Goal: Task Accomplishment & Management: Manage account settings

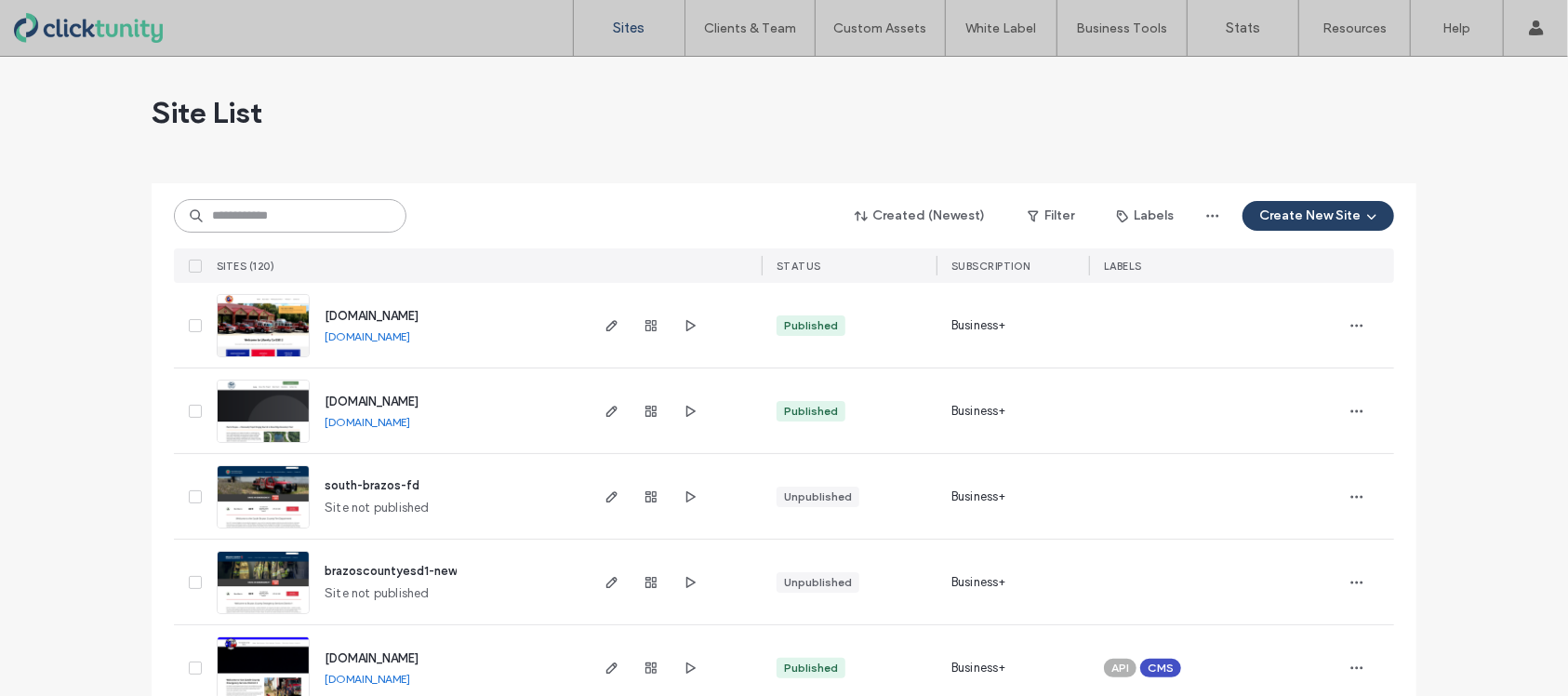
click at [326, 225] on input at bounding box center [290, 216] width 233 height 33
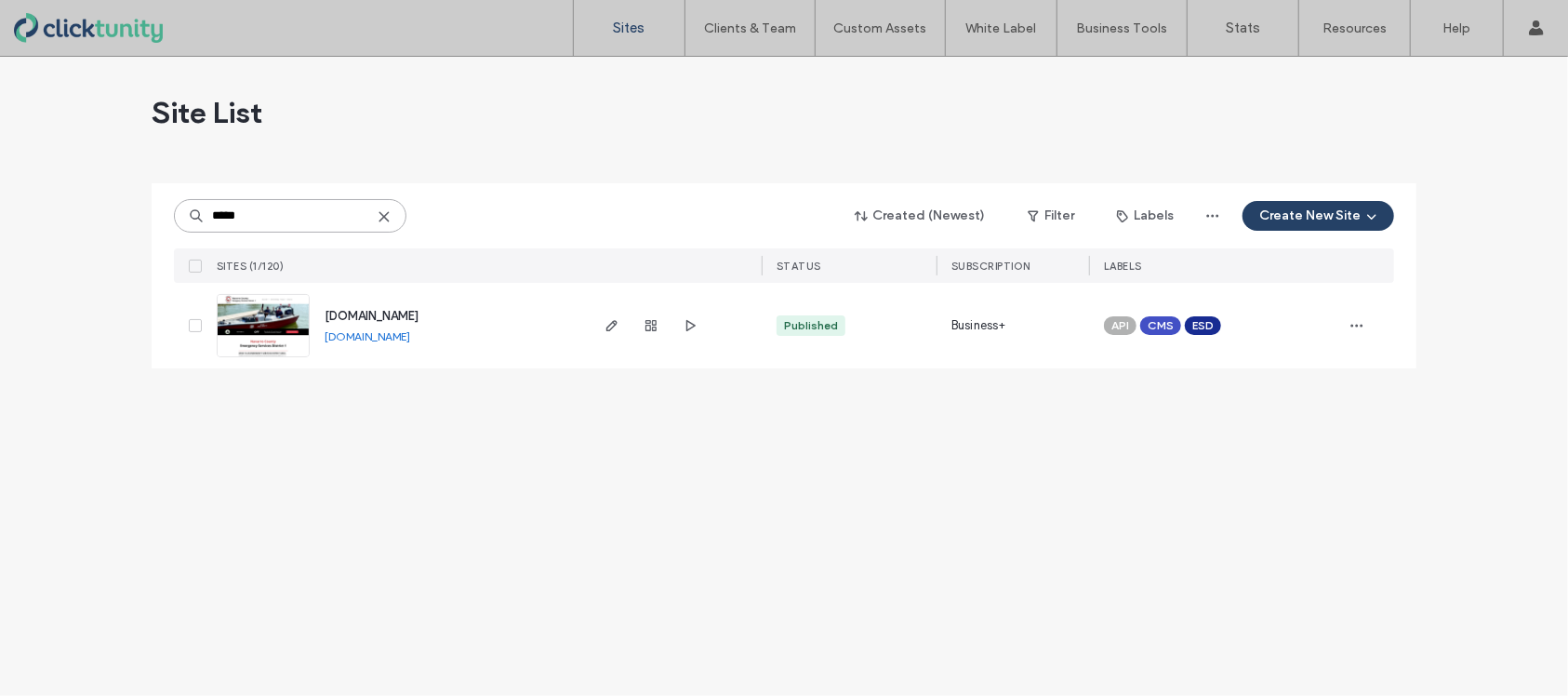
type input "*****"
click at [385, 317] on span "[DOMAIN_NAME]" at bounding box center [371, 316] width 94 height 14
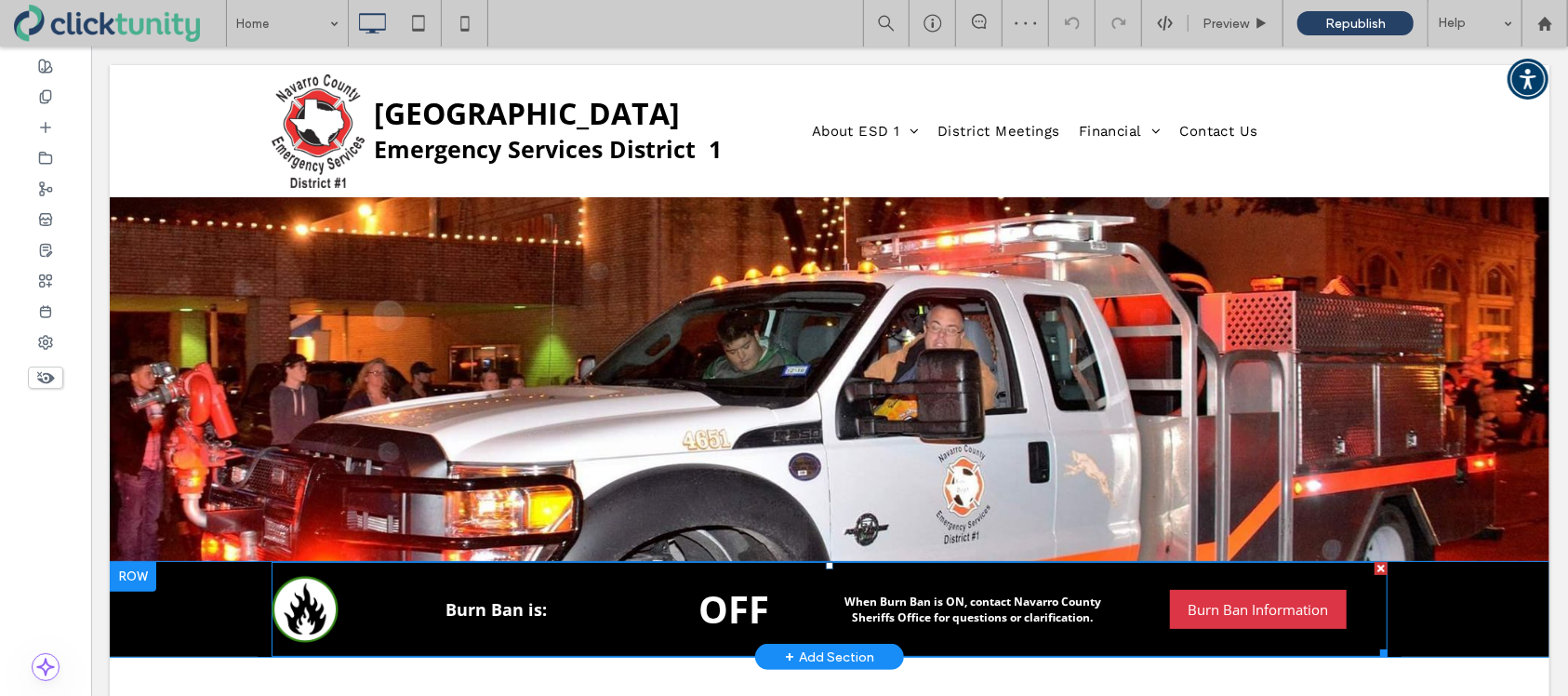
drag, startPoint x: 90, startPoint y: 45, endPoint x: 537, endPoint y: 579, distance: 696.4
click at [537, 579] on span at bounding box center [829, 609] width 1116 height 95
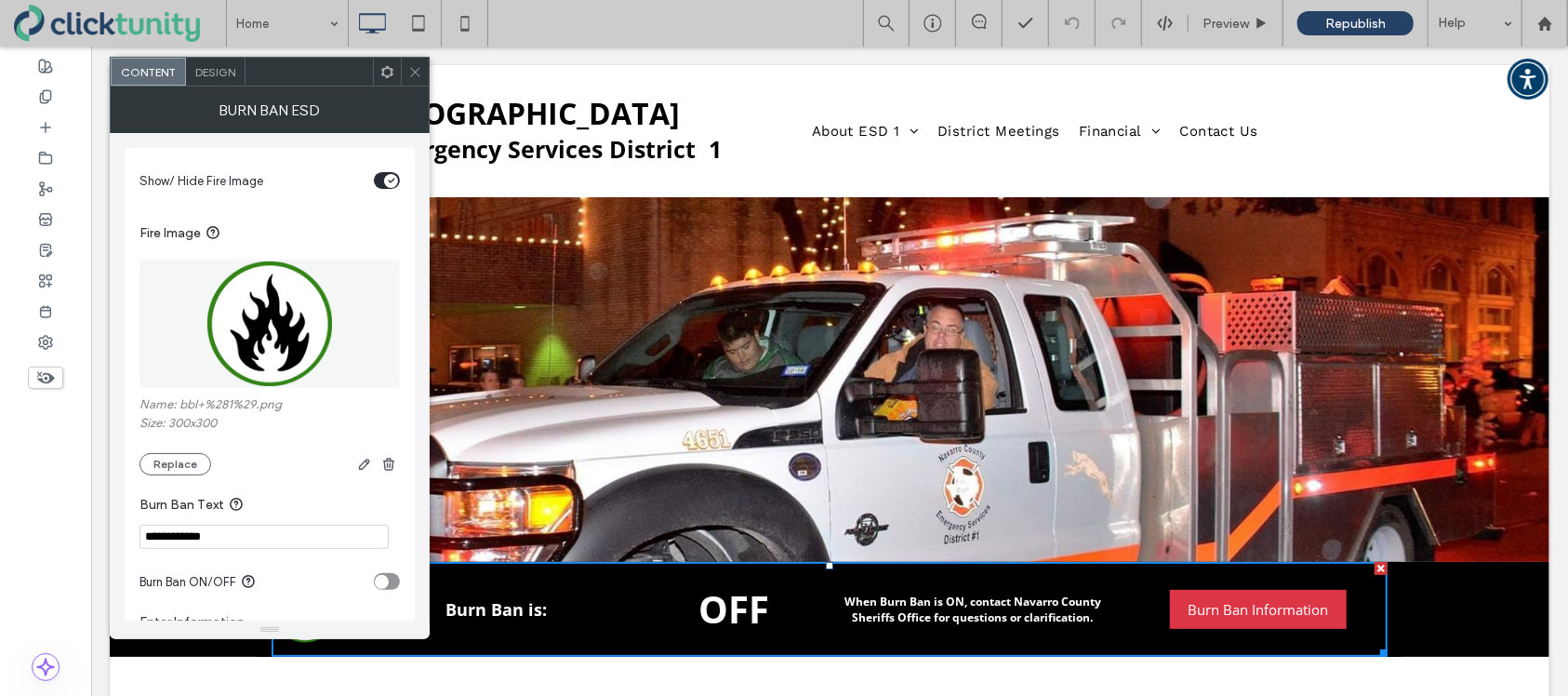
drag, startPoint x: 198, startPoint y: 464, endPoint x: 235, endPoint y: 467, distance: 37.1
click at [198, 464] on button "Replace" at bounding box center [175, 464] width 72 height 23
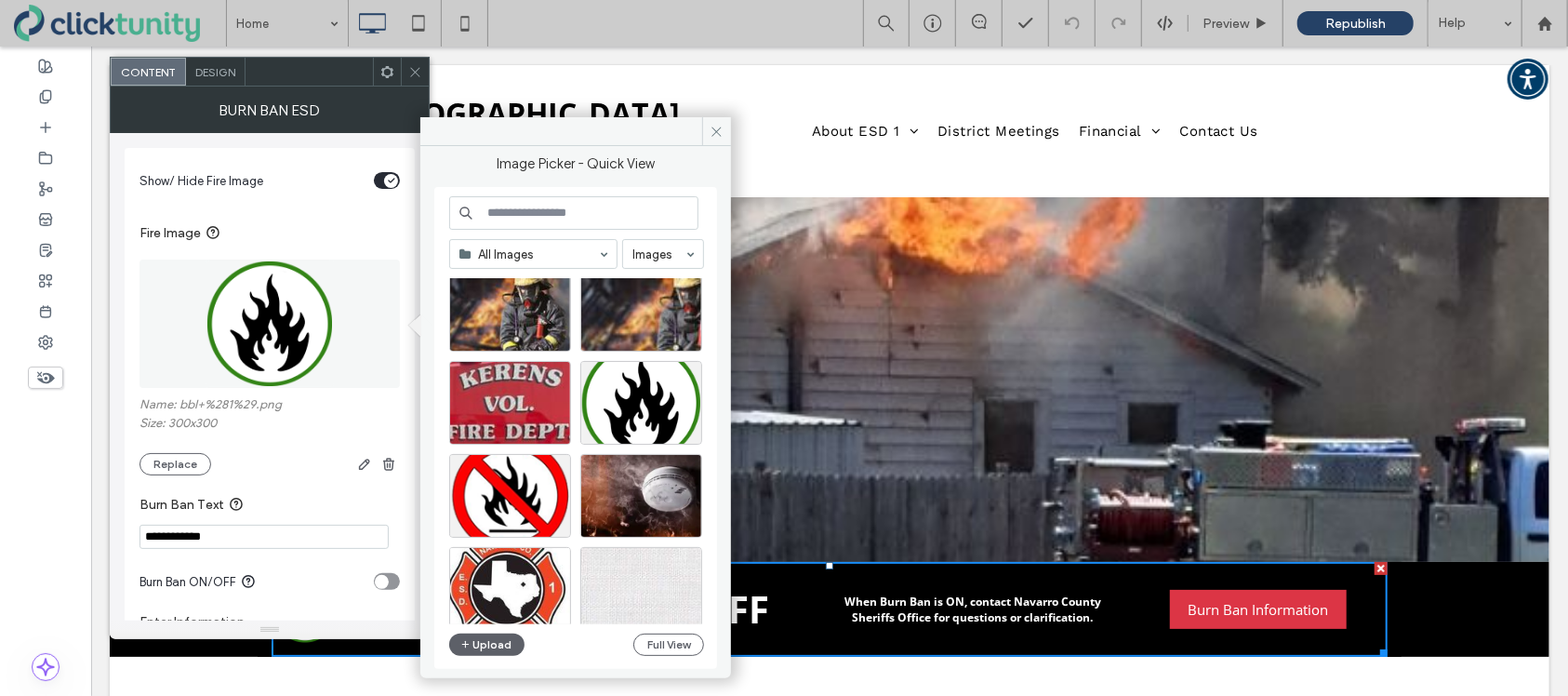
scroll to position [2373, 0]
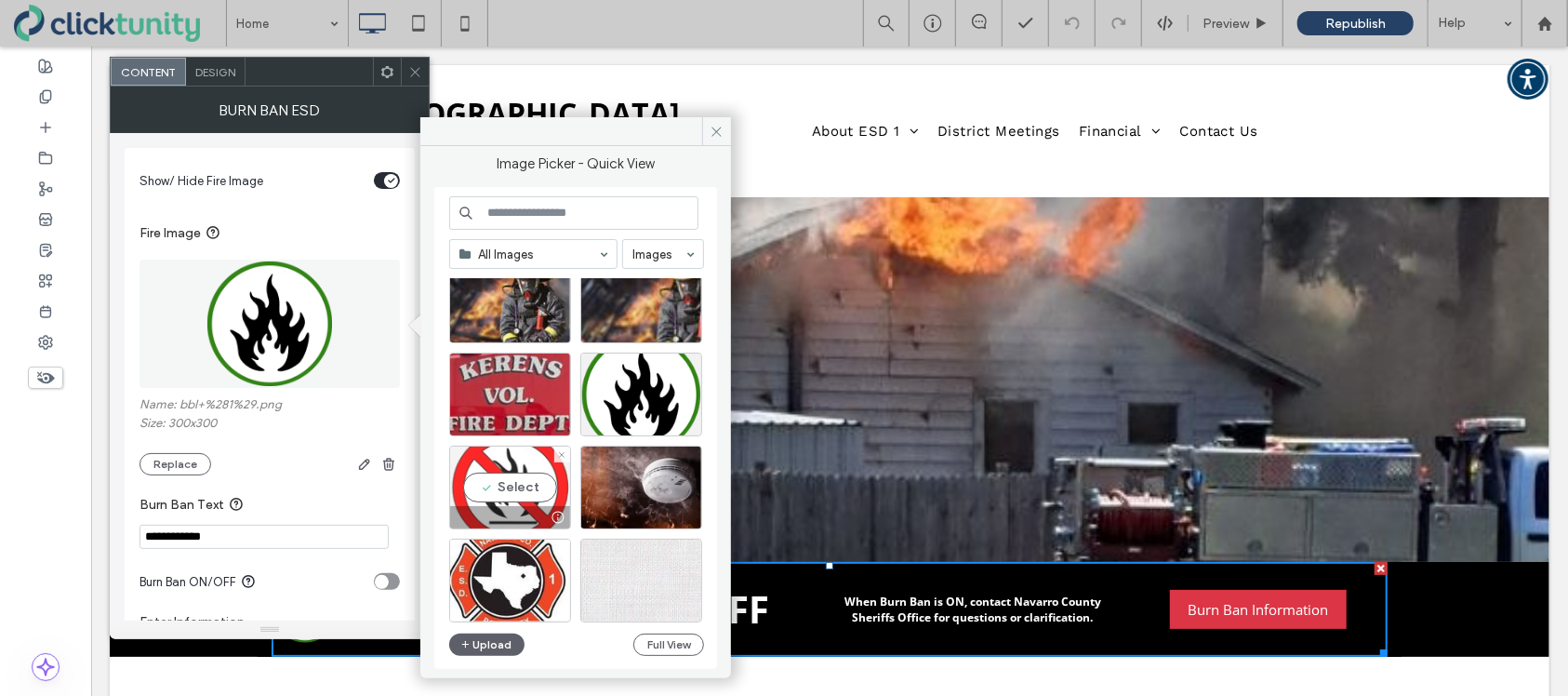
click at [517, 477] on div "Select" at bounding box center [510, 488] width 122 height 84
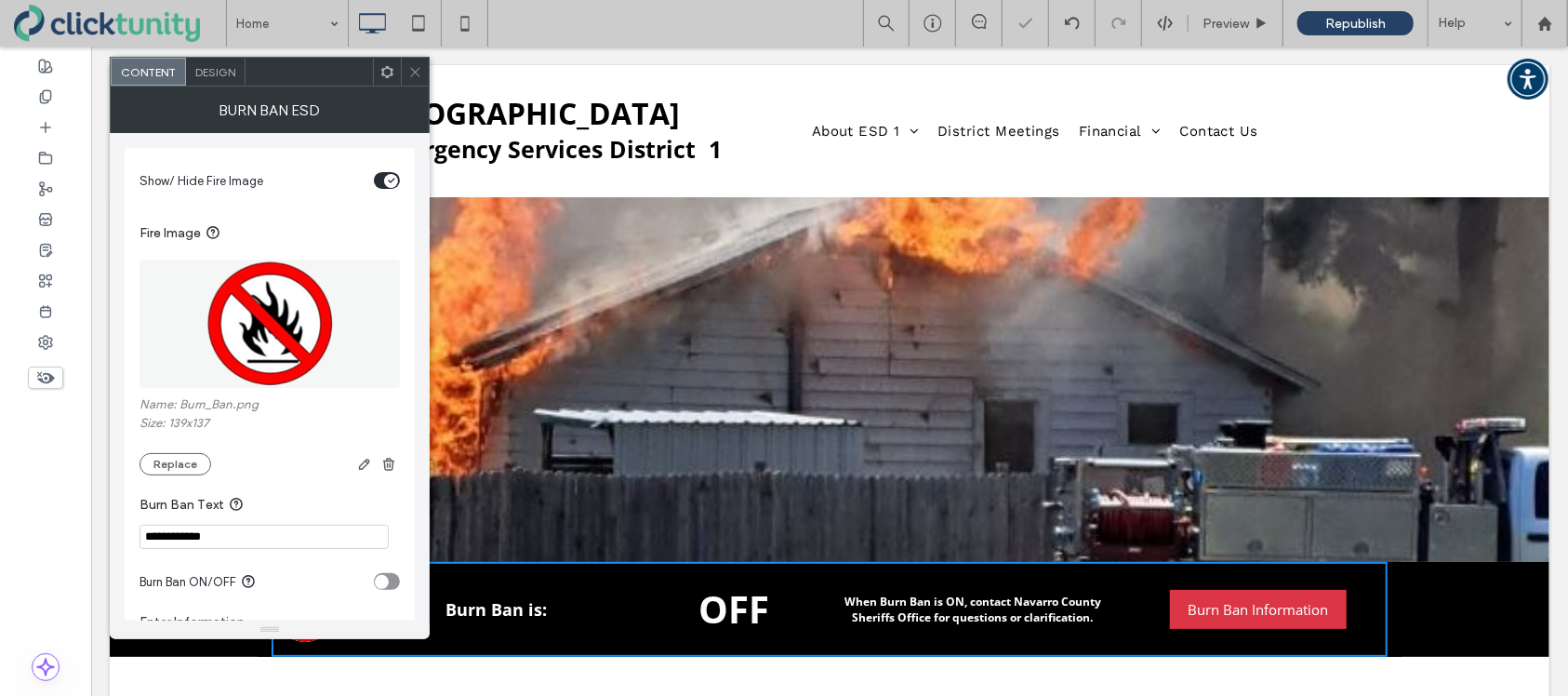
click at [388, 589] on div "toggle" at bounding box center [382, 582] width 14 height 14
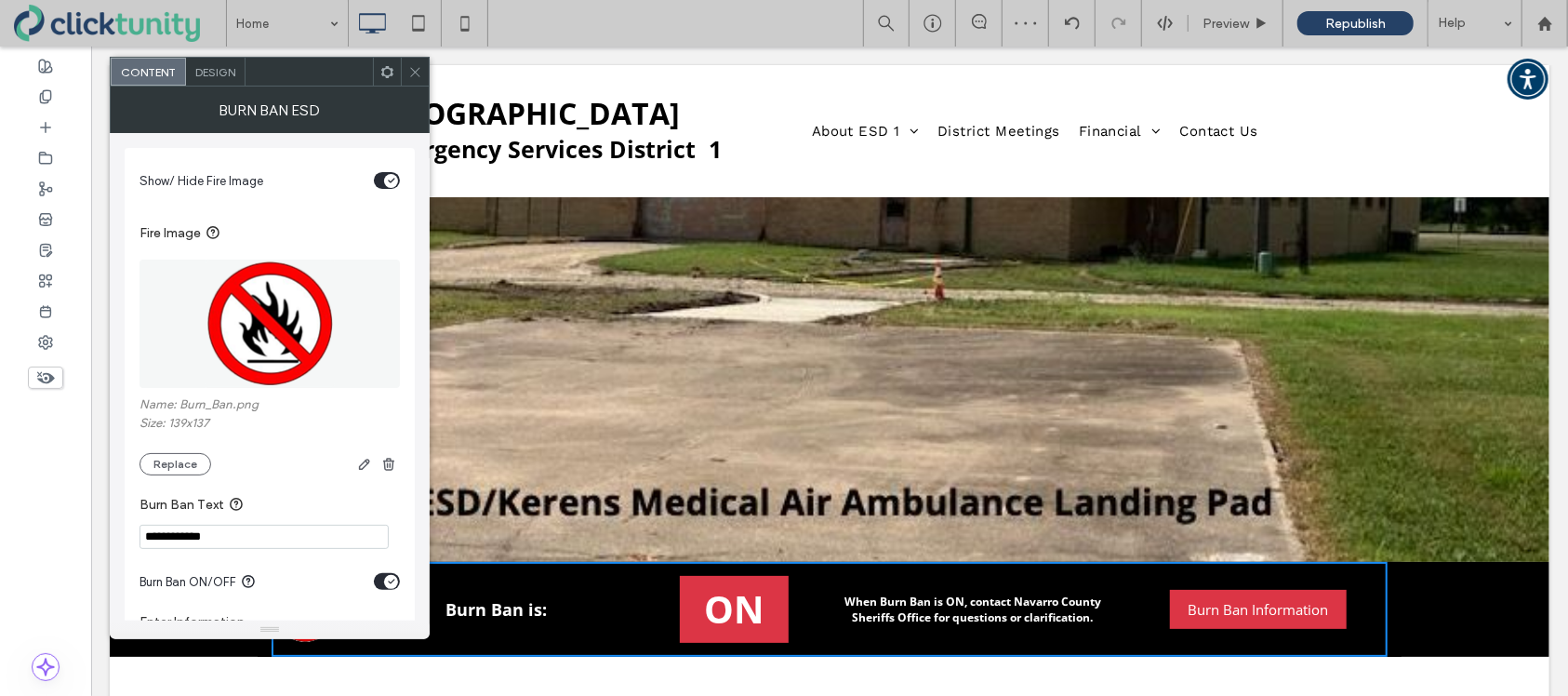
scroll to position [290, 0]
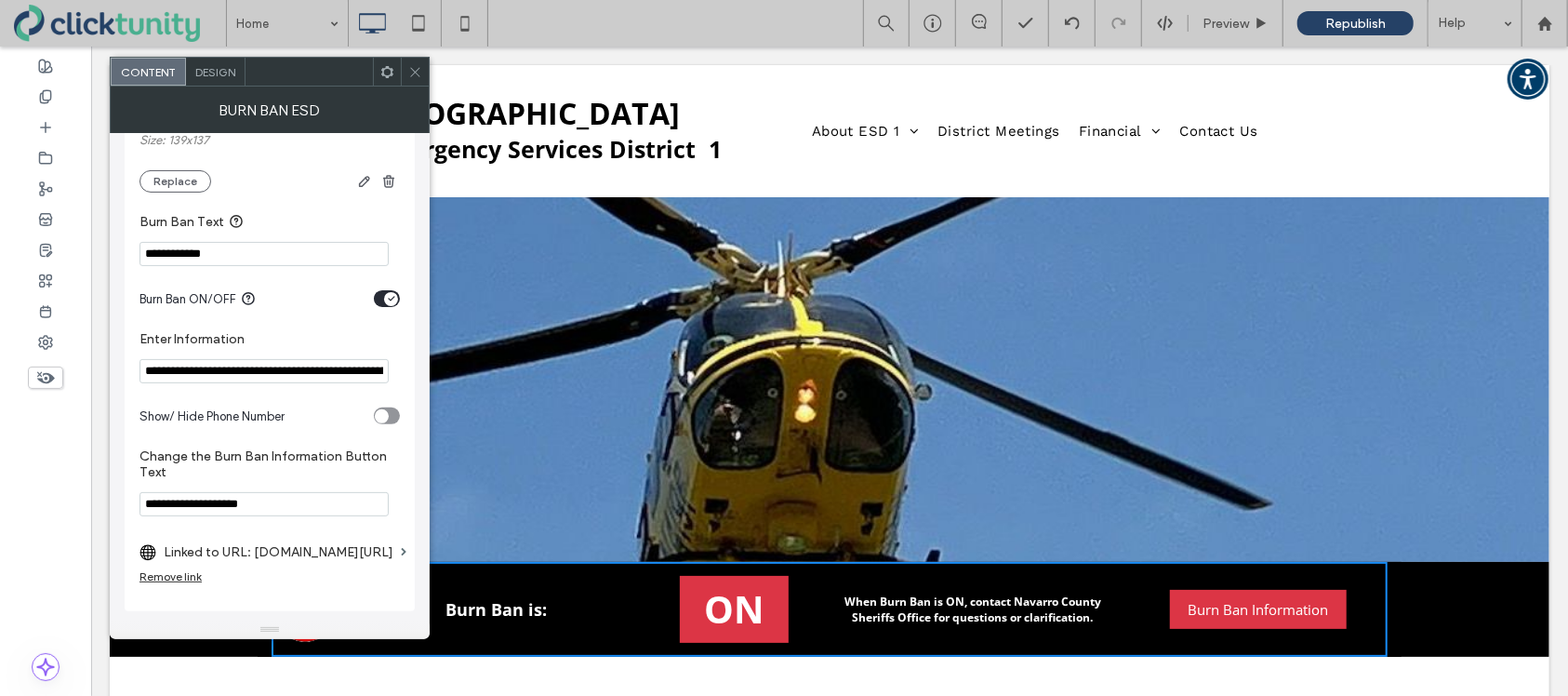
click at [412, 77] on icon at bounding box center [416, 72] width 14 height 14
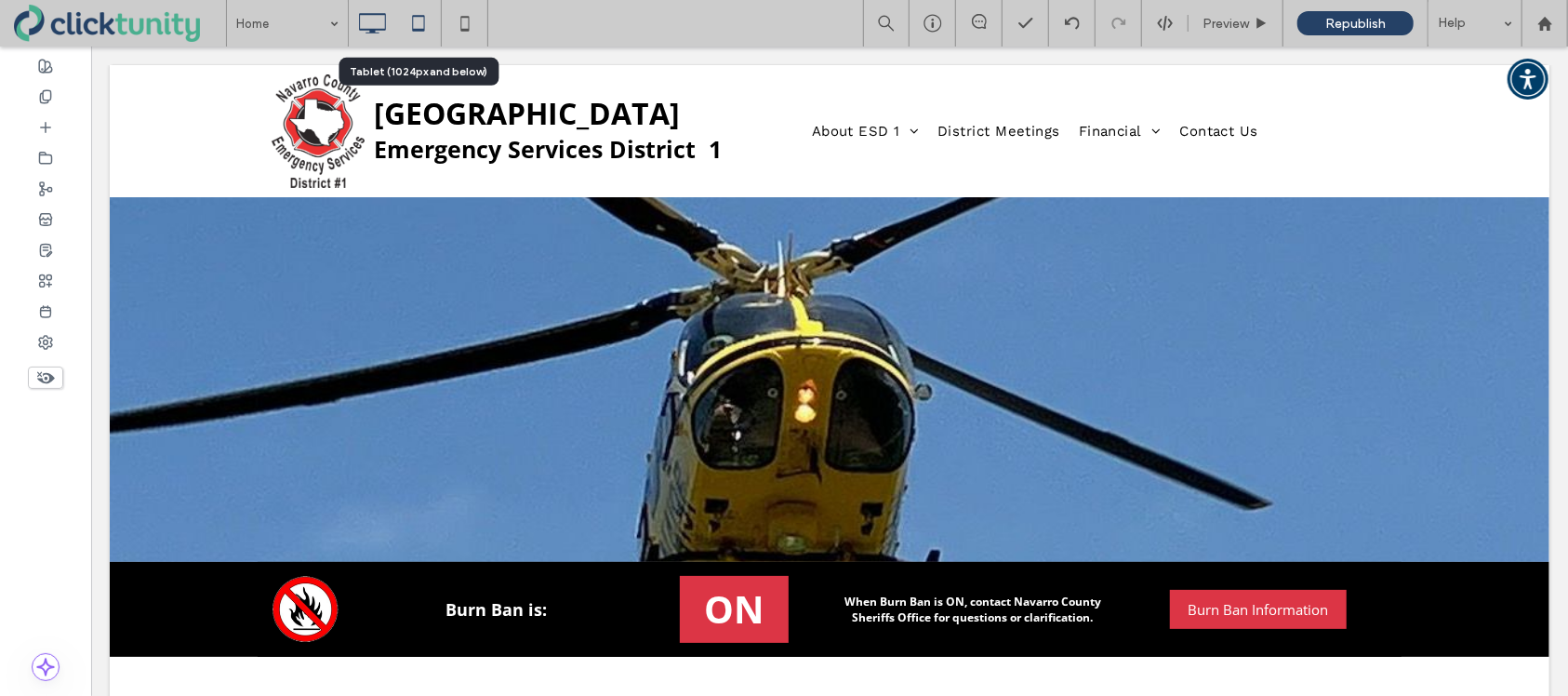
click at [419, 27] on icon at bounding box center [419, 24] width 37 height 37
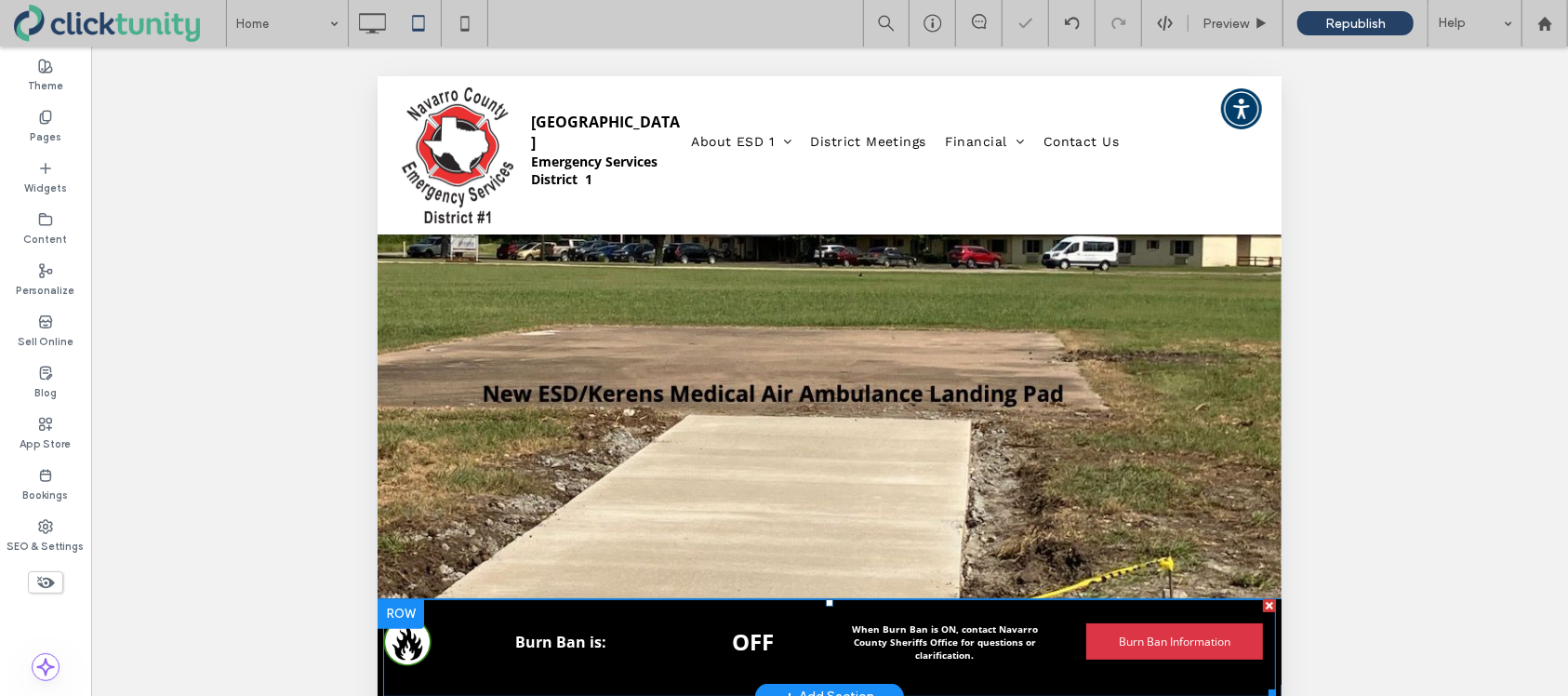
click at [640, 647] on span at bounding box center [828, 647] width 893 height 97
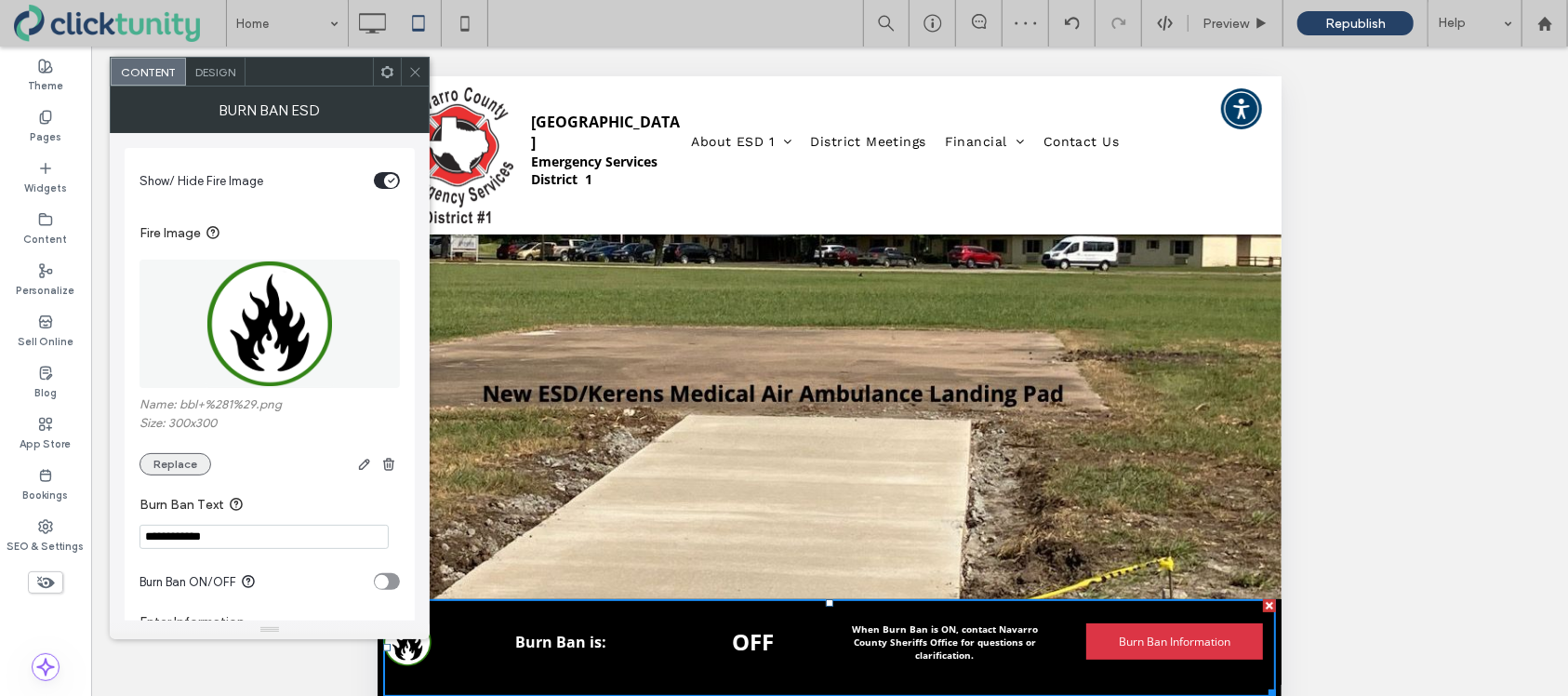
drag, startPoint x: 168, startPoint y: 459, endPoint x: 186, endPoint y: 460, distance: 18.0
click at [168, 459] on button "Replace" at bounding box center [175, 464] width 72 height 23
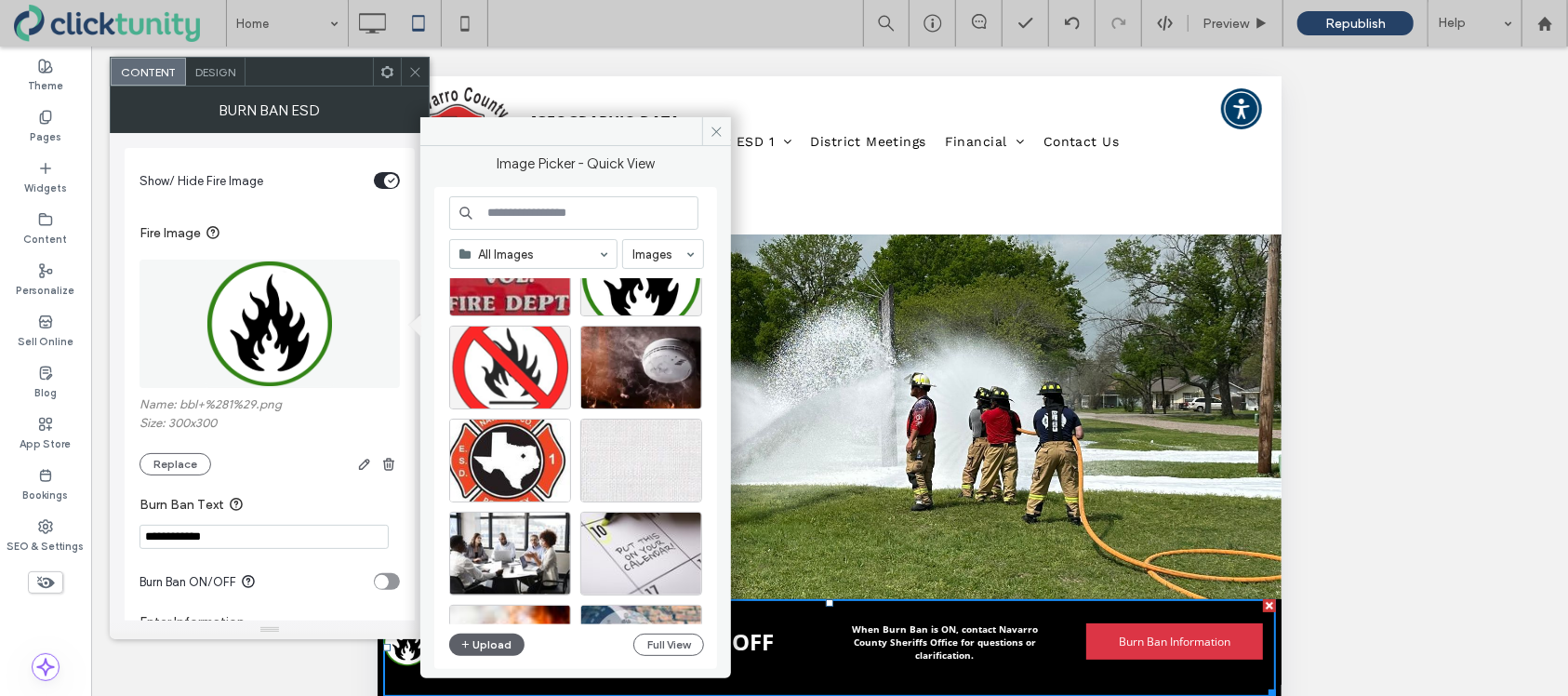
scroll to position [2497, 0]
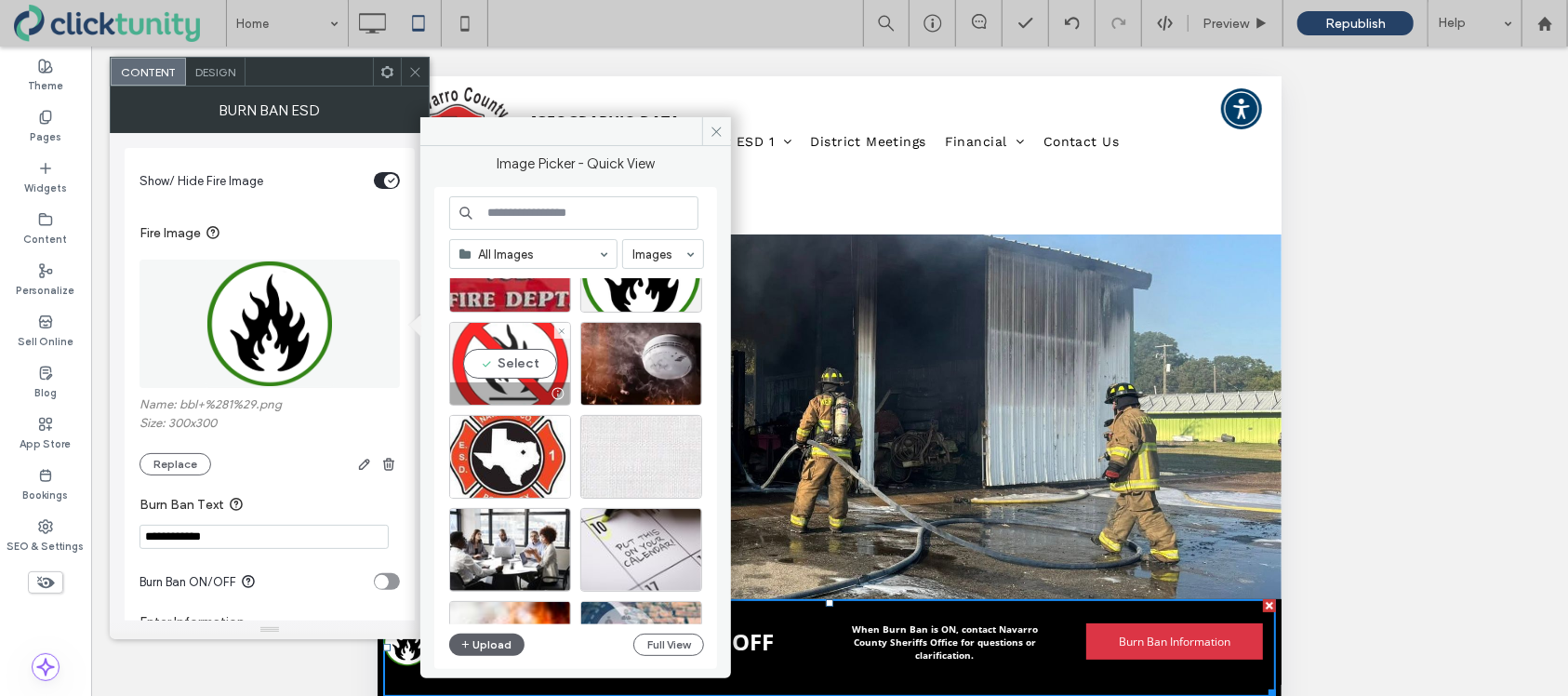
click at [521, 376] on div "Select" at bounding box center [510, 364] width 122 height 84
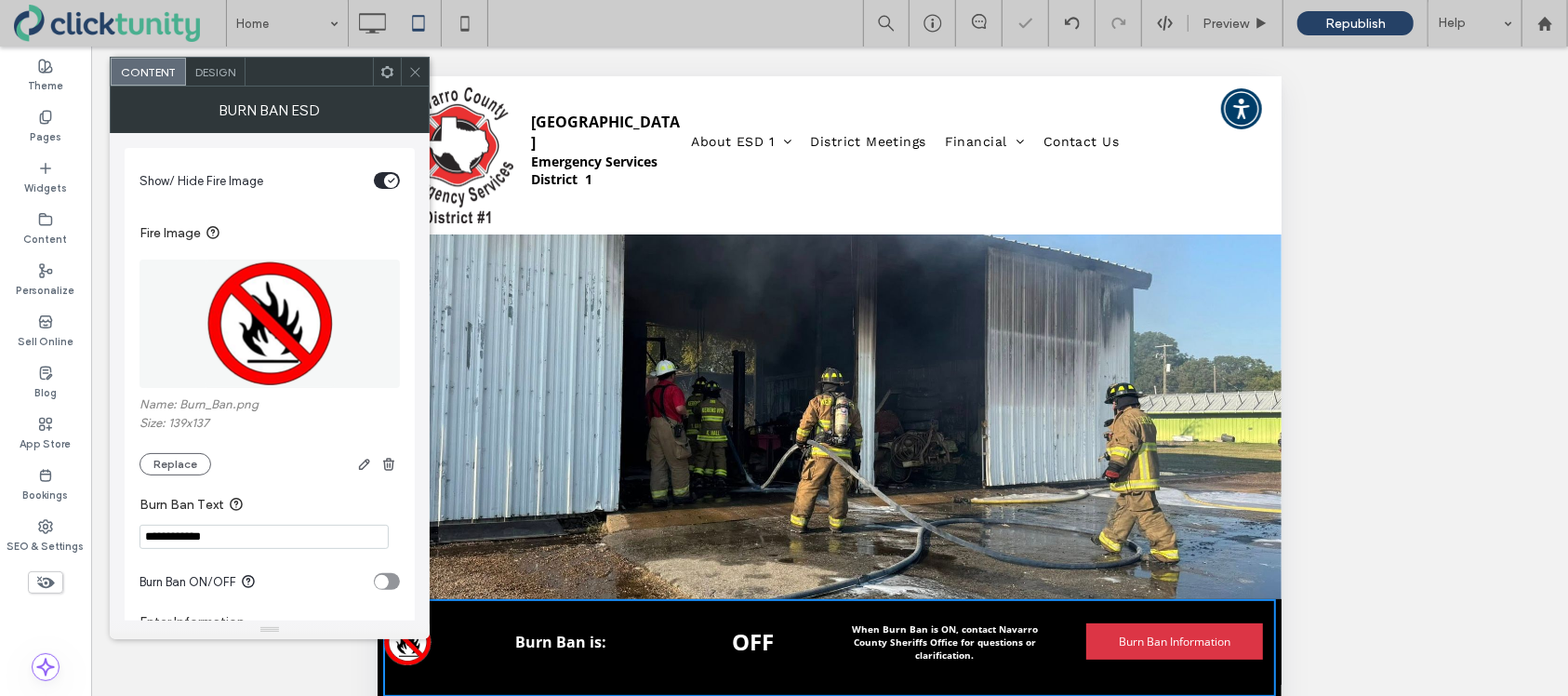
click at [388, 586] on div "toggle" at bounding box center [382, 582] width 14 height 14
drag, startPoint x: 420, startPoint y: 68, endPoint x: 438, endPoint y: 59, distance: 20.1
click at [420, 68] on icon at bounding box center [416, 72] width 14 height 14
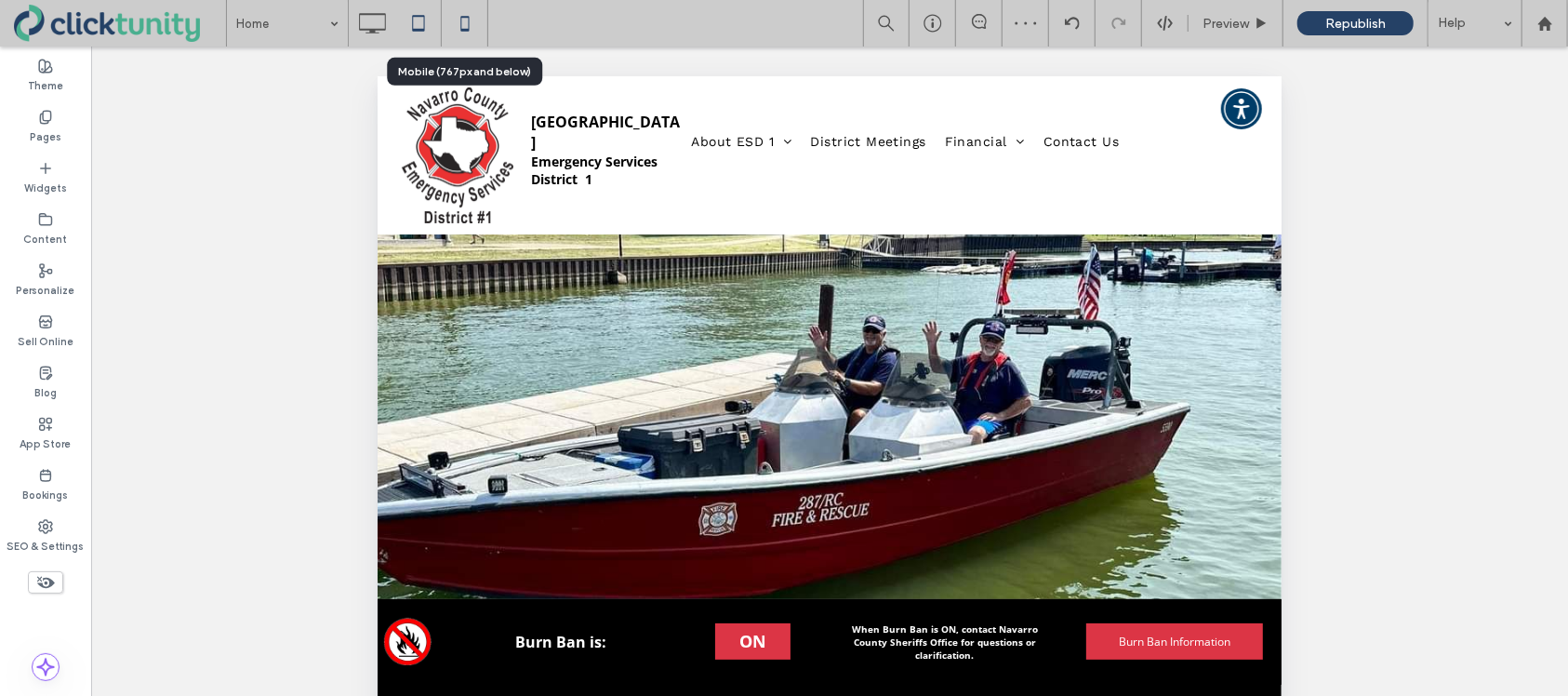
click at [467, 31] on icon at bounding box center [465, 24] width 37 height 37
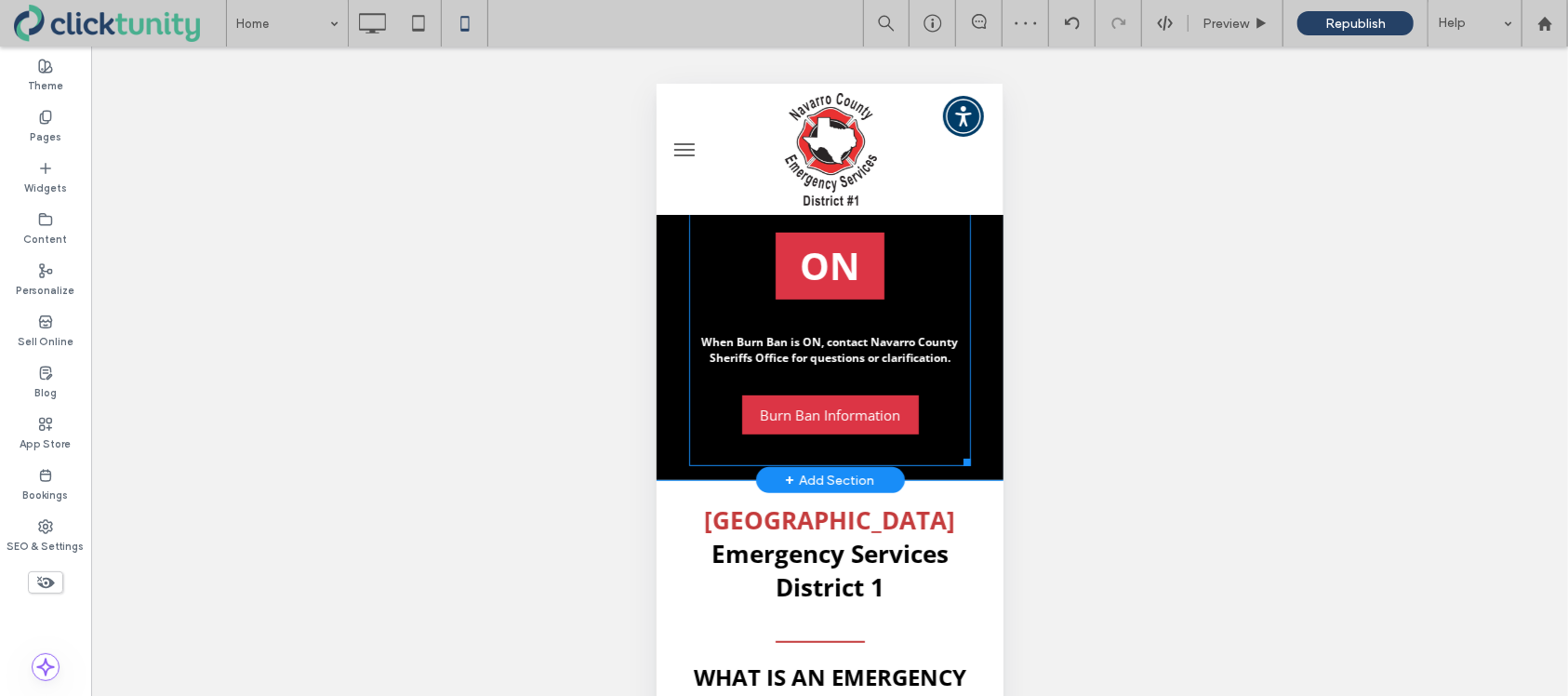
scroll to position [437, 0]
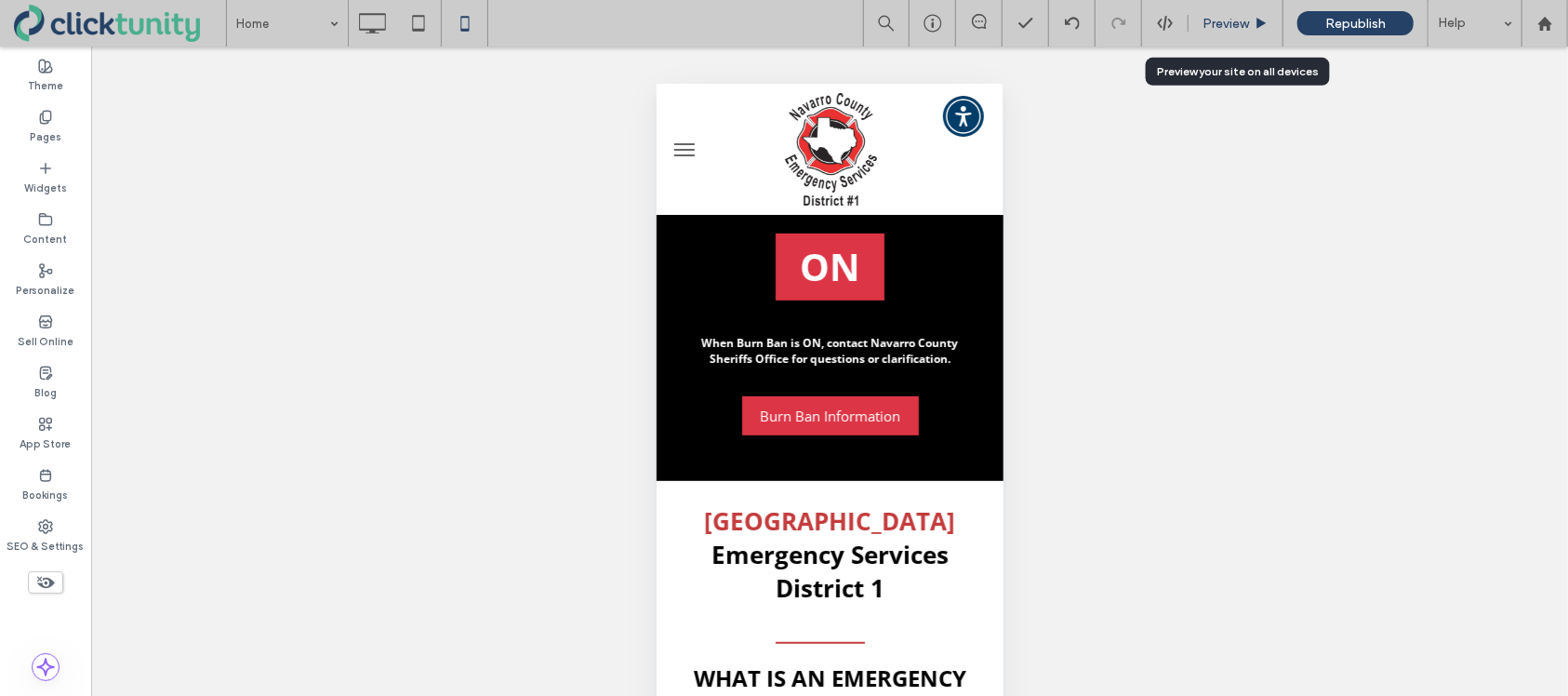
click at [1222, 29] on span "Preview" at bounding box center [1225, 24] width 46 height 16
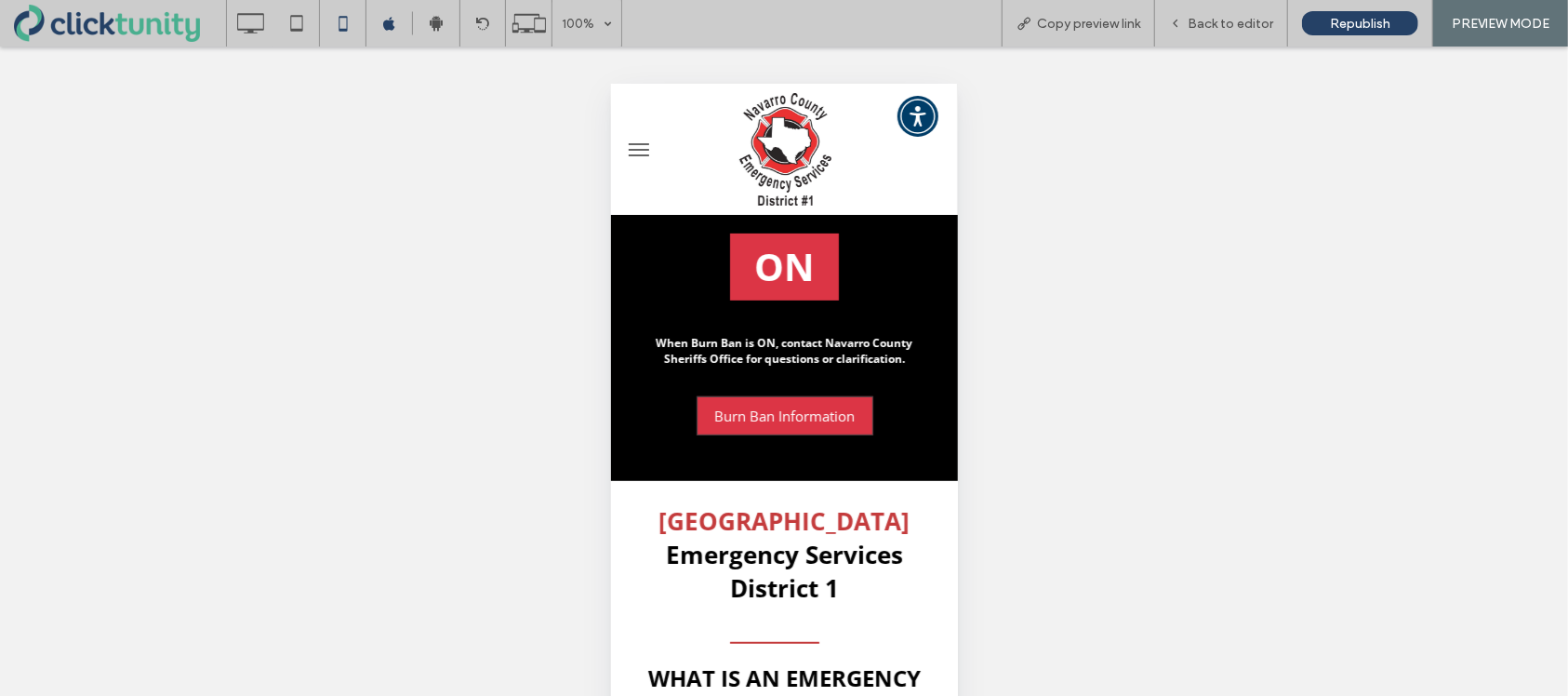
click at [851, 416] on span "Burn Ban Information" at bounding box center [783, 415] width 140 height 37
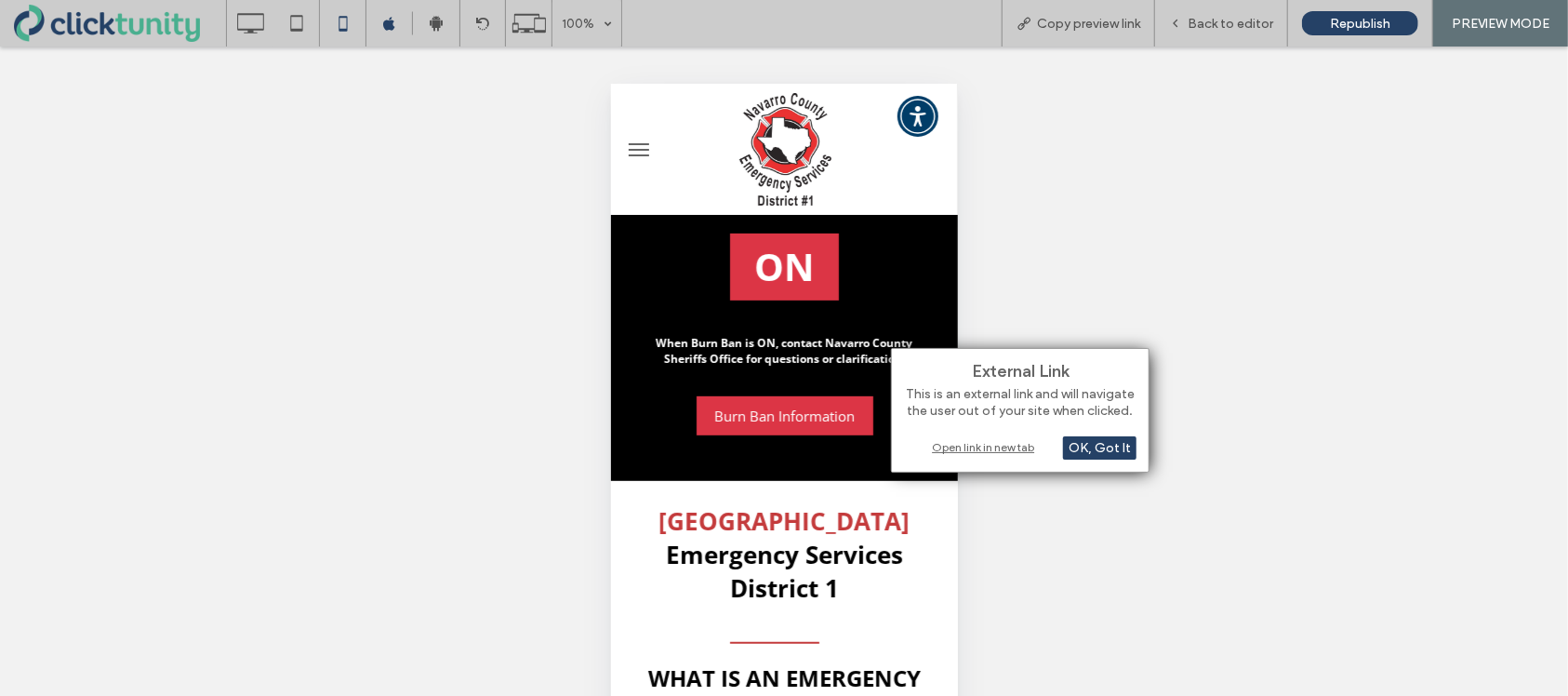
click at [968, 446] on div "Open link in new tab" at bounding box center [1020, 447] width 233 height 20
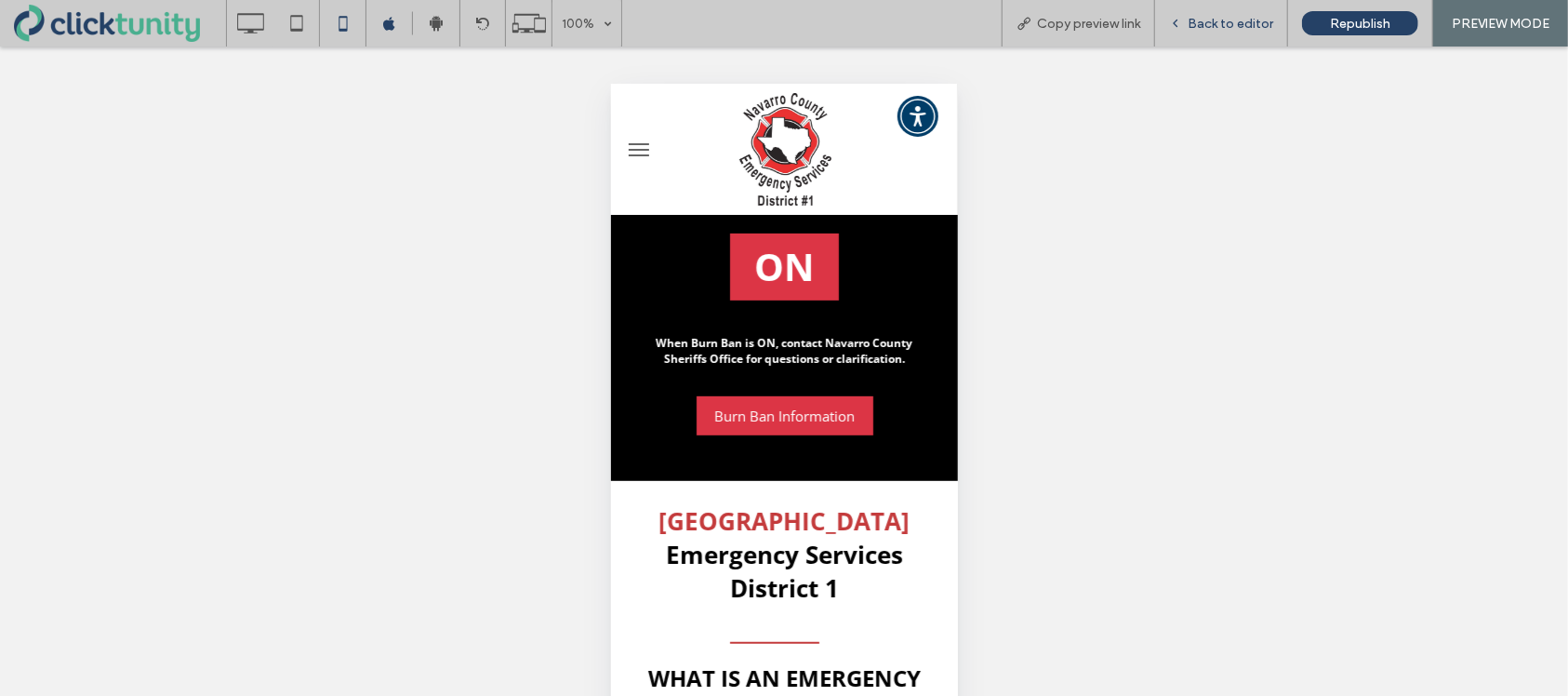
click at [1209, 29] on span "Back to editor" at bounding box center [1230, 24] width 85 height 16
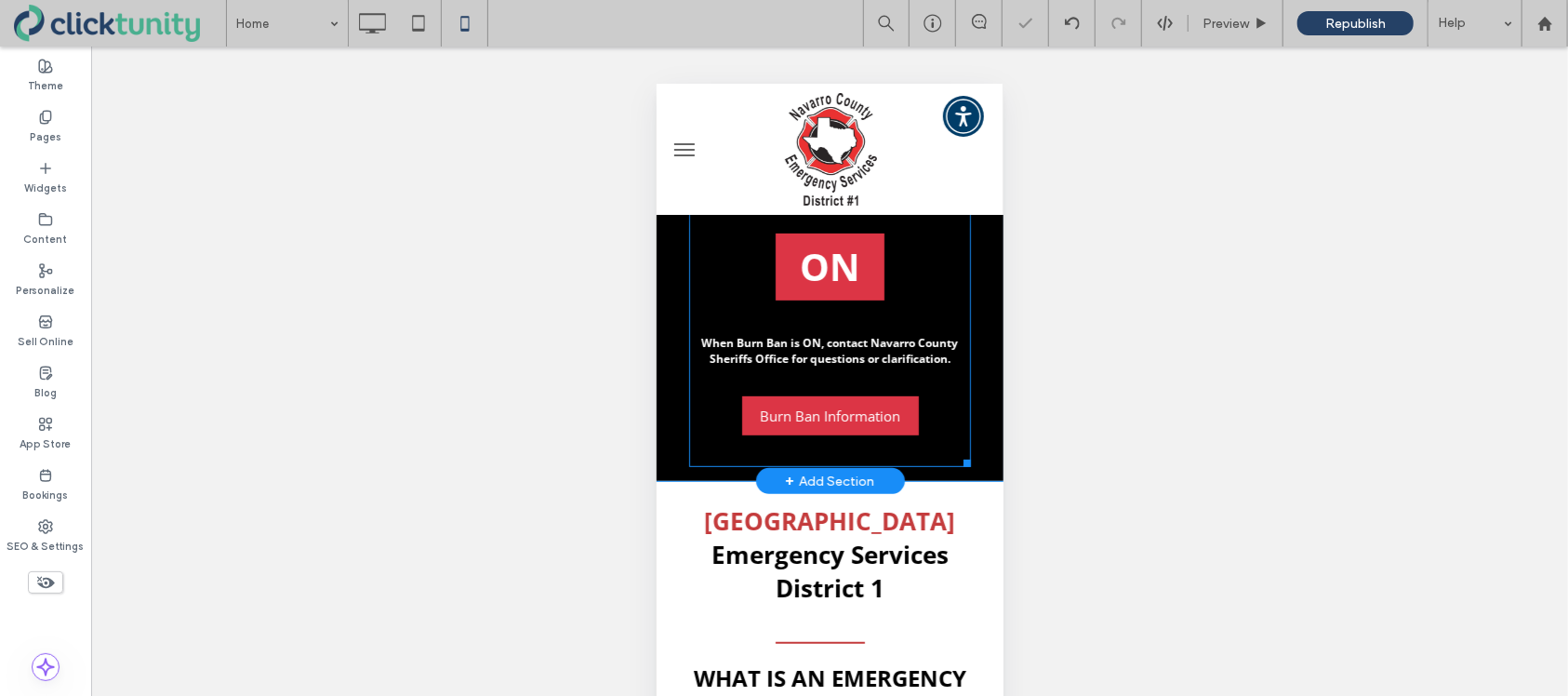
click at [828, 373] on span at bounding box center [829, 205] width 282 height 520
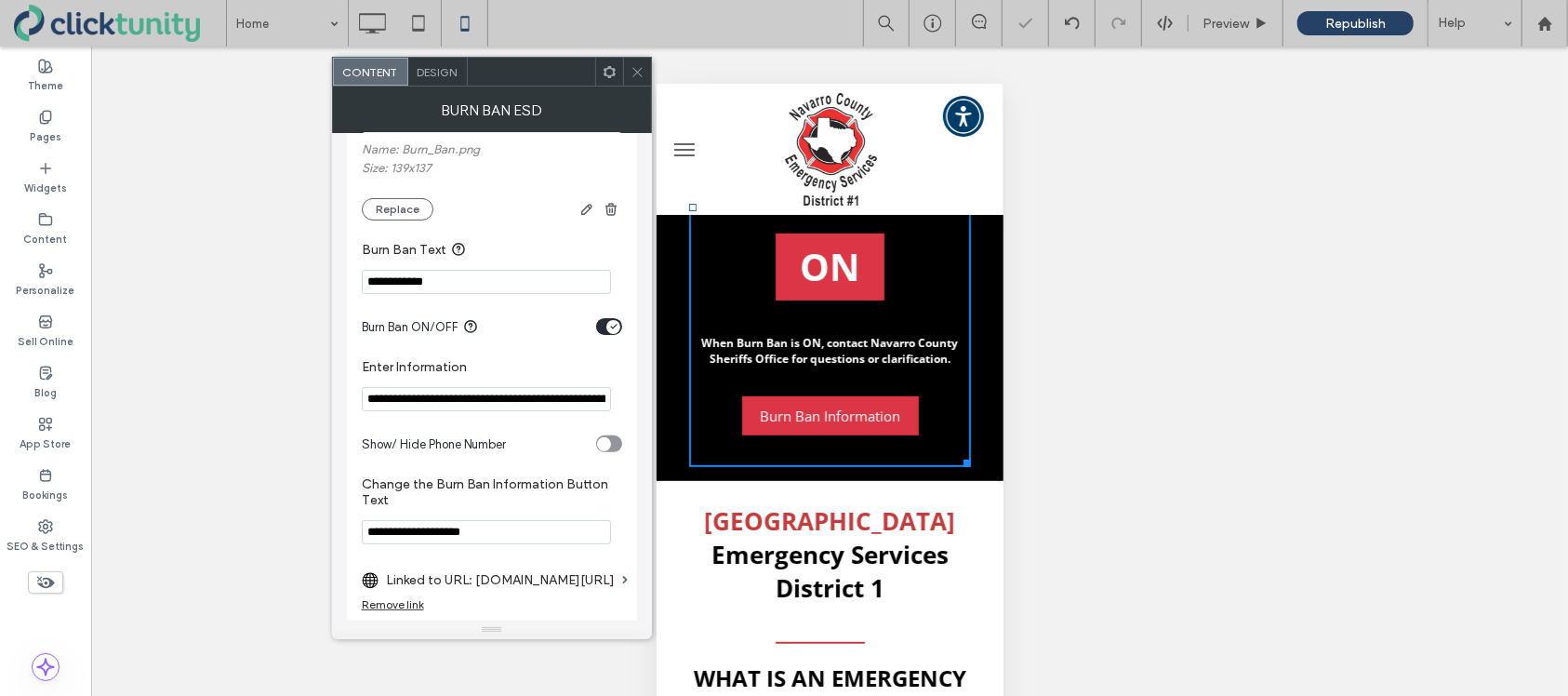
scroll to position [290, 0]
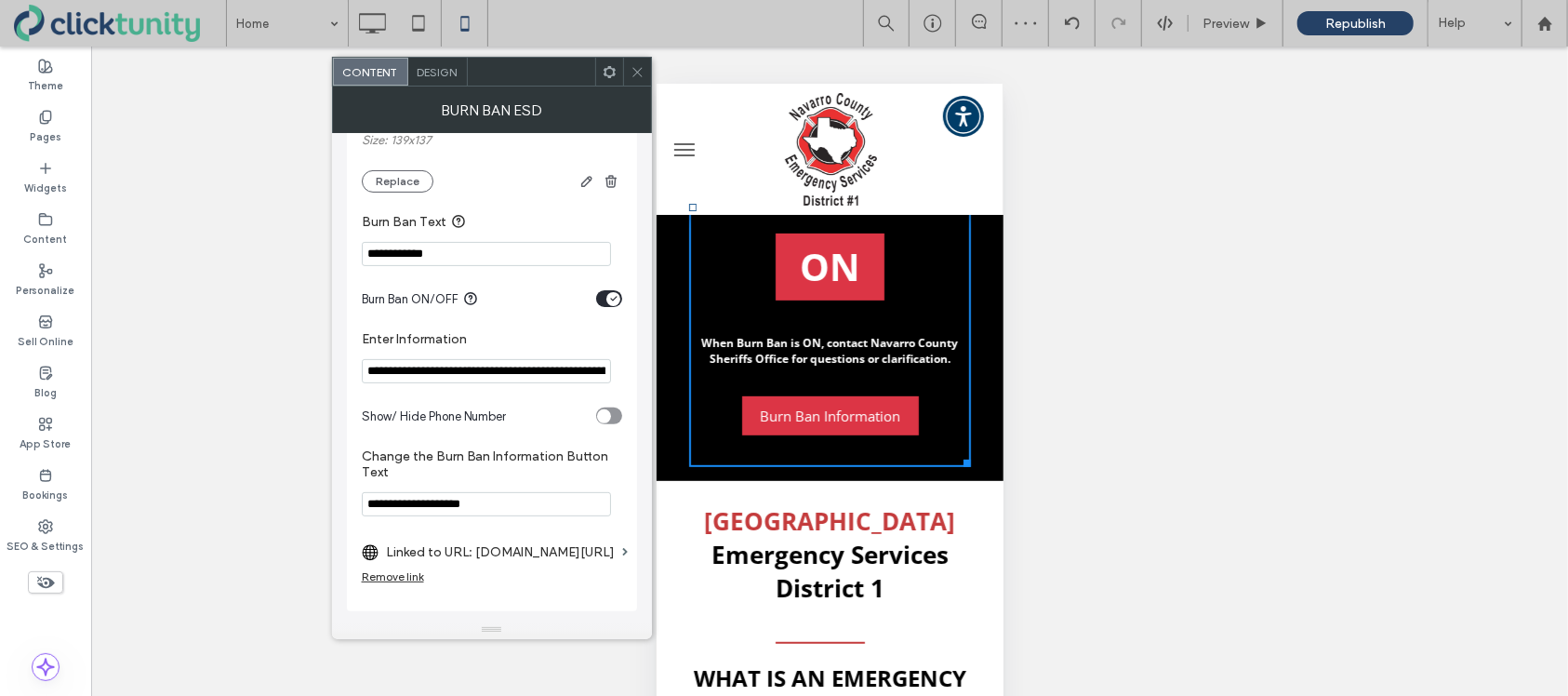
click at [418, 577] on div "Remove link" at bounding box center [392, 576] width 62 height 14
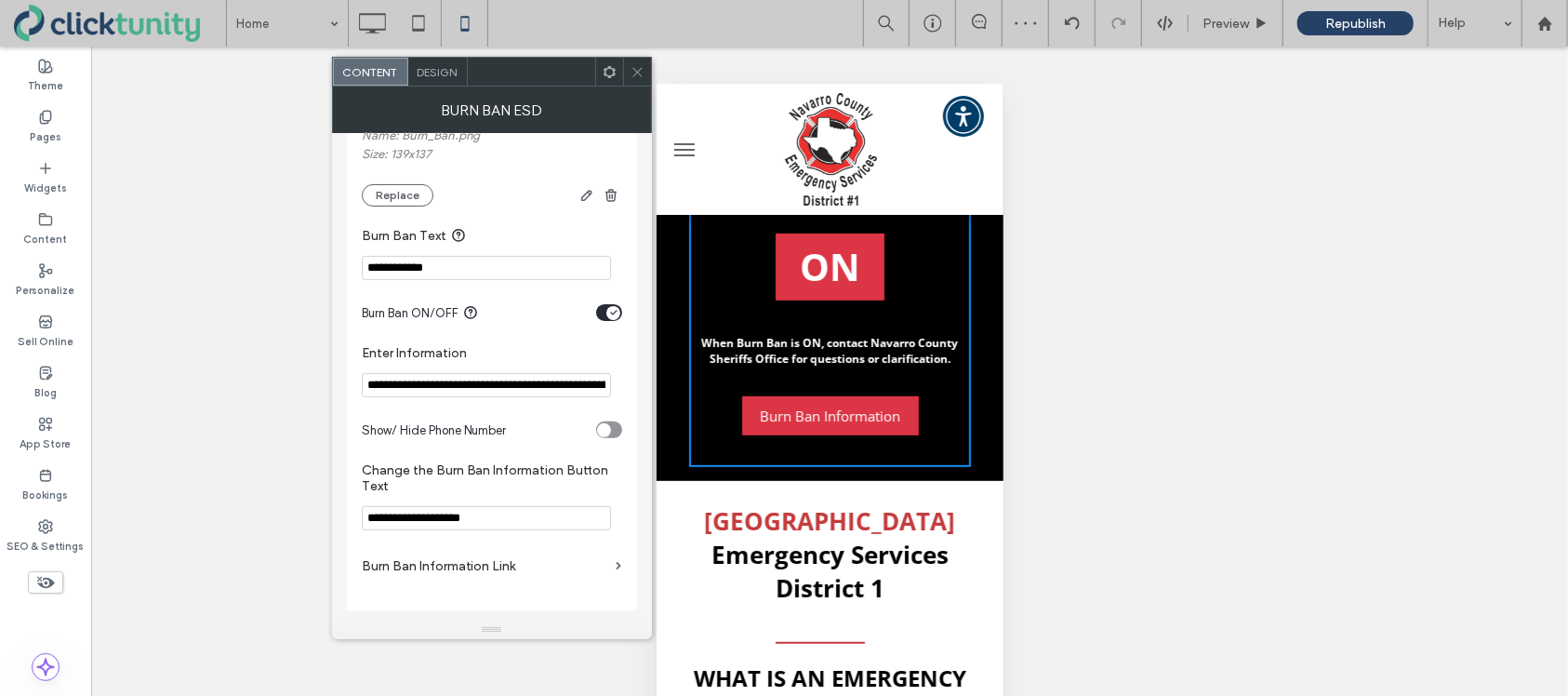
click at [423, 568] on label "Burn Ban Information Link" at bounding box center [485, 566] width 248 height 34
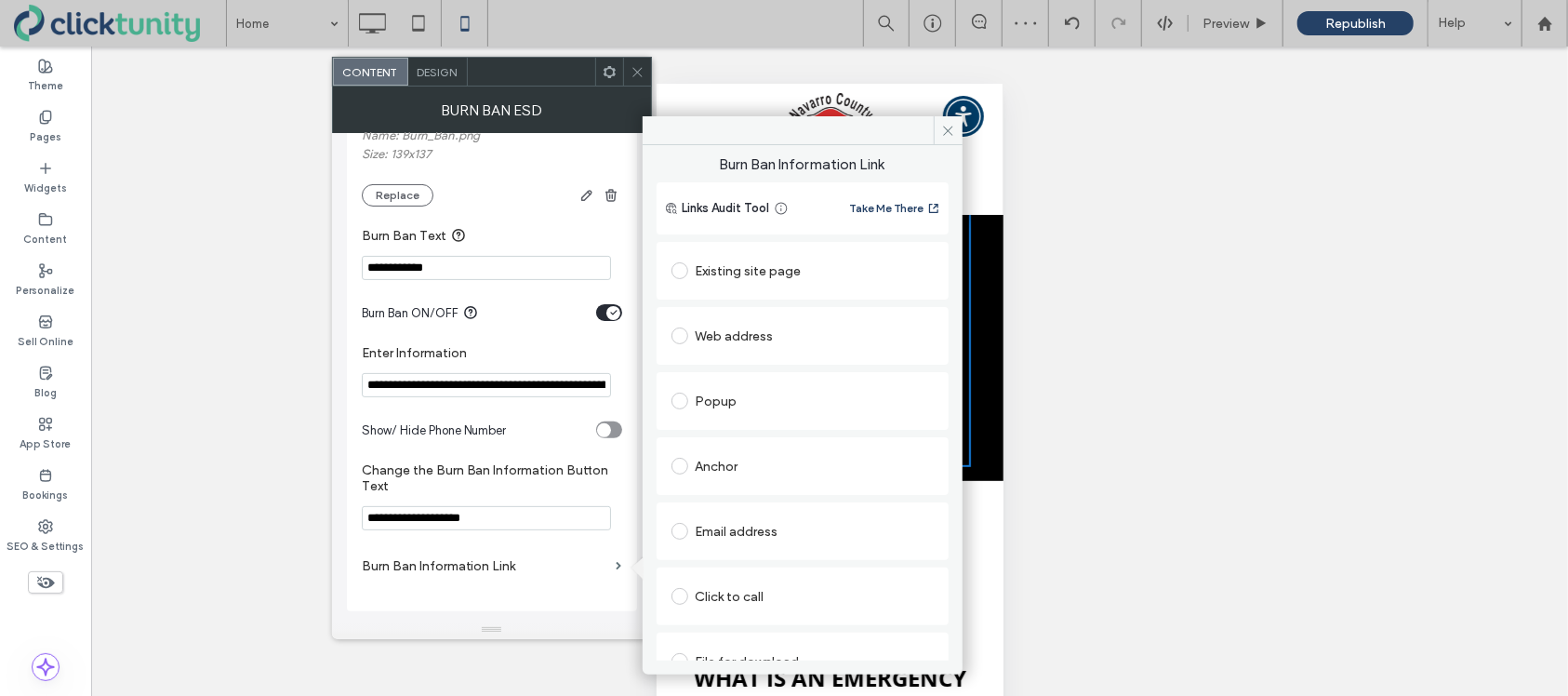
click at [680, 331] on span at bounding box center [680, 335] width 17 height 17
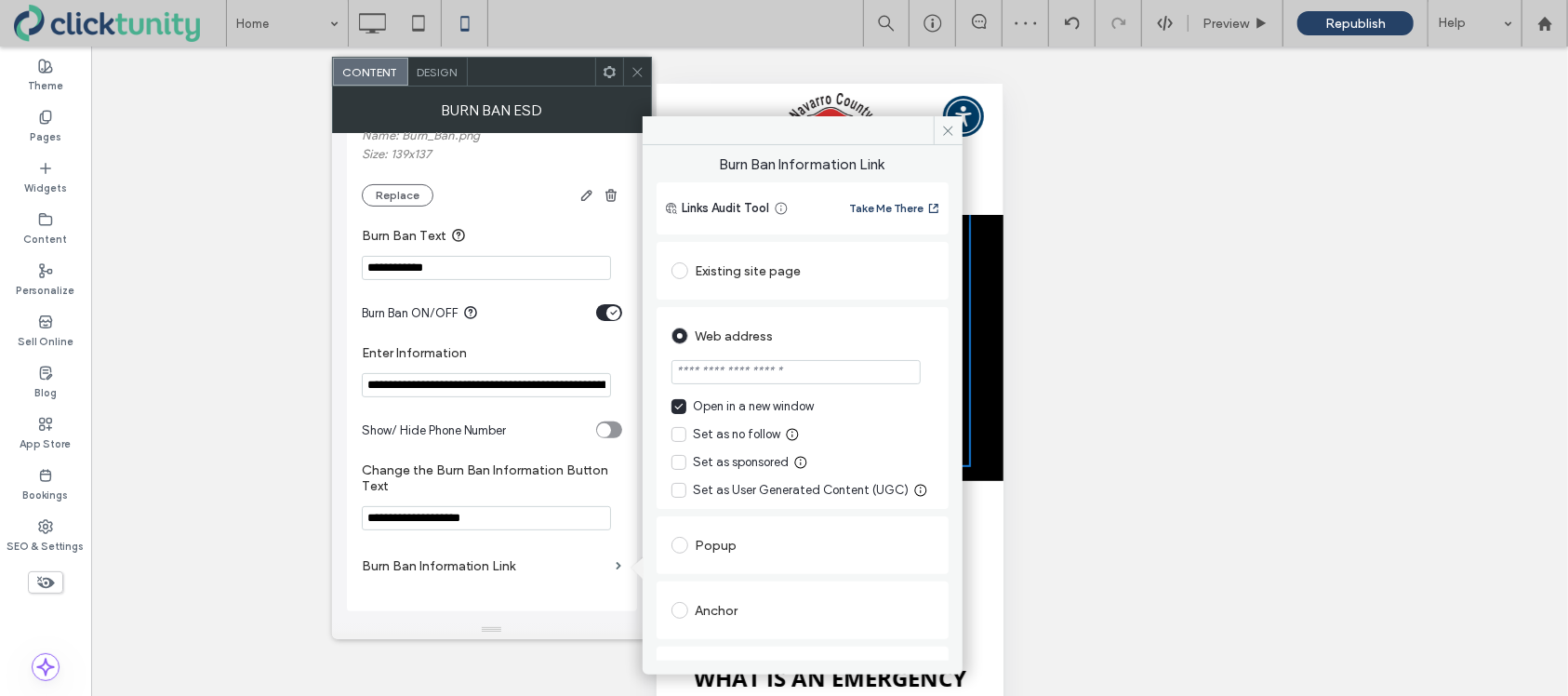
click at [696, 370] on input "url" at bounding box center [797, 372] width 250 height 25
paste input "**********"
type input "**********"
click at [825, 343] on div "Web address" at bounding box center [803, 336] width 262 height 29
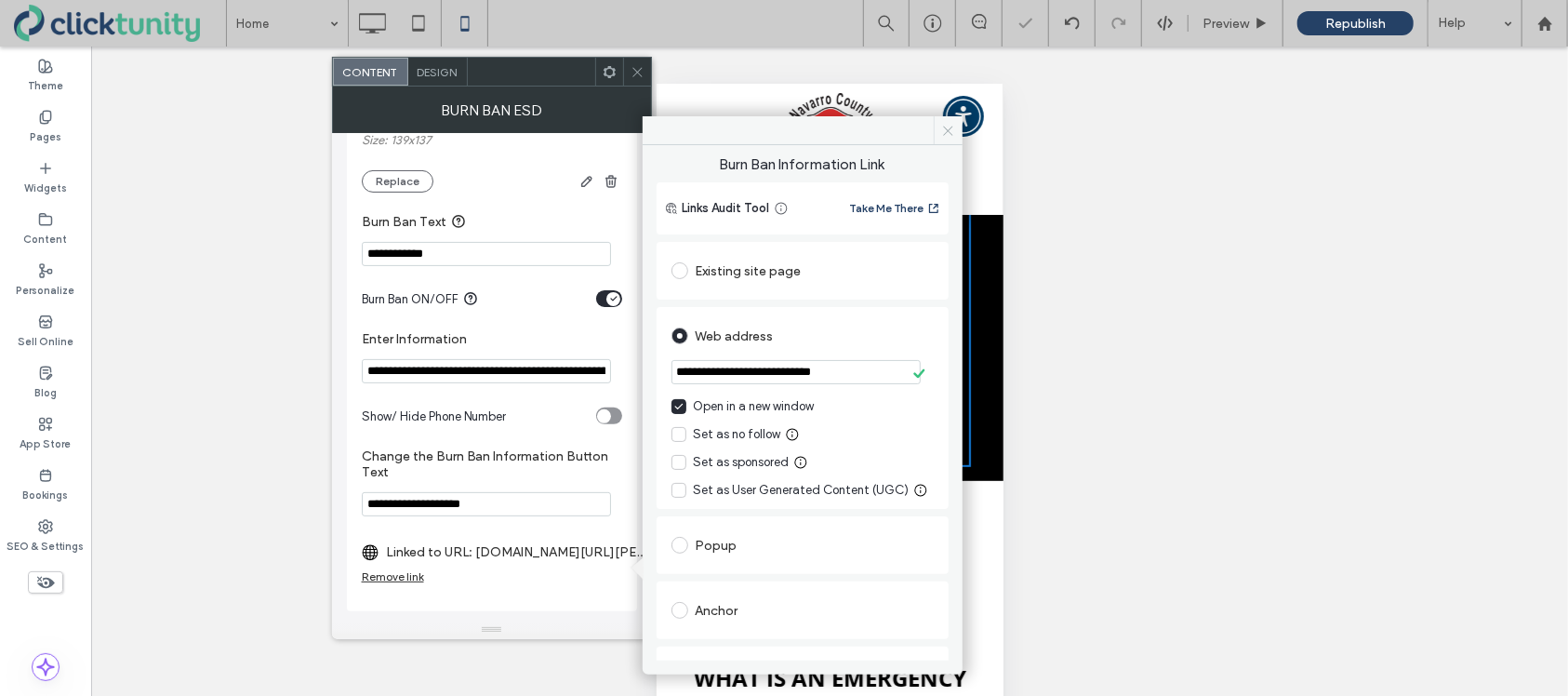
click at [948, 133] on icon at bounding box center [948, 131] width 14 height 14
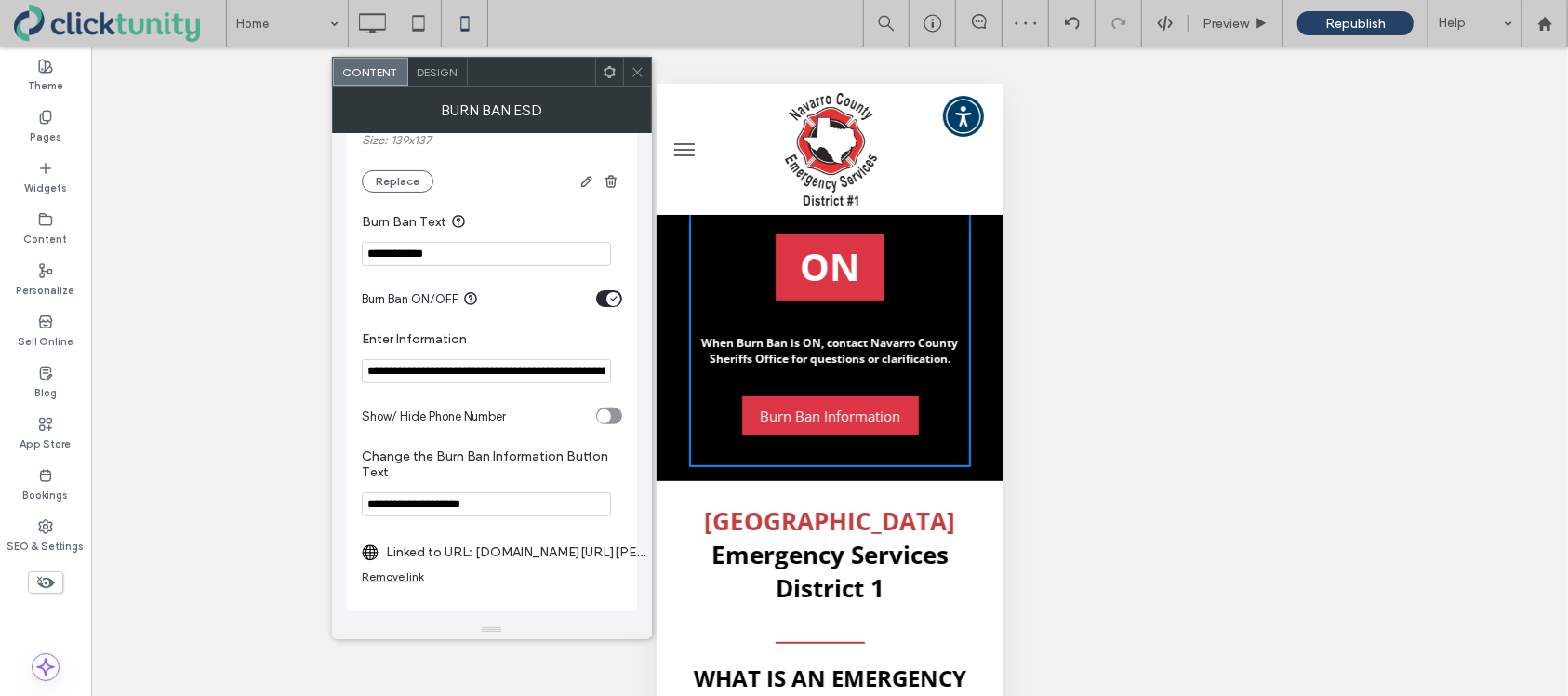
click at [638, 75] on icon at bounding box center [638, 72] width 14 height 14
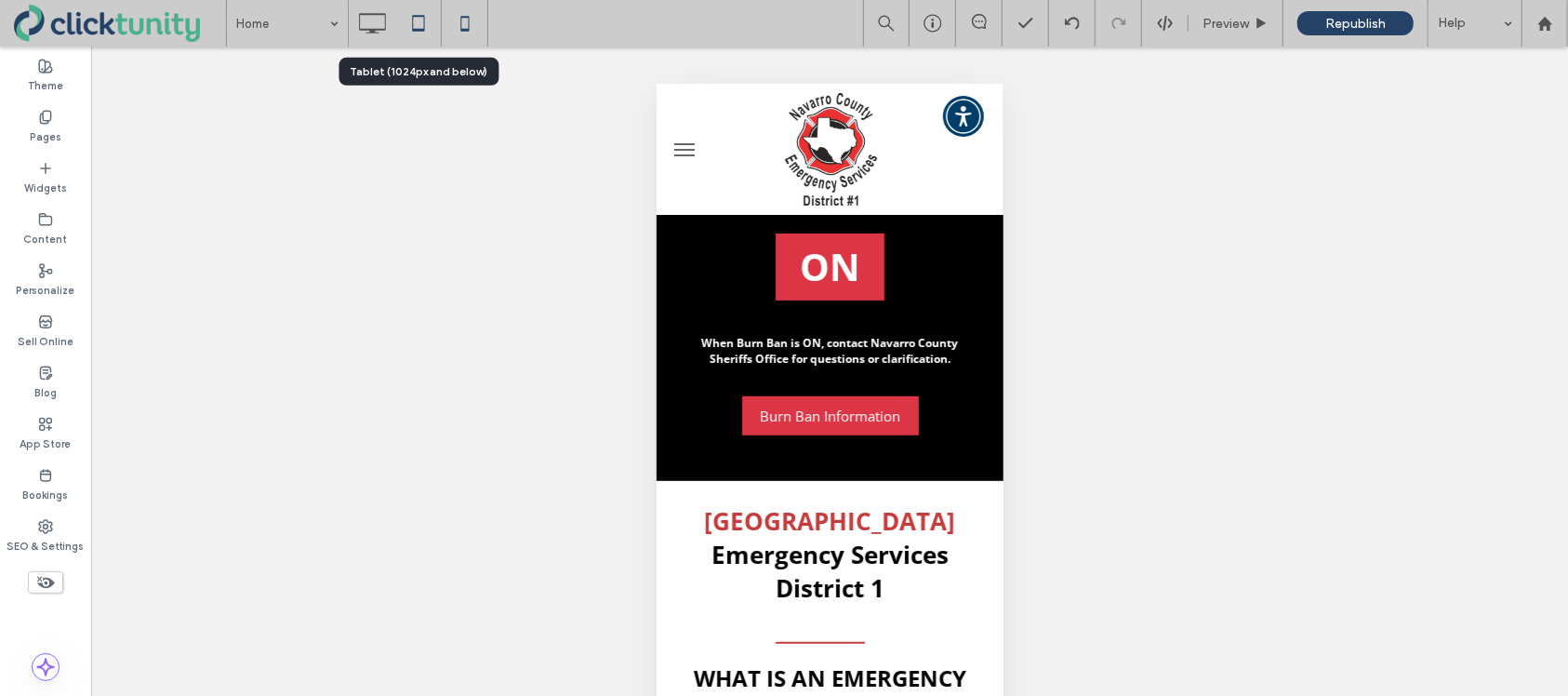
click at [421, 28] on use at bounding box center [418, 23] width 12 height 16
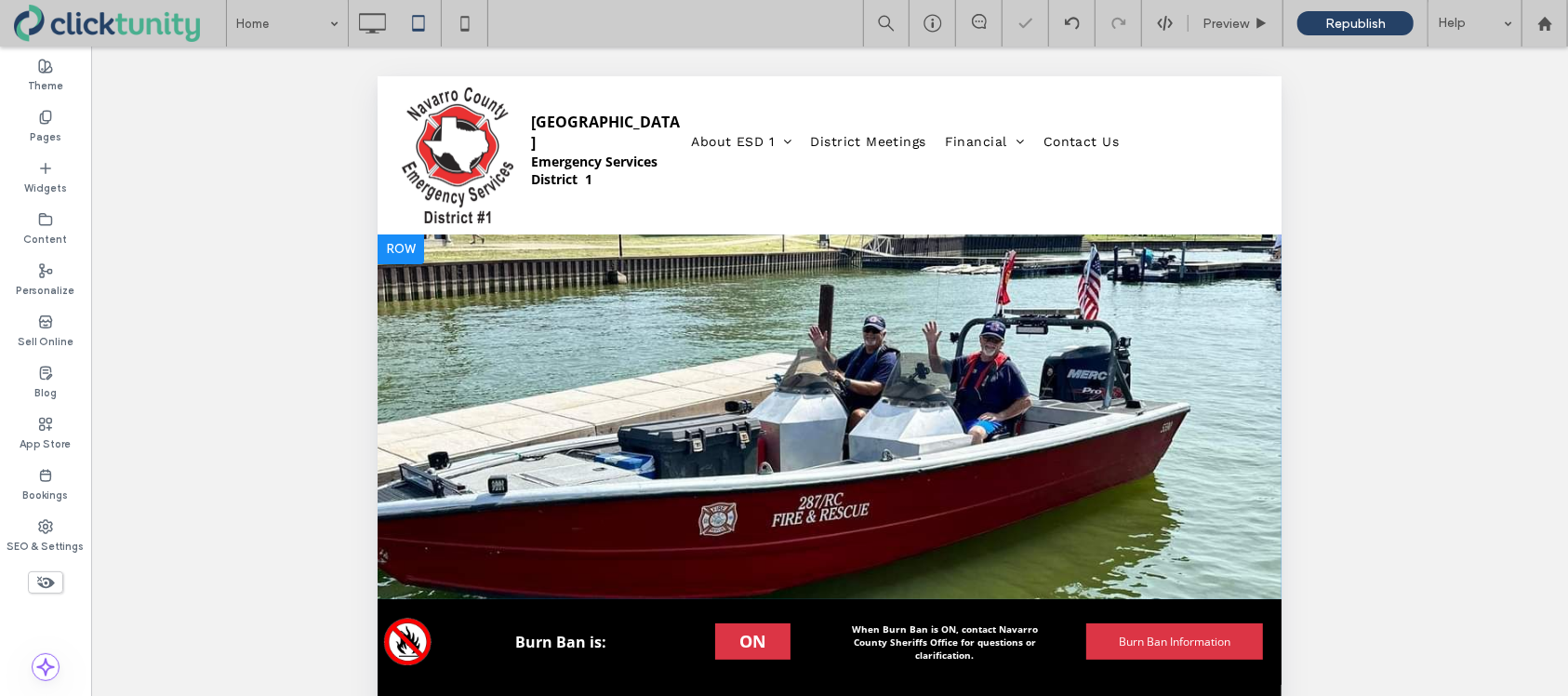
scroll to position [0, 0]
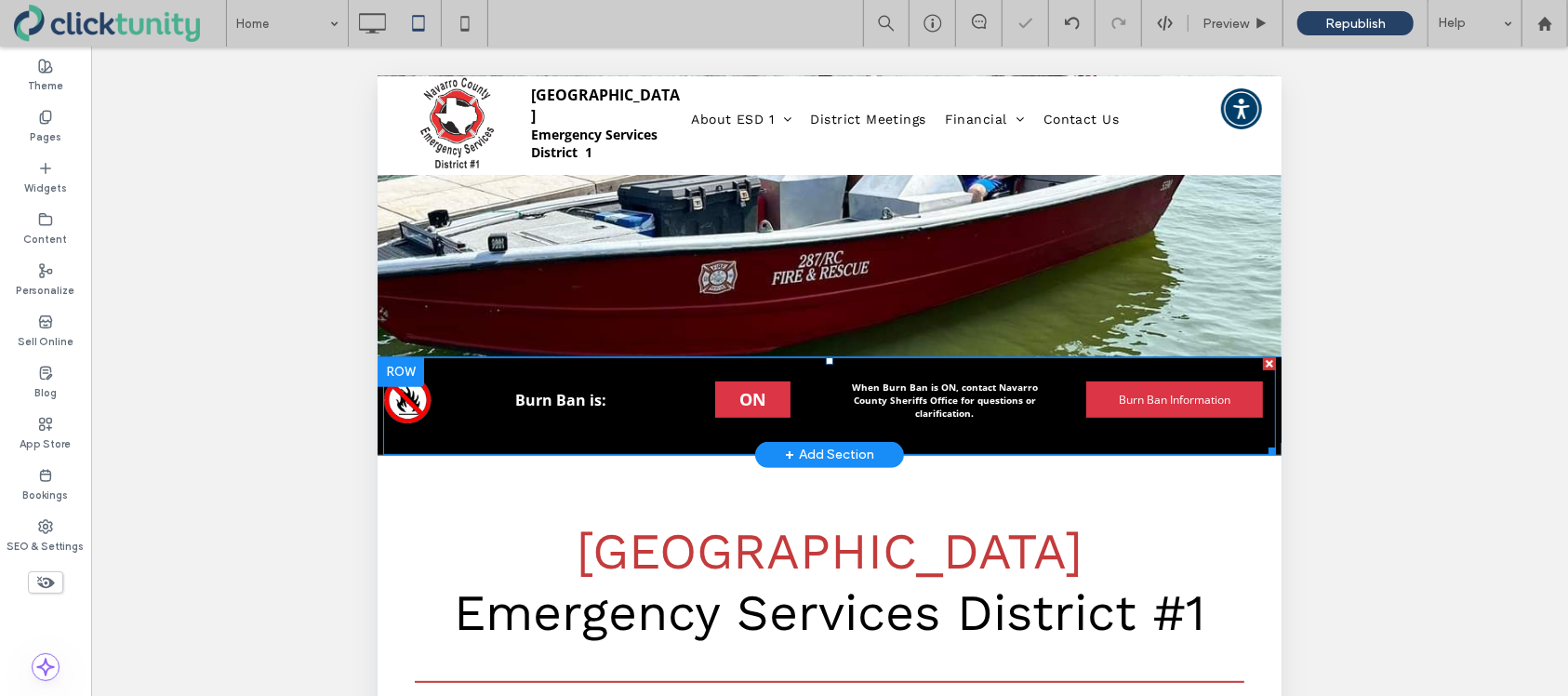
click at [678, 390] on span at bounding box center [828, 405] width 893 height 97
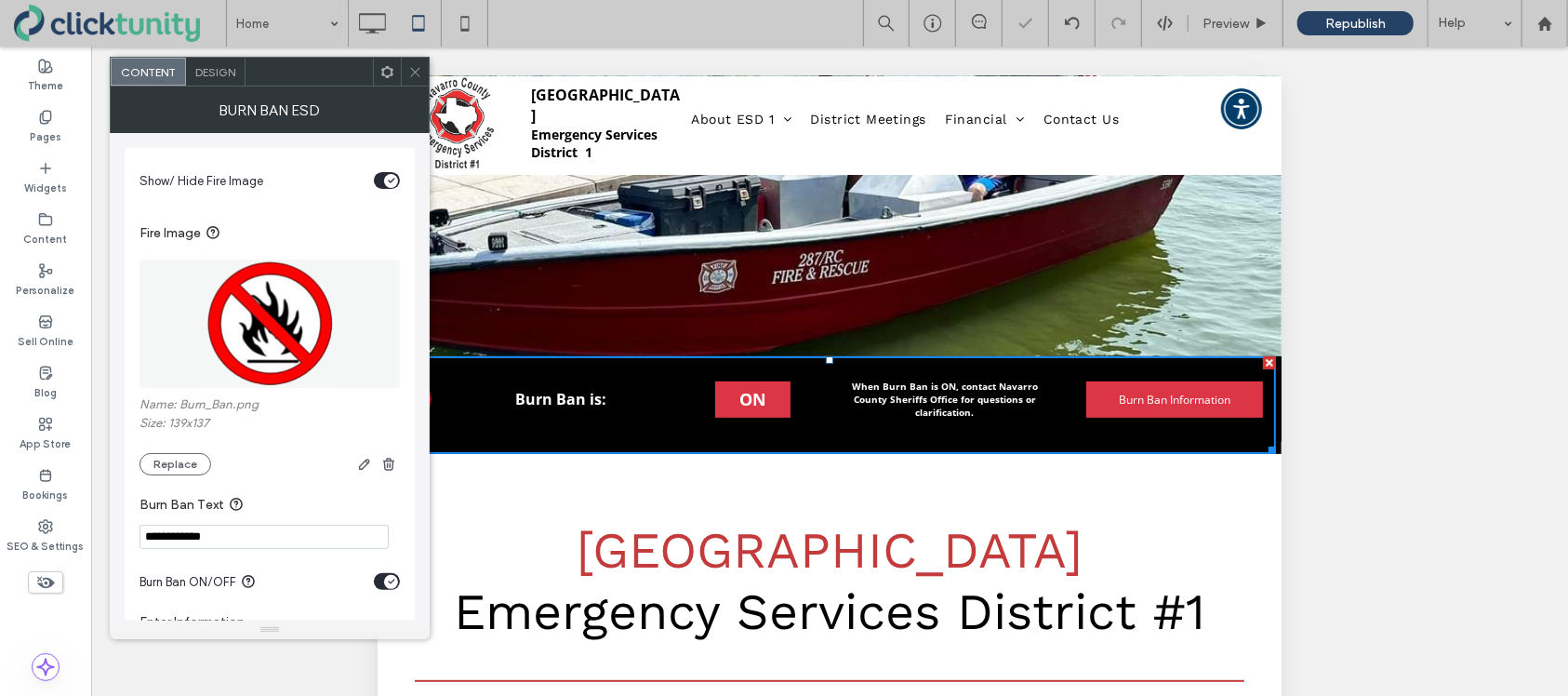
scroll to position [290, 0]
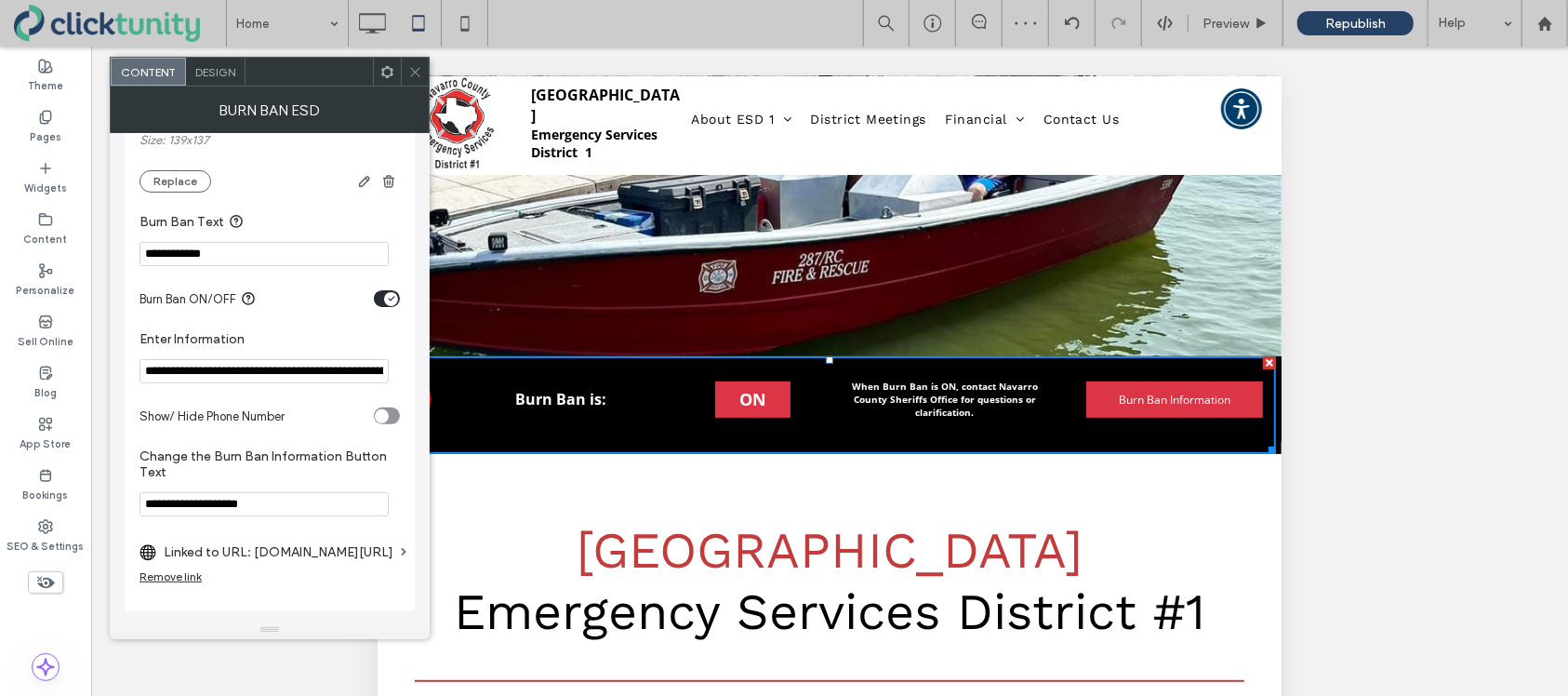
click at [177, 577] on div "Remove link" at bounding box center [170, 576] width 62 height 14
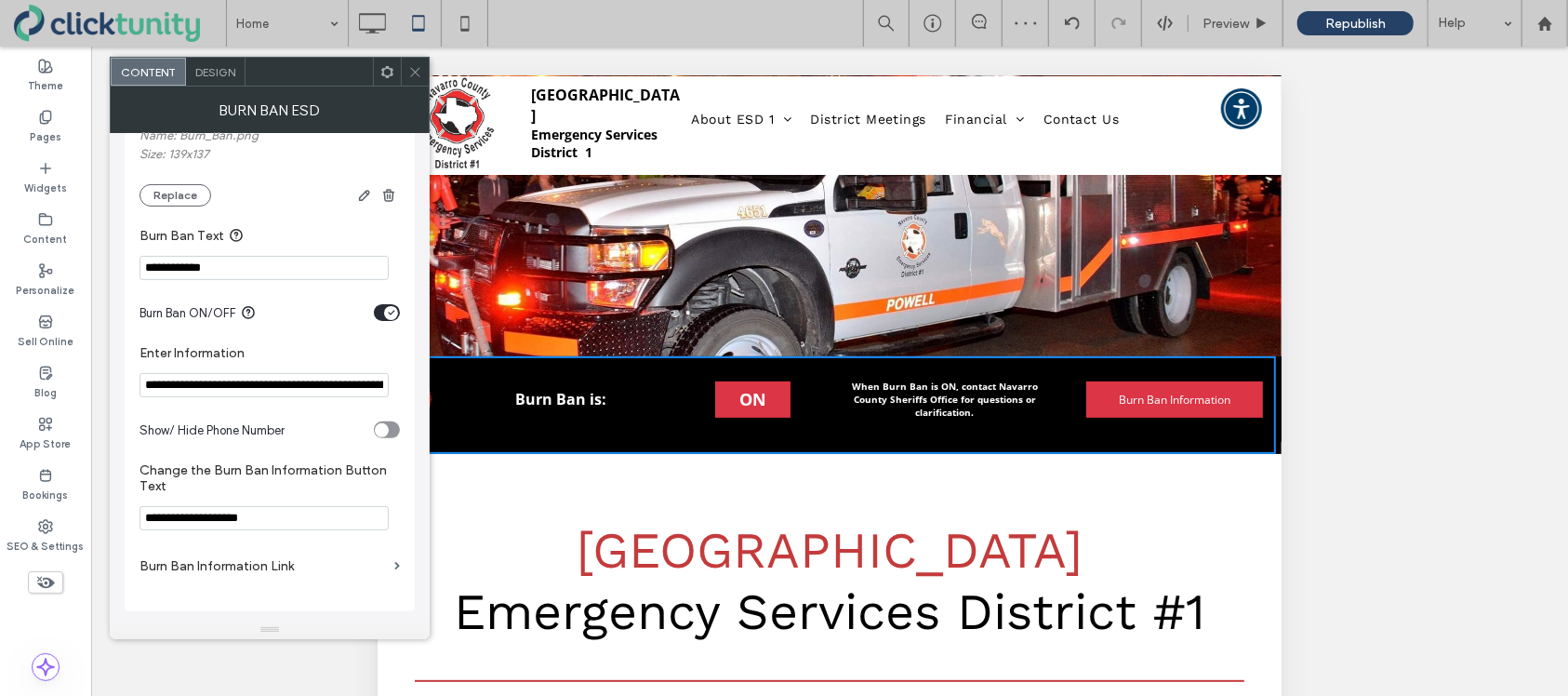
click at [182, 562] on label "Burn Ban Information Link" at bounding box center [263, 566] width 248 height 34
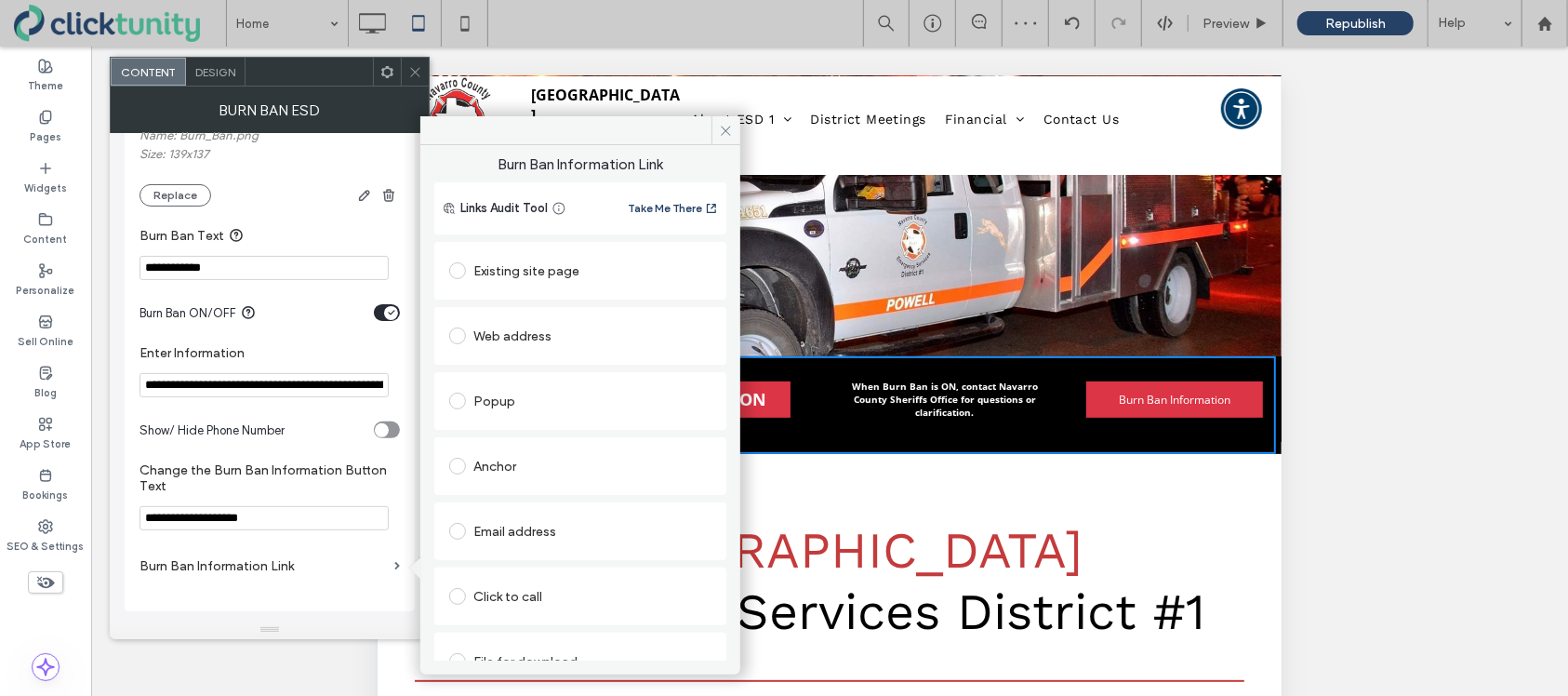
click at [467, 336] on label at bounding box center [461, 335] width 25 height 17
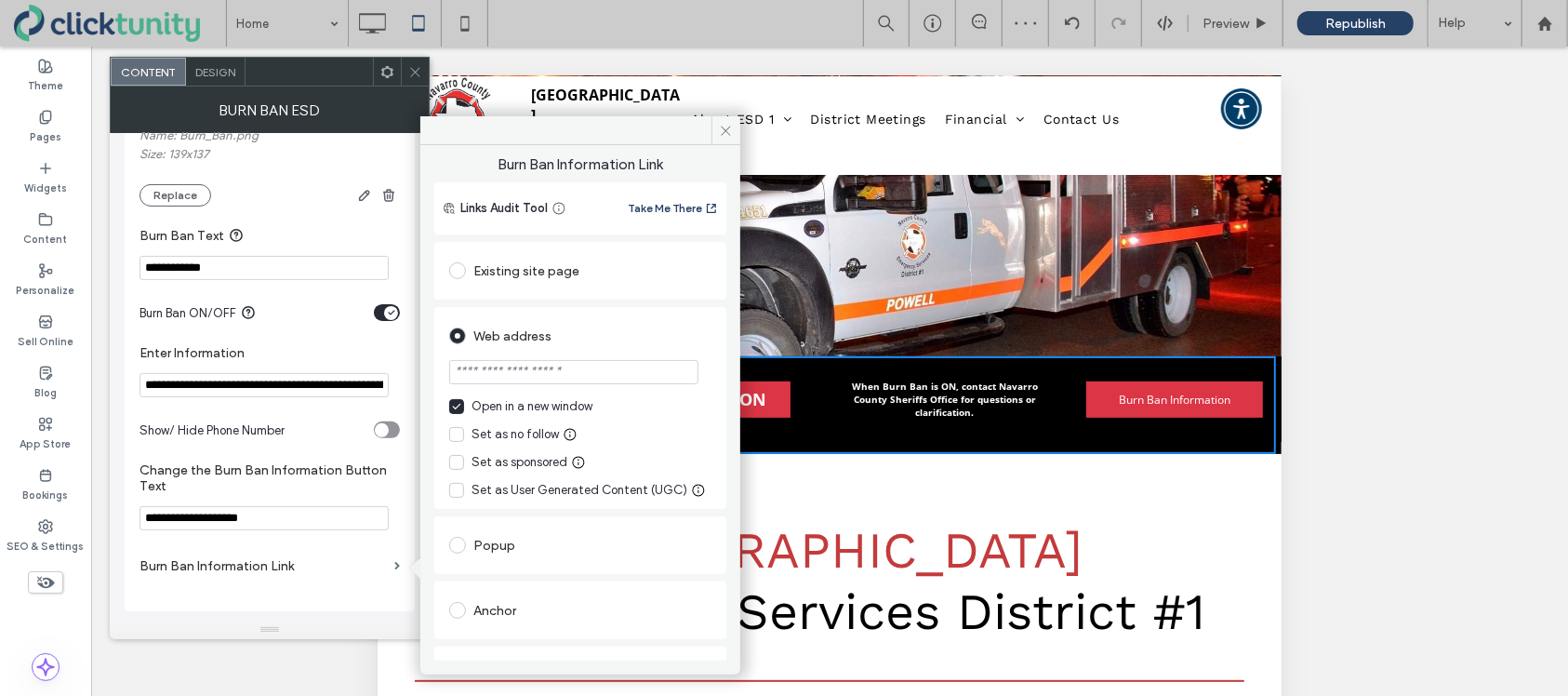
click at [528, 372] on input "url" at bounding box center [574, 372] width 250 height 25
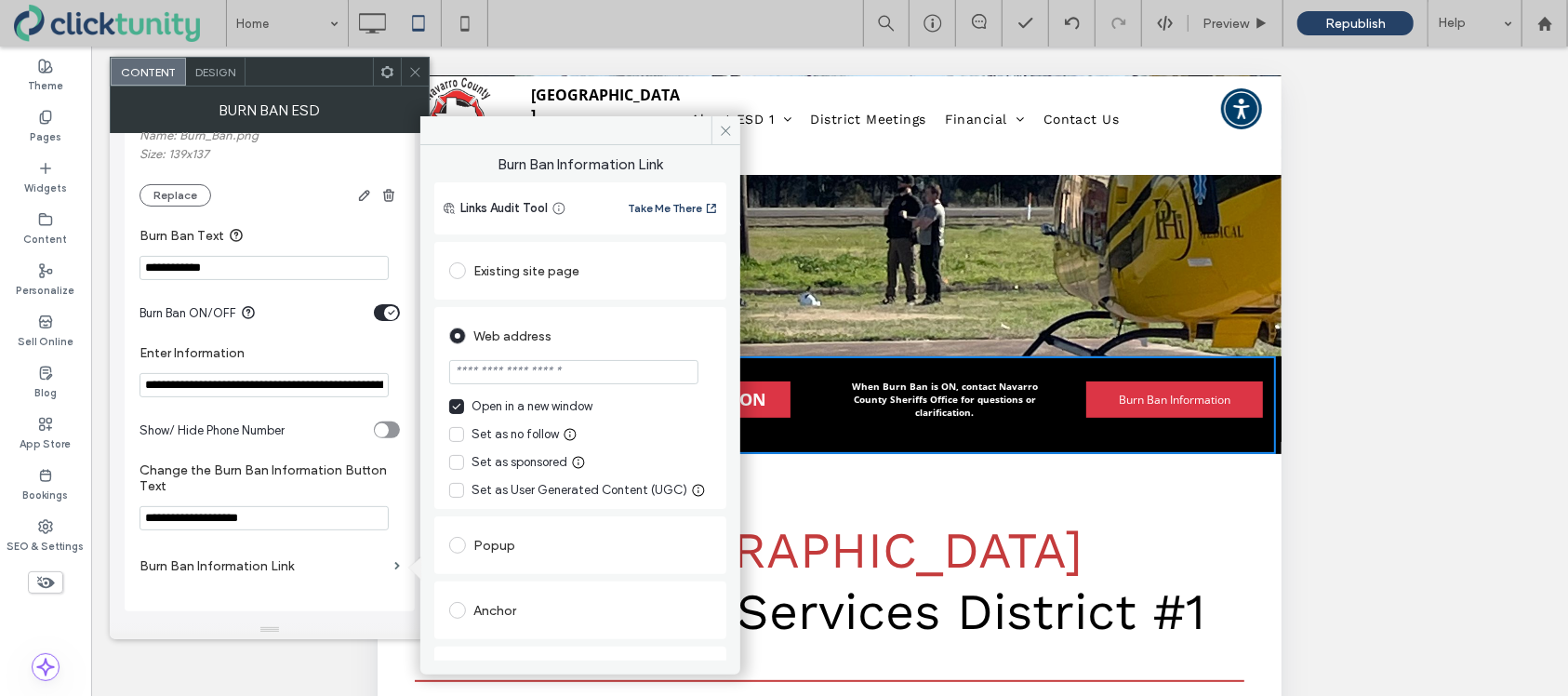
paste input "**********"
type input "**********"
click at [645, 329] on div "Web address" at bounding box center [580, 336] width 262 height 29
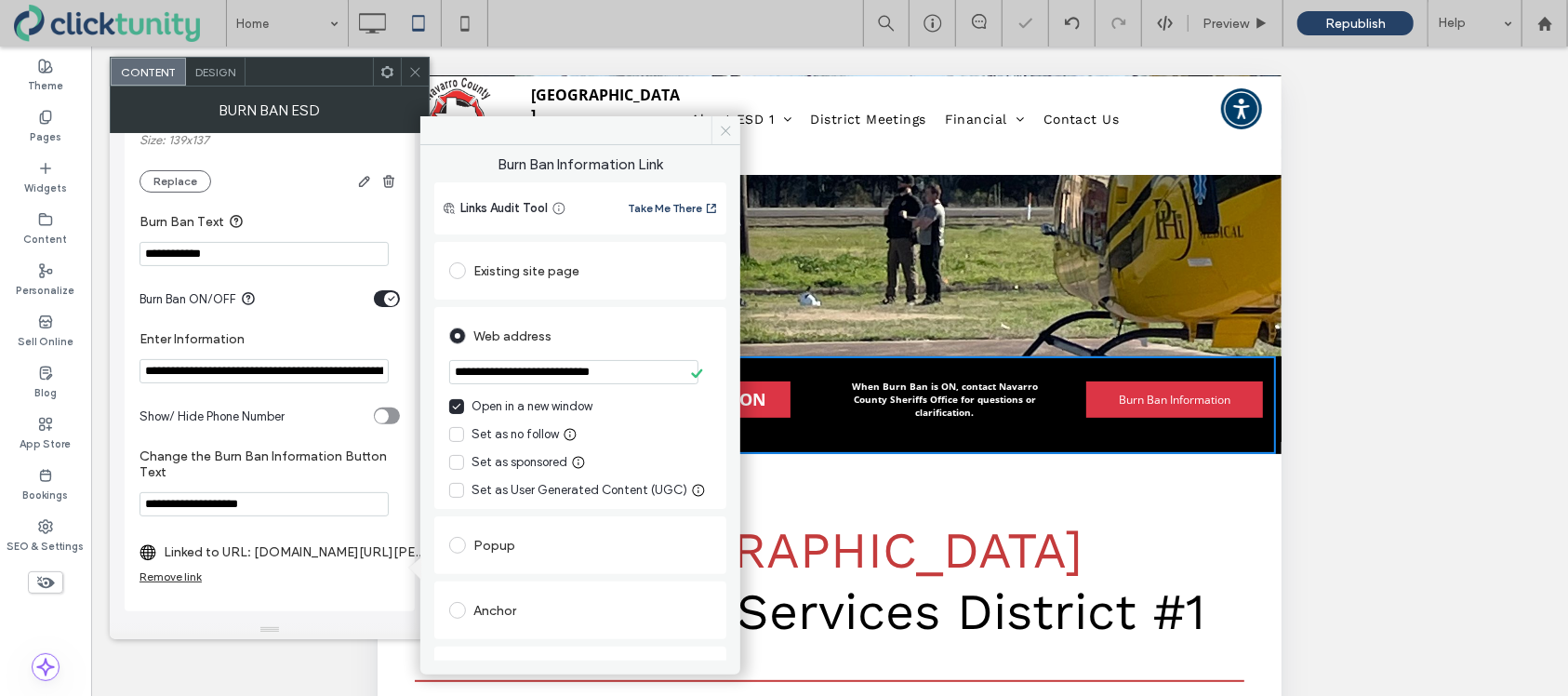
click at [724, 135] on icon at bounding box center [726, 131] width 14 height 14
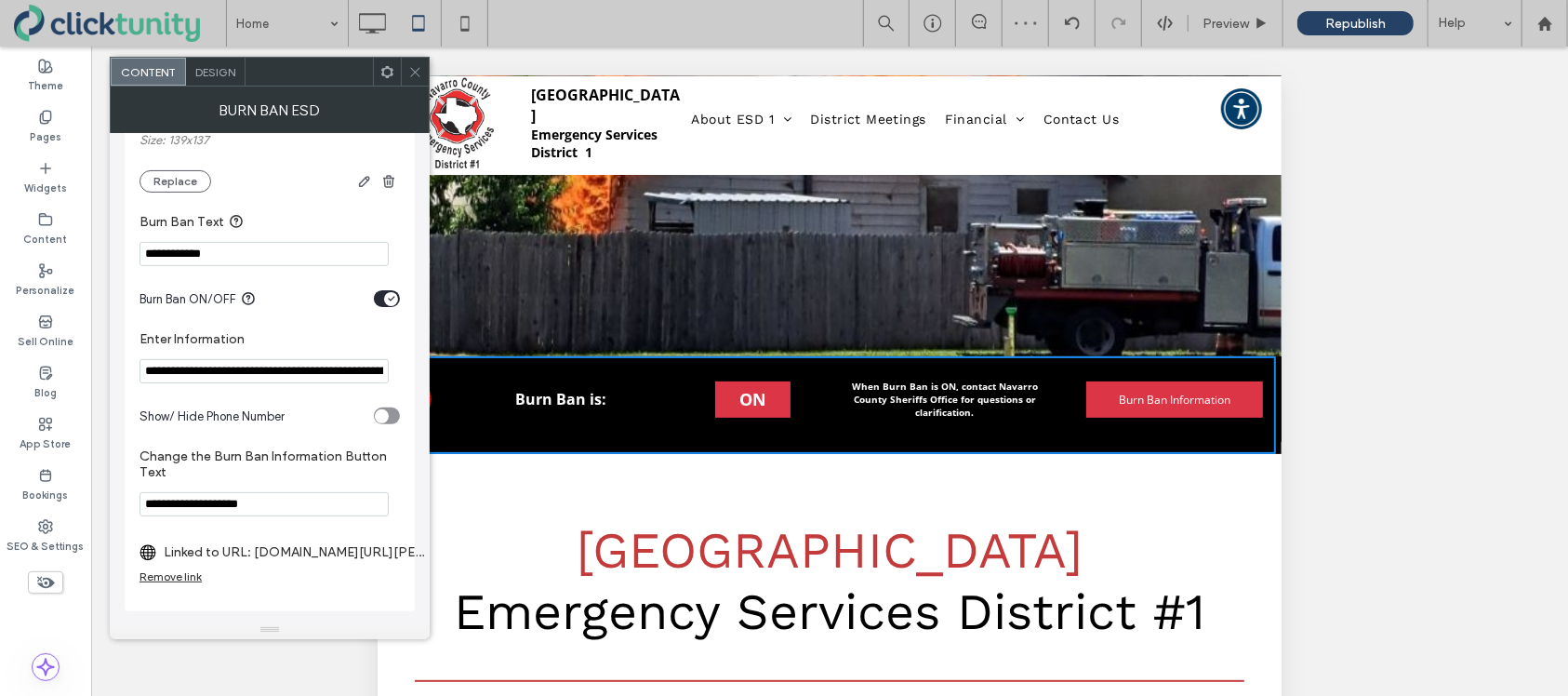
click at [420, 74] on icon at bounding box center [416, 72] width 14 height 14
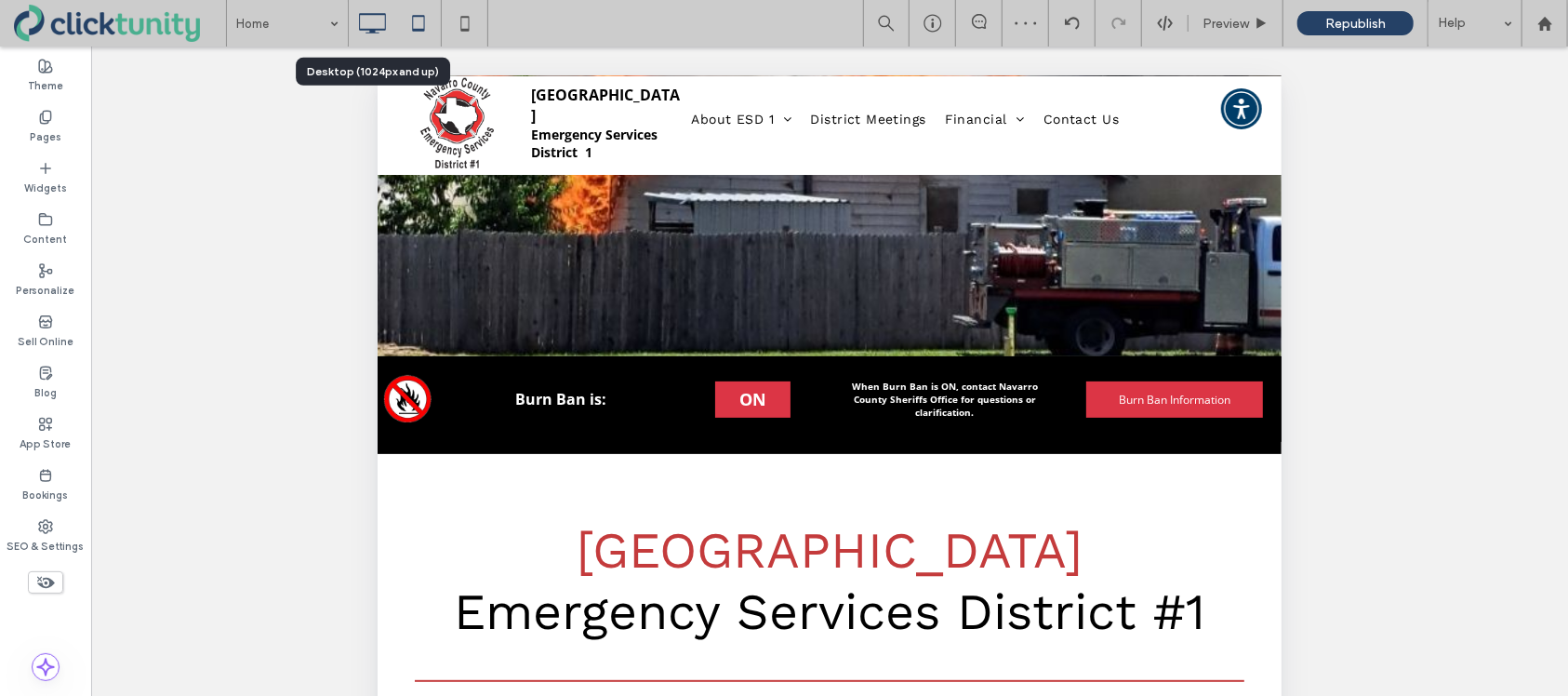
click at [375, 30] on icon at bounding box center [372, 24] width 37 height 37
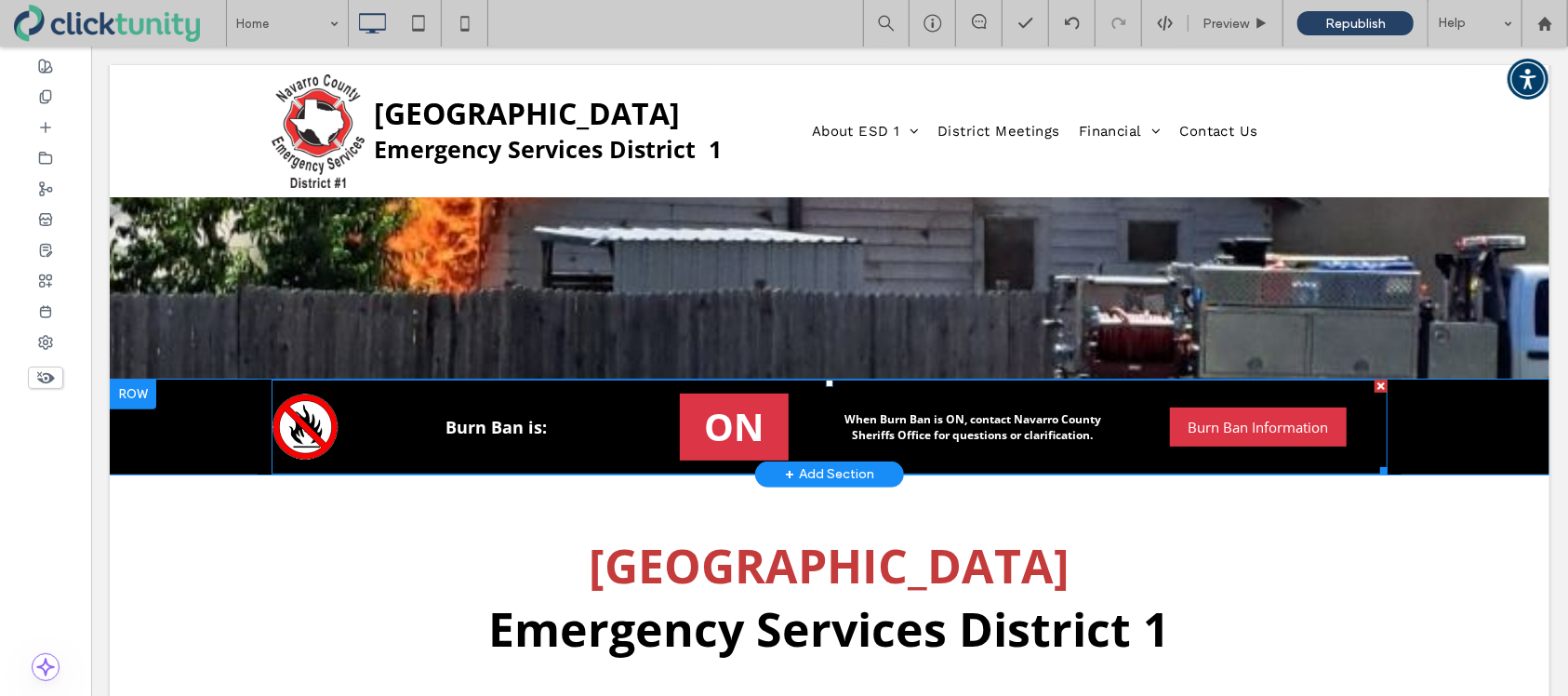
click at [616, 400] on span at bounding box center [829, 426] width 1116 height 95
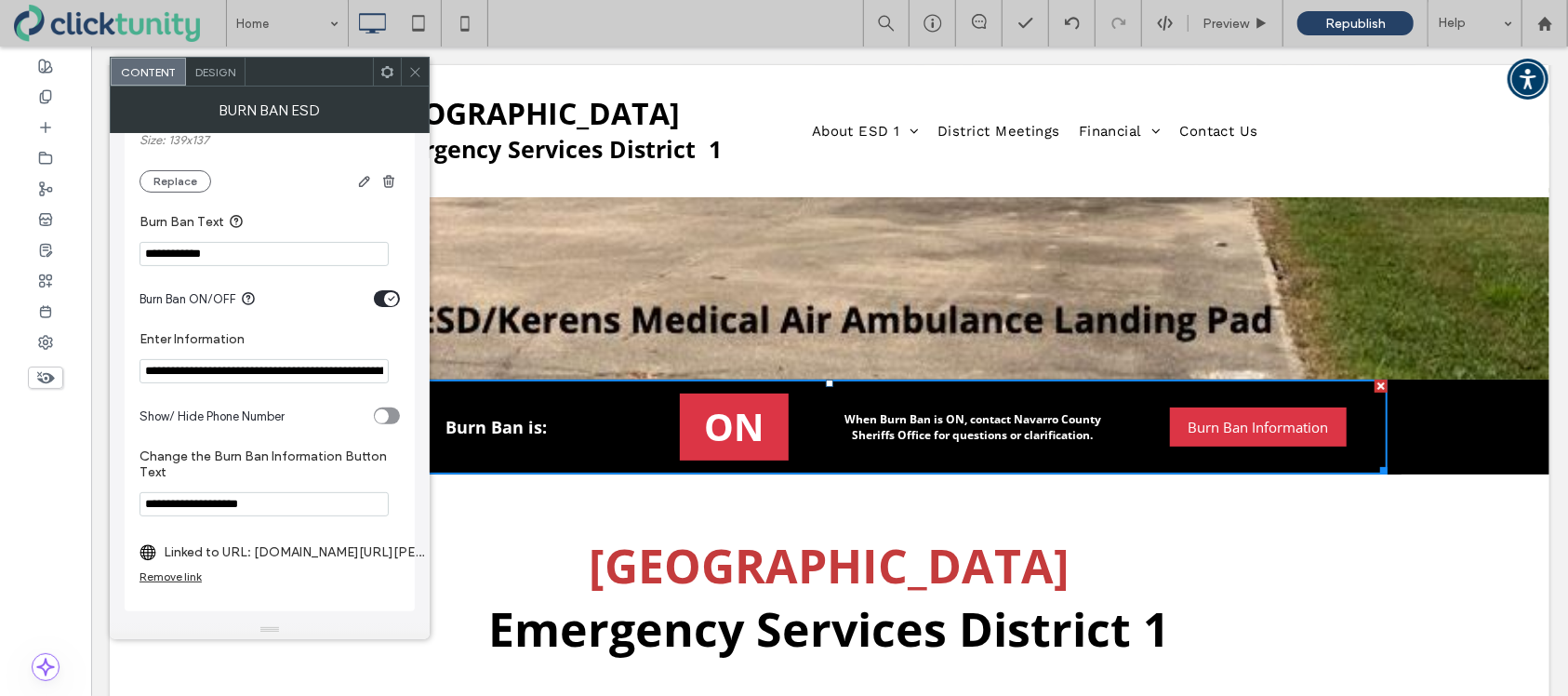
click at [415, 82] on span at bounding box center [416, 72] width 14 height 28
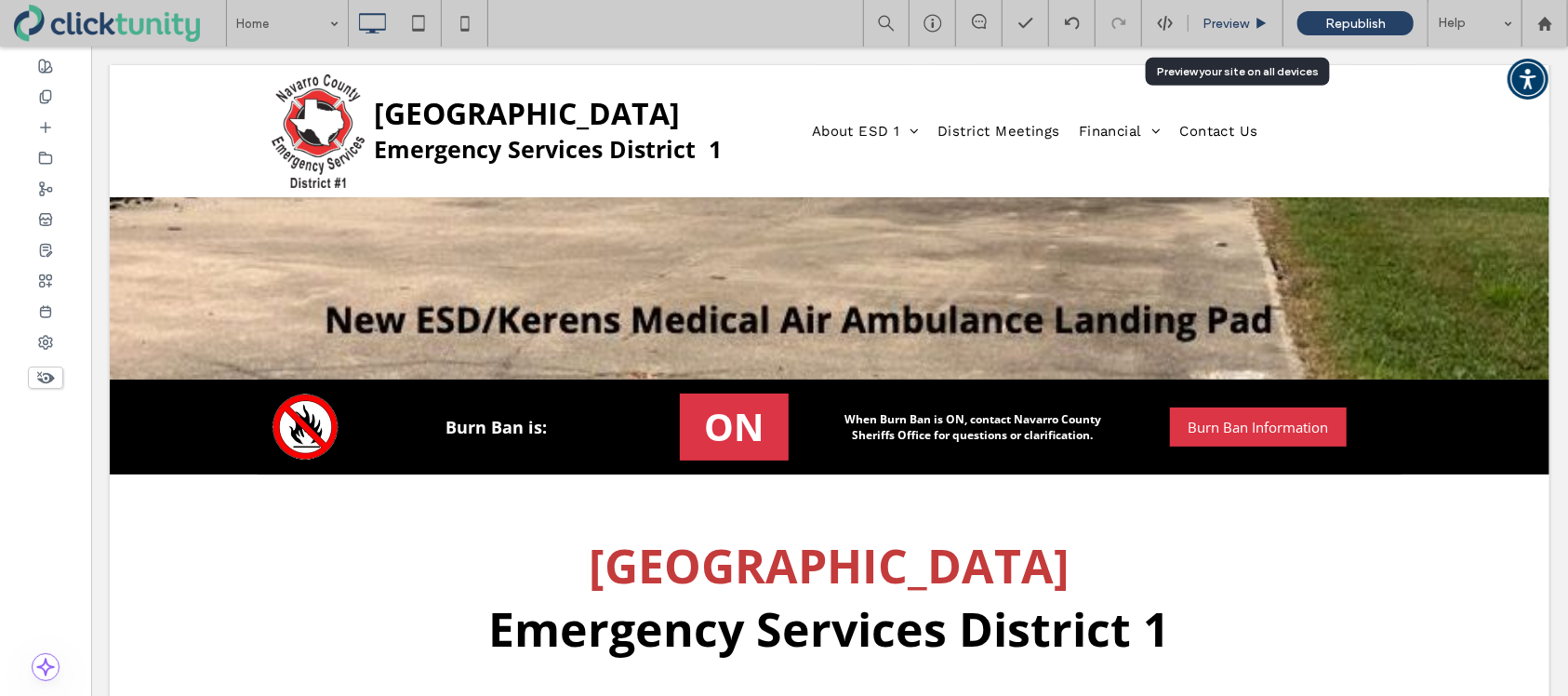
click at [1220, 19] on span "Preview" at bounding box center [1225, 24] width 46 height 16
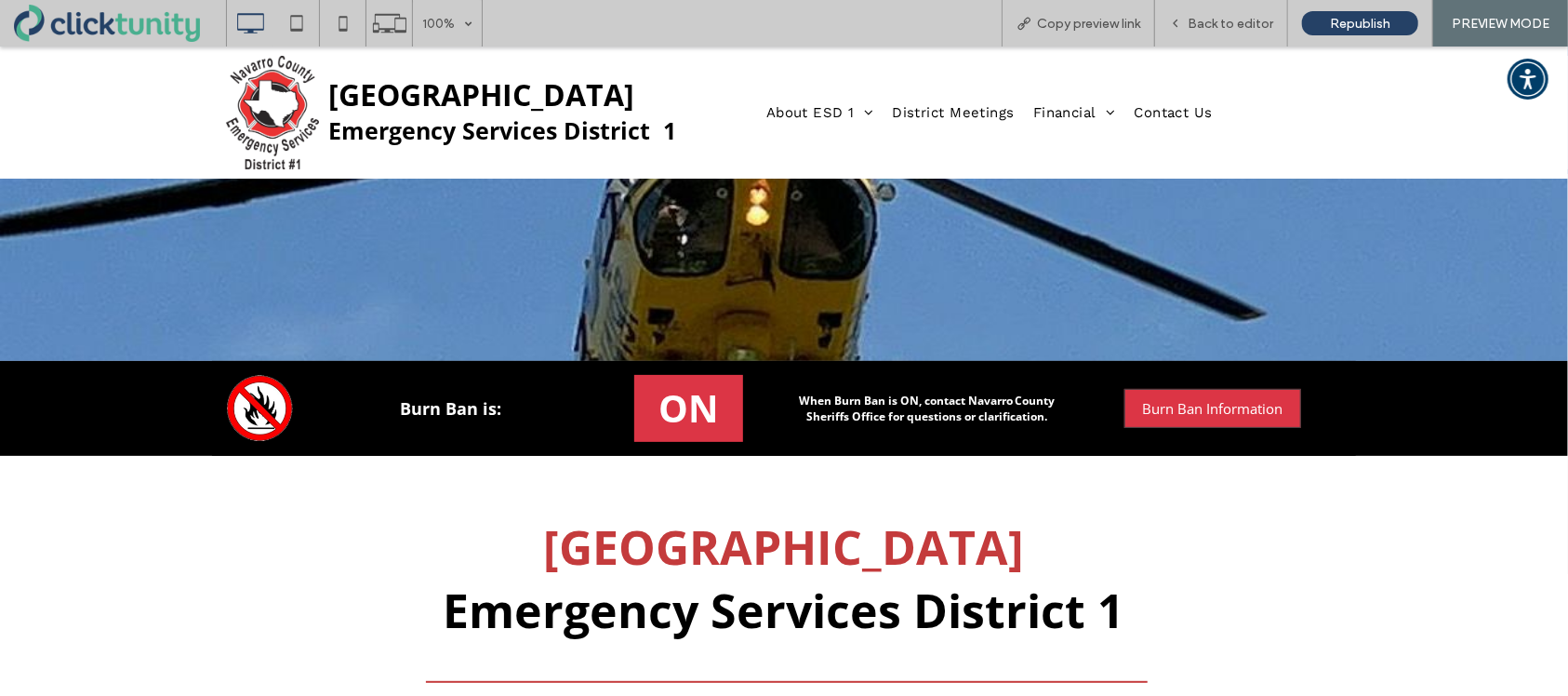
click at [1199, 401] on span "Burn Ban Information" at bounding box center [1213, 408] width 140 height 37
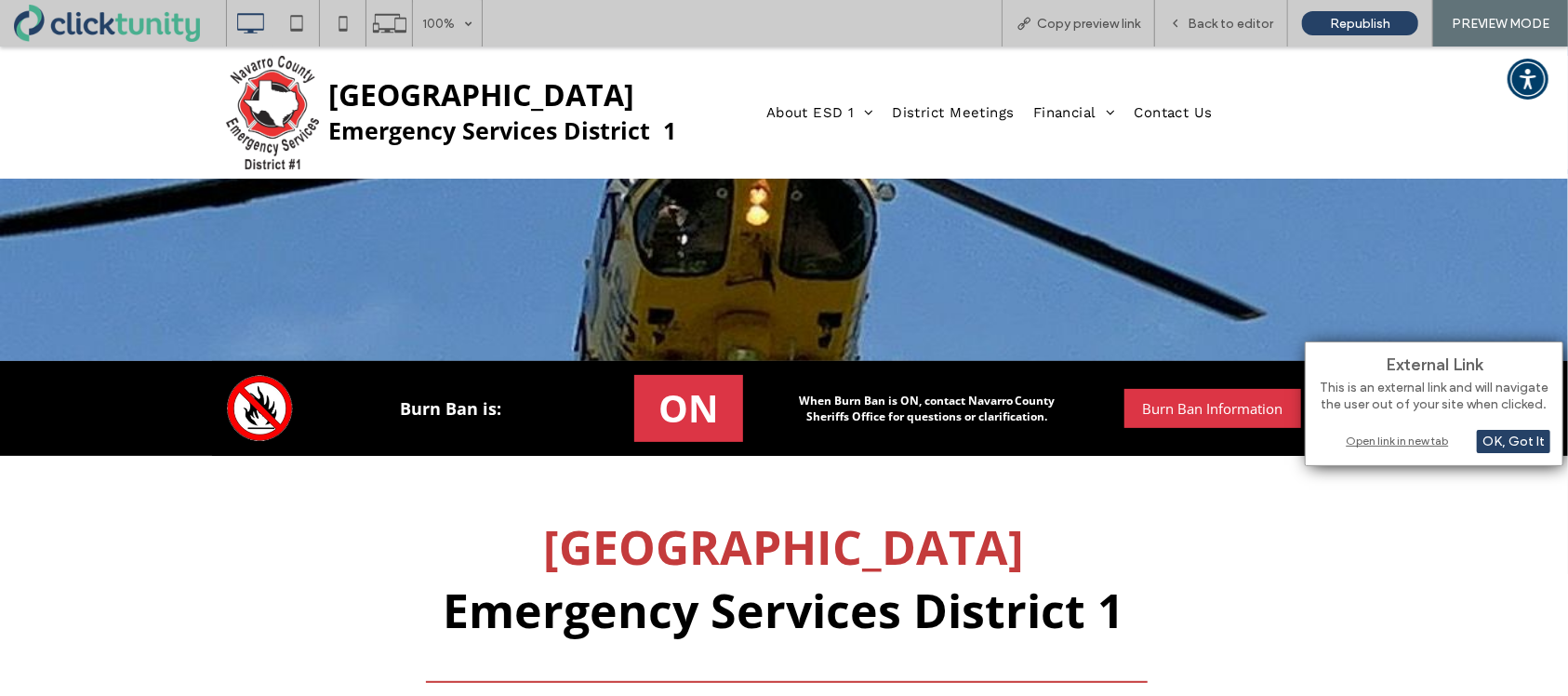
click at [1355, 442] on div "Open link in new tab" at bounding box center [1434, 440] width 233 height 20
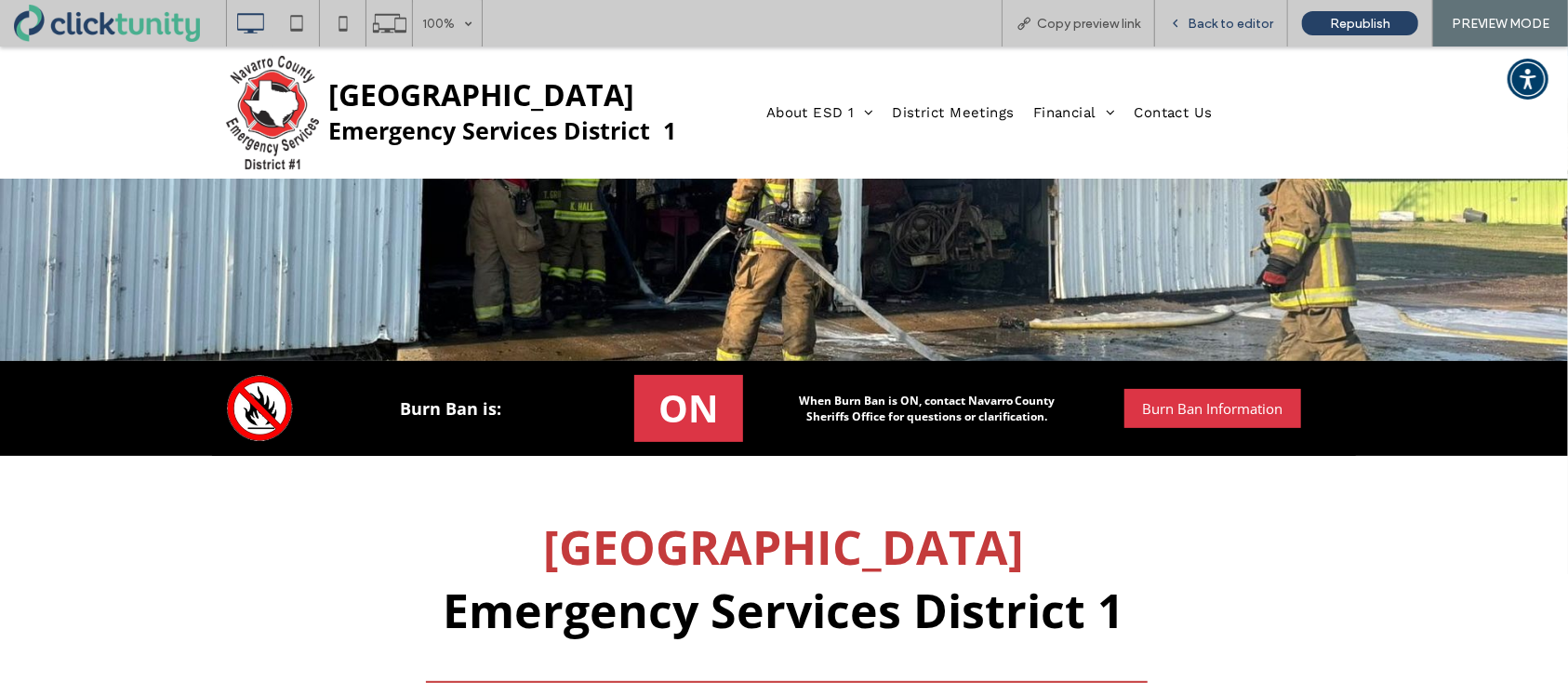
click at [1213, 29] on span "Back to editor" at bounding box center [1230, 24] width 85 height 16
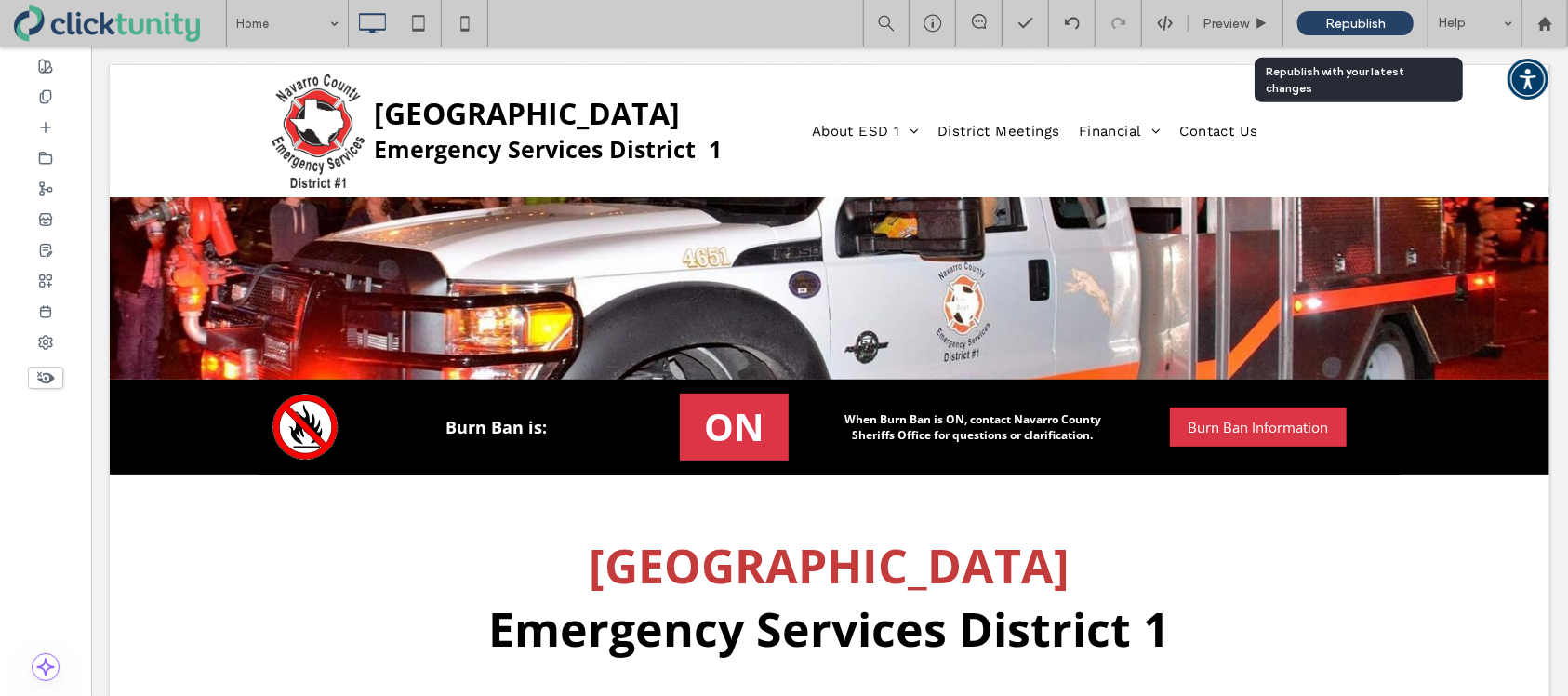
click at [1347, 24] on span "Republish" at bounding box center [1356, 24] width 61 height 16
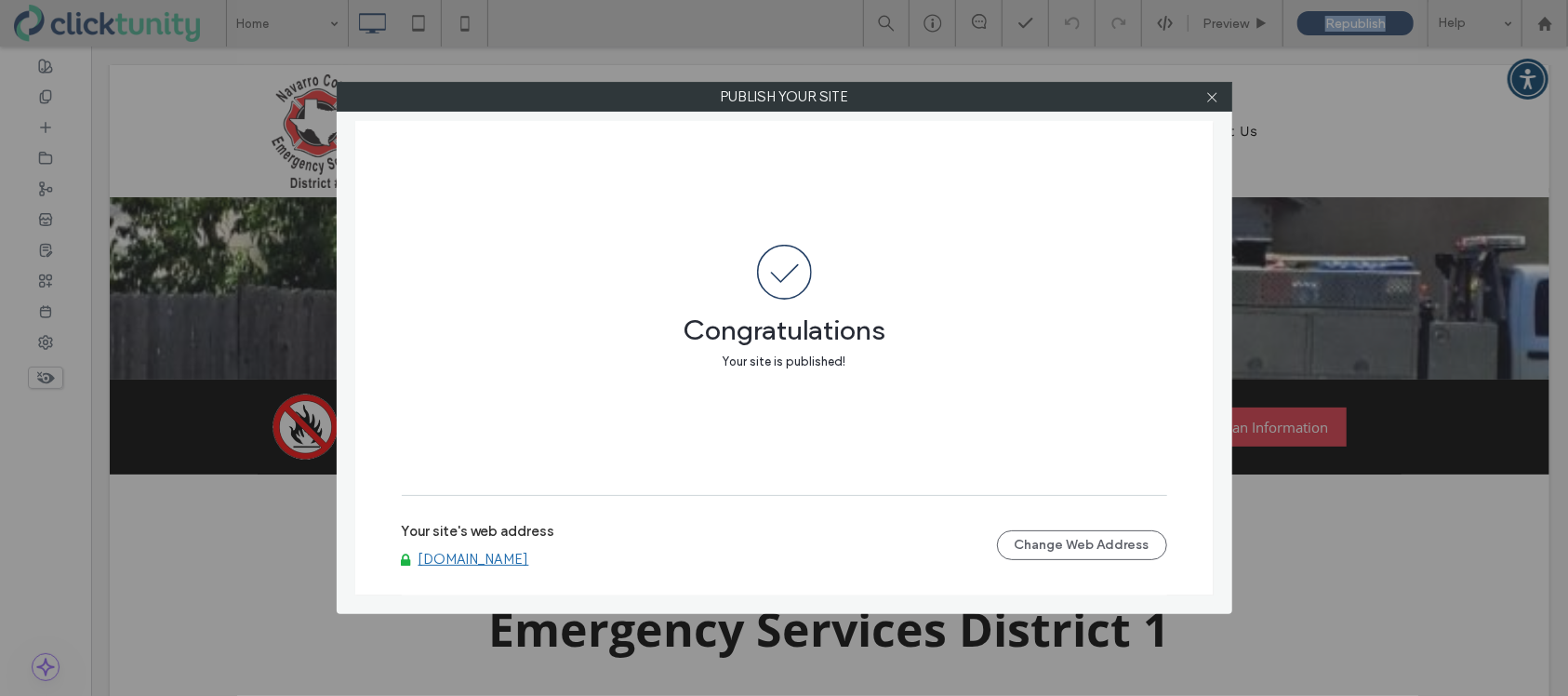
click at [506, 558] on link "www.ncesd1.com" at bounding box center [474, 558] width 111 height 17
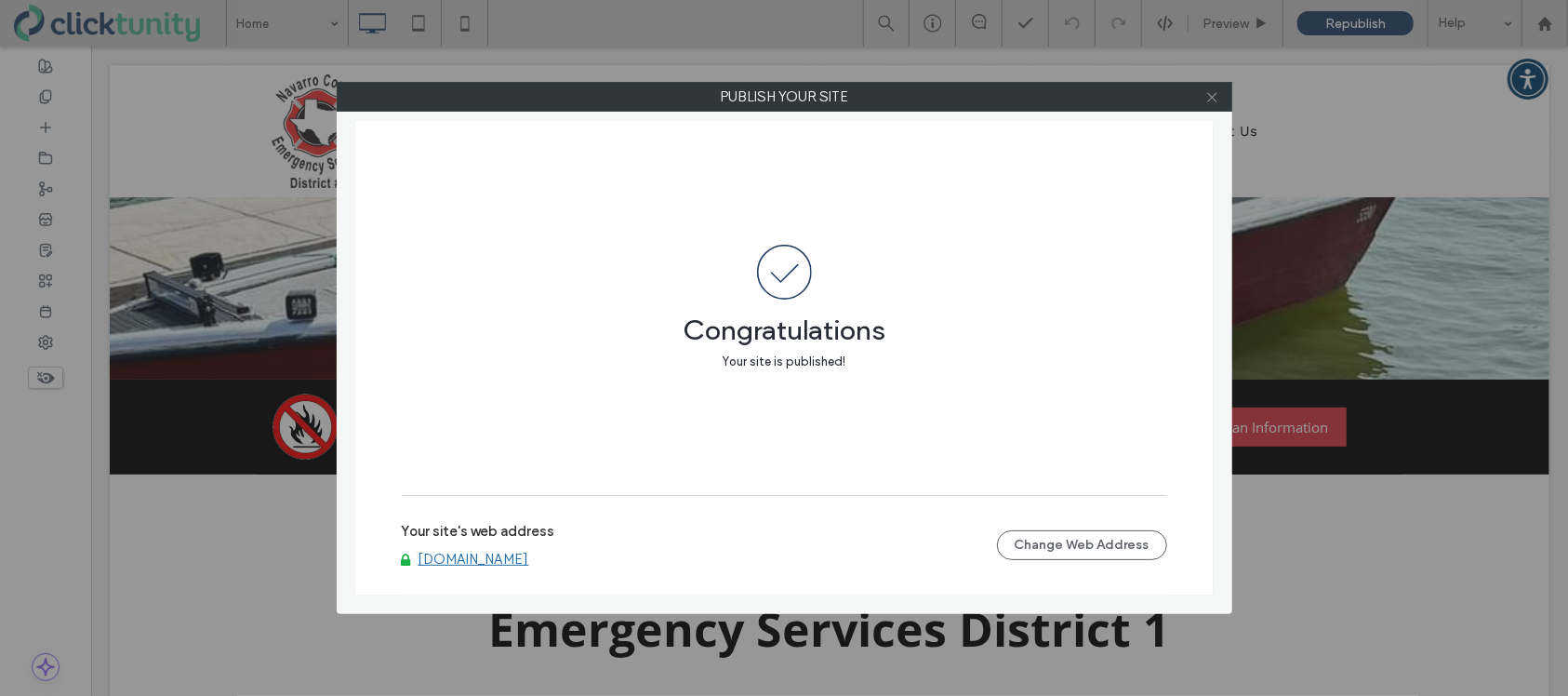
click at [1212, 98] on icon at bounding box center [1212, 97] width 14 height 14
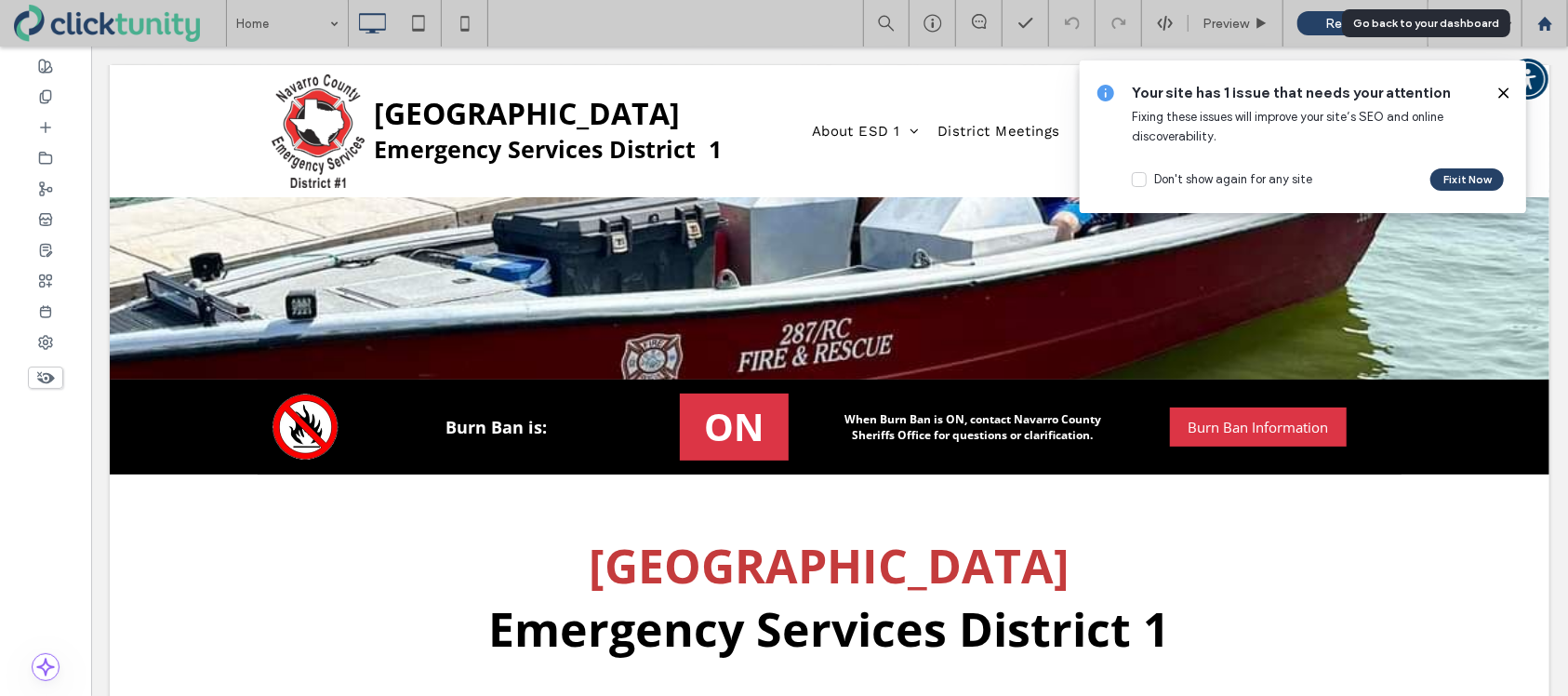
click at [1542, 29] on icon at bounding box center [1545, 24] width 16 height 16
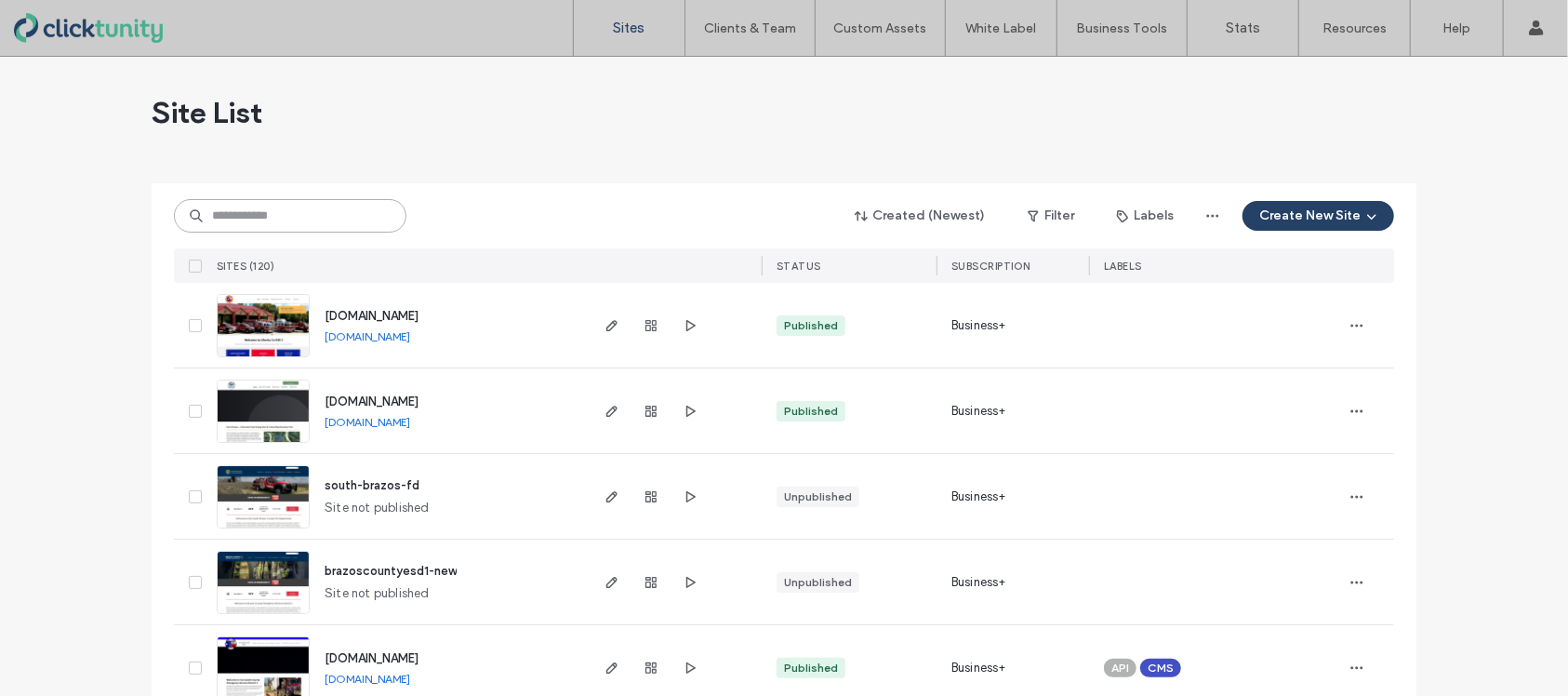
click at [324, 218] on input at bounding box center [290, 216] width 233 height 33
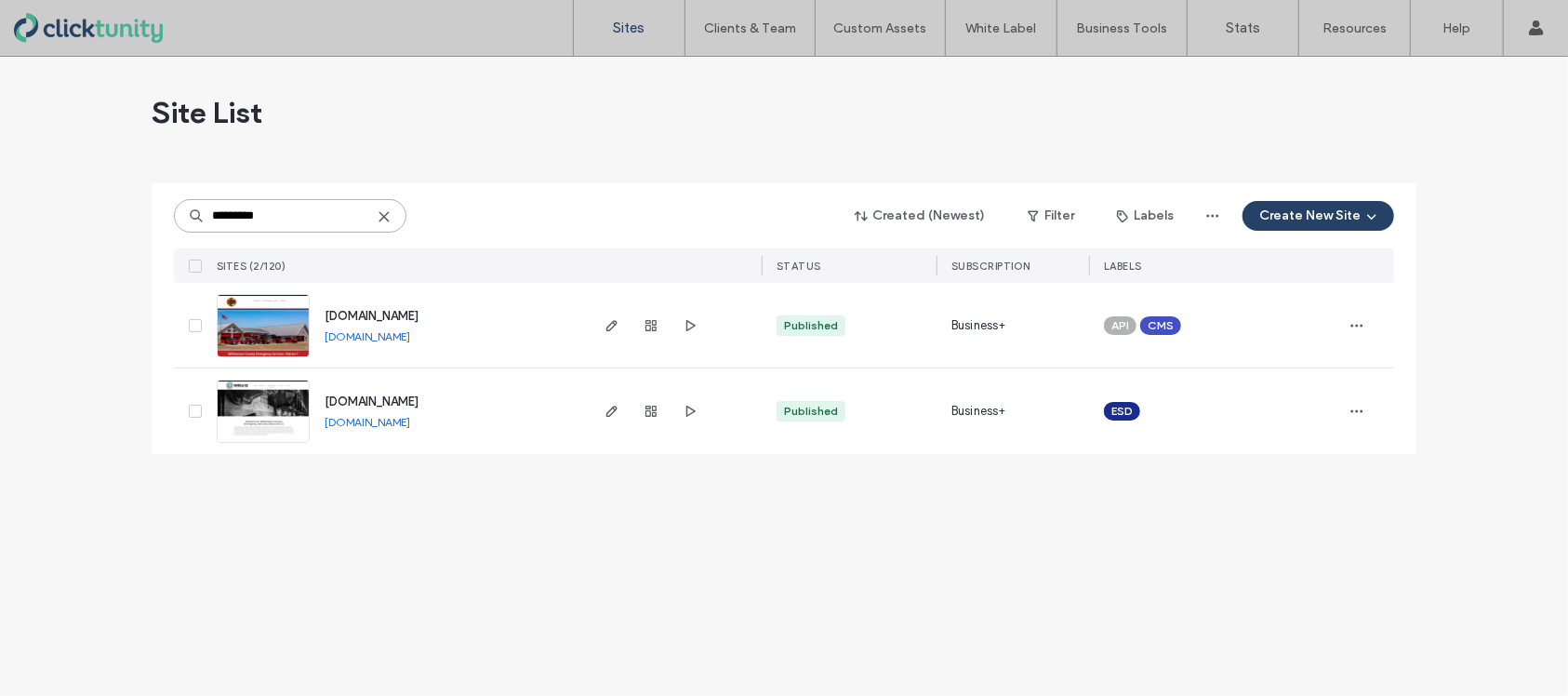
type input "*********"
click at [381, 314] on span "[DOMAIN_NAME]" at bounding box center [371, 316] width 94 height 14
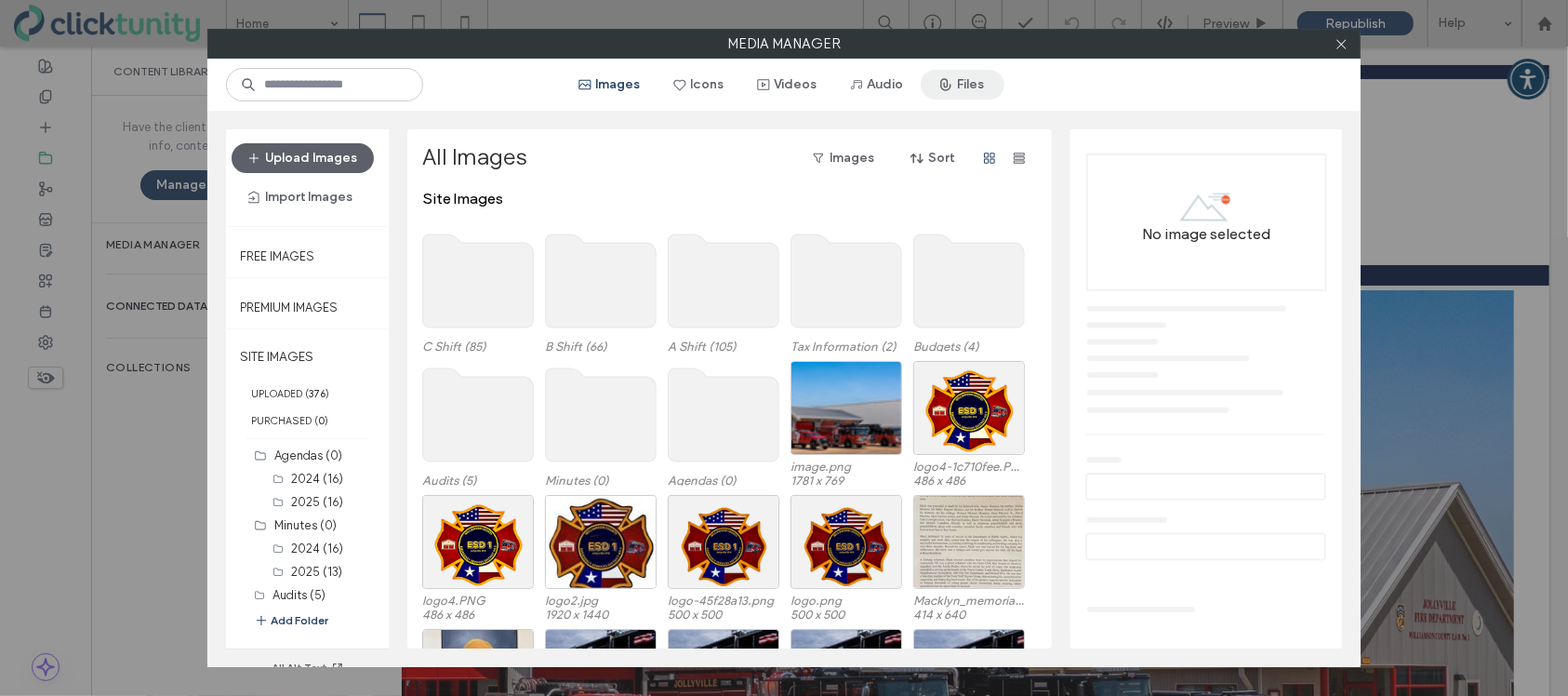
click at [956, 82] on span "button" at bounding box center [947, 85] width 19 height 28
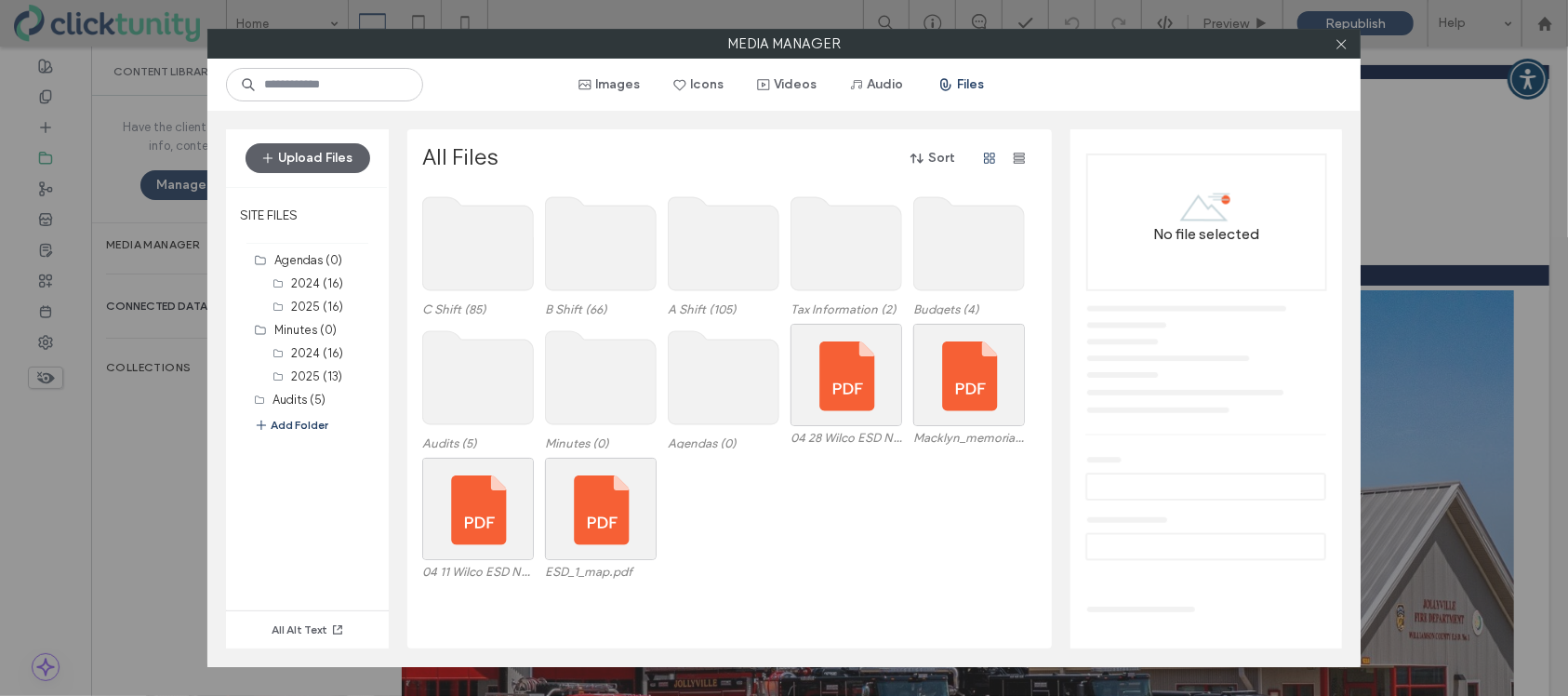
click at [625, 367] on use at bounding box center [601, 377] width 111 height 93
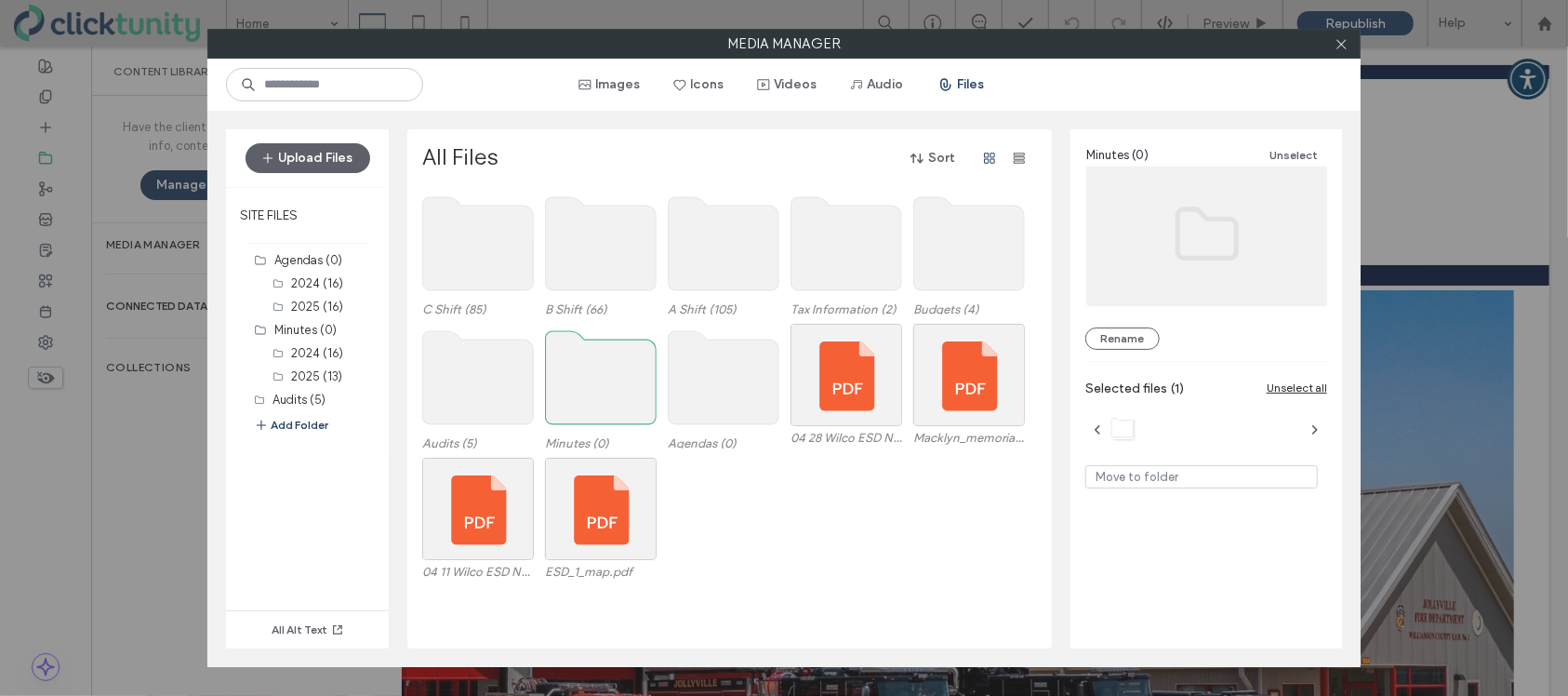
click at [625, 367] on use at bounding box center [601, 377] width 111 height 93
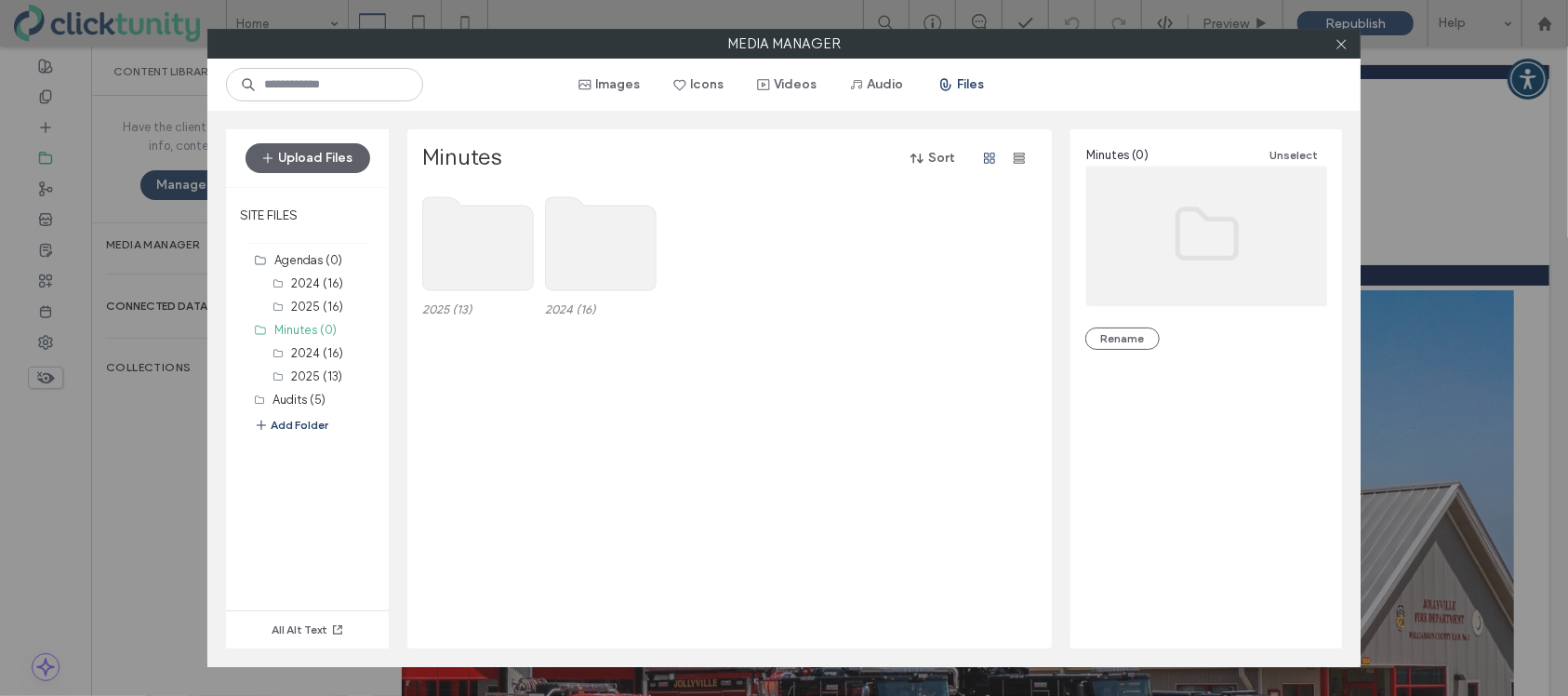
click at [480, 259] on use at bounding box center [478, 244] width 111 height 93
click at [479, 259] on use at bounding box center [478, 244] width 111 height 93
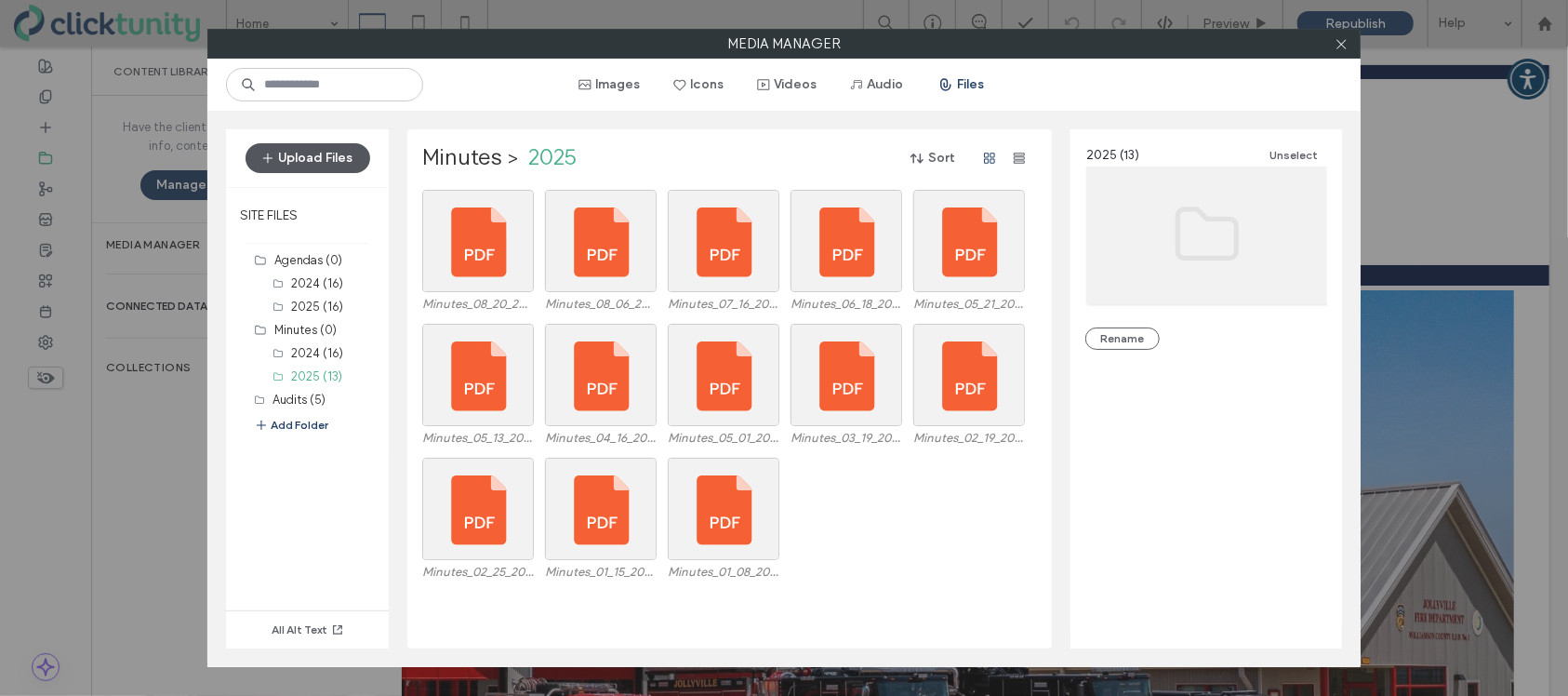
click at [324, 150] on button "Upload Files" at bounding box center [308, 158] width 125 height 29
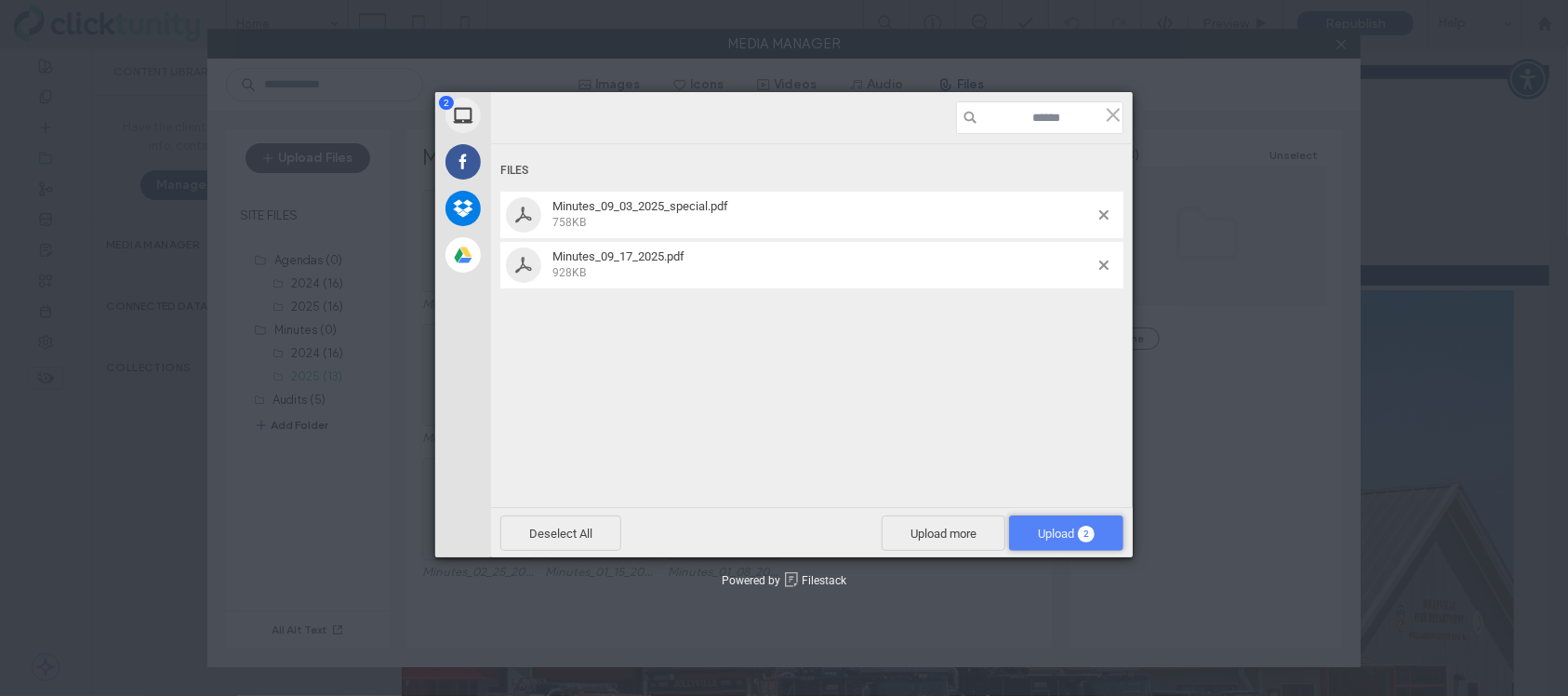
click at [1027, 534] on span "Upload 2" at bounding box center [1066, 534] width 114 height 35
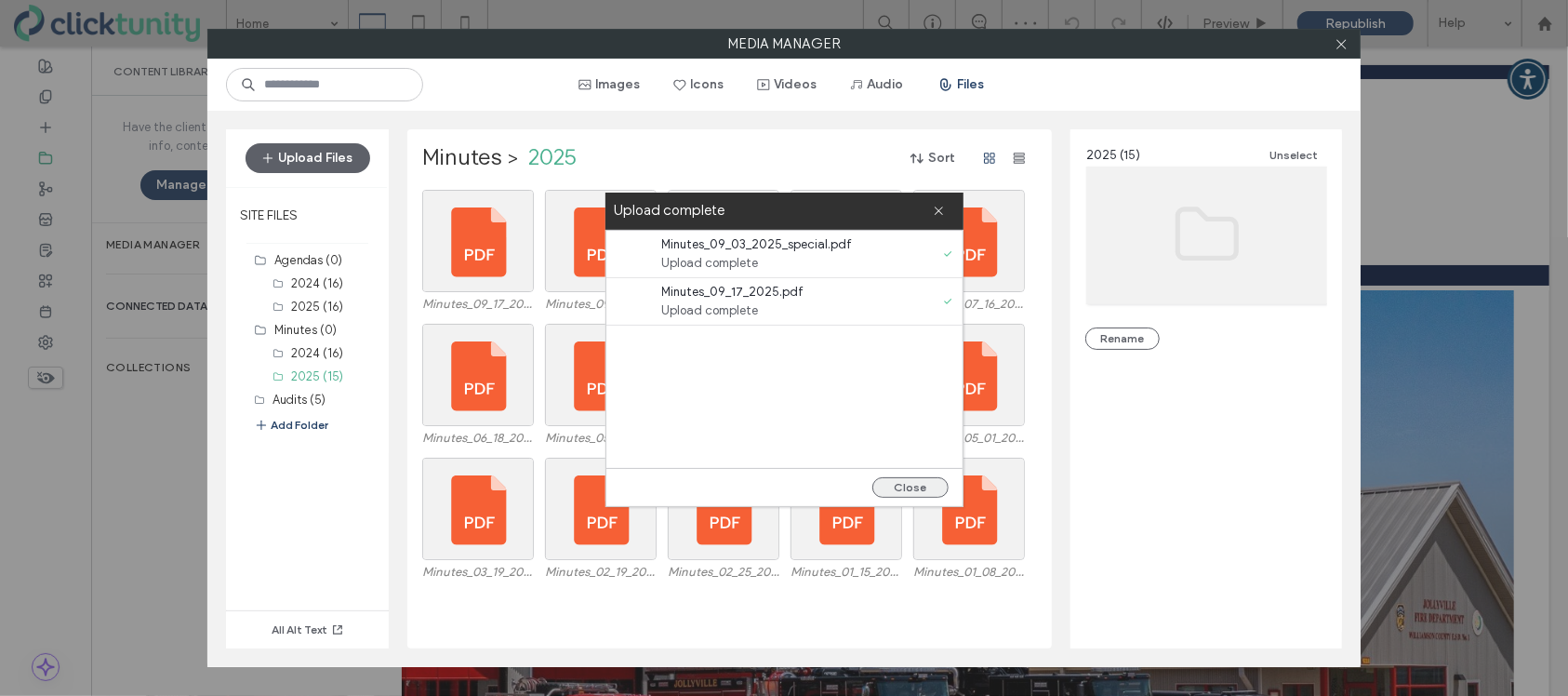
click at [920, 486] on button "Close" at bounding box center [911, 488] width 77 height 21
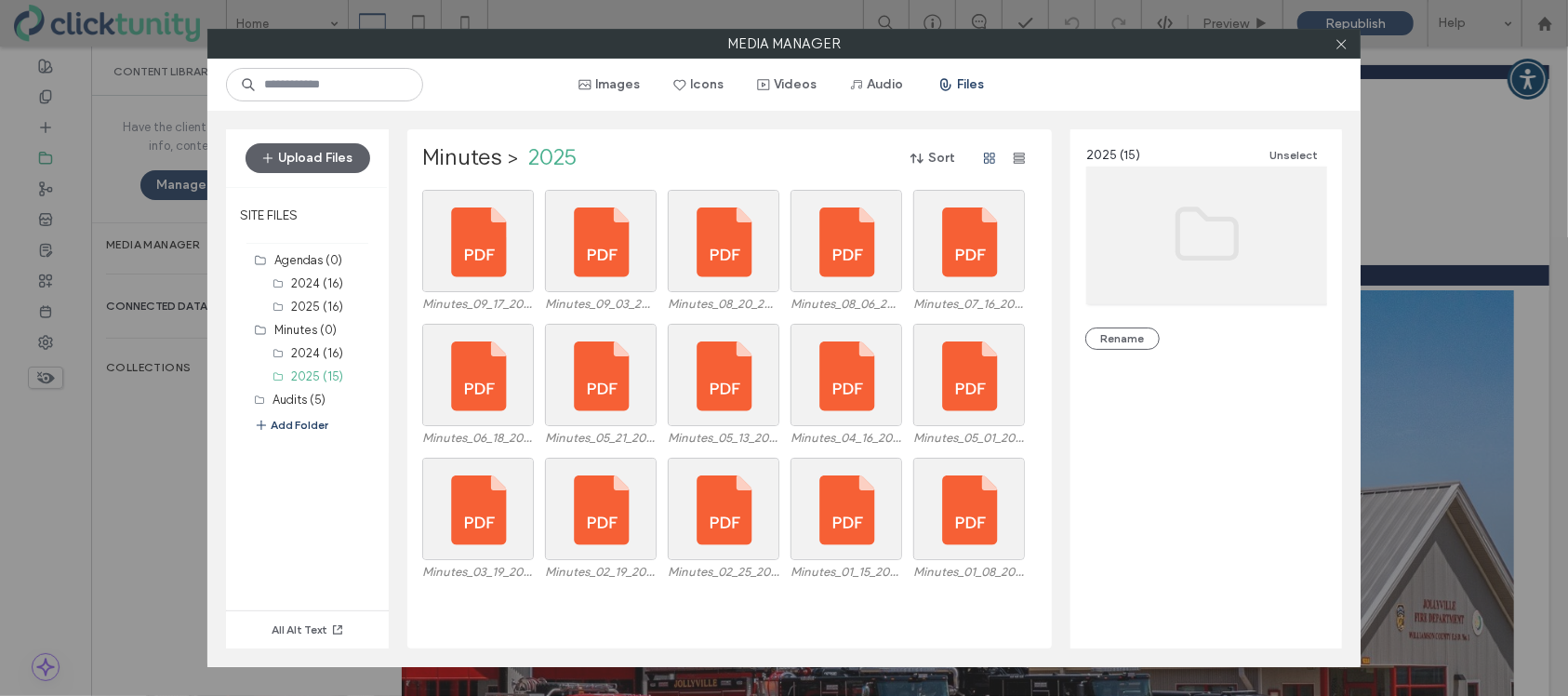
drag, startPoint x: 1341, startPoint y: 47, endPoint x: 1246, endPoint y: 54, distance: 95.3
click at [1341, 47] on icon at bounding box center [1342, 44] width 14 height 14
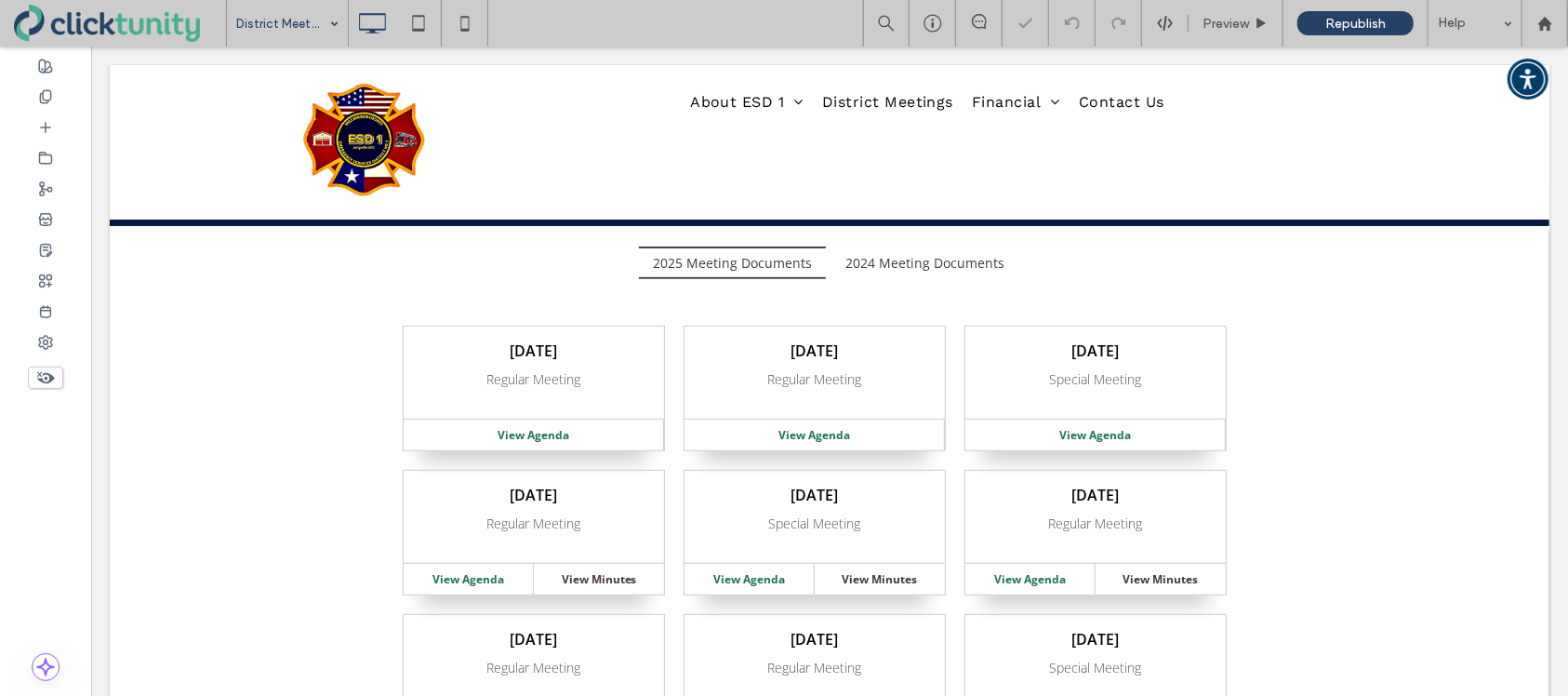
scroll to position [498, 0]
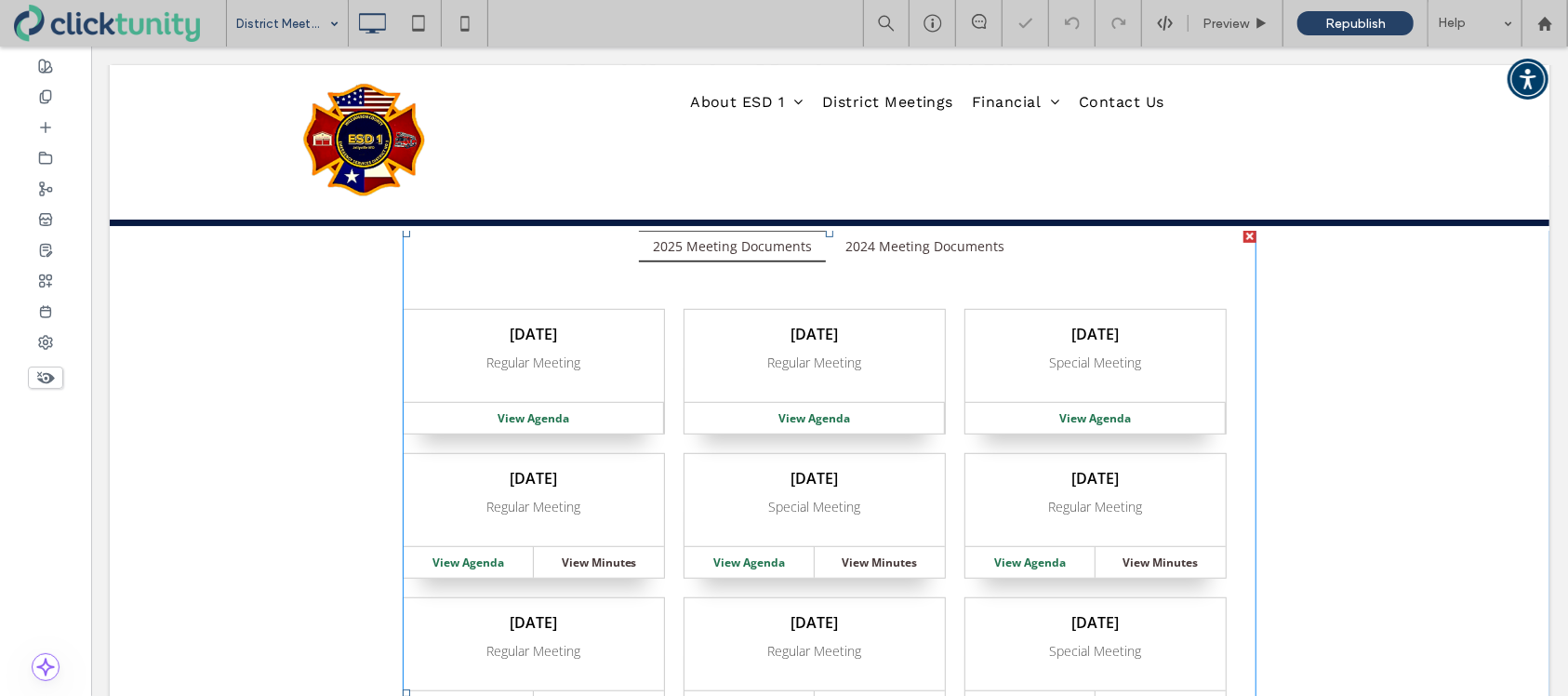
click at [997, 399] on span at bounding box center [828, 692] width 854 height 926
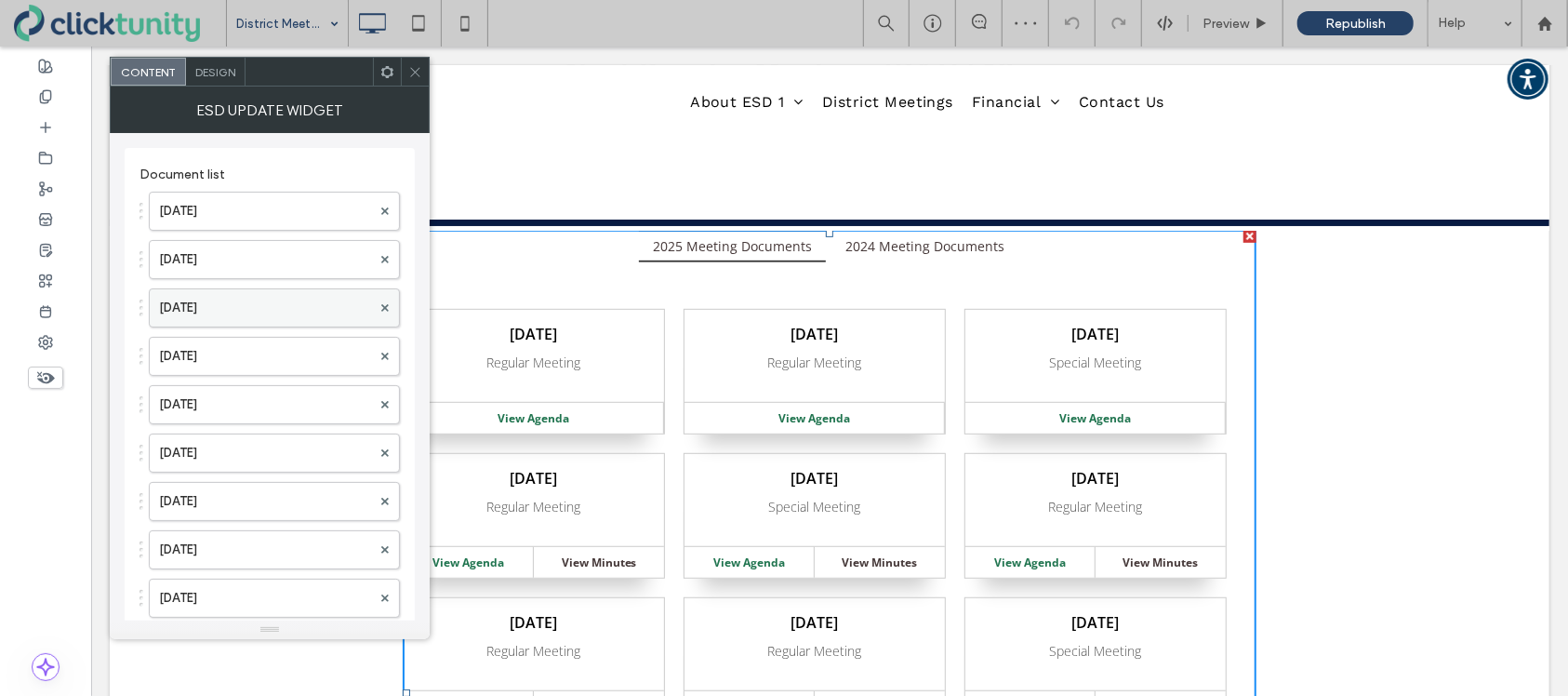
click at [250, 309] on label "Sep. 3, 2025" at bounding box center [265, 308] width 212 height 37
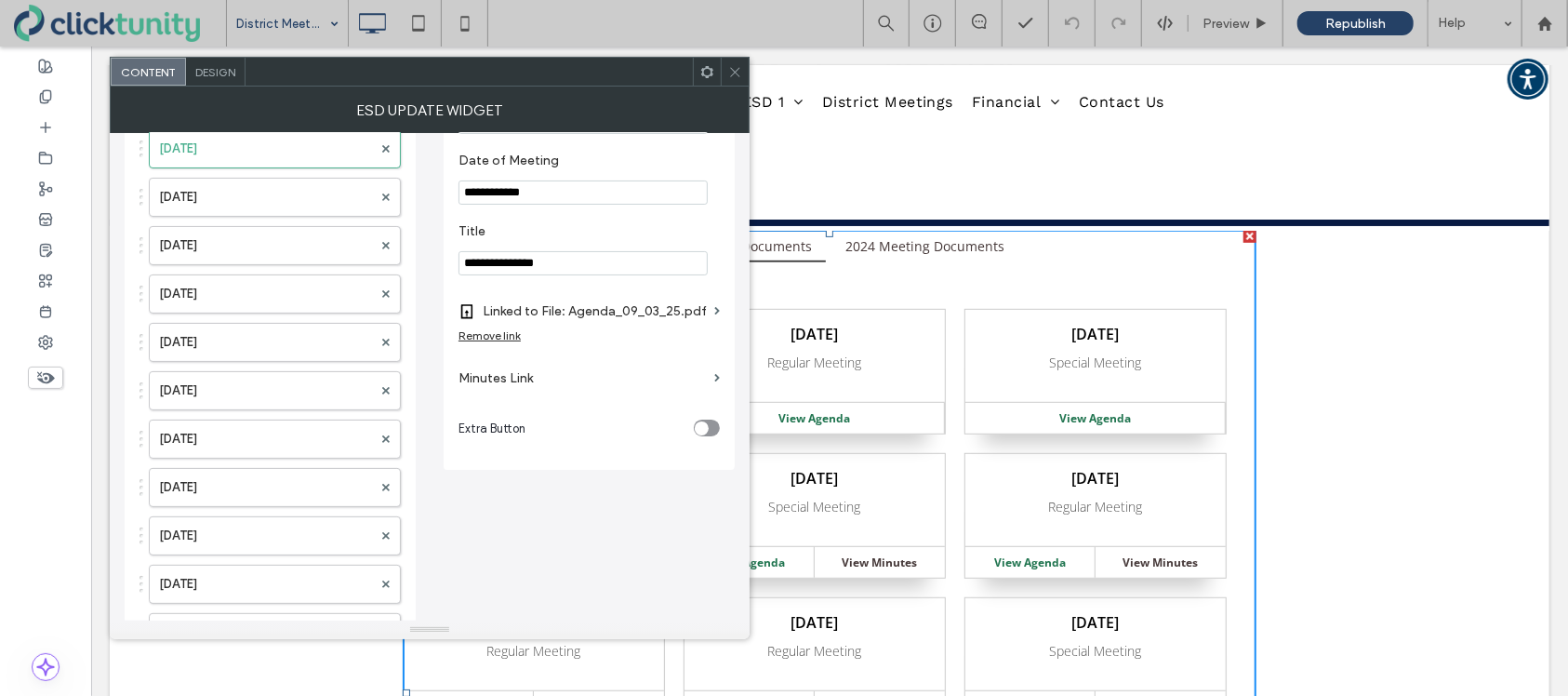
scroll to position [179, 0]
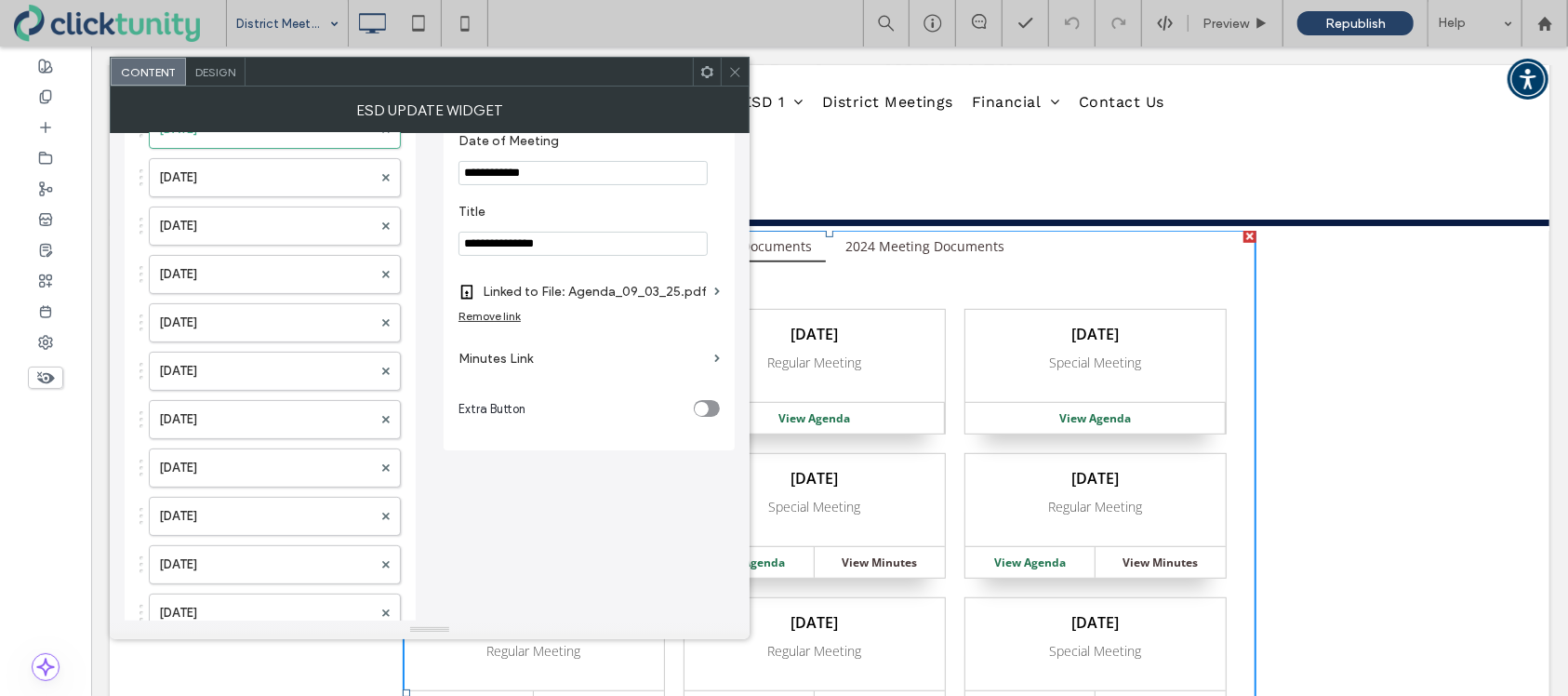
click at [496, 365] on label "Minutes Link" at bounding box center [583, 358] width 249 height 34
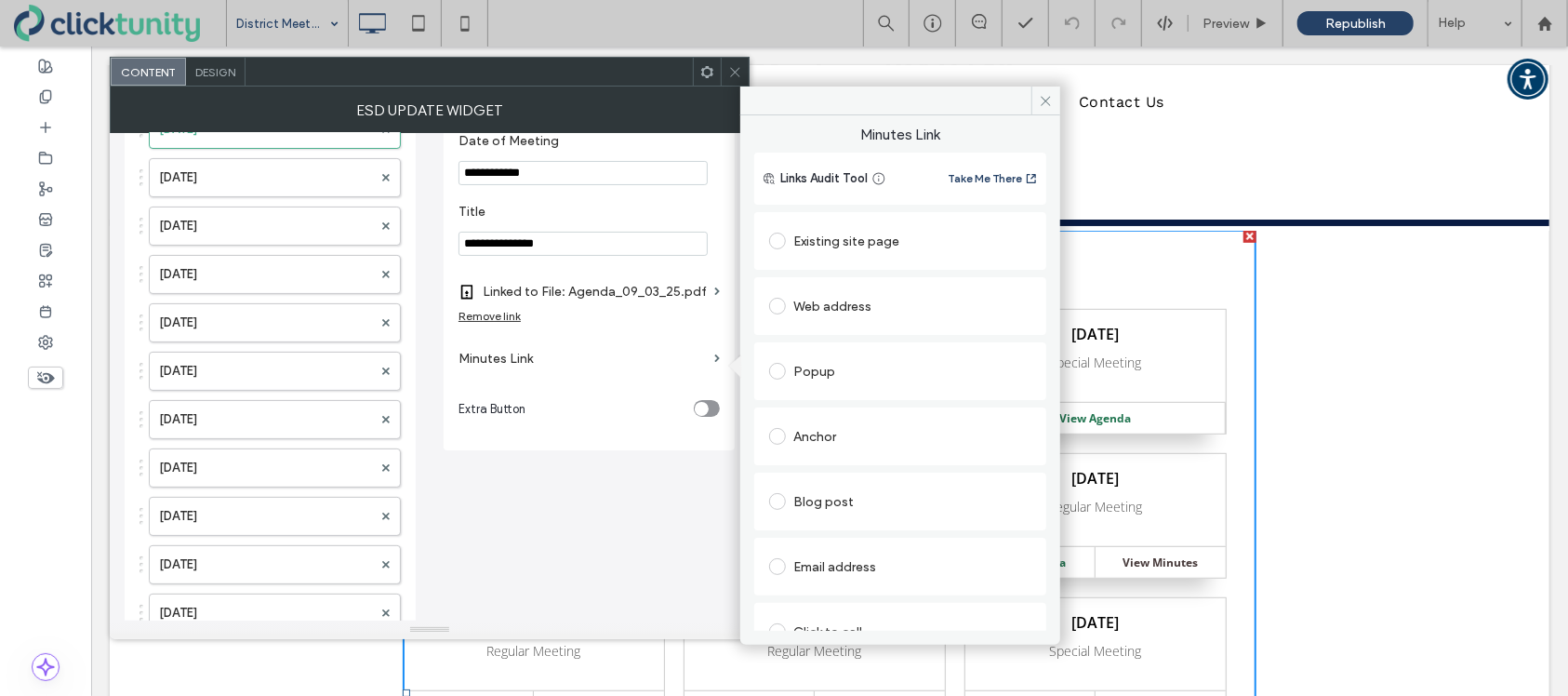
scroll to position [94, 0]
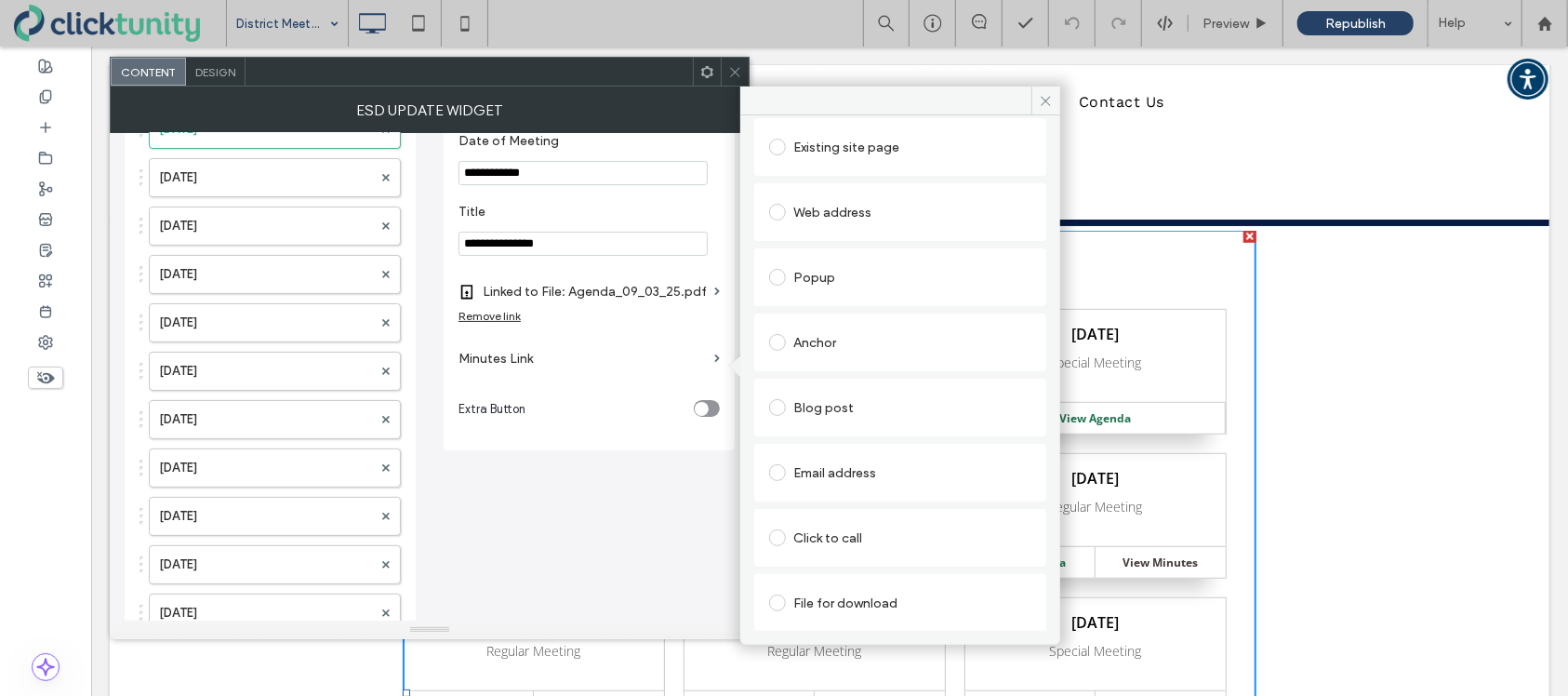
click at [785, 597] on label at bounding box center [781, 603] width 25 height 17
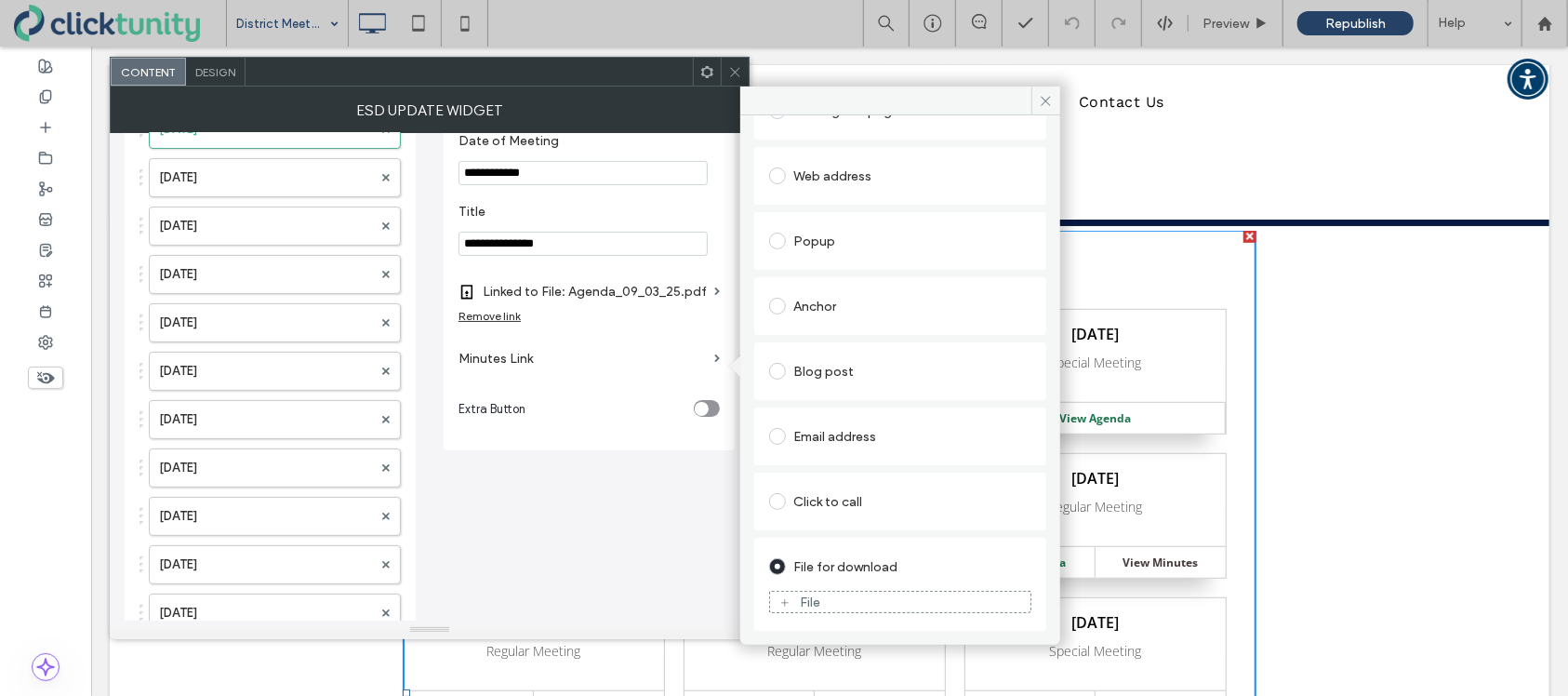
click at [794, 599] on div "File" at bounding box center [900, 602] width 260 height 17
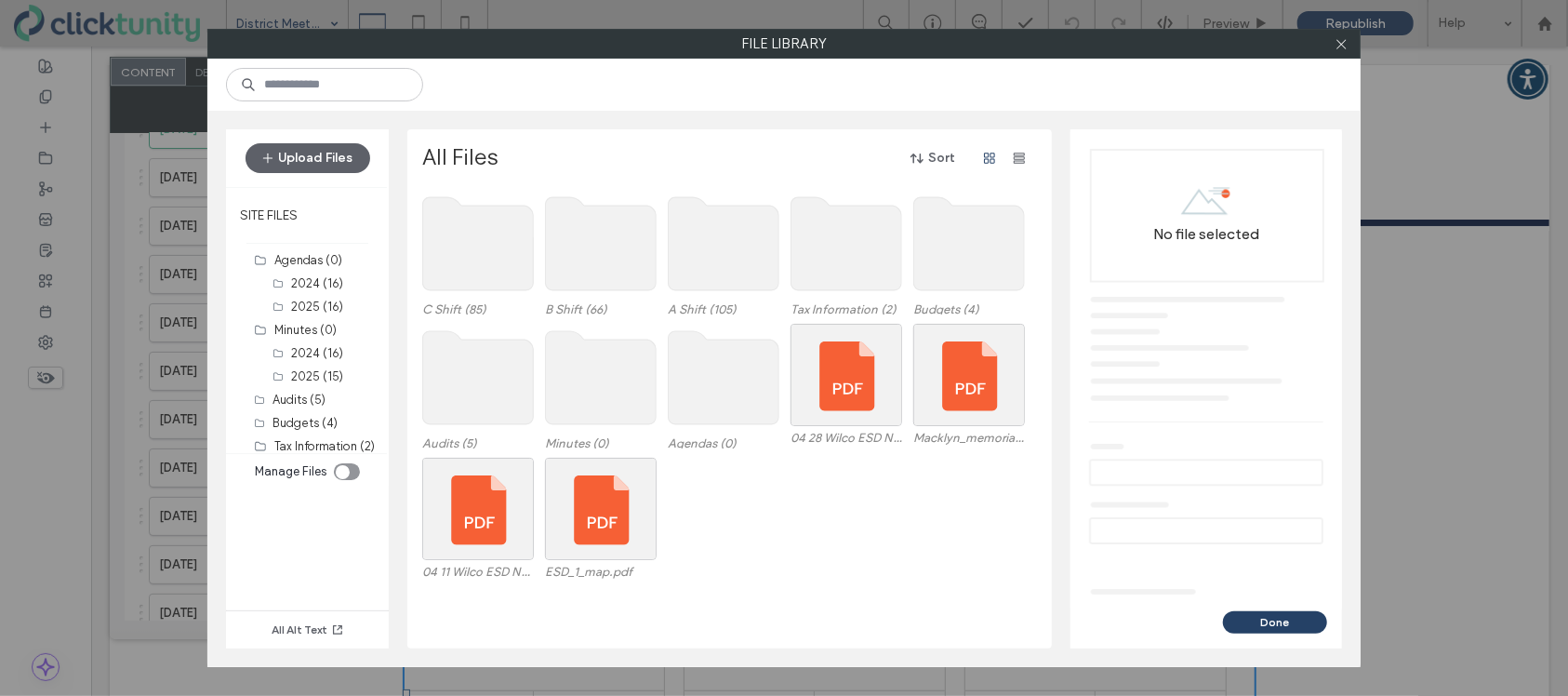
click at [587, 368] on use at bounding box center [601, 377] width 111 height 93
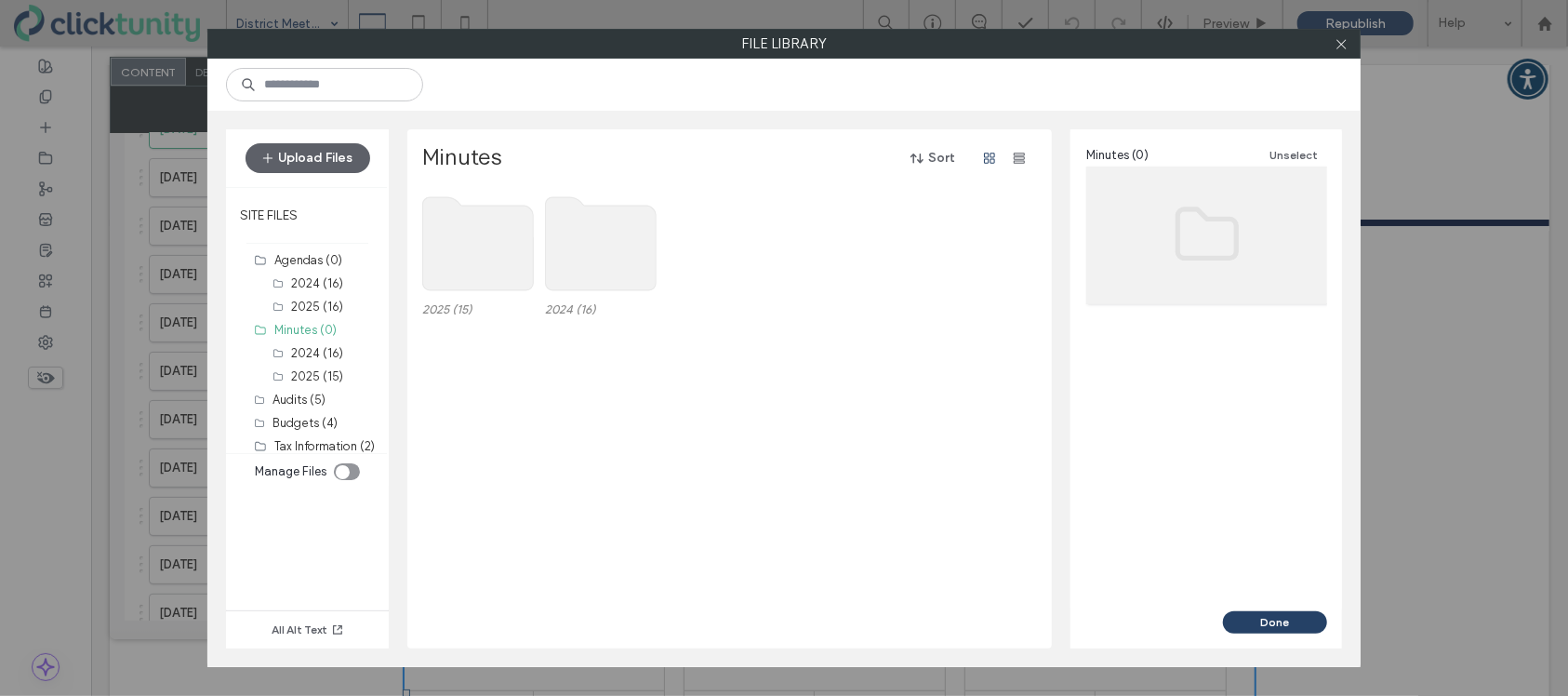
click at [519, 271] on use at bounding box center [478, 244] width 111 height 93
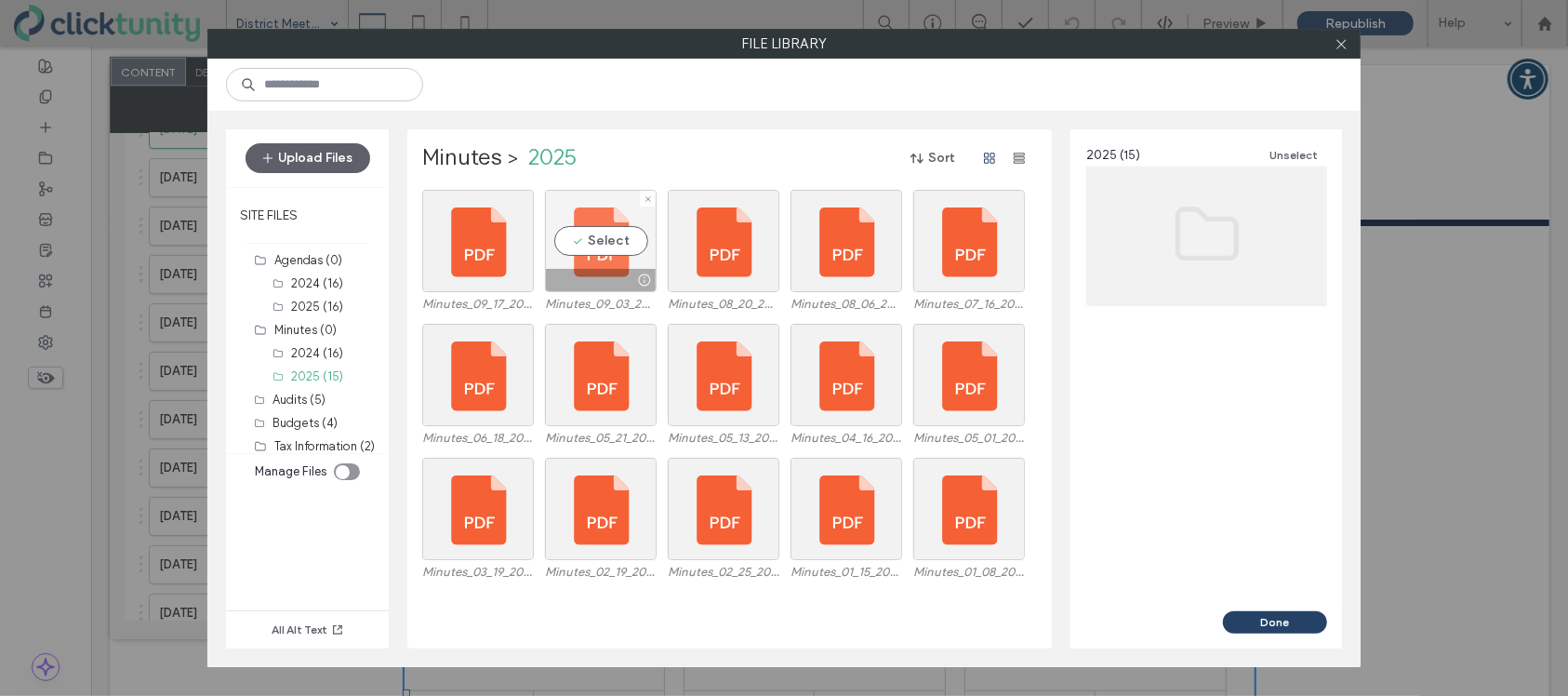
drag, startPoint x: 585, startPoint y: 256, endPoint x: 600, endPoint y: 261, distance: 15.8
click at [585, 256] on div "Select" at bounding box center [601, 241] width 112 height 102
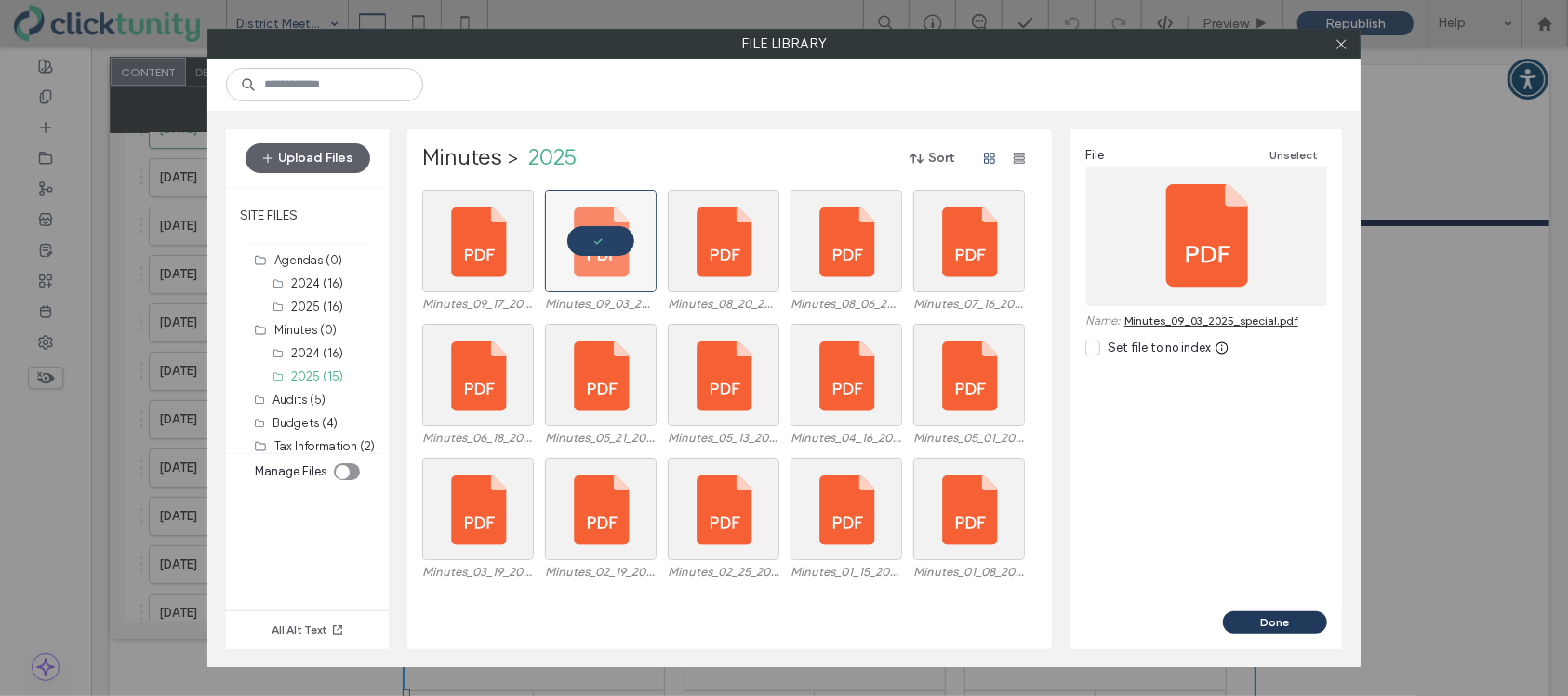
click at [1263, 618] on button "Done" at bounding box center [1275, 622] width 104 height 23
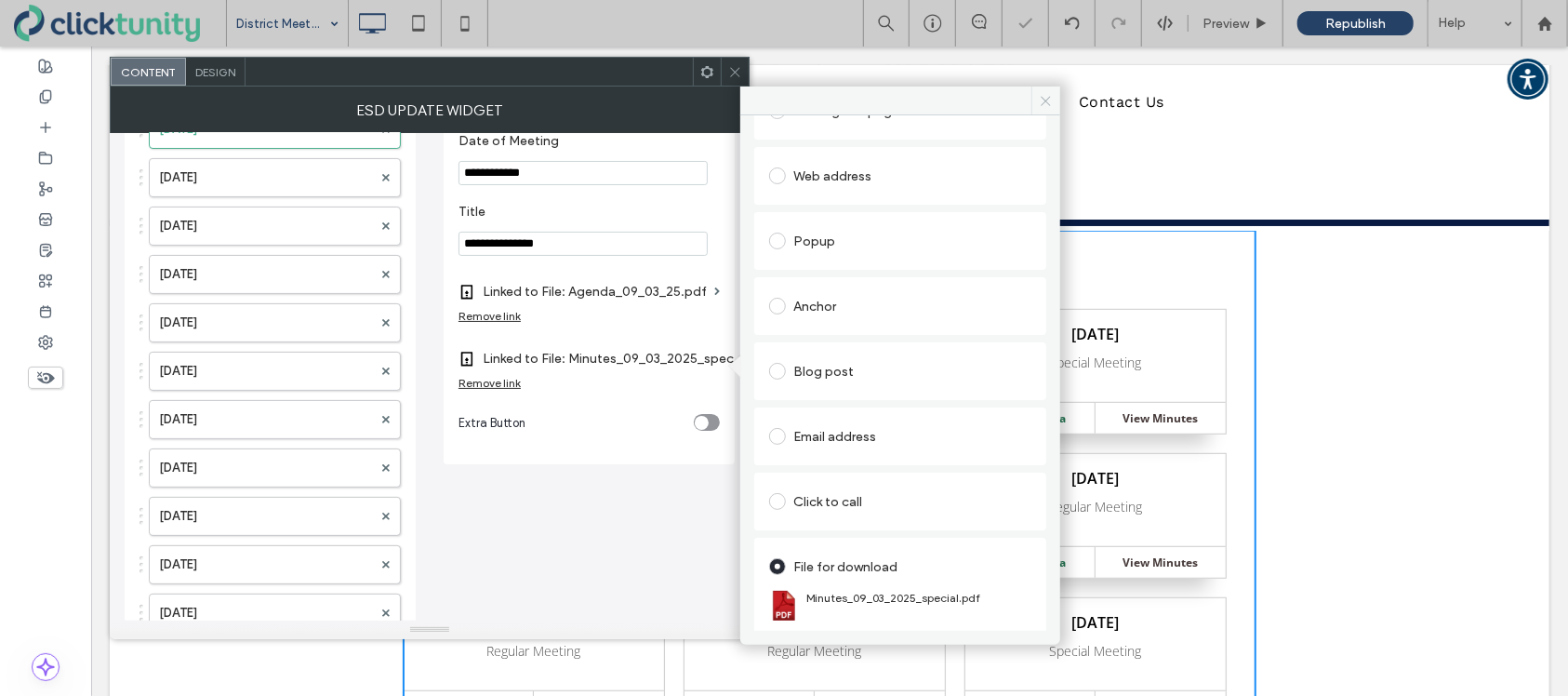
click at [1045, 98] on use at bounding box center [1045, 100] width 9 height 9
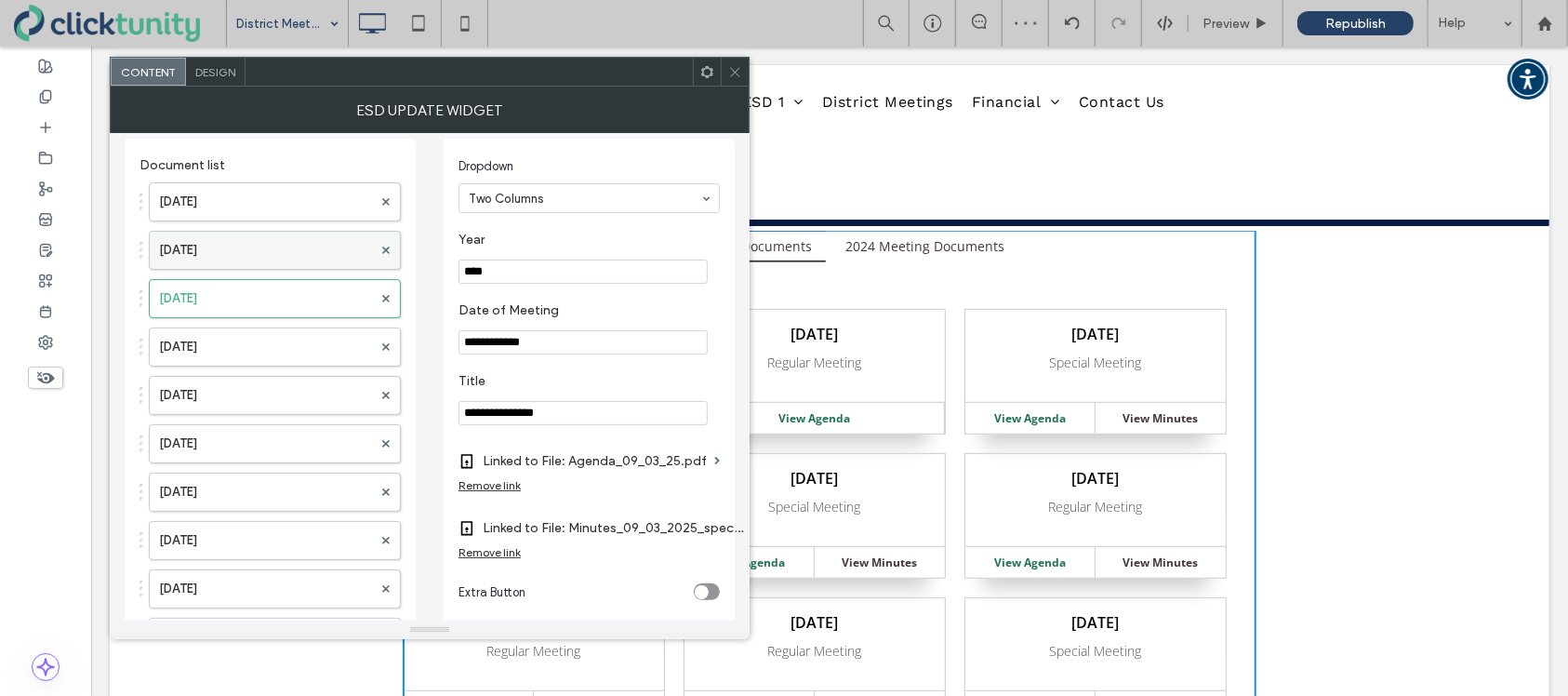
scroll to position [9, 0]
click at [283, 256] on label "Sep. 17, 2025" at bounding box center [265, 252] width 213 height 37
click at [514, 532] on label "Minutes Link" at bounding box center [583, 529] width 249 height 34
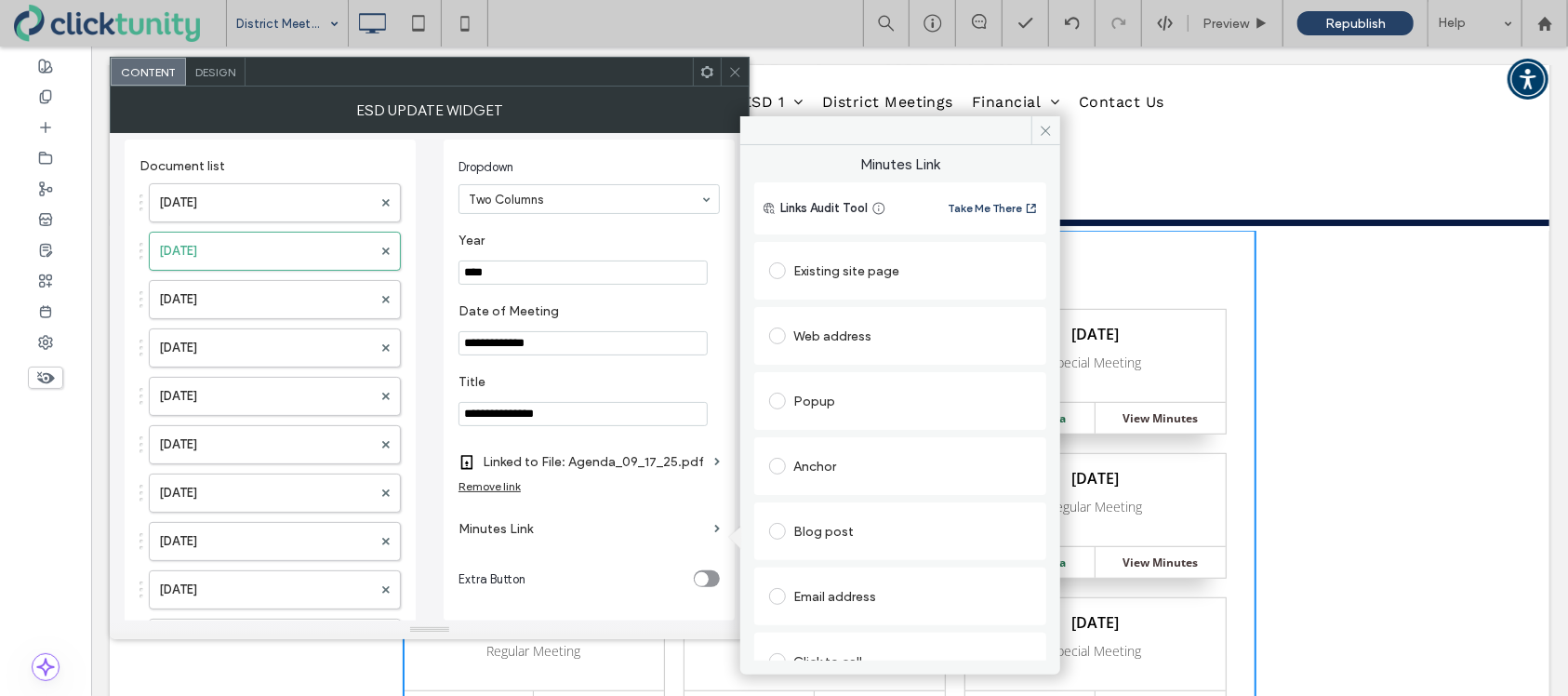
scroll to position [94, 0]
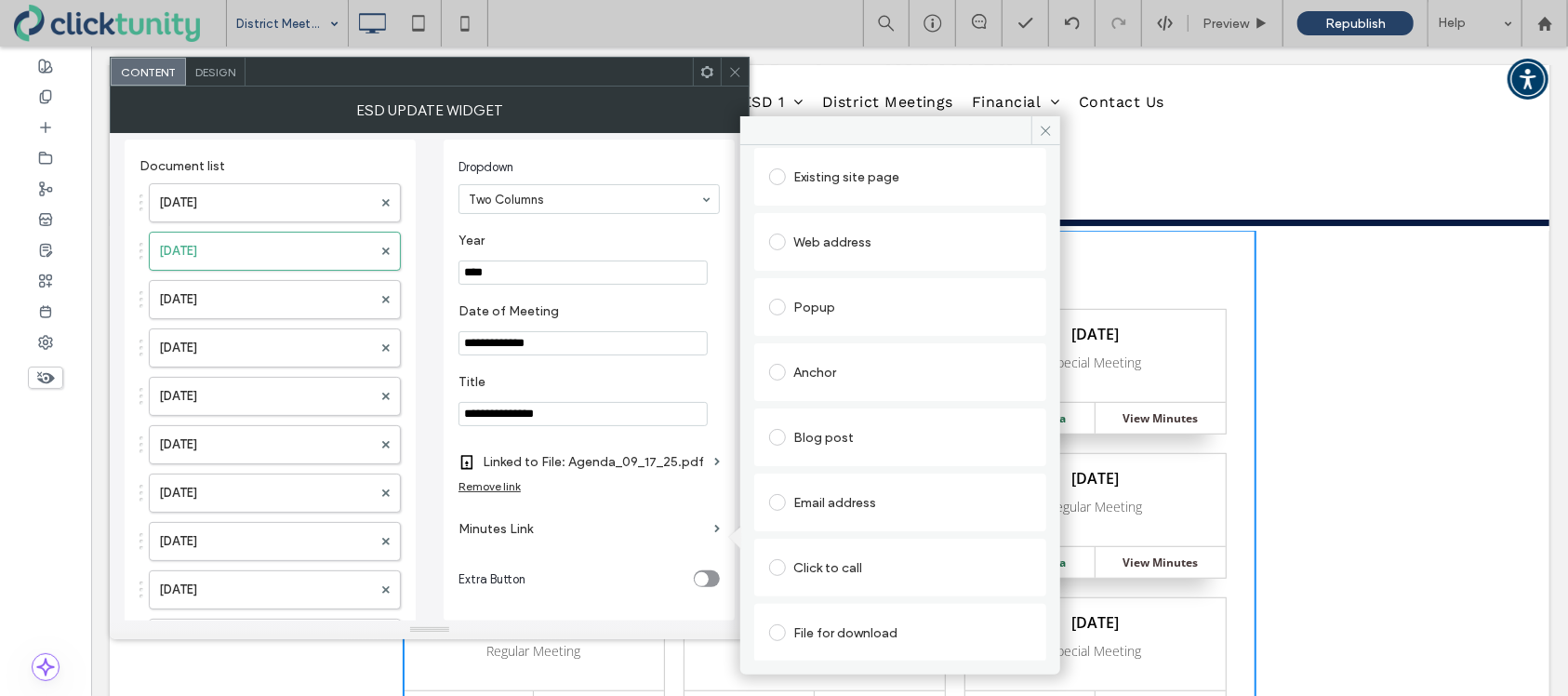
click at [821, 628] on div "File for download" at bounding box center [900, 633] width 262 height 29
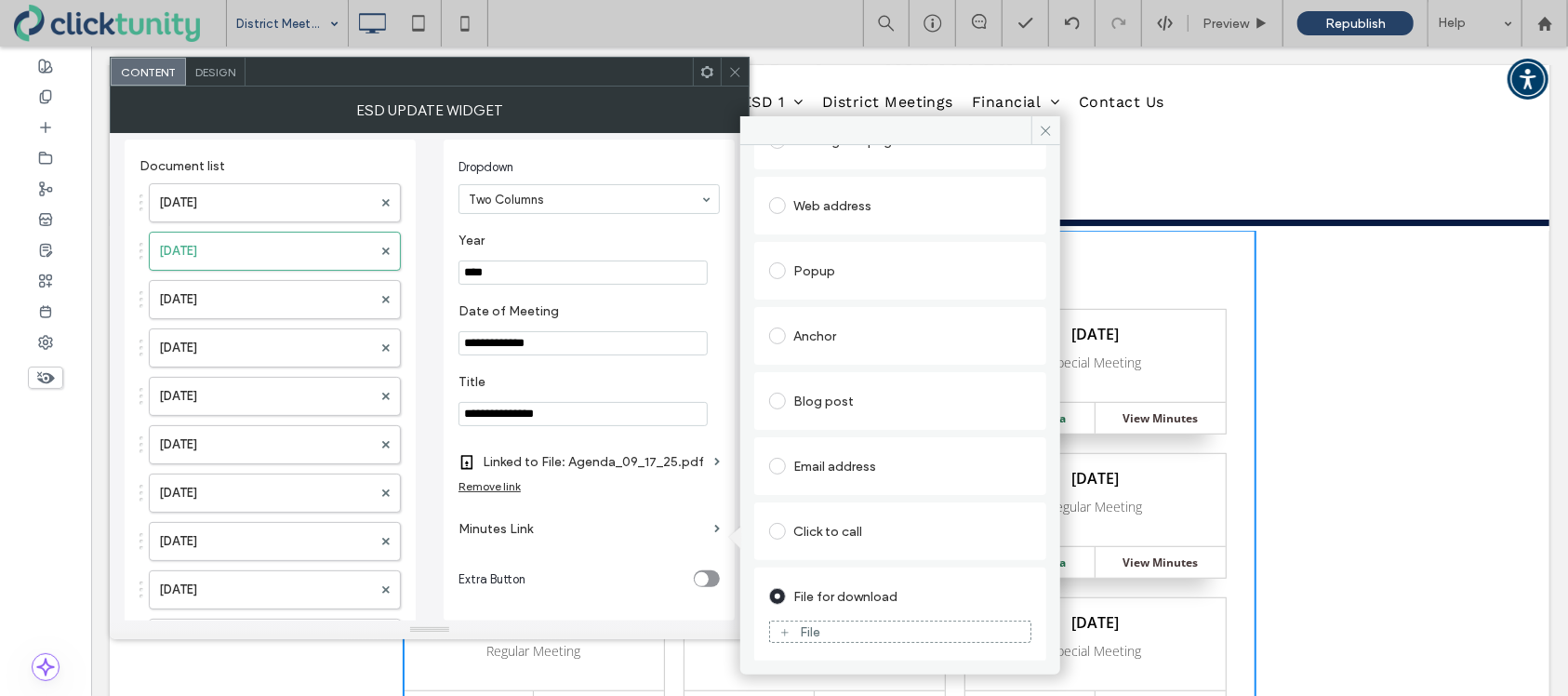
click at [858, 616] on div "File" at bounding box center [900, 632] width 262 height 41
click at [859, 623] on div "File" at bounding box center [900, 631] width 260 height 17
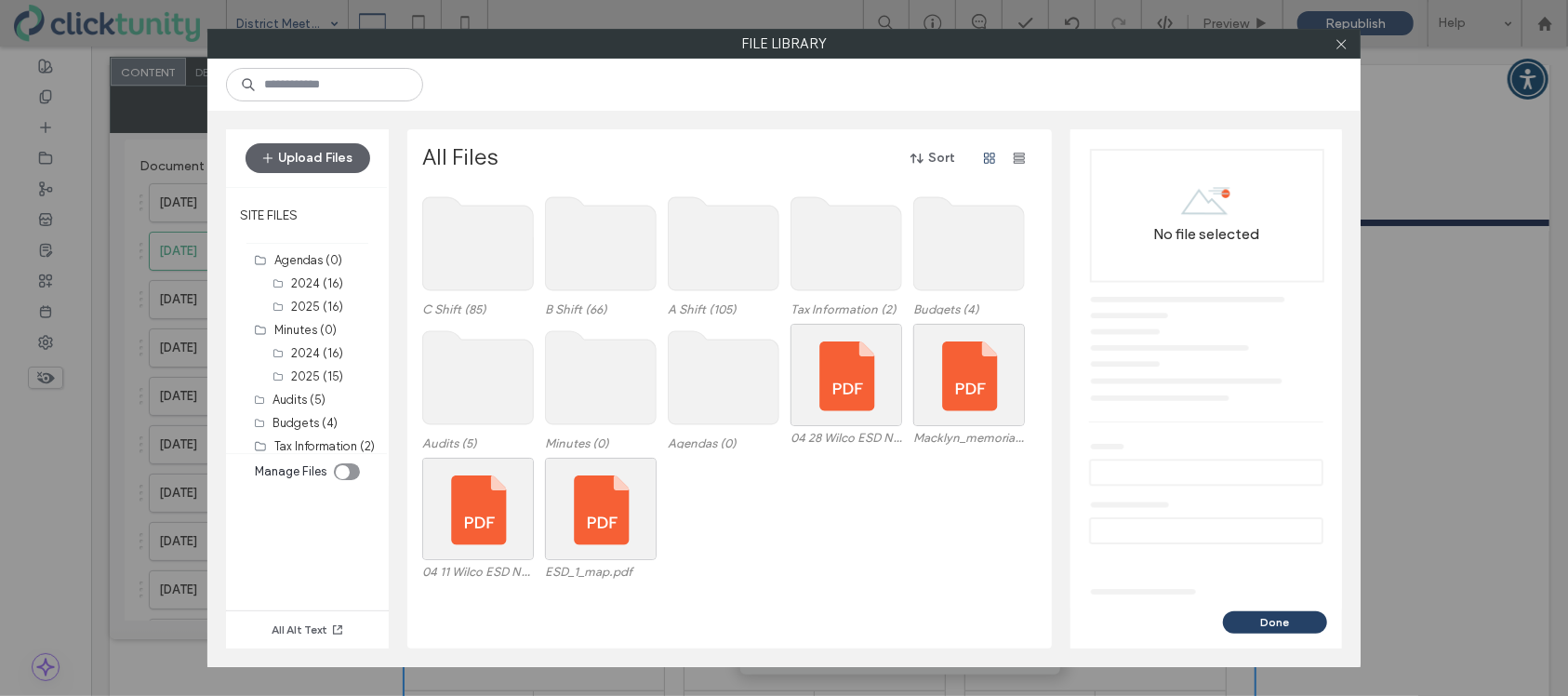
click at [609, 407] on use at bounding box center [601, 377] width 111 height 93
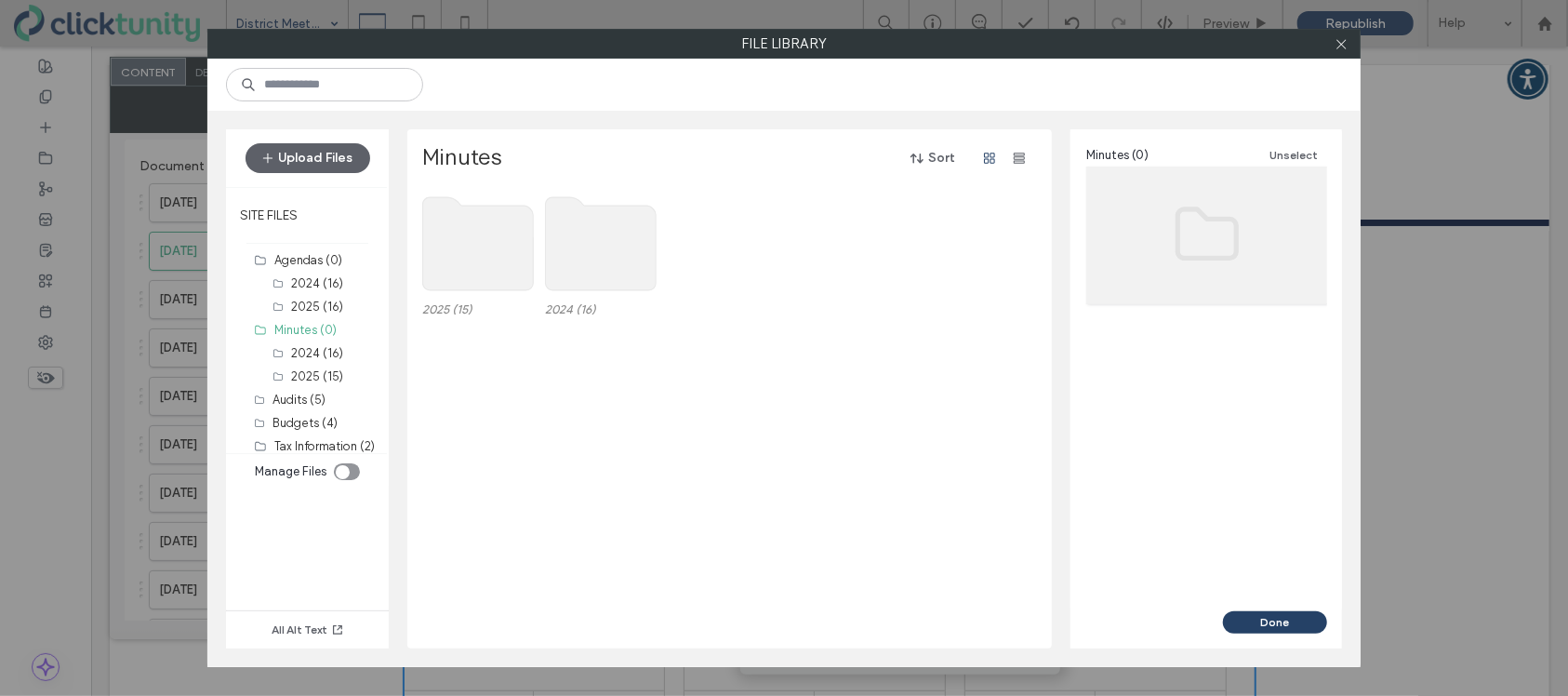
click at [515, 286] on use at bounding box center [478, 244] width 111 height 93
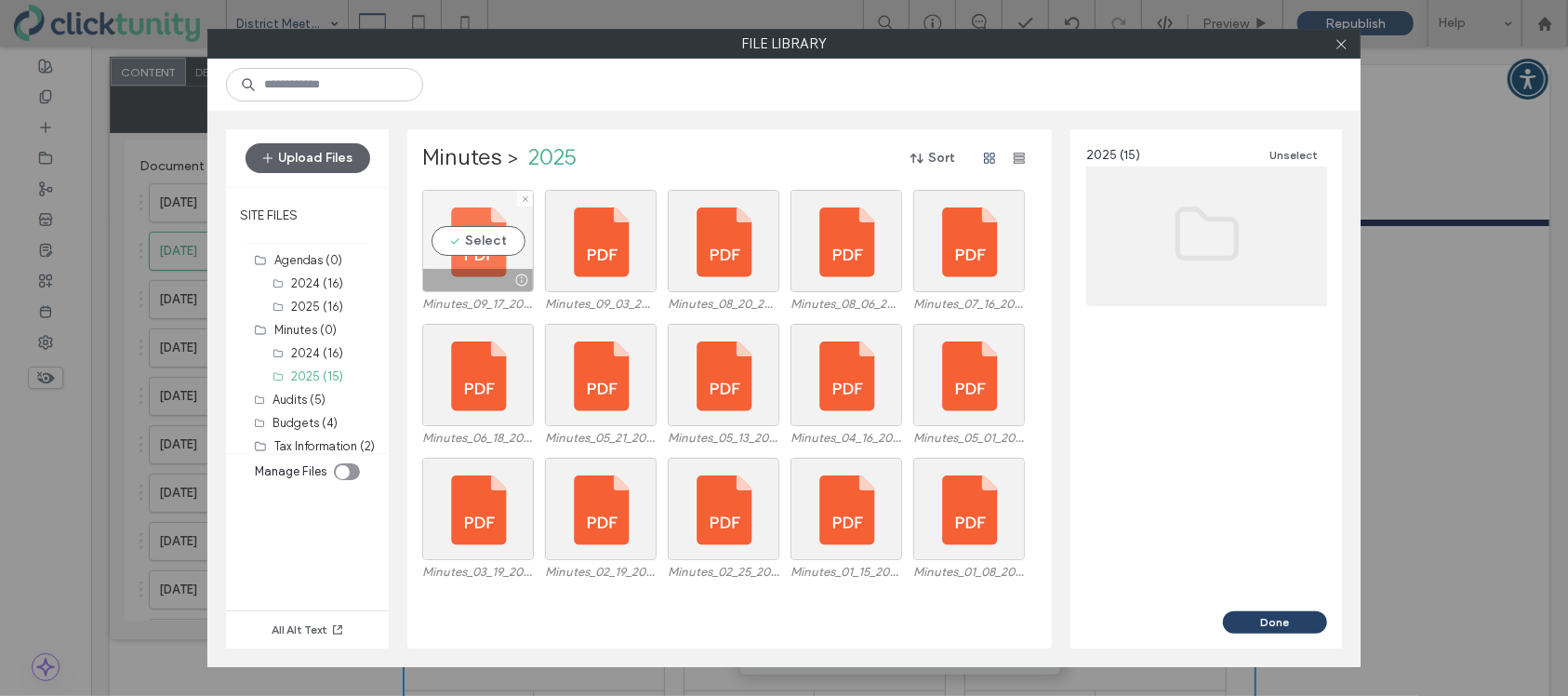
drag, startPoint x: 487, startPoint y: 238, endPoint x: 508, endPoint y: 249, distance: 23.7
click at [487, 238] on div "Select" at bounding box center [478, 241] width 112 height 102
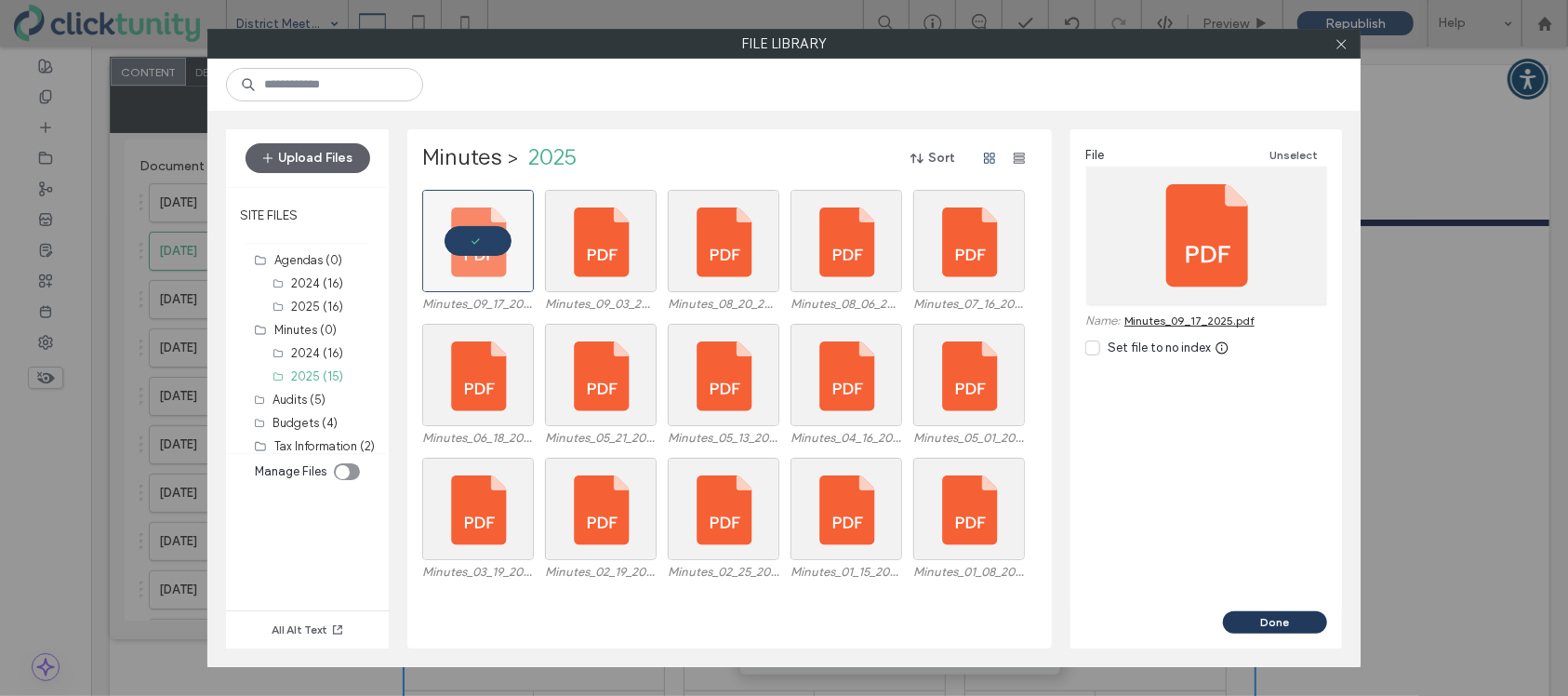
click at [1306, 623] on button "Done" at bounding box center [1275, 622] width 104 height 23
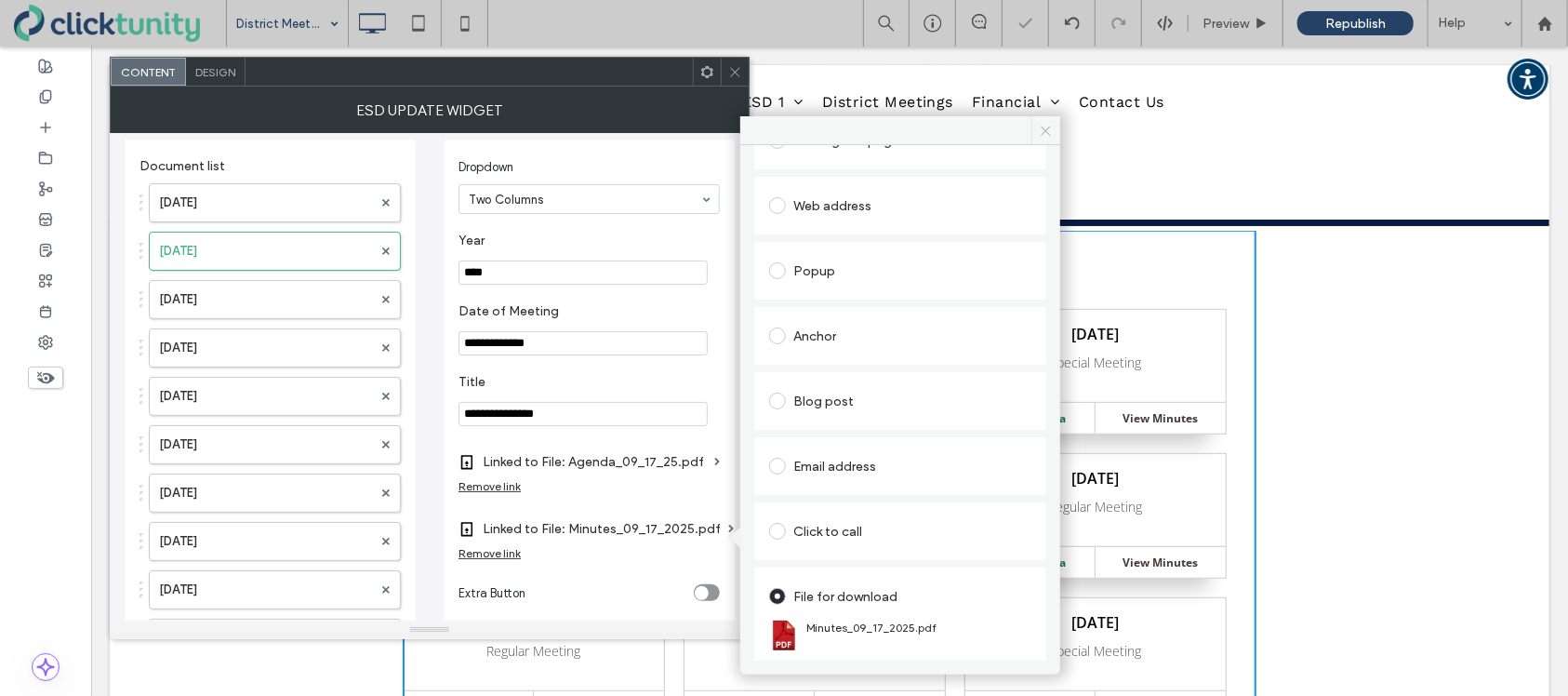
drag, startPoint x: 1046, startPoint y: 137, endPoint x: 943, endPoint y: 88, distance: 114.1
click at [1046, 137] on span at bounding box center [1045, 130] width 28 height 28
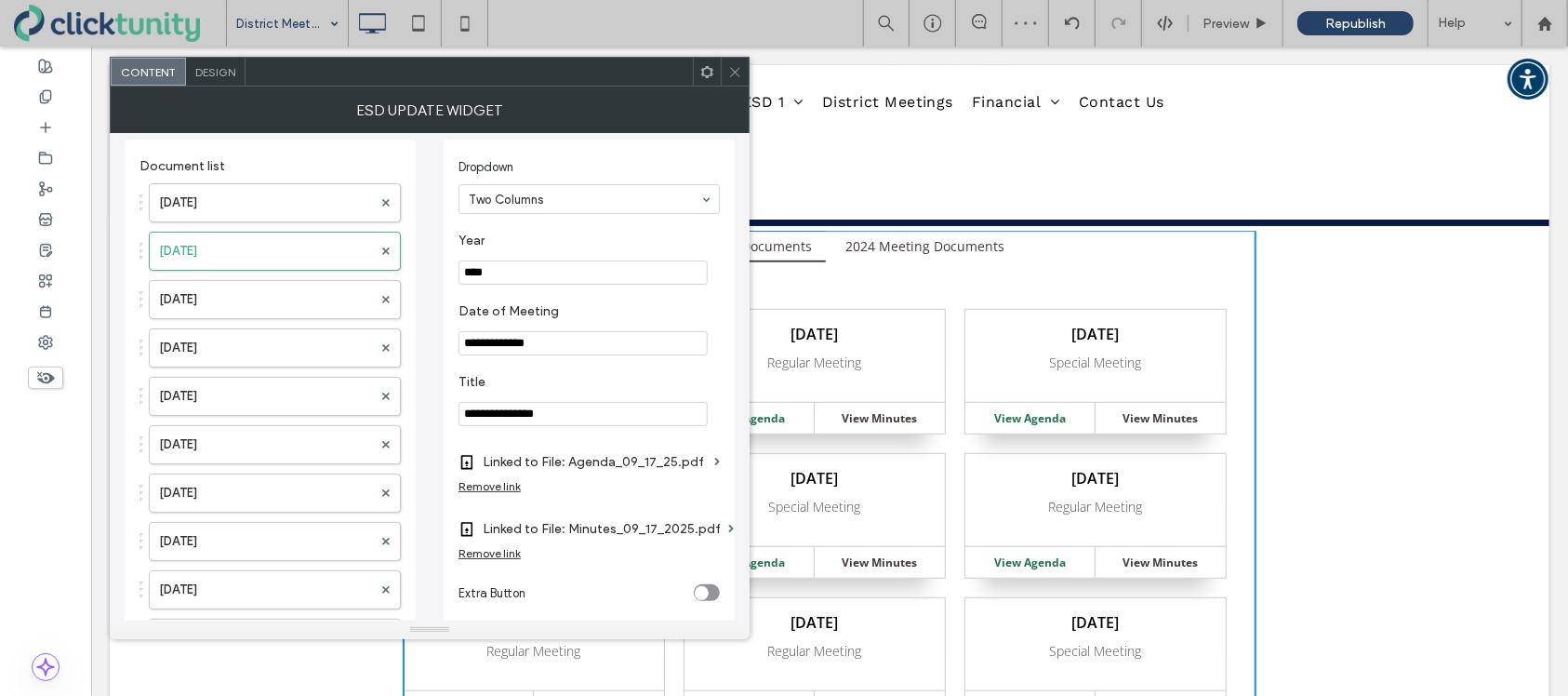
click at [741, 68] on icon at bounding box center [735, 72] width 14 height 14
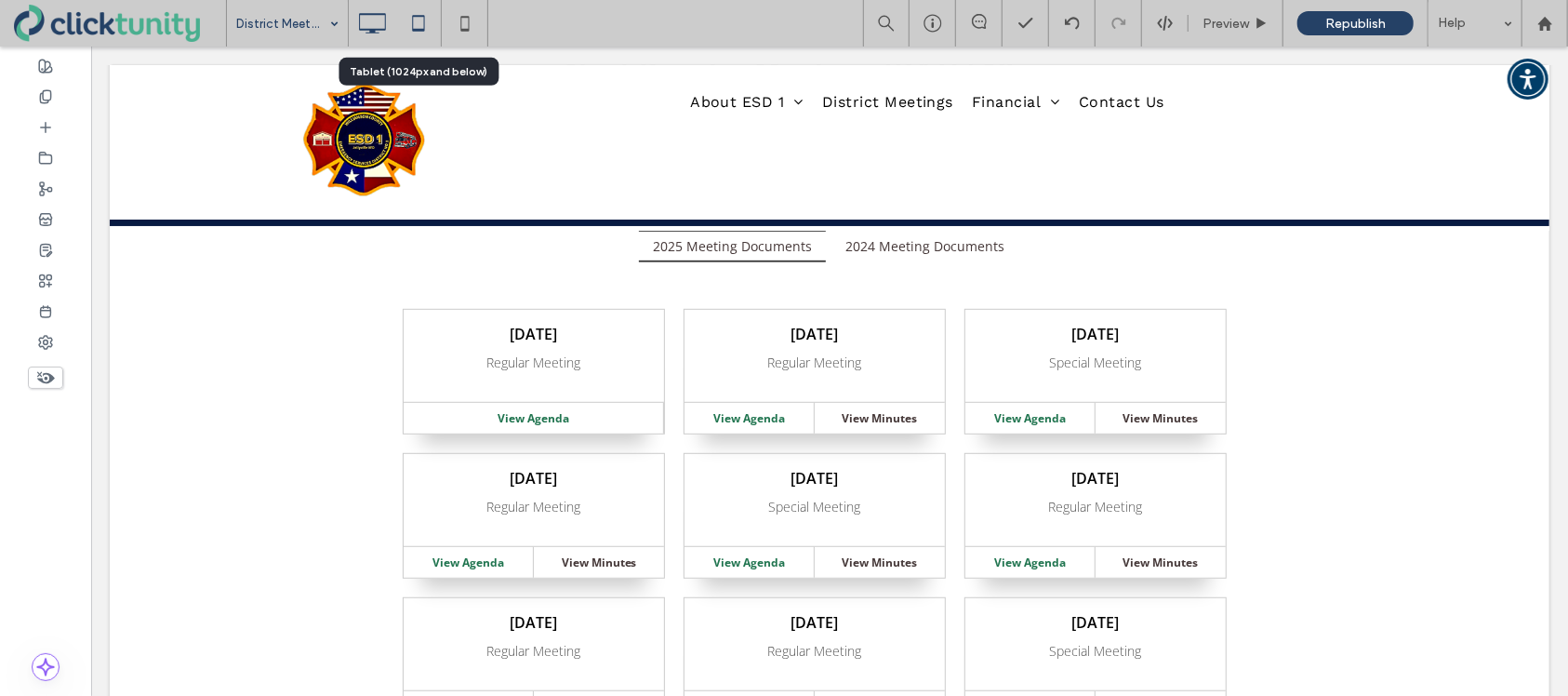
click at [420, 28] on use at bounding box center [418, 23] width 12 height 16
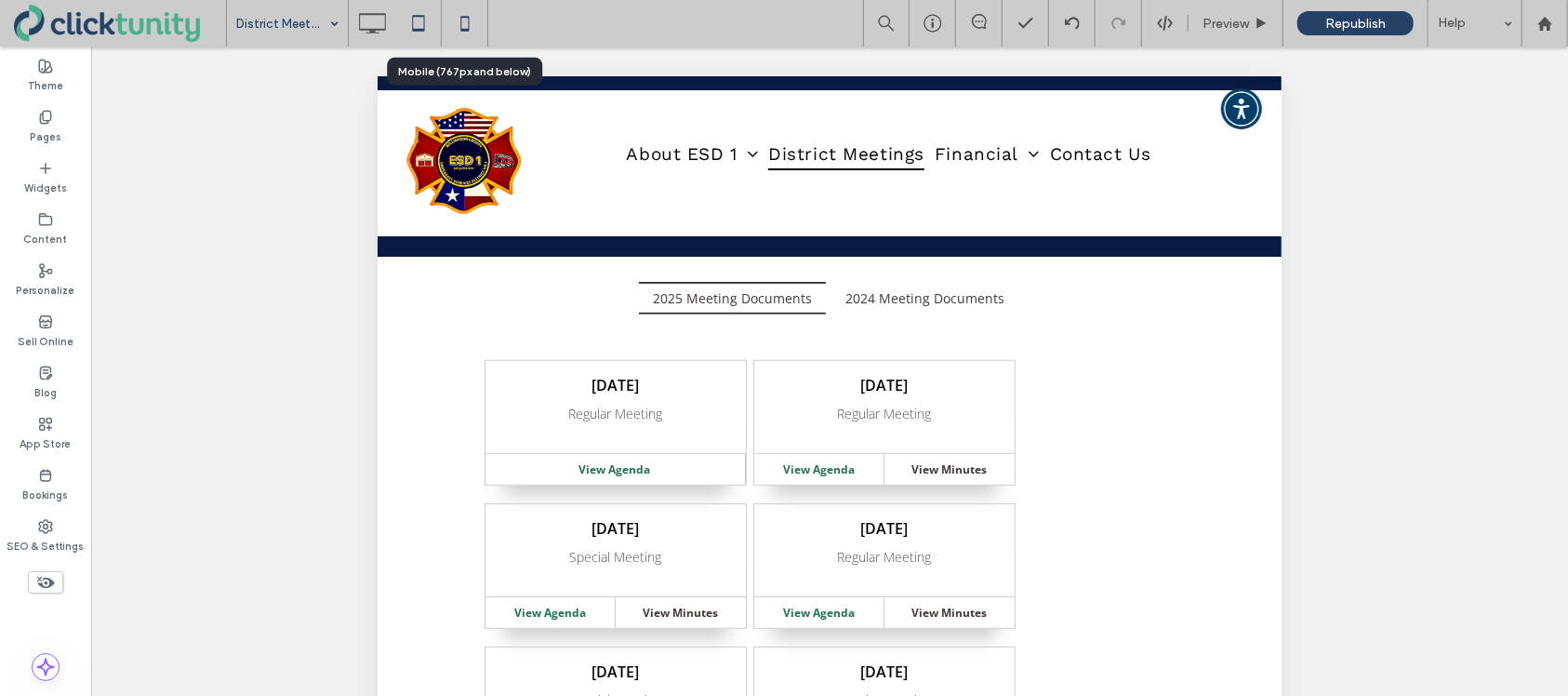
click at [469, 30] on icon at bounding box center [465, 24] width 37 height 37
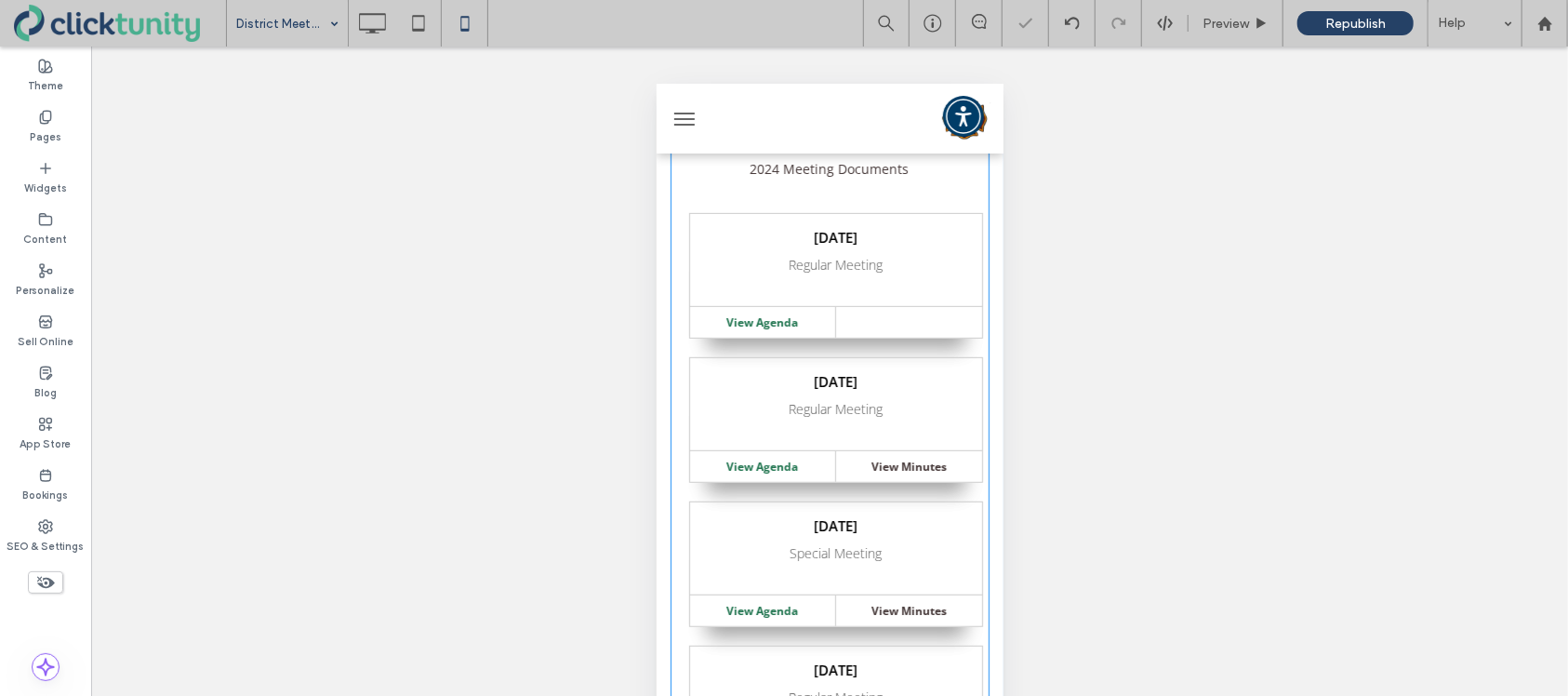
scroll to position [599, 0]
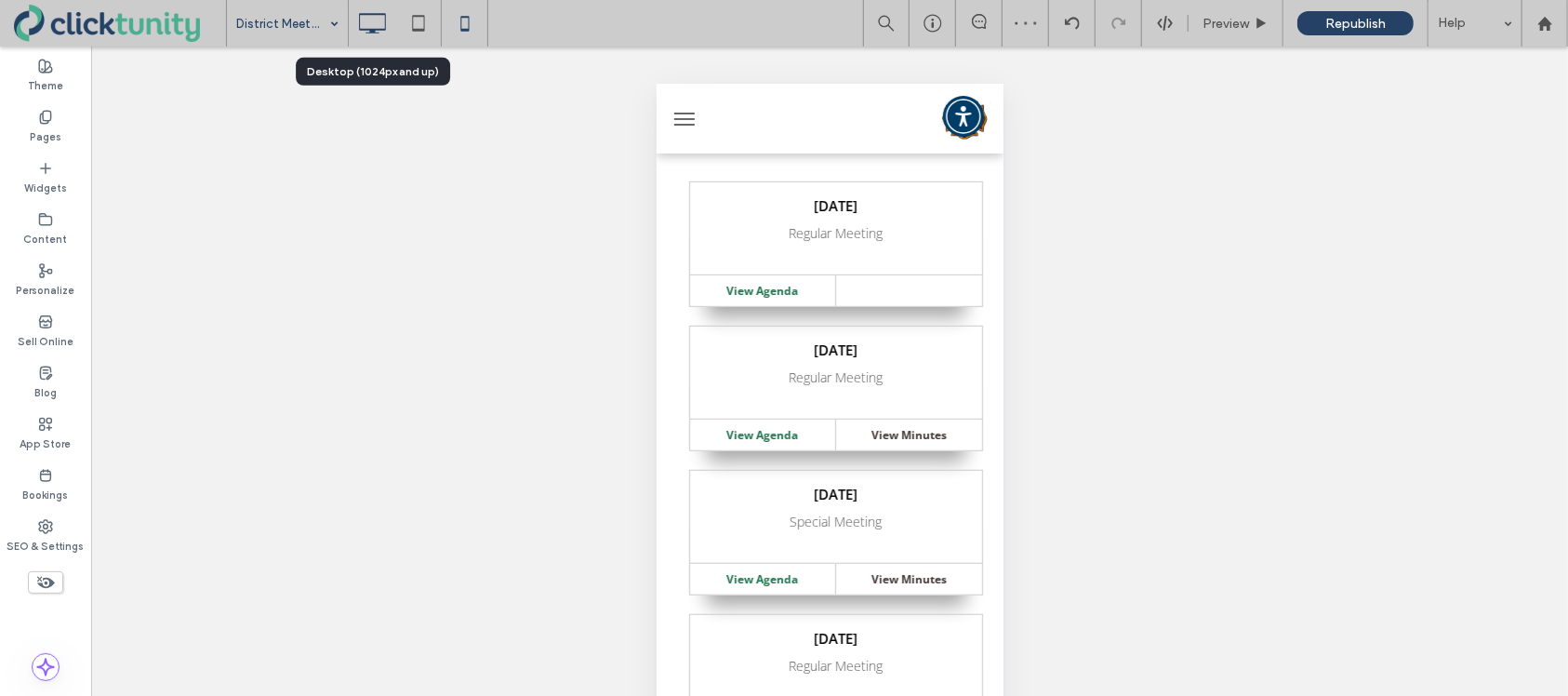
click at [368, 27] on icon at bounding box center [372, 24] width 37 height 37
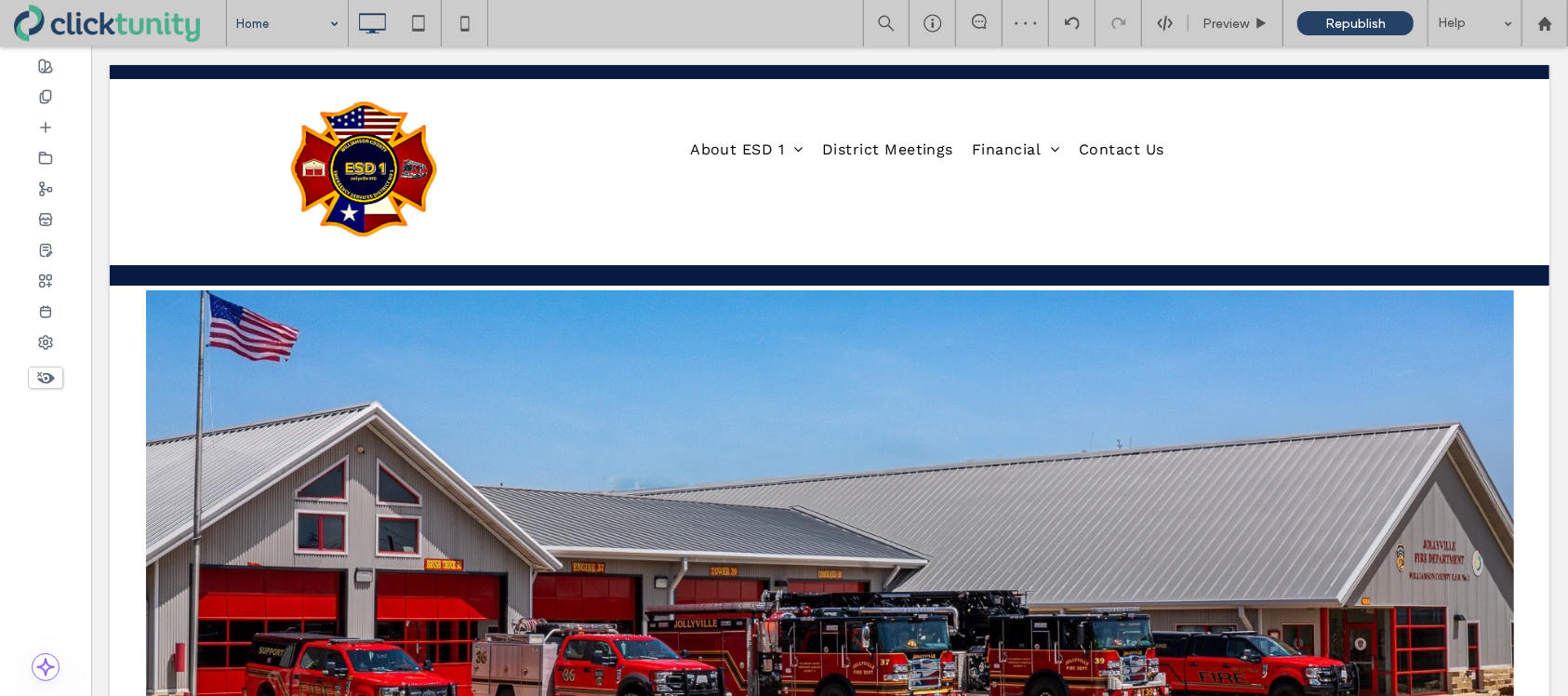
scroll to position [0, 0]
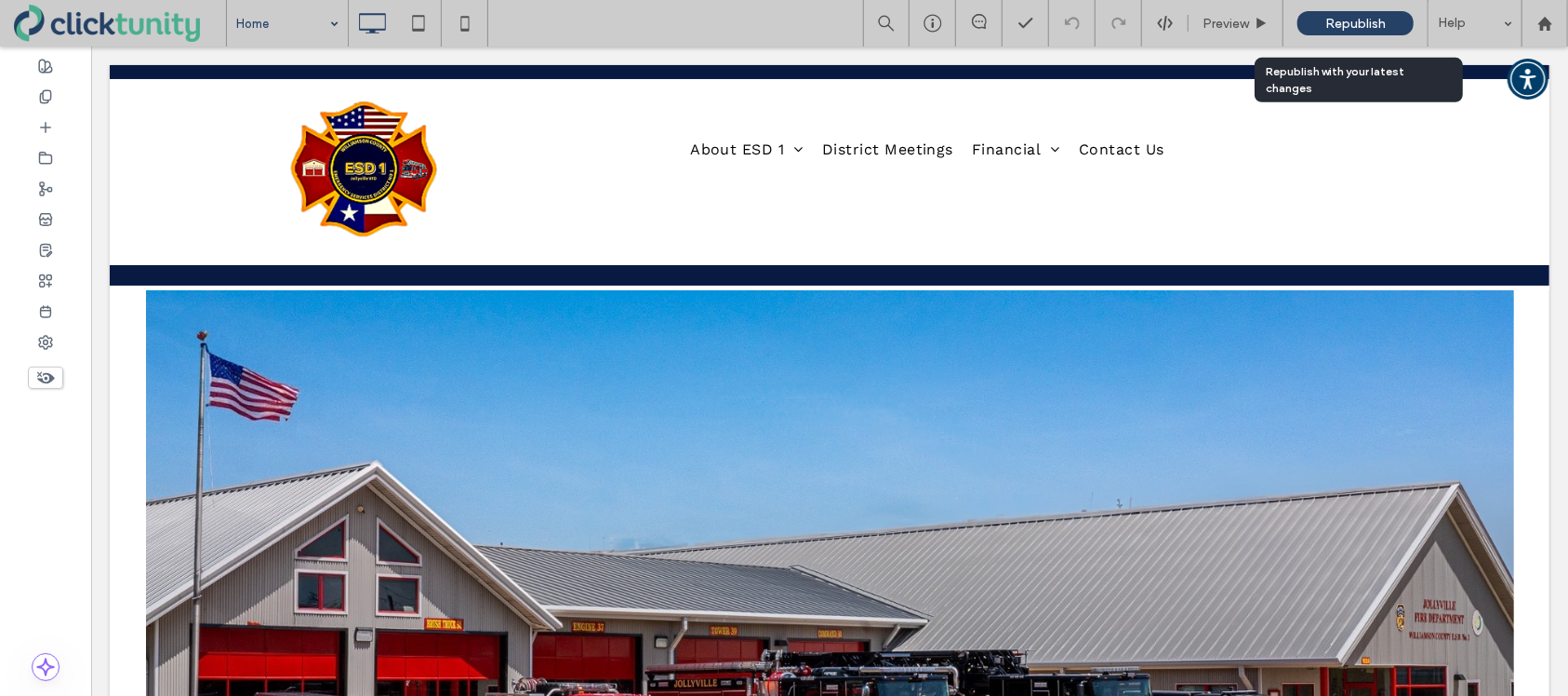
click at [1368, 26] on span "Republish" at bounding box center [1356, 24] width 61 height 16
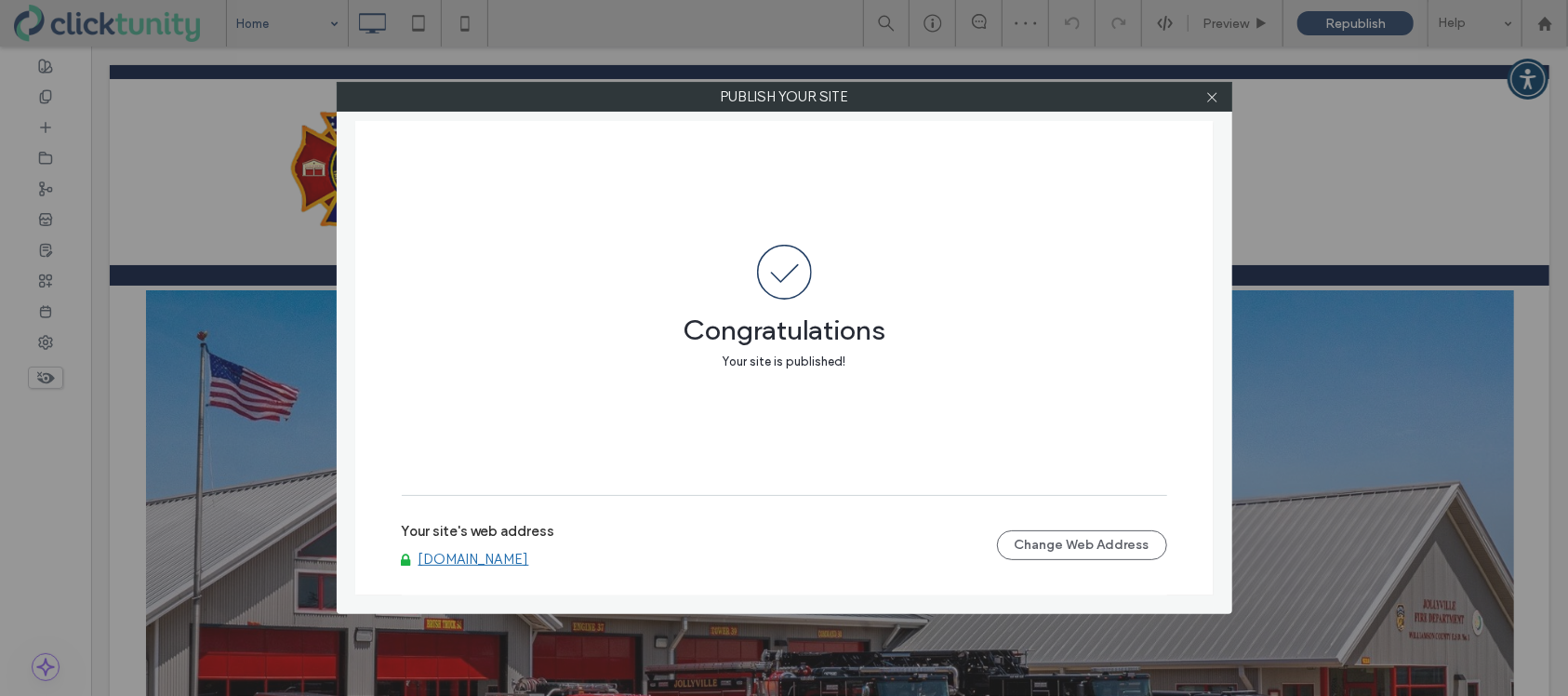
click at [500, 561] on link "www.wilcoesd1.org" at bounding box center [474, 558] width 111 height 17
click at [1209, 100] on icon at bounding box center [1212, 97] width 14 height 14
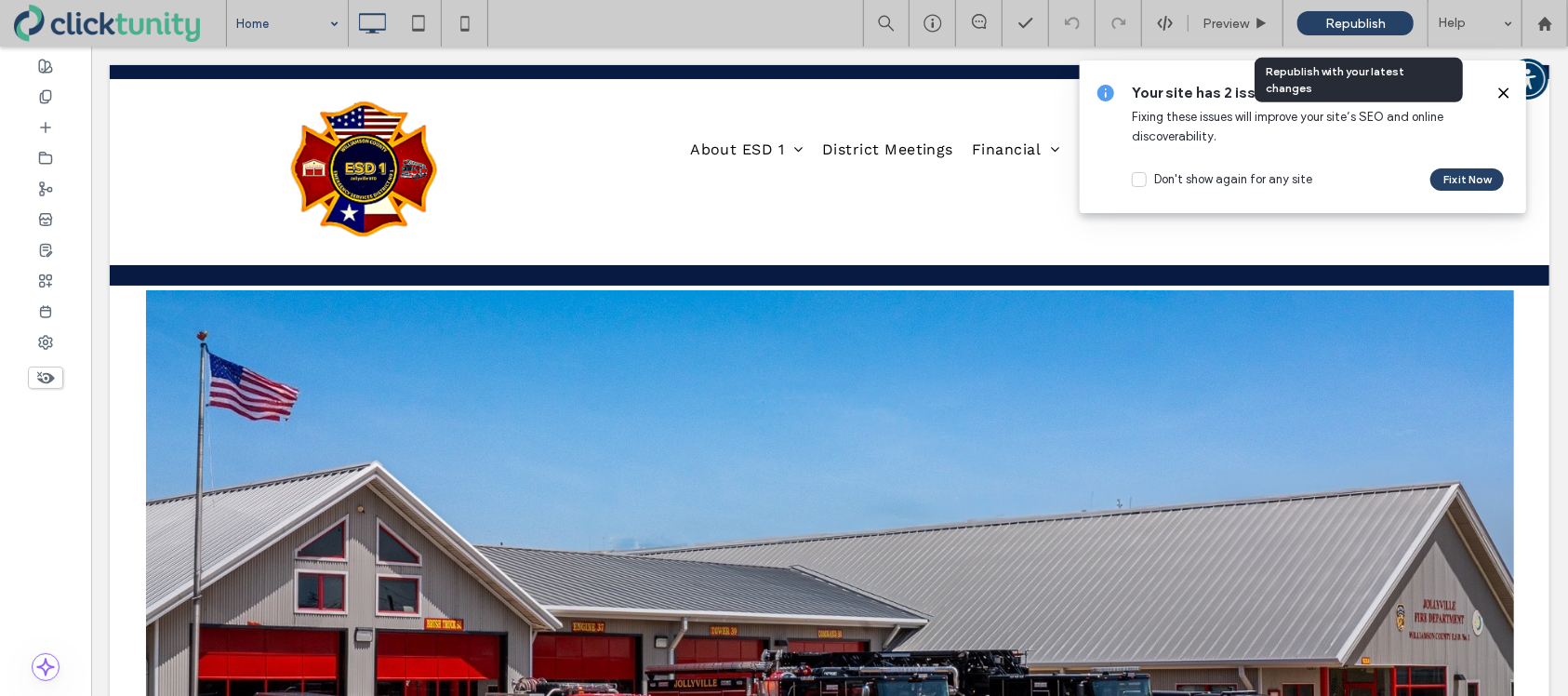
click at [1381, 27] on span "Republish" at bounding box center [1356, 24] width 61 height 16
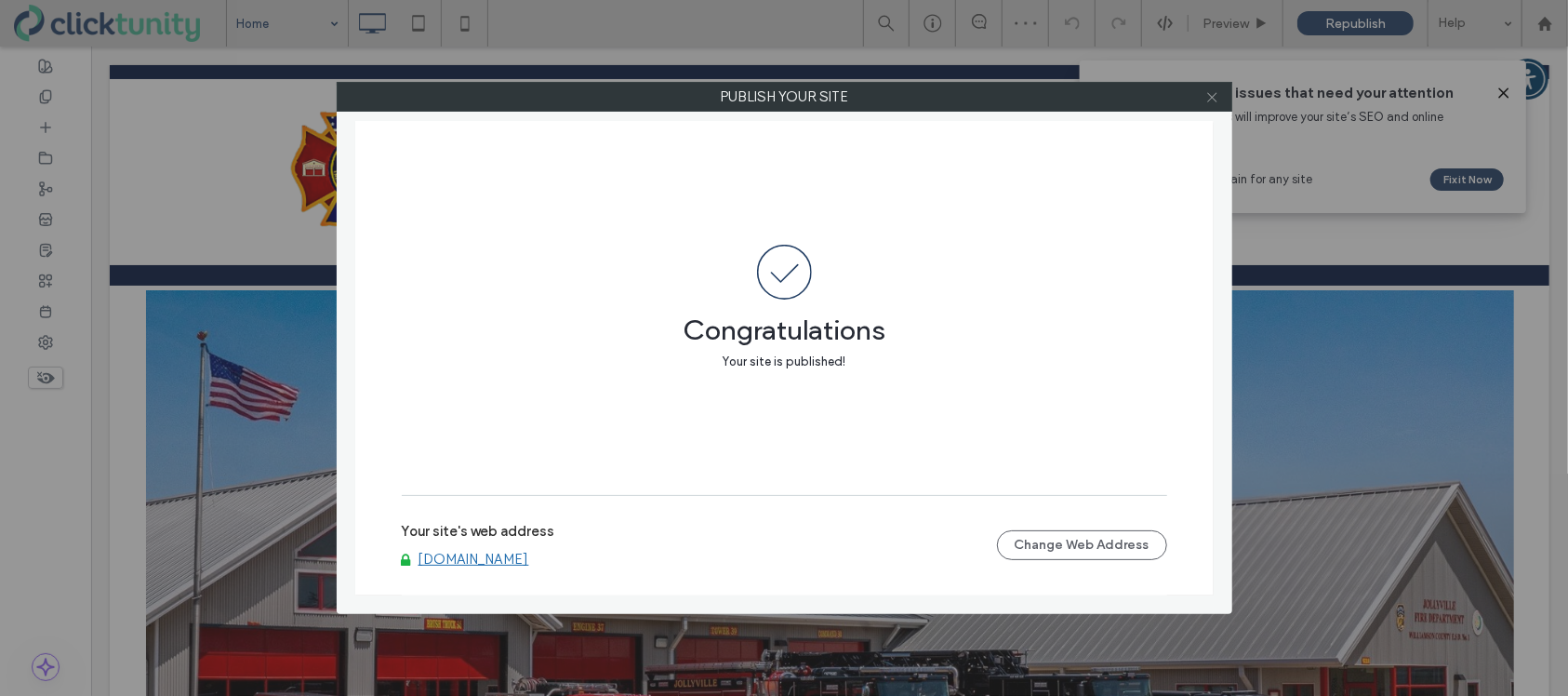
click at [1212, 102] on icon at bounding box center [1212, 97] width 14 height 14
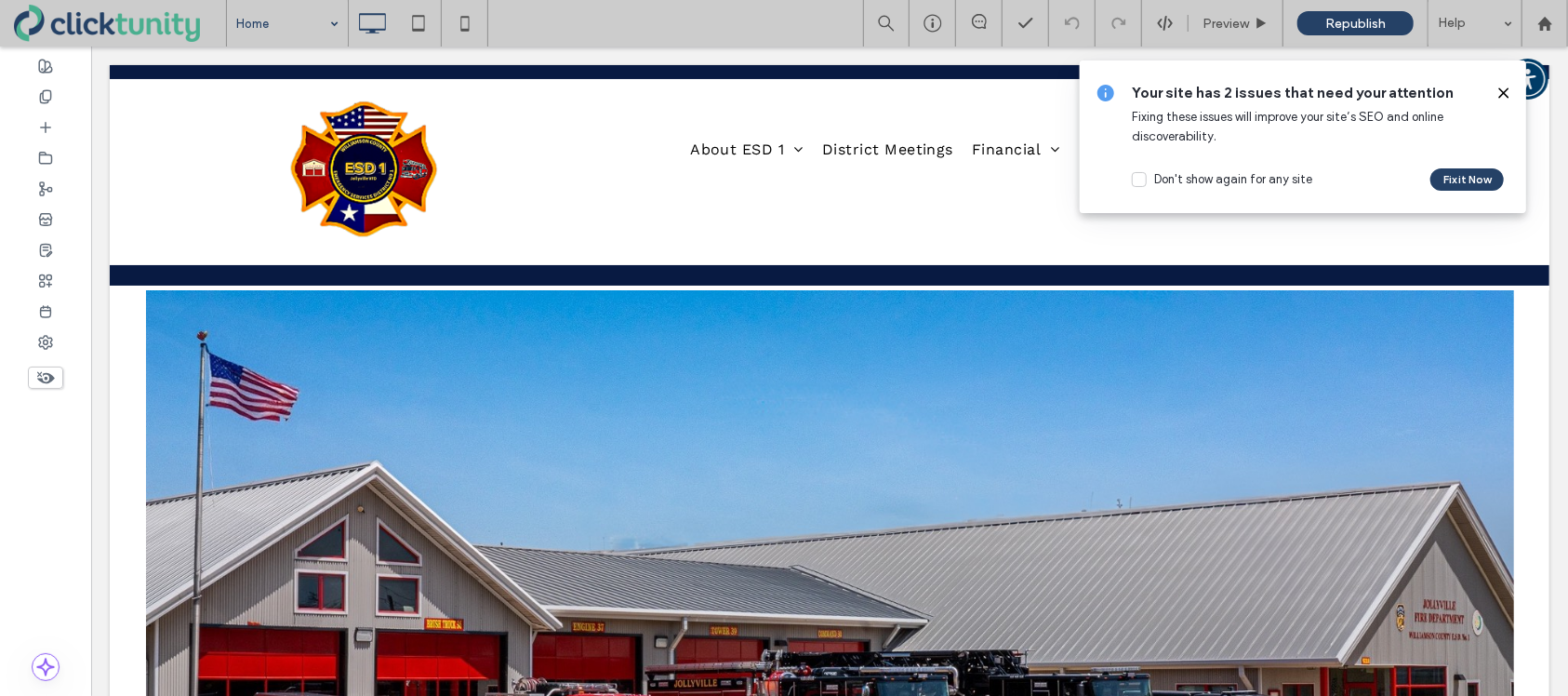
click at [1506, 89] on icon at bounding box center [1503, 92] width 15 height 15
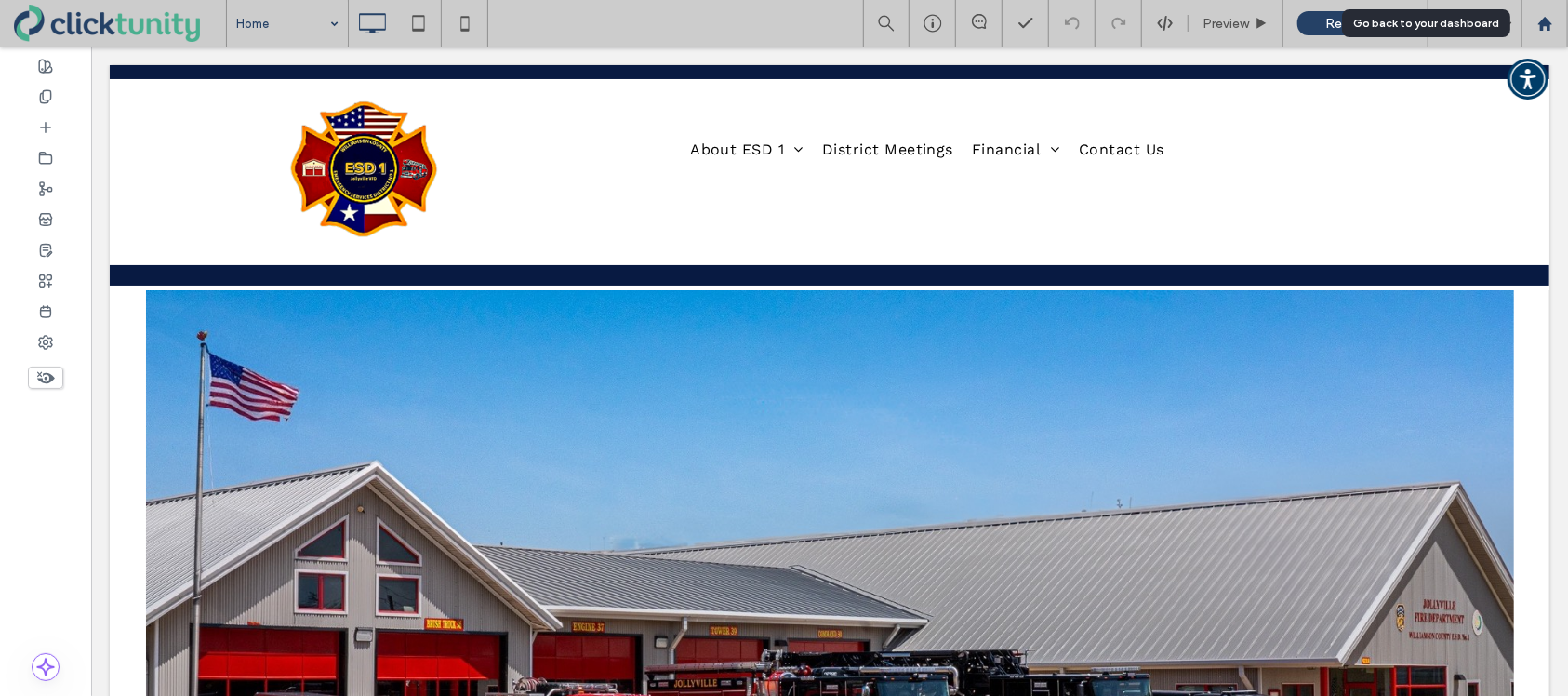
click at [1542, 27] on use at bounding box center [1544, 23] width 14 height 14
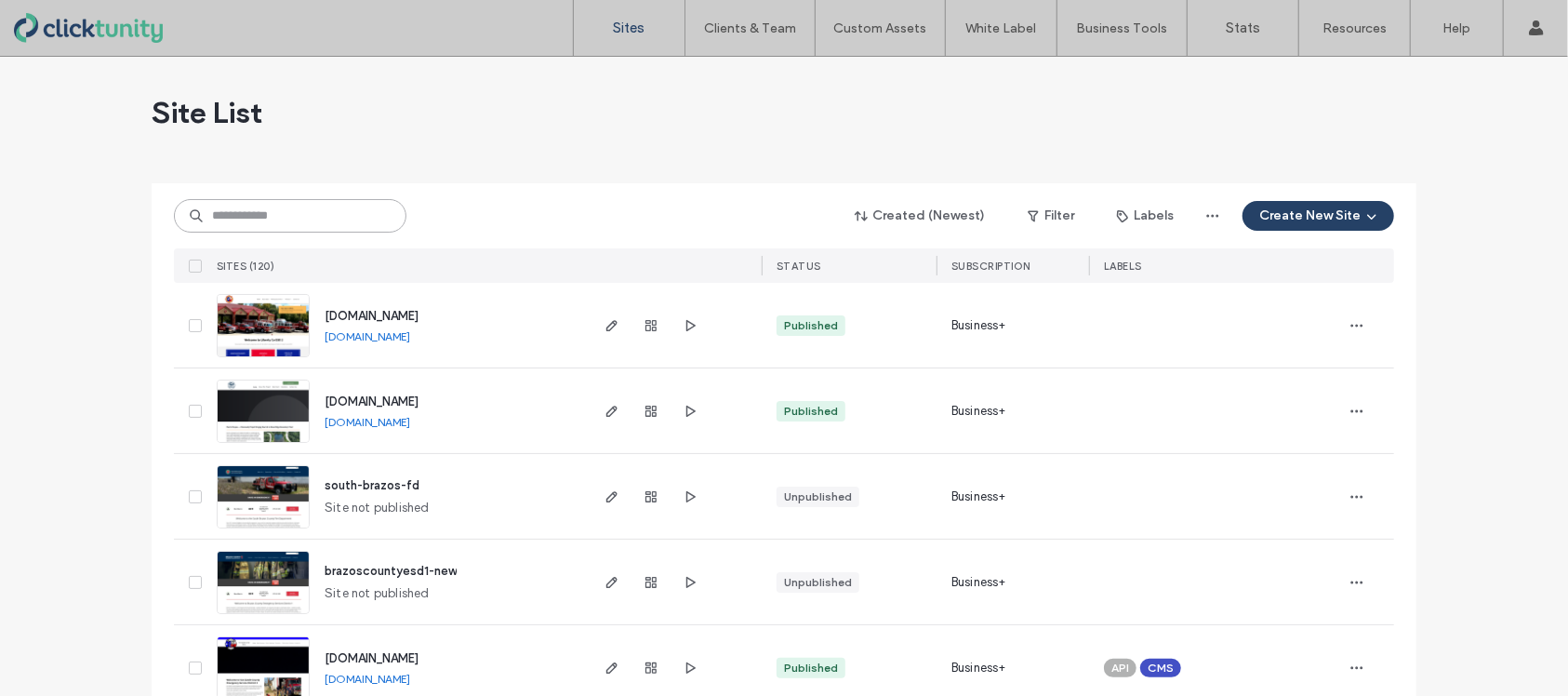
click at [291, 219] on input at bounding box center [290, 216] width 233 height 33
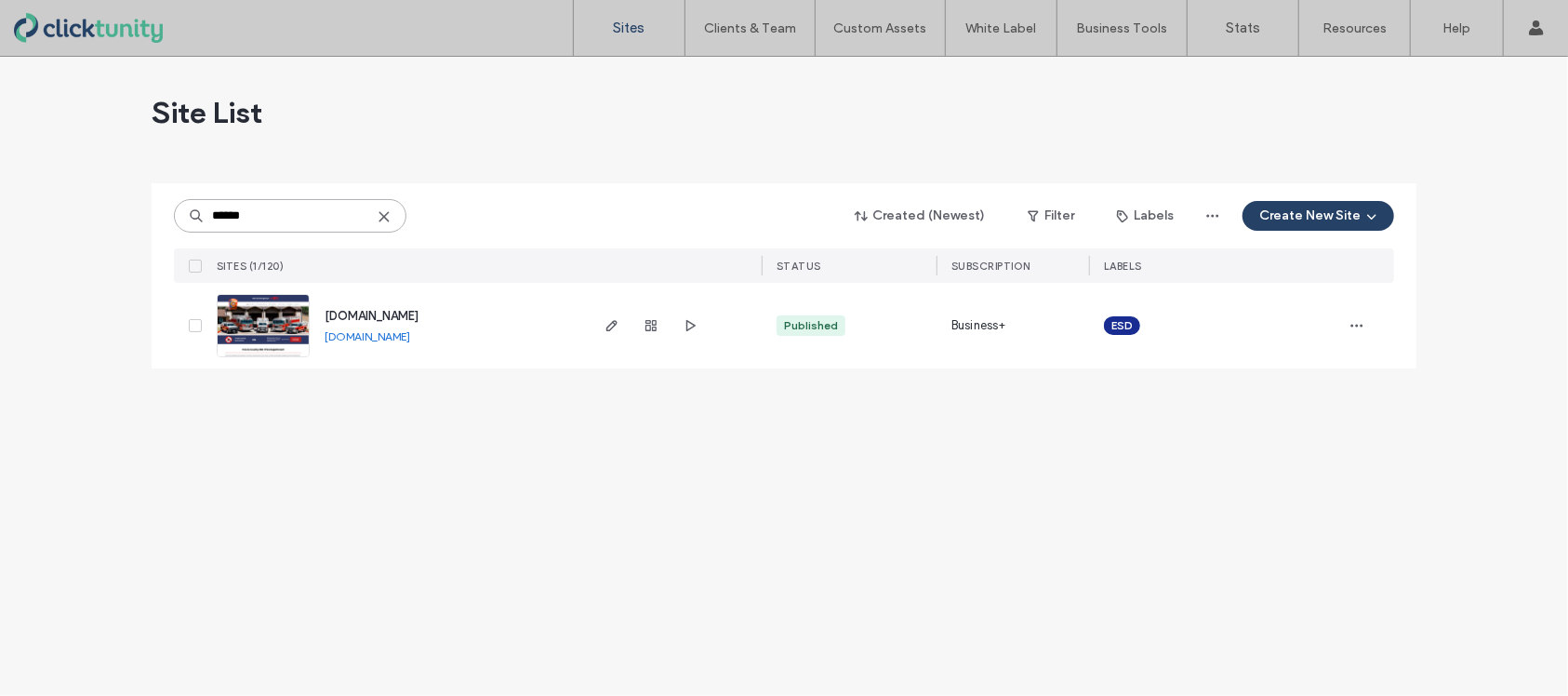
type input "******"
click at [342, 317] on span "[DOMAIN_NAME]" at bounding box center [371, 316] width 94 height 14
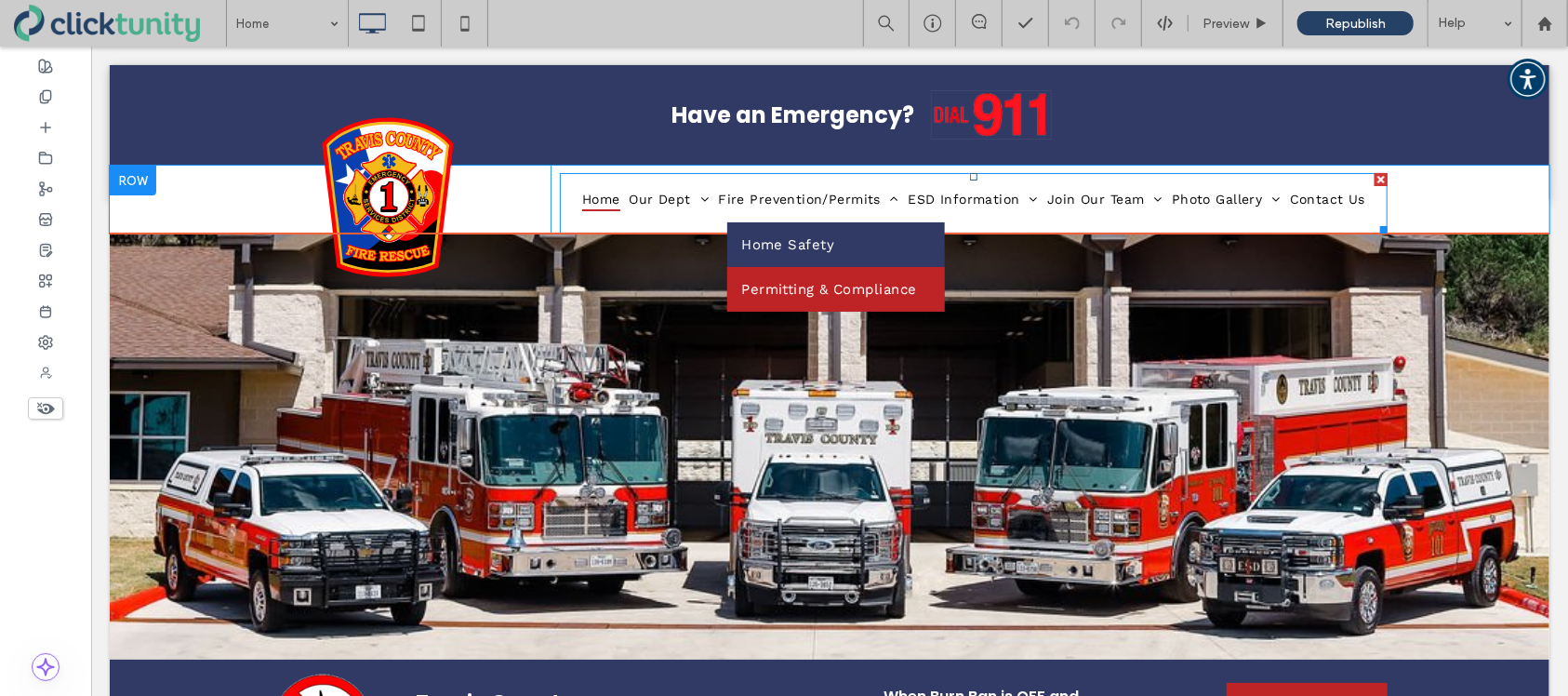
click at [811, 285] on span "Permitting & Compliance" at bounding box center [828, 288] width 175 height 17
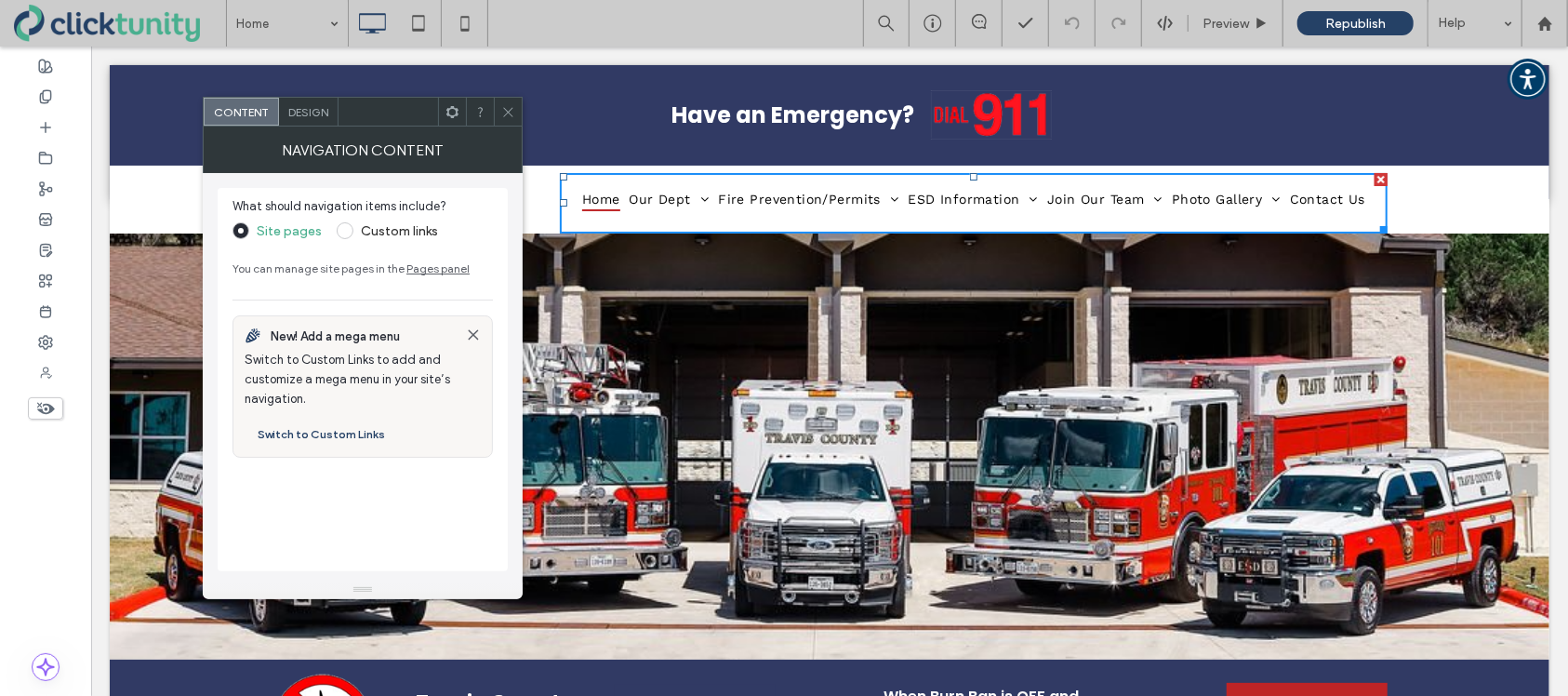
click at [508, 118] on icon at bounding box center [508, 112] width 14 height 14
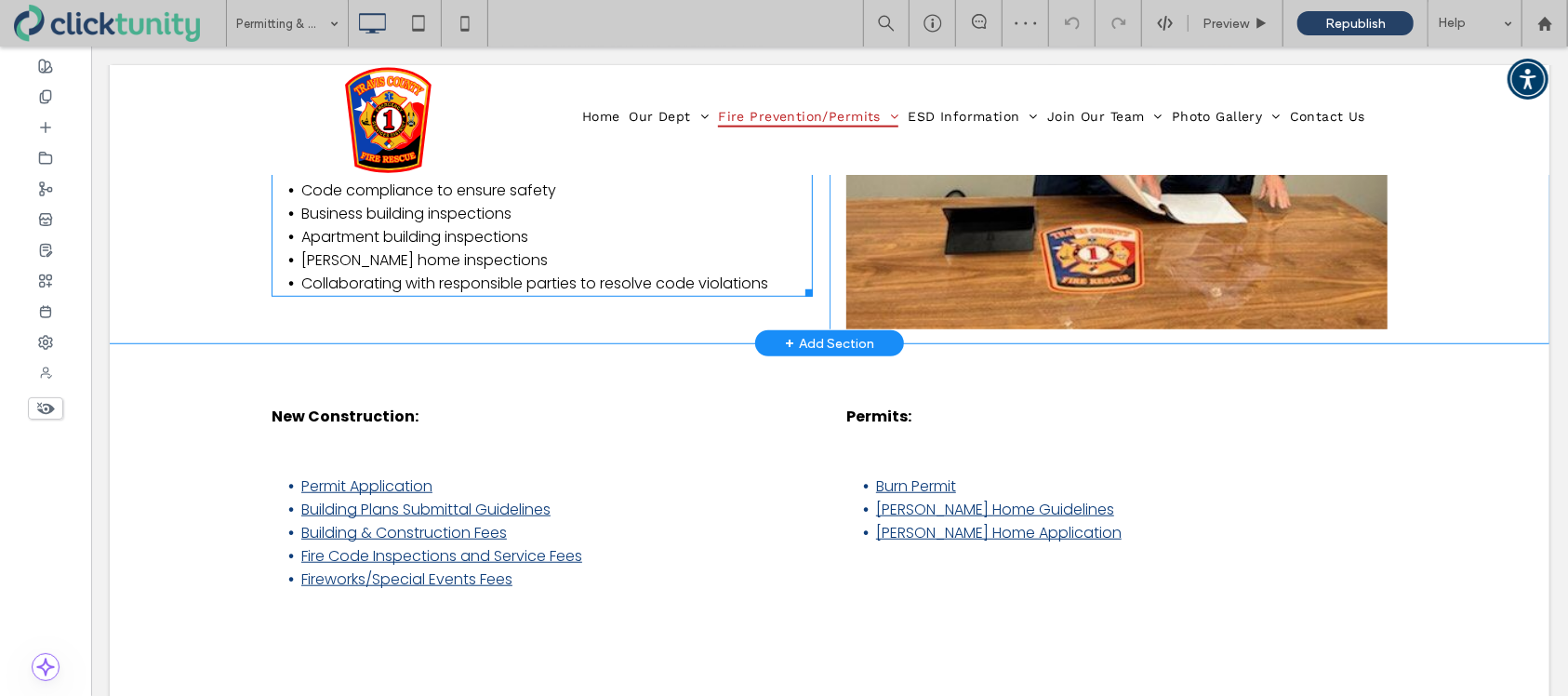
scroll to position [725, 0]
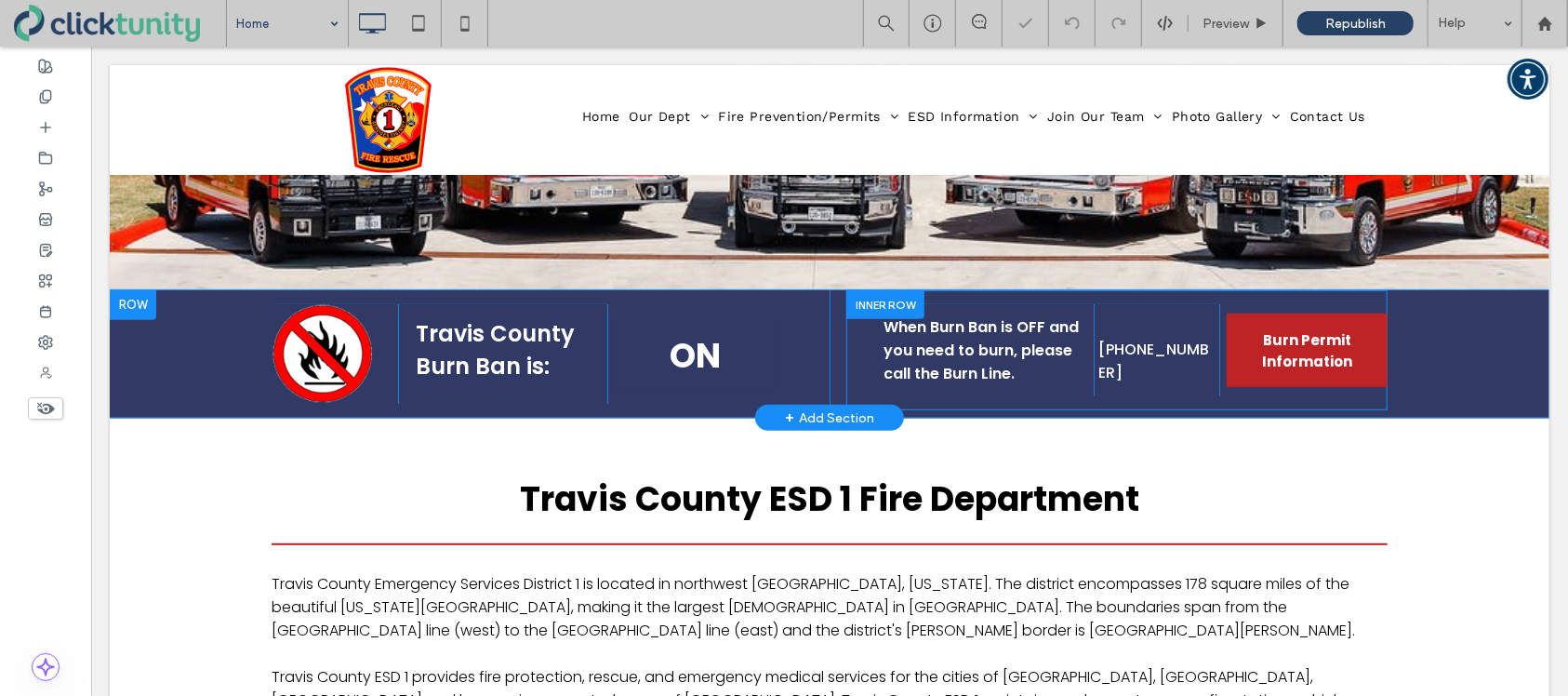
scroll to position [373, 0]
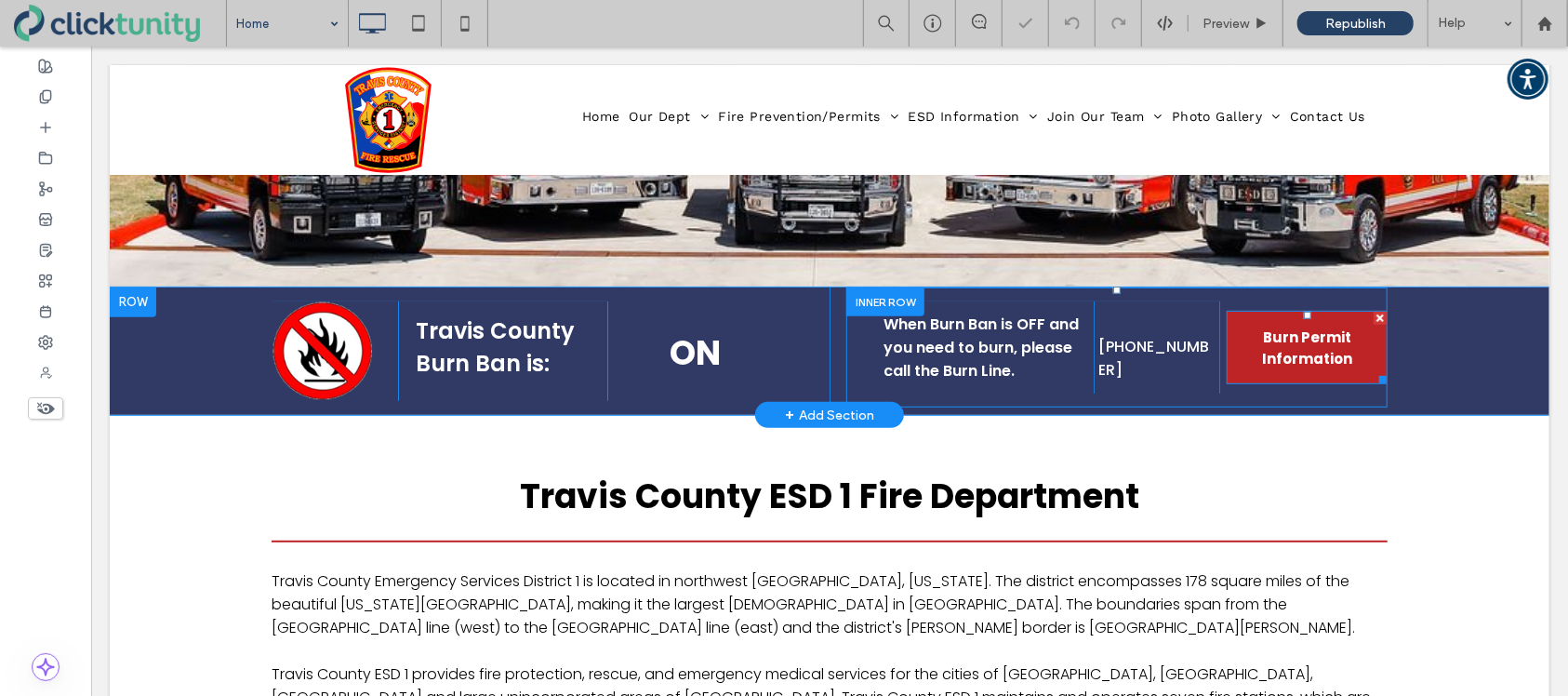
click at [1250, 341] on span "Burn Permit Information" at bounding box center [1307, 347] width 155 height 73
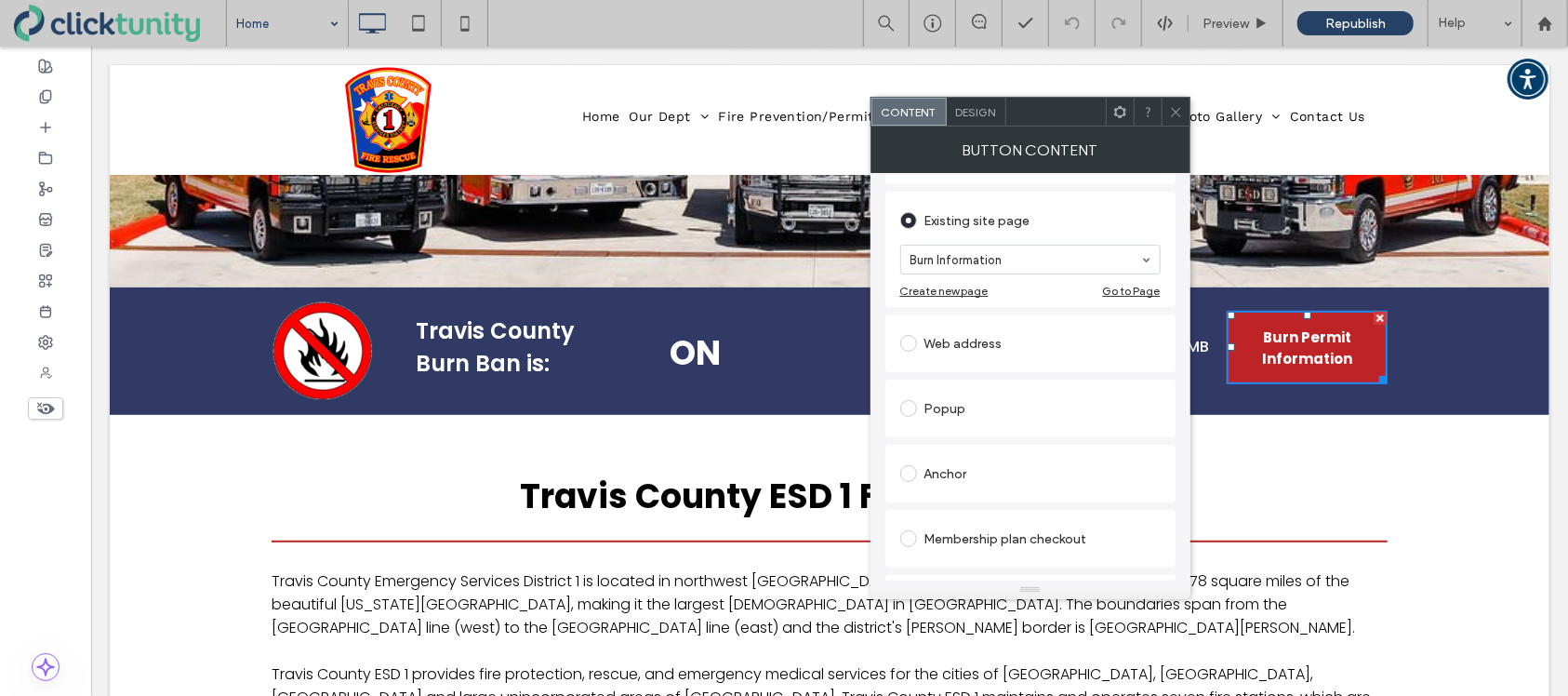
scroll to position [174, 0]
click at [1172, 119] on span at bounding box center [1176, 111] width 14 height 28
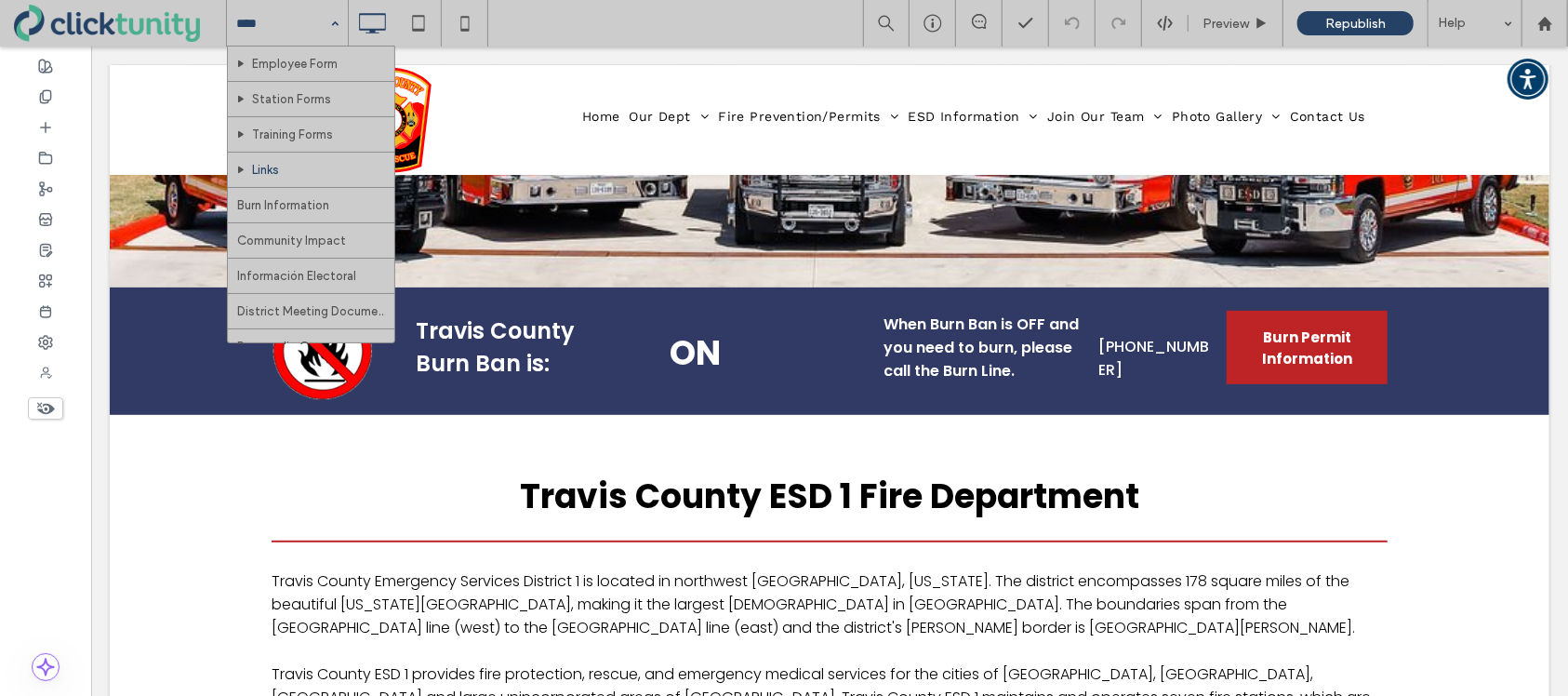
scroll to position [785, 0]
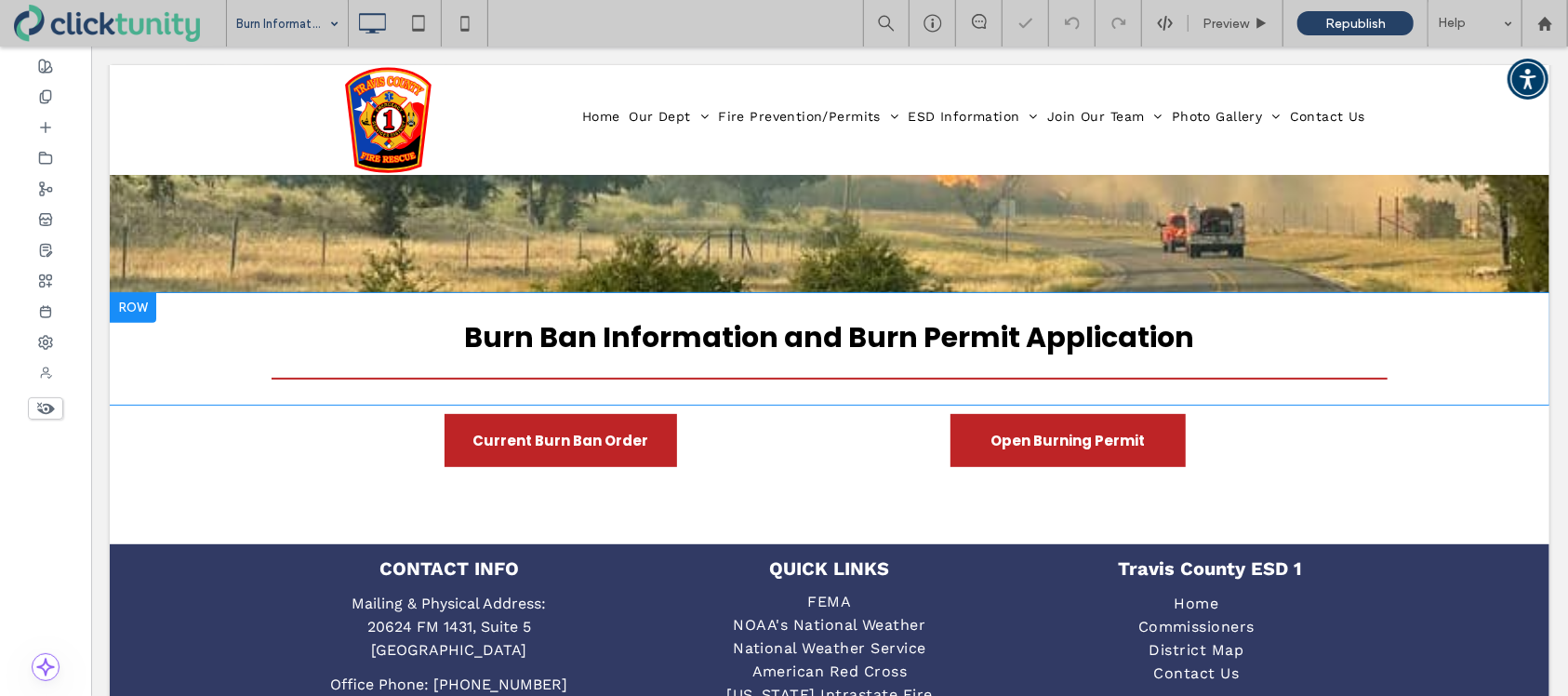
scroll to position [359, 0]
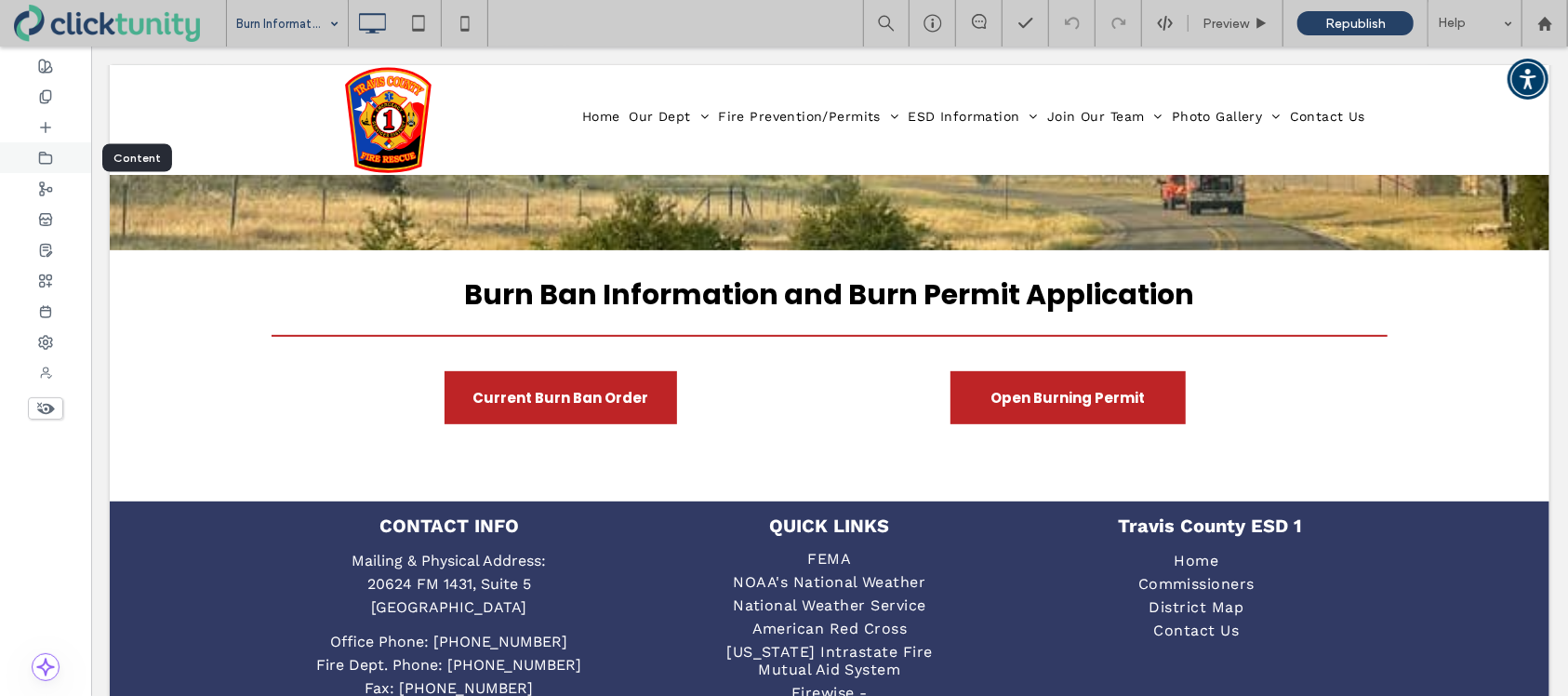
click at [41, 158] on icon at bounding box center [45, 157] width 15 height 15
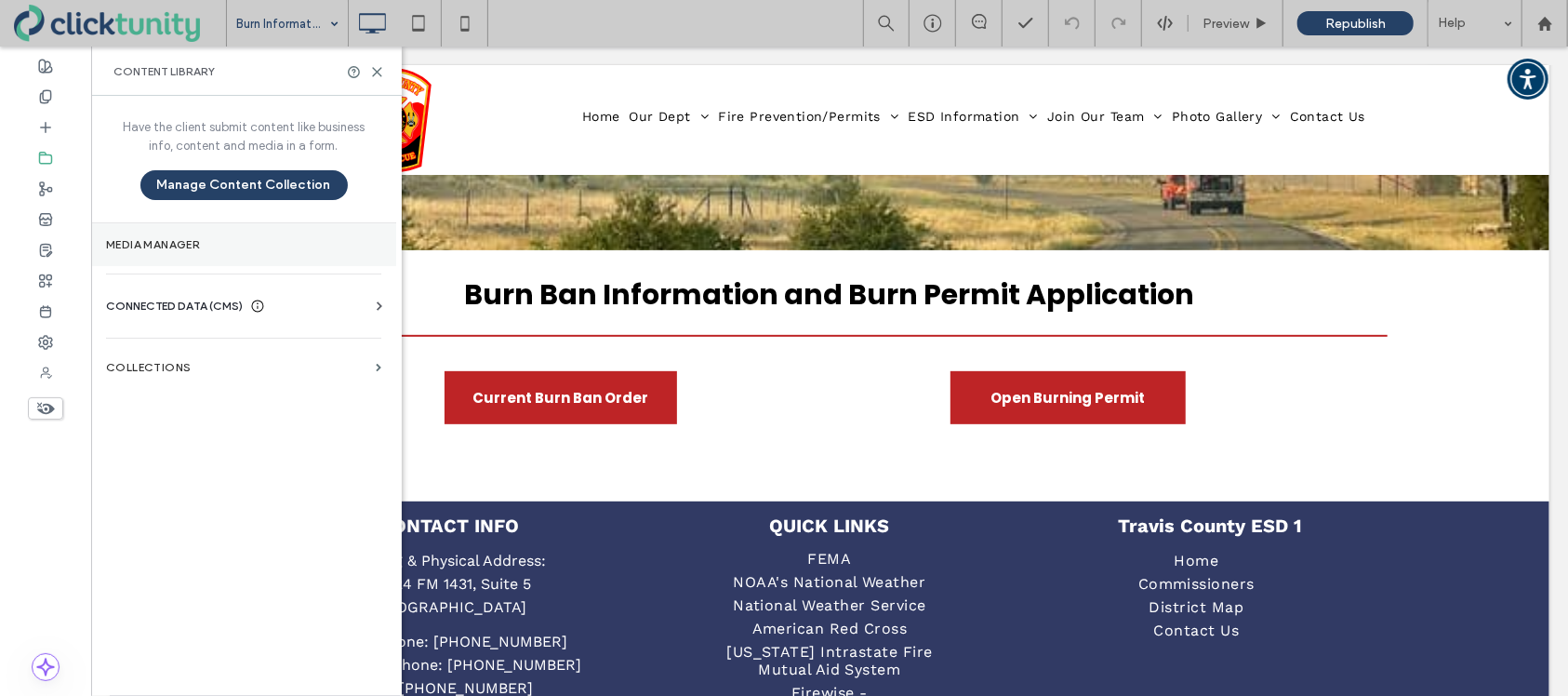
click at [130, 244] on label "Media Manager" at bounding box center [244, 244] width 275 height 13
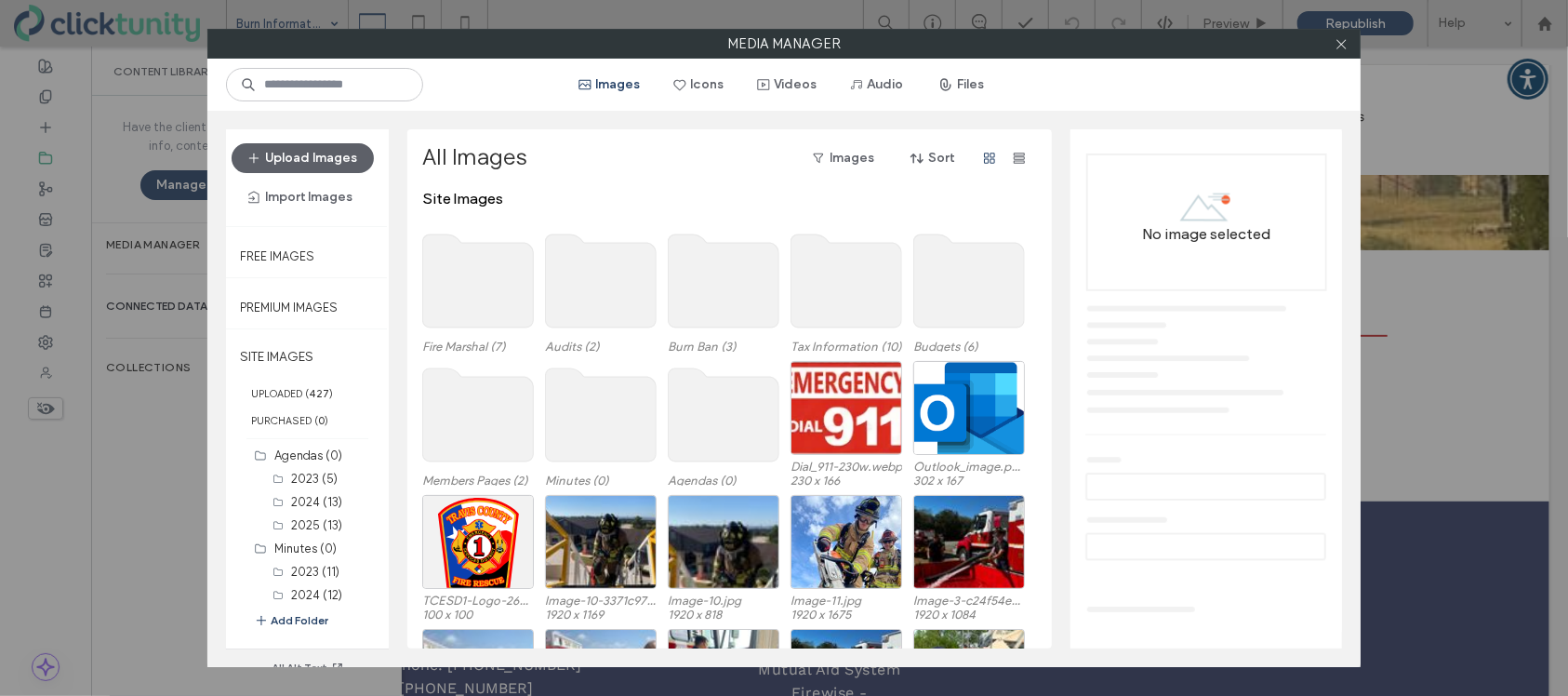
drag, startPoint x: 955, startPoint y: 89, endPoint x: 963, endPoint y: 101, distance: 14.4
click at [955, 89] on span "button" at bounding box center [947, 85] width 19 height 28
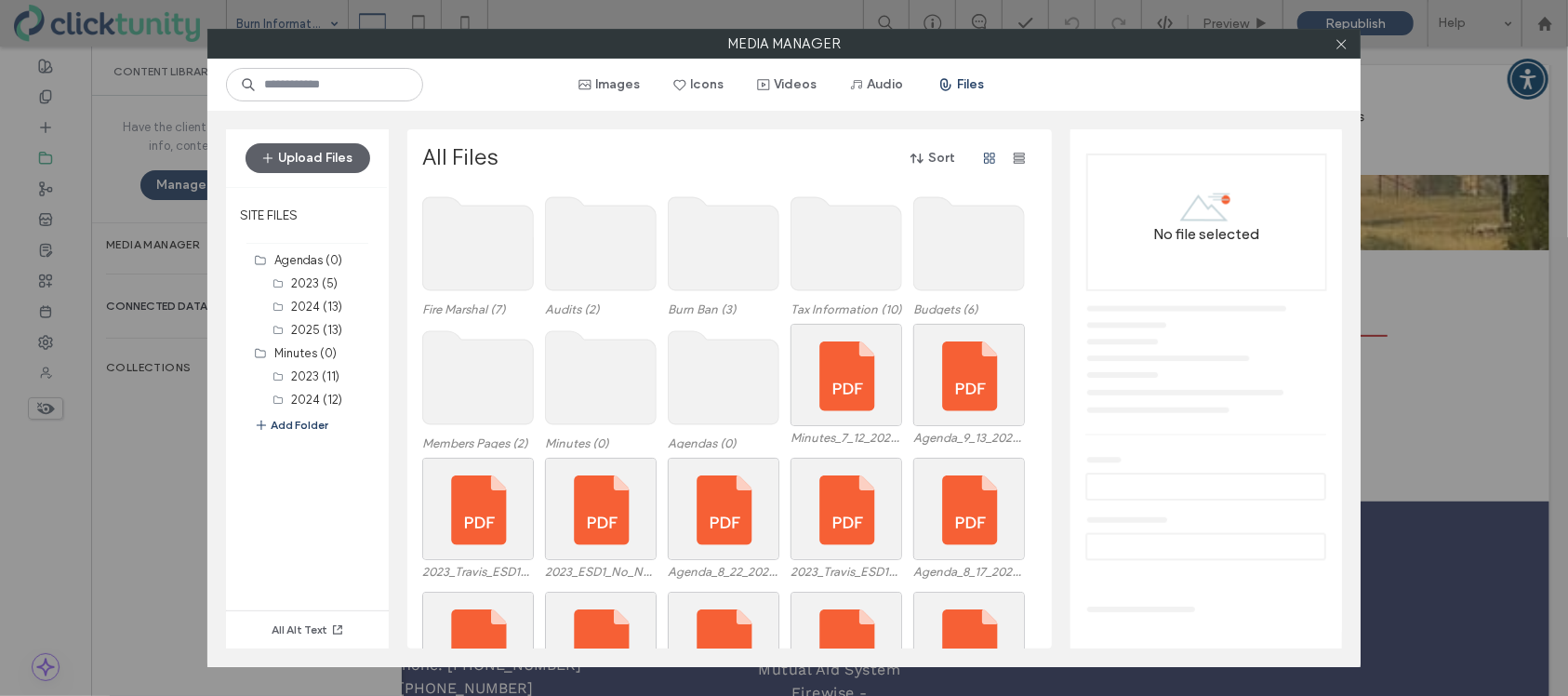
click at [723, 271] on use at bounding box center [724, 244] width 111 height 93
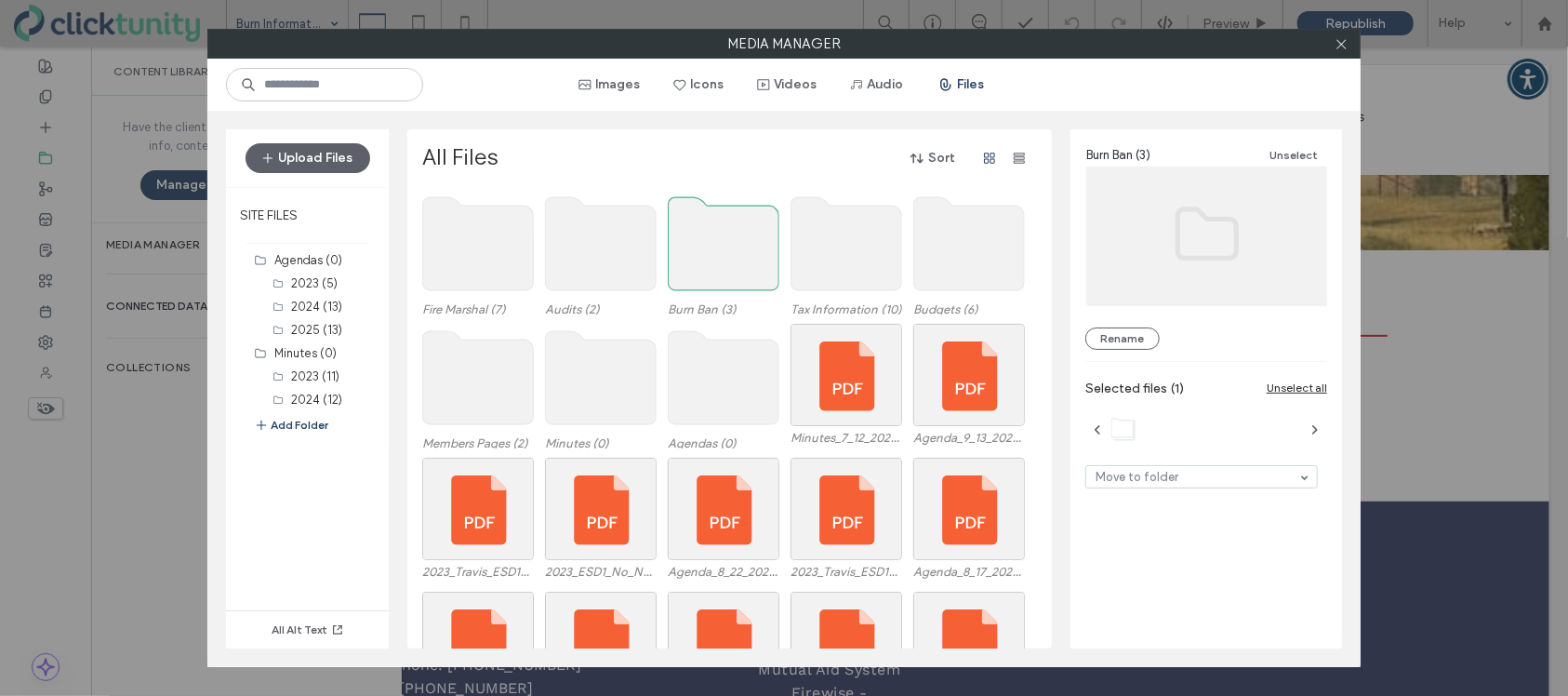
click at [723, 271] on use at bounding box center [724, 244] width 111 height 93
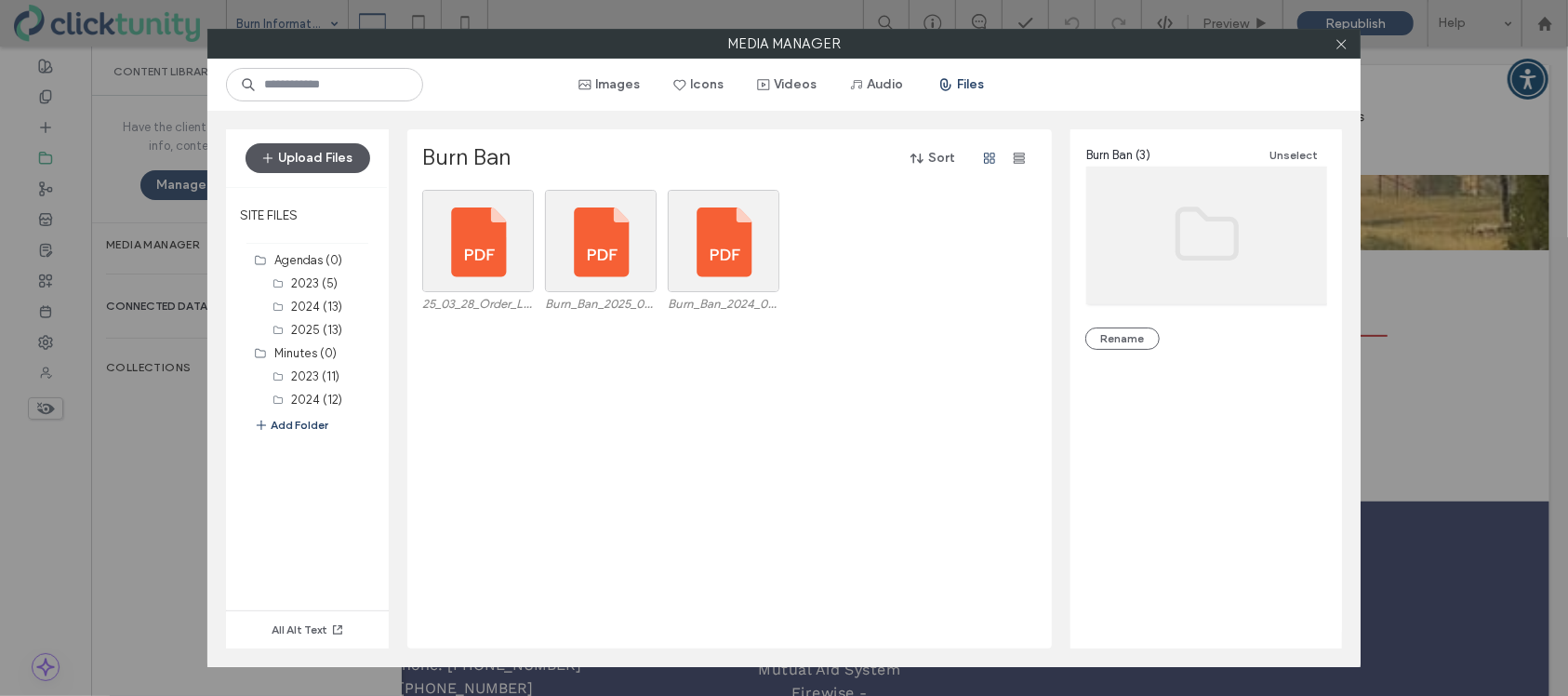
click at [324, 161] on button "Upload Files" at bounding box center [308, 158] width 125 height 29
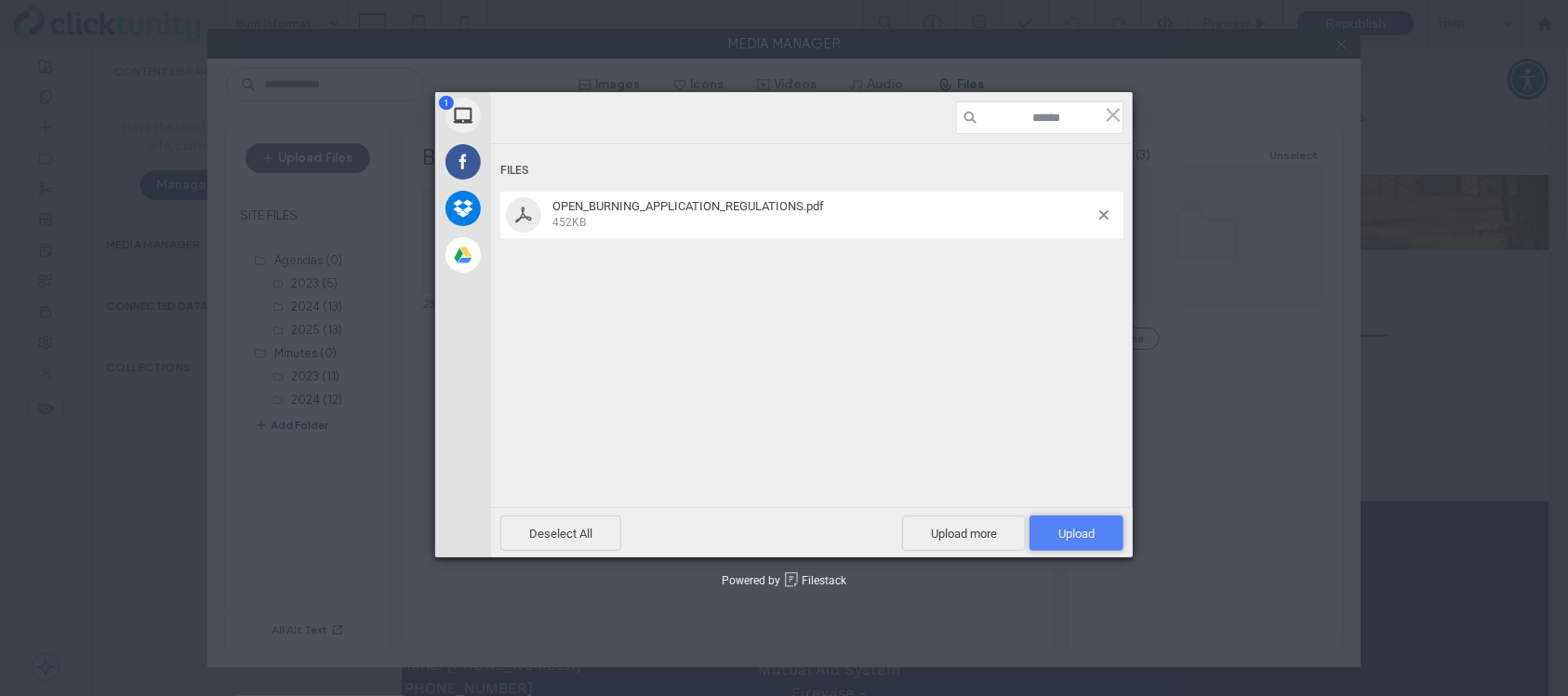
click at [1059, 527] on span "Upload 1" at bounding box center [1076, 534] width 36 height 14
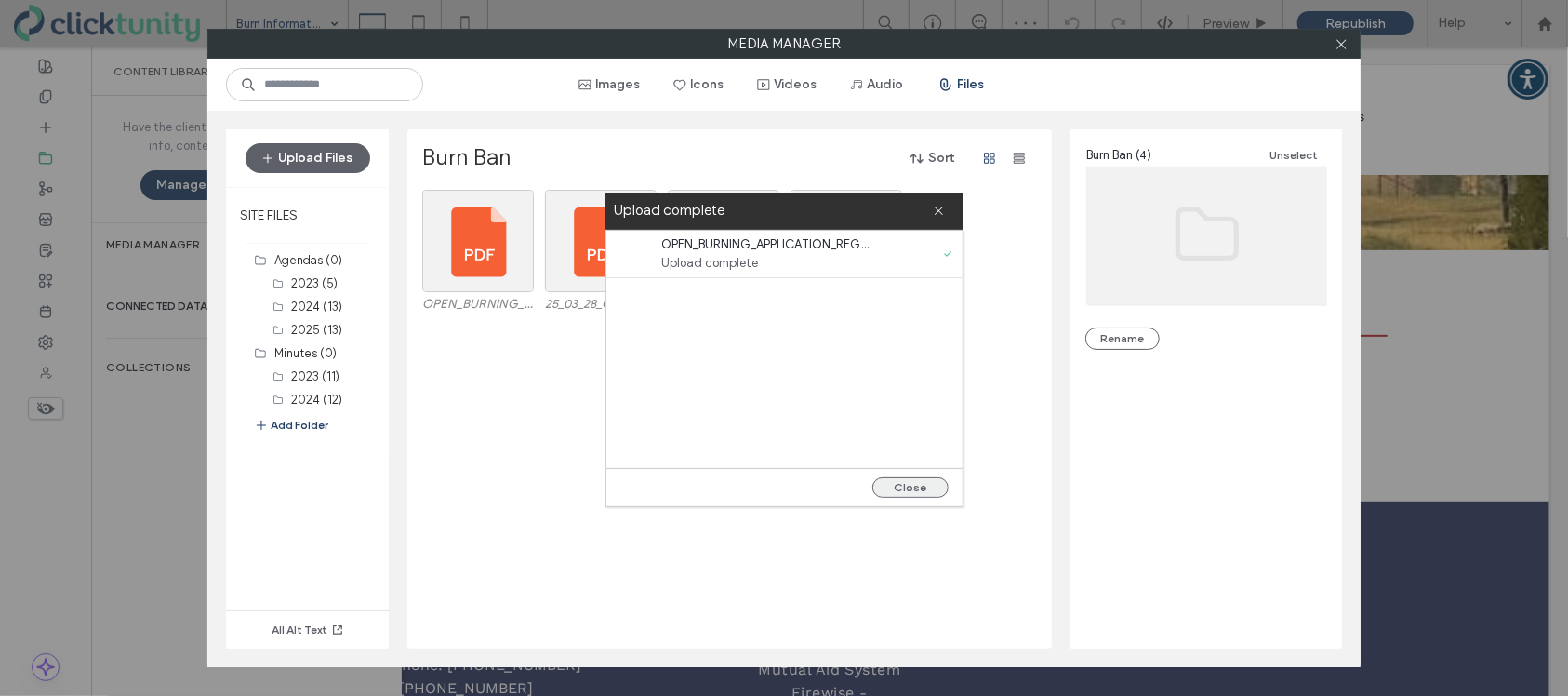
click at [914, 489] on button "Close" at bounding box center [911, 488] width 77 height 21
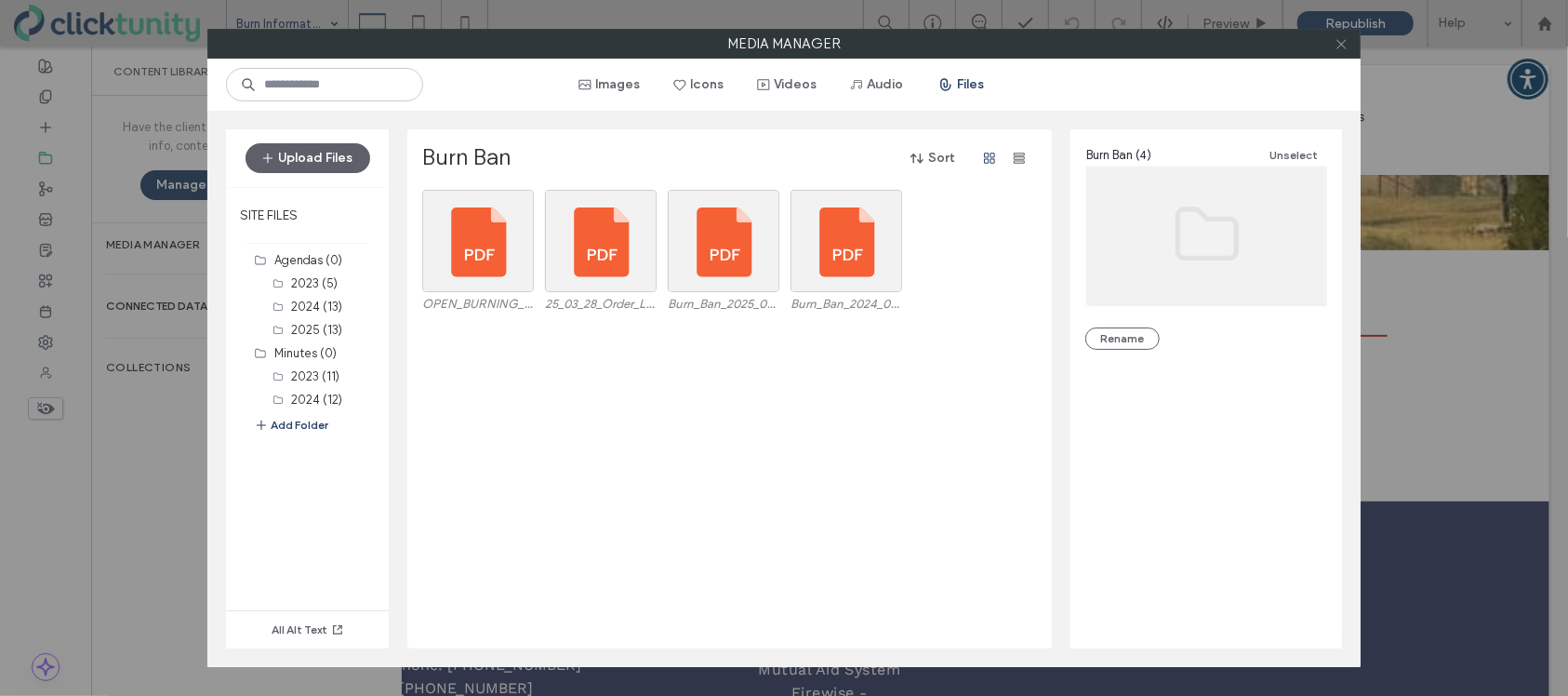
click at [1339, 50] on span at bounding box center [1342, 43] width 14 height 28
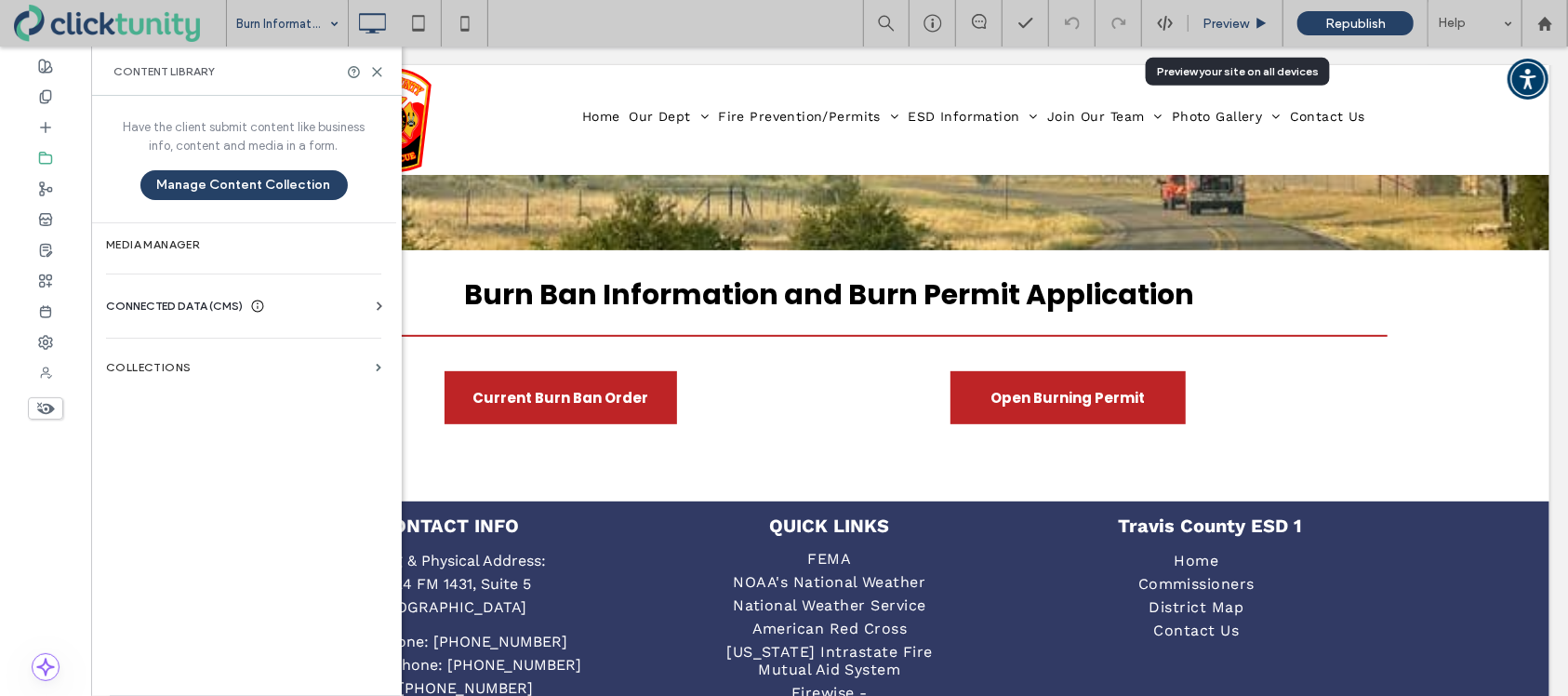
click at [1217, 28] on span "Preview" at bounding box center [1225, 24] width 46 height 16
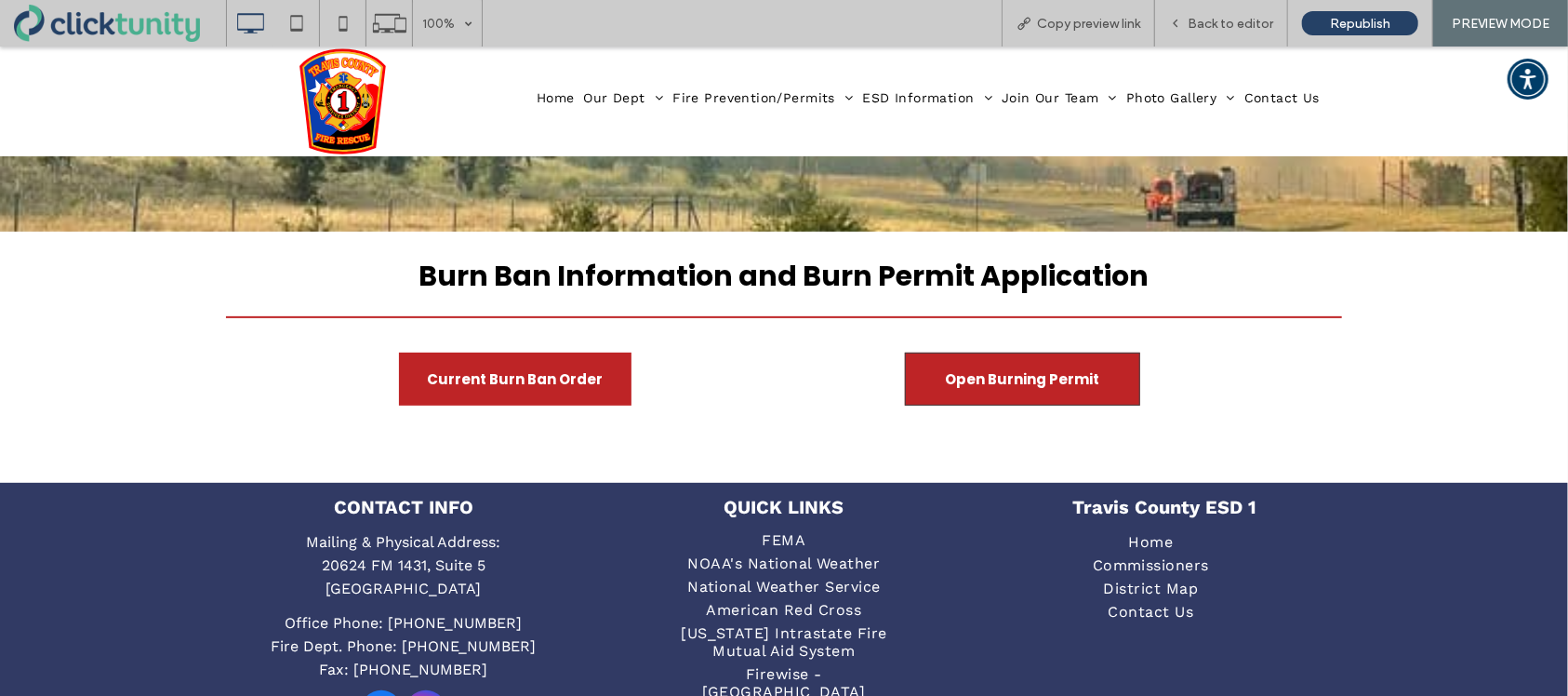
click at [1030, 375] on span "Open Burning Permit" at bounding box center [1023, 378] width 154 height 51
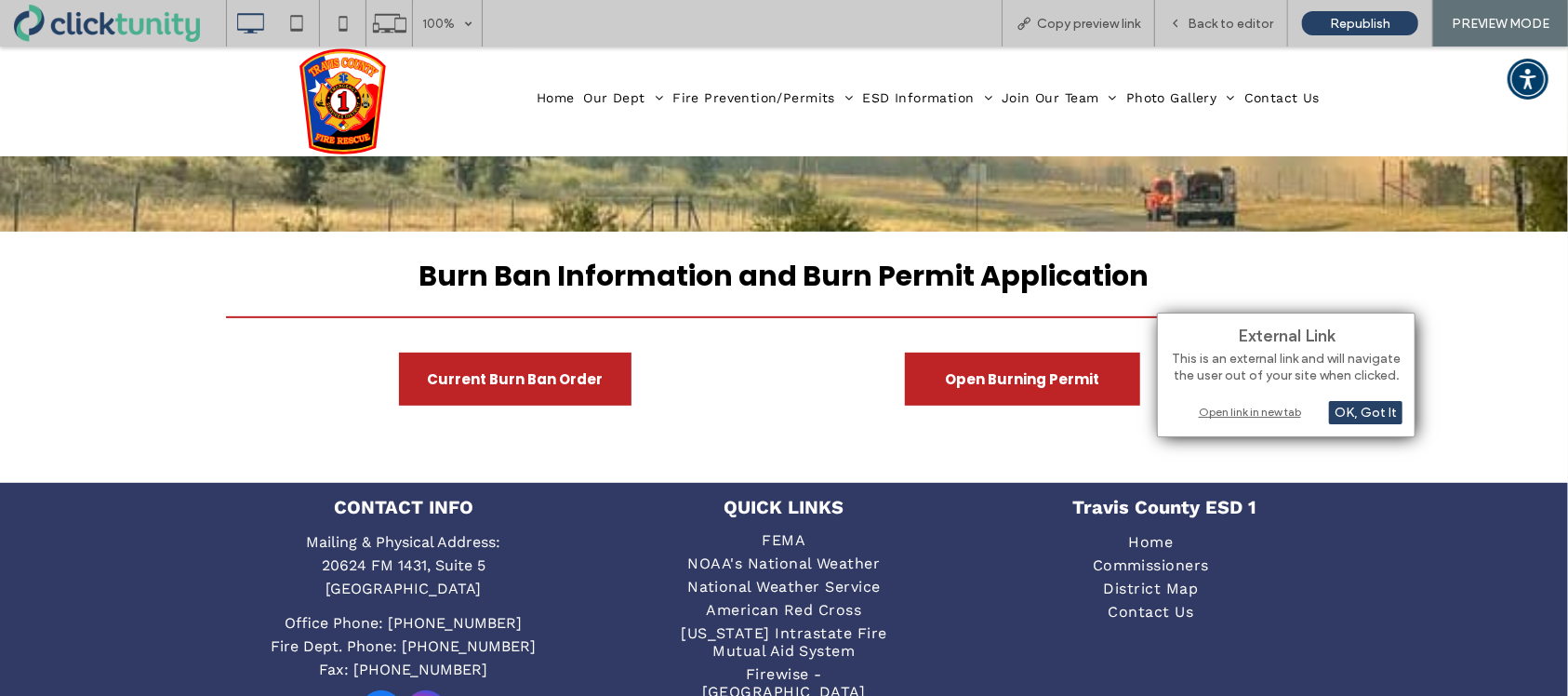
click at [1232, 412] on div "Open link in new tab" at bounding box center [1286, 412] width 233 height 20
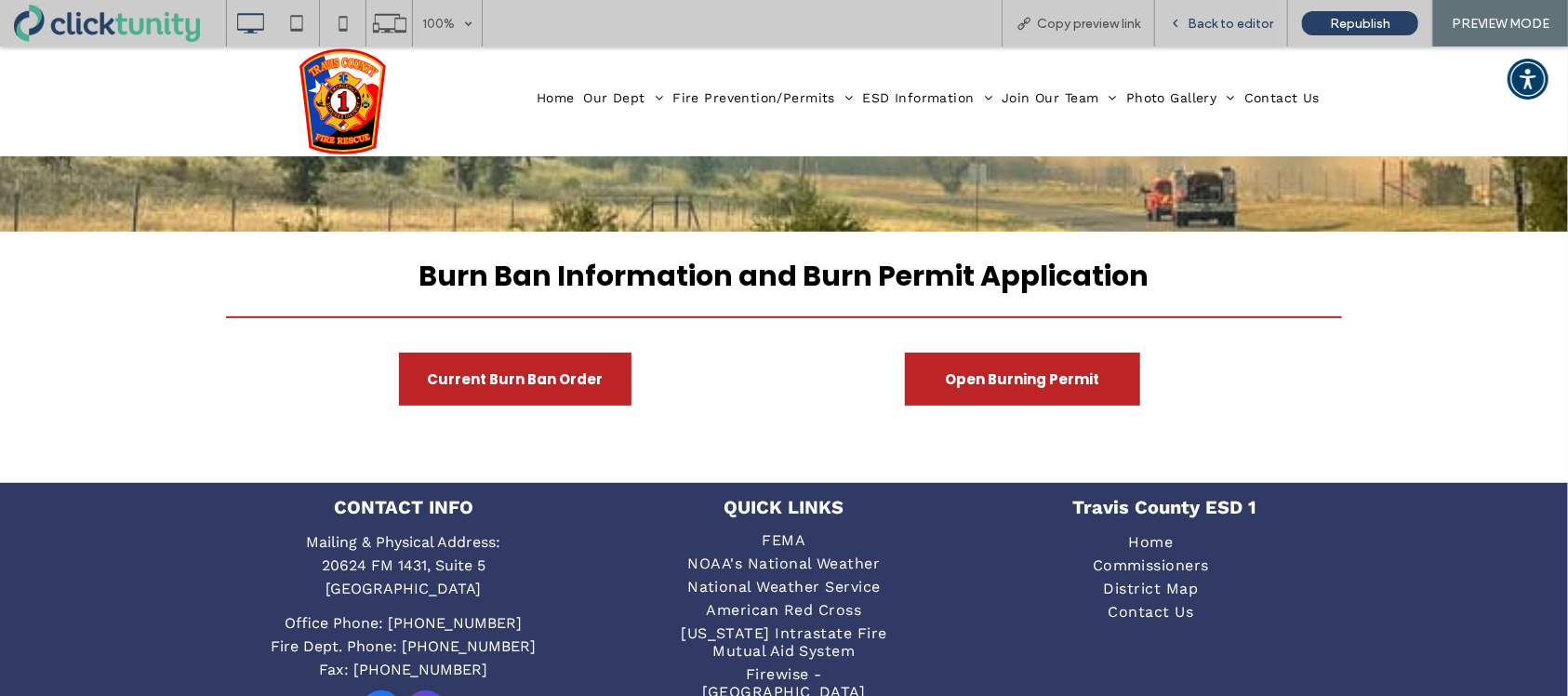
click at [1214, 27] on span "Back to editor" at bounding box center [1230, 24] width 85 height 16
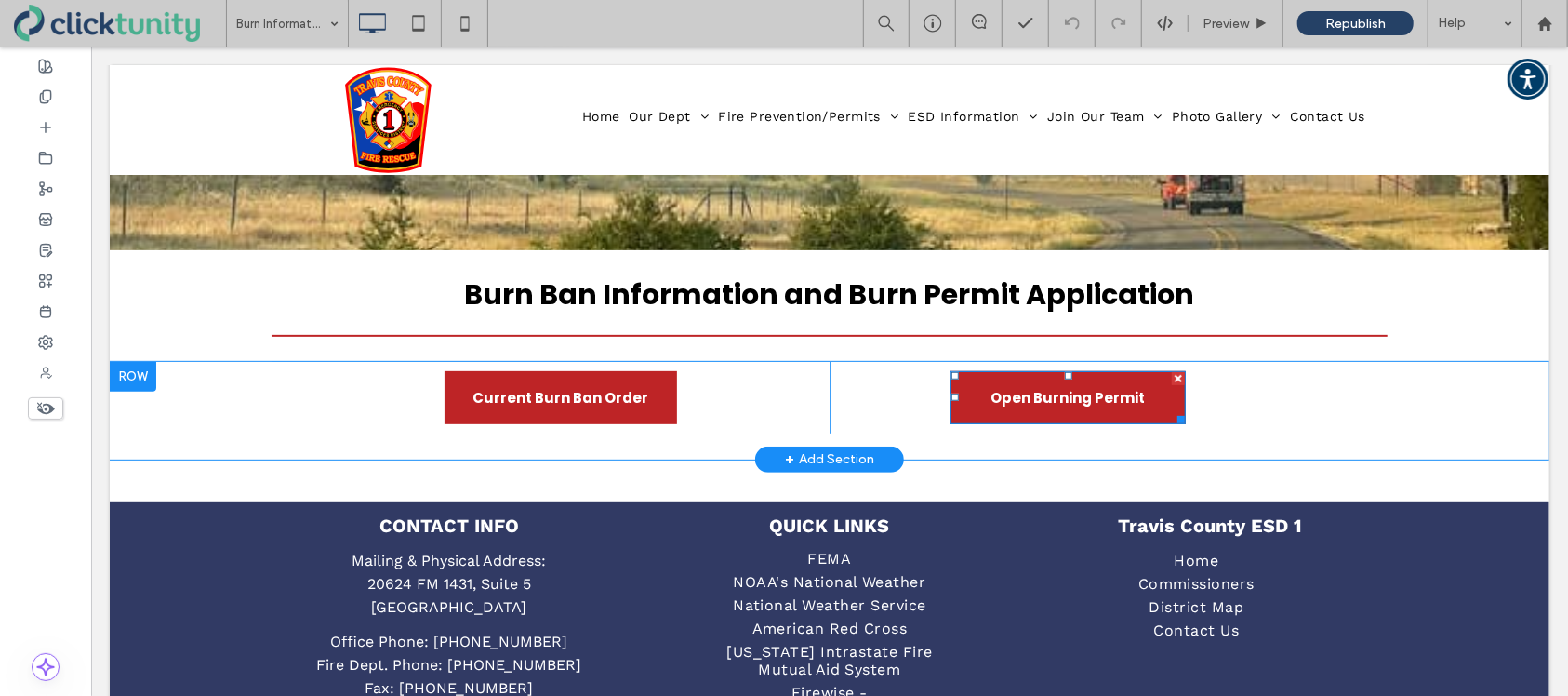
click at [1046, 401] on span "Open Burning Permit" at bounding box center [1067, 397] width 154 height 51
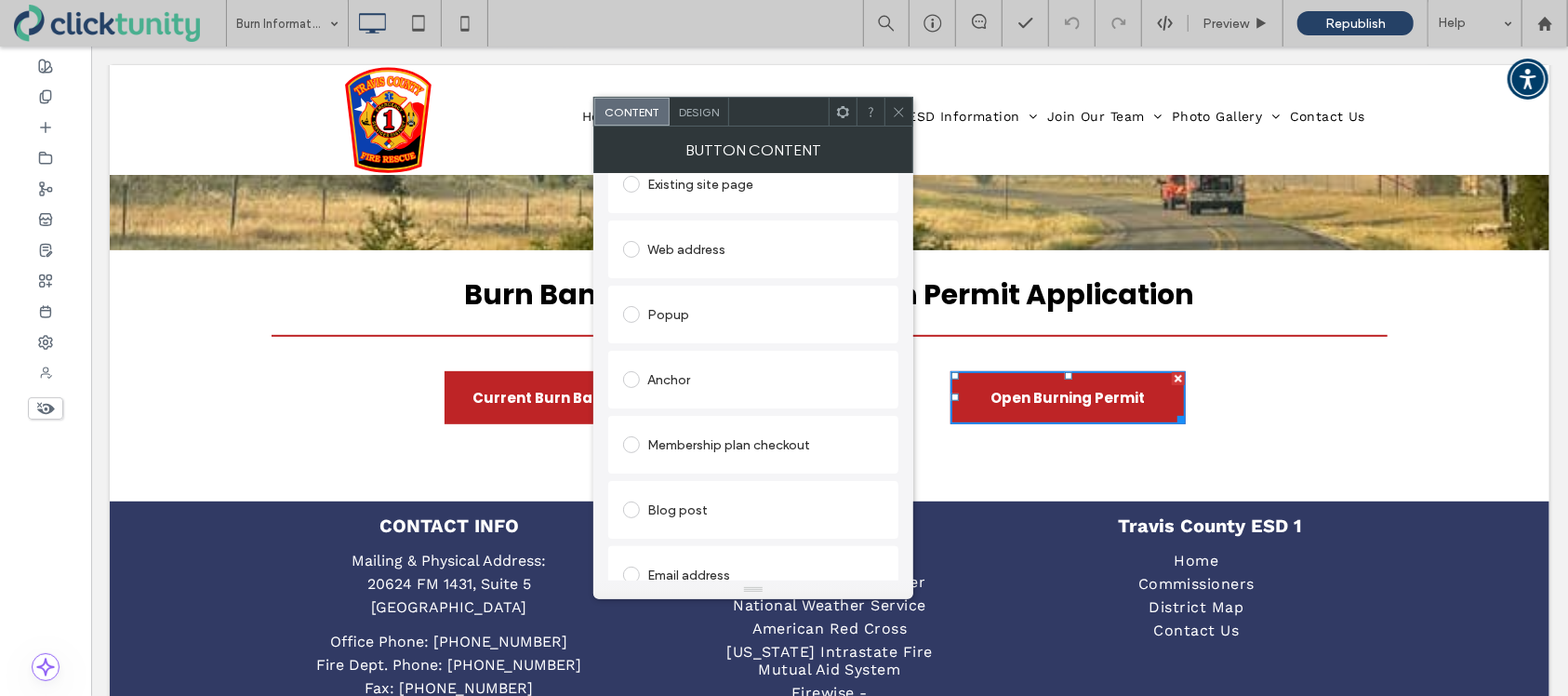
scroll to position [429, 0]
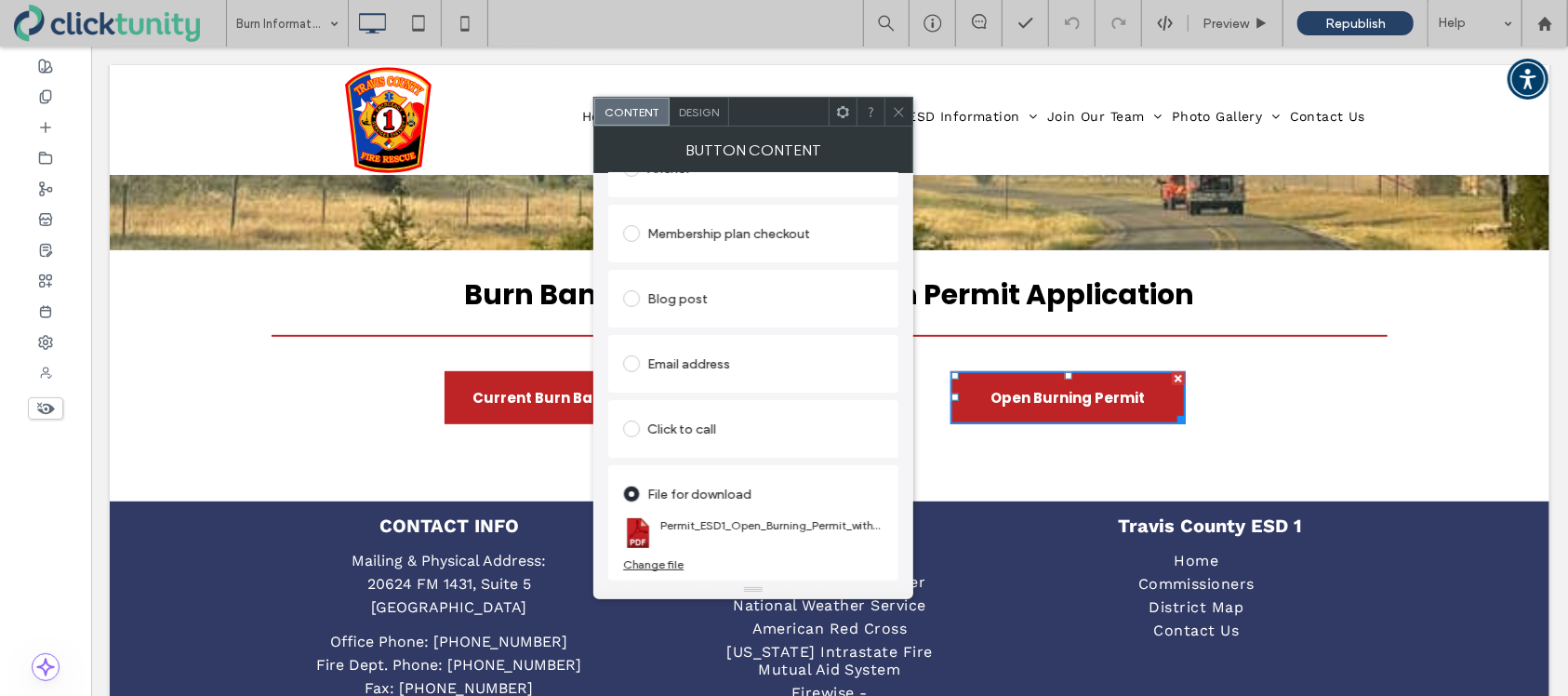
click at [649, 566] on div "Change file" at bounding box center [653, 564] width 61 height 14
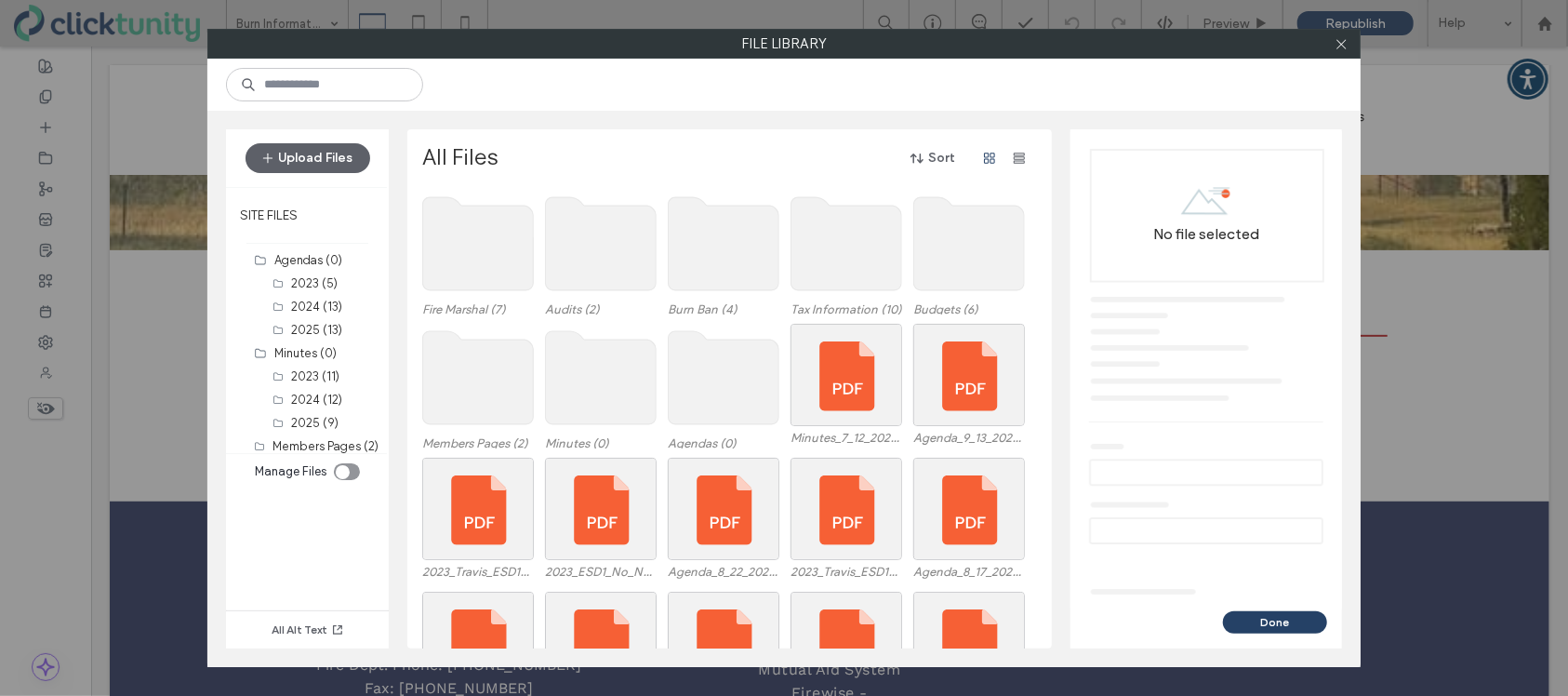
click at [731, 266] on use at bounding box center [724, 244] width 111 height 93
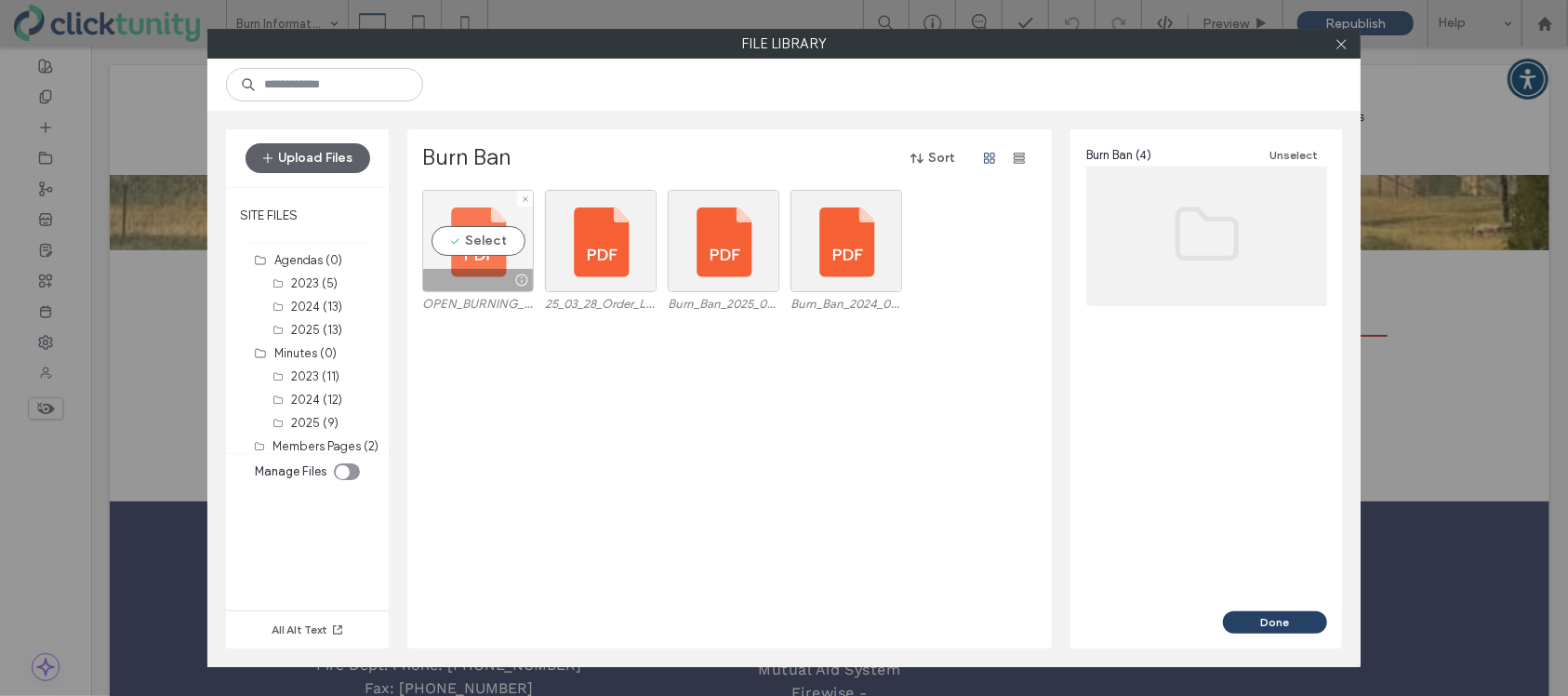
click at [496, 249] on div "Select" at bounding box center [478, 241] width 112 height 102
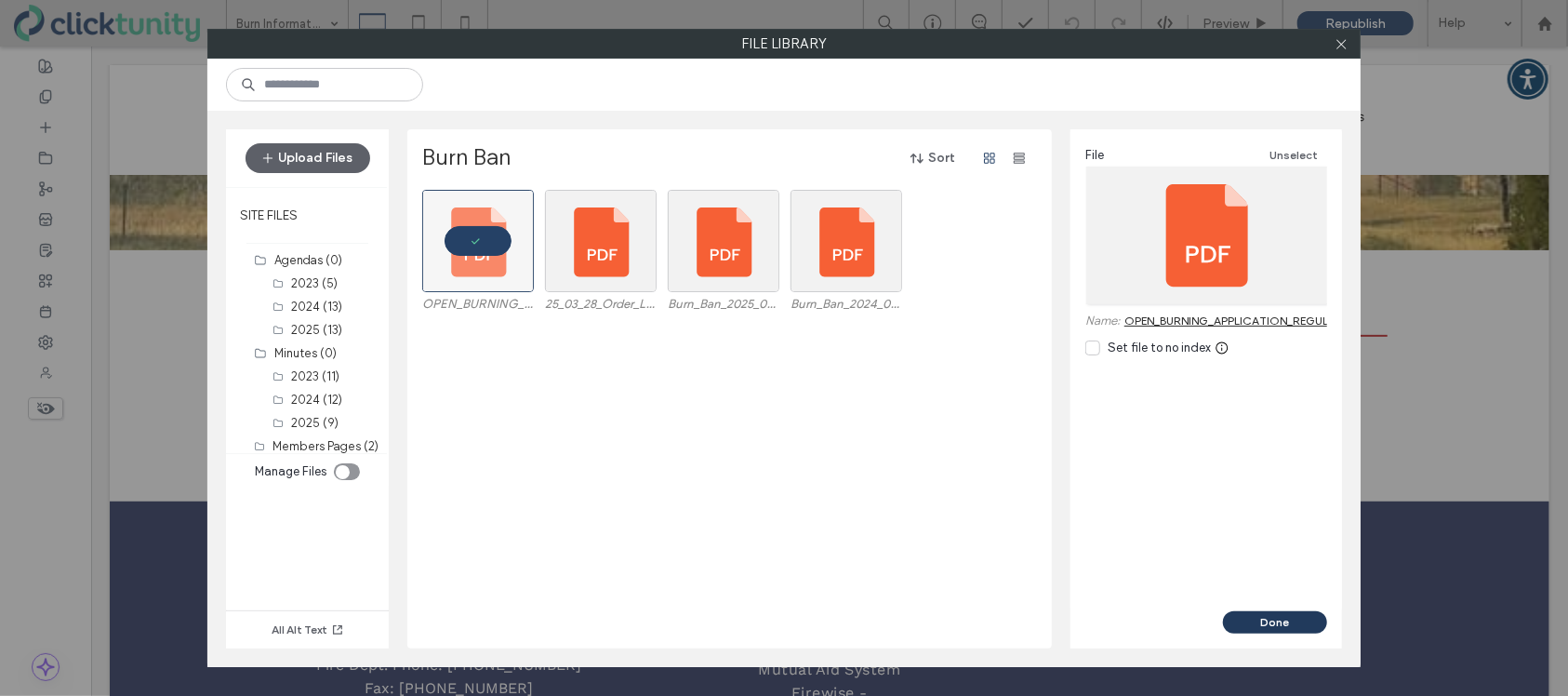
click at [1262, 622] on button "Done" at bounding box center [1275, 622] width 104 height 23
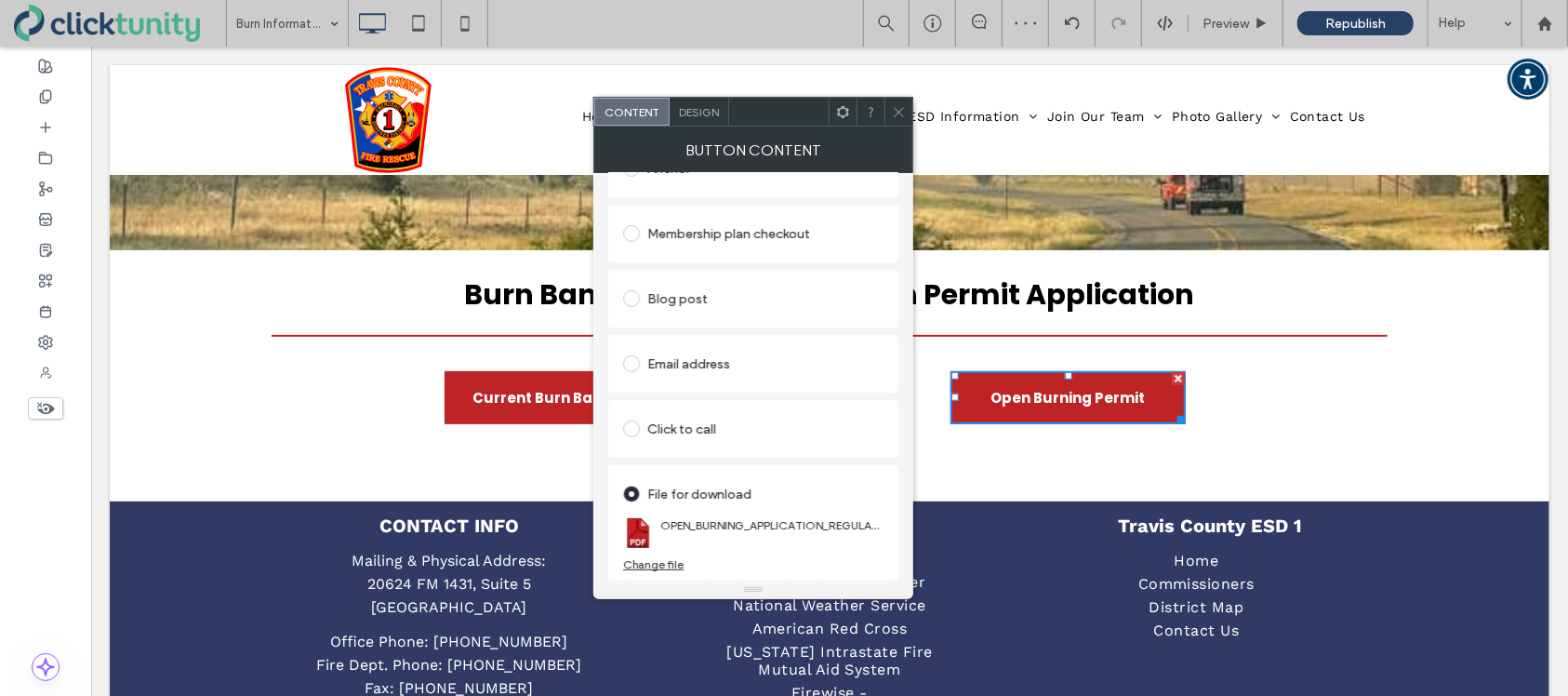
click at [901, 113] on icon at bounding box center [899, 112] width 14 height 14
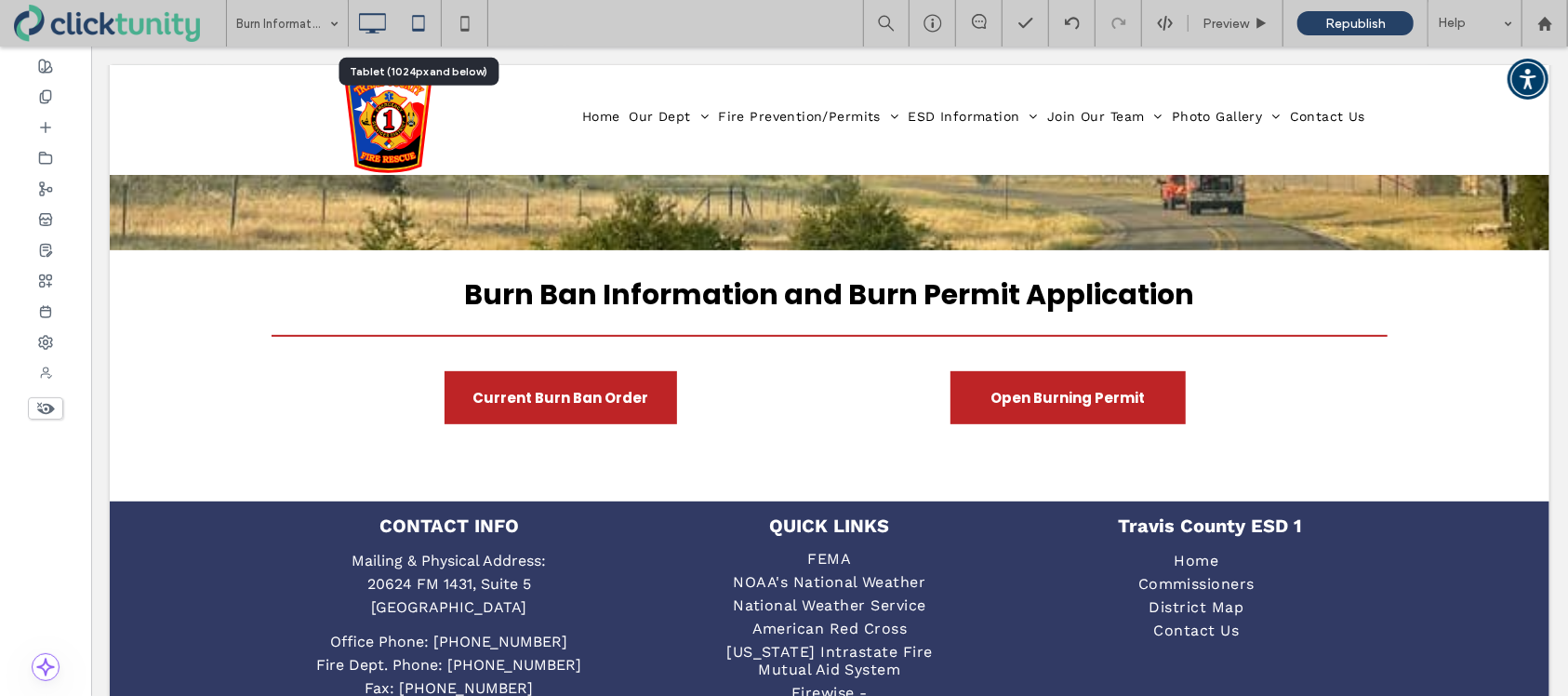
click at [422, 20] on icon at bounding box center [419, 24] width 37 height 37
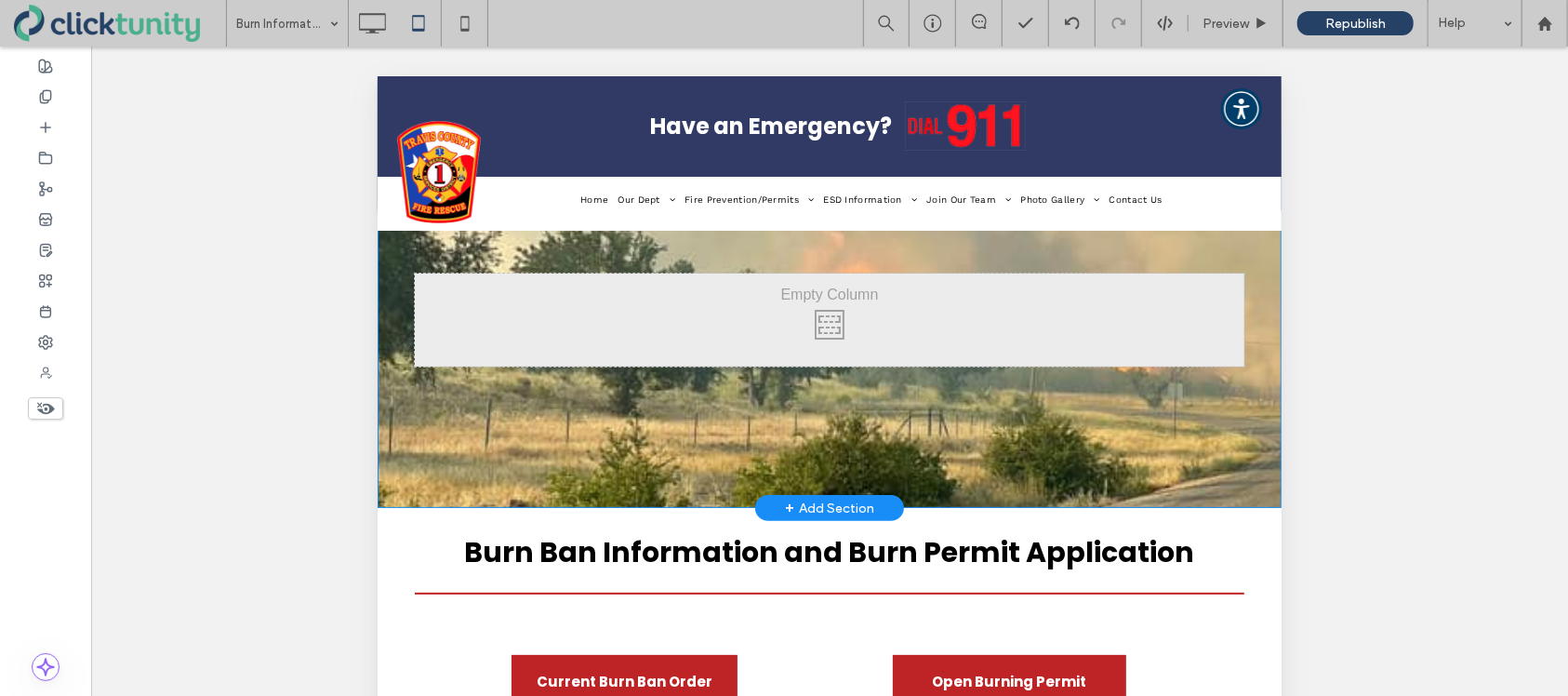
scroll to position [123, 0]
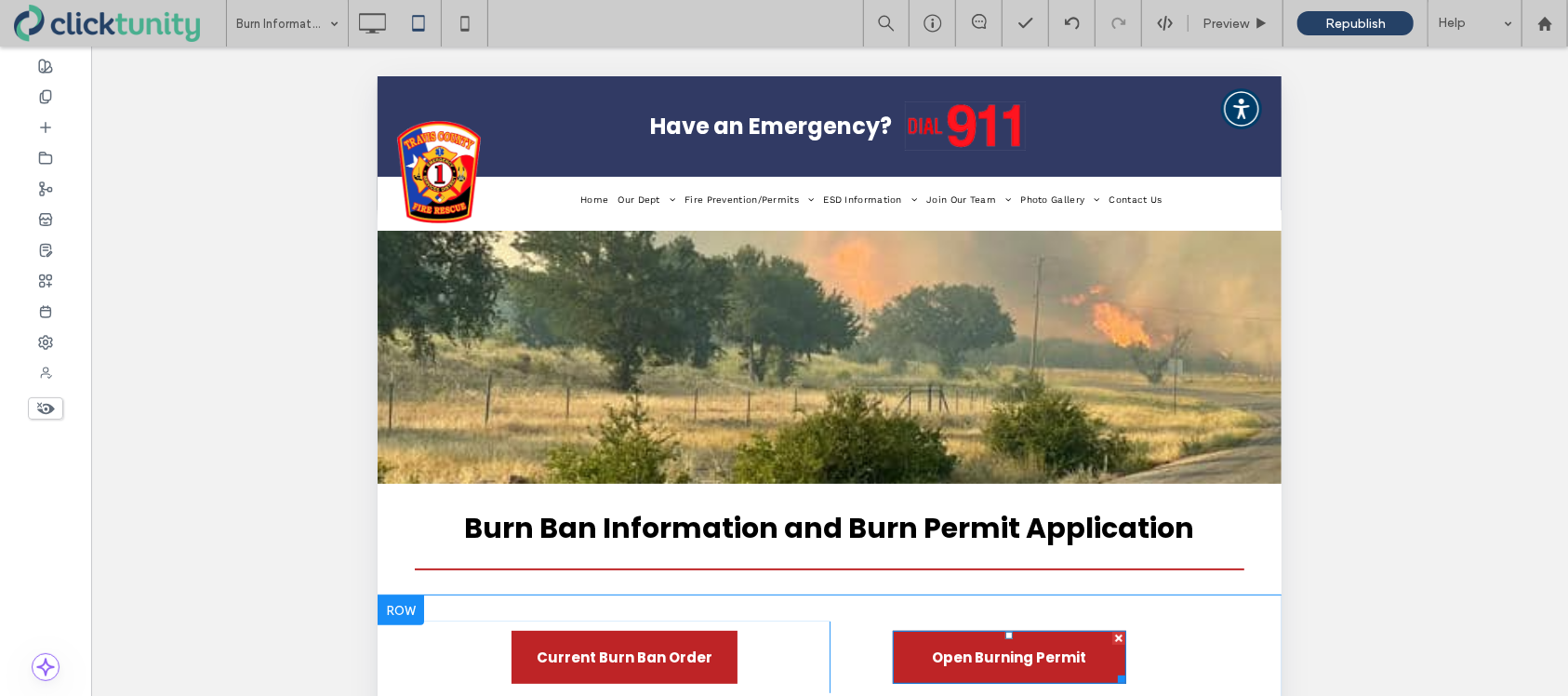
click at [977, 638] on span "Open Burning Permit" at bounding box center [1008, 657] width 154 height 51
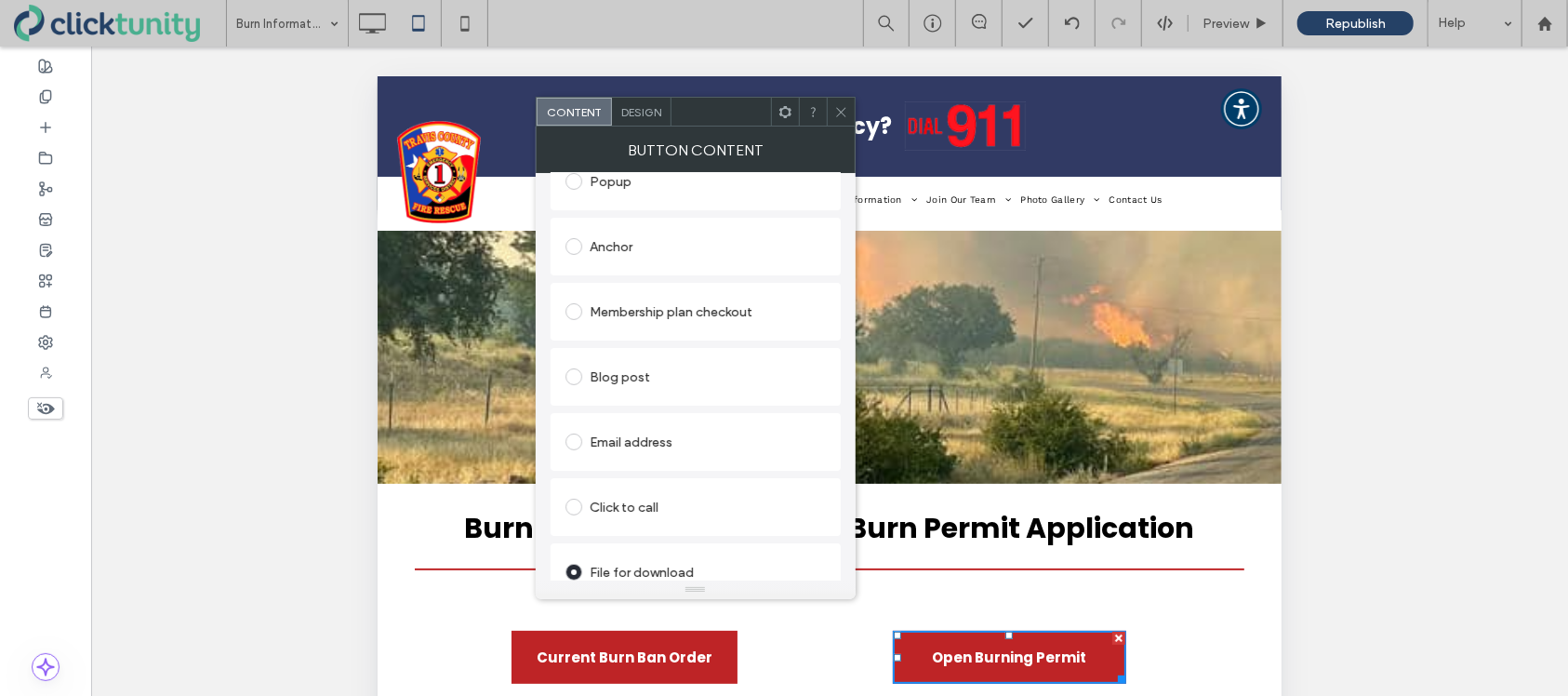
scroll to position [429, 0]
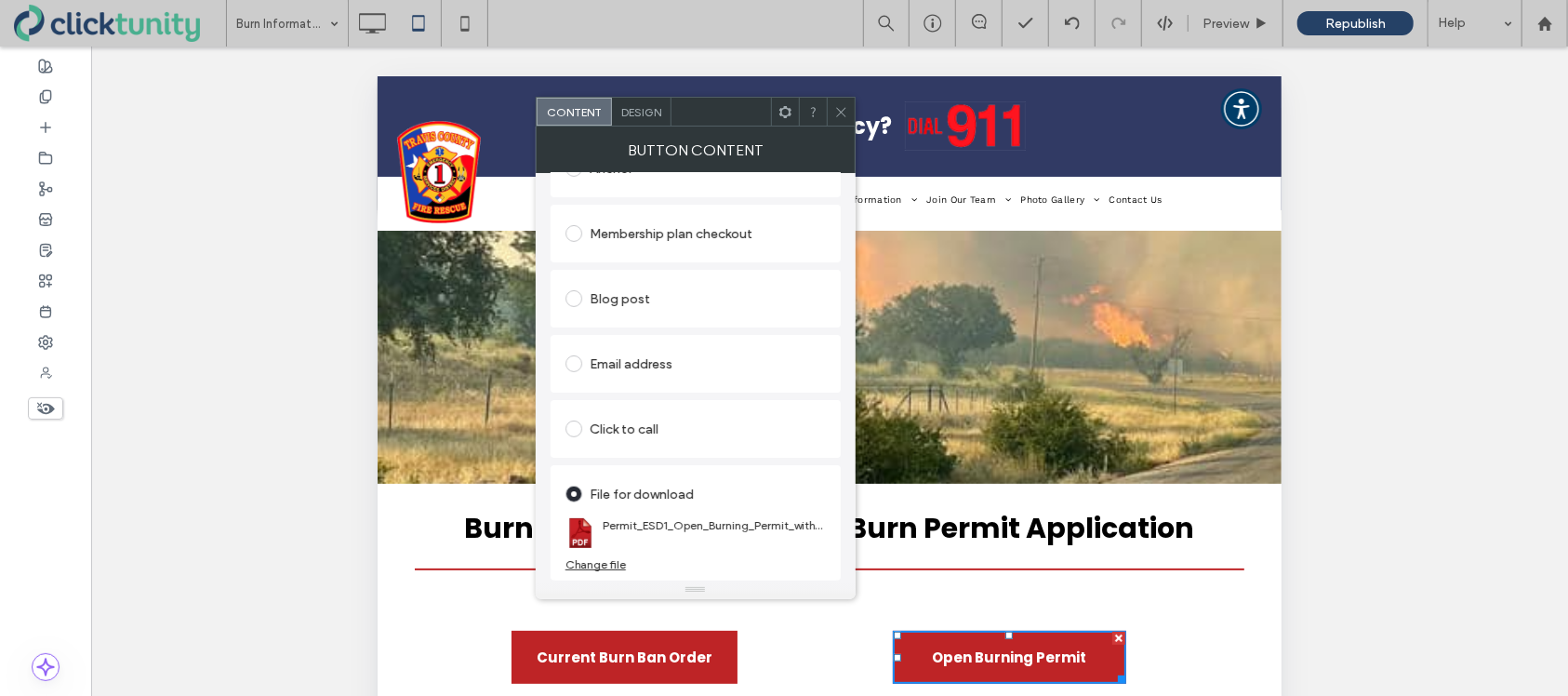
click at [589, 561] on div "Change file" at bounding box center [596, 564] width 61 height 14
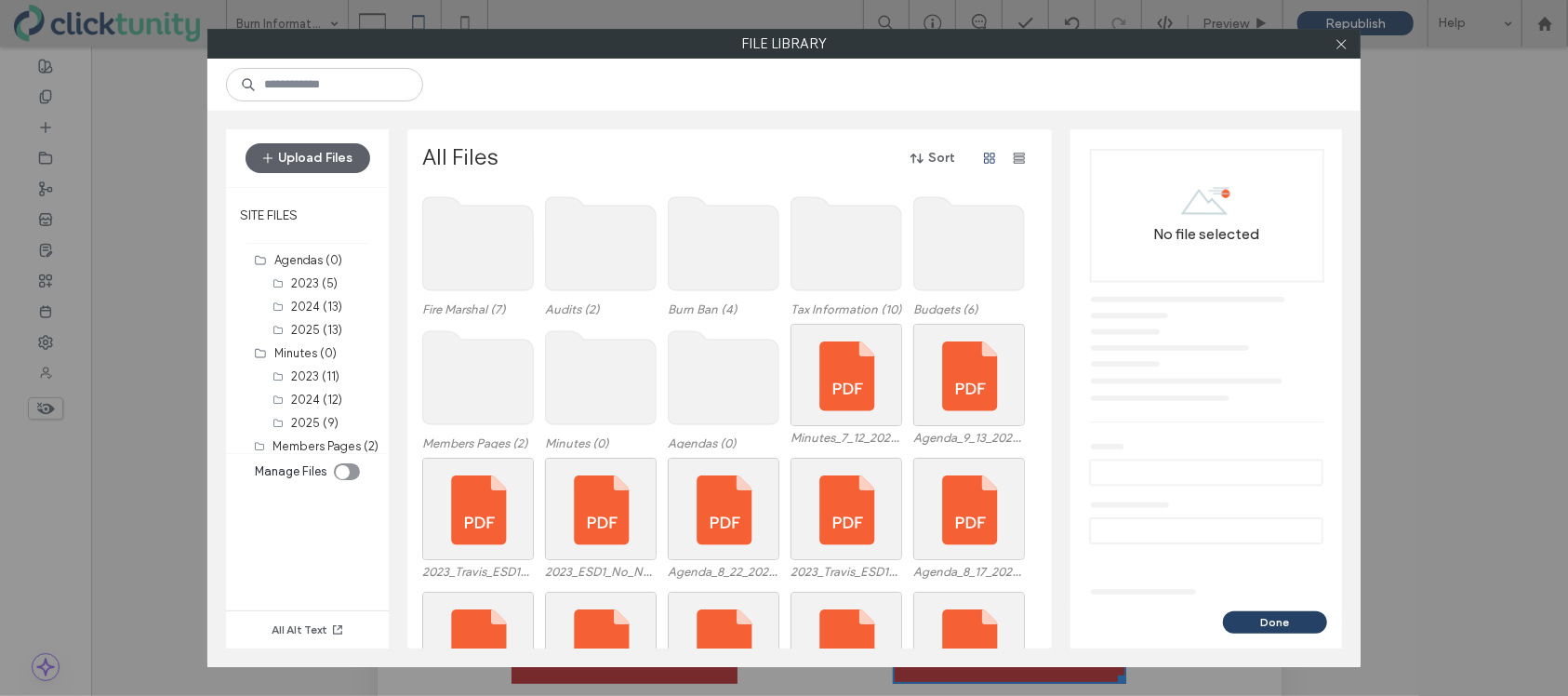
click at [725, 278] on use at bounding box center [724, 244] width 111 height 93
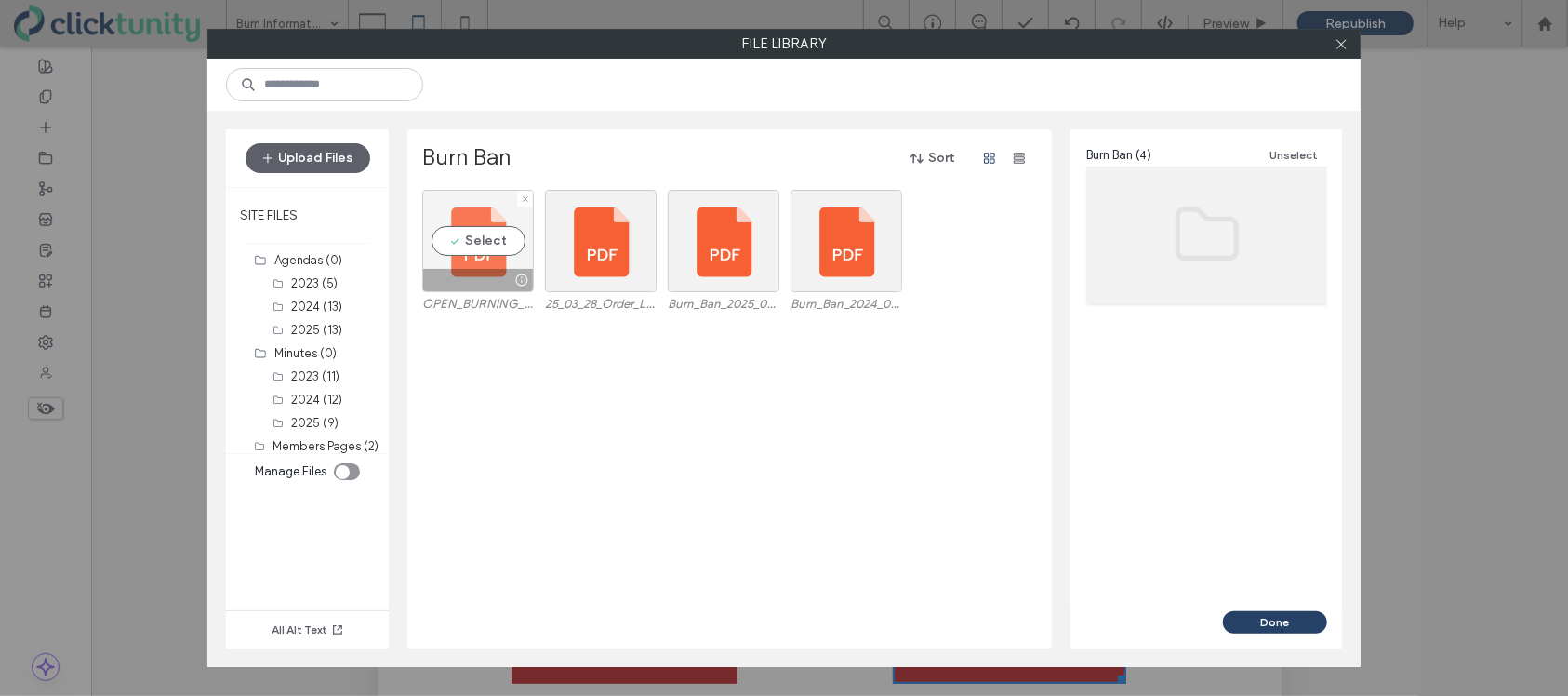
click at [475, 254] on div "Select" at bounding box center [478, 241] width 112 height 102
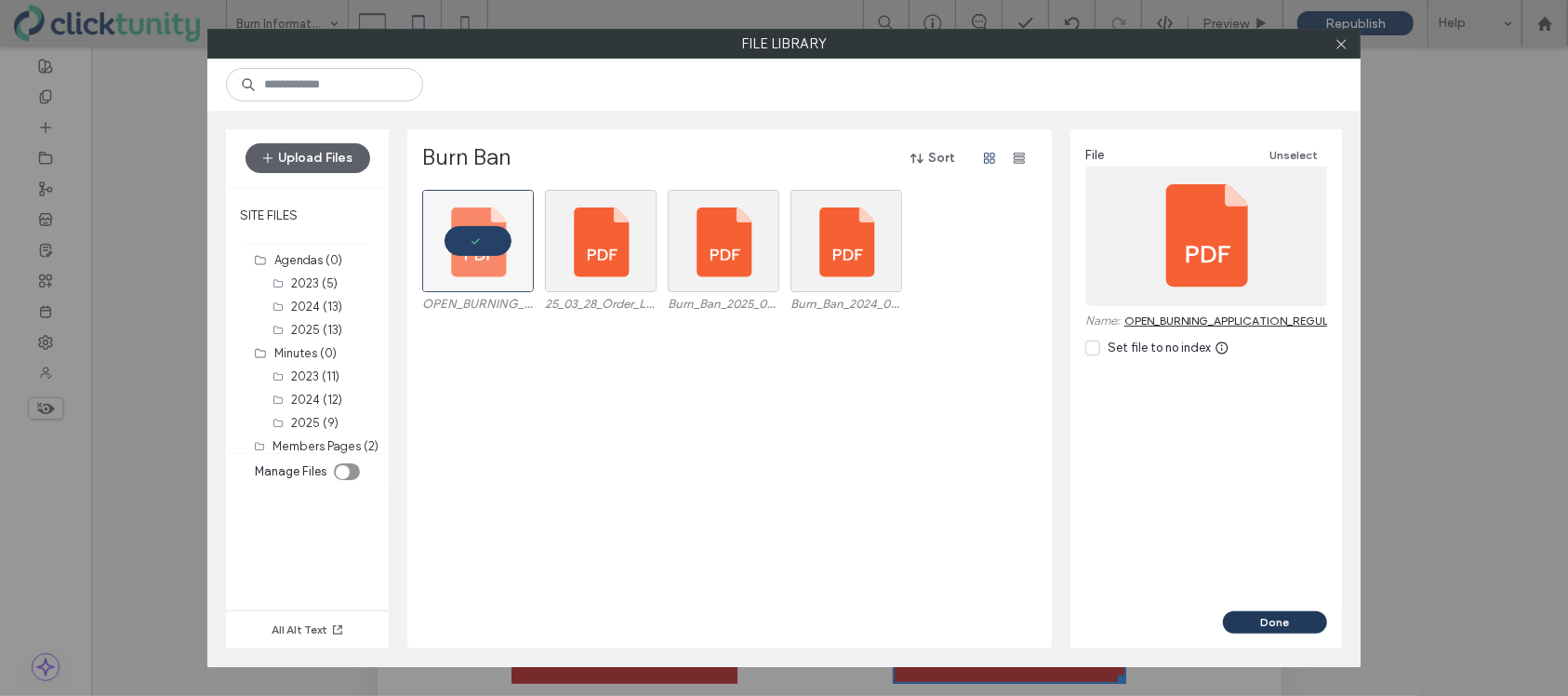
click at [1250, 626] on button "Done" at bounding box center [1275, 622] width 104 height 23
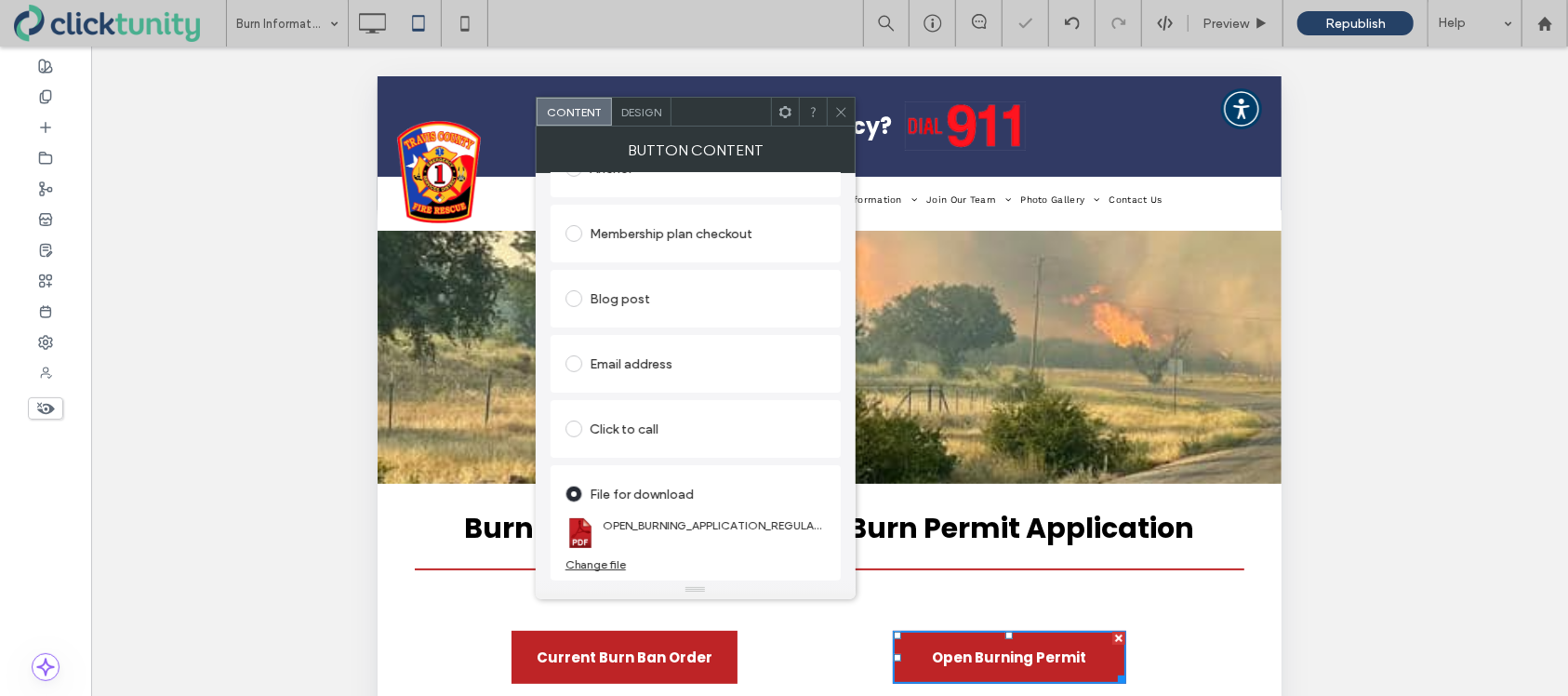
click at [842, 109] on icon at bounding box center [841, 112] width 14 height 14
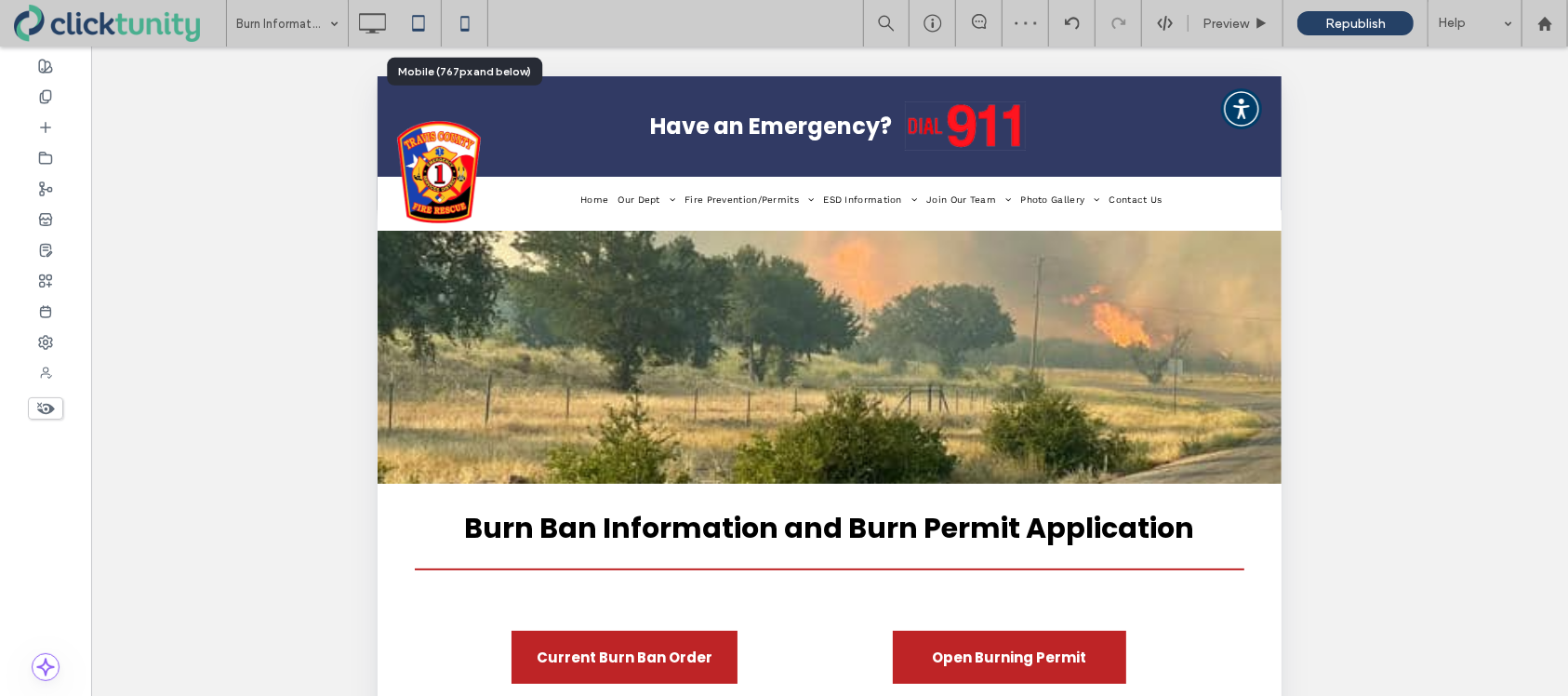
click at [462, 27] on icon at bounding box center [465, 24] width 37 height 37
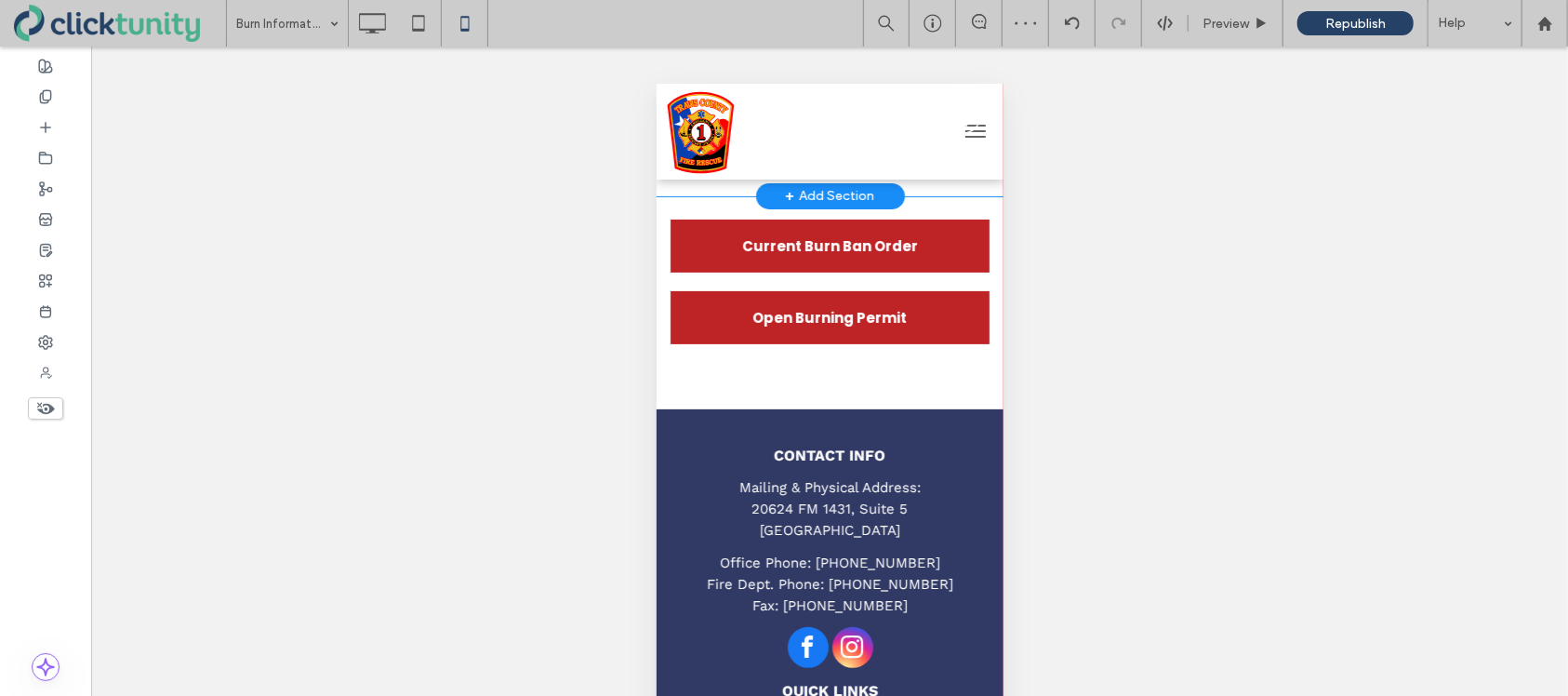
scroll to position [261, 0]
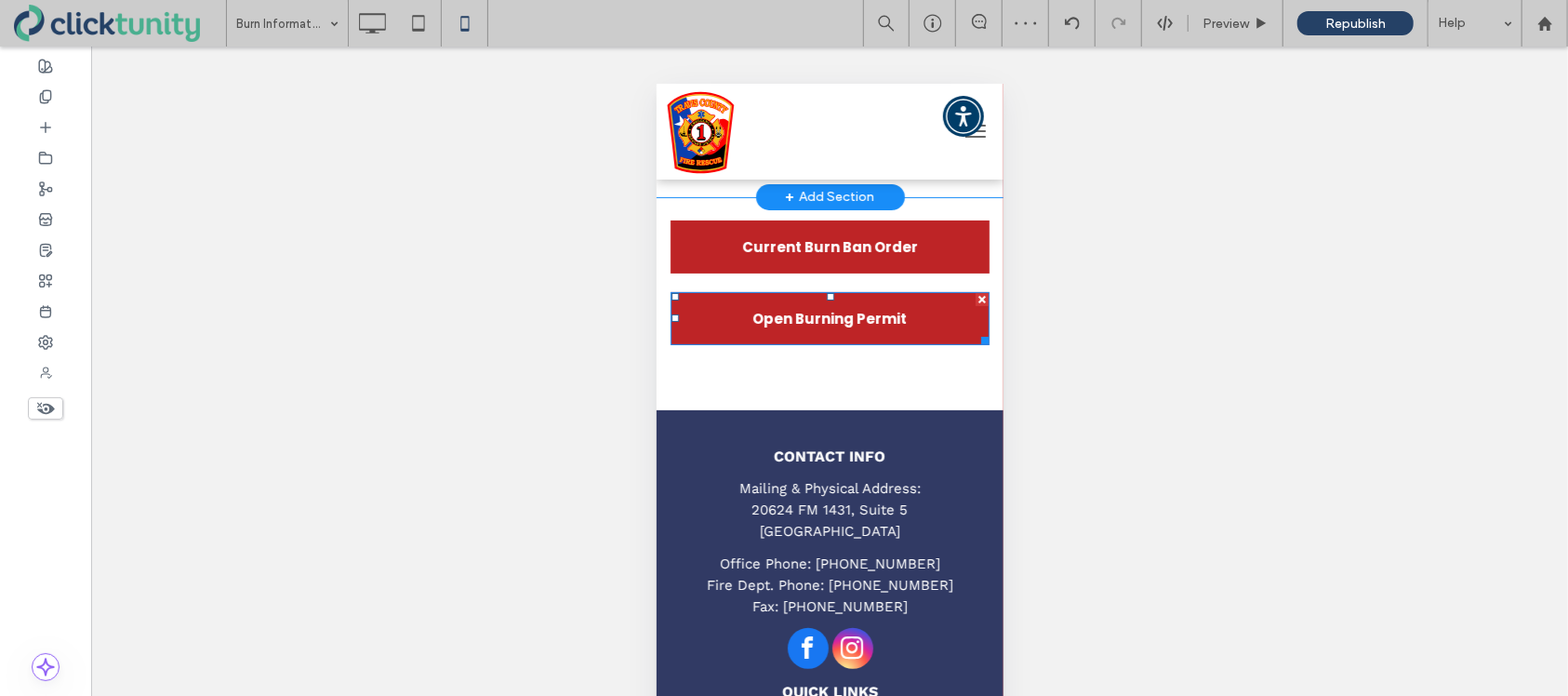
click at [830, 304] on span "Open Burning Permit" at bounding box center [828, 318] width 154 height 51
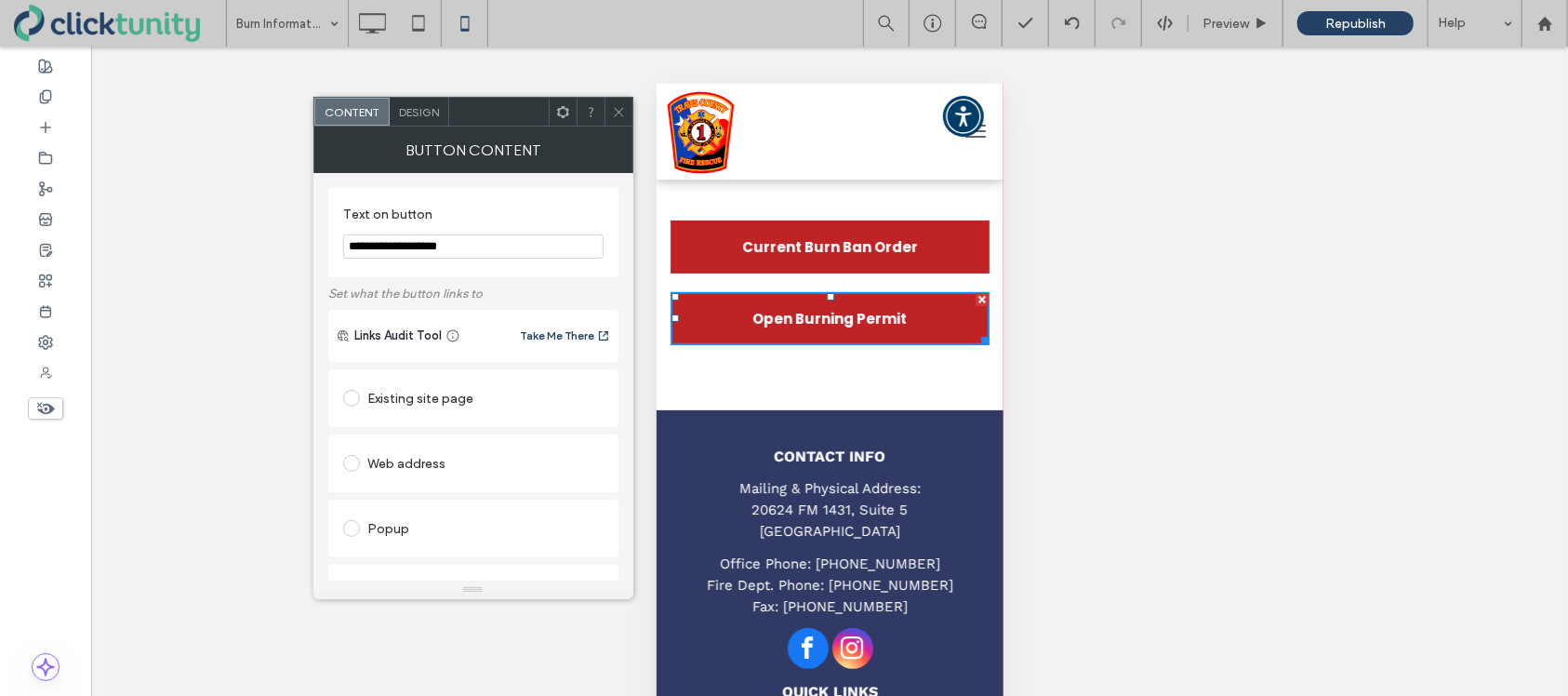
scroll to position [429, 0]
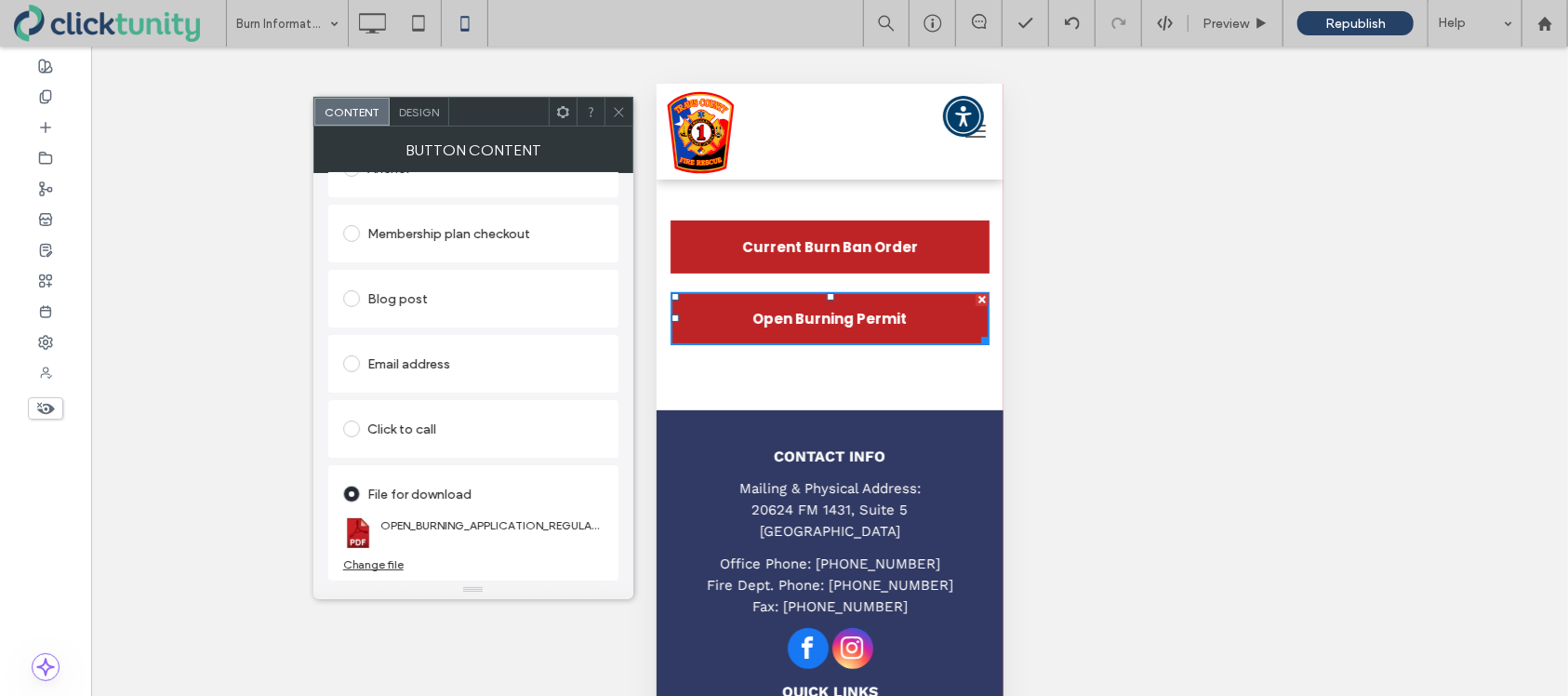
click at [622, 115] on icon at bounding box center [619, 112] width 14 height 14
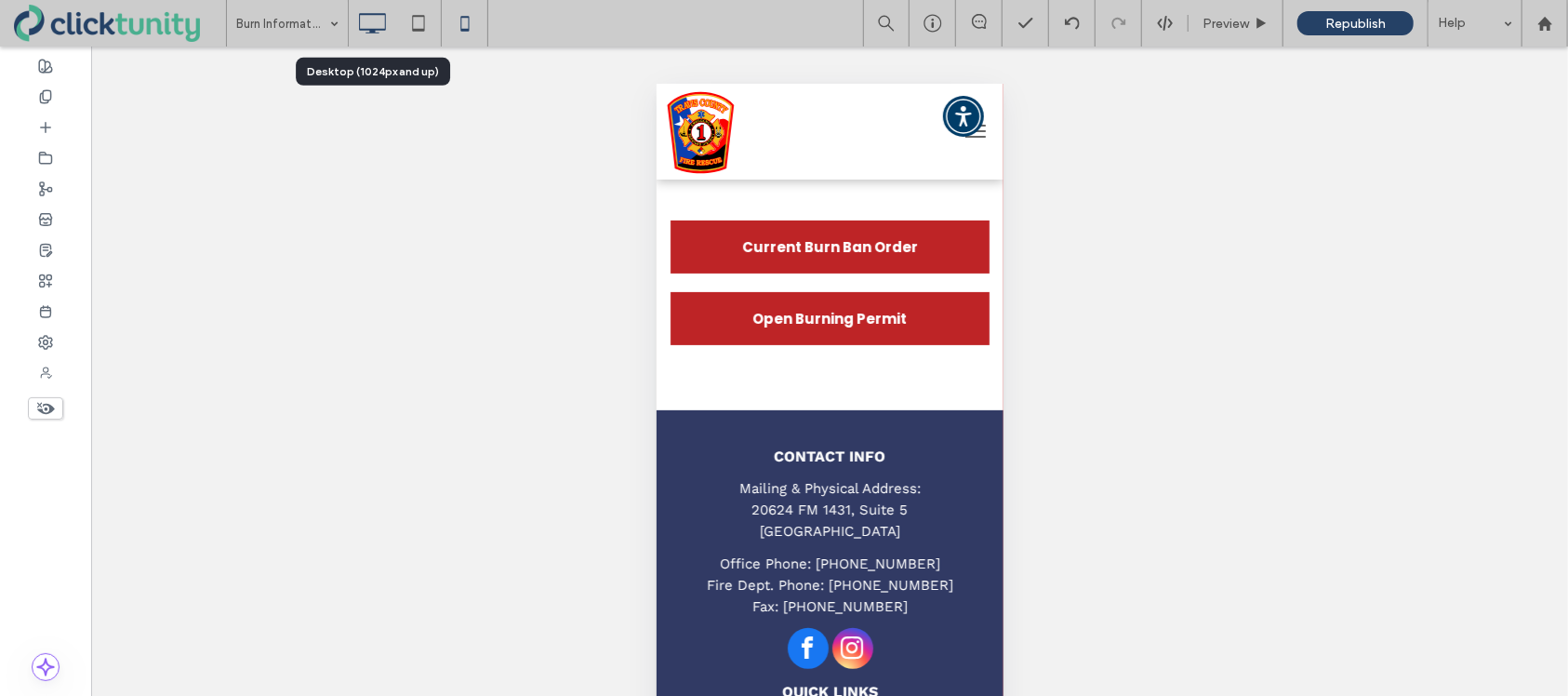
click at [375, 30] on icon at bounding box center [372, 24] width 37 height 37
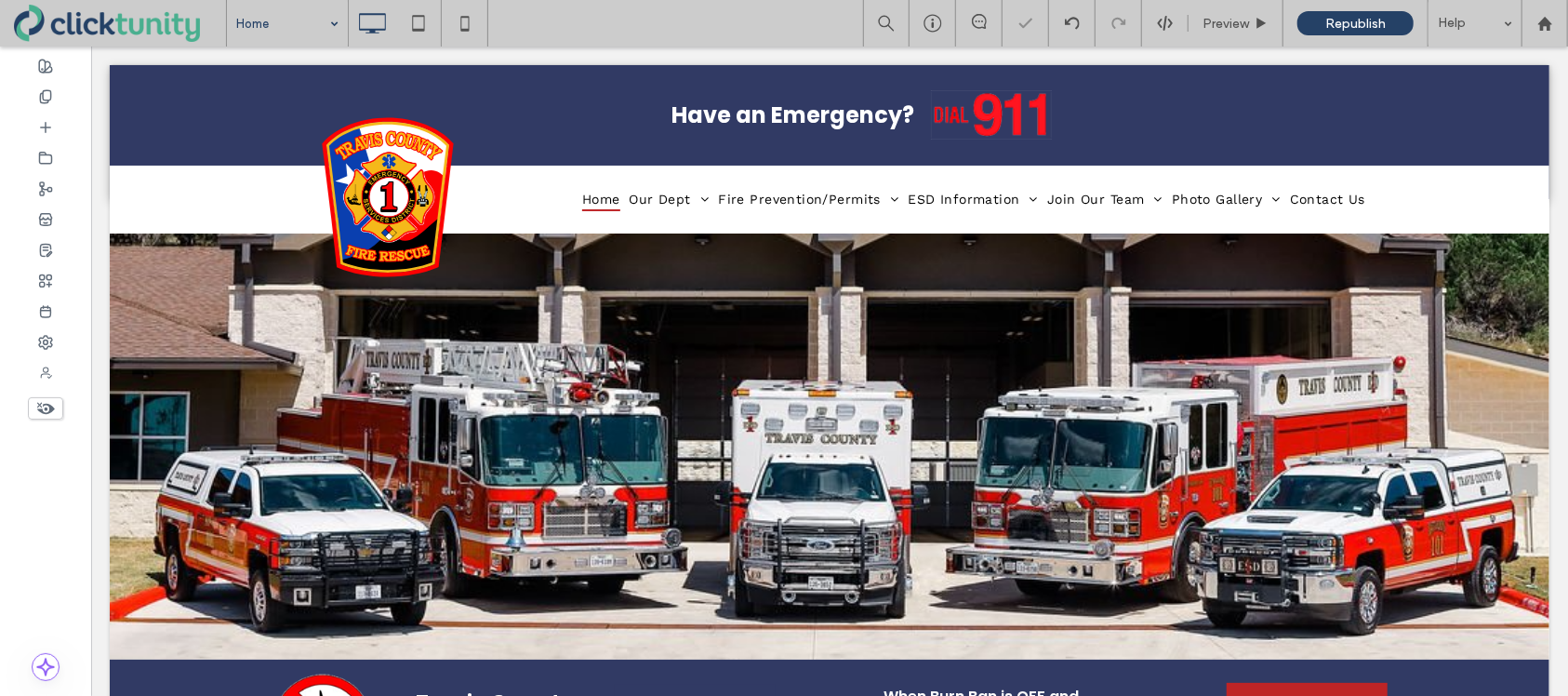
scroll to position [0, 0]
click at [1321, 27] on div "Republish" at bounding box center [1356, 23] width 116 height 25
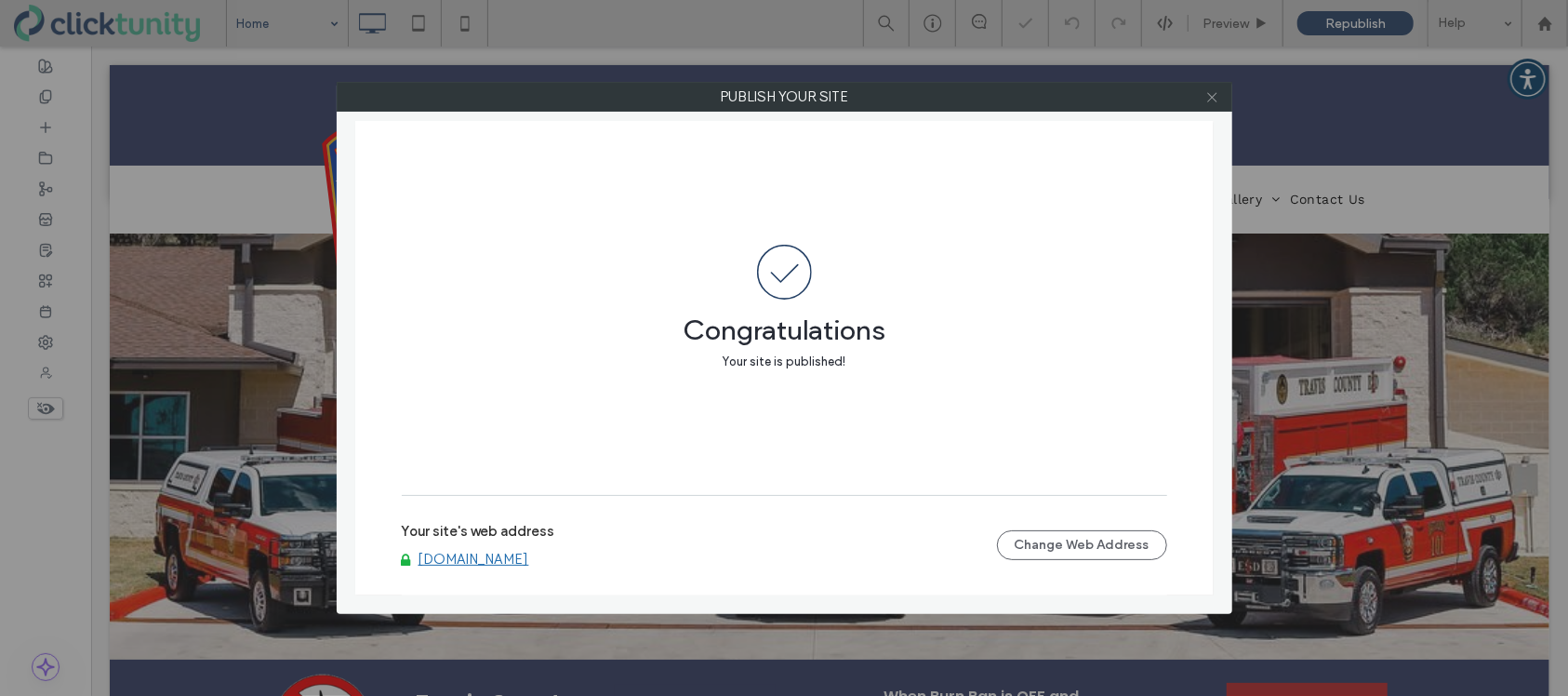
click at [1214, 97] on use at bounding box center [1211, 96] width 9 height 9
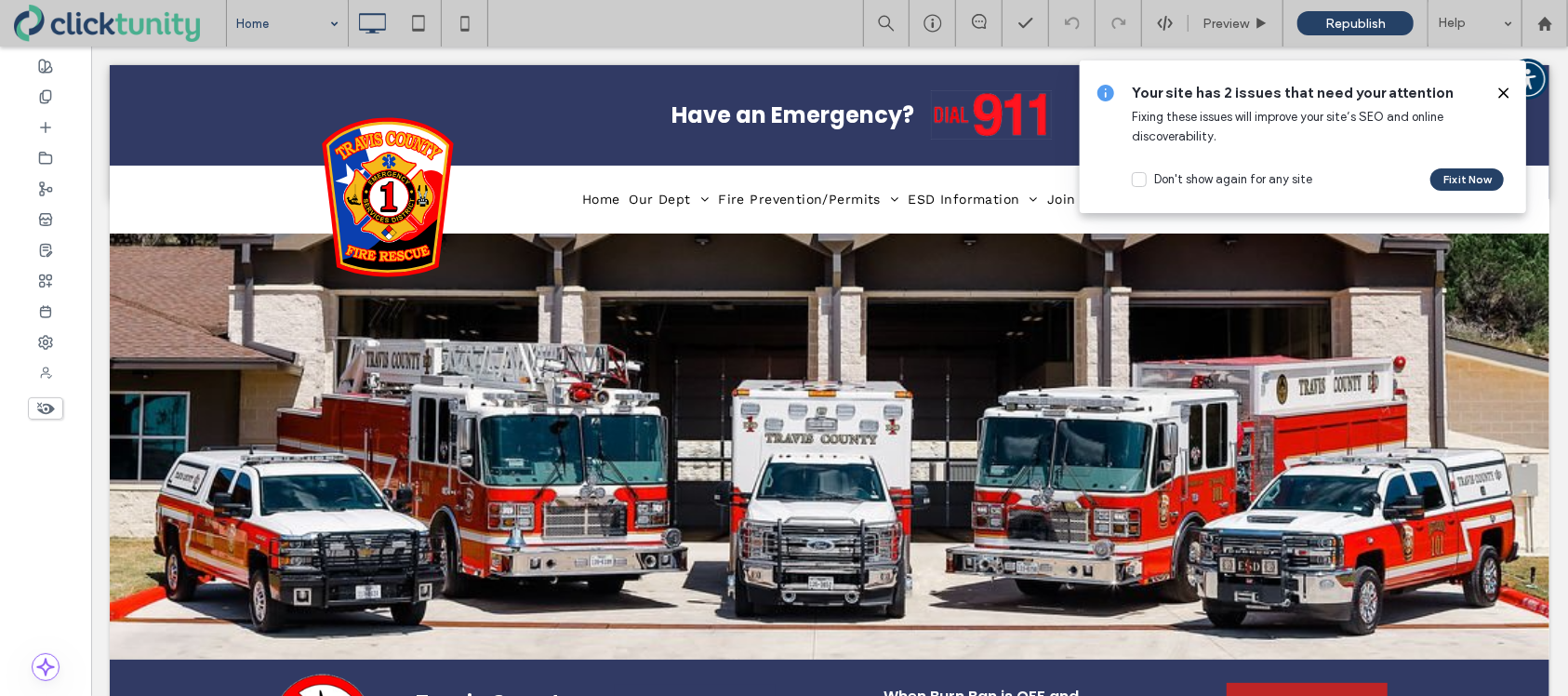
click at [1503, 96] on icon at bounding box center [1503, 92] width 15 height 15
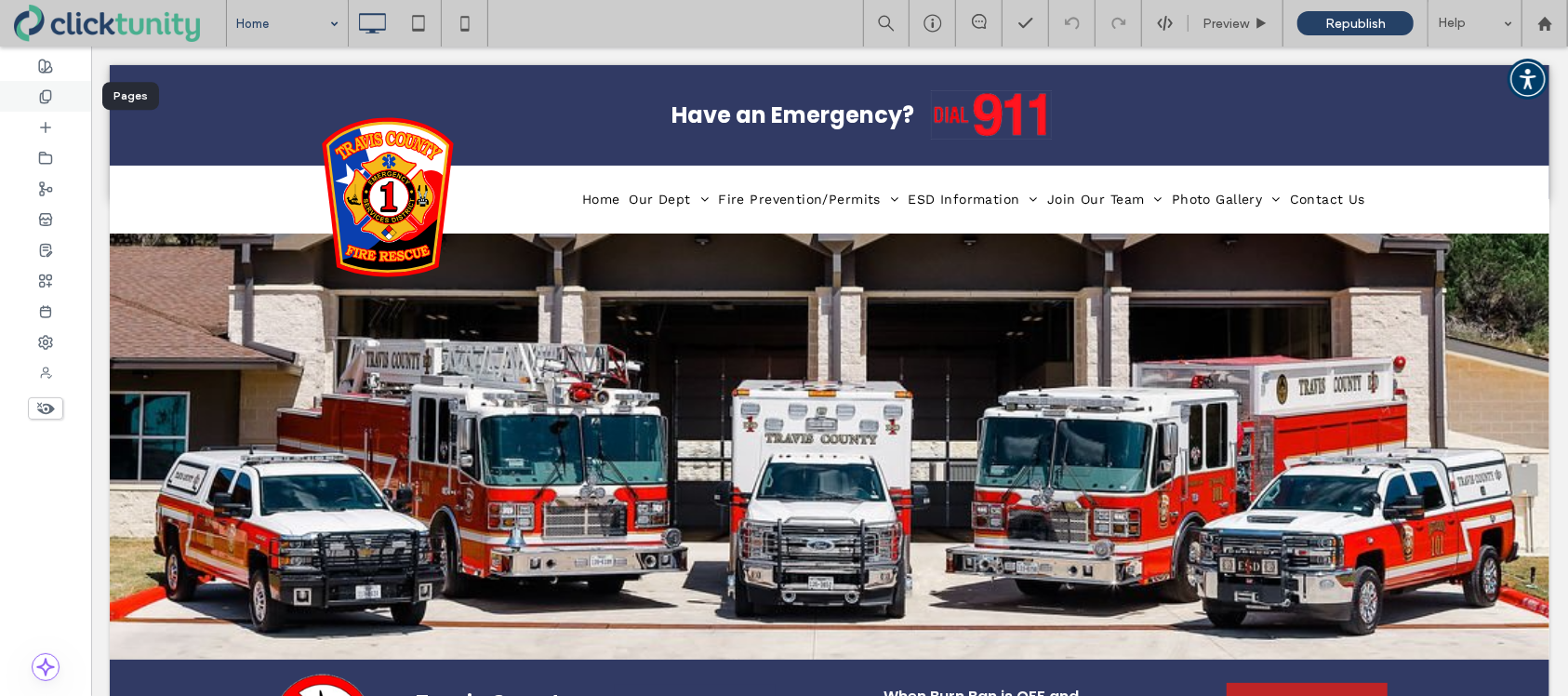
click at [57, 100] on div at bounding box center [45, 95] width 91 height 30
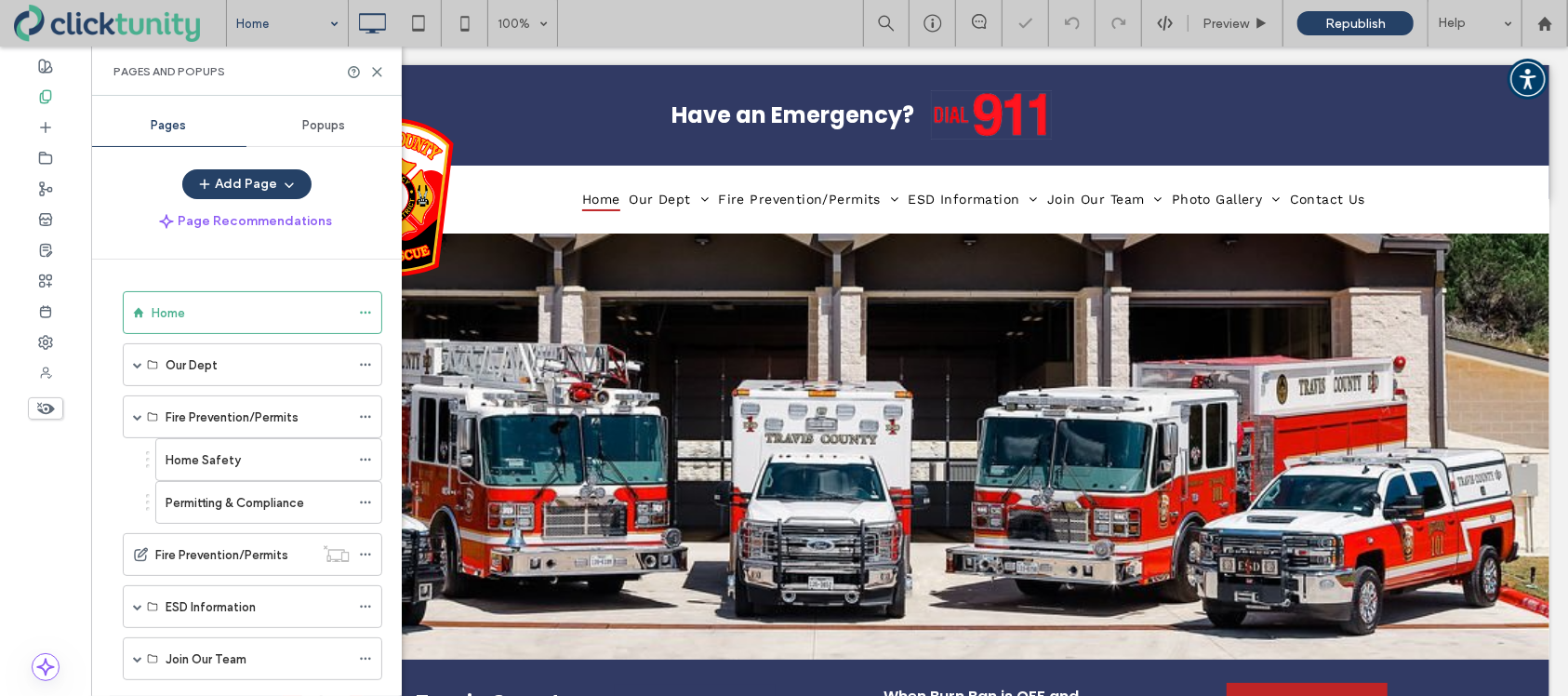
click at [244, 497] on label "Permitting & Compliance" at bounding box center [235, 502] width 139 height 32
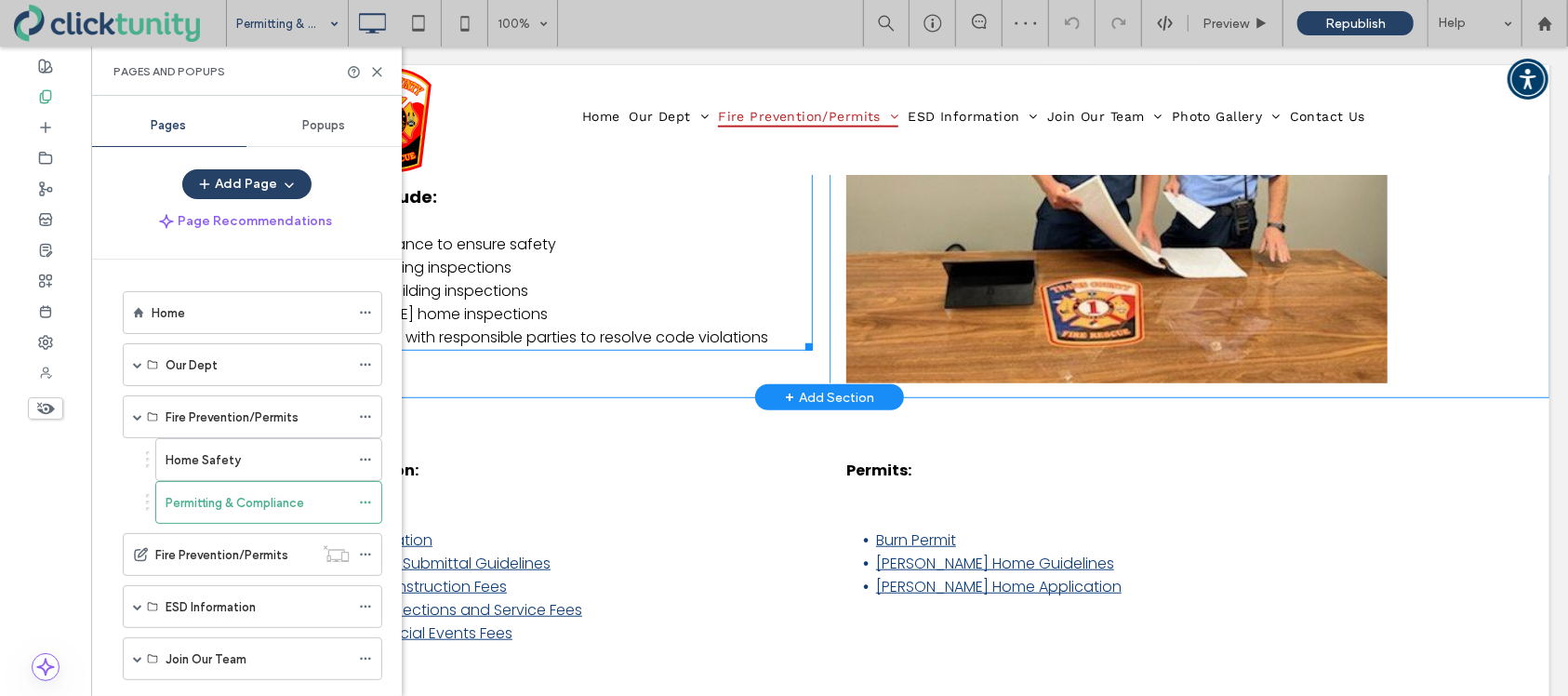
scroll to position [670, 0]
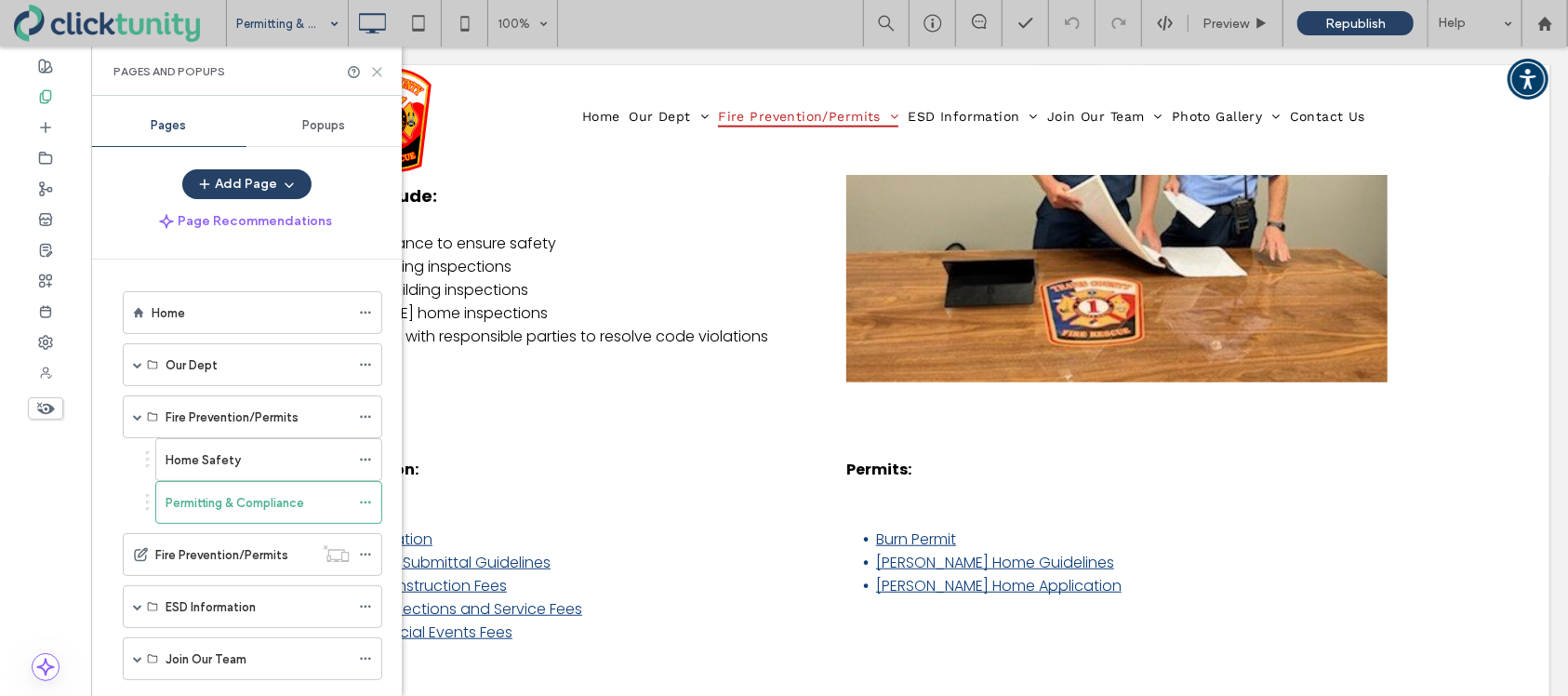
click at [375, 75] on icon at bounding box center [377, 72] width 14 height 14
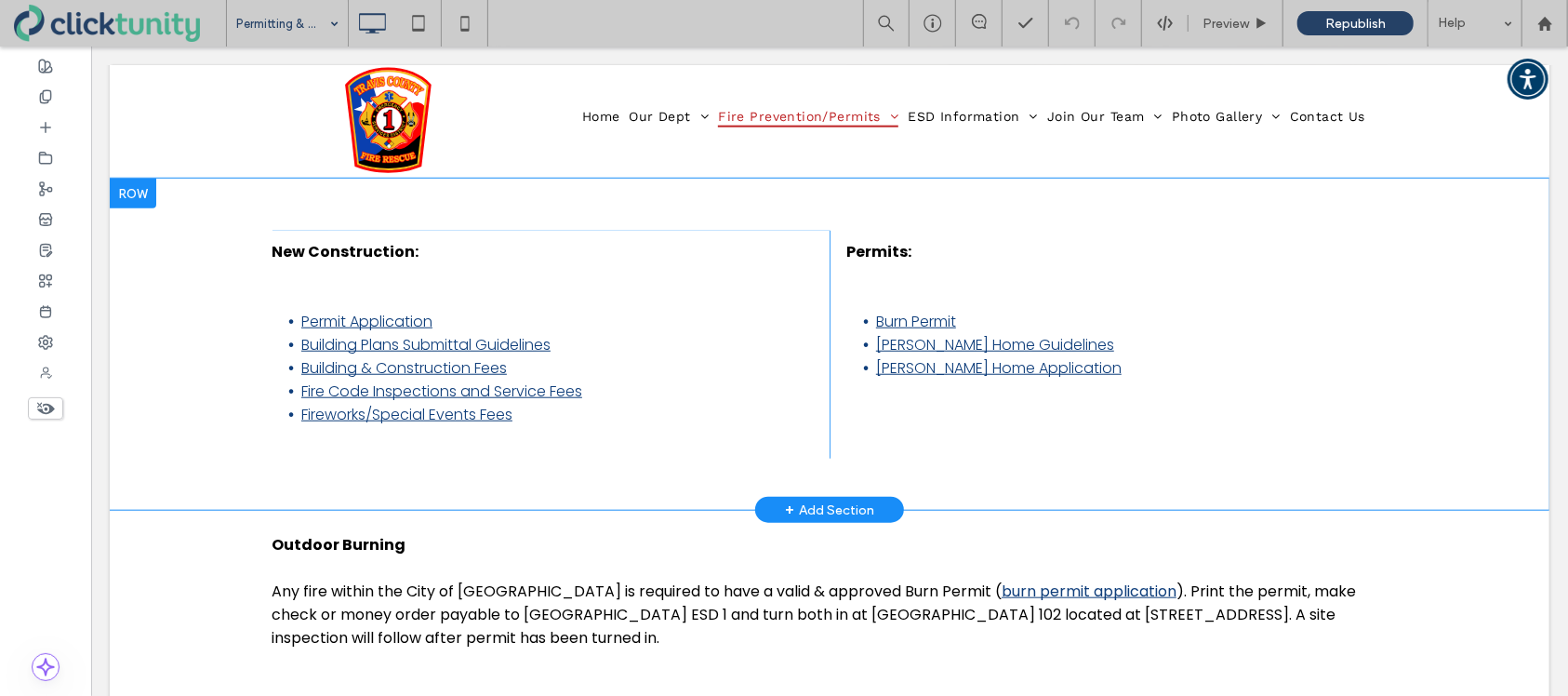
scroll to position [885, 0]
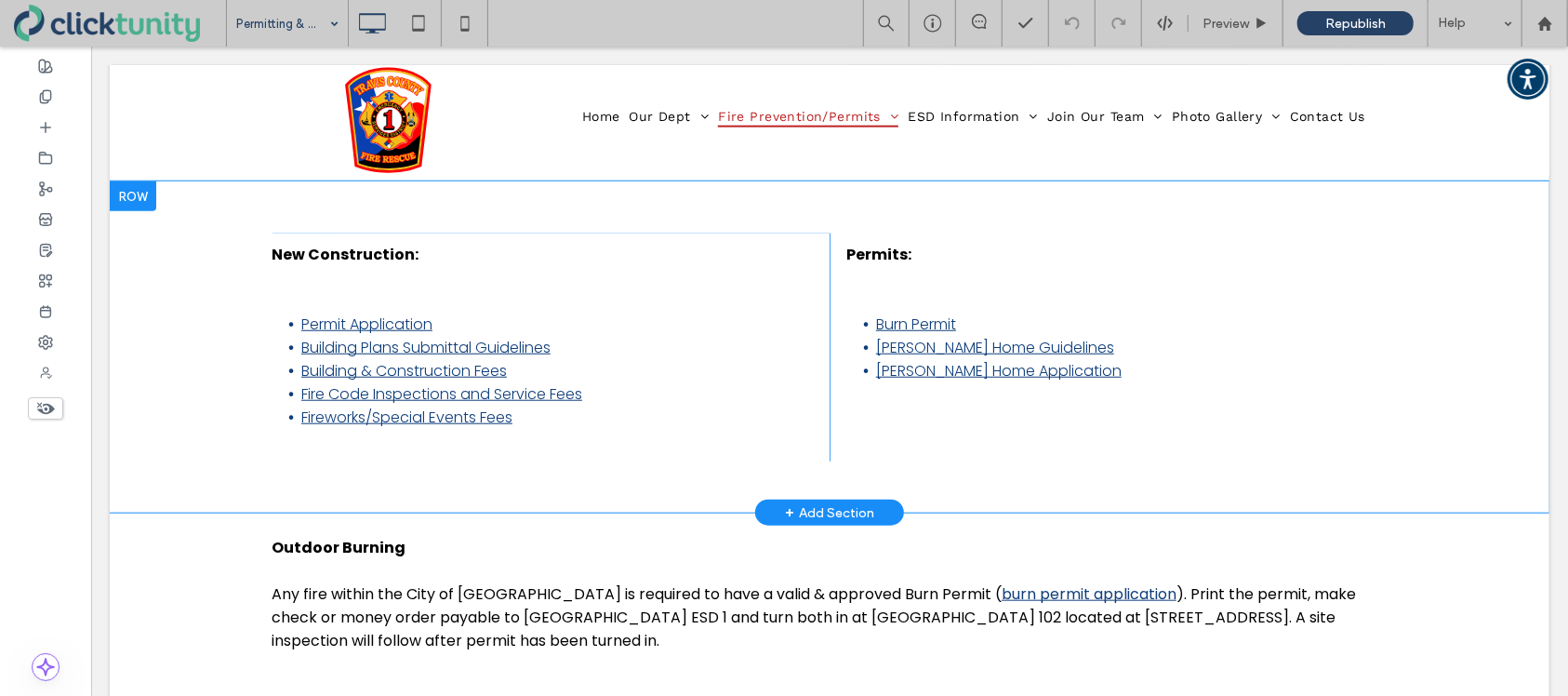
click at [145, 202] on div at bounding box center [132, 196] width 46 height 29
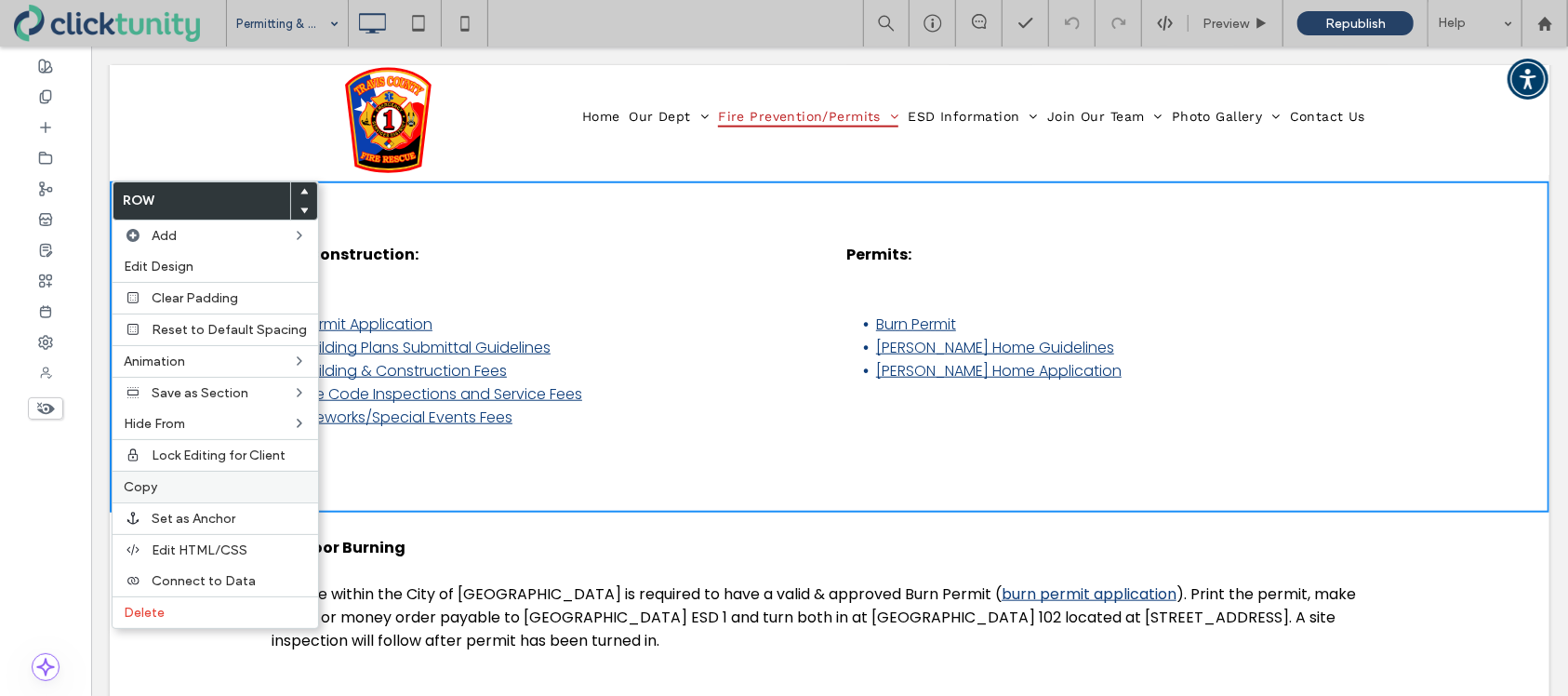
click at [166, 483] on label "Copy" at bounding box center [215, 488] width 184 height 16
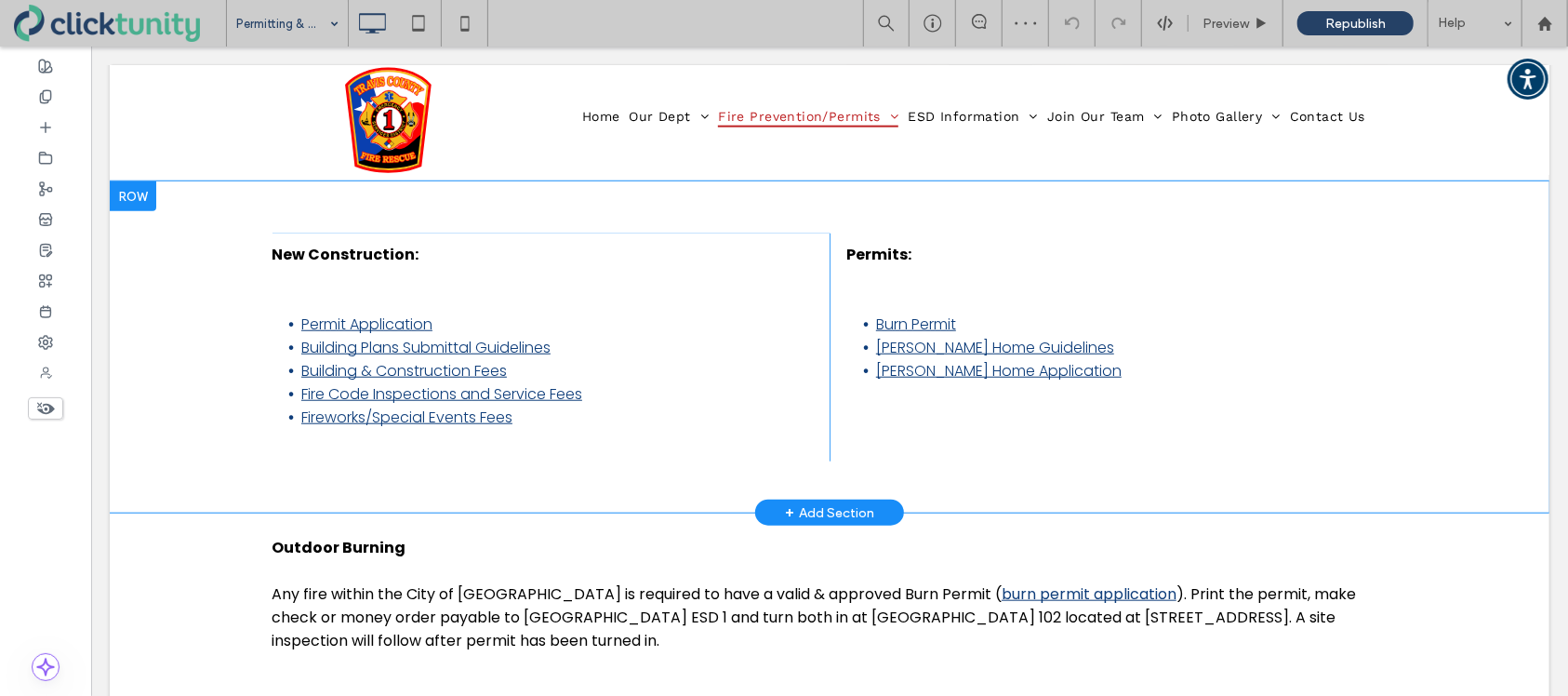
click at [145, 190] on div at bounding box center [132, 196] width 46 height 29
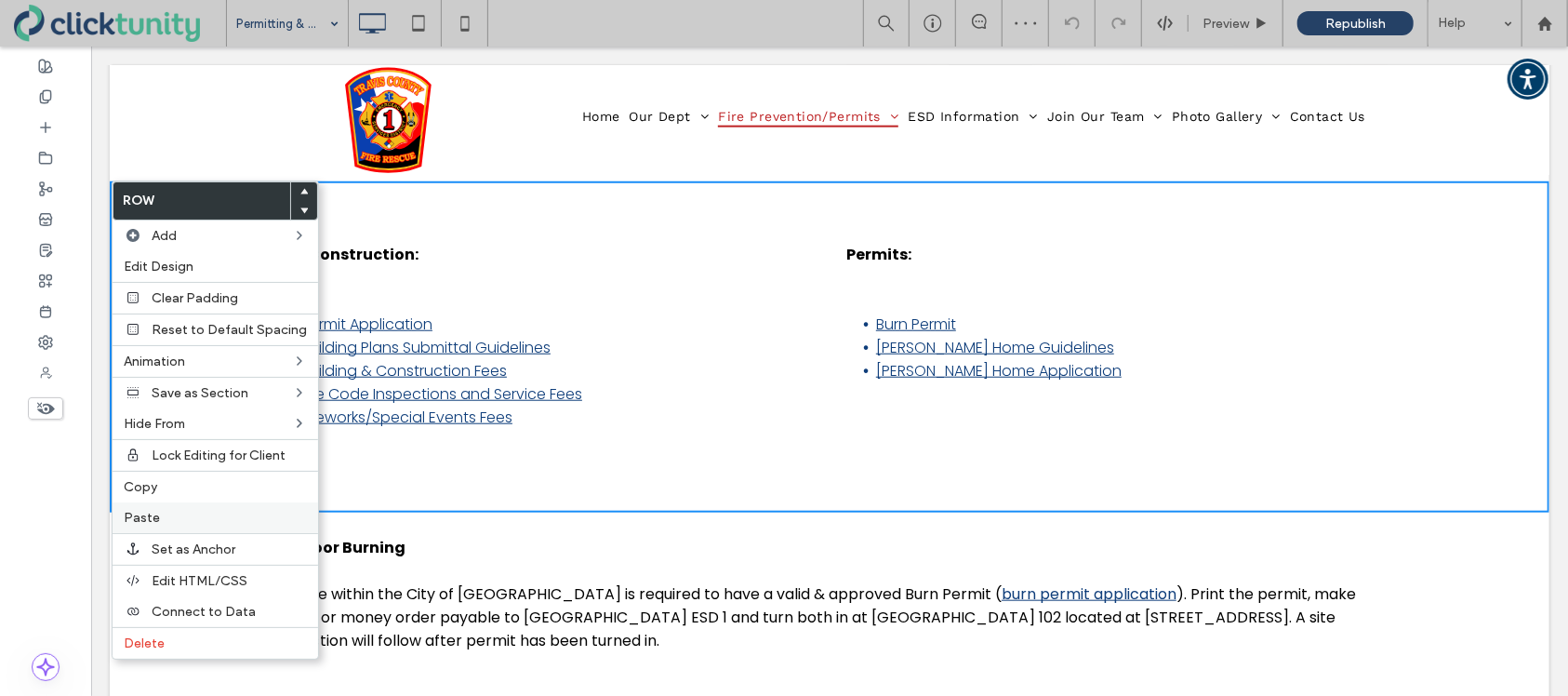
click at [185, 525] on label "Paste" at bounding box center [215, 518] width 184 height 16
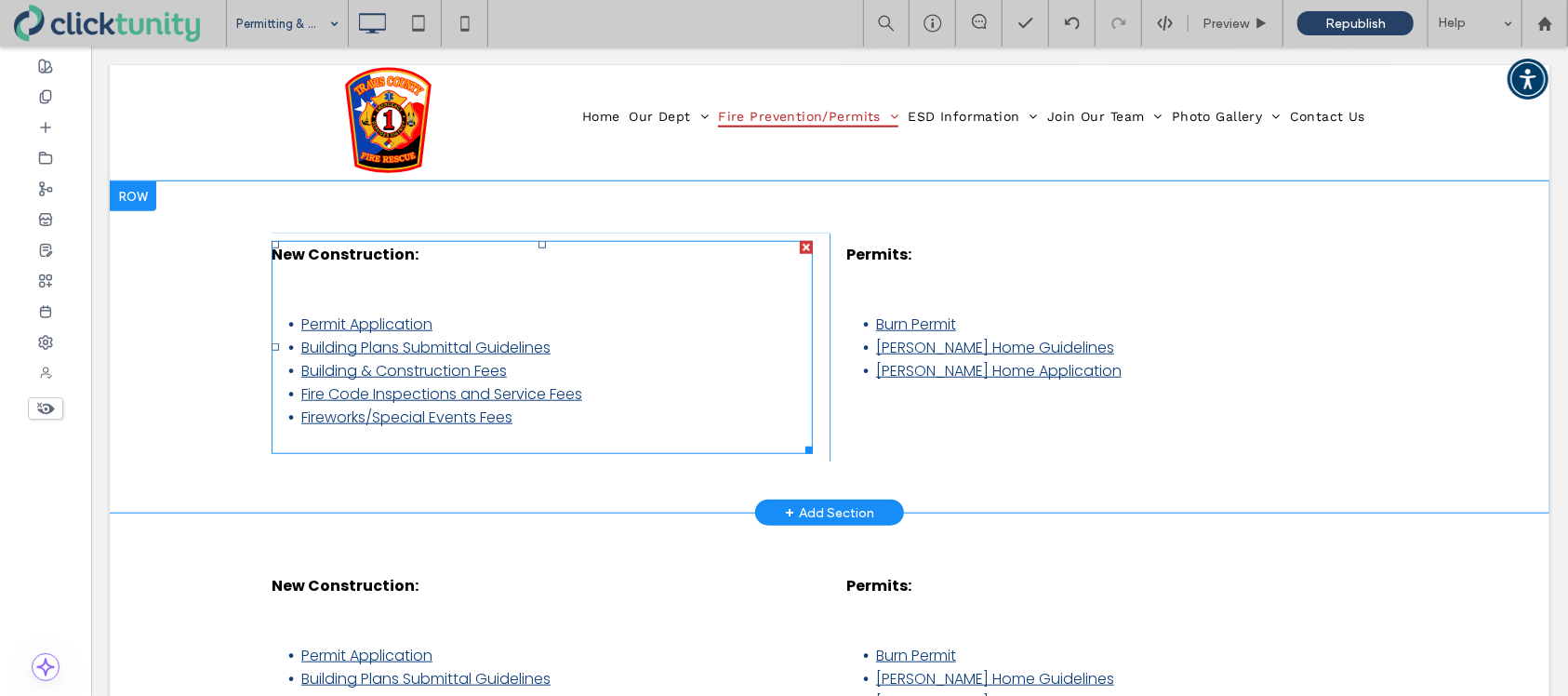
click at [308, 254] on strong "New Construction:" at bounding box center [345, 254] width 147 height 22
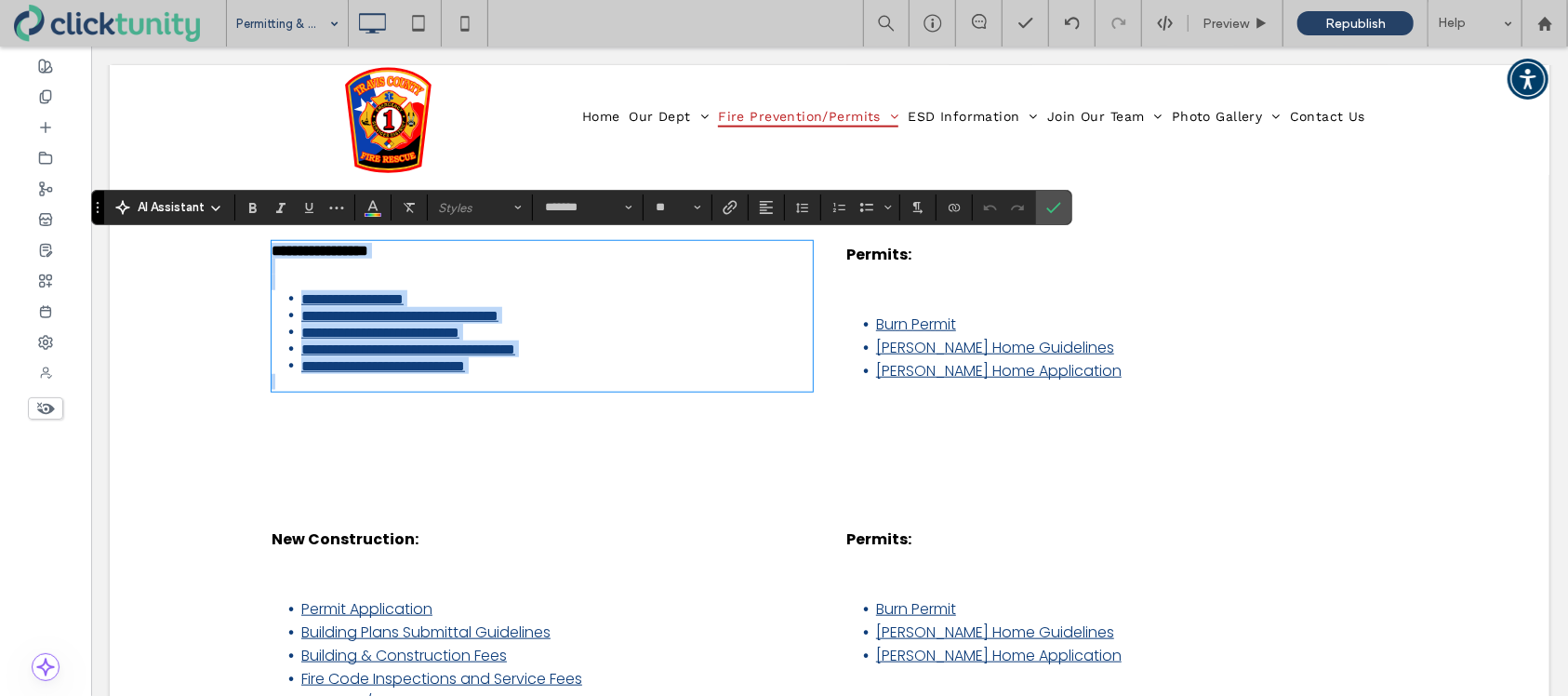
click at [301, 254] on strong "**********" at bounding box center [319, 250] width 96 height 14
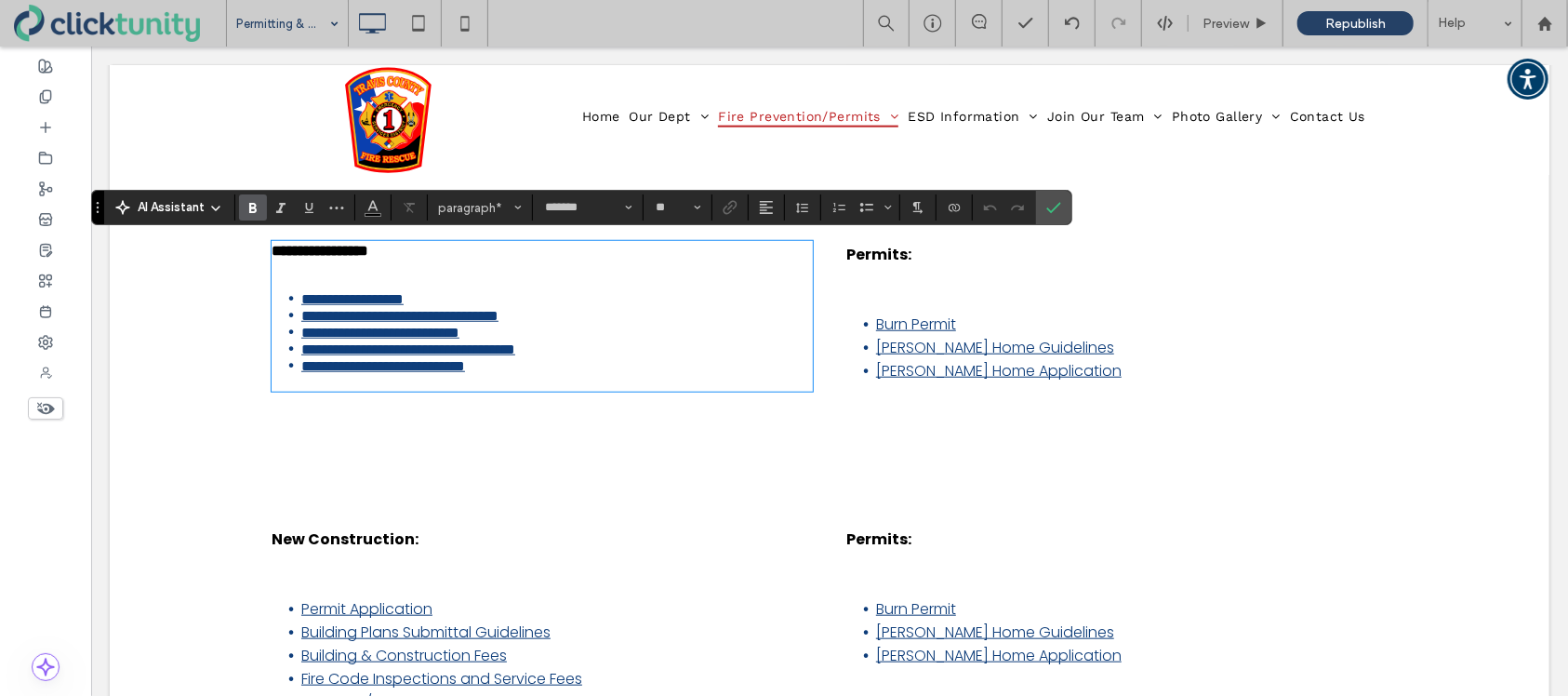
click at [283, 255] on strong "**********" at bounding box center [319, 250] width 96 height 14
click at [285, 256] on strong "**********" at bounding box center [319, 250] width 96 height 14
drag, startPoint x: 273, startPoint y: 256, endPoint x: 379, endPoint y: 259, distance: 106.0
click at [367, 257] on strong "**********" at bounding box center [319, 250] width 96 height 14
click at [970, 318] on li "Burn Permit" at bounding box center [1131, 323] width 512 height 24
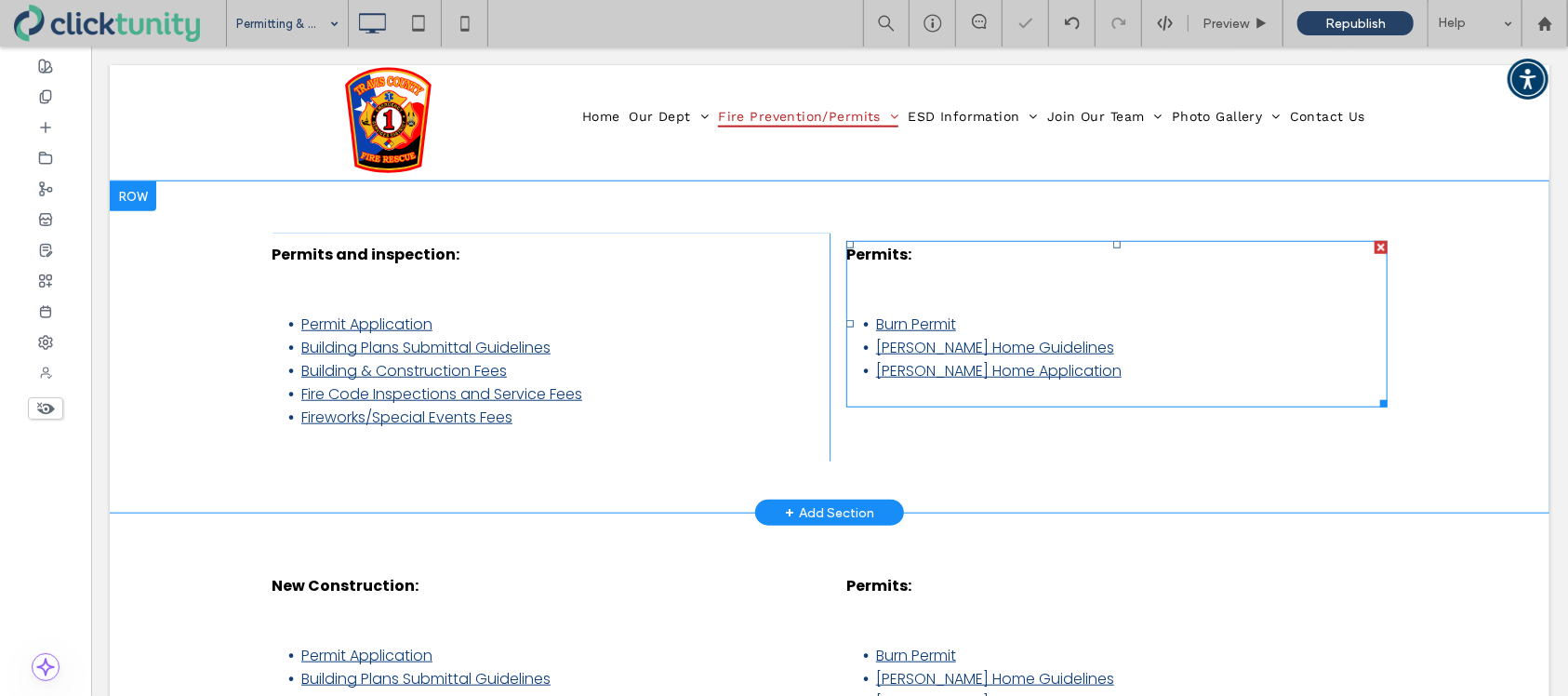
click at [972, 318] on li "Burn Permit" at bounding box center [1131, 323] width 512 height 24
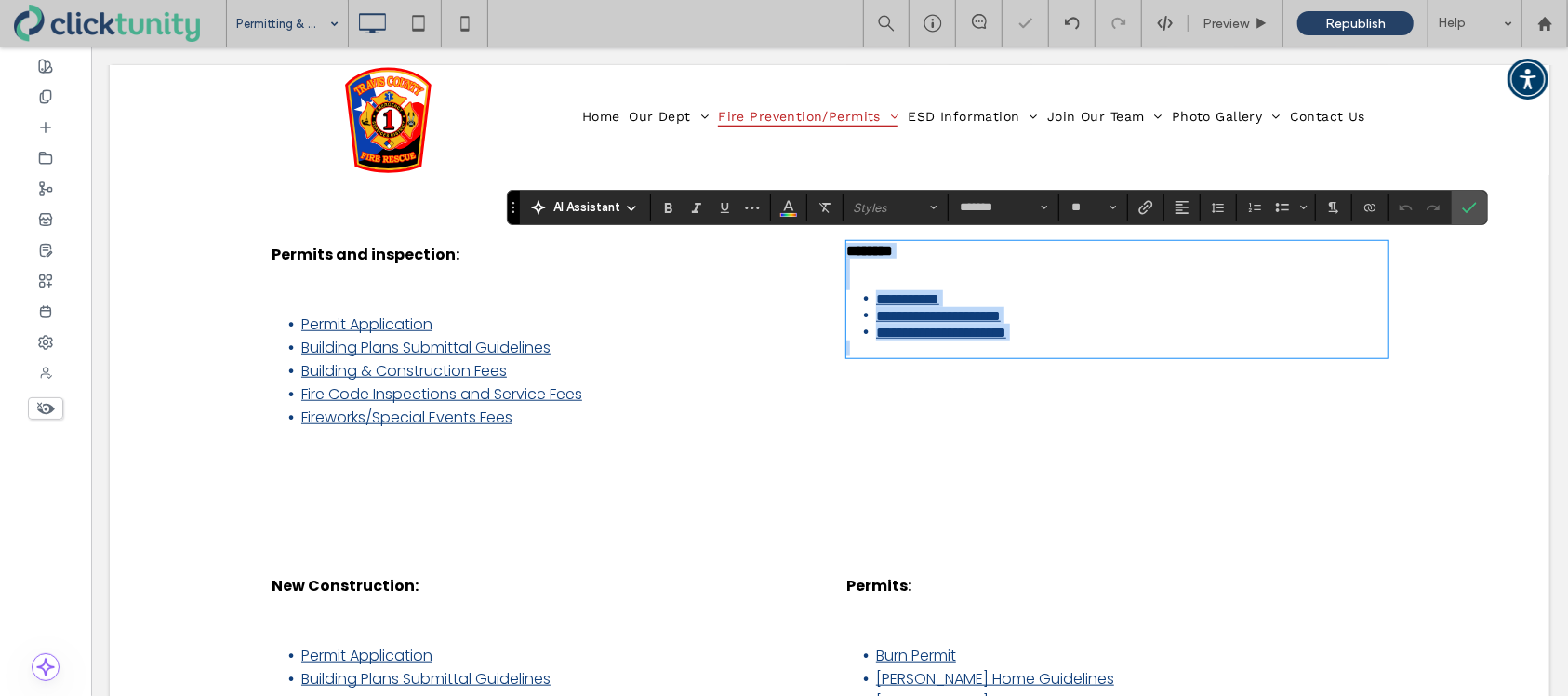
click at [970, 306] on li "**********" at bounding box center [1131, 297] width 512 height 17
drag, startPoint x: 970, startPoint y: 317, endPoint x: 879, endPoint y: 315, distance: 91.0
click at [879, 306] on li "**********" at bounding box center [1131, 297] width 512 height 17
click at [539, 429] on p at bounding box center [541, 440] width 541 height 24
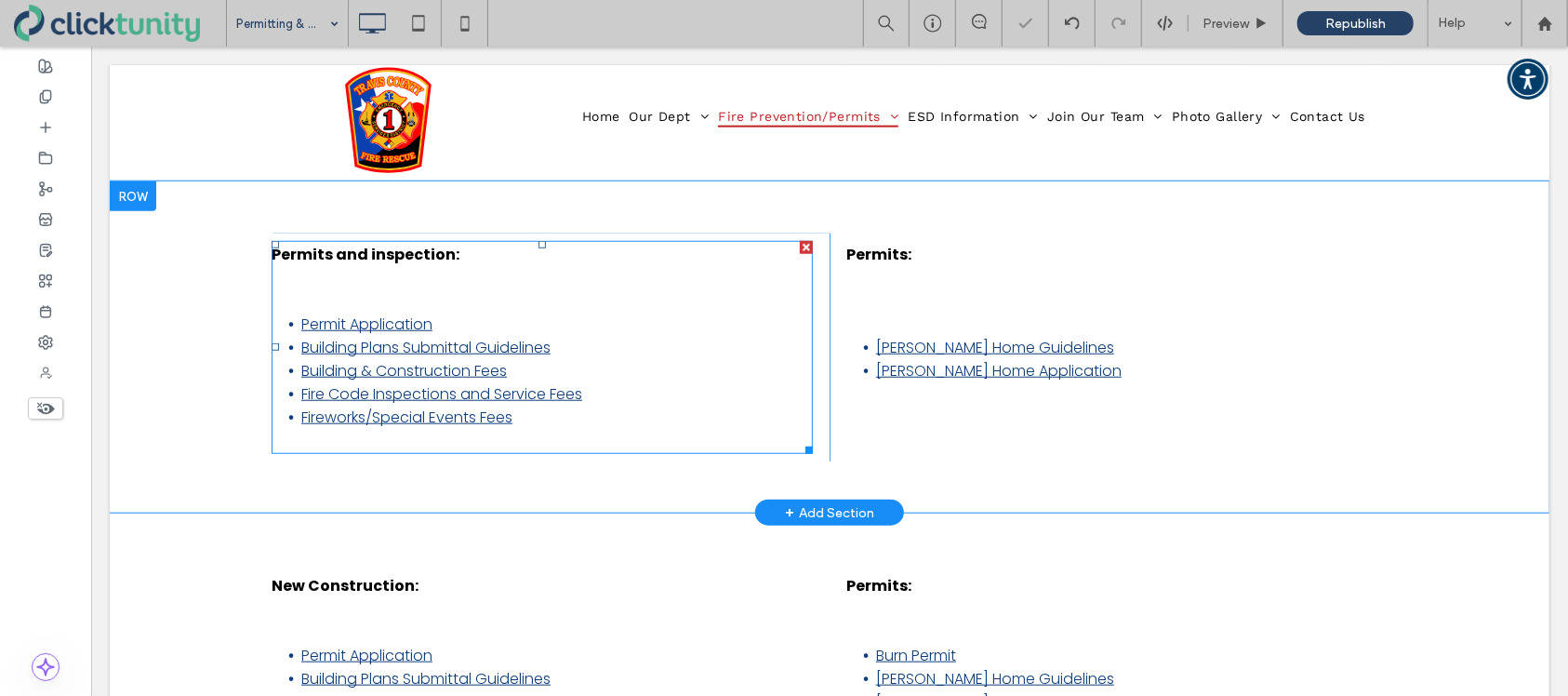
click at [532, 411] on li "Fireworks/Special Events Fees" at bounding box center [556, 417] width 512 height 24
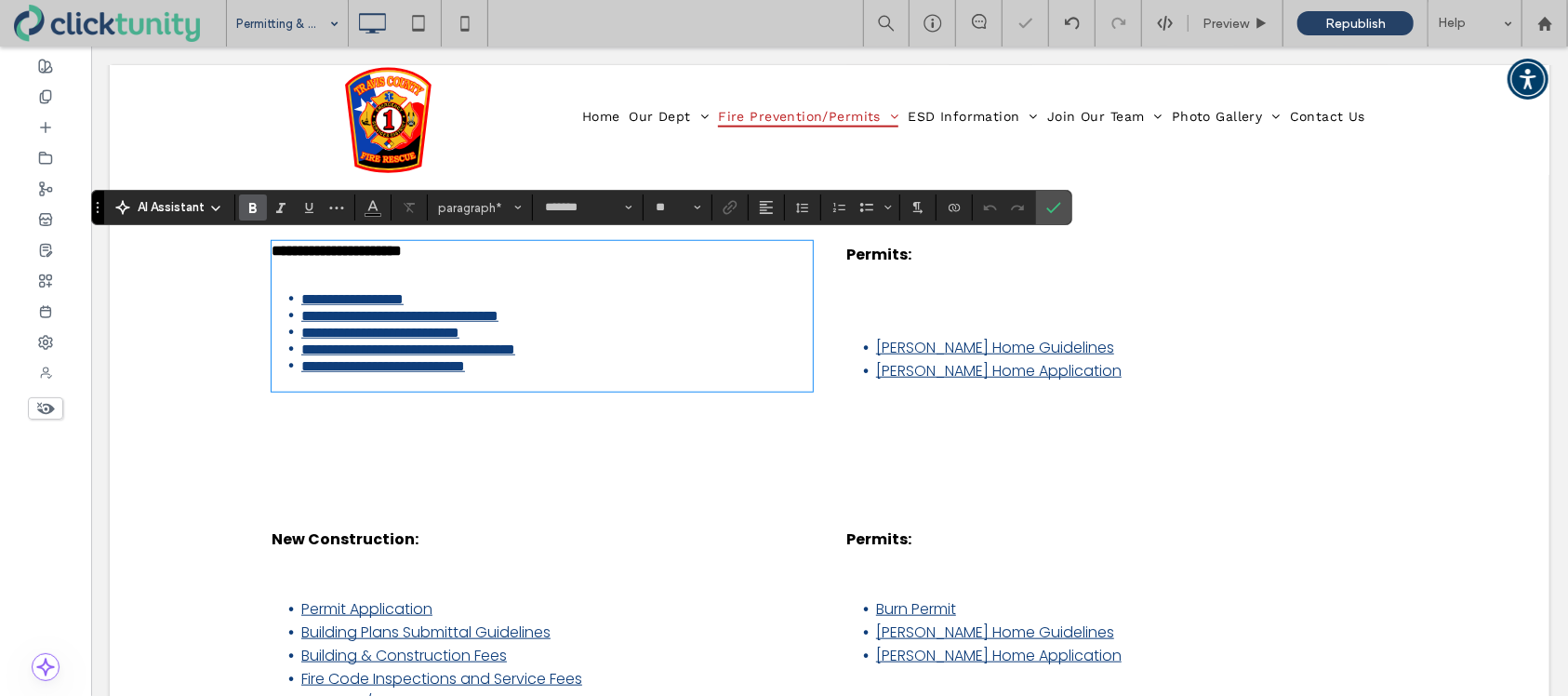
click at [530, 374] on li "**********" at bounding box center [556, 365] width 512 height 17
drag, startPoint x: 386, startPoint y: 428, endPoint x: 304, endPoint y: 425, distance: 82.1
click at [304, 390] on li "**********" at bounding box center [556, 381] width 512 height 17
click at [731, 214] on icon "Link" at bounding box center [730, 207] width 15 height 15
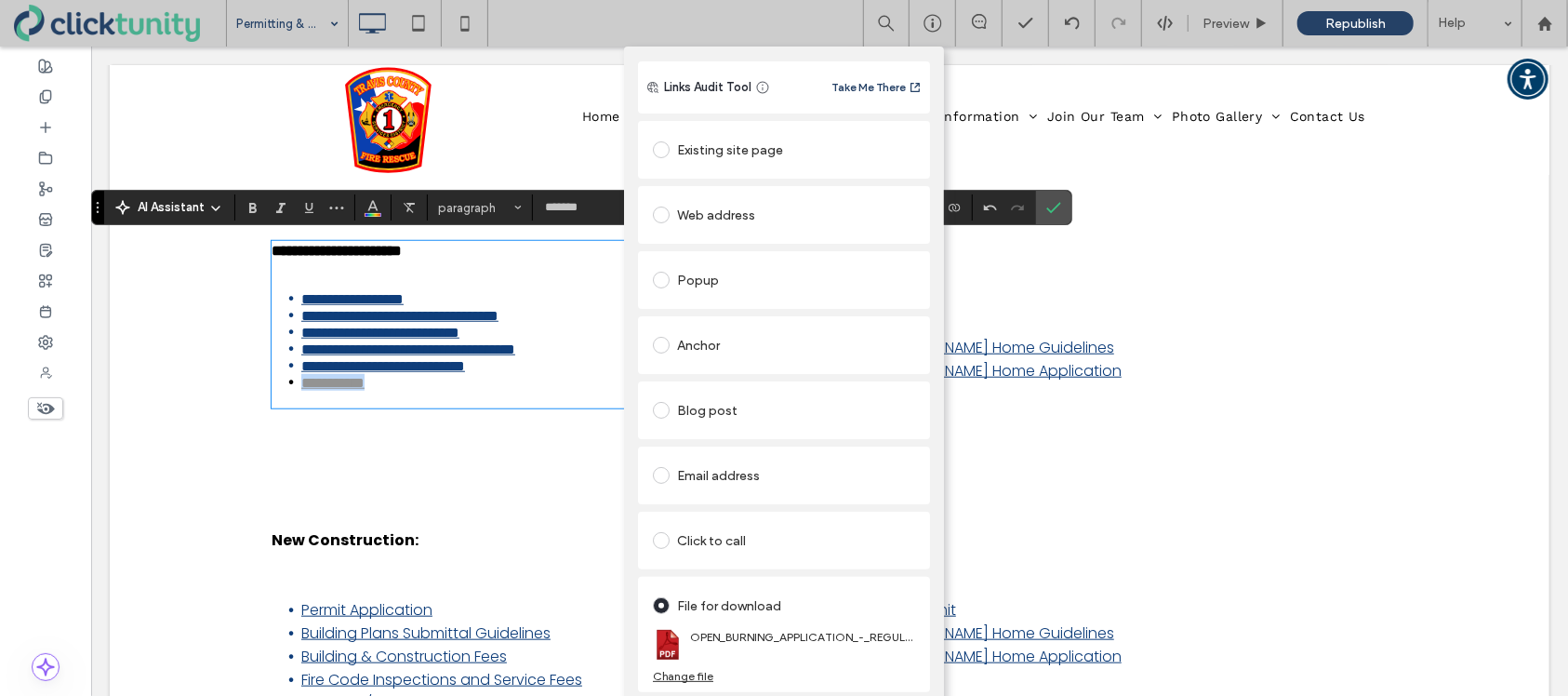
scroll to position [0, 0]
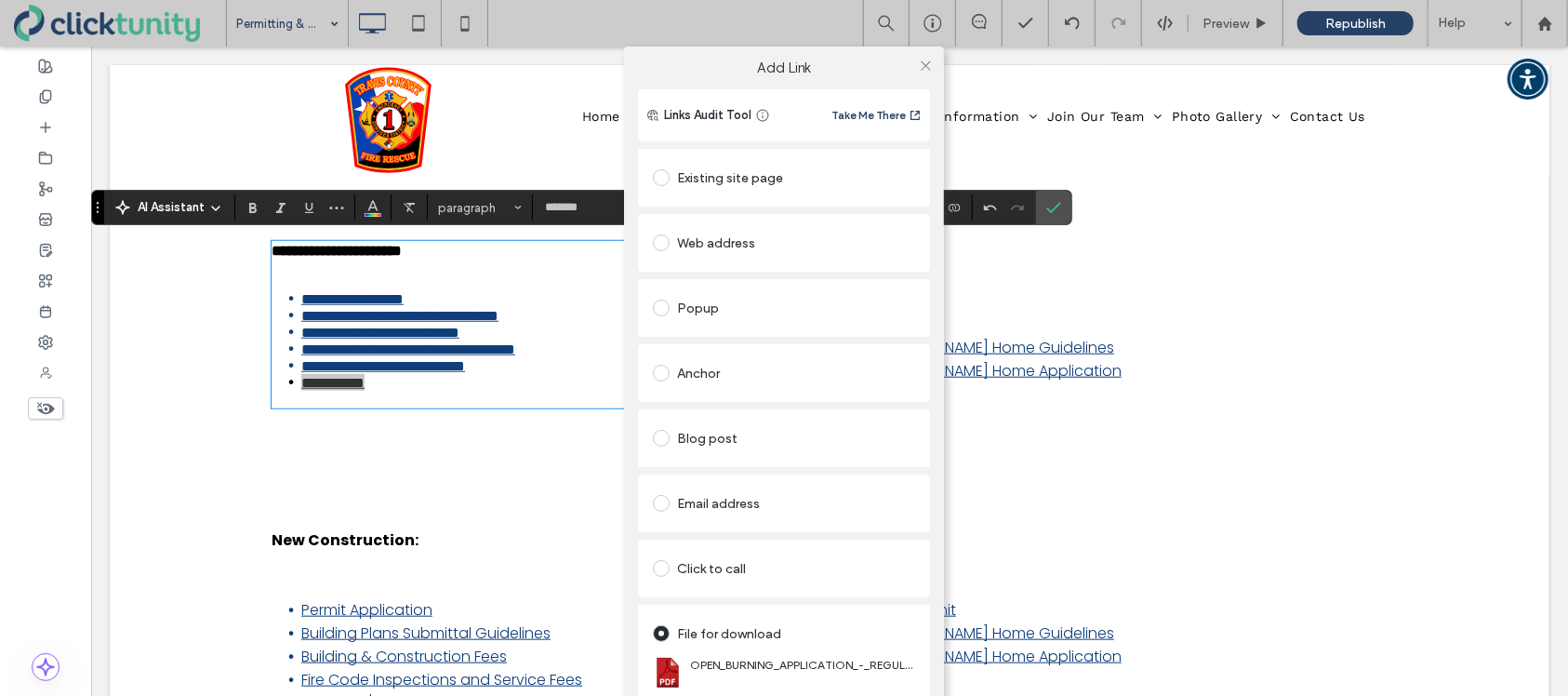
drag, startPoint x: 920, startPoint y: 70, endPoint x: 855, endPoint y: 91, distance: 68.3
click at [920, 70] on icon at bounding box center [925, 66] width 14 height 14
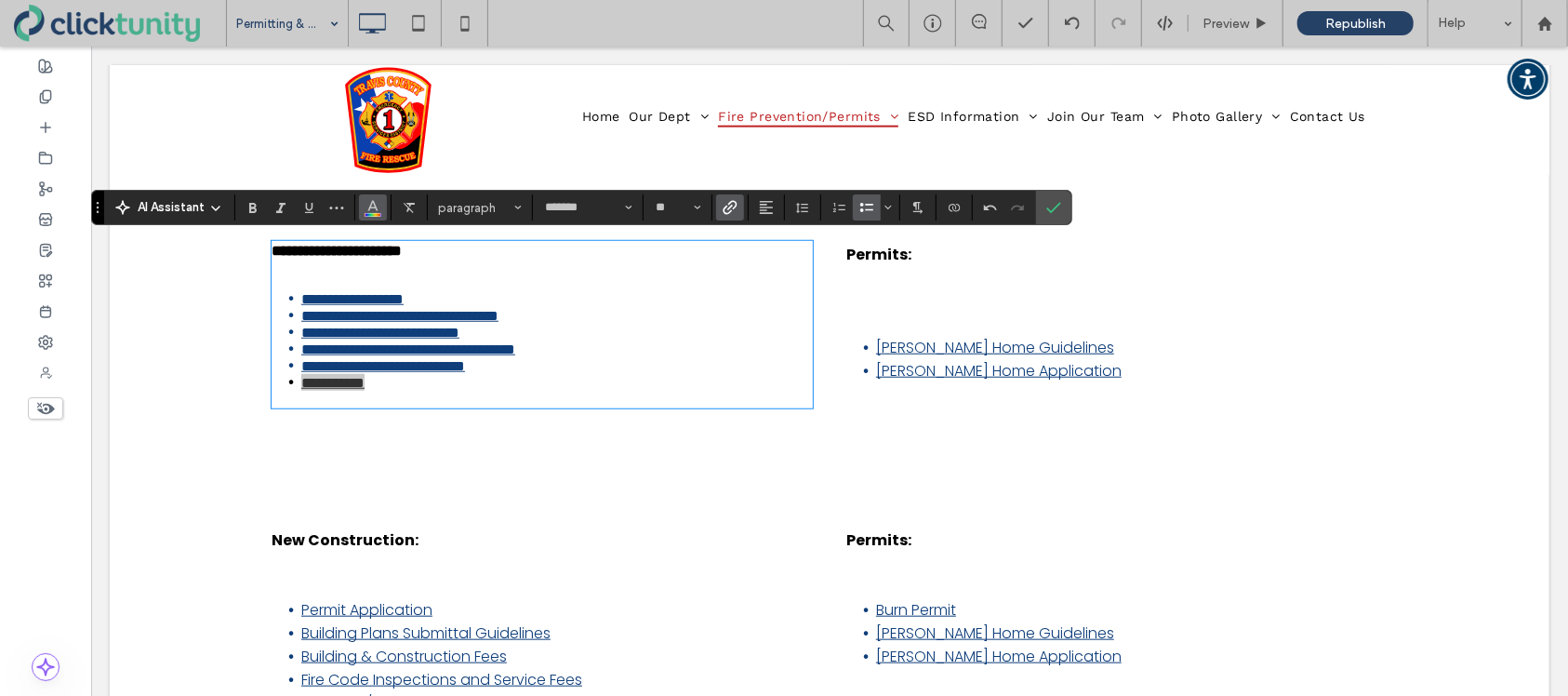
click at [372, 212] on icon "Color" at bounding box center [372, 205] width 15 height 15
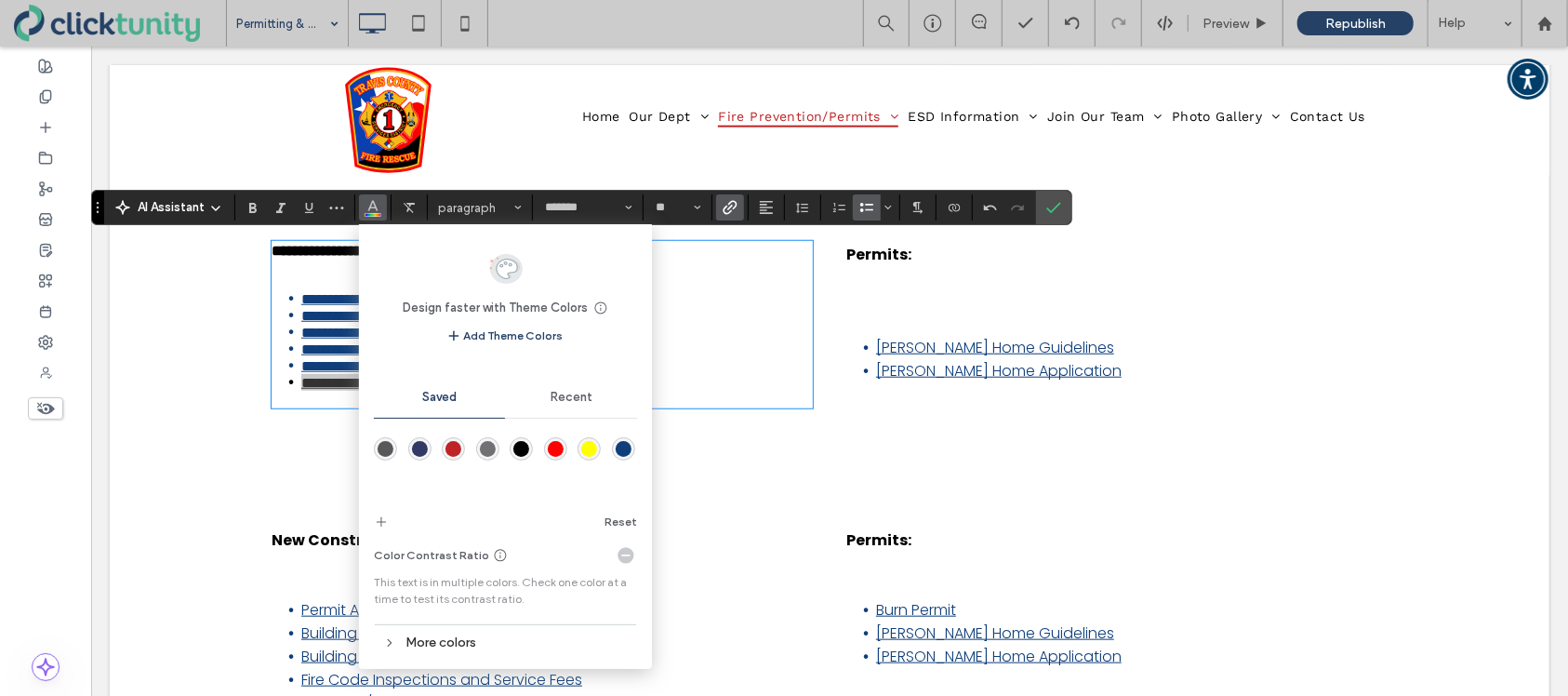
click at [620, 450] on div "rgba(15,62,123,1)" at bounding box center [624, 449] width 16 height 16
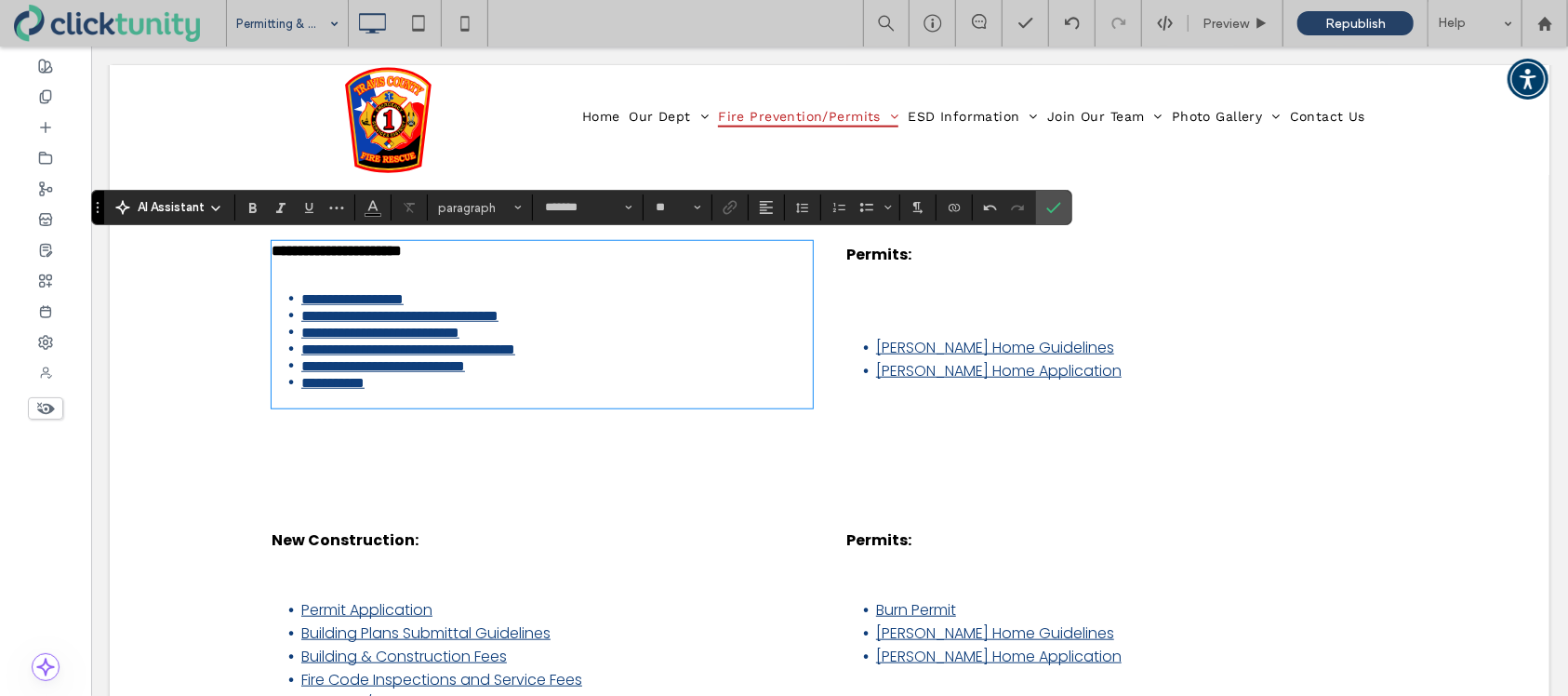
click at [618, 406] on p at bounding box center [541, 398] width 541 height 16
click at [878, 255] on strong "Permits:" at bounding box center [878, 254] width 65 height 22
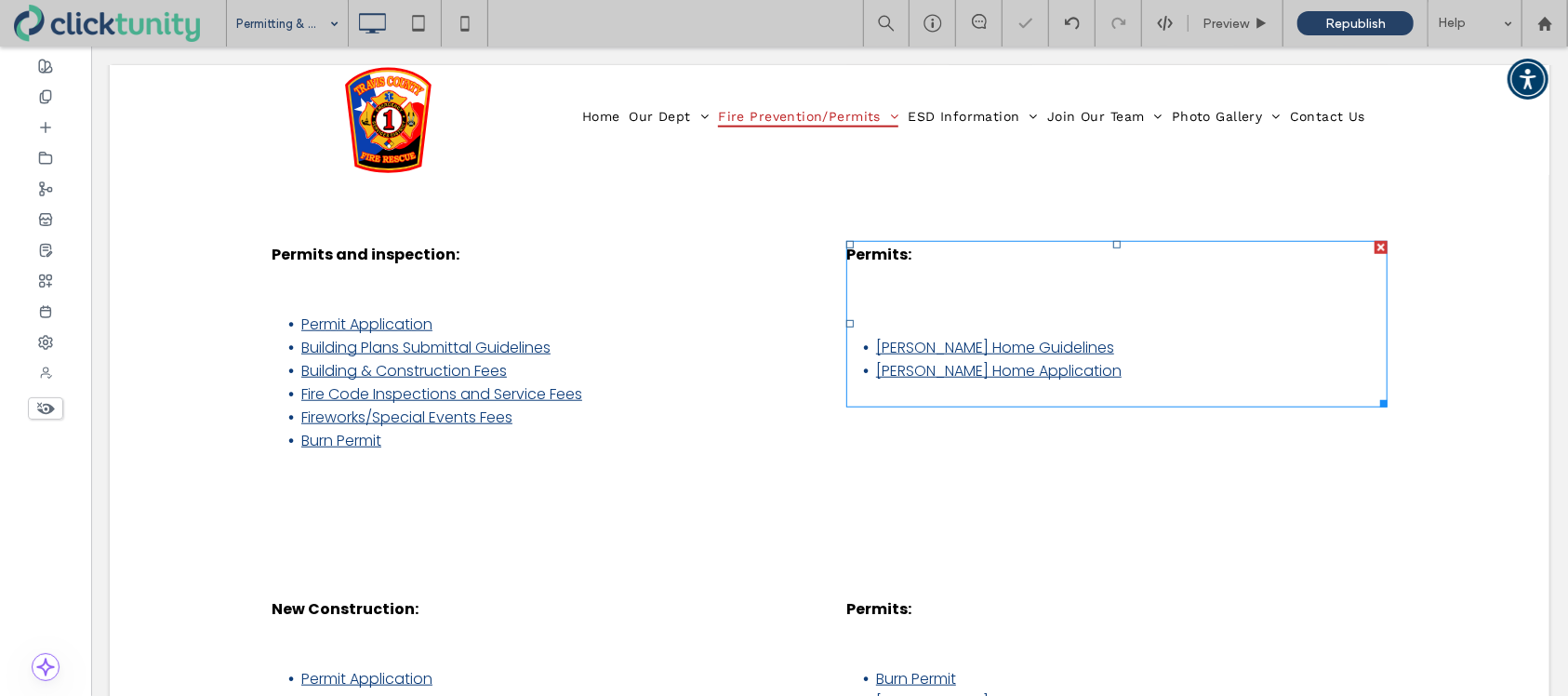
click at [878, 255] on strong "Permits:" at bounding box center [878, 254] width 65 height 22
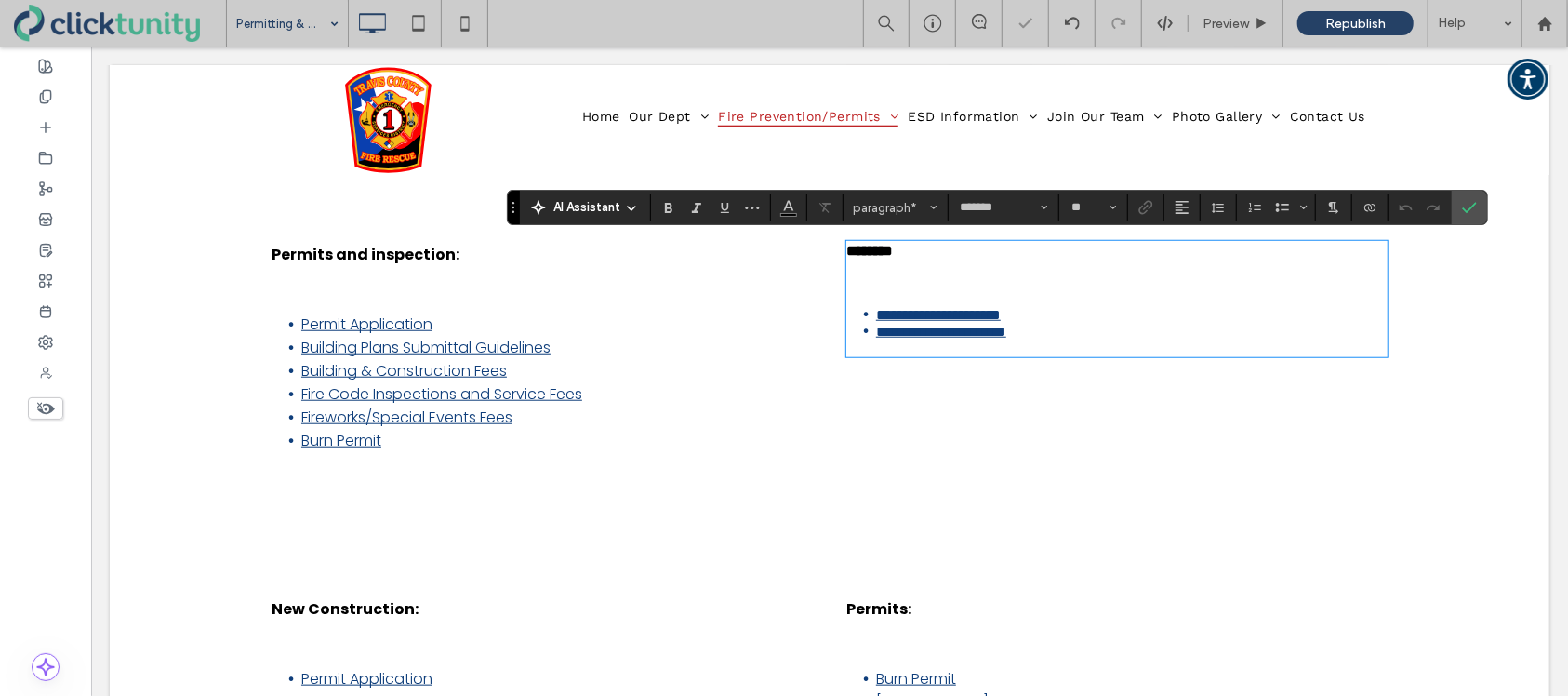
click at [878, 255] on strong "********" at bounding box center [868, 250] width 46 height 14
drag, startPoint x: 848, startPoint y: 253, endPoint x: 901, endPoint y: 256, distance: 53.1
click at [892, 256] on strong "********" at bounding box center [868, 250] width 46 height 14
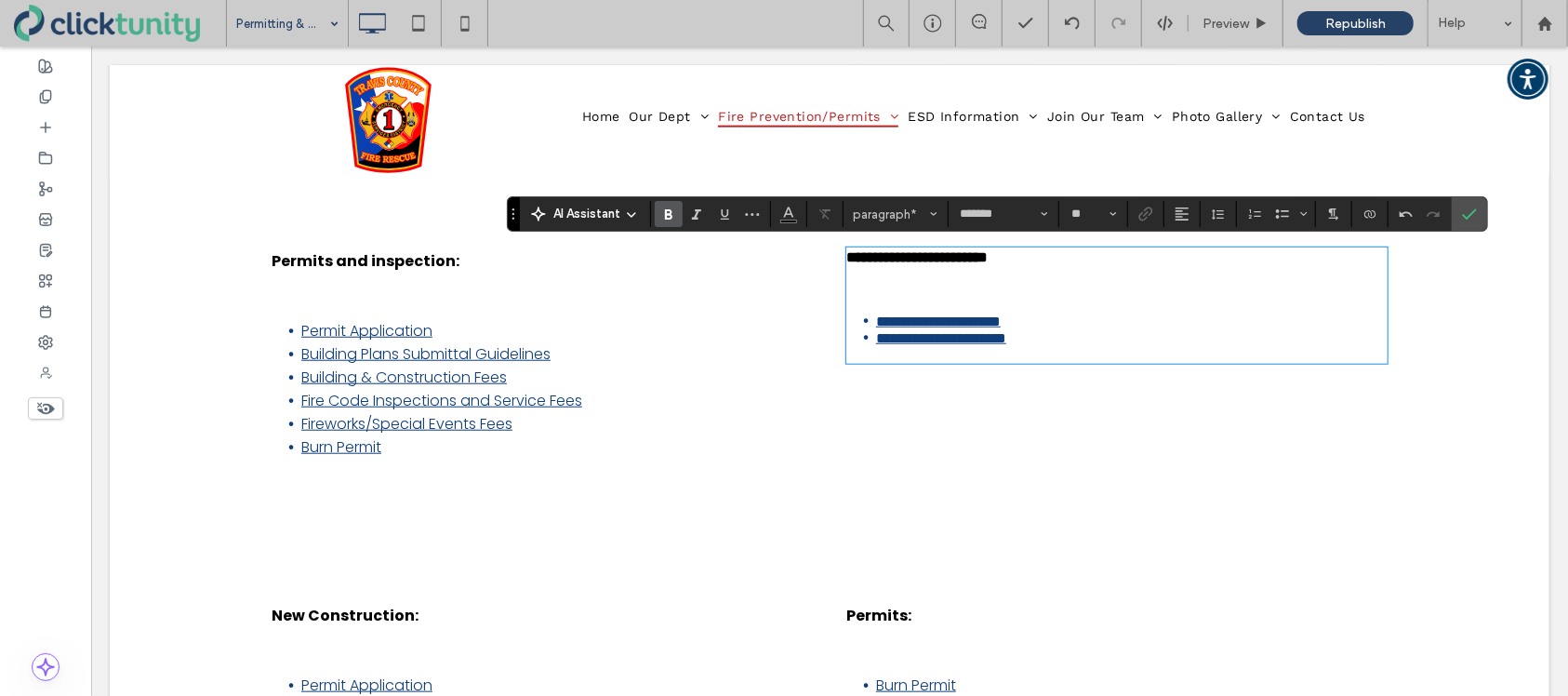
click at [889, 296] on p at bounding box center [1116, 288] width 541 height 16
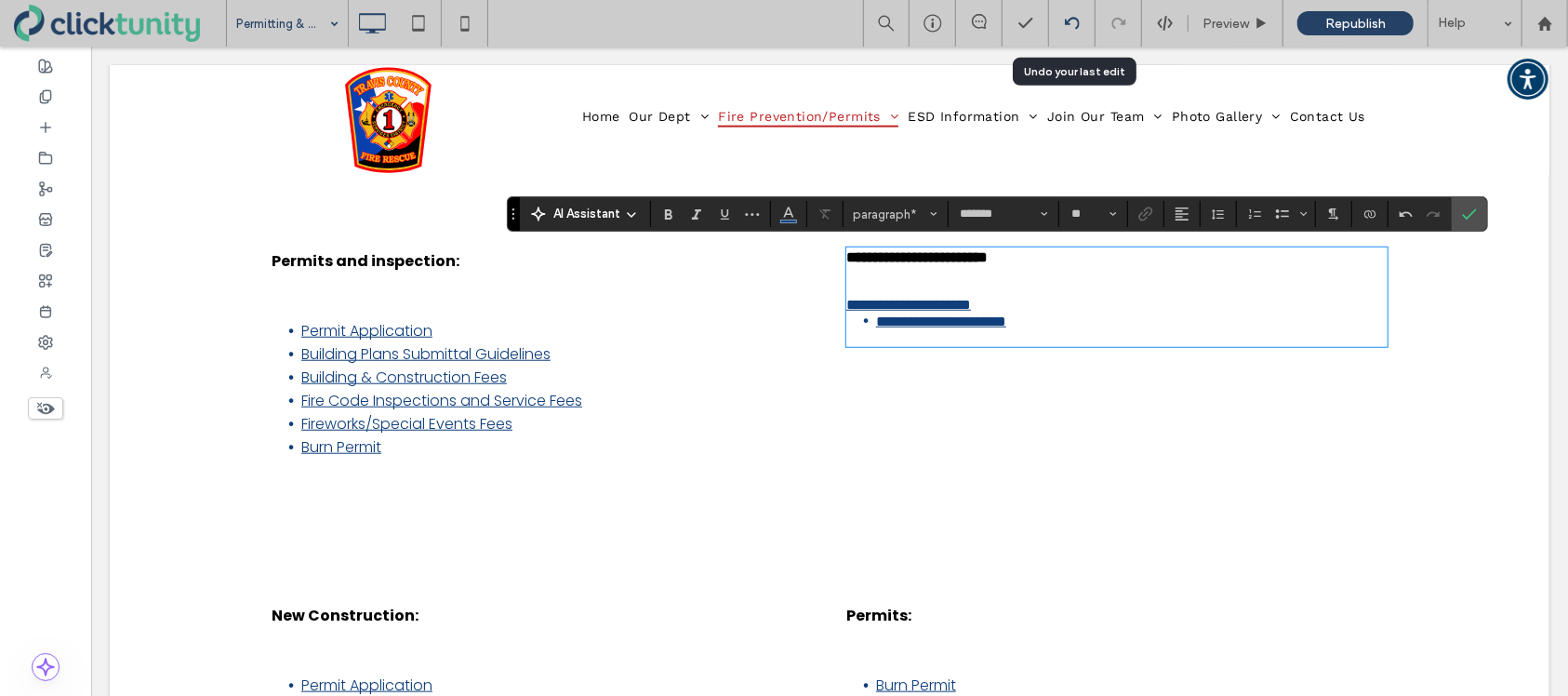
click at [1078, 24] on use at bounding box center [1071, 23] width 15 height 12
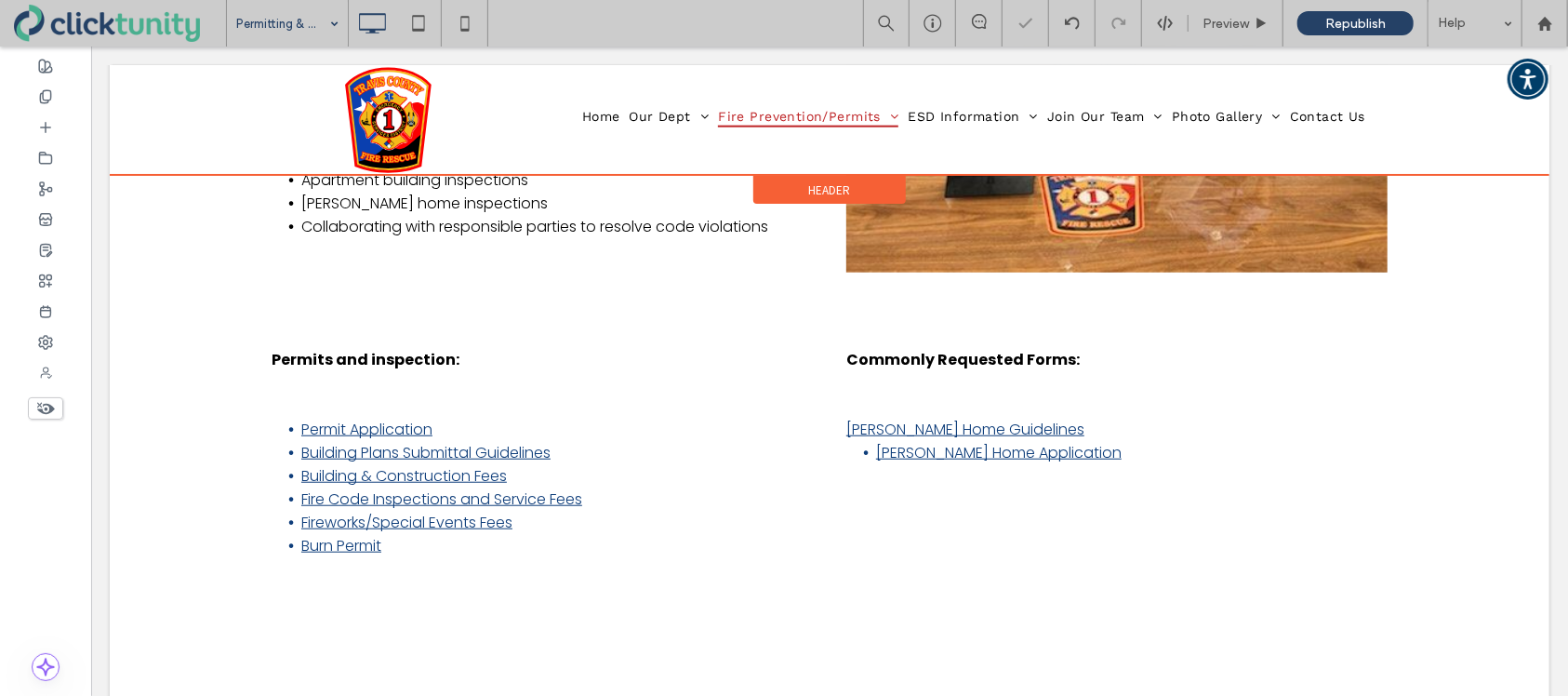
scroll to position [786, 0]
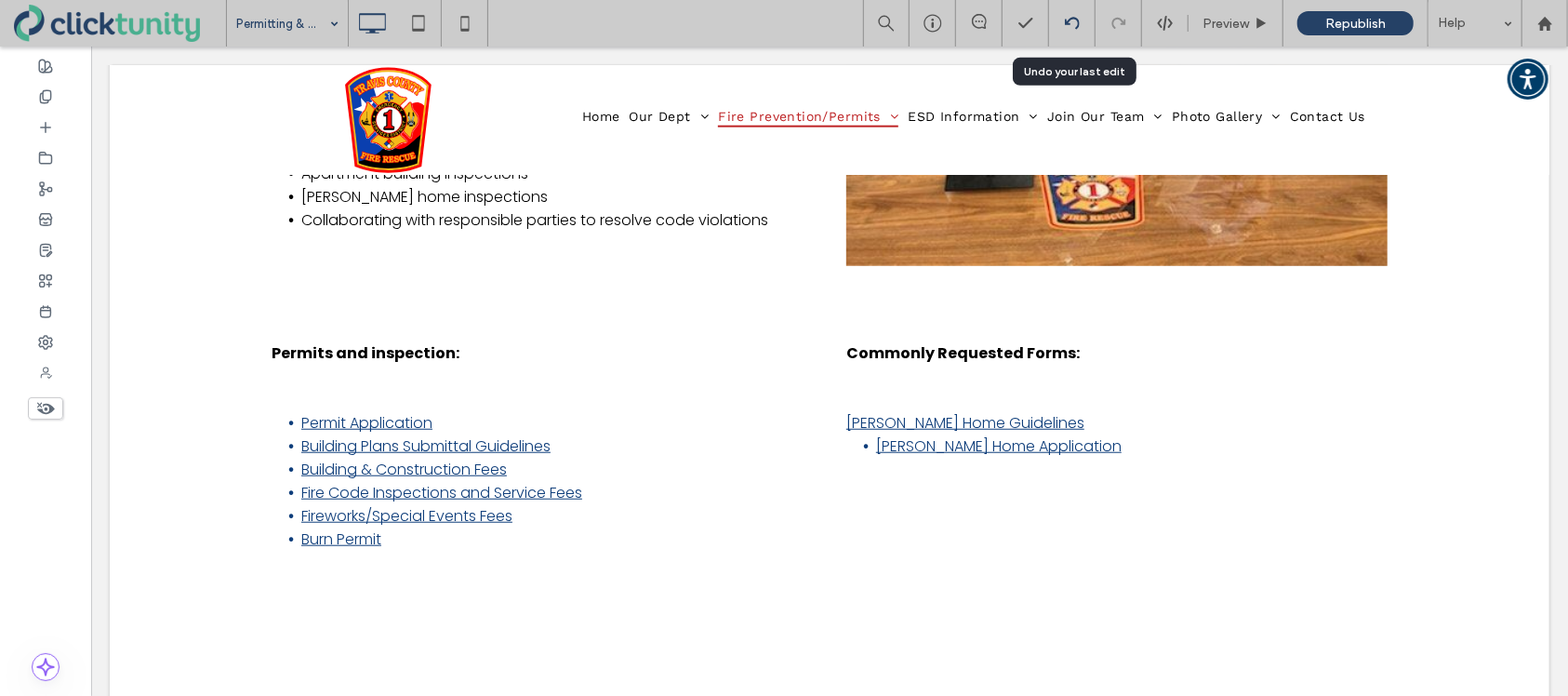
click at [1072, 27] on icon at bounding box center [1072, 23] width 15 height 15
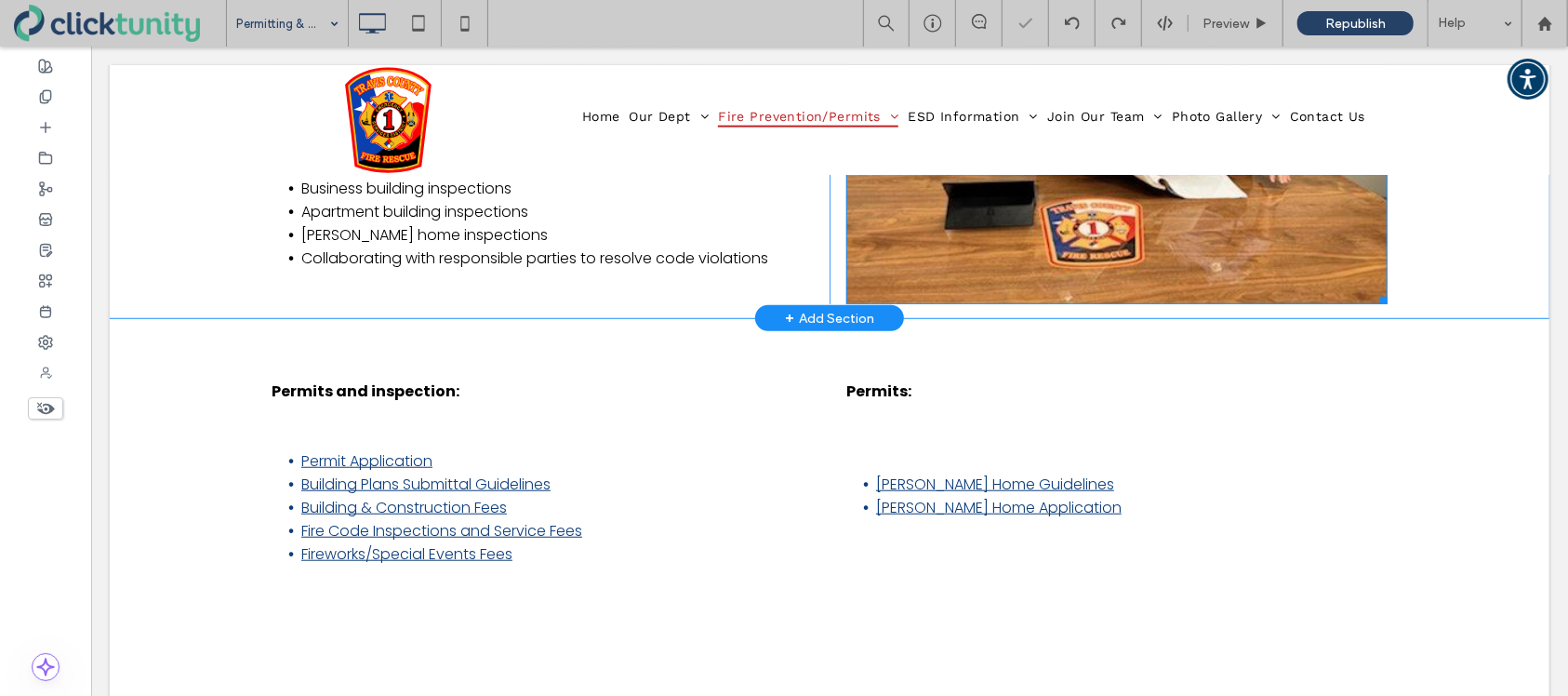
scroll to position [761, 0]
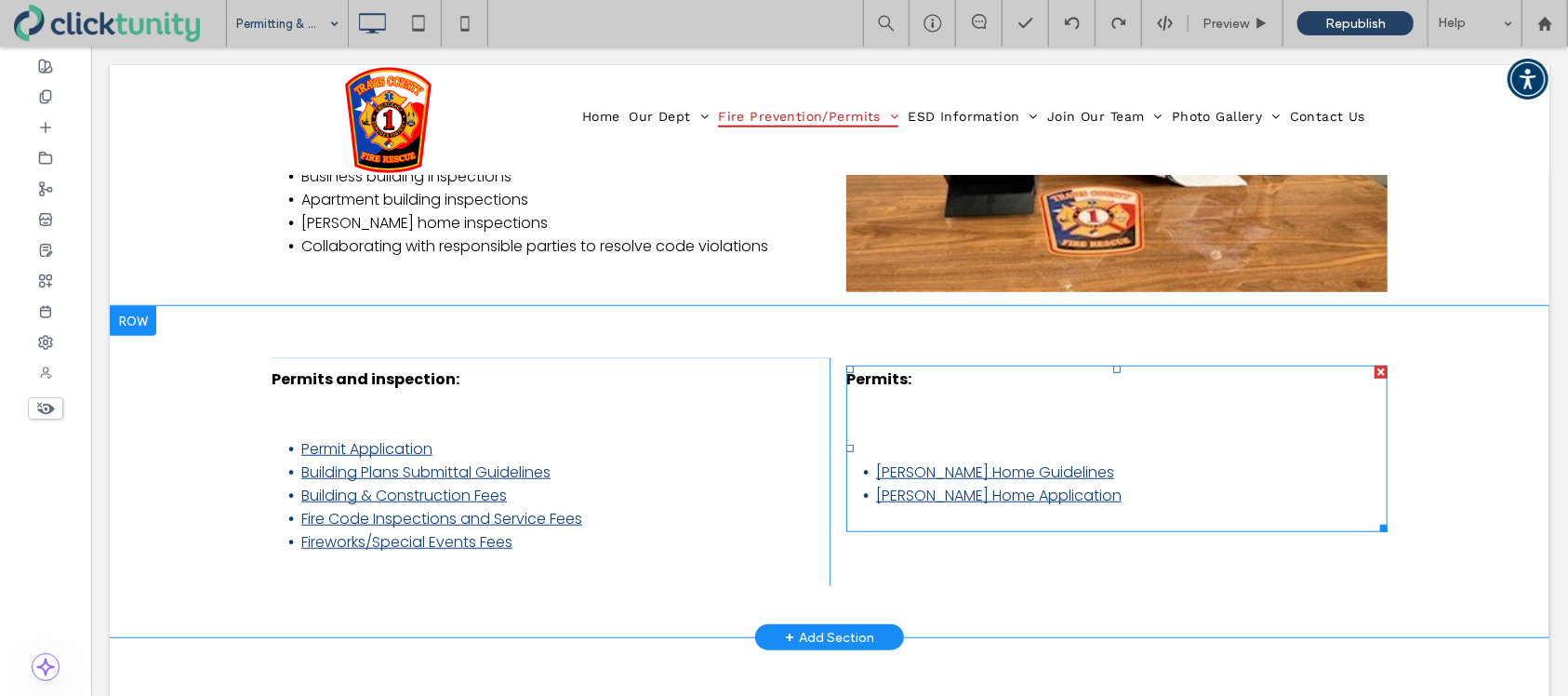
click at [936, 383] on p "Permits:" at bounding box center [1116, 378] width 541 height 24
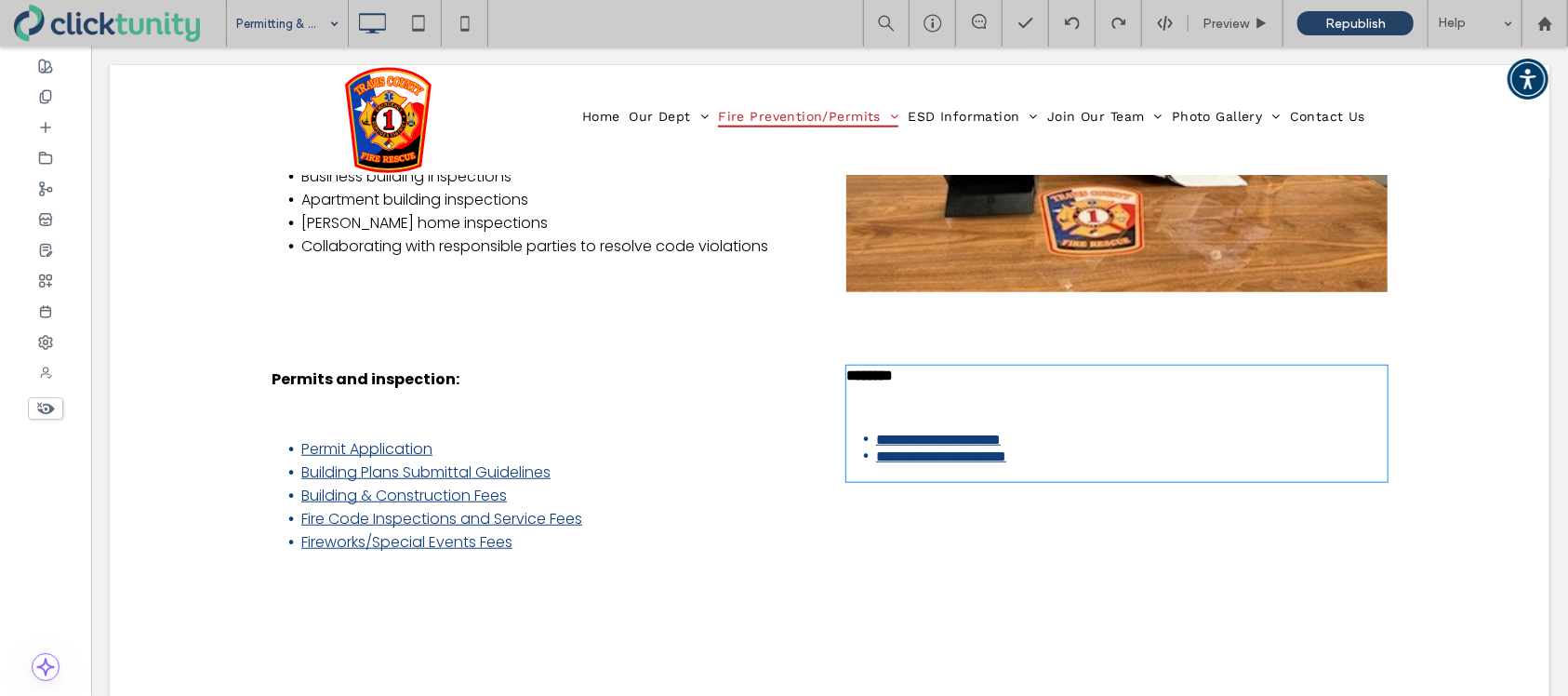
type input "*******"
type input "**"
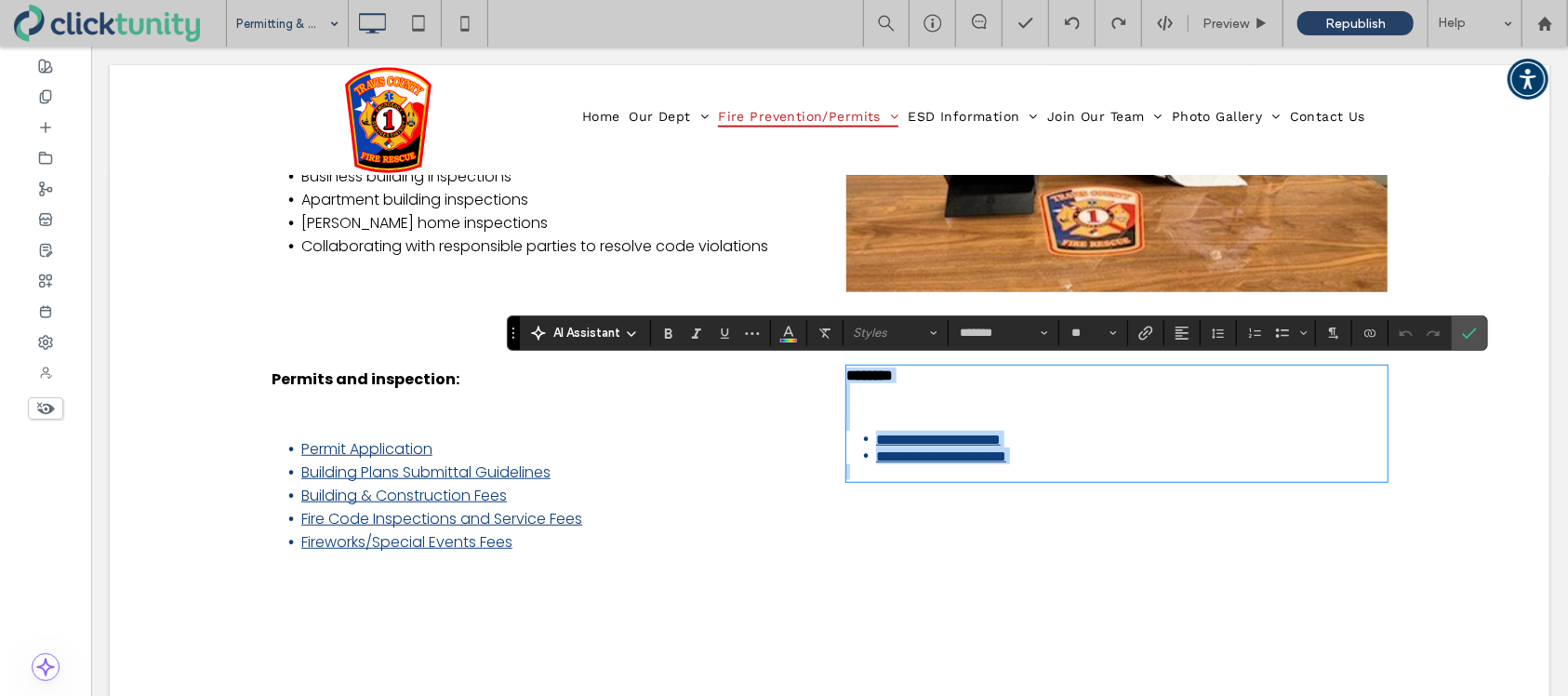
click at [934, 379] on p "********" at bounding box center [1116, 375] width 541 height 16
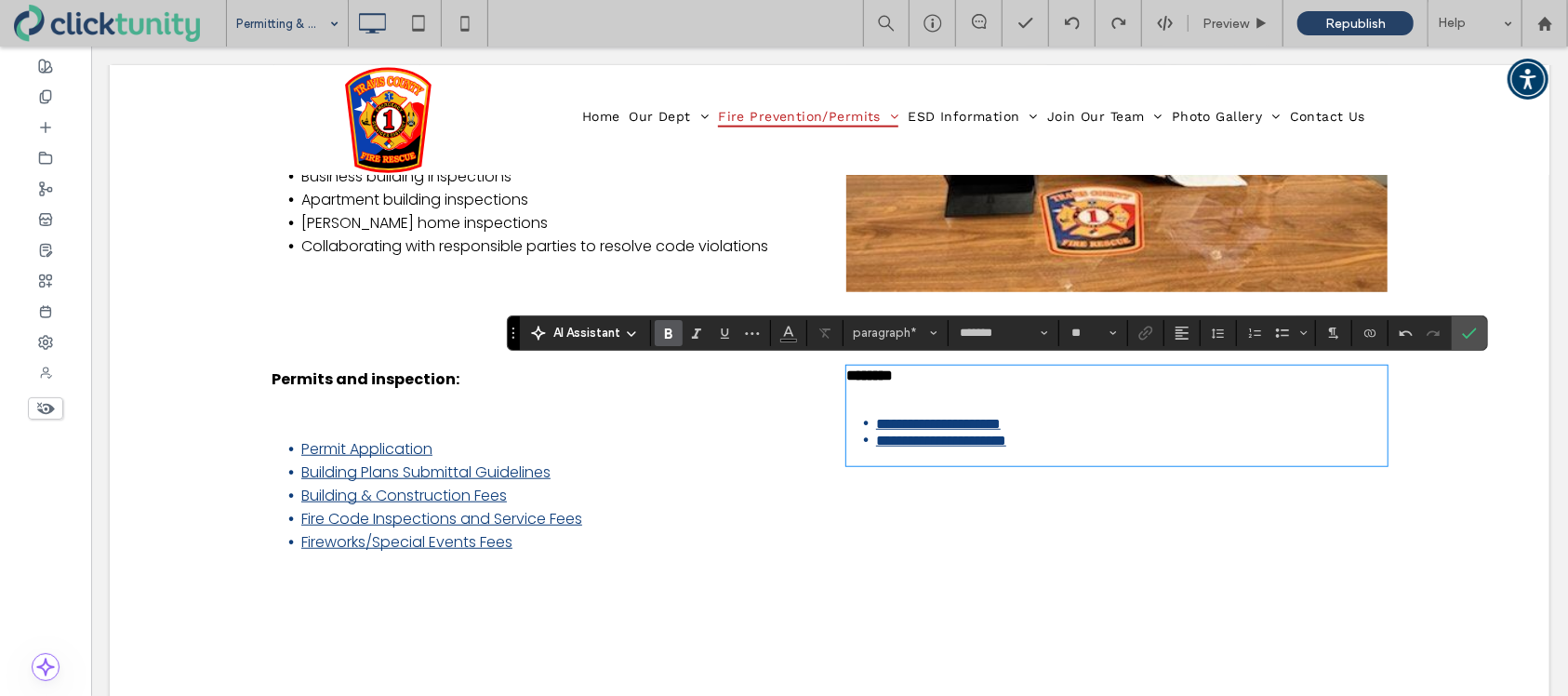
click at [1005, 446] on link "**********" at bounding box center [940, 439] width 131 height 14
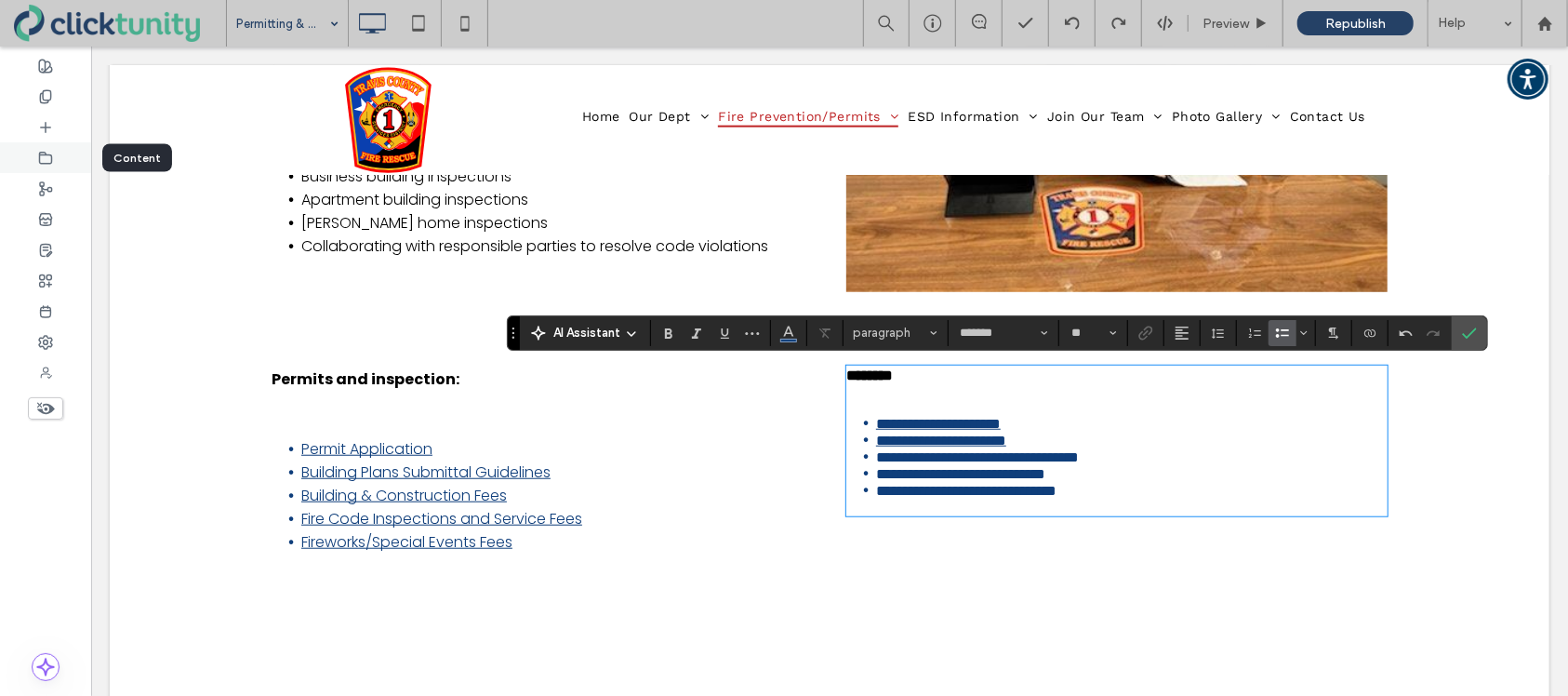
click at [47, 160] on icon at bounding box center [45, 157] width 15 height 15
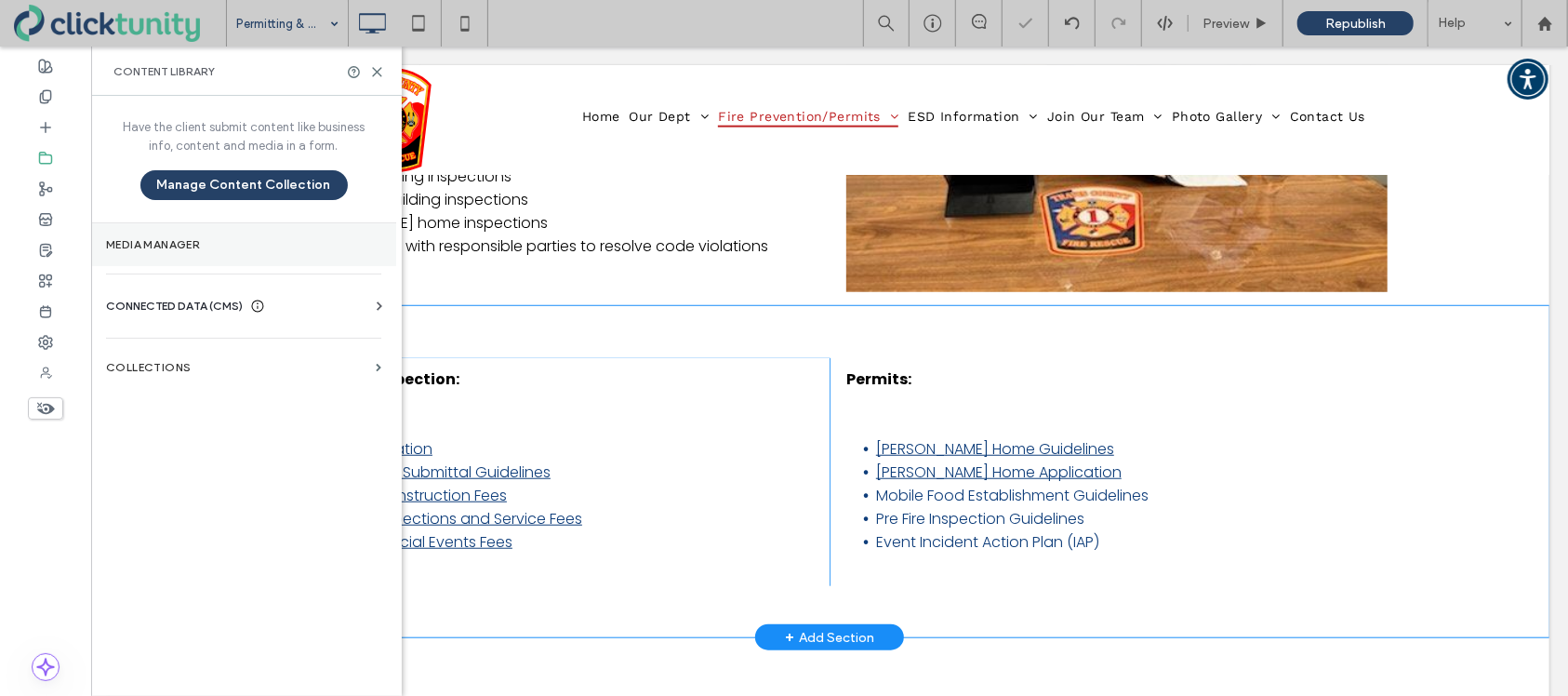
click at [248, 236] on section "Media Manager" at bounding box center [244, 245] width 306 height 43
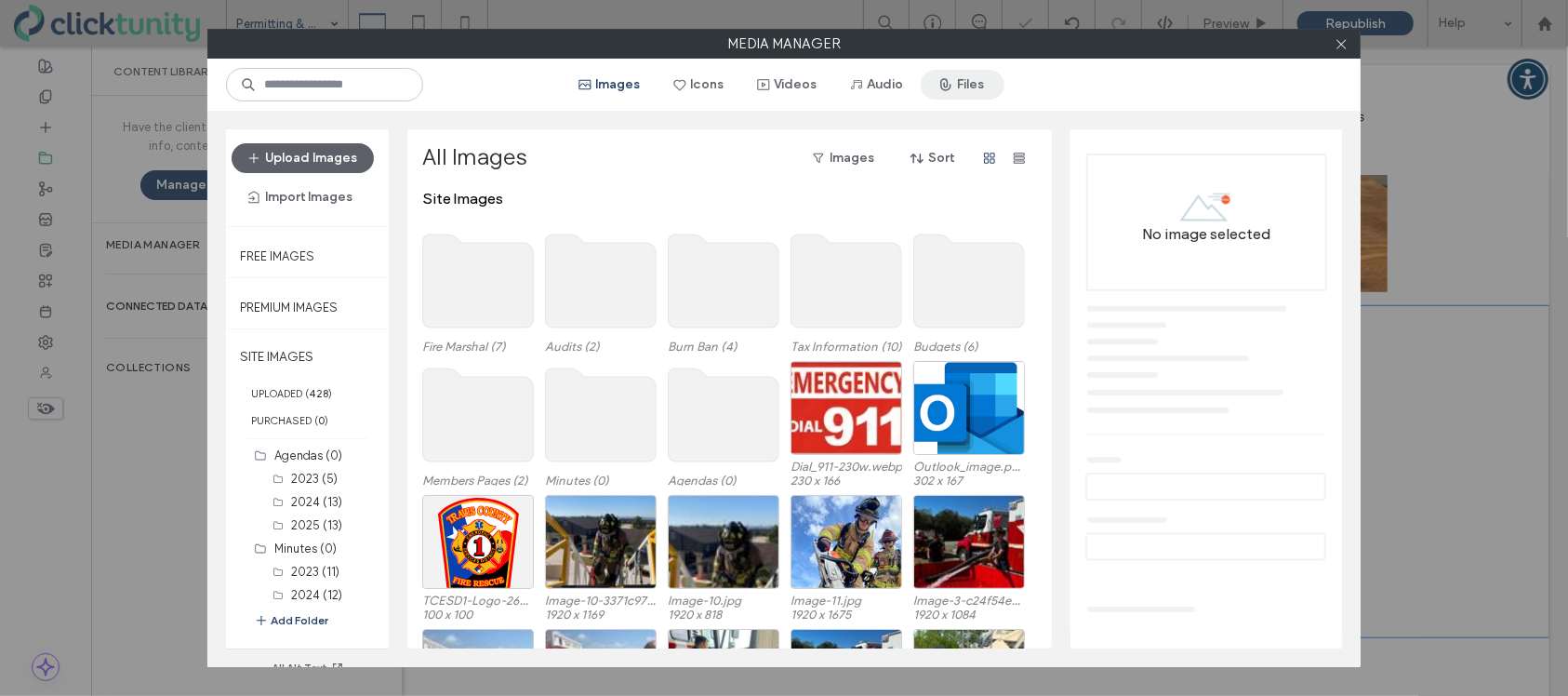
click at [968, 92] on button "Files" at bounding box center [962, 85] width 84 height 29
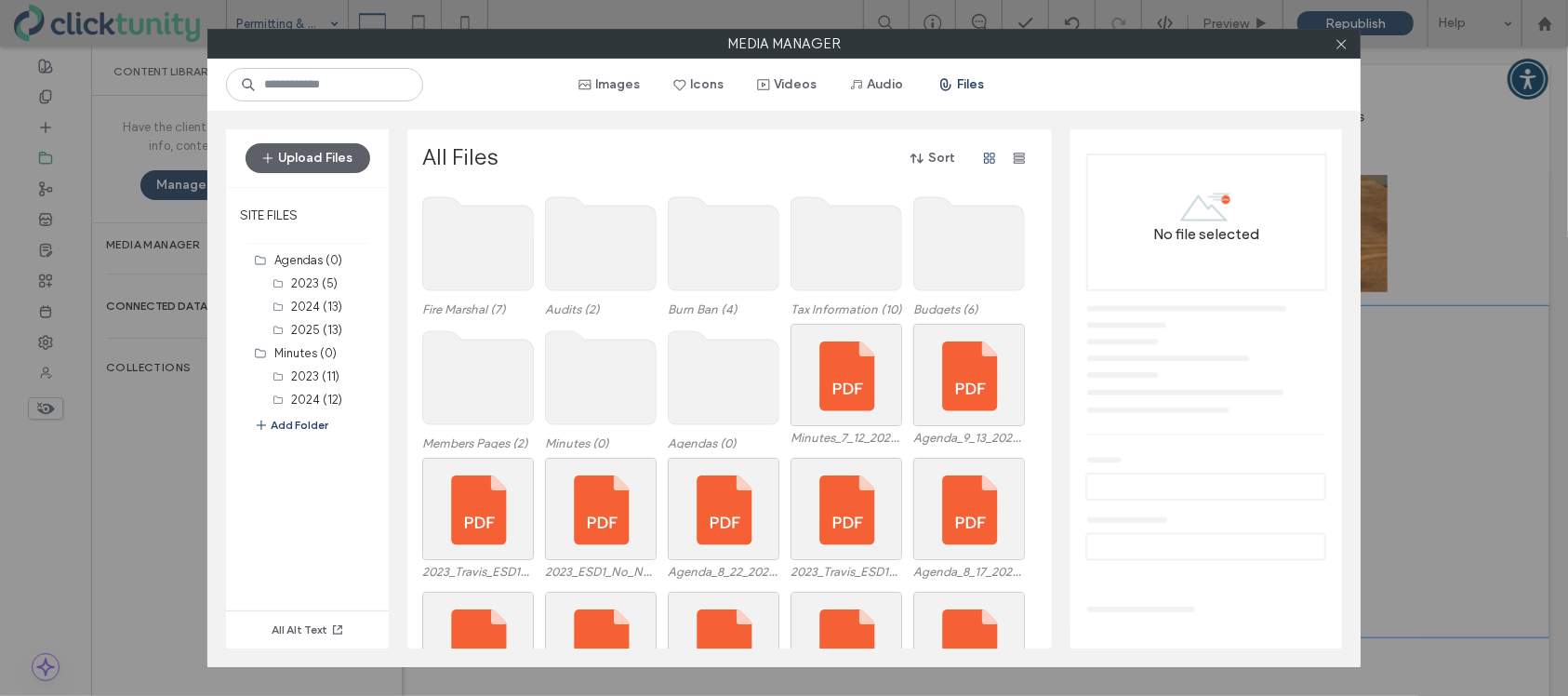
click at [480, 231] on use at bounding box center [478, 244] width 111 height 93
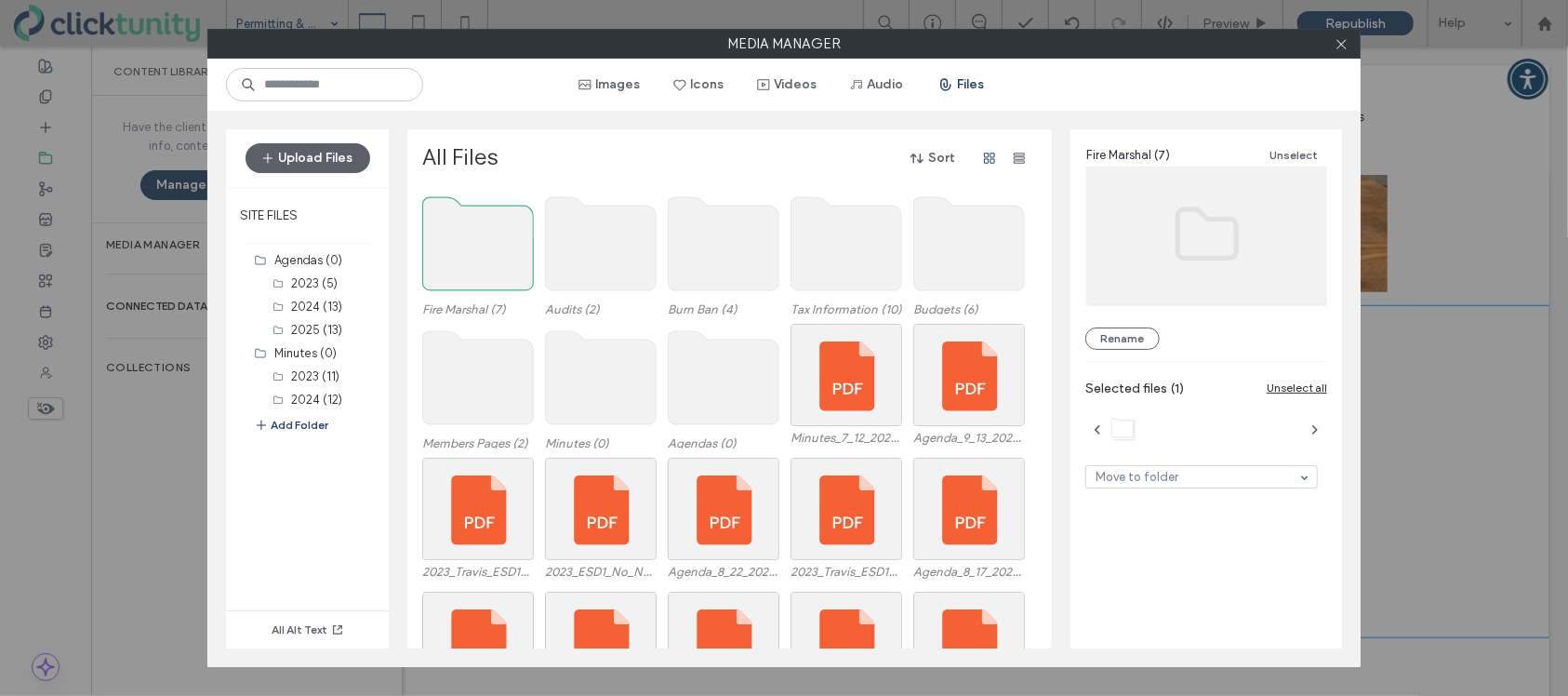
click at [480, 231] on use at bounding box center [478, 244] width 111 height 93
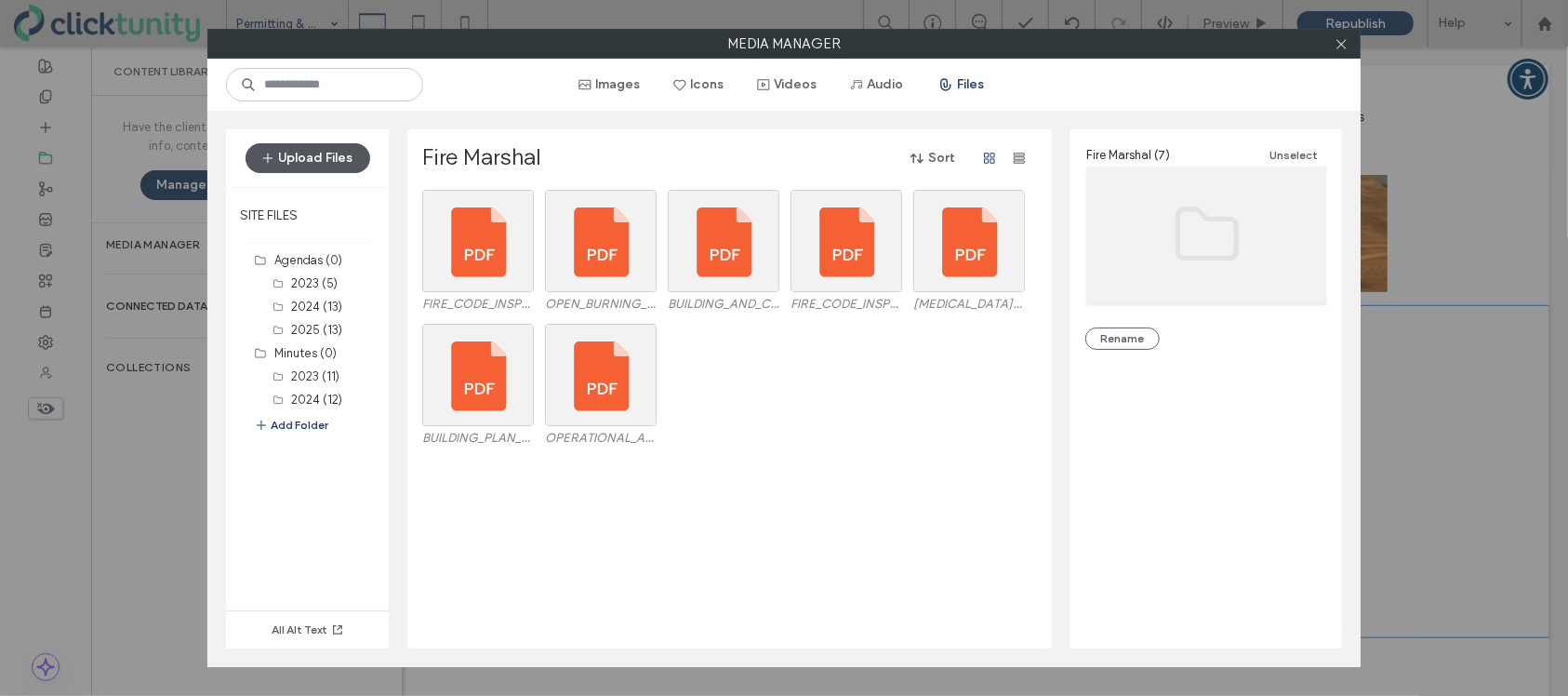
click at [306, 166] on button "Upload Files" at bounding box center [308, 158] width 125 height 29
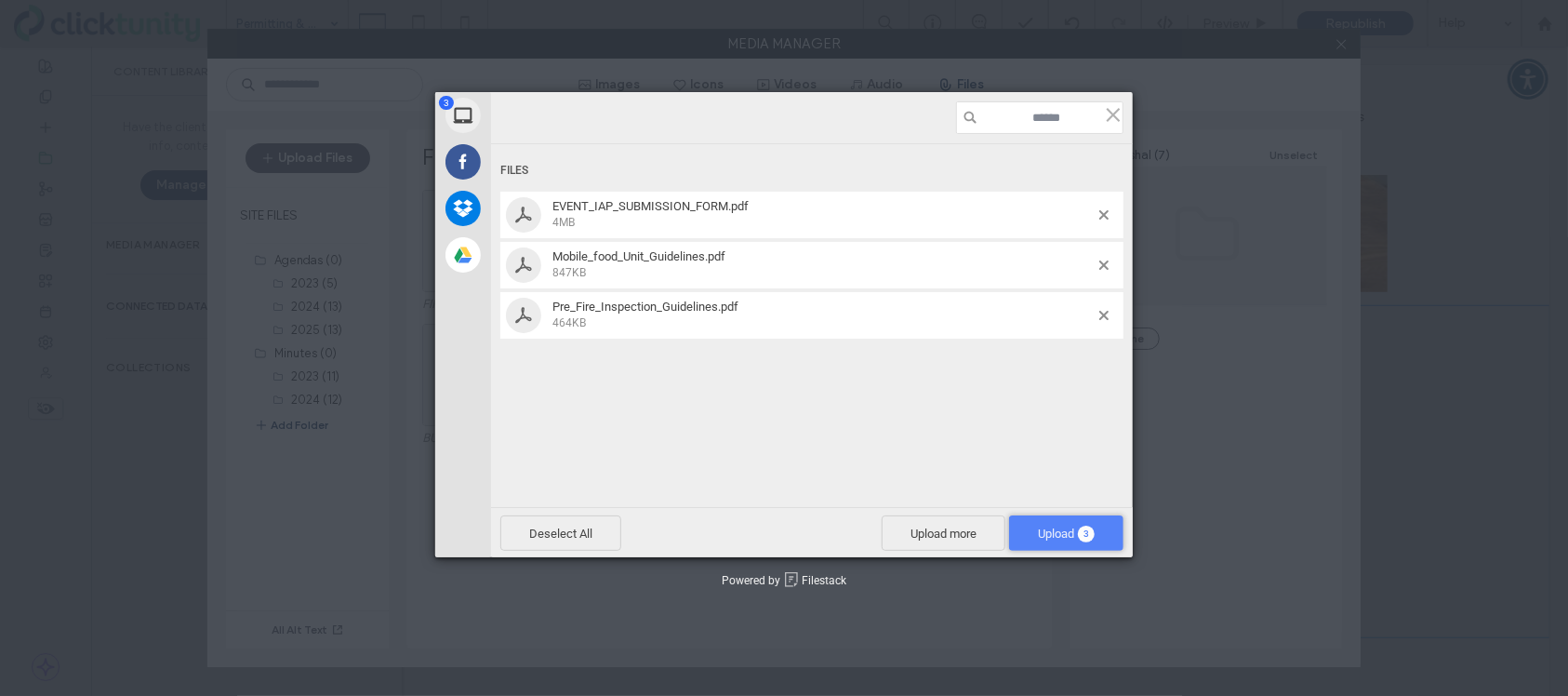
click at [1089, 540] on span "3" at bounding box center [1086, 534] width 17 height 17
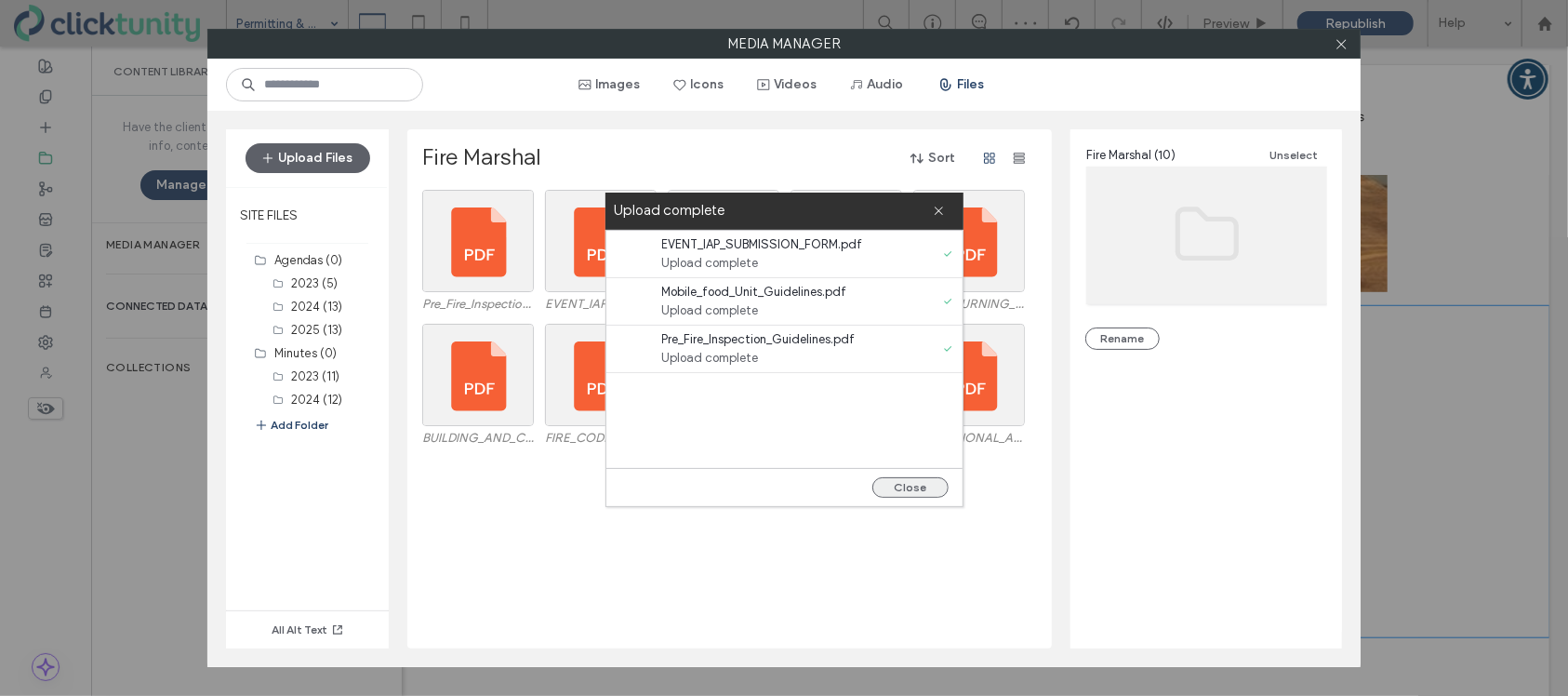
click at [925, 491] on button "Close" at bounding box center [911, 488] width 77 height 21
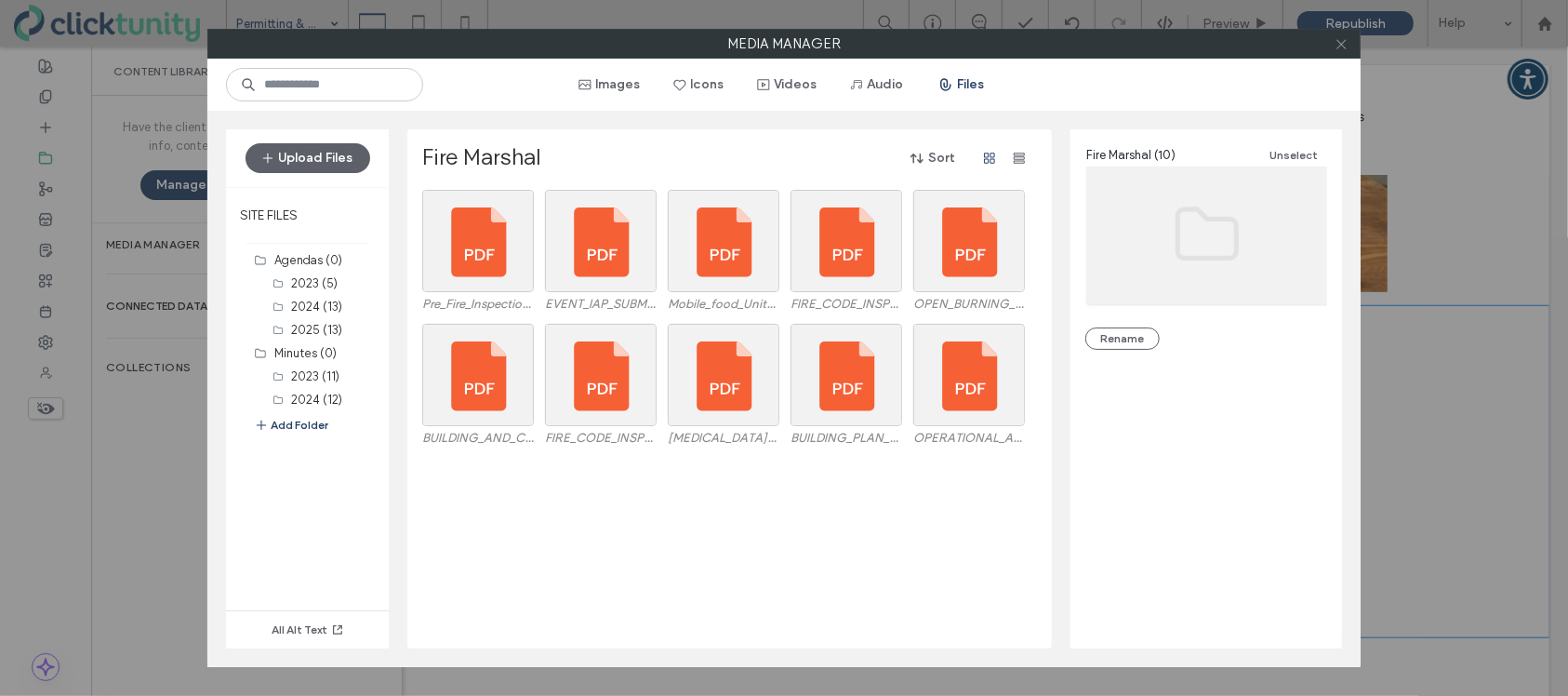
click at [1343, 52] on span at bounding box center [1342, 43] width 14 height 28
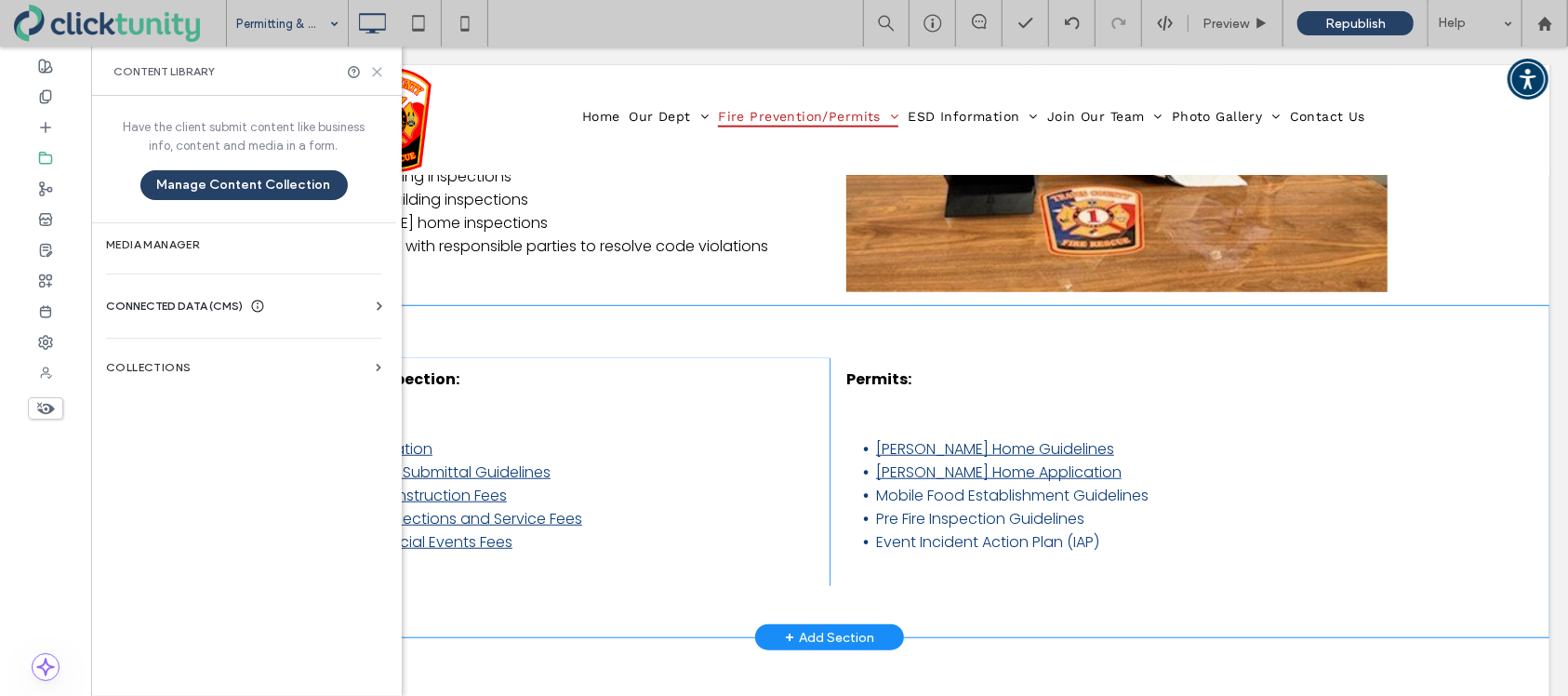
click at [378, 74] on use at bounding box center [377, 72] width 9 height 9
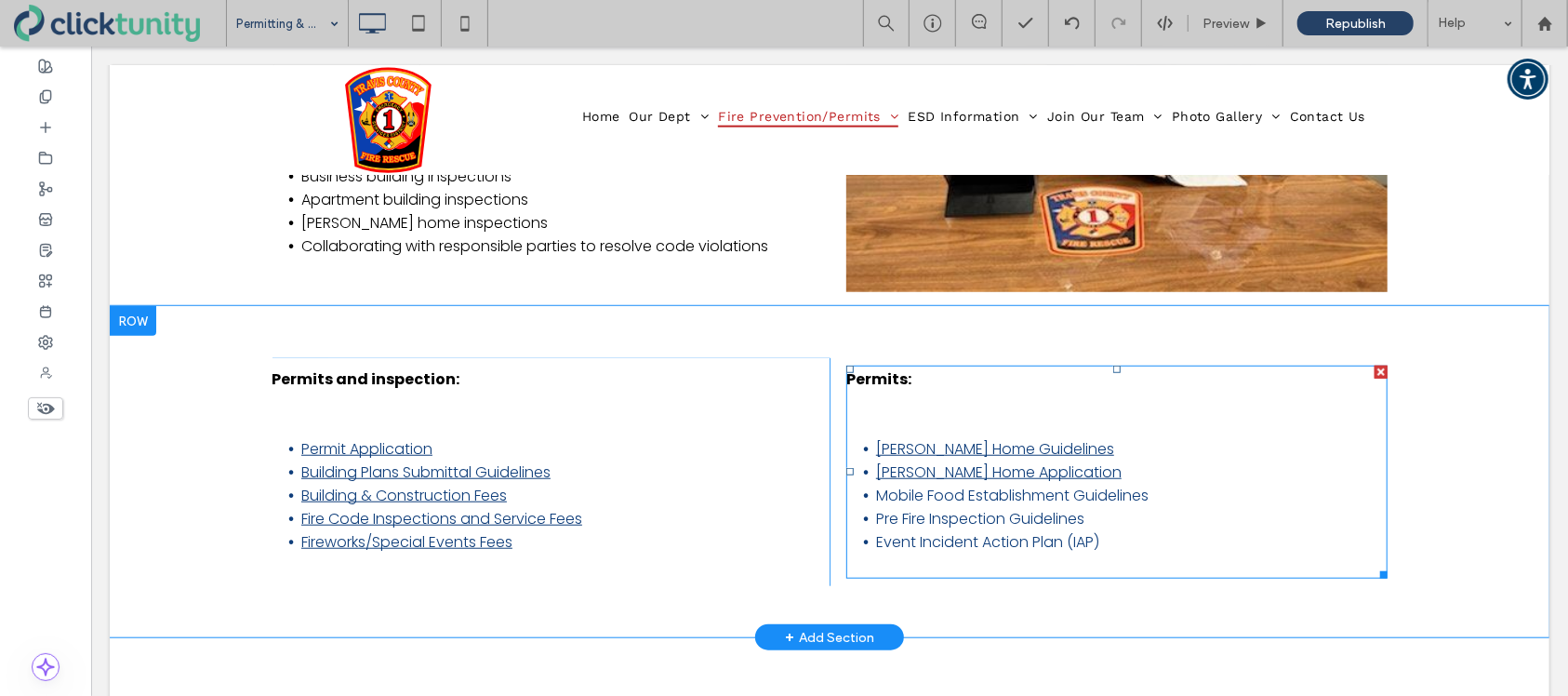
click at [888, 492] on span "Mobile Food Establishment Guidelines" at bounding box center [1011, 494] width 272 height 22
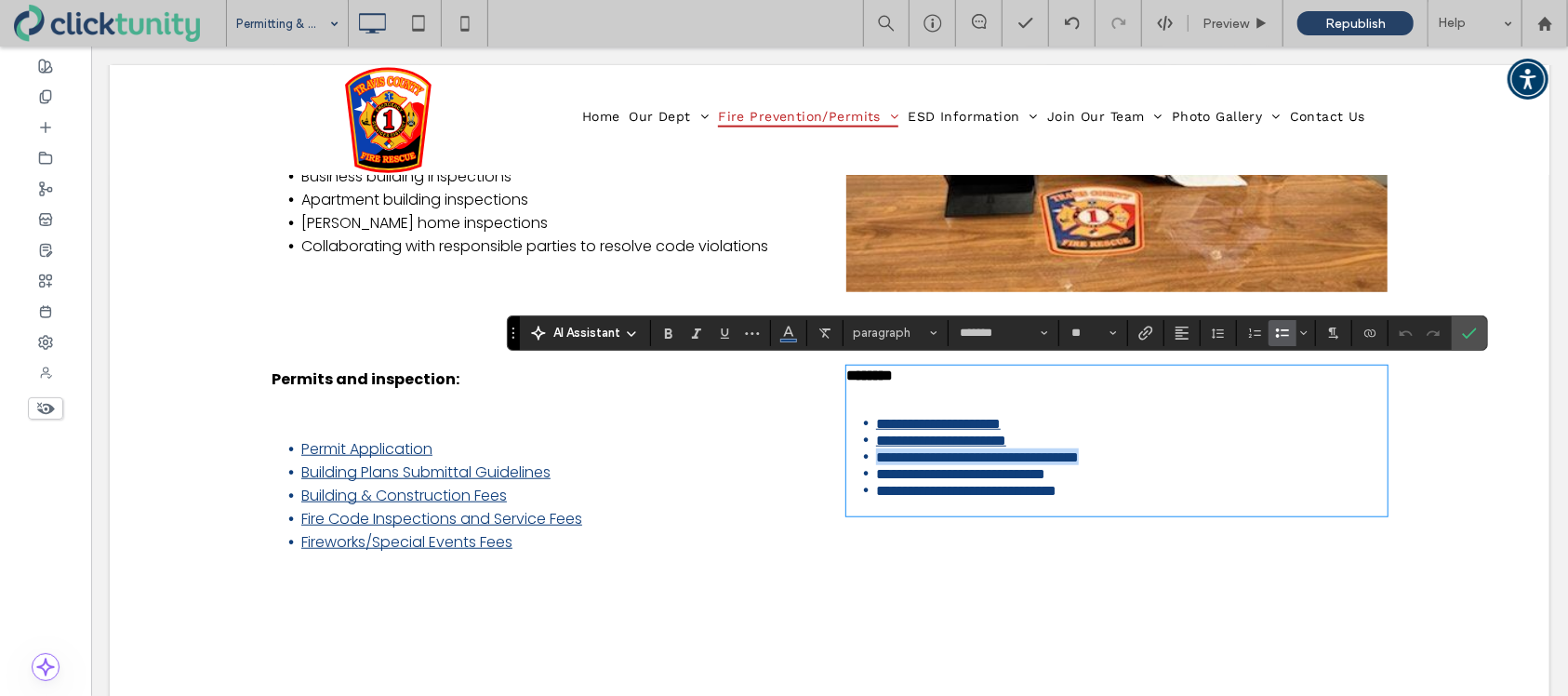
drag, startPoint x: 878, startPoint y: 489, endPoint x: 1148, endPoint y: 491, distance: 270.0
click at [1078, 463] on span "**********" at bounding box center [977, 456] width 202 height 14
click at [1149, 343] on span "Link" at bounding box center [1146, 333] width 15 height 25
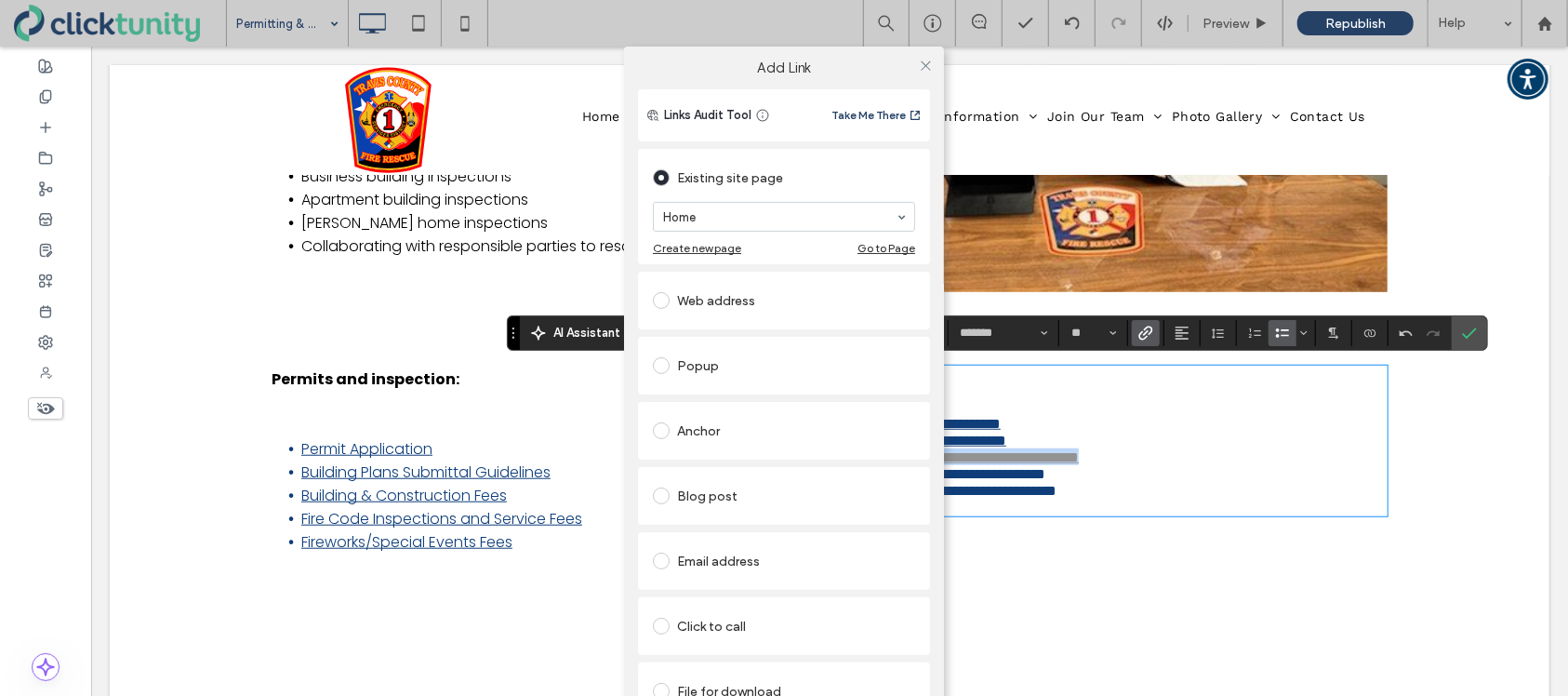
scroll to position [42, 0]
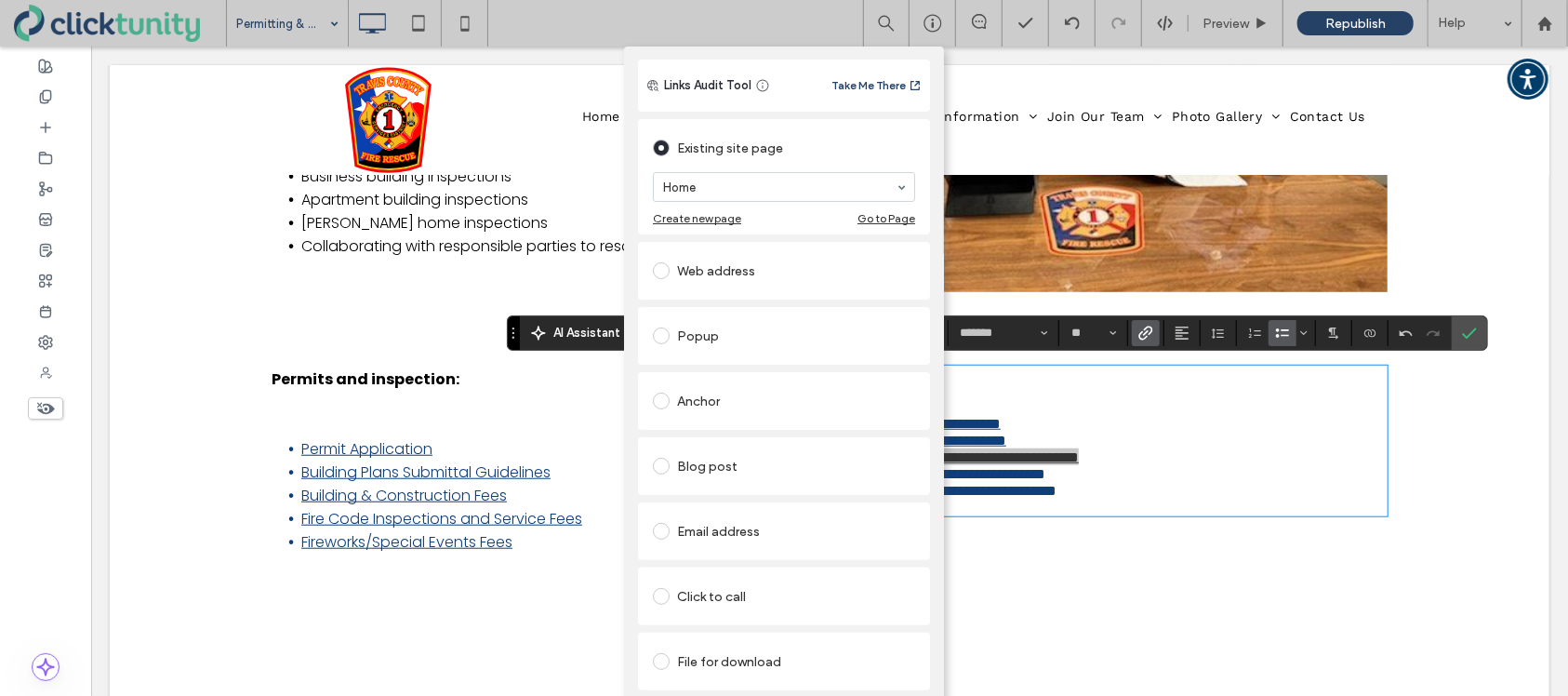
click at [658, 654] on span at bounding box center [661, 662] width 17 height 17
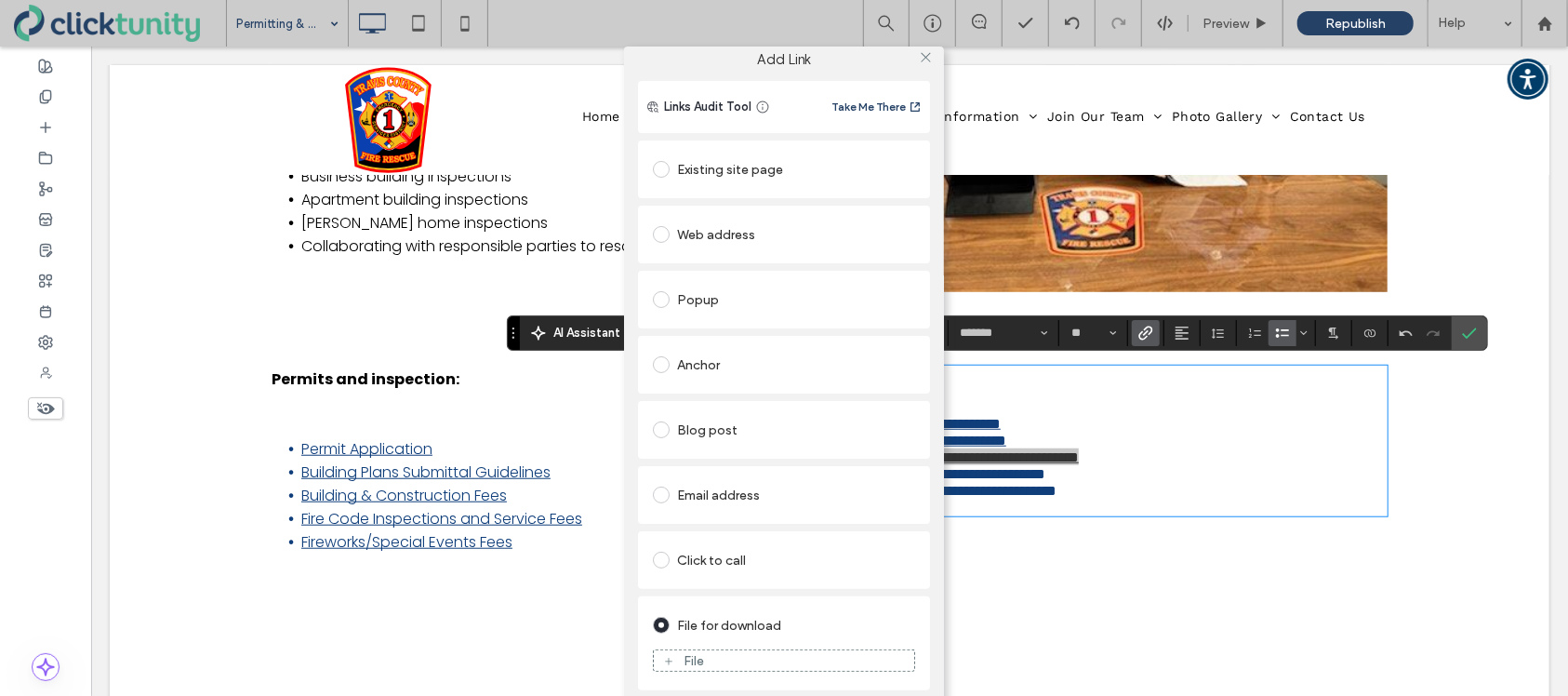
scroll to position [8, 0]
click at [691, 663] on div "File" at bounding box center [694, 663] width 21 height 16
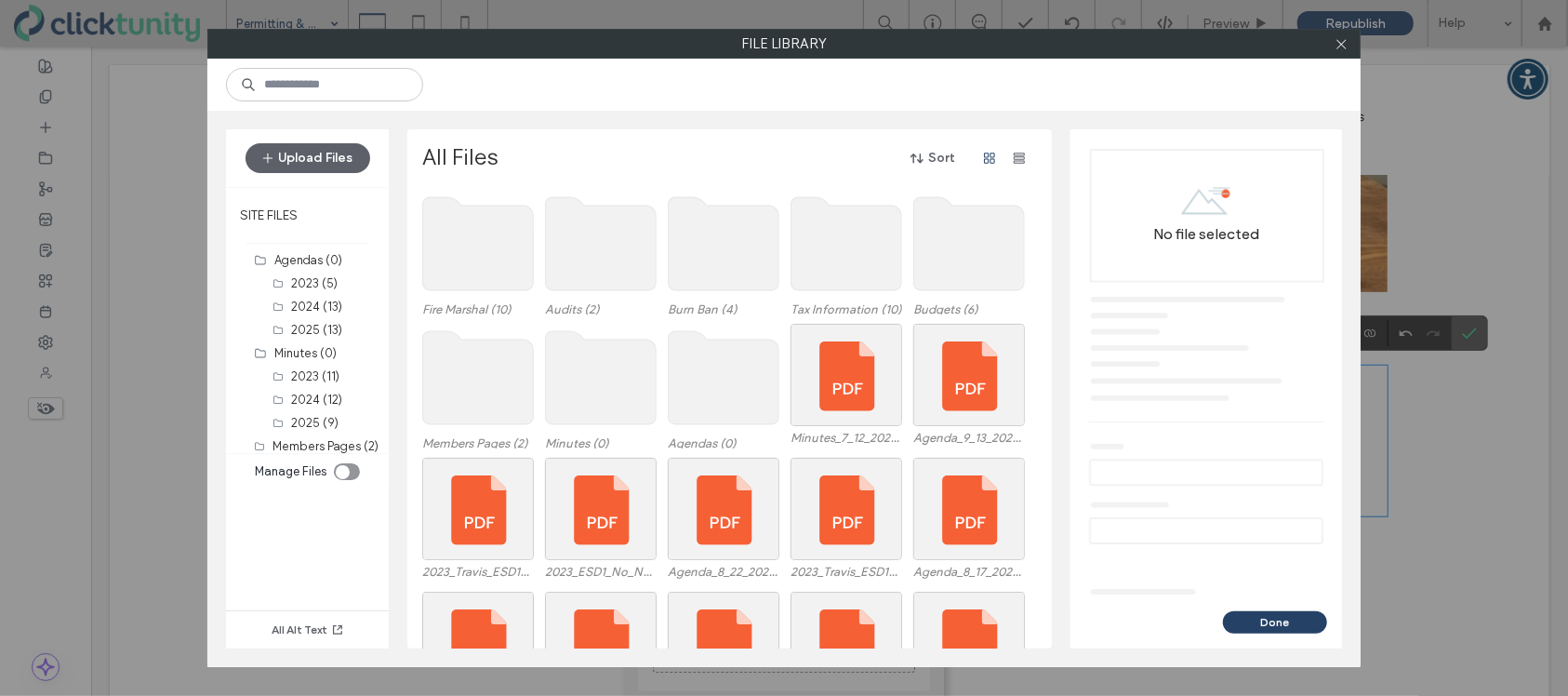
click at [486, 275] on use at bounding box center [478, 244] width 111 height 93
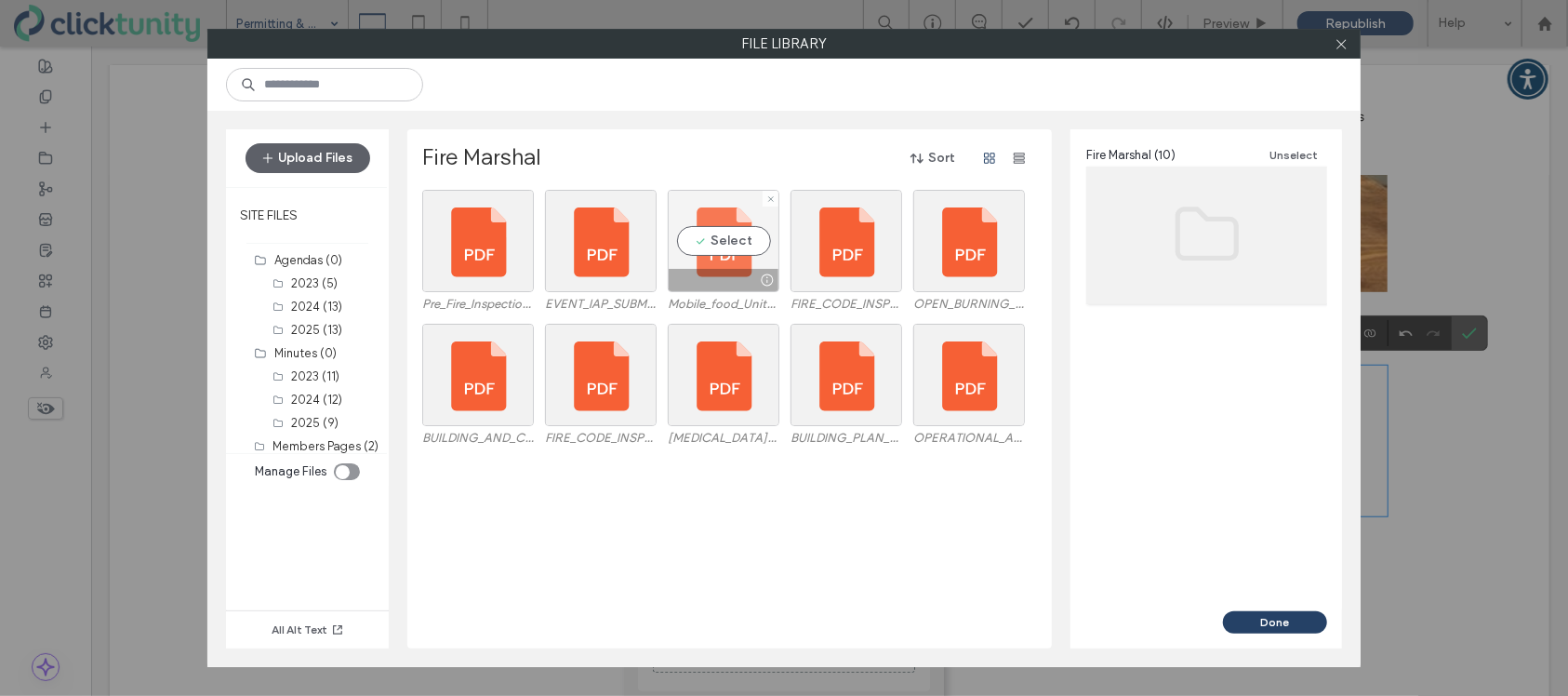
click at [682, 250] on div "Select" at bounding box center [724, 241] width 112 height 102
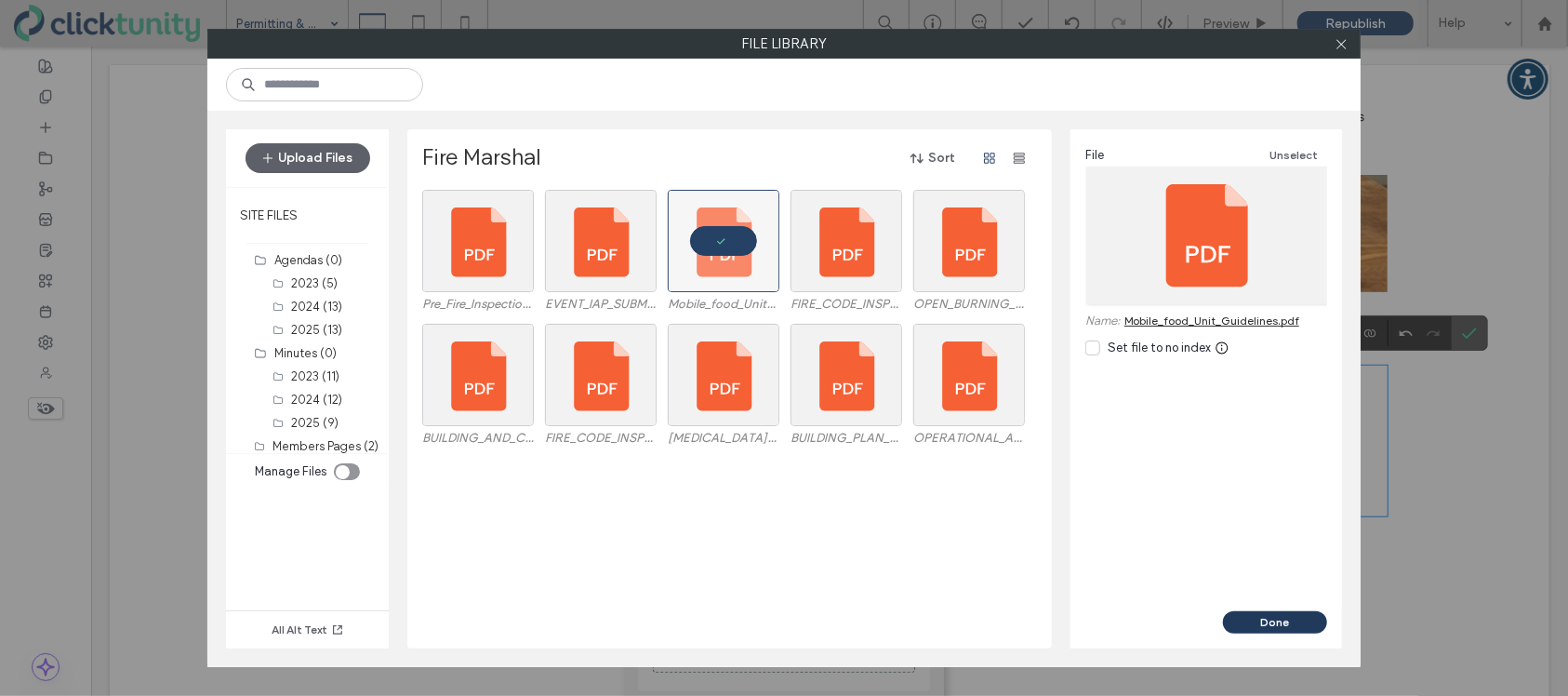
click at [1239, 627] on button "Done" at bounding box center [1275, 622] width 104 height 23
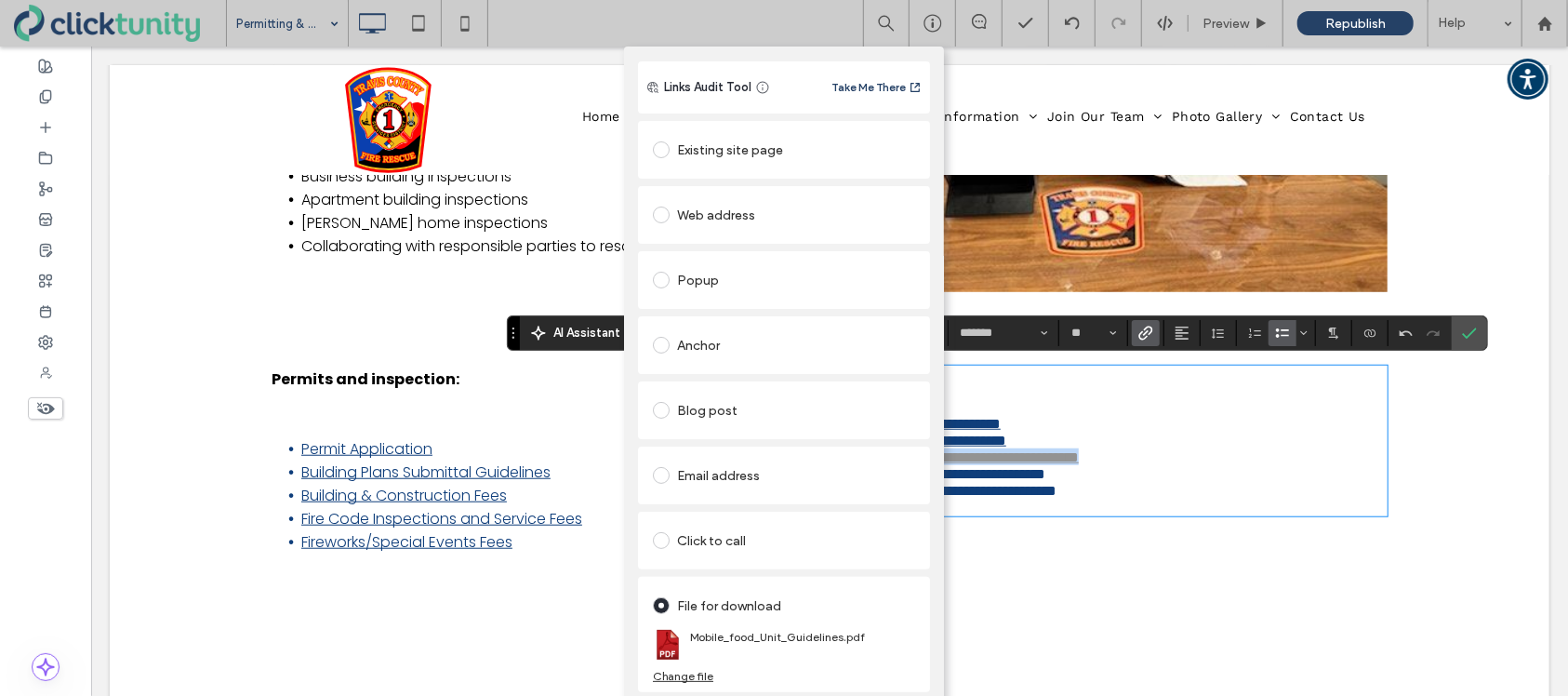
scroll to position [0, 0]
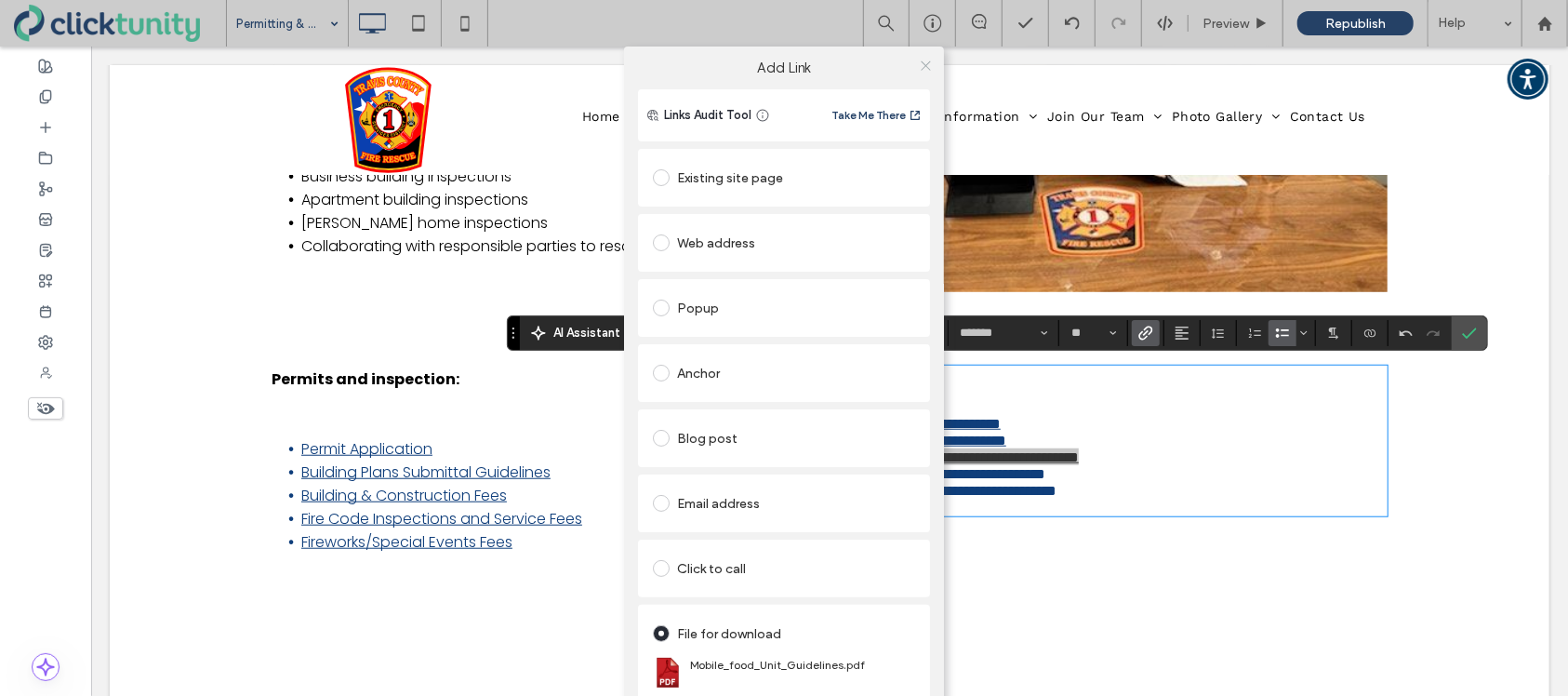
click at [922, 70] on icon at bounding box center [925, 66] width 14 height 14
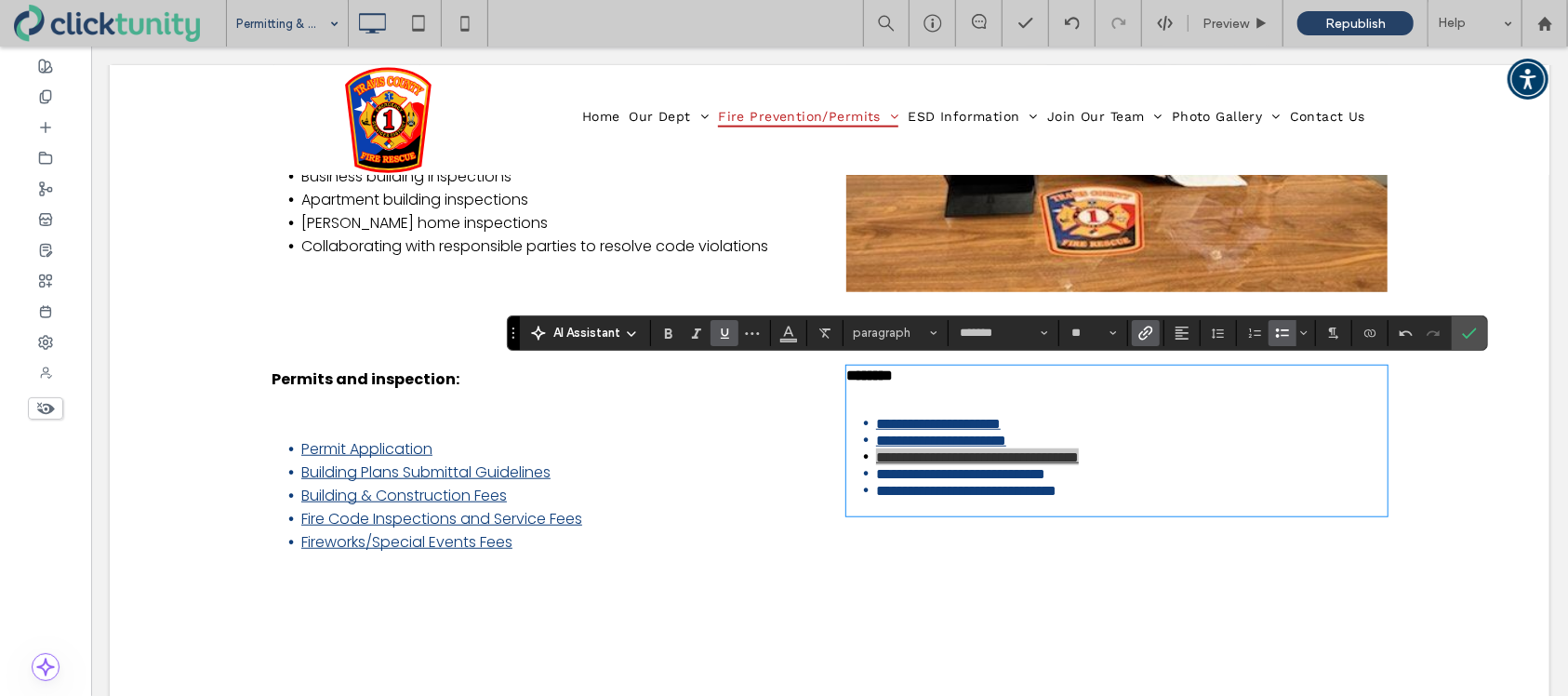
click at [792, 345] on div "AI Assistant paragraph ******* **" at bounding box center [997, 333] width 981 height 35
click at [792, 339] on span "Color" at bounding box center [788, 331] width 15 height 25
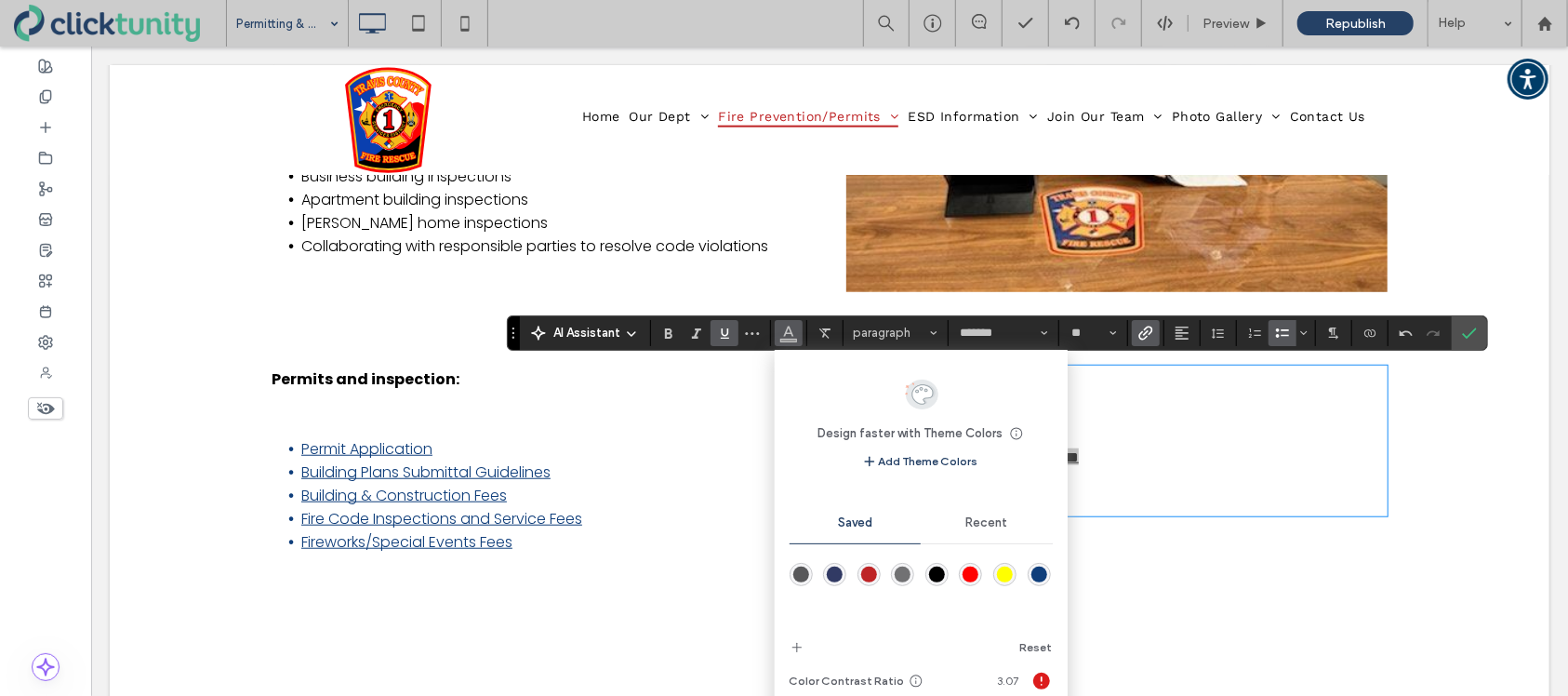
click at [1041, 575] on div "rgba(15,62,123,1)" at bounding box center [1039, 575] width 16 height 16
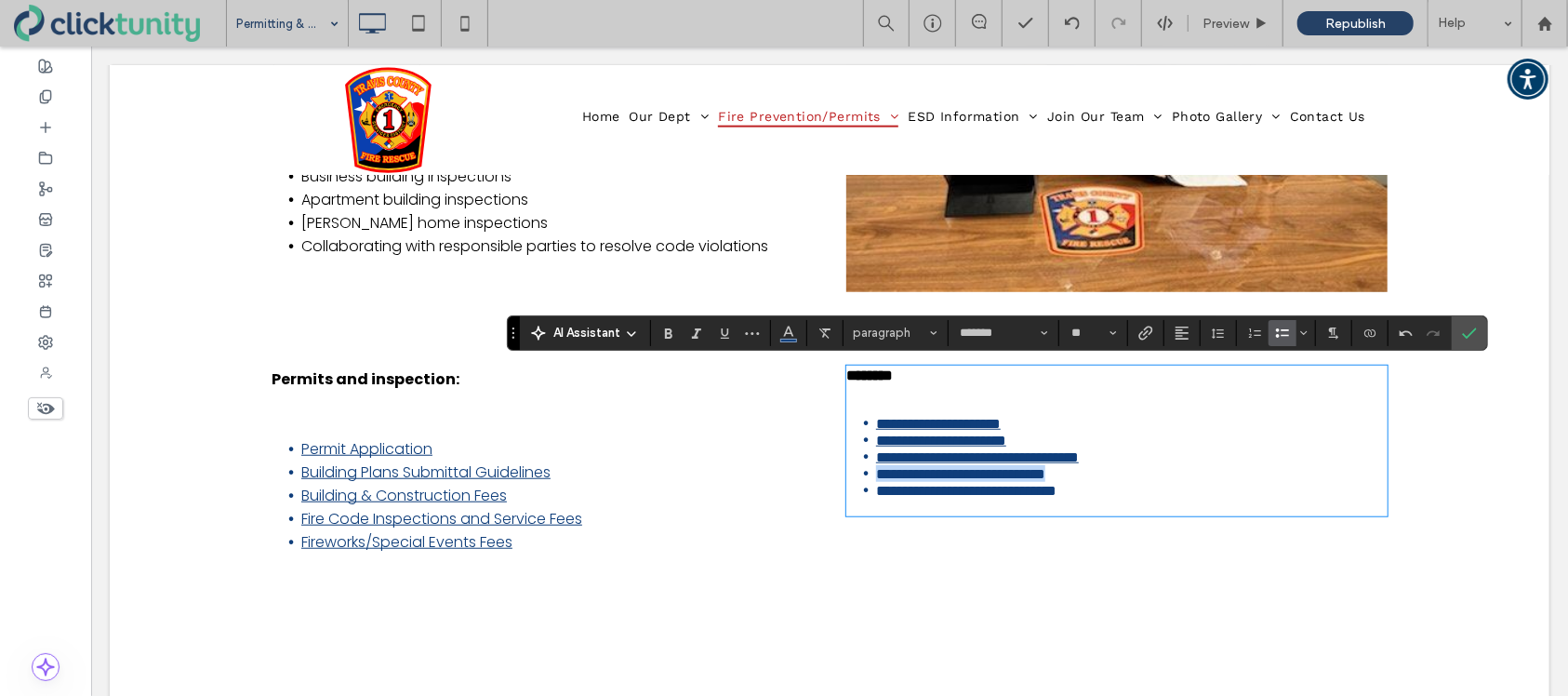
drag, startPoint x: 877, startPoint y: 511, endPoint x: 1088, endPoint y: 514, distance: 211.0
click at [1044, 481] on span "**********" at bounding box center [960, 473] width 169 height 14
click at [1145, 341] on span "Link" at bounding box center [1143, 333] width 9 height 27
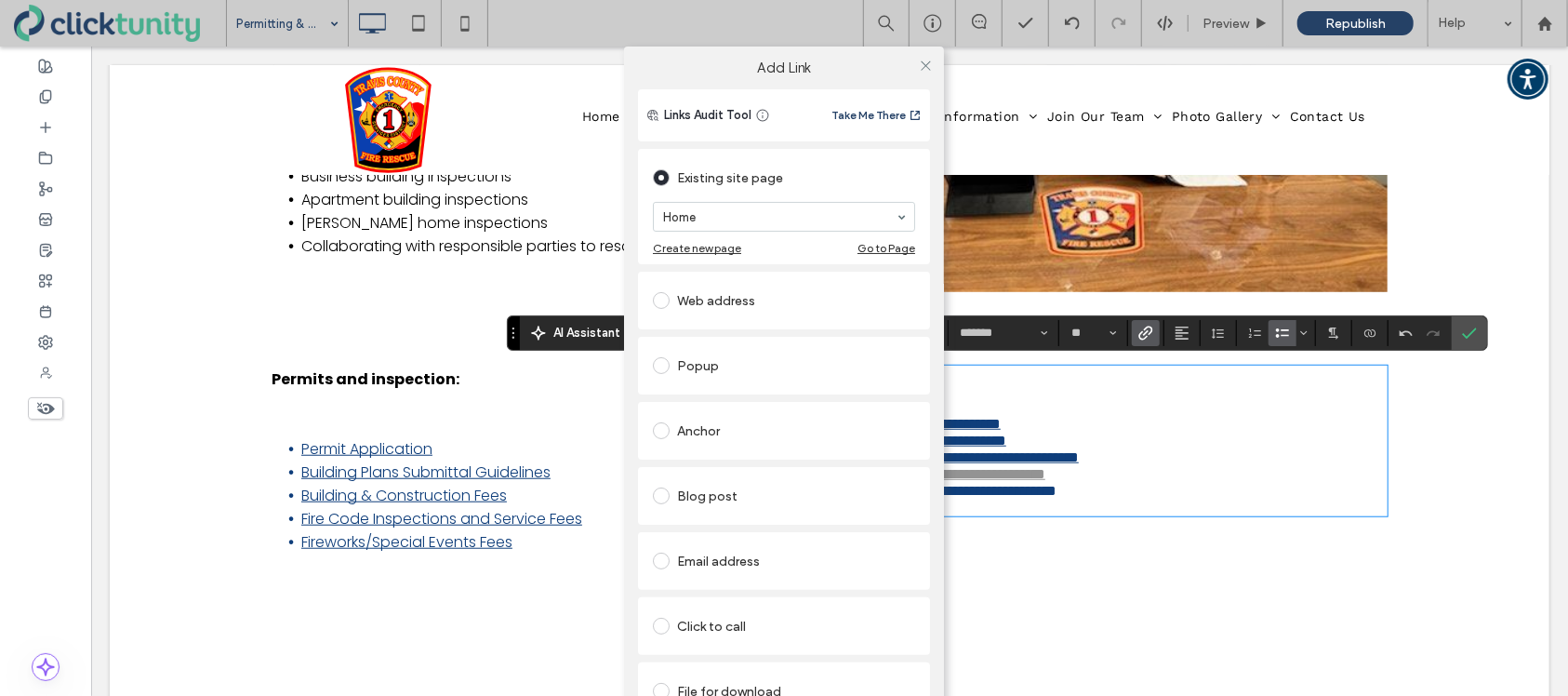
scroll to position [42, 0]
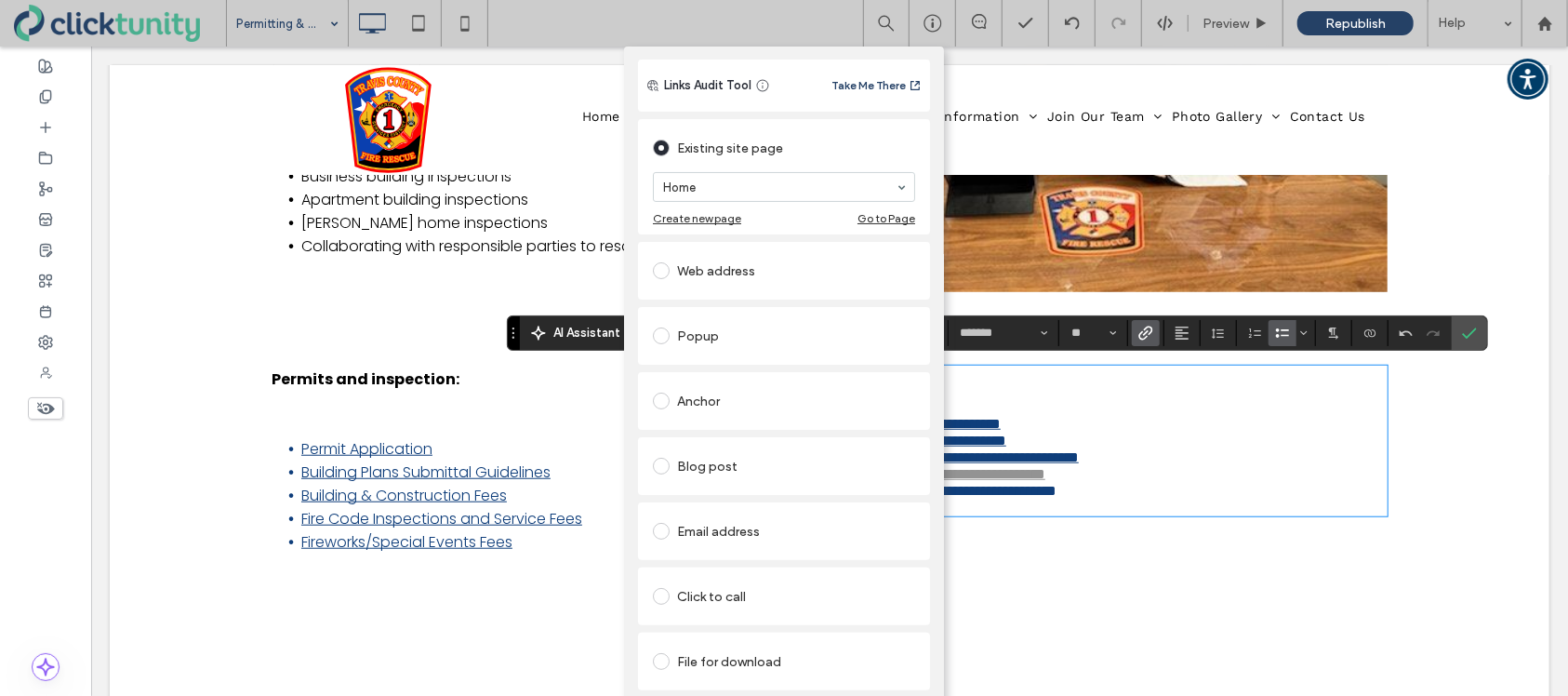
click at [660, 654] on span at bounding box center [661, 662] width 17 height 17
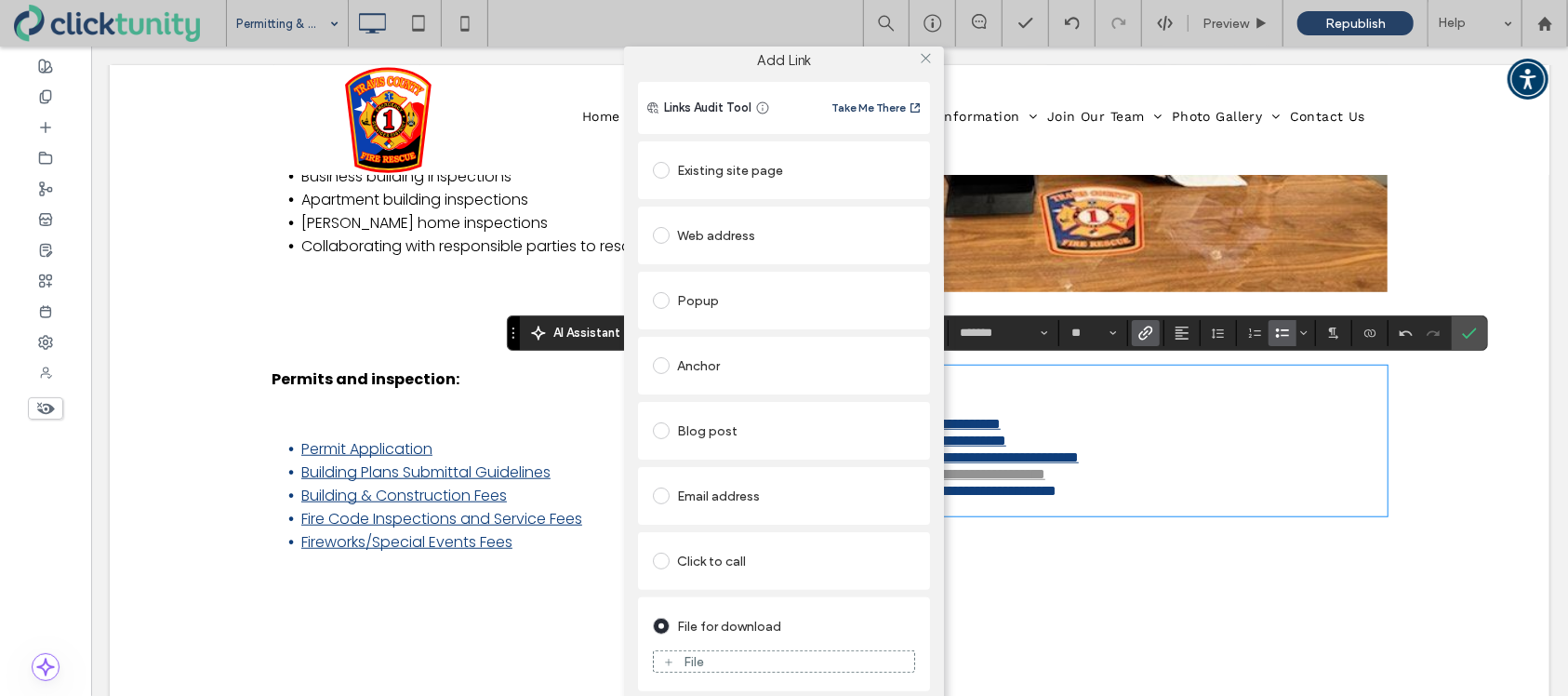
click at [710, 654] on div "File" at bounding box center [784, 662] width 260 height 17
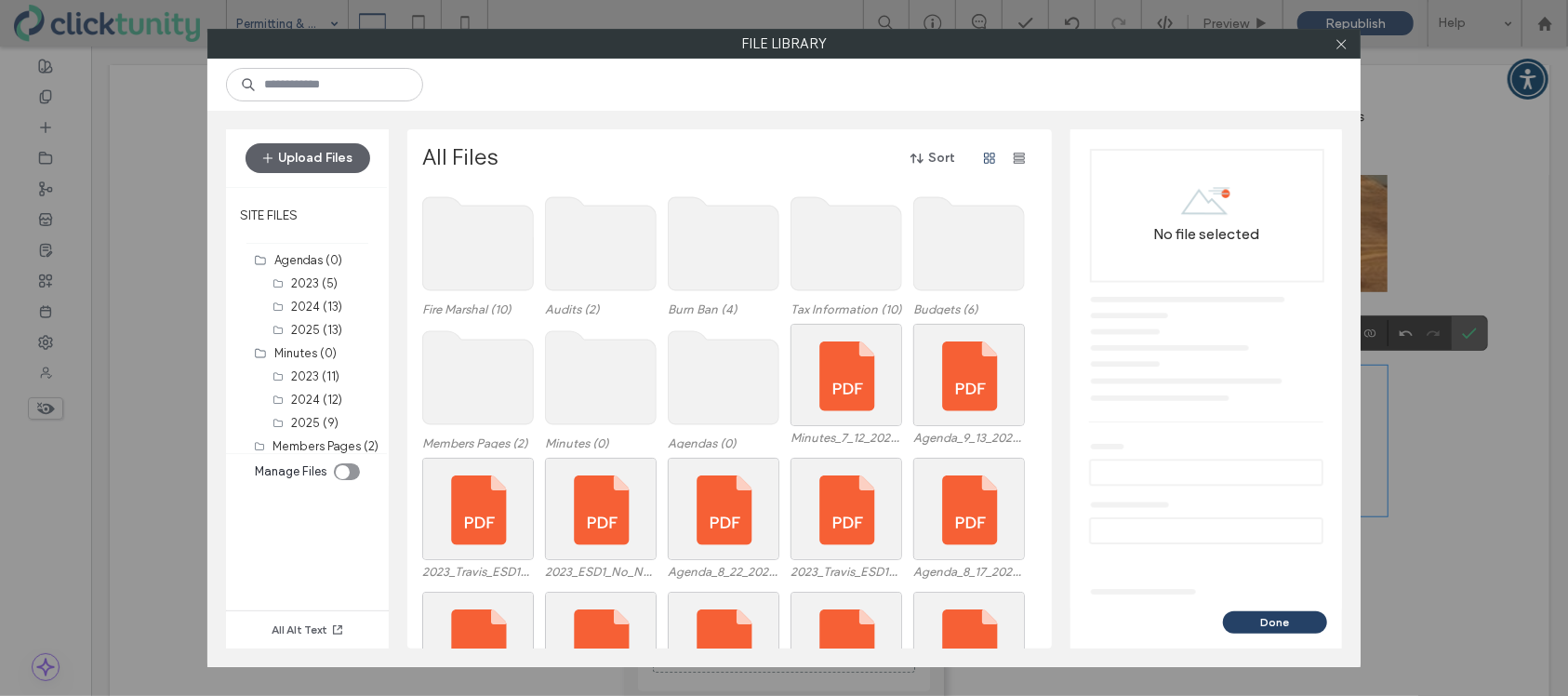
click at [443, 271] on use at bounding box center [478, 244] width 111 height 93
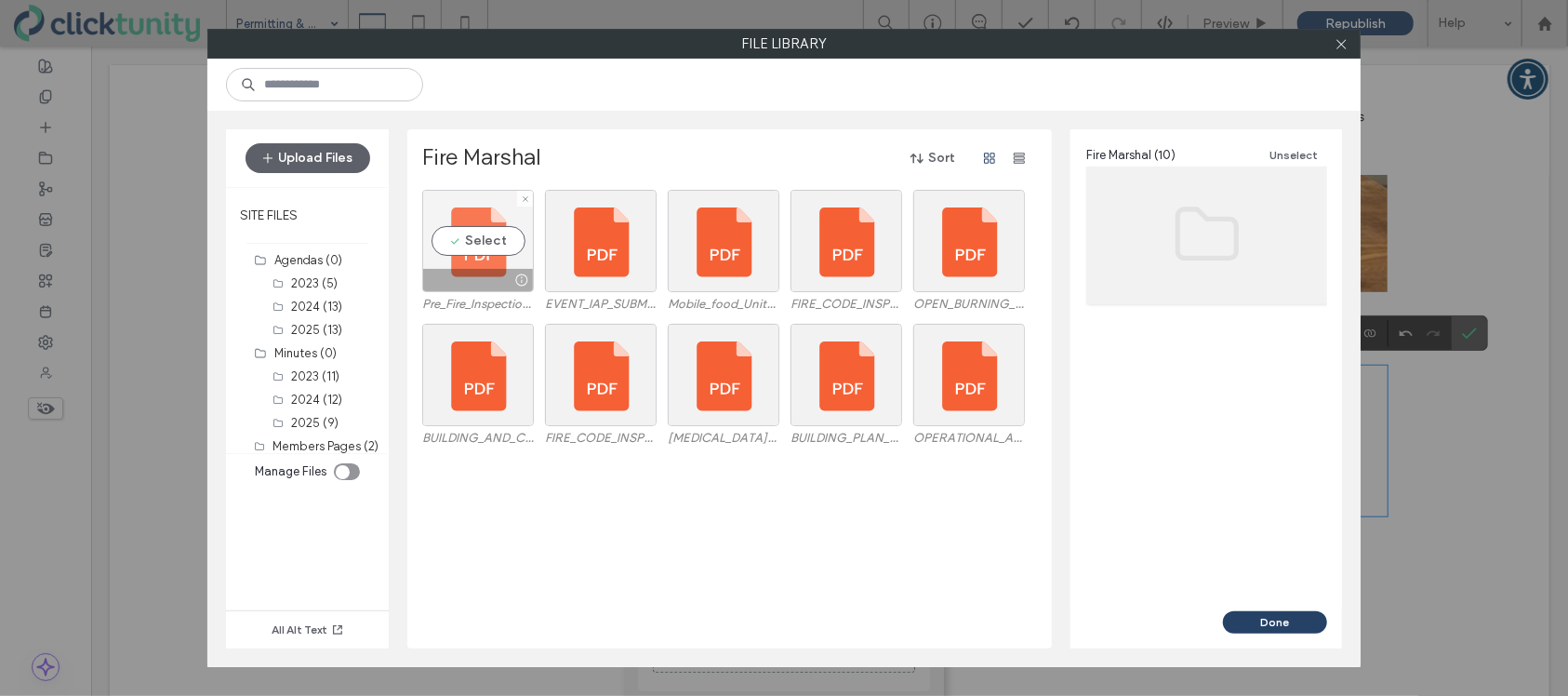
click at [472, 239] on div "Select" at bounding box center [478, 241] width 112 height 102
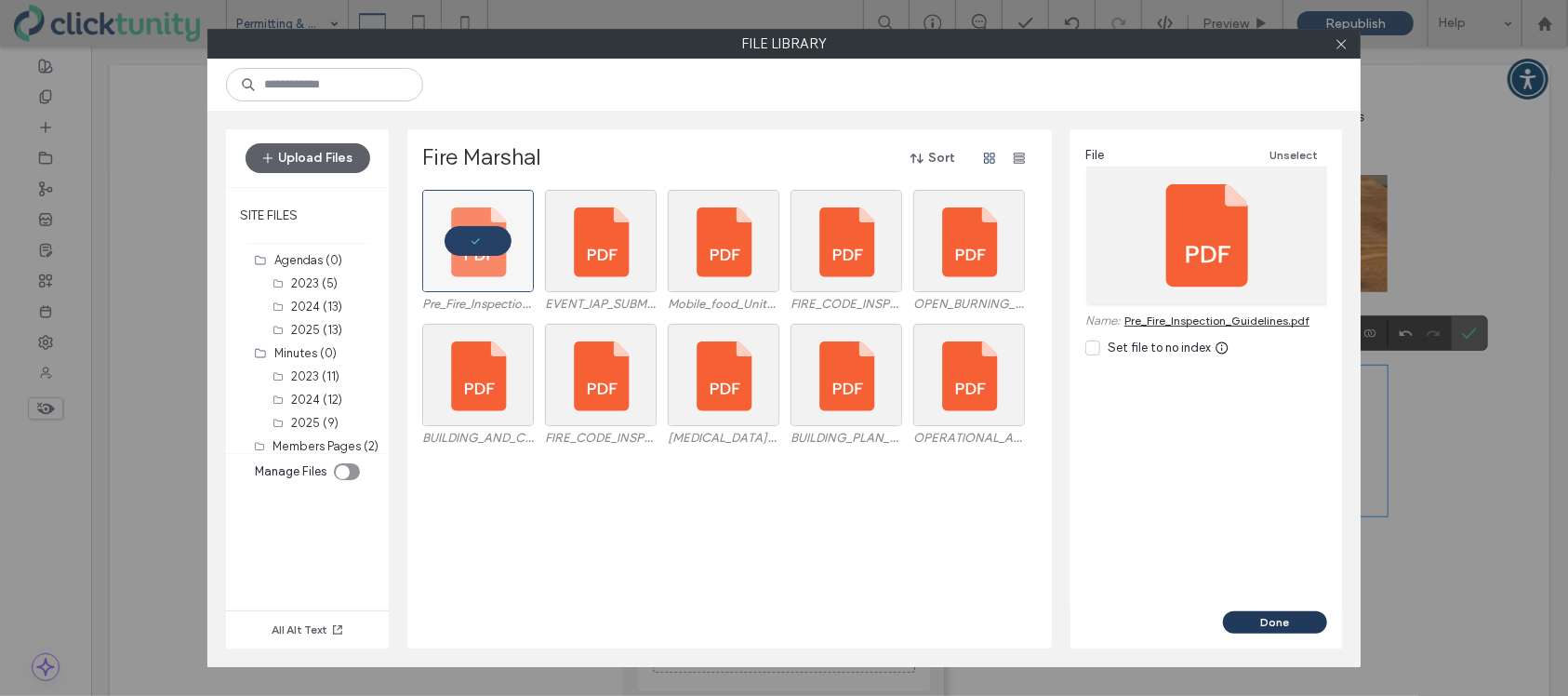
click at [1246, 618] on button "Done" at bounding box center [1275, 622] width 104 height 23
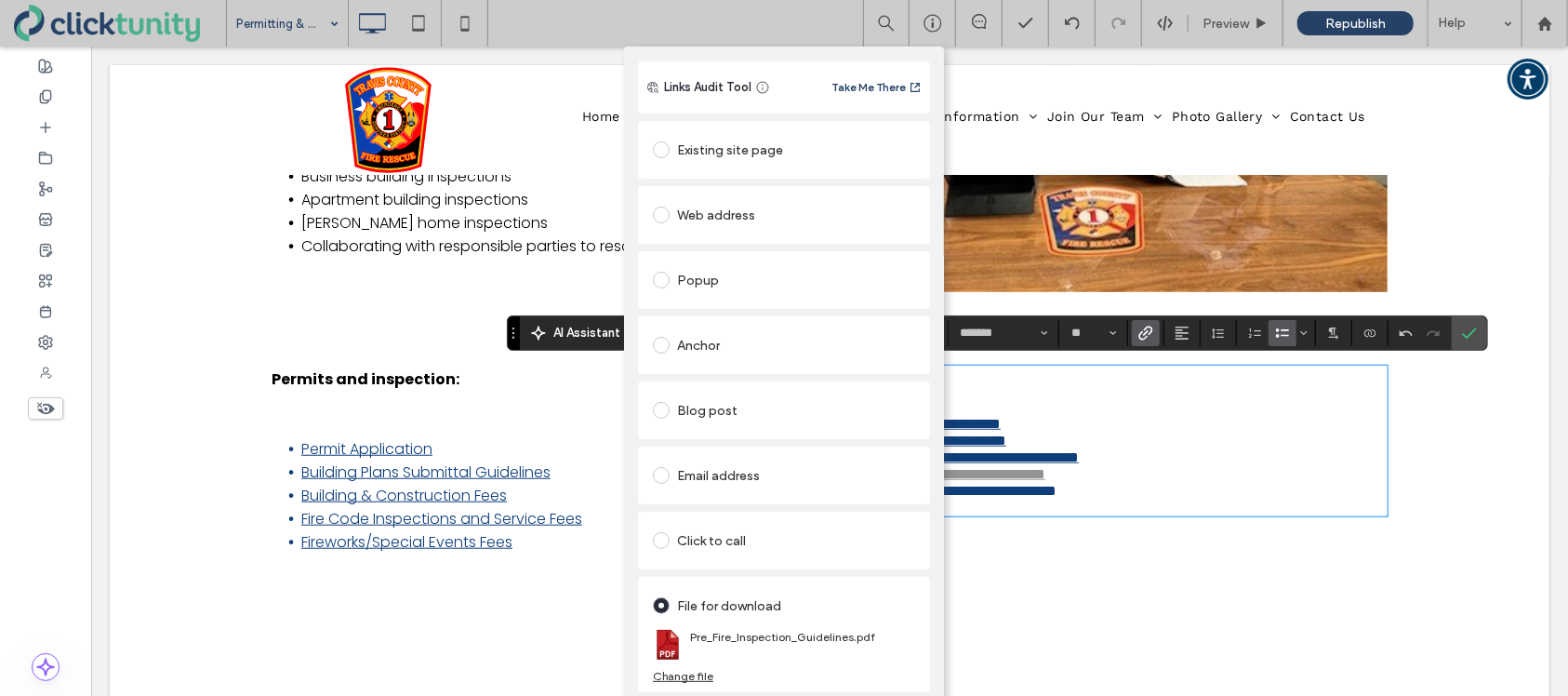
scroll to position [0, 0]
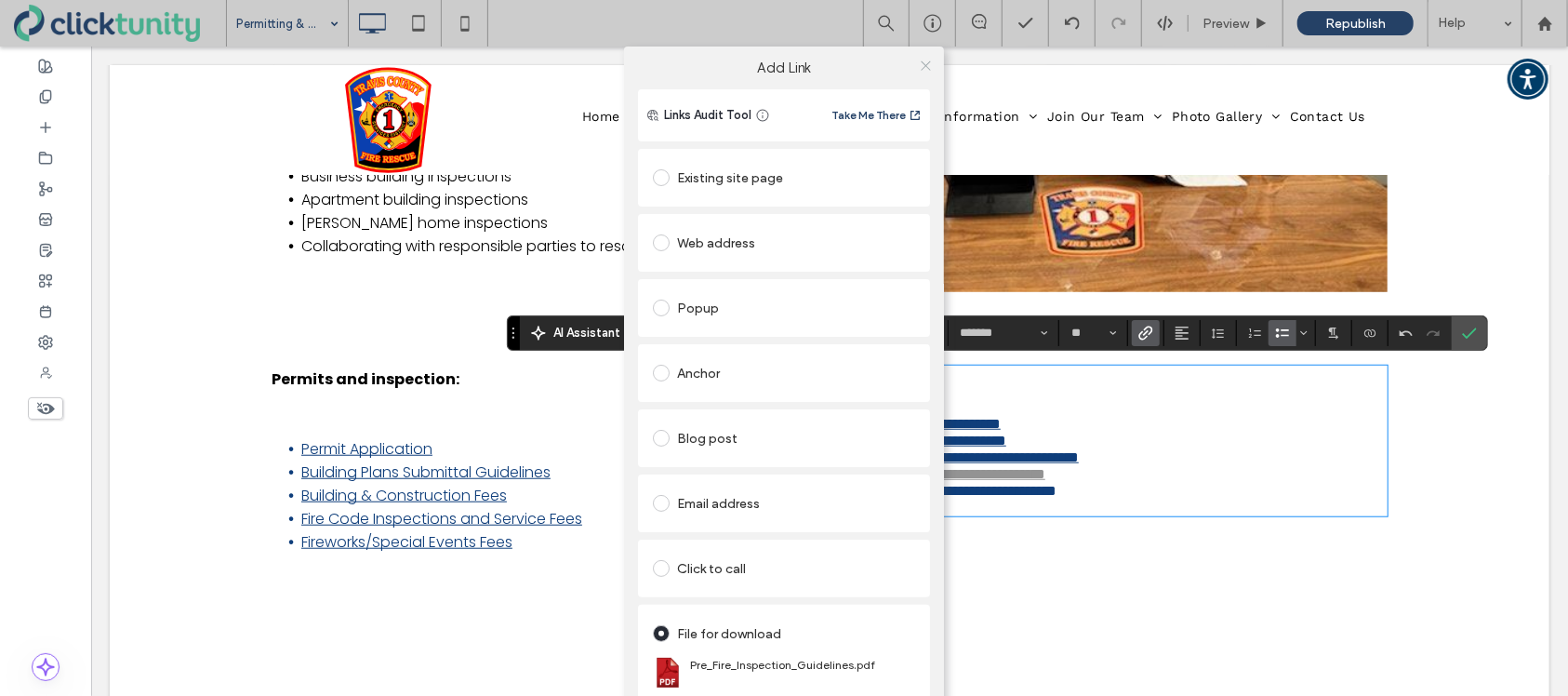
click at [919, 70] on icon at bounding box center [925, 66] width 14 height 14
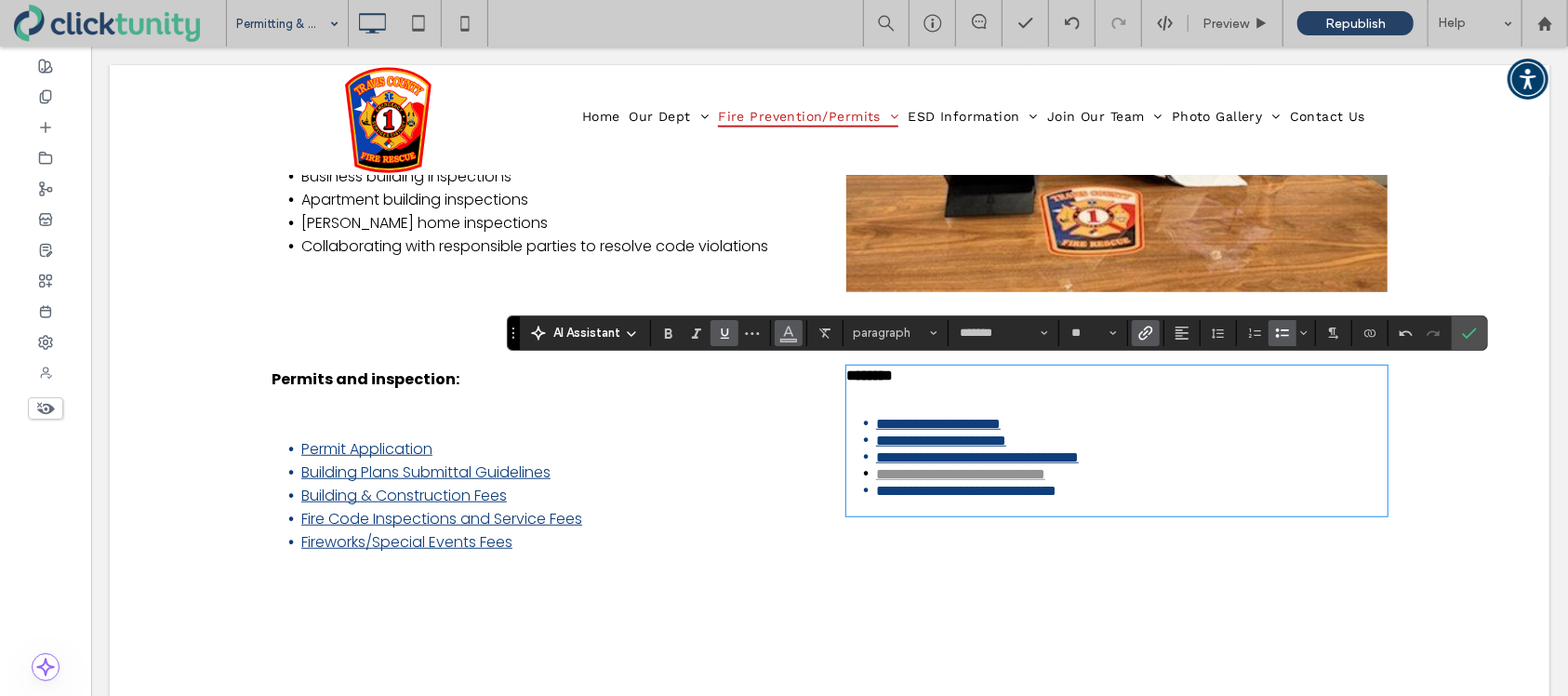
click at [790, 330] on use "Color" at bounding box center [788, 330] width 10 height 10
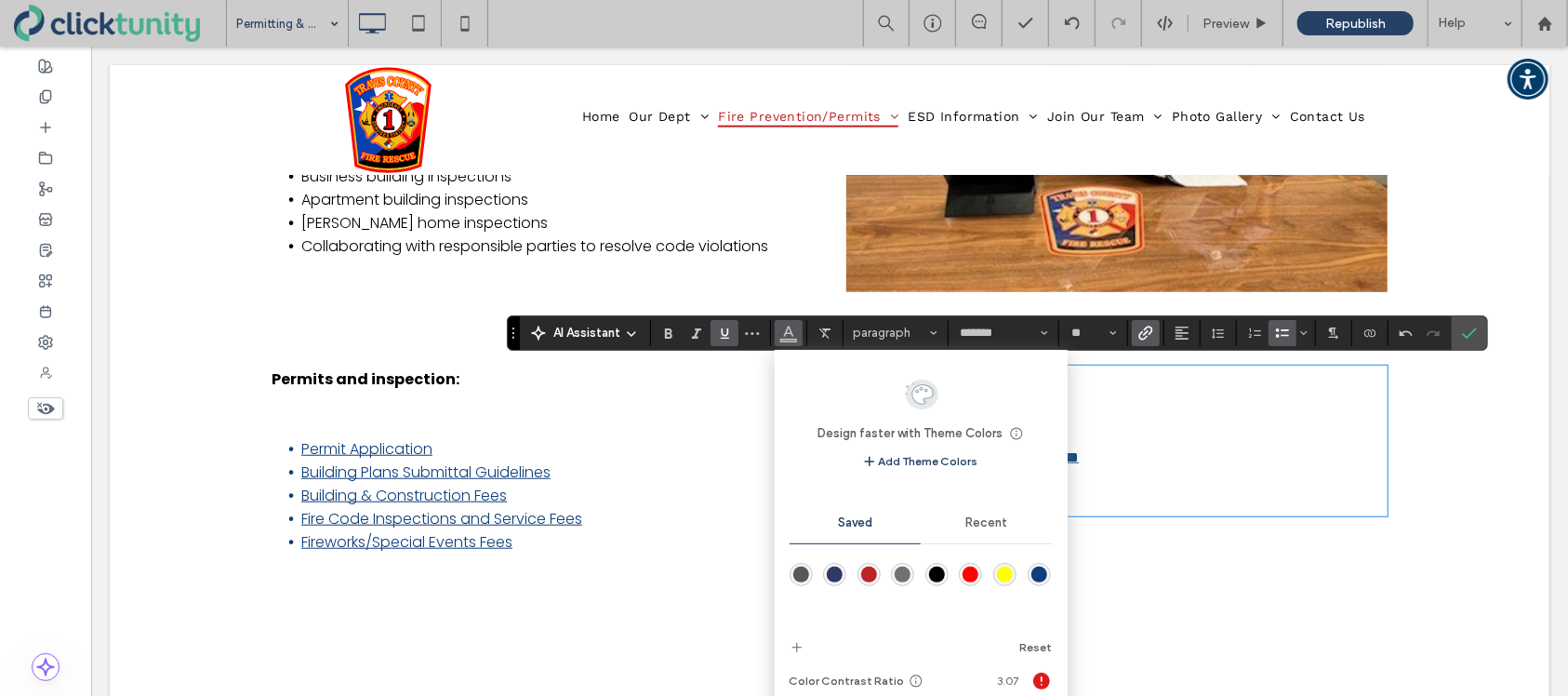
click at [1040, 578] on div "rgba(15,62,123,1)" at bounding box center [1039, 575] width 16 height 16
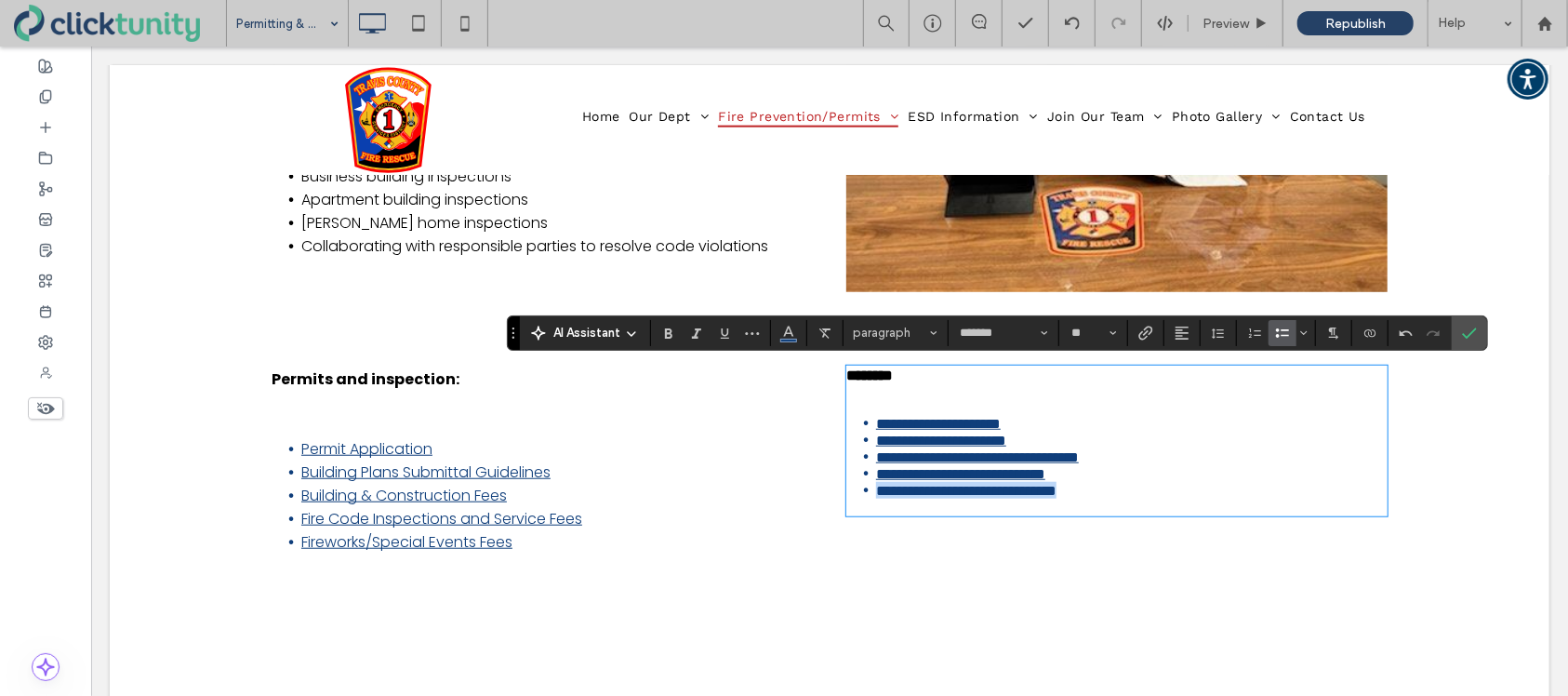
drag, startPoint x: 878, startPoint y: 532, endPoint x: 1101, endPoint y: 534, distance: 223.0
click at [1056, 497] on span "**********" at bounding box center [966, 490] width 181 height 14
click at [1145, 337] on use "Link" at bounding box center [1146, 332] width 14 height 14
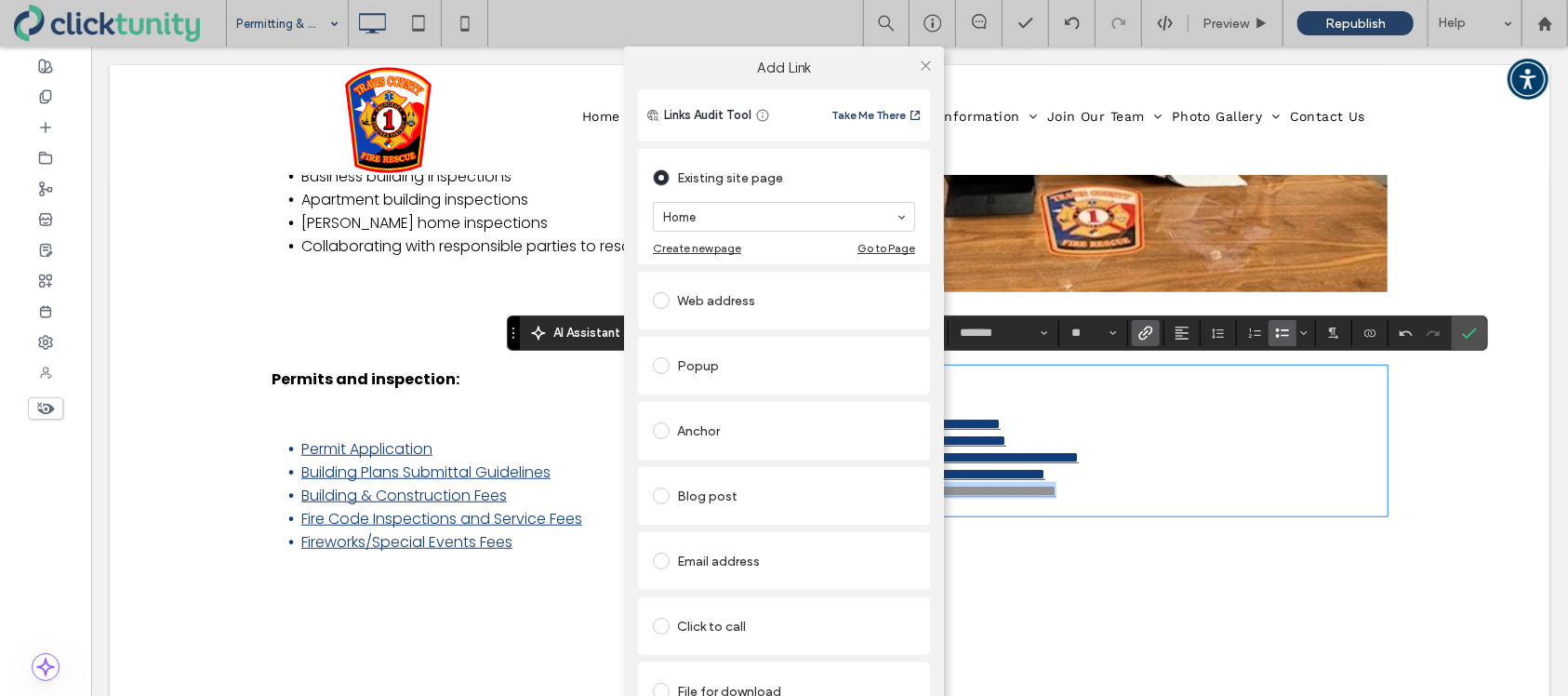
scroll to position [42, 0]
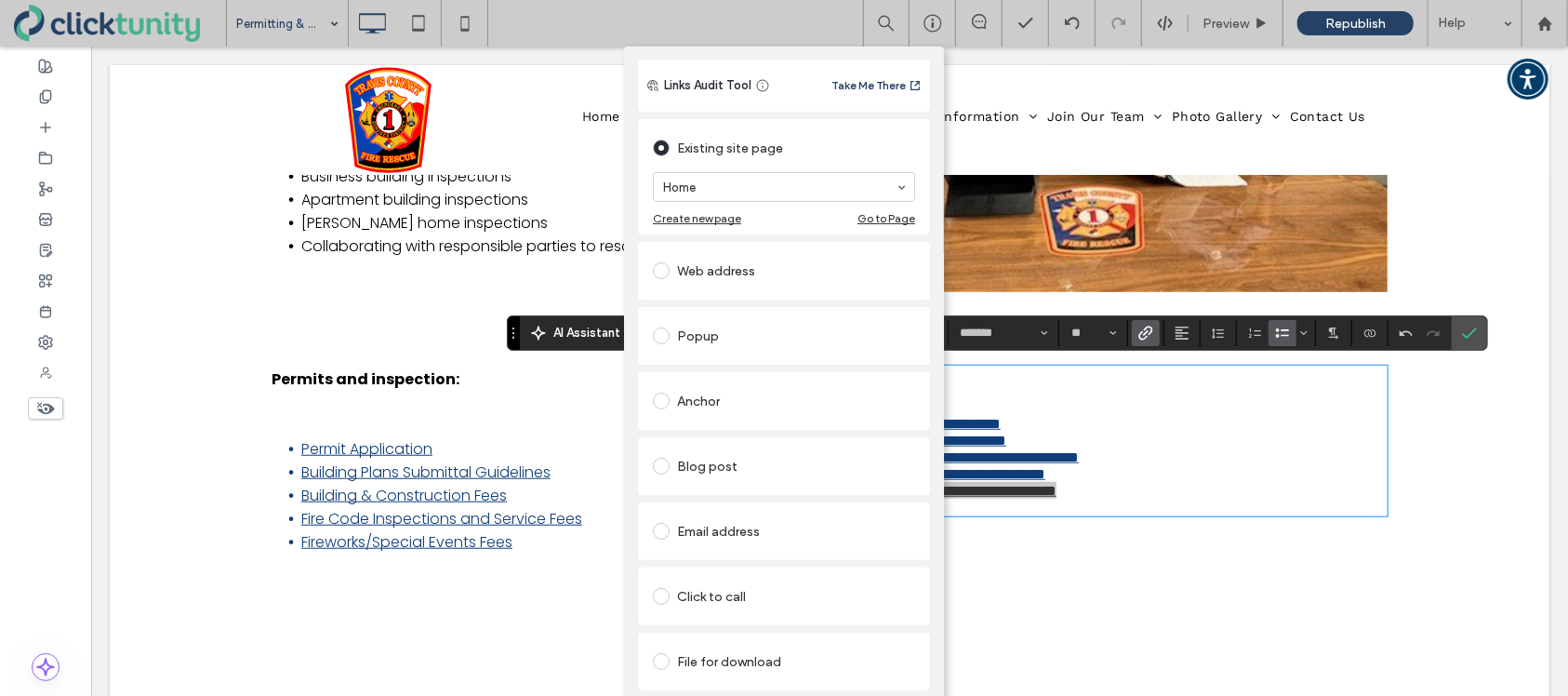
click at [658, 655] on span at bounding box center [661, 662] width 17 height 17
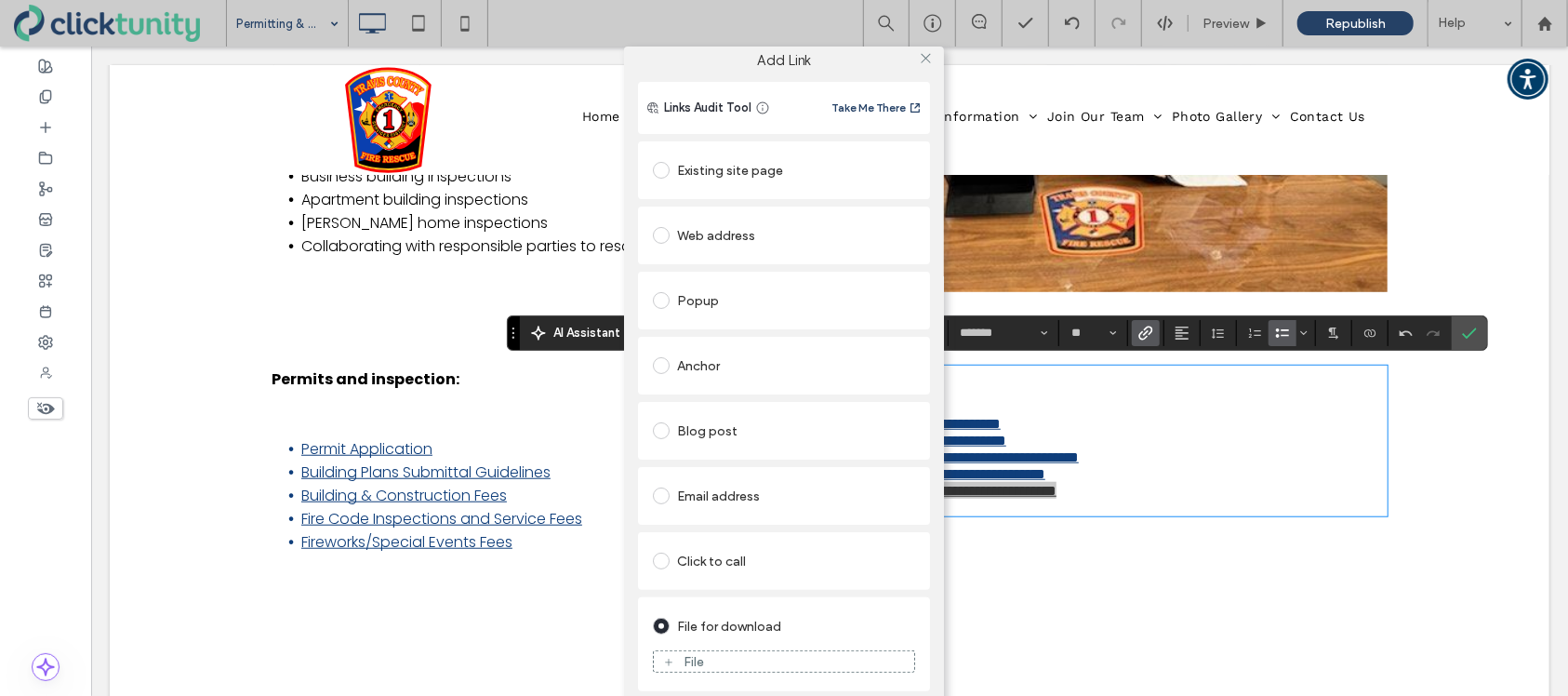
click at [726, 654] on div "File" at bounding box center [784, 662] width 260 height 17
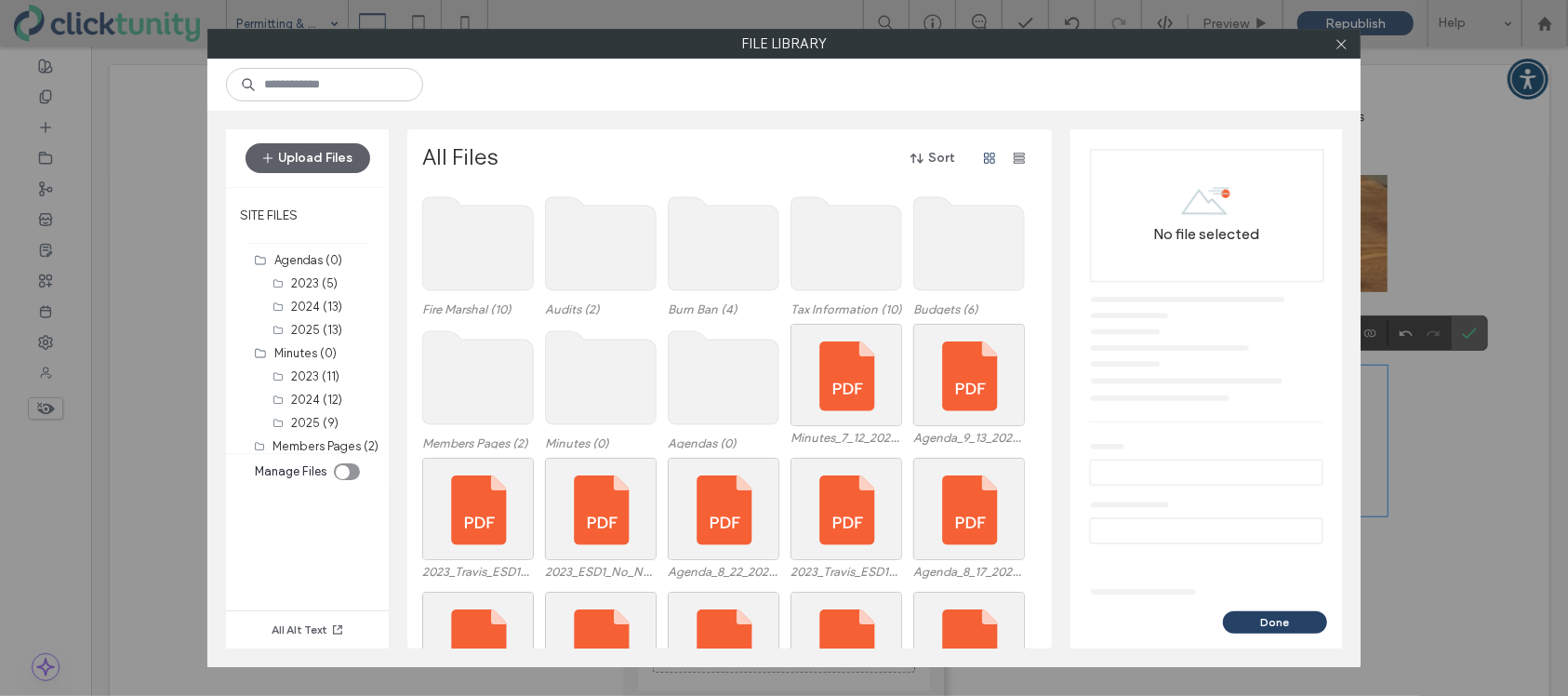
click at [477, 242] on use at bounding box center [478, 244] width 111 height 93
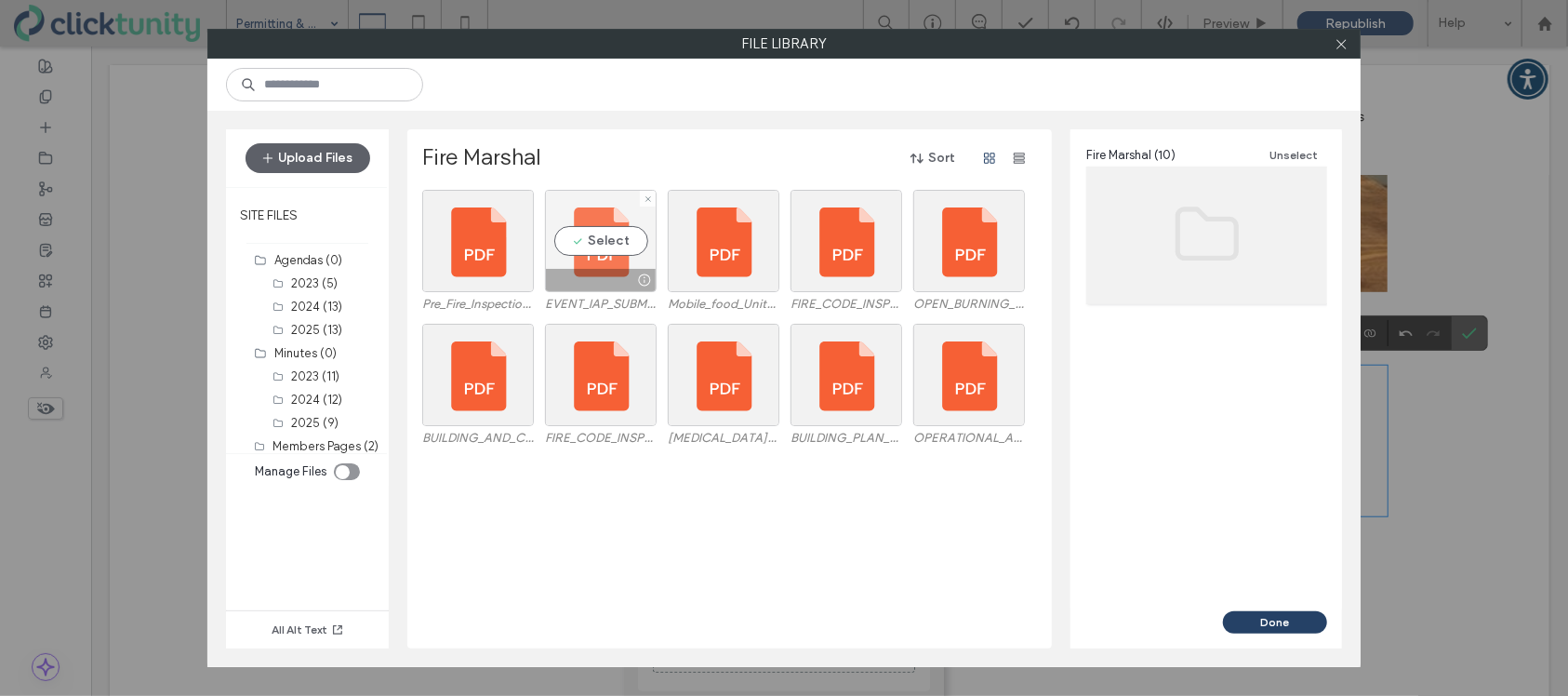
click at [569, 235] on div "Select" at bounding box center [601, 241] width 112 height 102
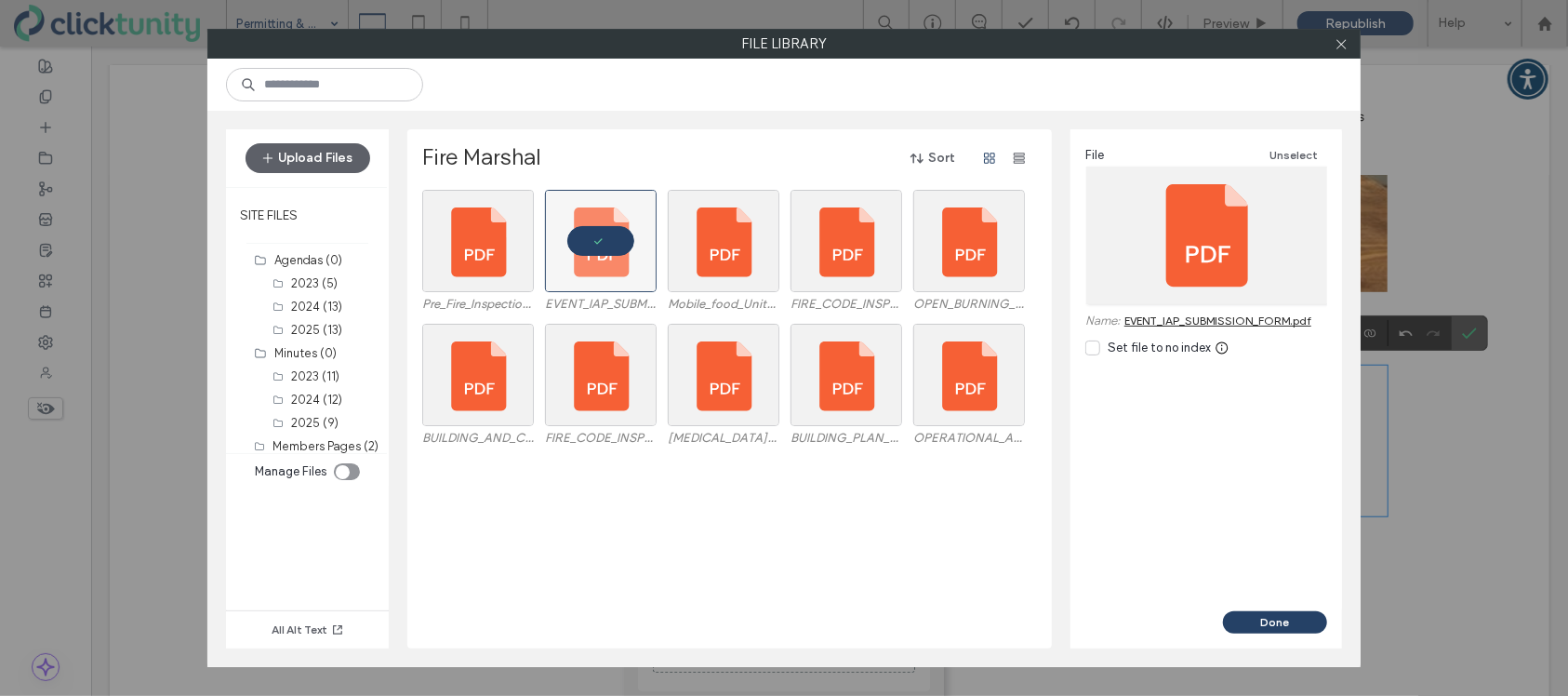
click at [1252, 620] on button "Done" at bounding box center [1275, 622] width 104 height 23
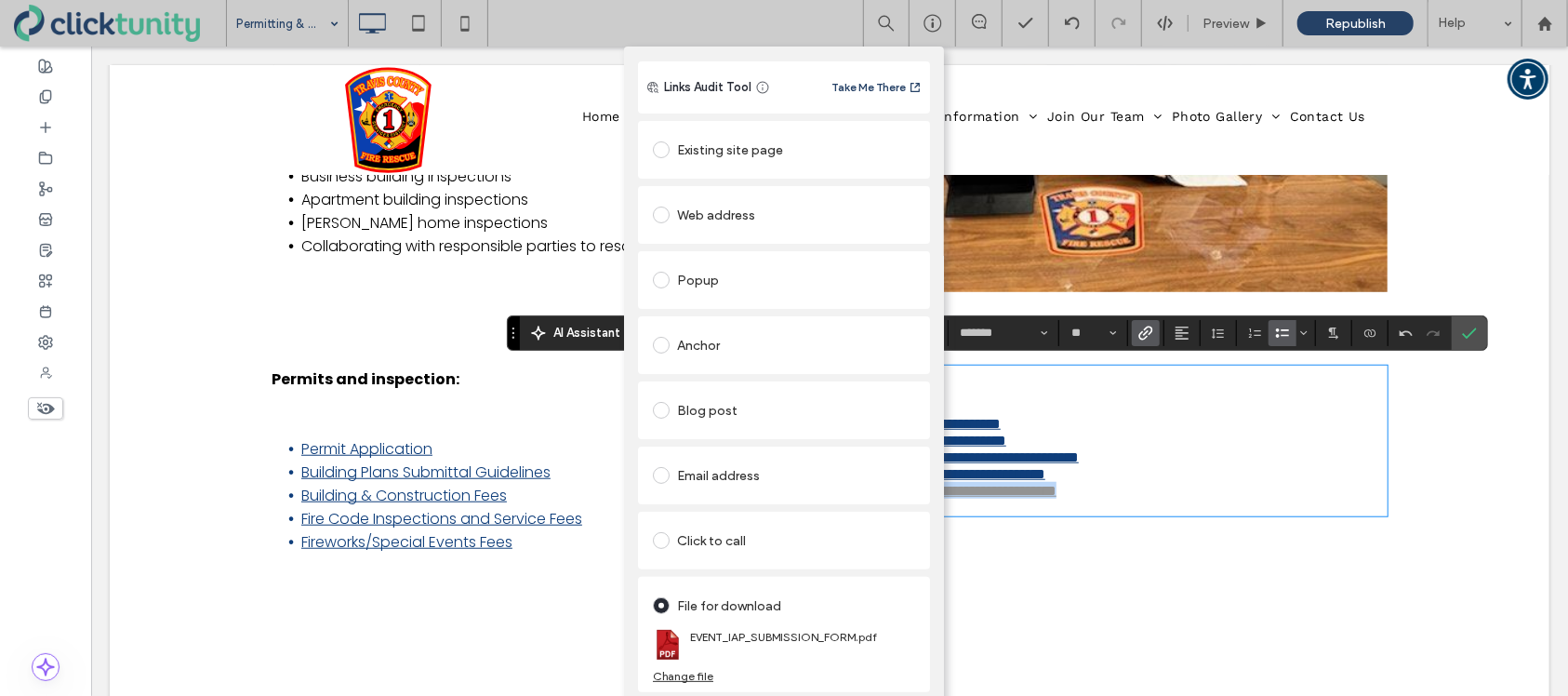
scroll to position [0, 0]
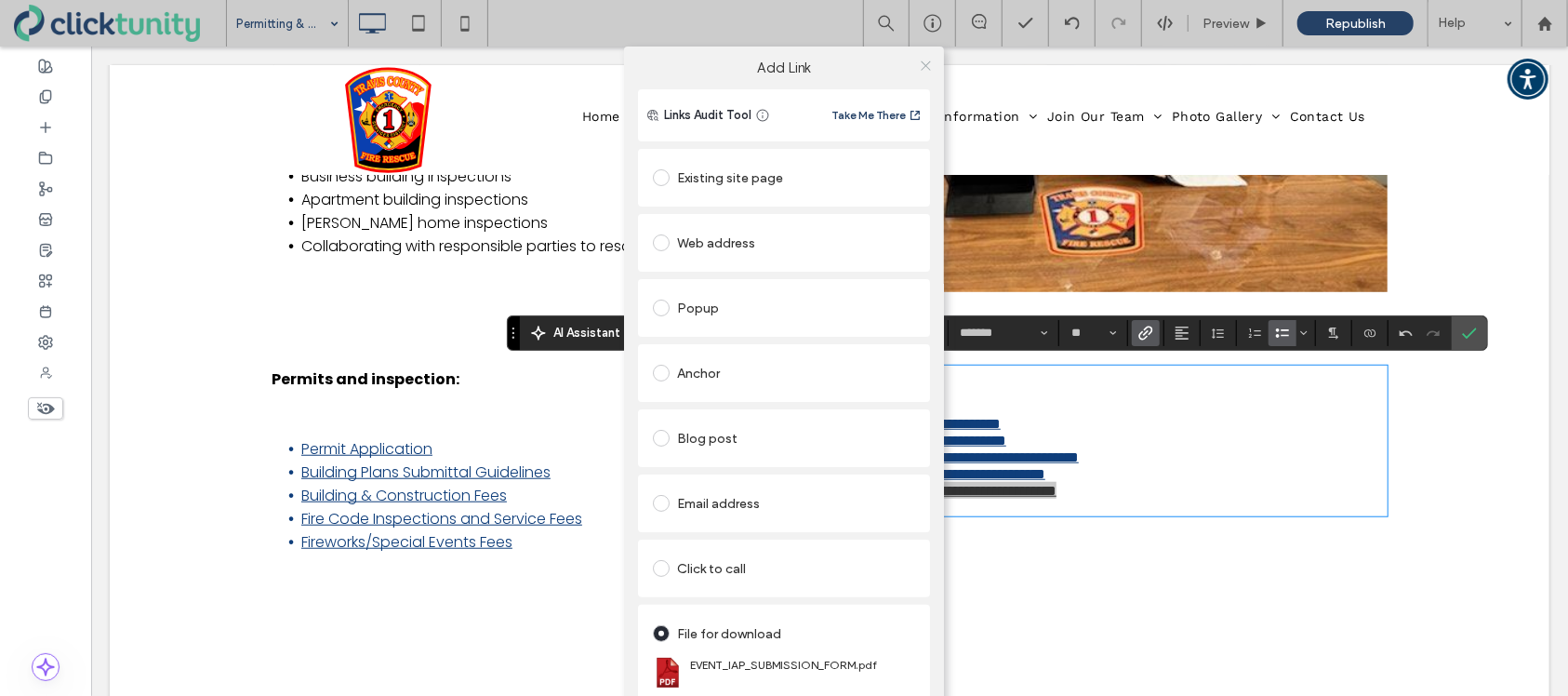
click at [924, 69] on icon at bounding box center [925, 66] width 14 height 14
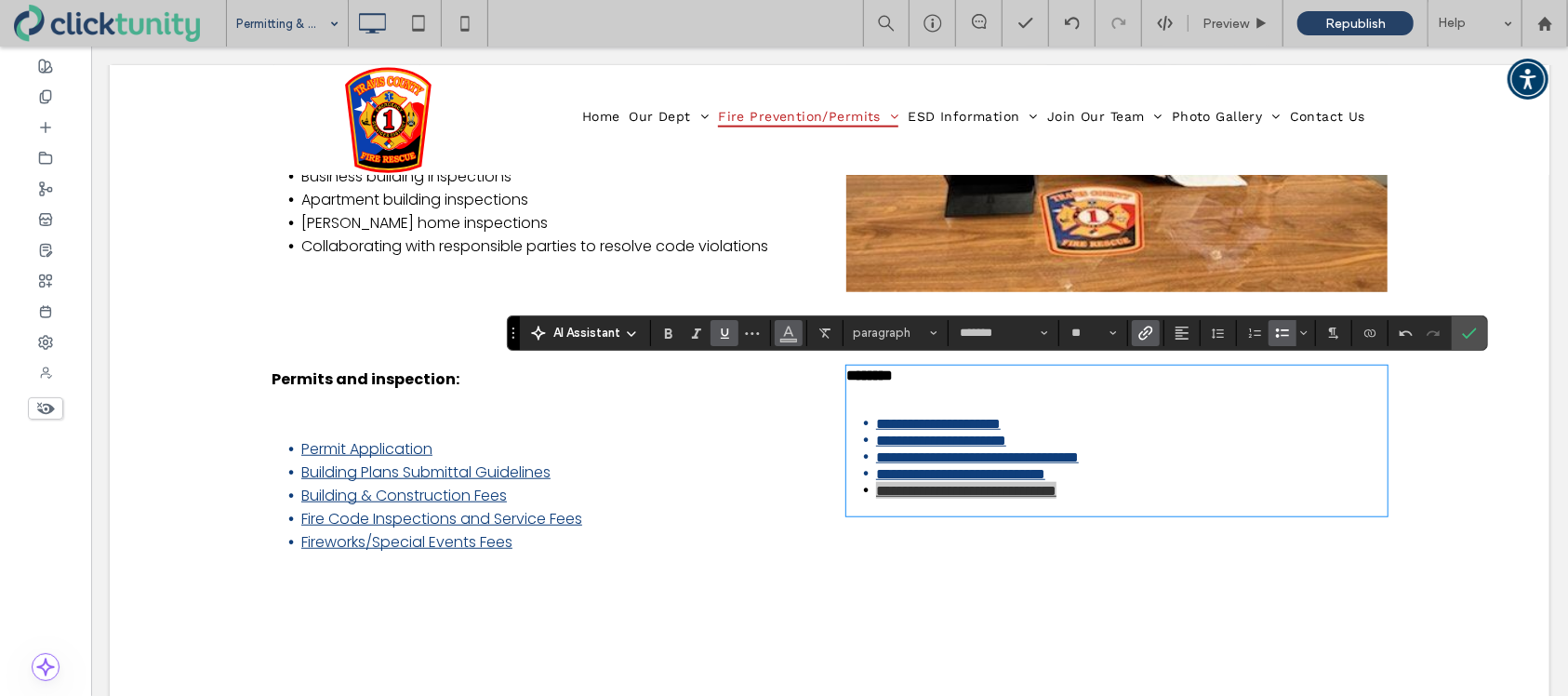
click at [785, 323] on icon "Color" at bounding box center [788, 330] width 15 height 15
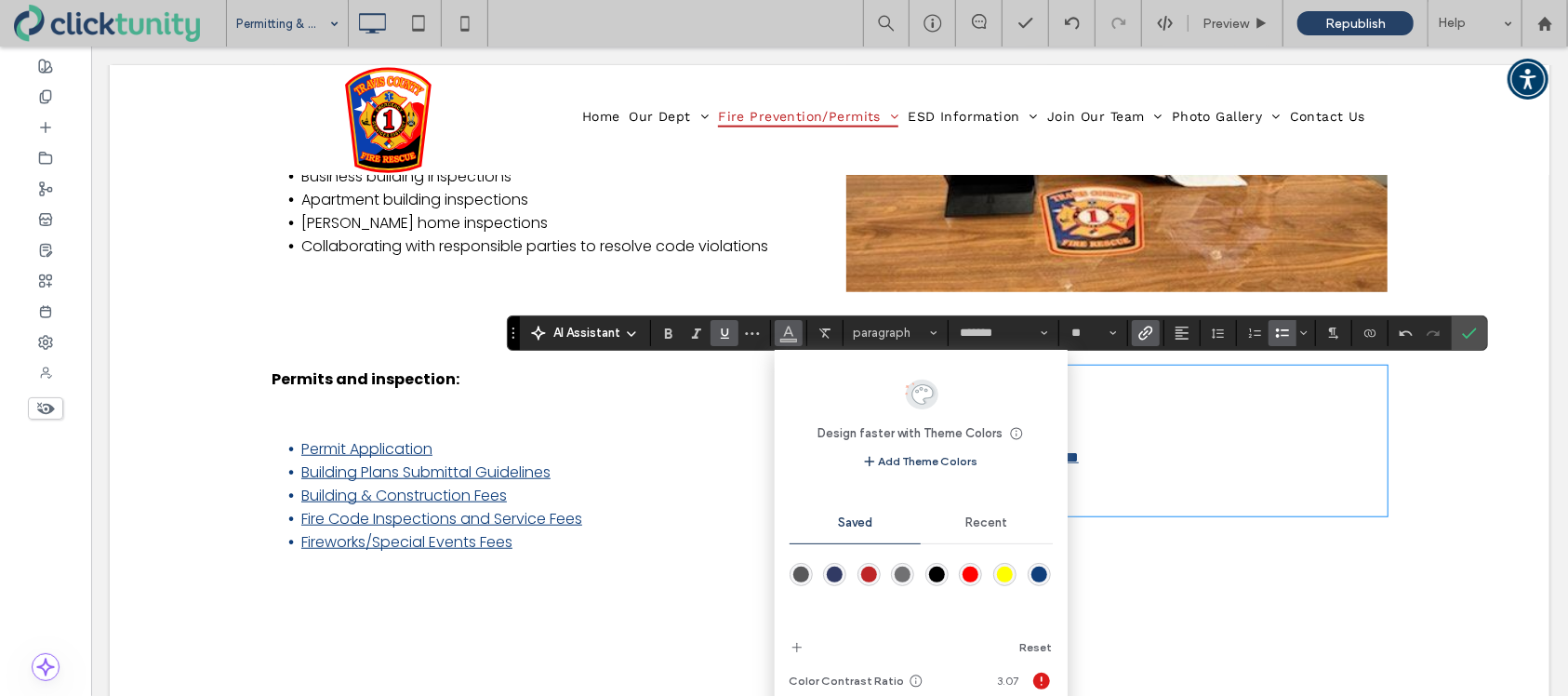
click at [1040, 573] on div "rgba(15,62,123,1)" at bounding box center [1039, 575] width 16 height 16
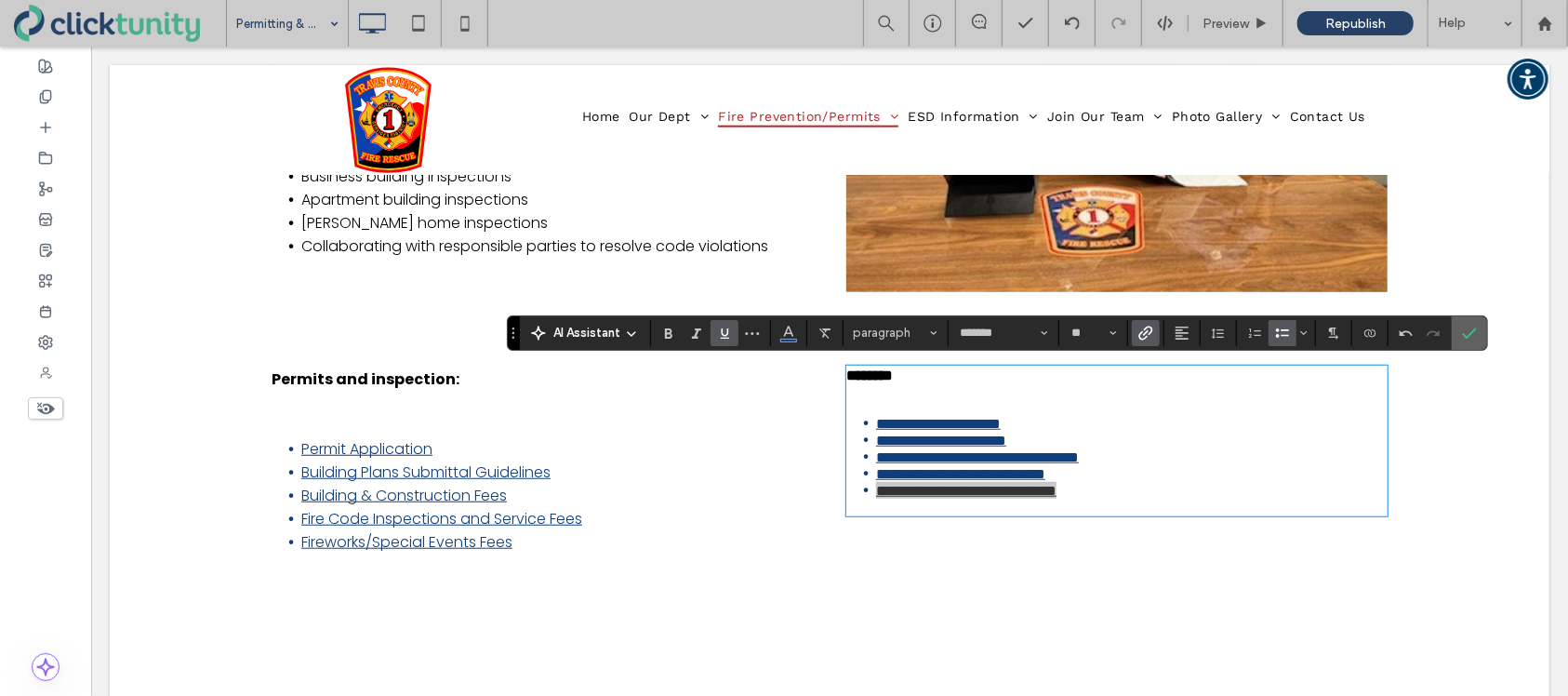
click at [1466, 340] on span "Confirm" at bounding box center [1466, 333] width 9 height 33
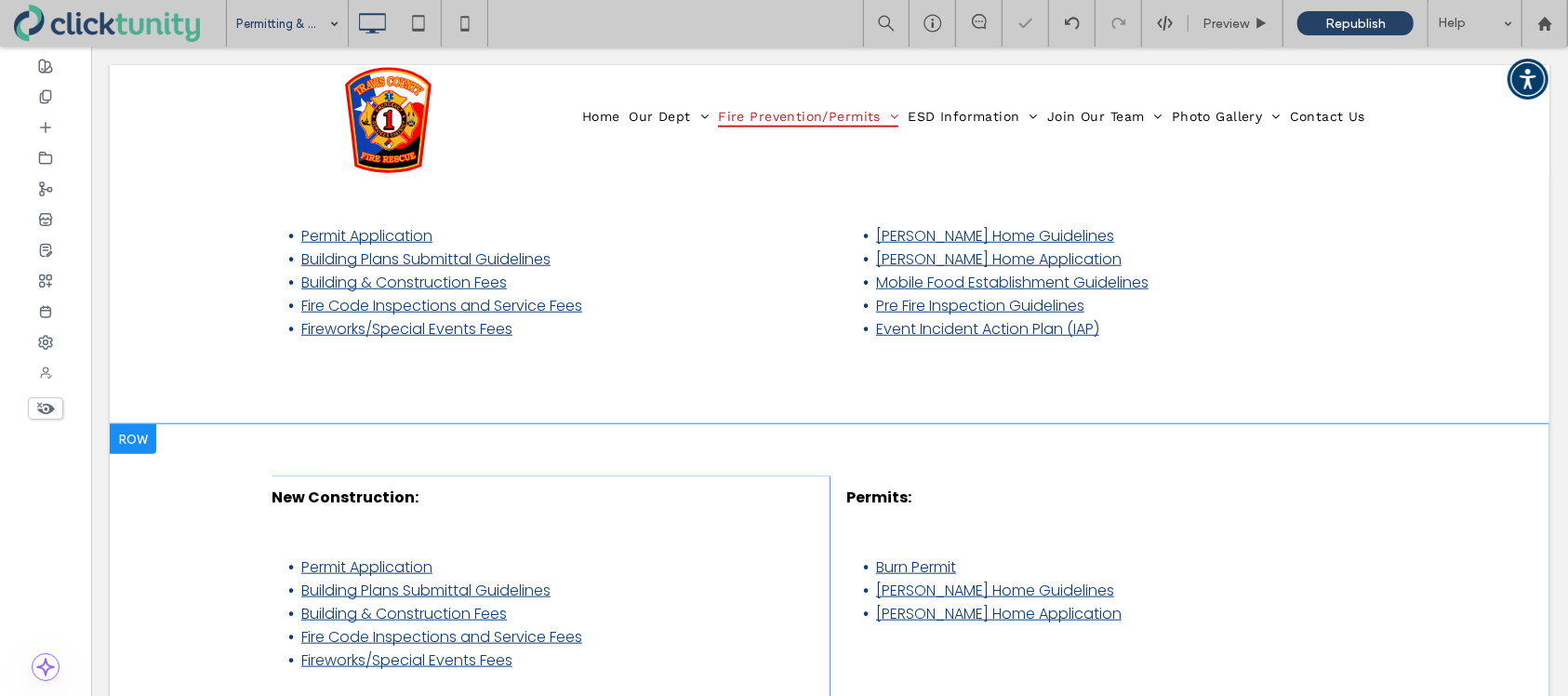
scroll to position [975, 0]
click at [128, 428] on div at bounding box center [132, 436] width 46 height 29
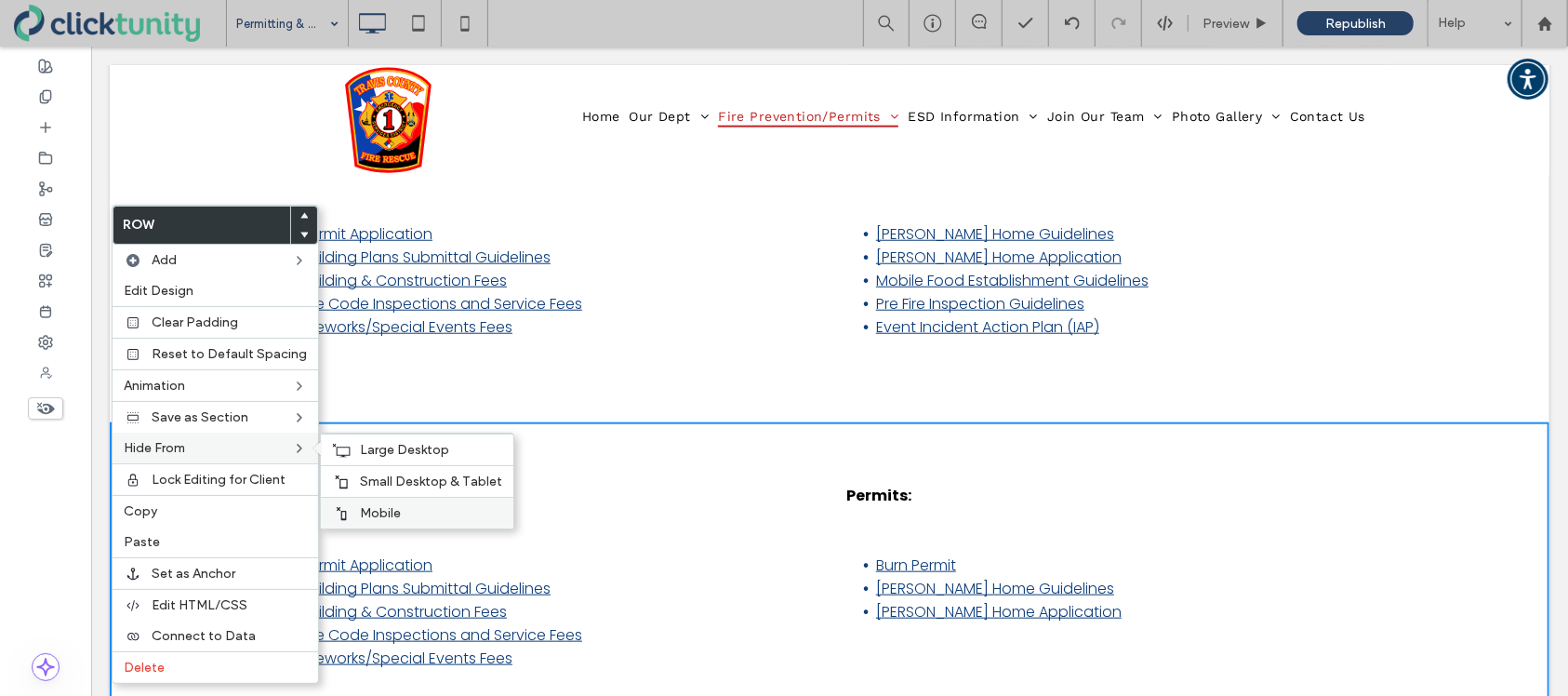
click at [347, 509] on div "Mobile" at bounding box center [418, 513] width 193 height 31
click at [351, 487] on div "Small Desktop & Tablet" at bounding box center [418, 481] width 193 height 31
click at [360, 450] on span "Large Desktop" at bounding box center [404, 450] width 89 height 16
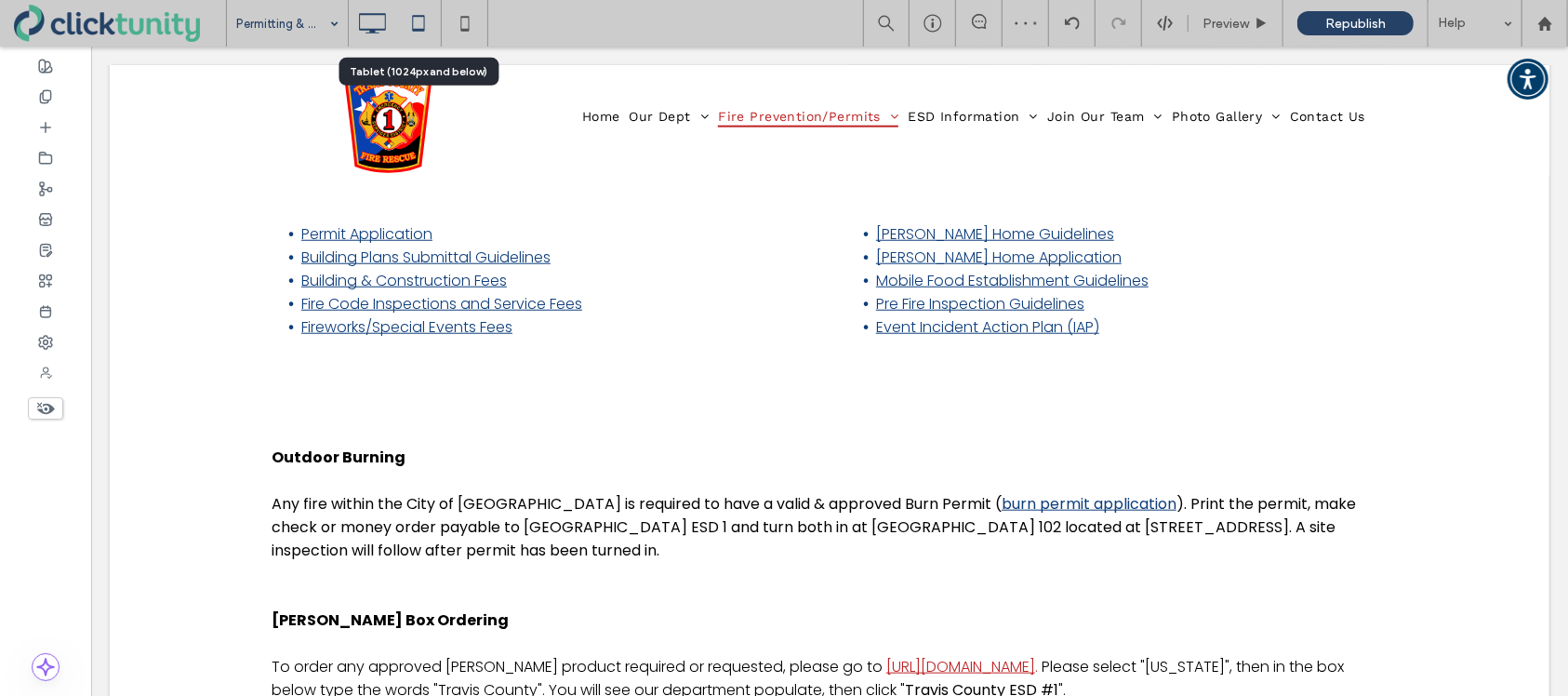
click at [420, 23] on icon at bounding box center [419, 24] width 37 height 37
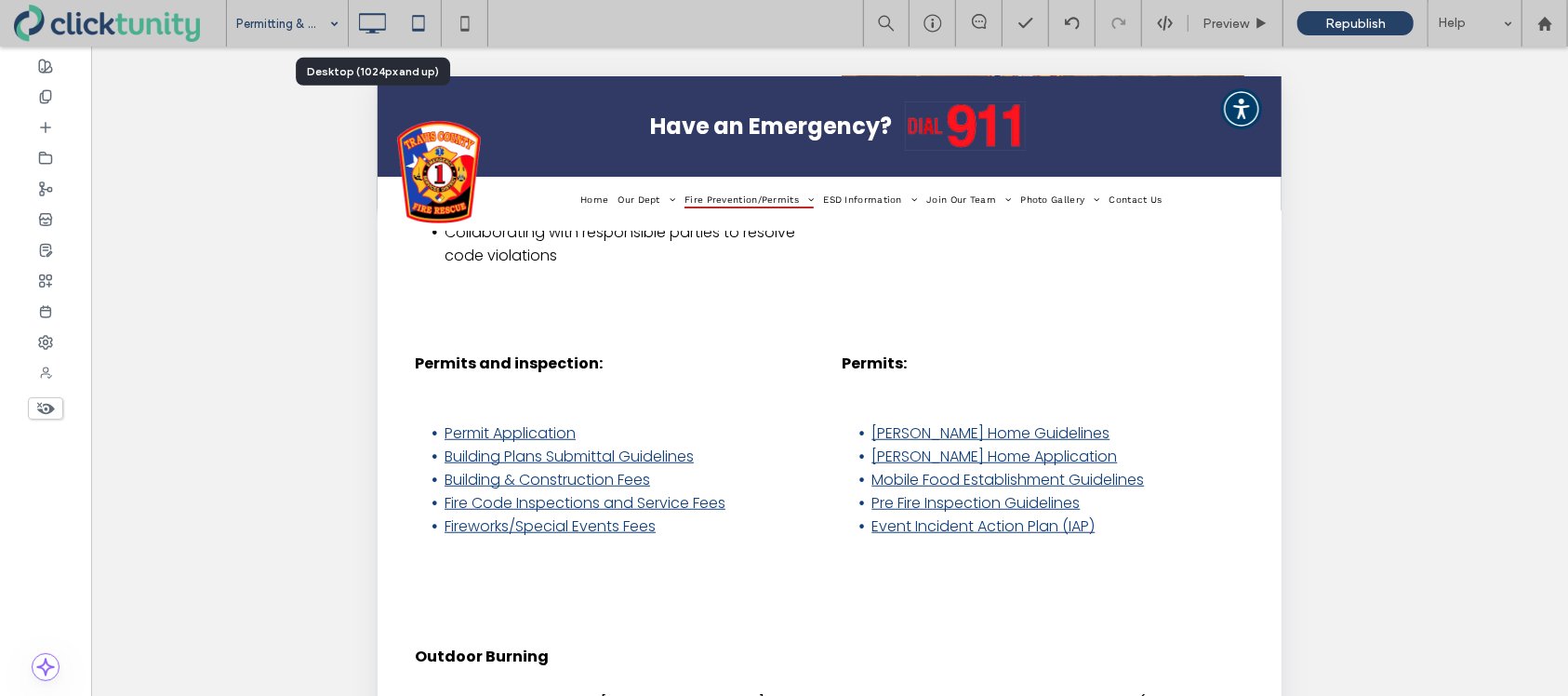
click at [377, 19] on icon at bounding box center [372, 24] width 37 height 37
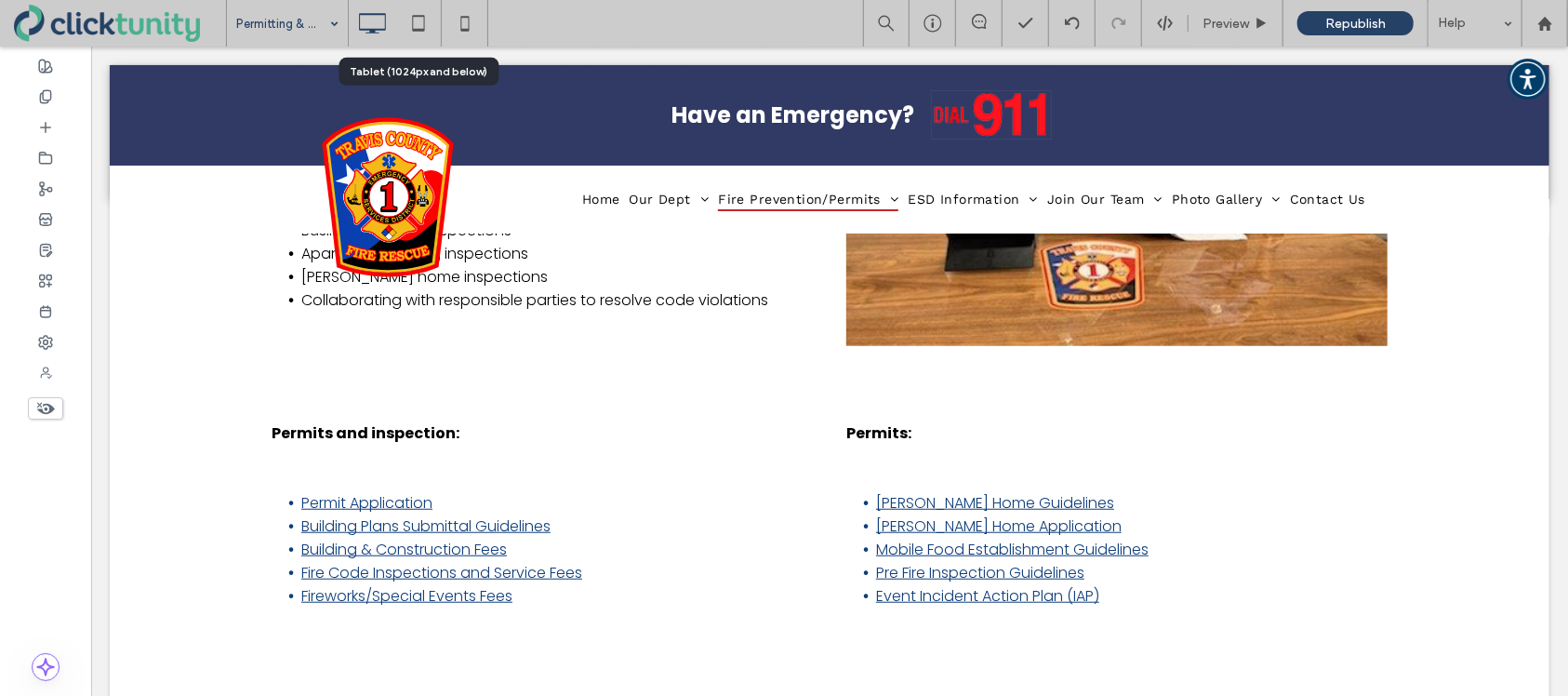
drag, startPoint x: 425, startPoint y: 18, endPoint x: 473, endPoint y: 71, distance: 71.5
click at [425, 19] on icon at bounding box center [419, 24] width 37 height 37
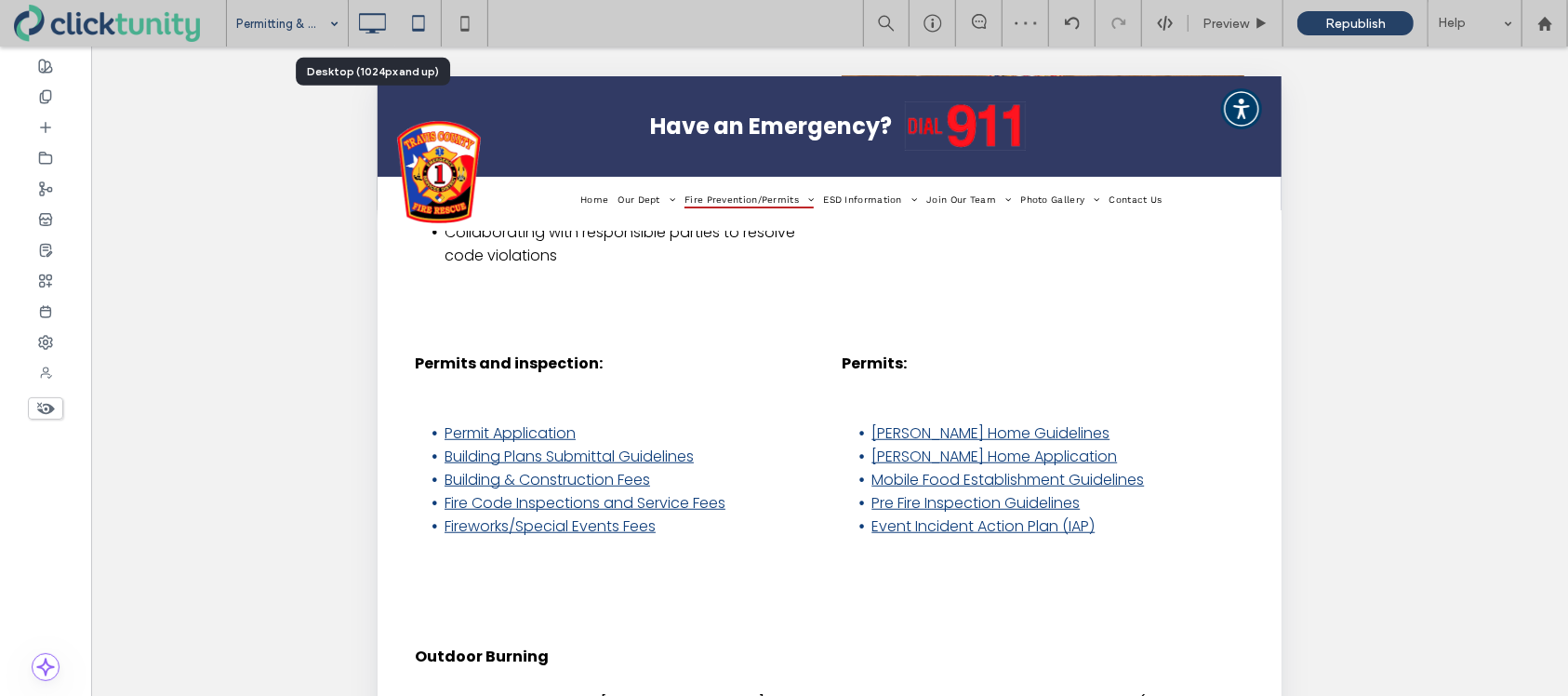
click at [374, 25] on icon at bounding box center [372, 24] width 37 height 37
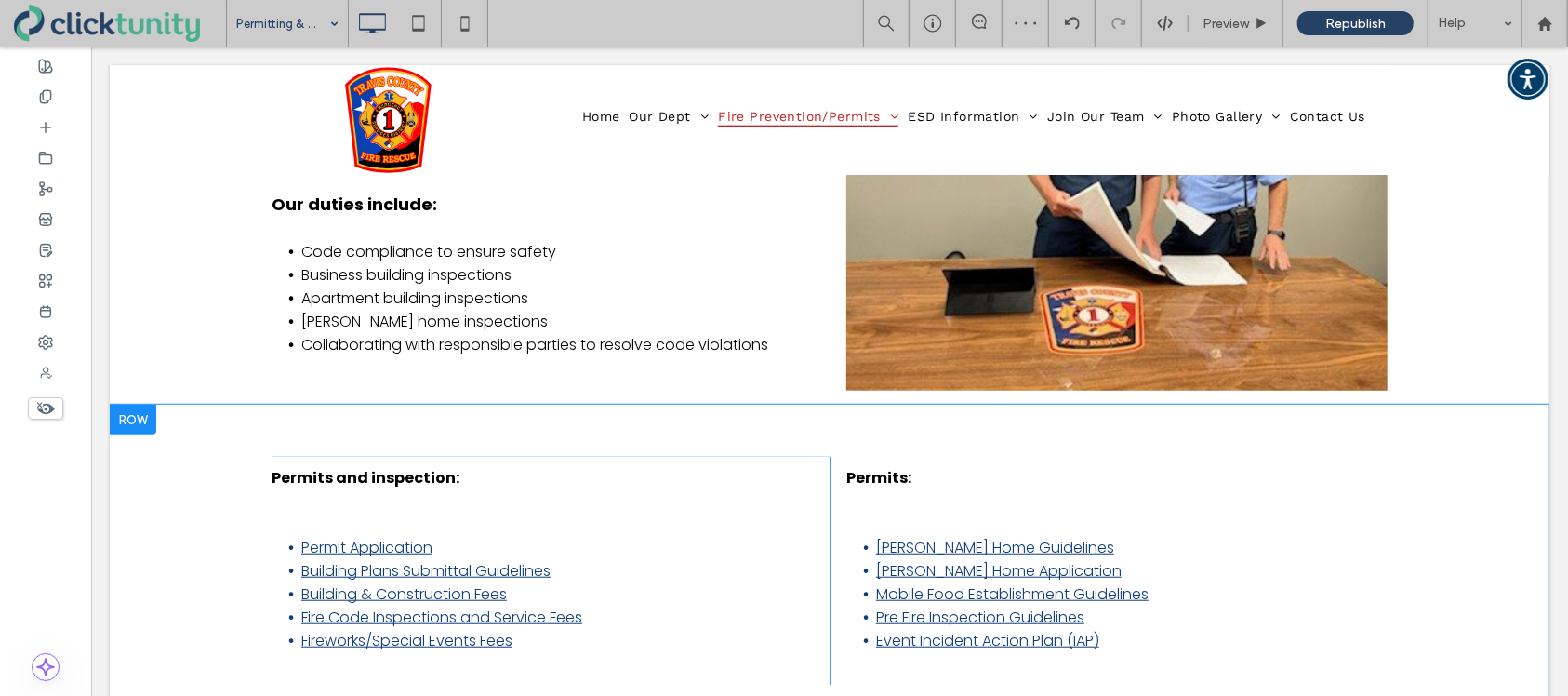
scroll to position [659, 0]
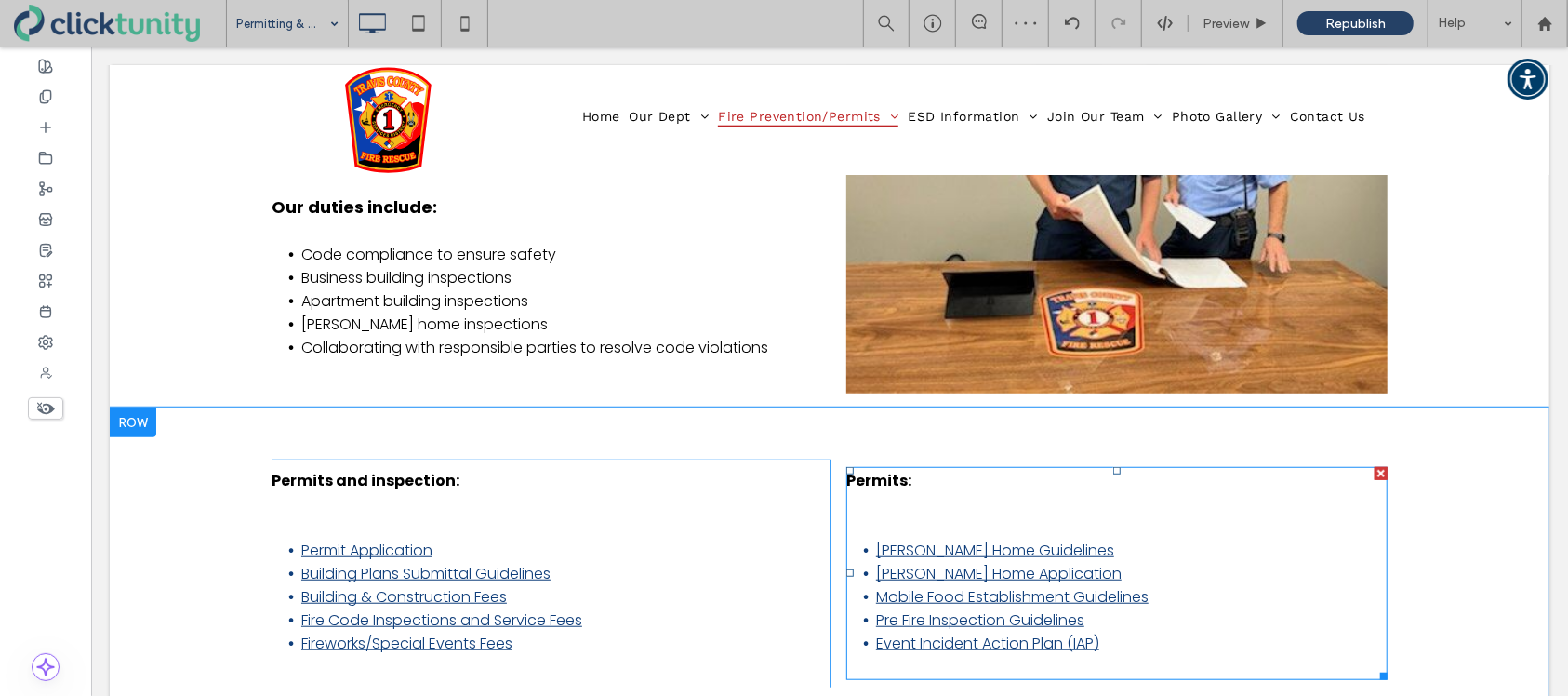
click at [860, 469] on strong "Permits:" at bounding box center [878, 480] width 65 height 22
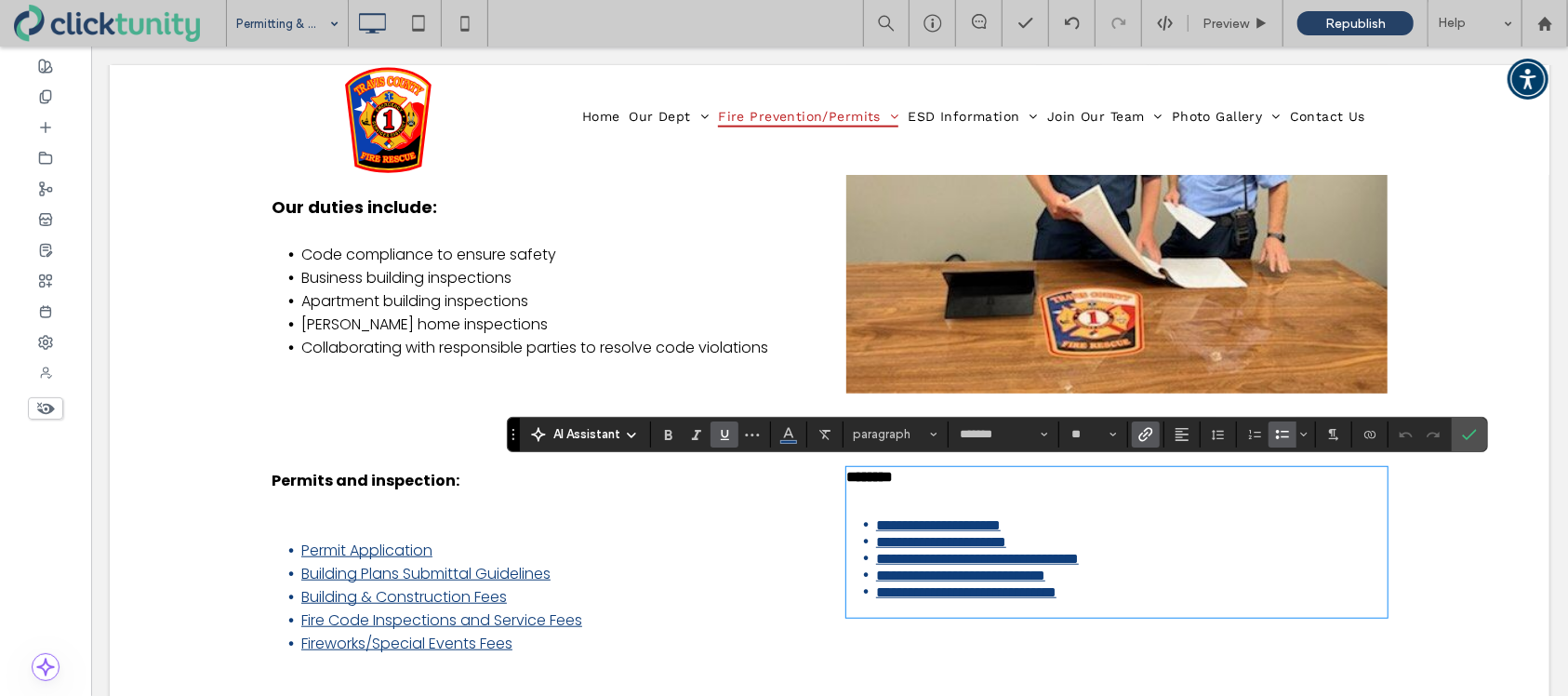
click at [861, 474] on strong "********" at bounding box center [868, 476] width 46 height 14
drag, startPoint x: 848, startPoint y: 477, endPoint x: 897, endPoint y: 478, distance: 49.0
click at [892, 478] on strong "********" at bounding box center [868, 476] width 46 height 14
drag, startPoint x: 1471, startPoint y: 437, endPoint x: 1379, endPoint y: 391, distance: 102.9
click at [1471, 437] on icon "Confirm" at bounding box center [1469, 435] width 15 height 15
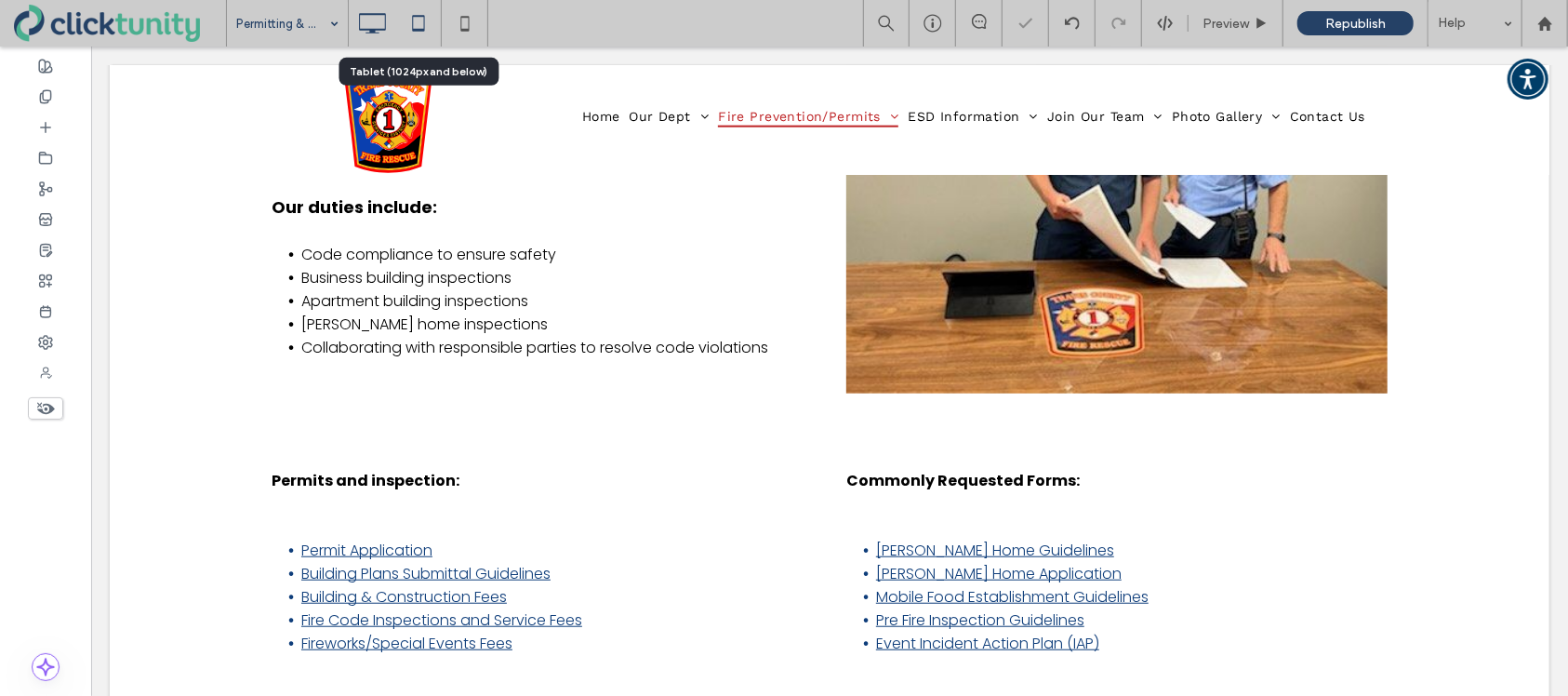
click at [416, 28] on icon at bounding box center [419, 24] width 37 height 37
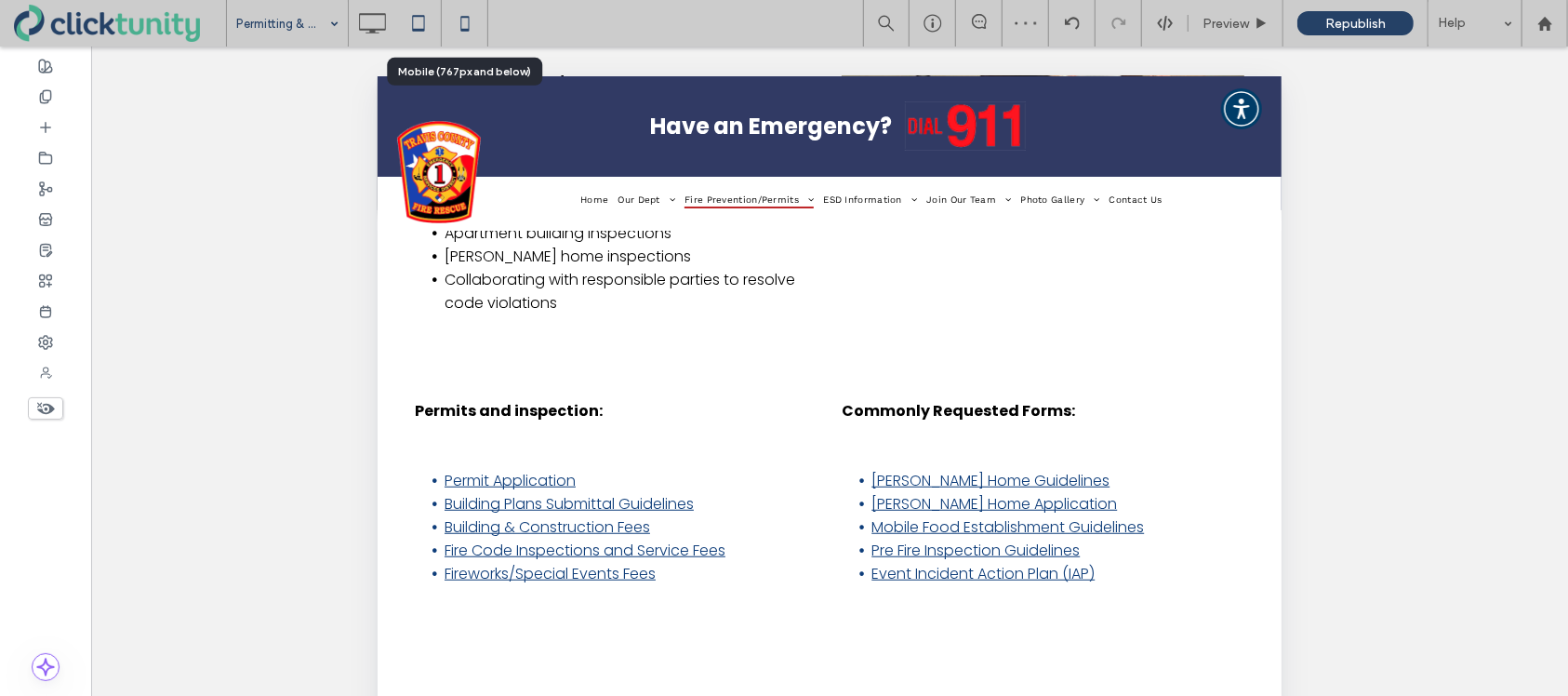
click at [470, 20] on icon at bounding box center [465, 24] width 37 height 37
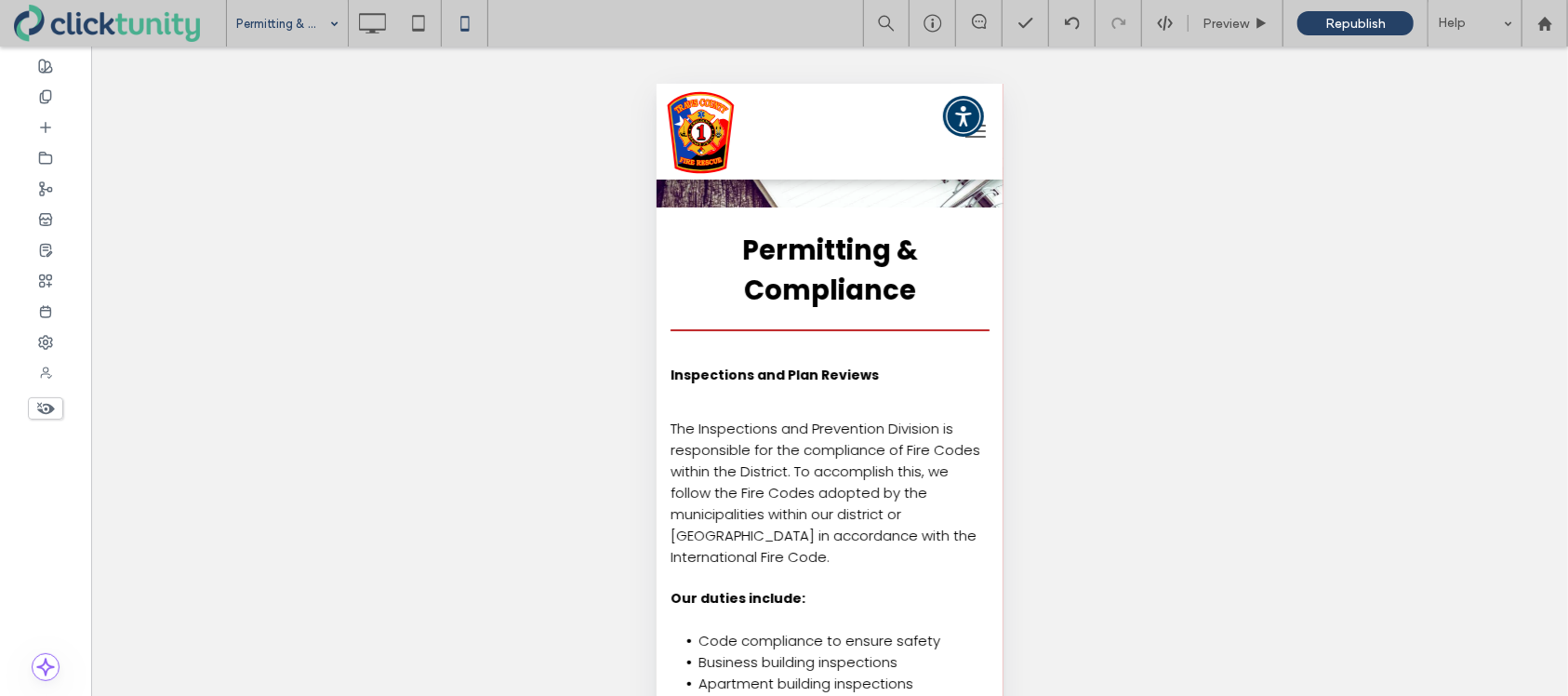
scroll to position [10, 0]
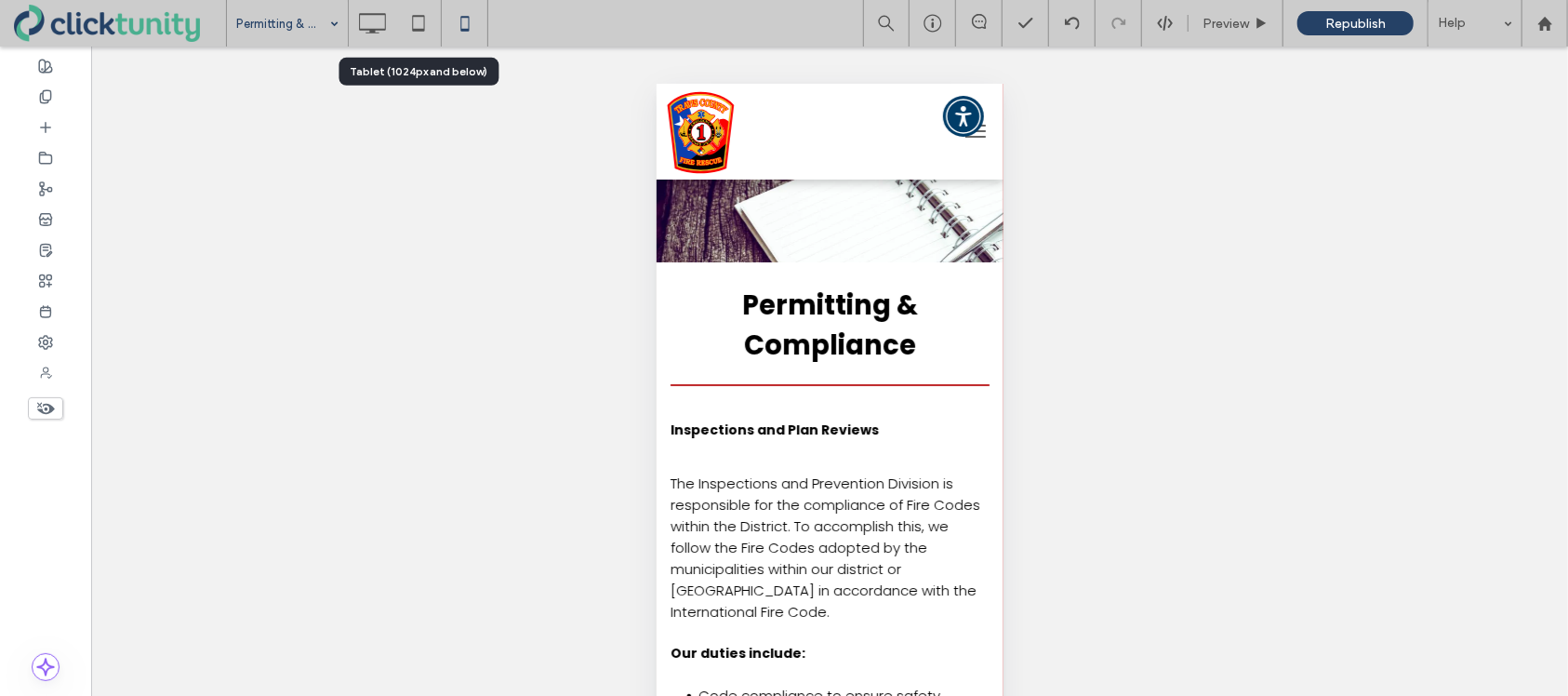
drag, startPoint x: 416, startPoint y: 32, endPoint x: 480, endPoint y: 75, distance: 77.1
click at [417, 32] on icon at bounding box center [419, 24] width 37 height 37
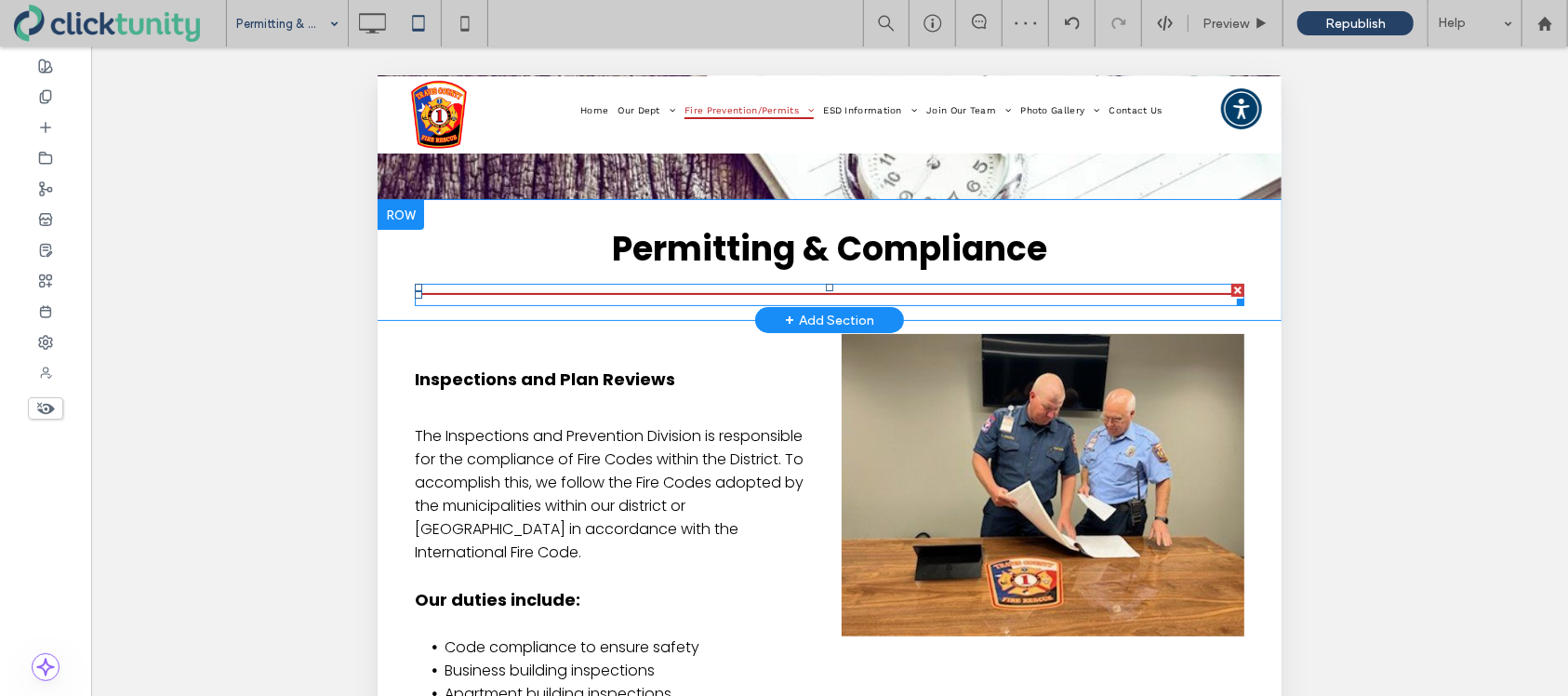
scroll to position [198, 0]
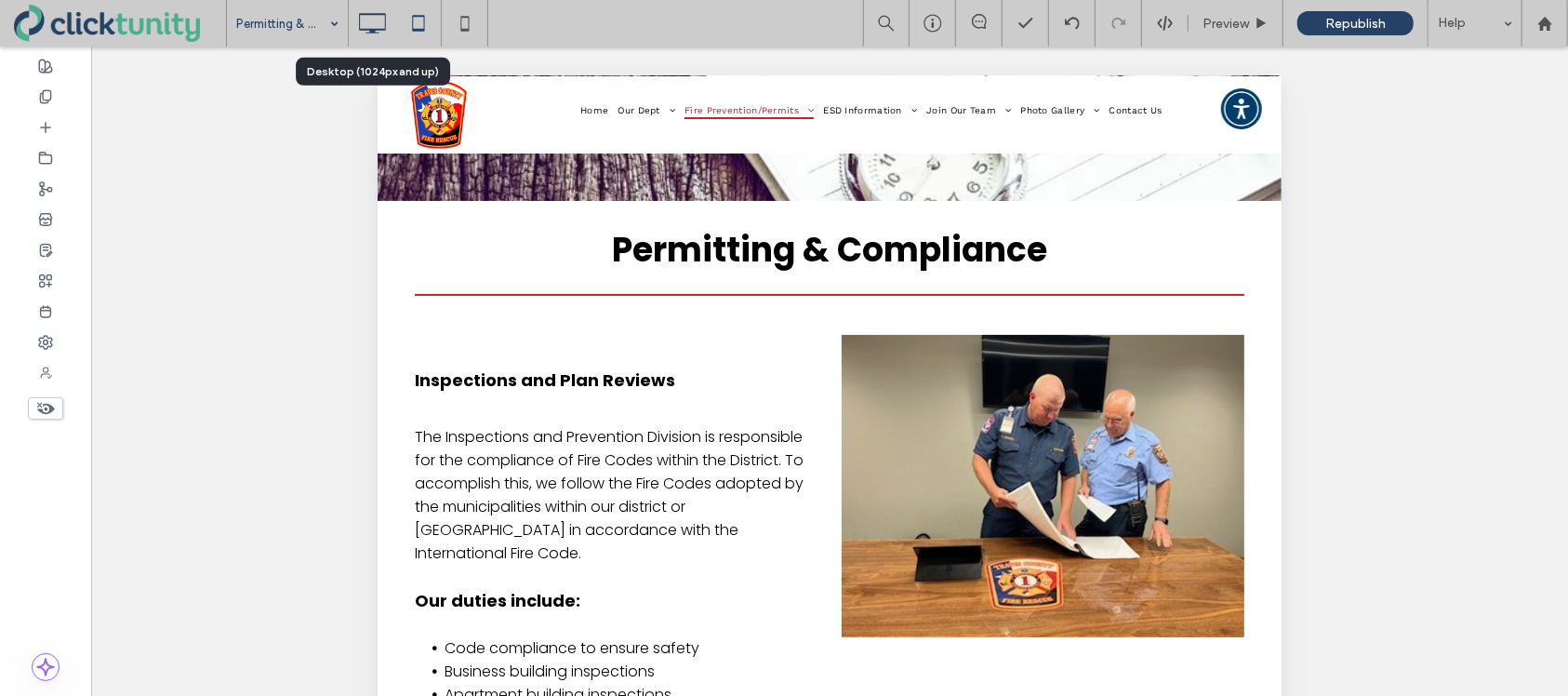
click at [362, 25] on icon at bounding box center [372, 24] width 37 height 37
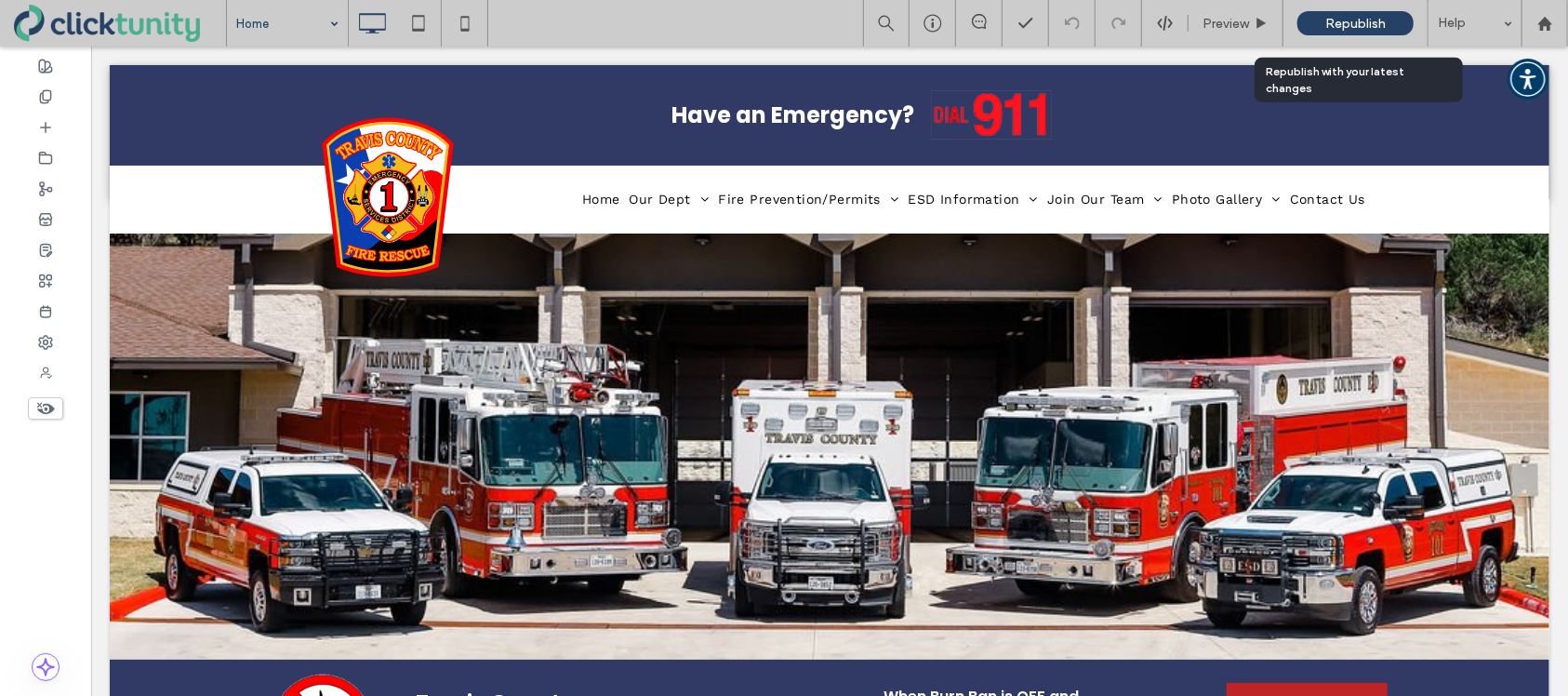
click at [1336, 27] on span "Republish" at bounding box center [1356, 24] width 61 height 16
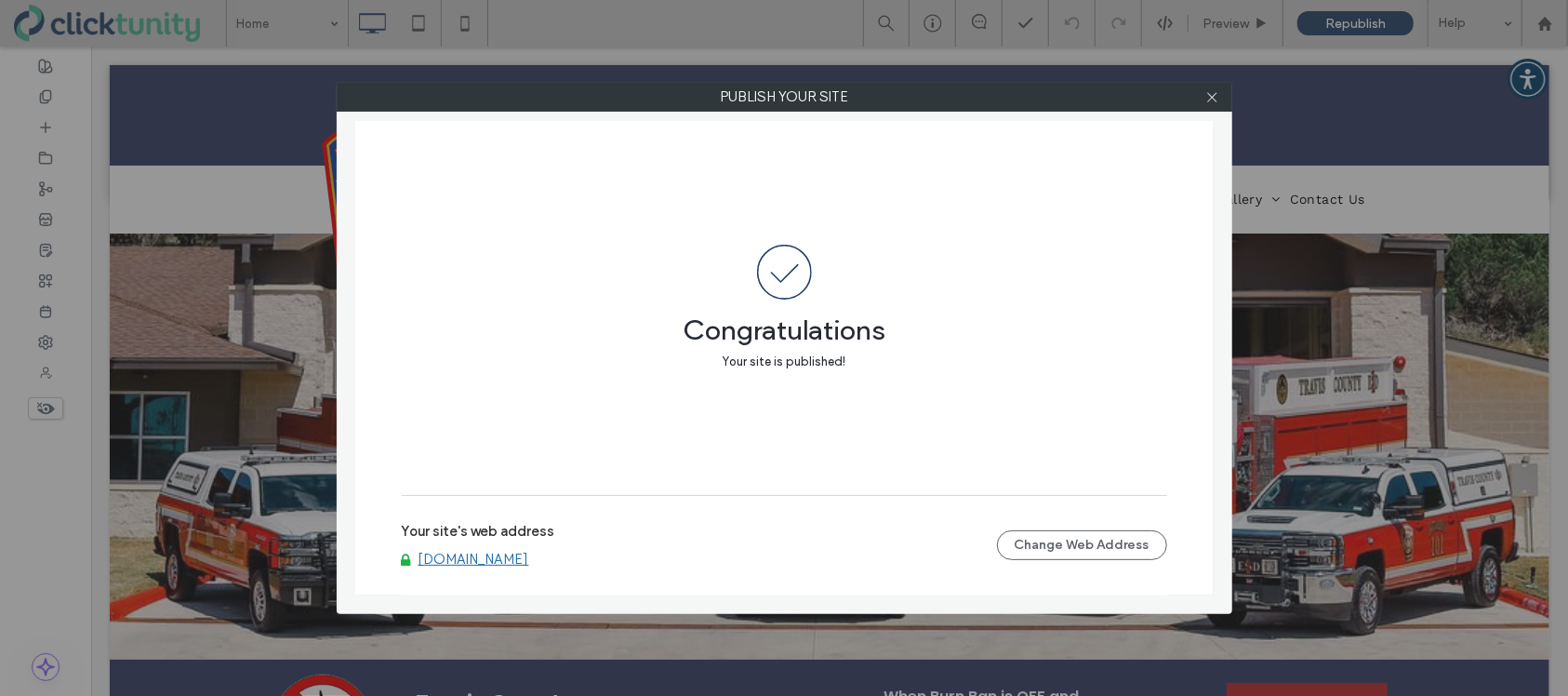
click at [468, 559] on link "[DOMAIN_NAME]" at bounding box center [474, 558] width 111 height 17
click at [1208, 101] on icon at bounding box center [1212, 97] width 14 height 14
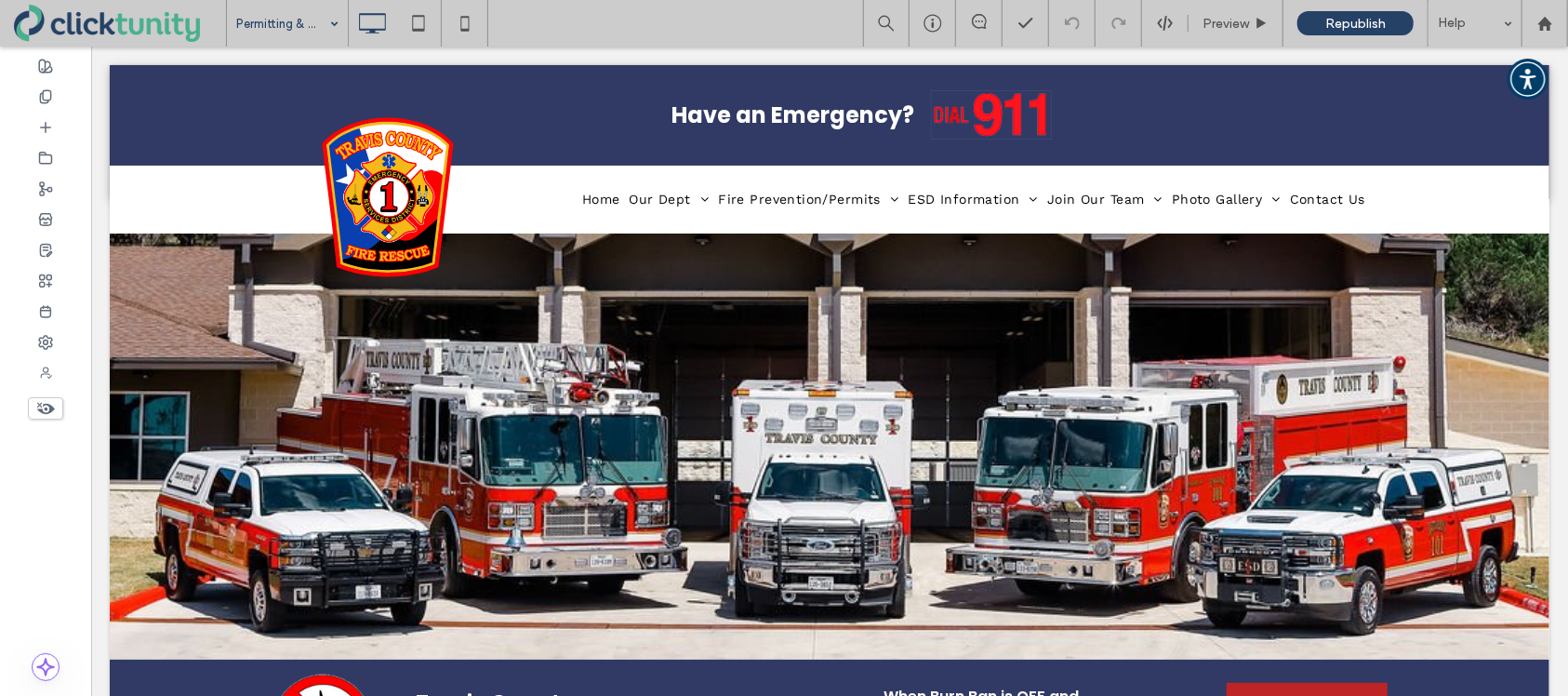
drag, startPoint x: 277, startPoint y: 256, endPoint x: 296, endPoint y: 252, distance: 19.4
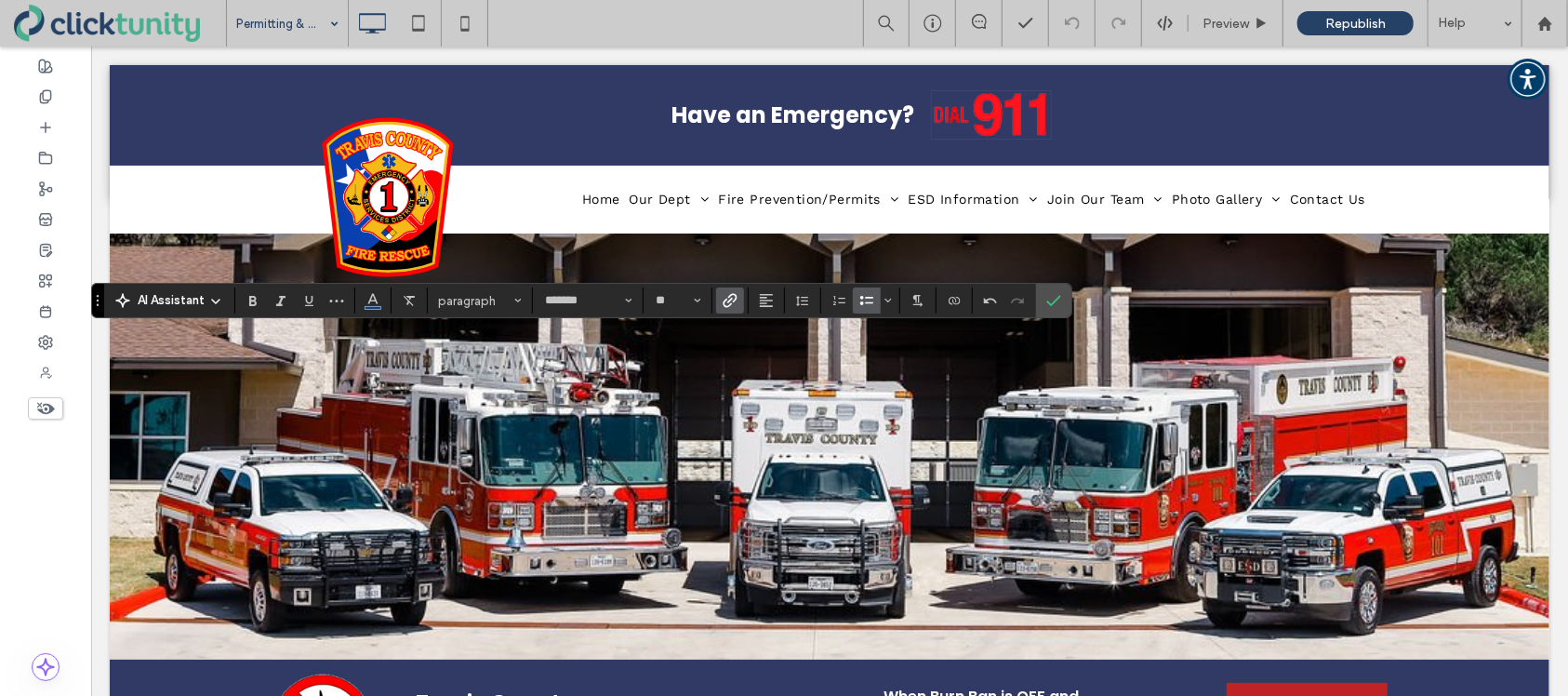
click at [726, 308] on span "Link" at bounding box center [727, 301] width 9 height 27
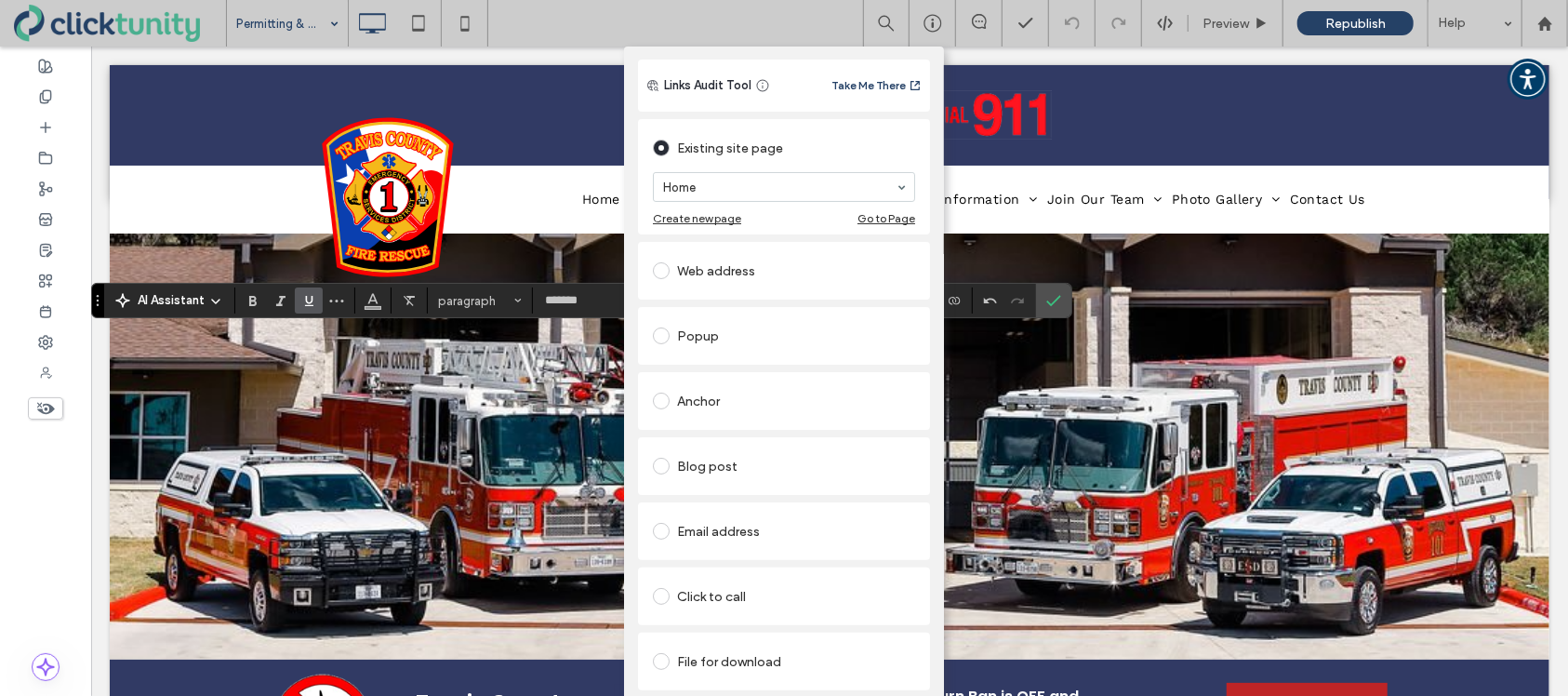
click at [658, 654] on span at bounding box center [661, 662] width 17 height 17
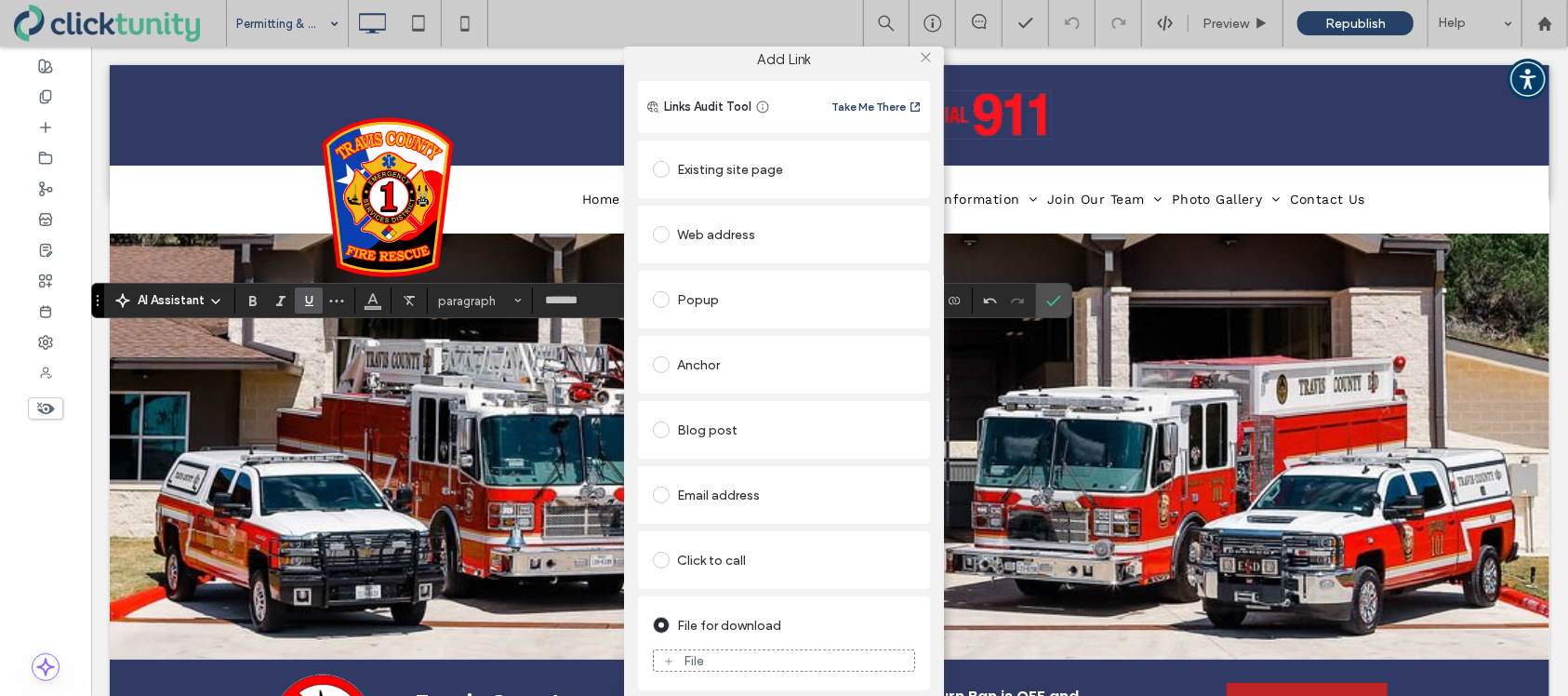
scroll to position [8, 0]
click at [668, 659] on icon at bounding box center [668, 662] width 11 height 11
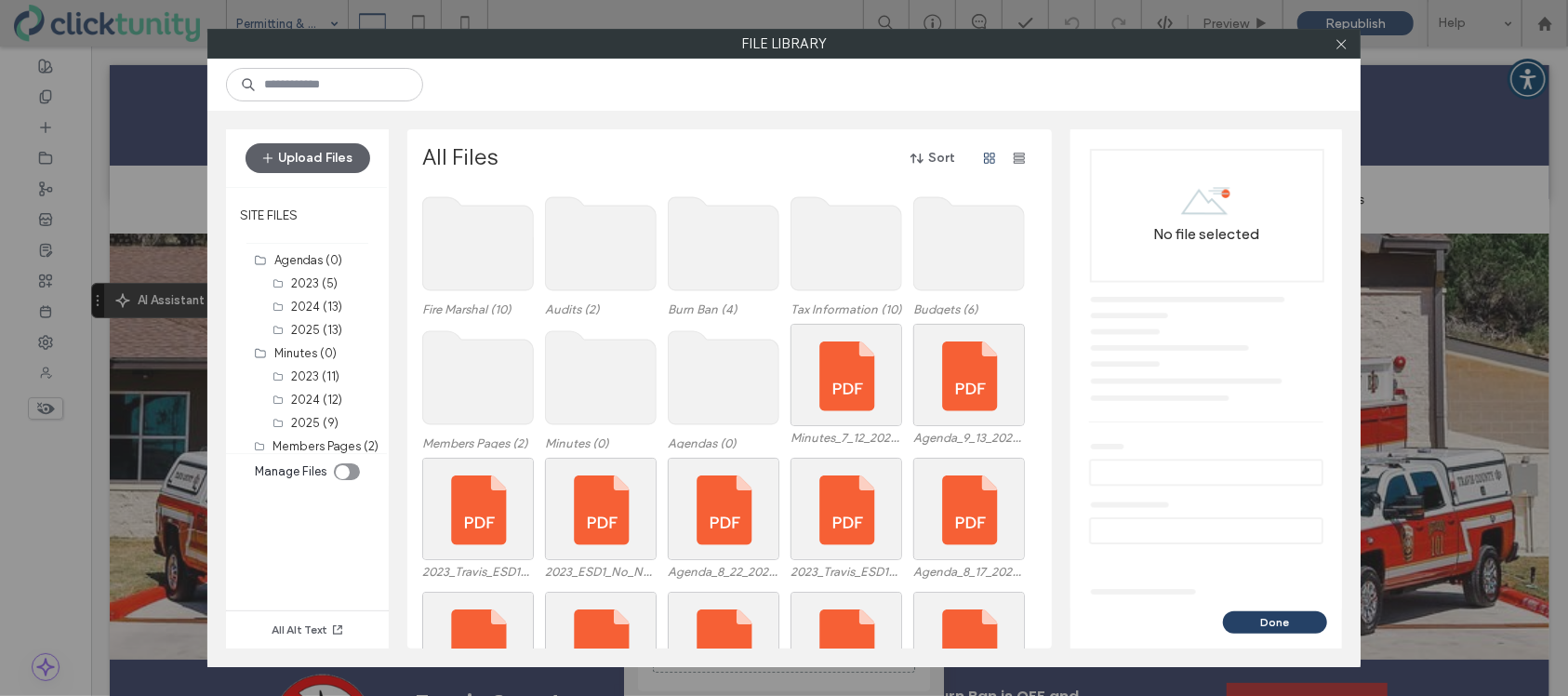
click at [488, 258] on use at bounding box center [478, 244] width 111 height 93
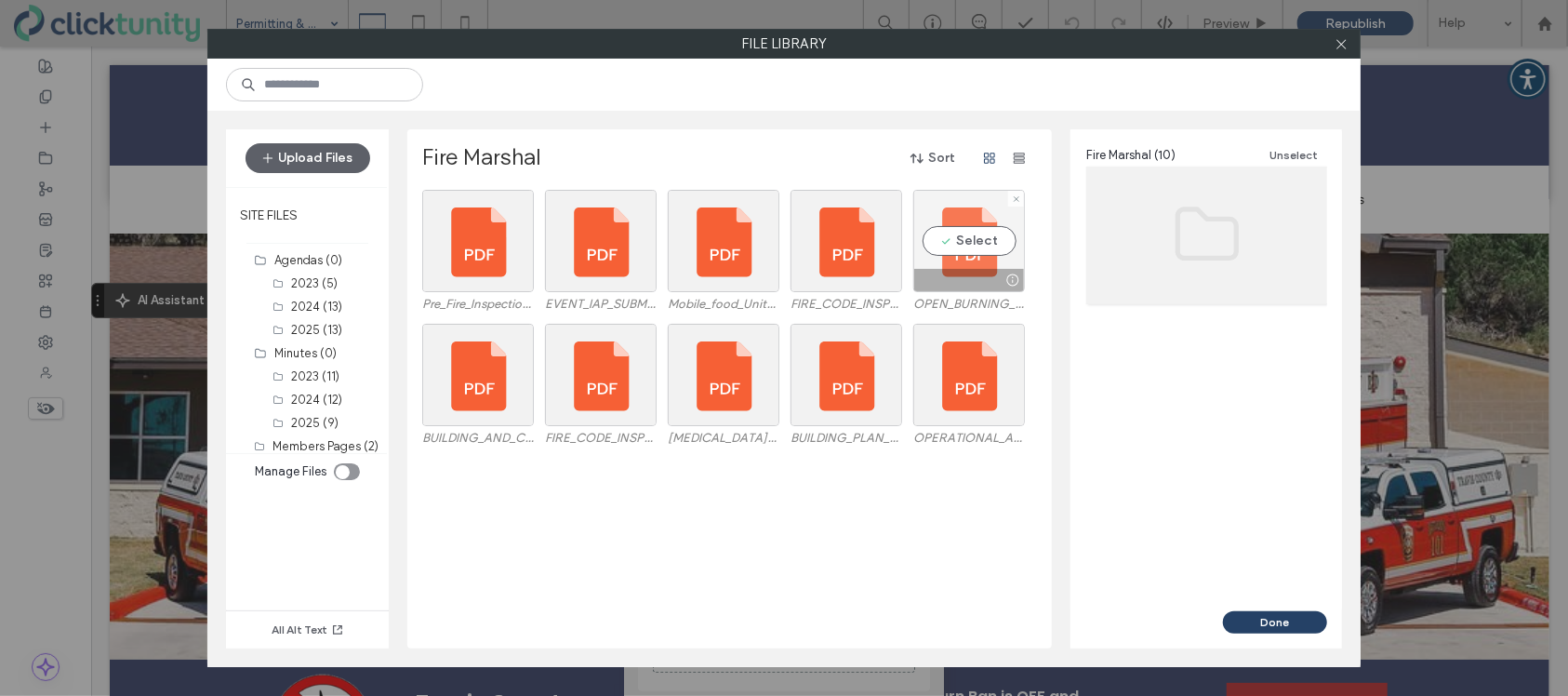
click at [945, 247] on div "Select" at bounding box center [970, 241] width 112 height 102
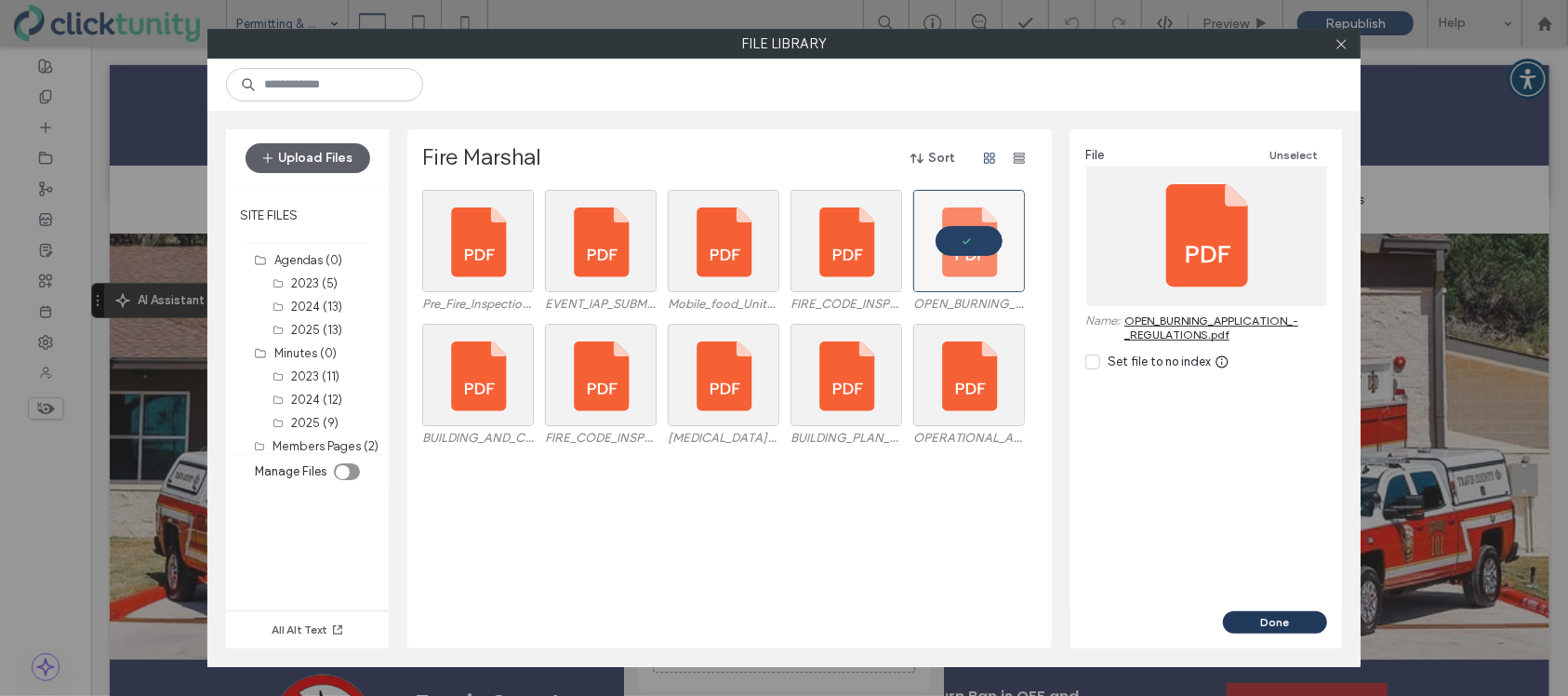
click at [1270, 621] on button "Done" at bounding box center [1275, 622] width 104 height 23
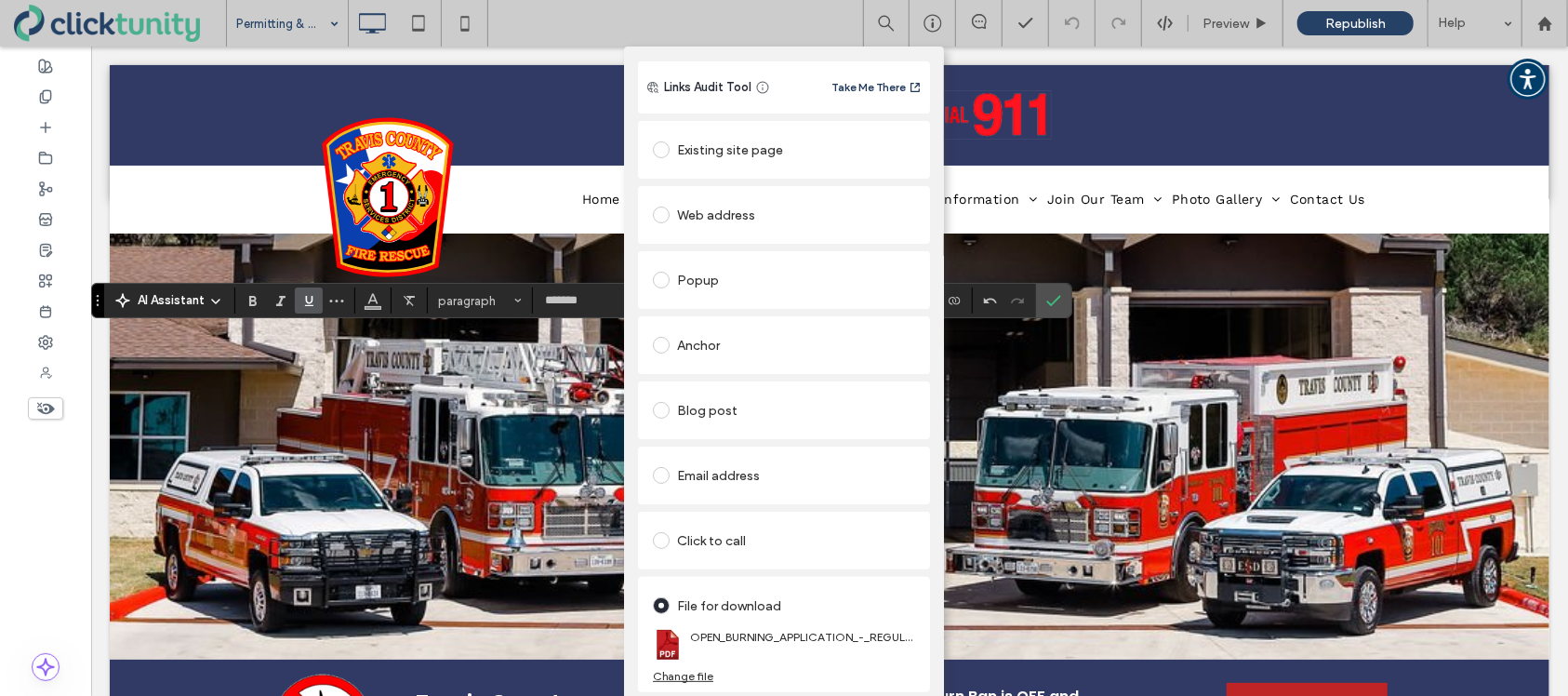
scroll to position [0, 0]
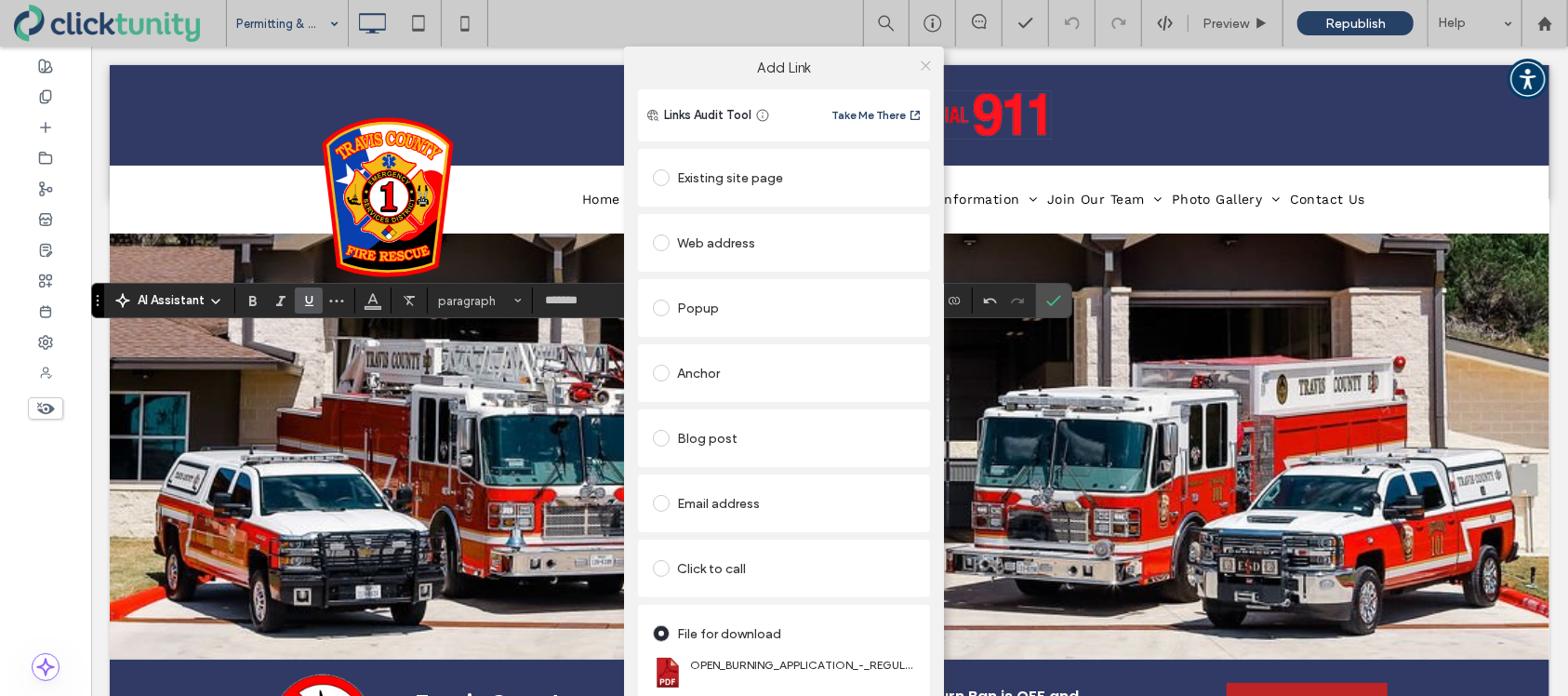
click at [925, 67] on icon at bounding box center [925, 66] width 14 height 14
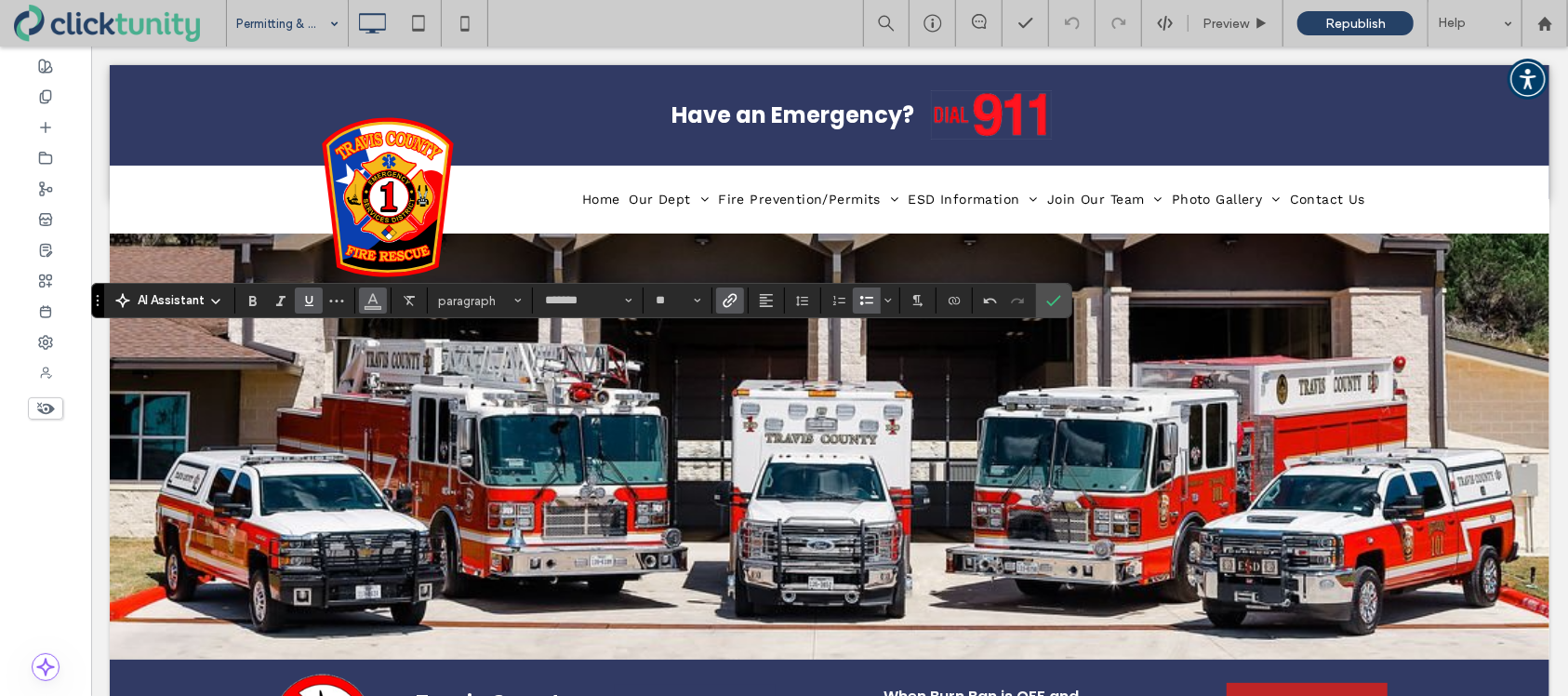
click at [373, 306] on span "Color" at bounding box center [372, 299] width 15 height 25
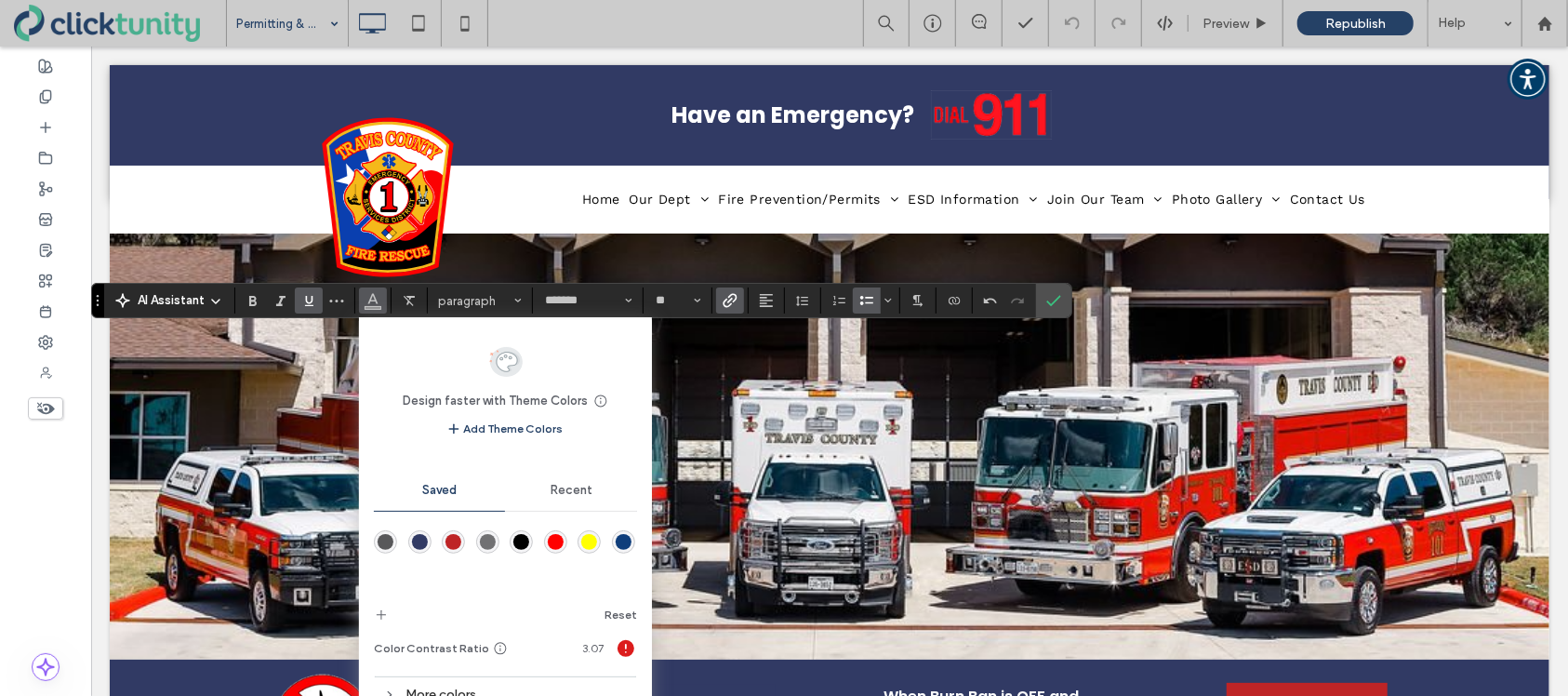
click at [616, 547] on div "rgba(15,62,123,1)" at bounding box center [624, 542] width 16 height 16
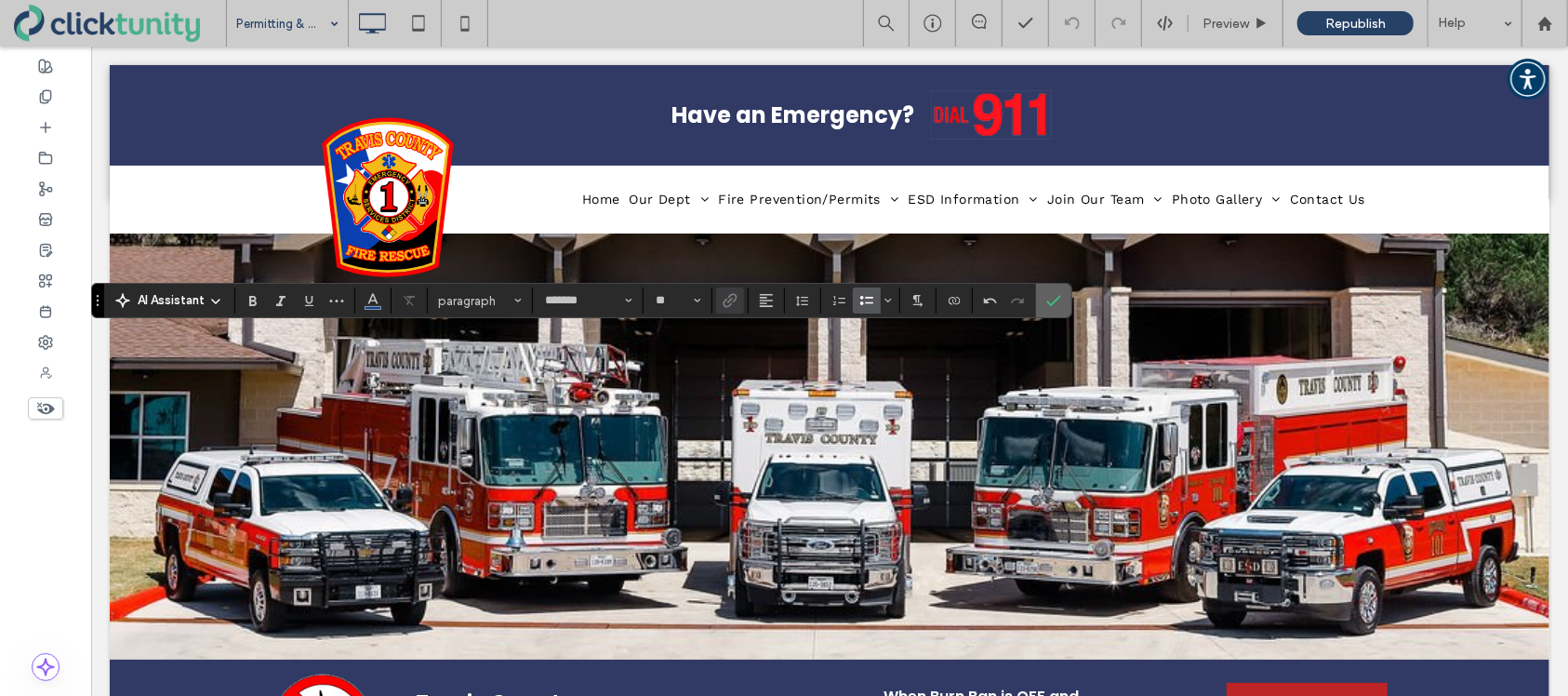
click at [1059, 305] on label "Confirm" at bounding box center [1054, 301] width 28 height 33
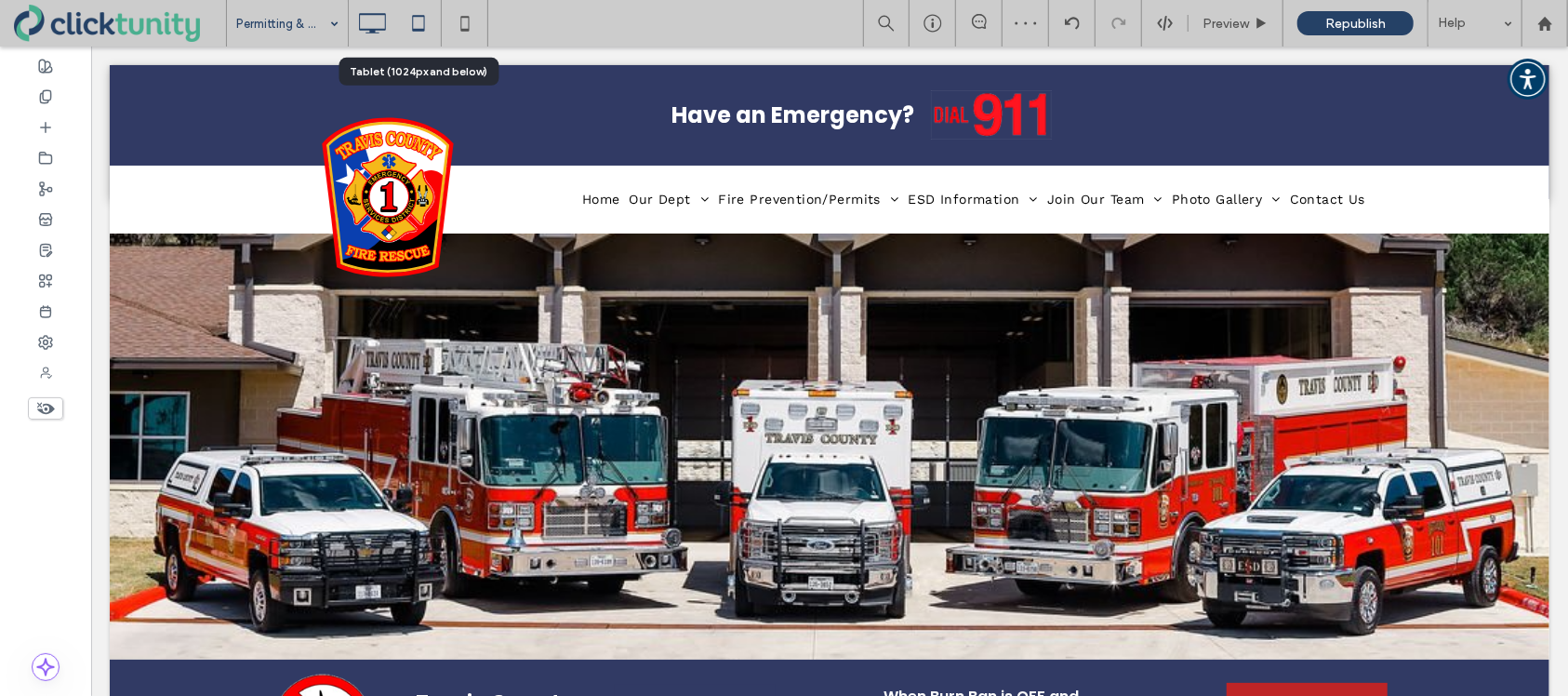
drag, startPoint x: 413, startPoint y: 17, endPoint x: 421, endPoint y: 26, distance: 12.0
click at [413, 17] on use at bounding box center [418, 23] width 12 height 16
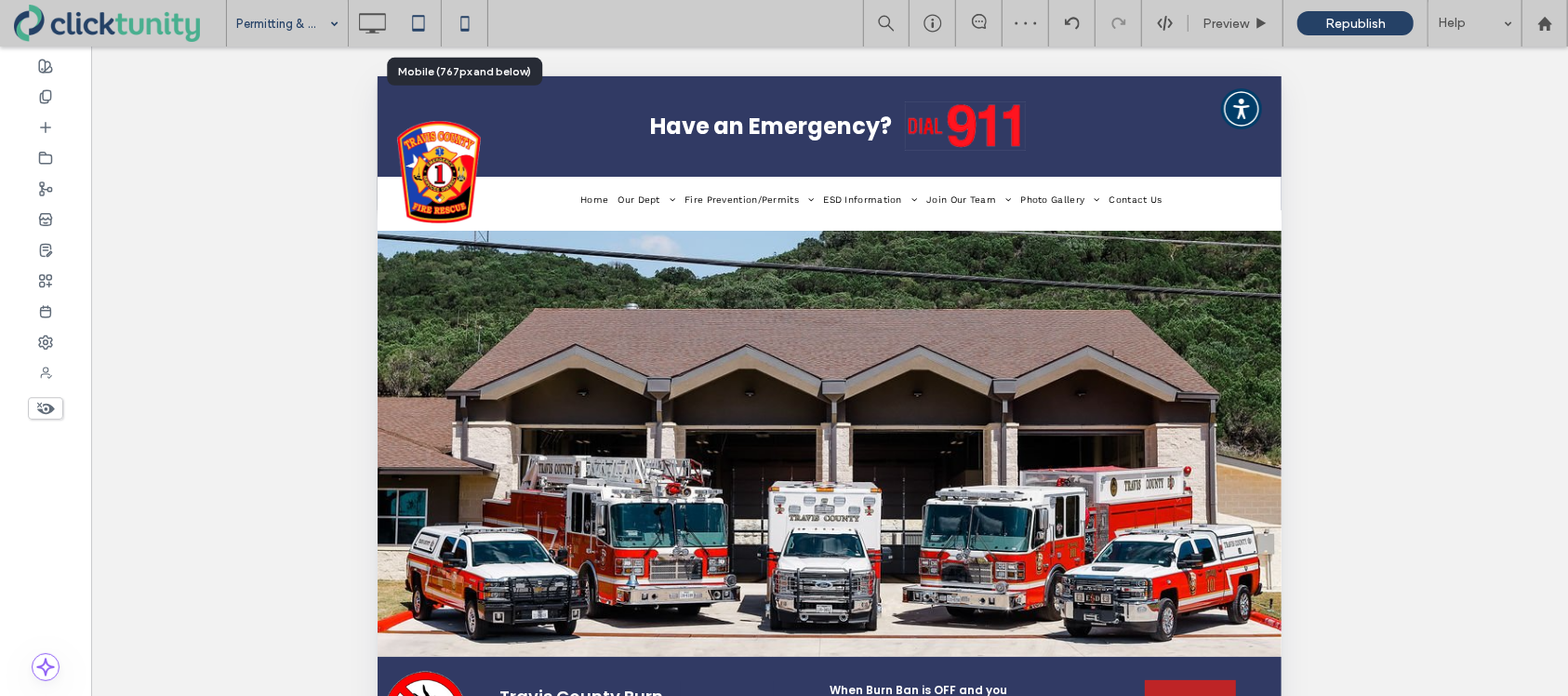
click at [453, 27] on icon at bounding box center [465, 24] width 37 height 37
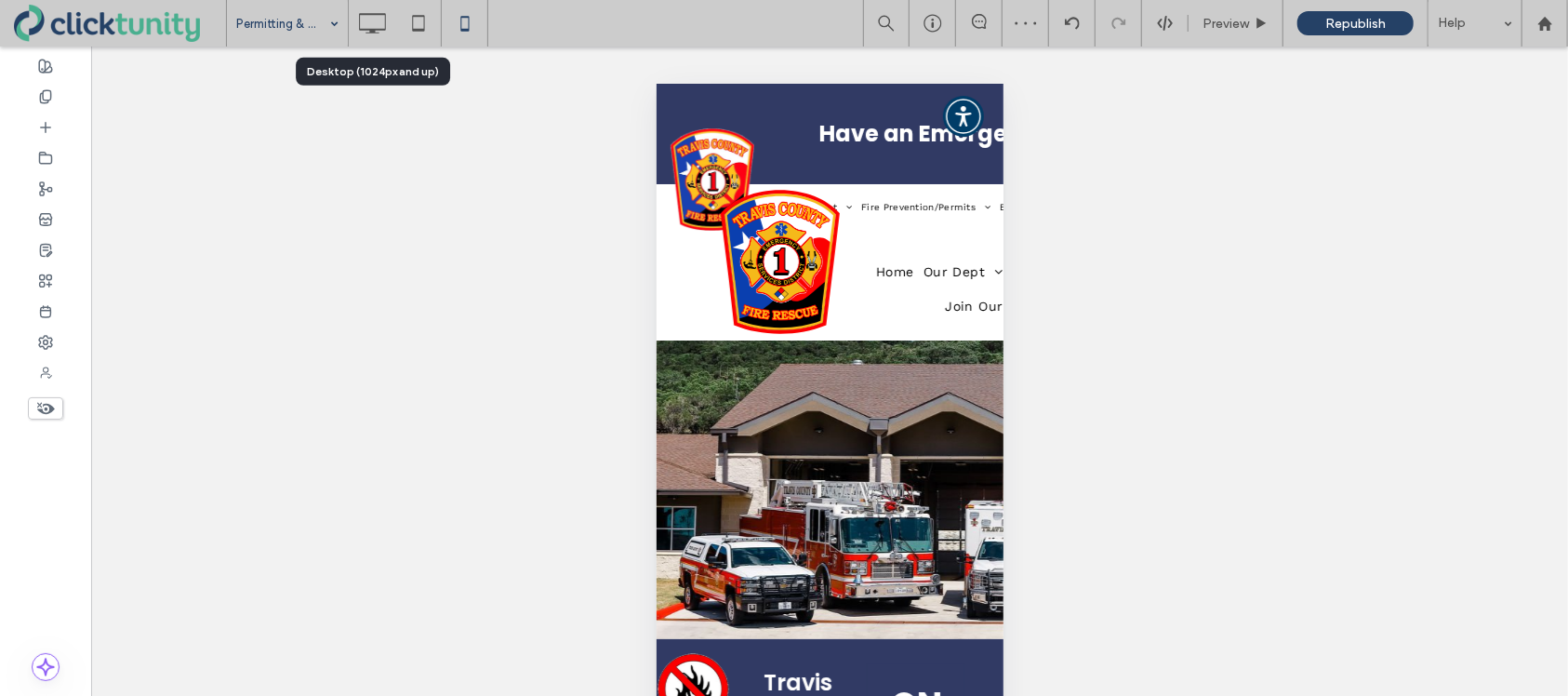
click at [357, 21] on icon at bounding box center [372, 24] width 37 height 37
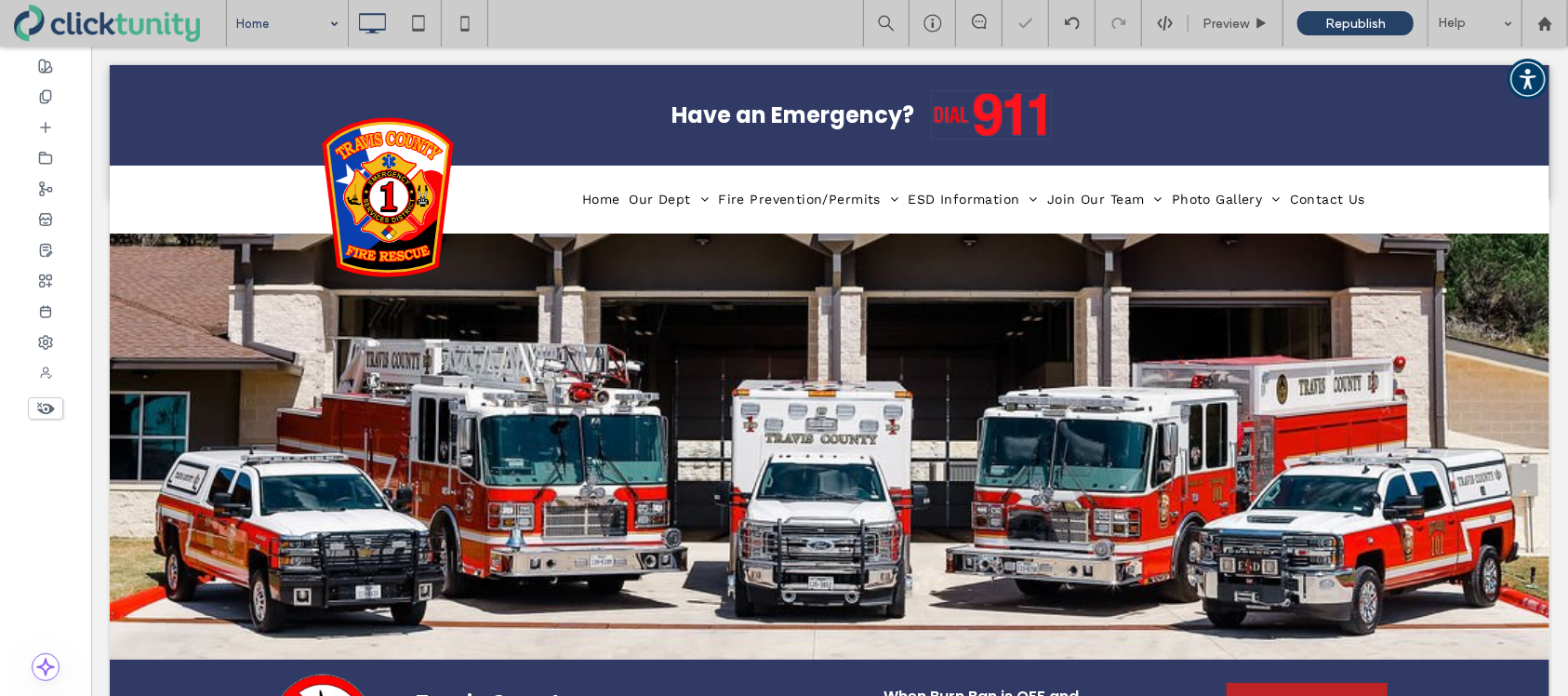
drag, startPoint x: 323, startPoint y: 59, endPoint x: 418, endPoint y: 65, distance: 95.2
click at [1359, 28] on span "Republish" at bounding box center [1356, 24] width 61 height 16
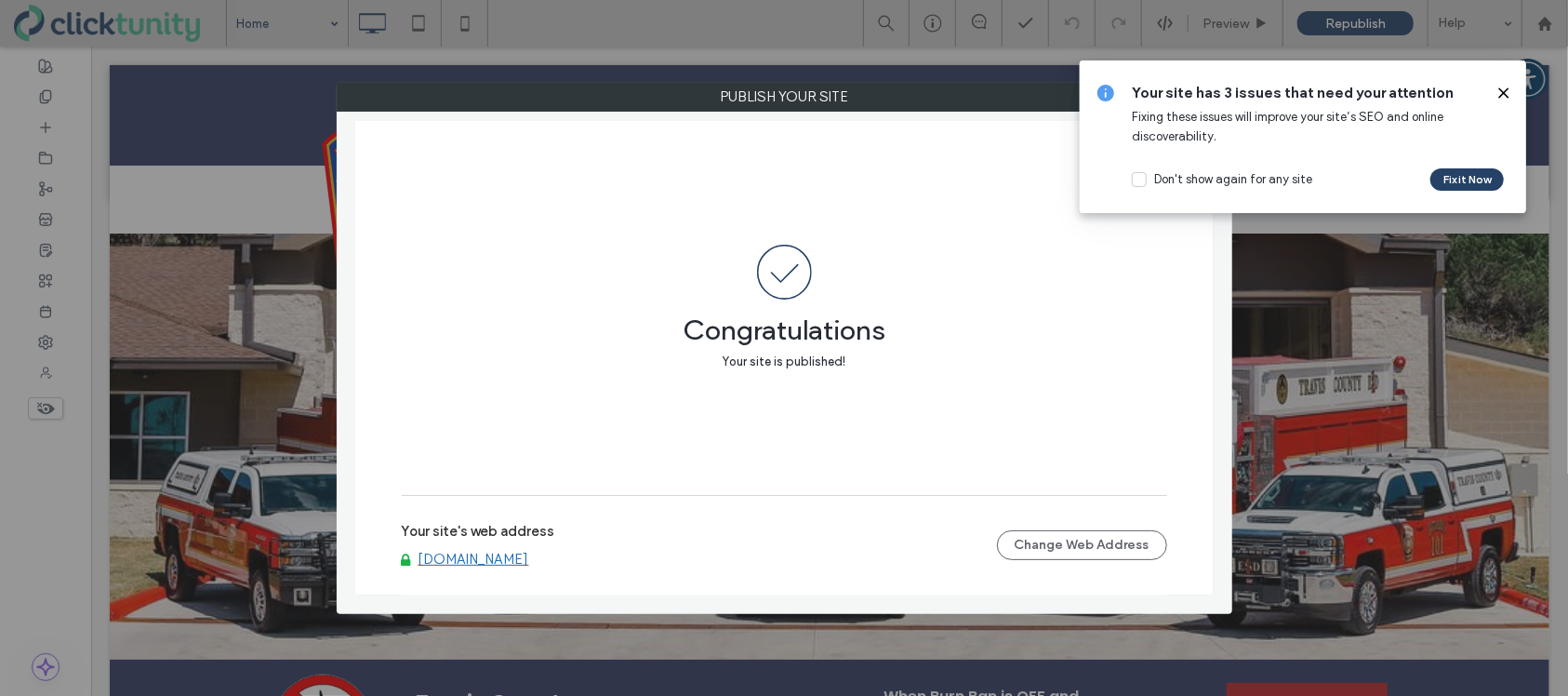
click at [638, 101] on label "Publish your site" at bounding box center [785, 96] width 894 height 28
click at [1508, 92] on icon at bounding box center [1503, 92] width 15 height 15
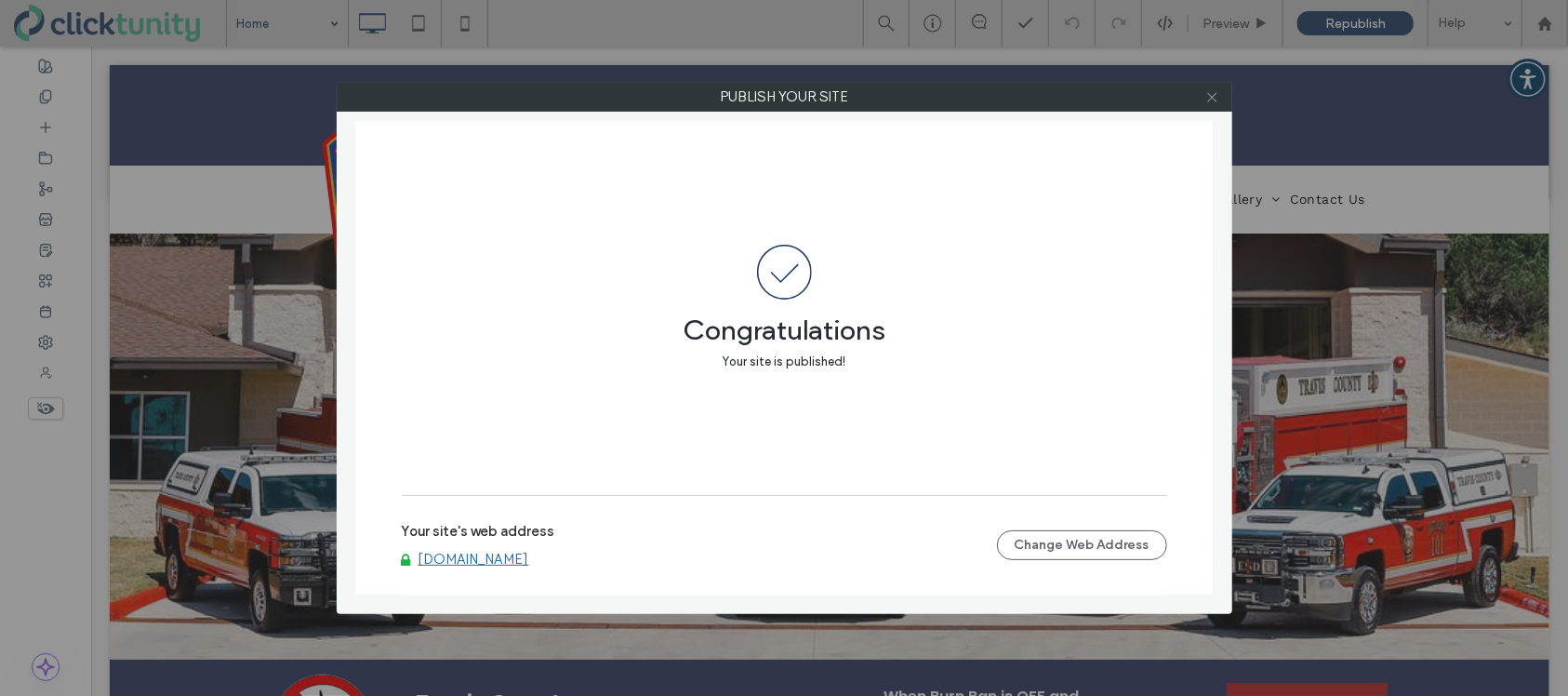
click at [1208, 100] on use at bounding box center [1211, 96] width 9 height 9
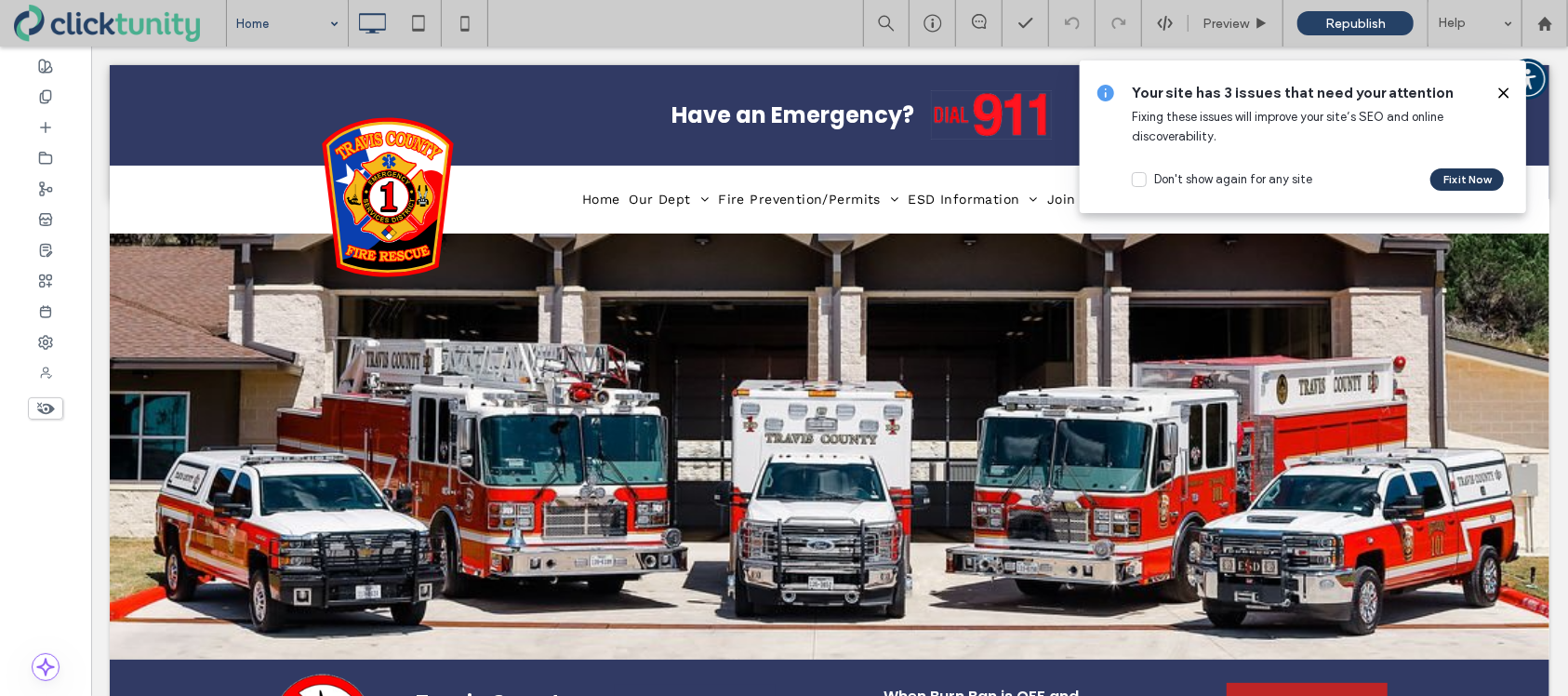
click at [1482, 184] on button "Fix it Now" at bounding box center [1467, 179] width 74 height 23
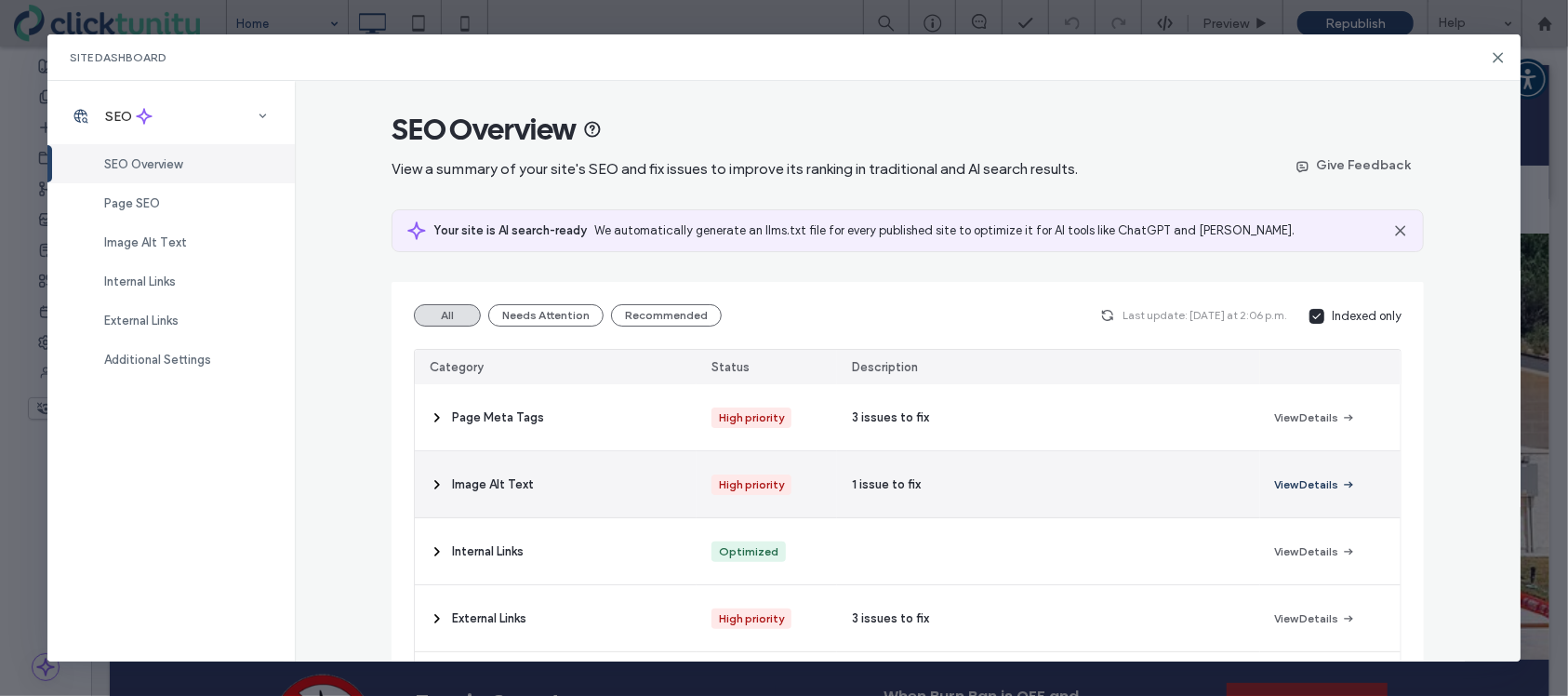
click at [1287, 481] on button "View Details" at bounding box center [1316, 485] width 81 height 23
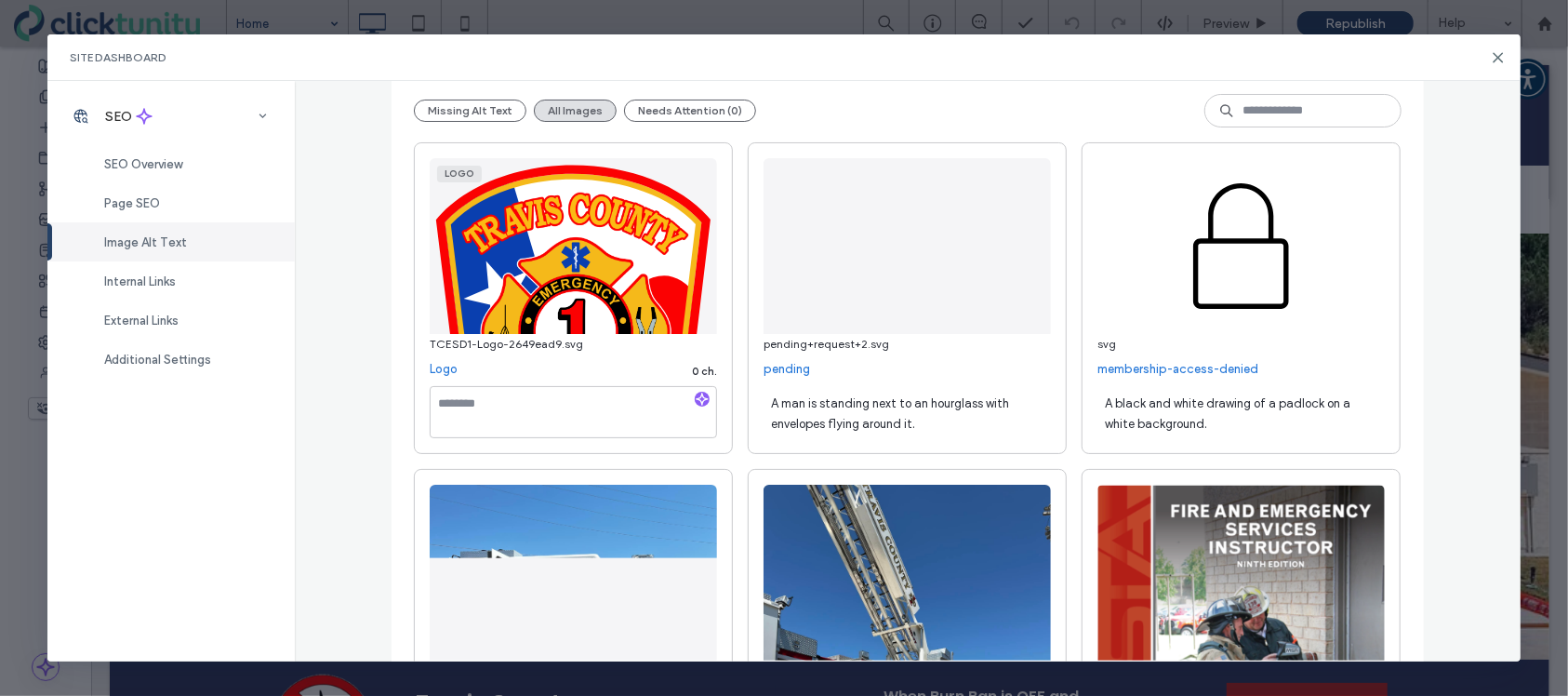
scroll to position [228, 0]
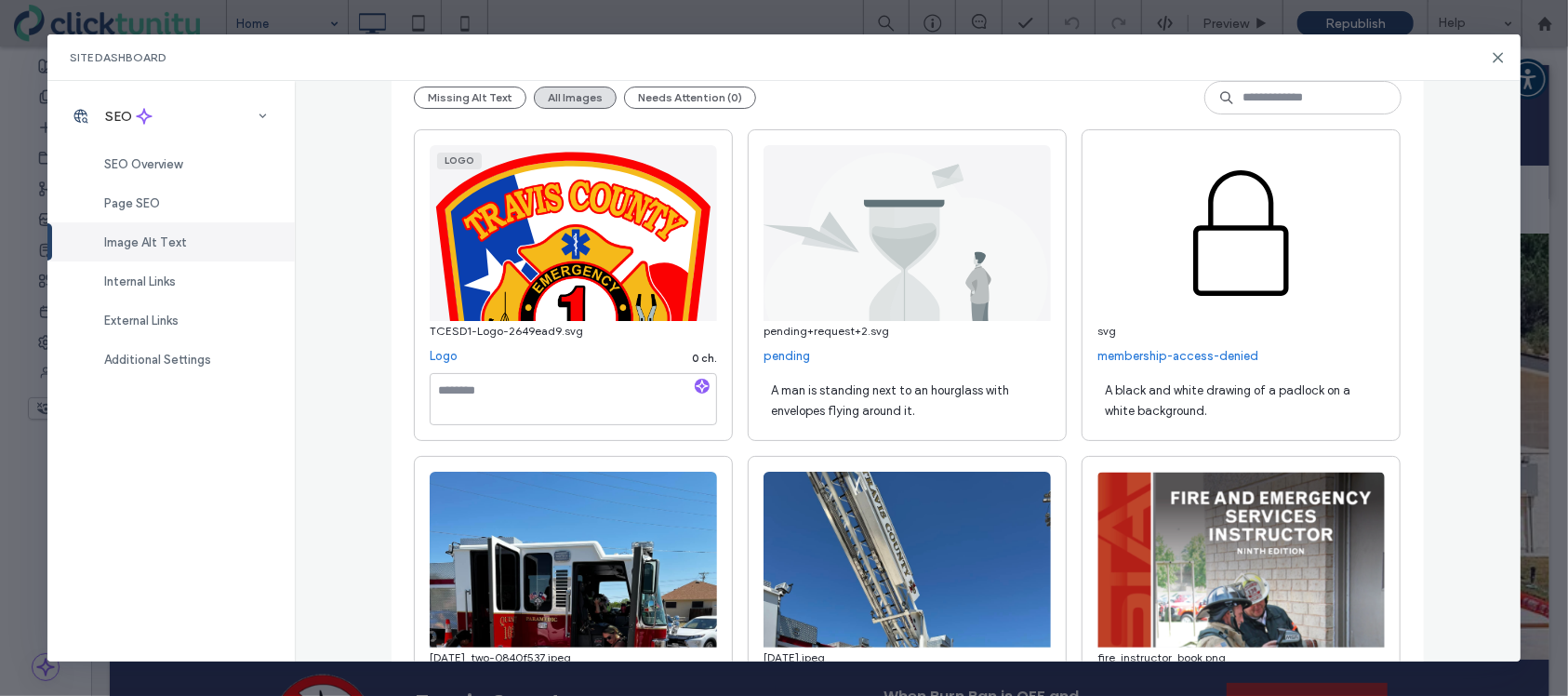
click at [705, 392] on icon "button" at bounding box center [701, 385] width 13 height 13
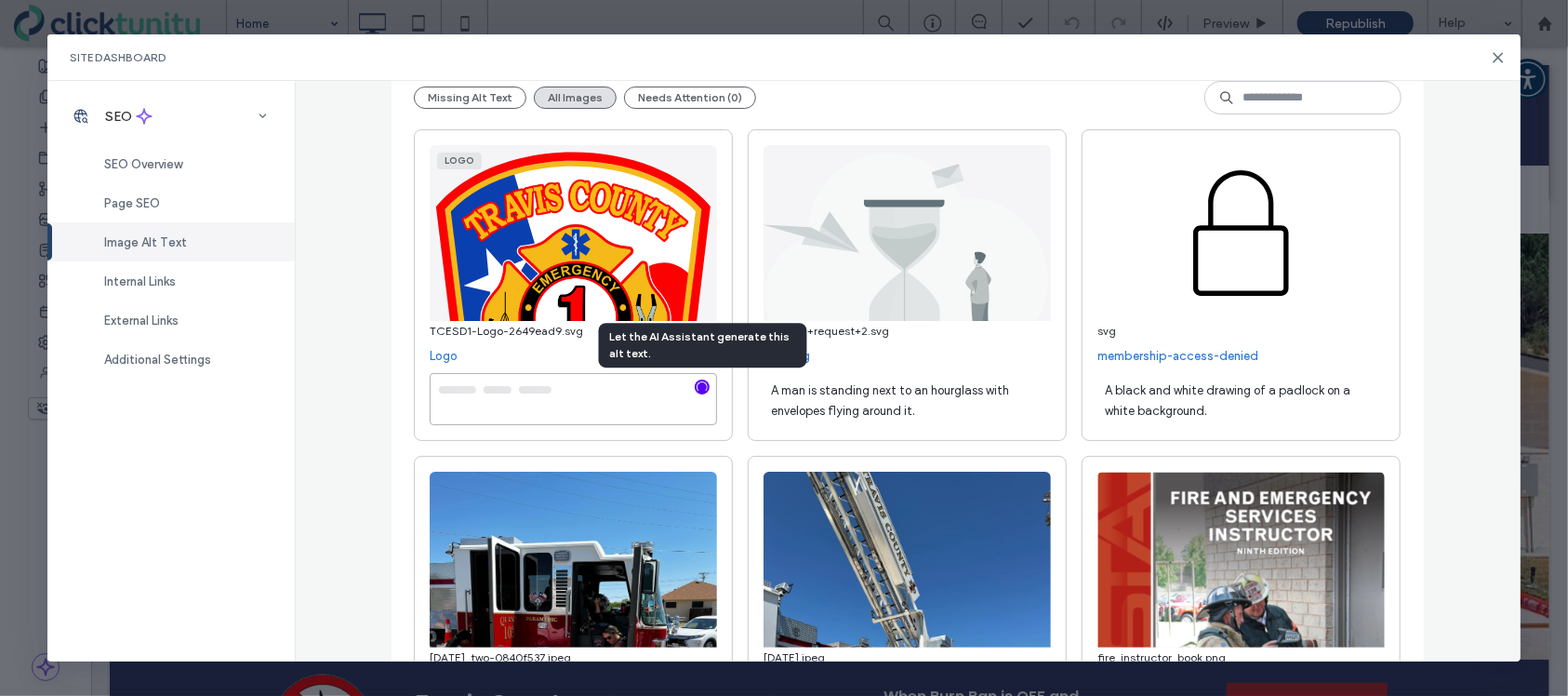
type textarea "**********"
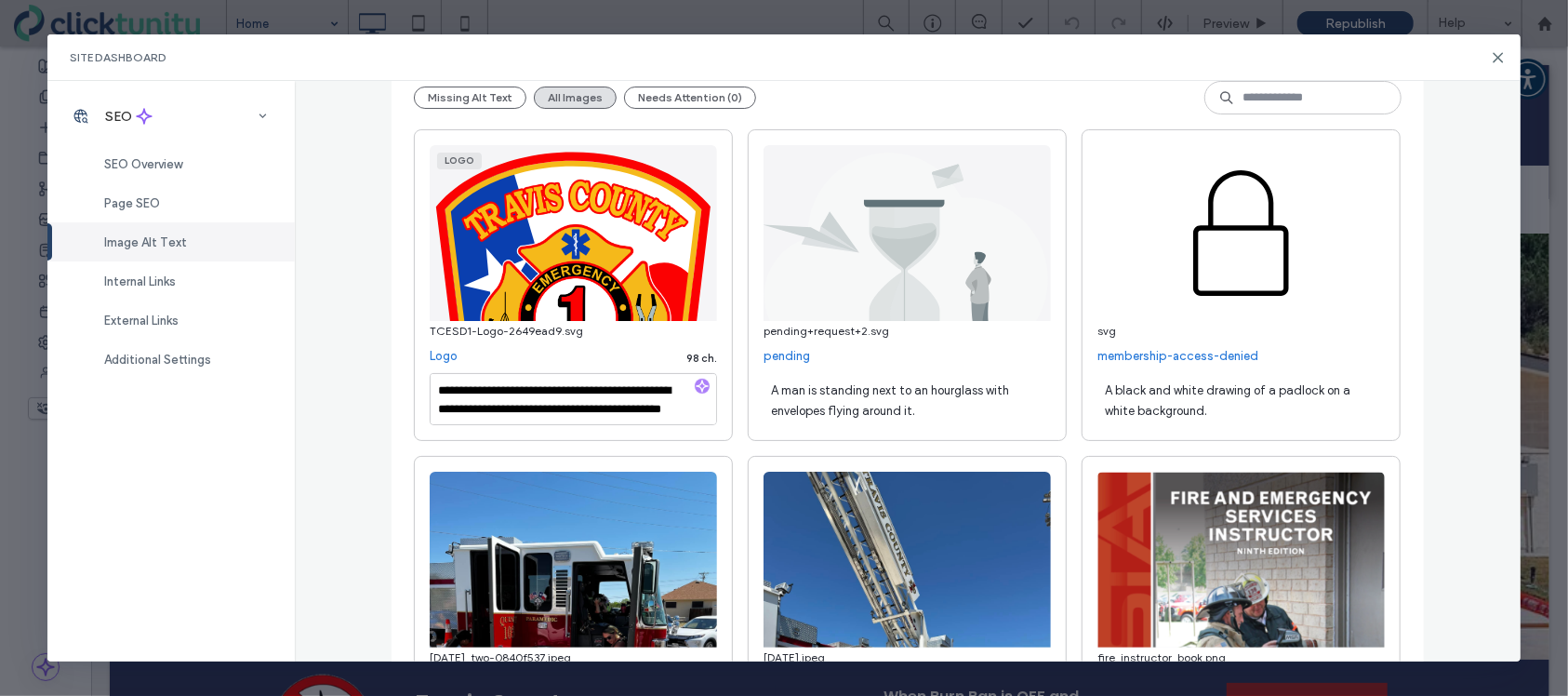
drag, startPoint x: 735, startPoint y: 396, endPoint x: 764, endPoint y: 389, distance: 29.8
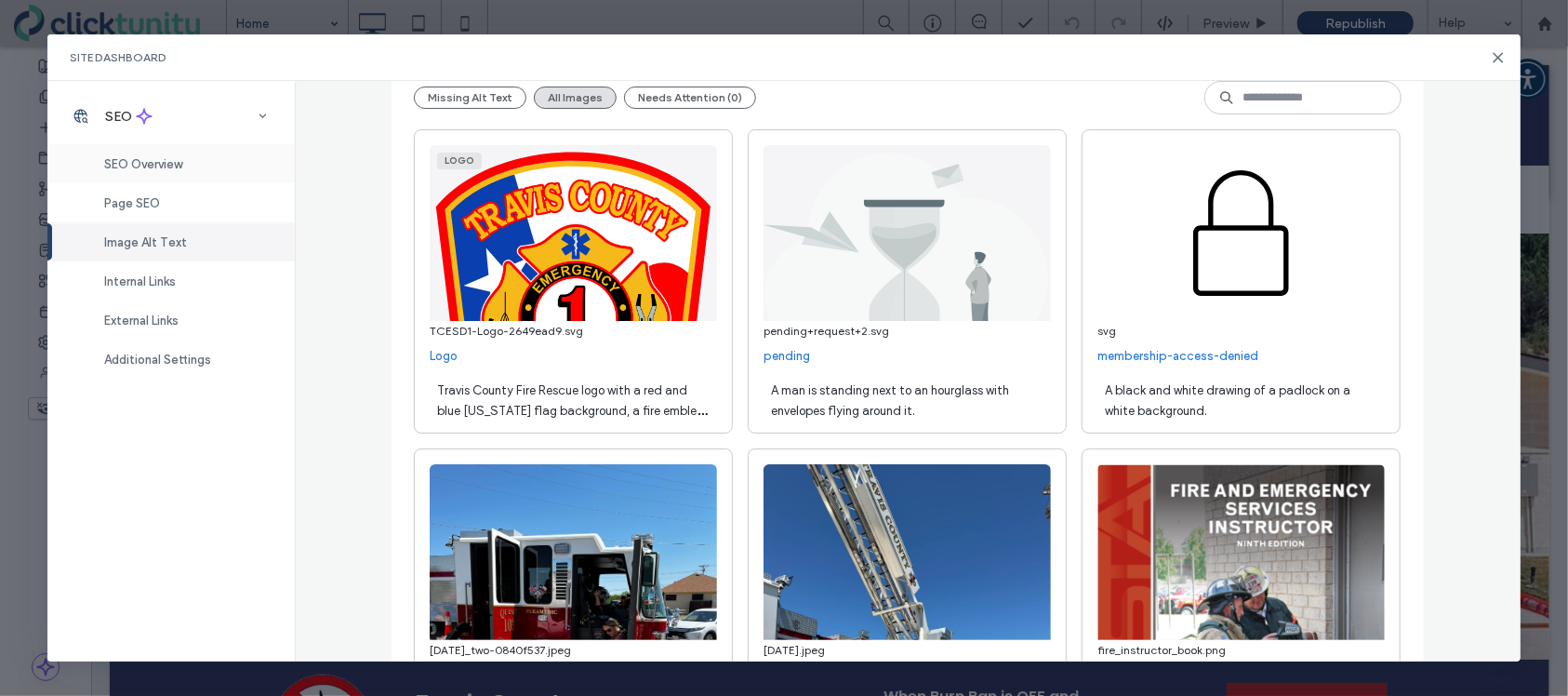
click at [165, 171] on span "SEO Overview" at bounding box center [143, 164] width 79 height 14
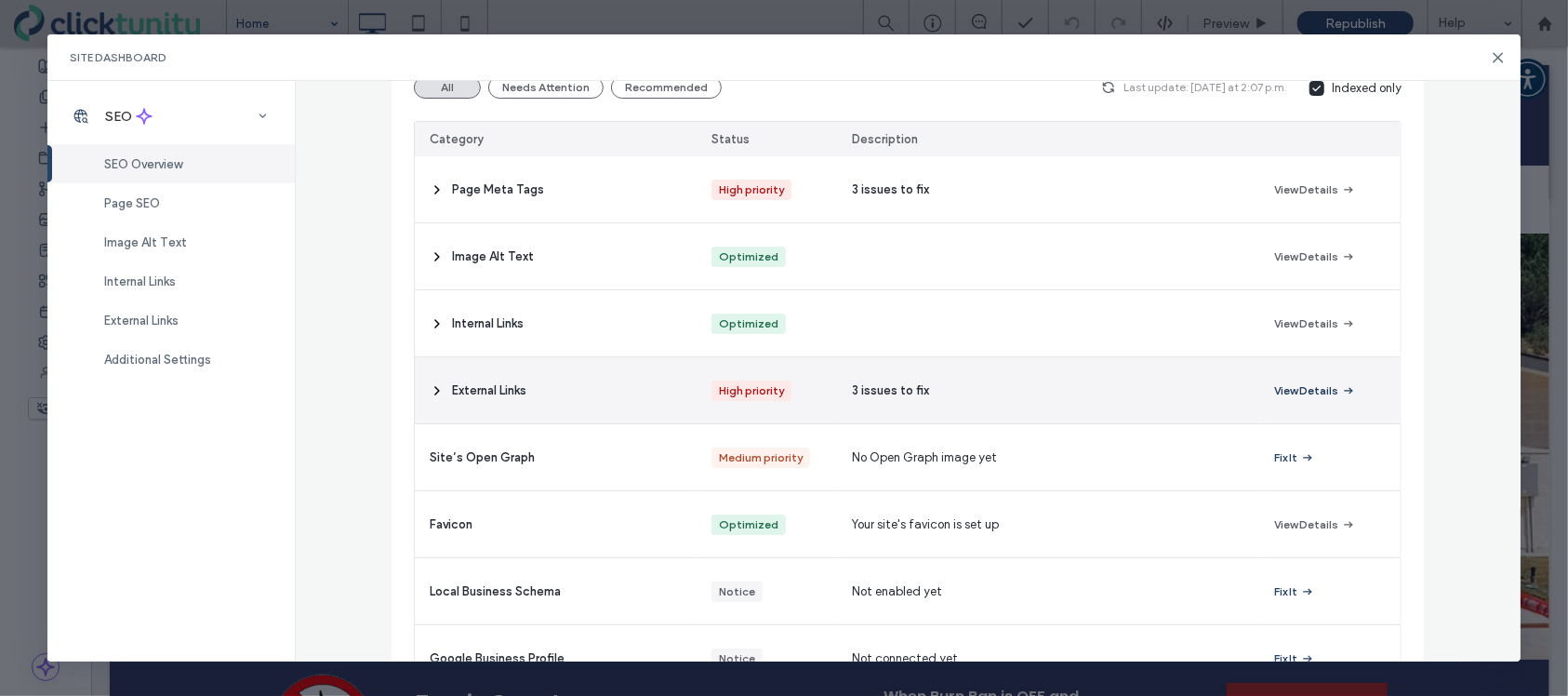
click at [1304, 389] on button "View Details" at bounding box center [1316, 390] width 81 height 23
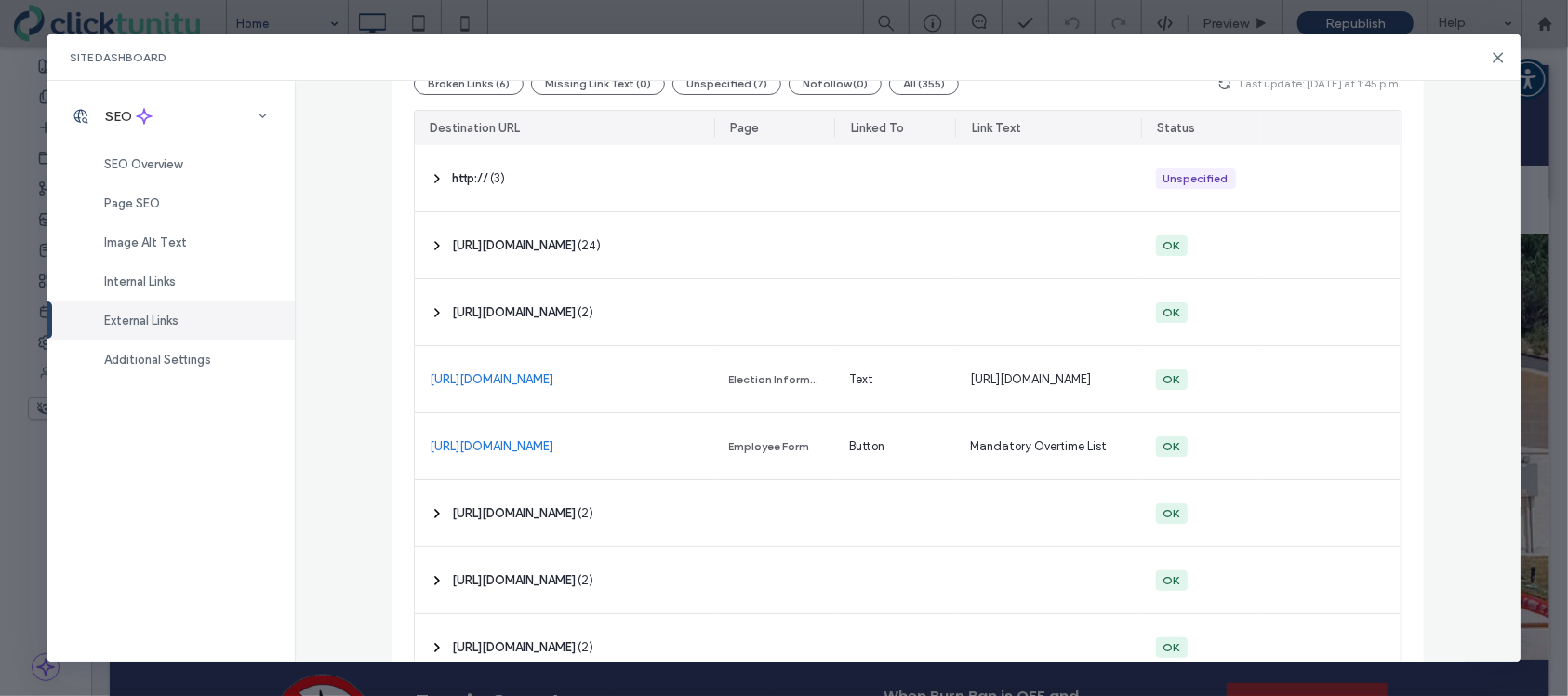
scroll to position [145, 0]
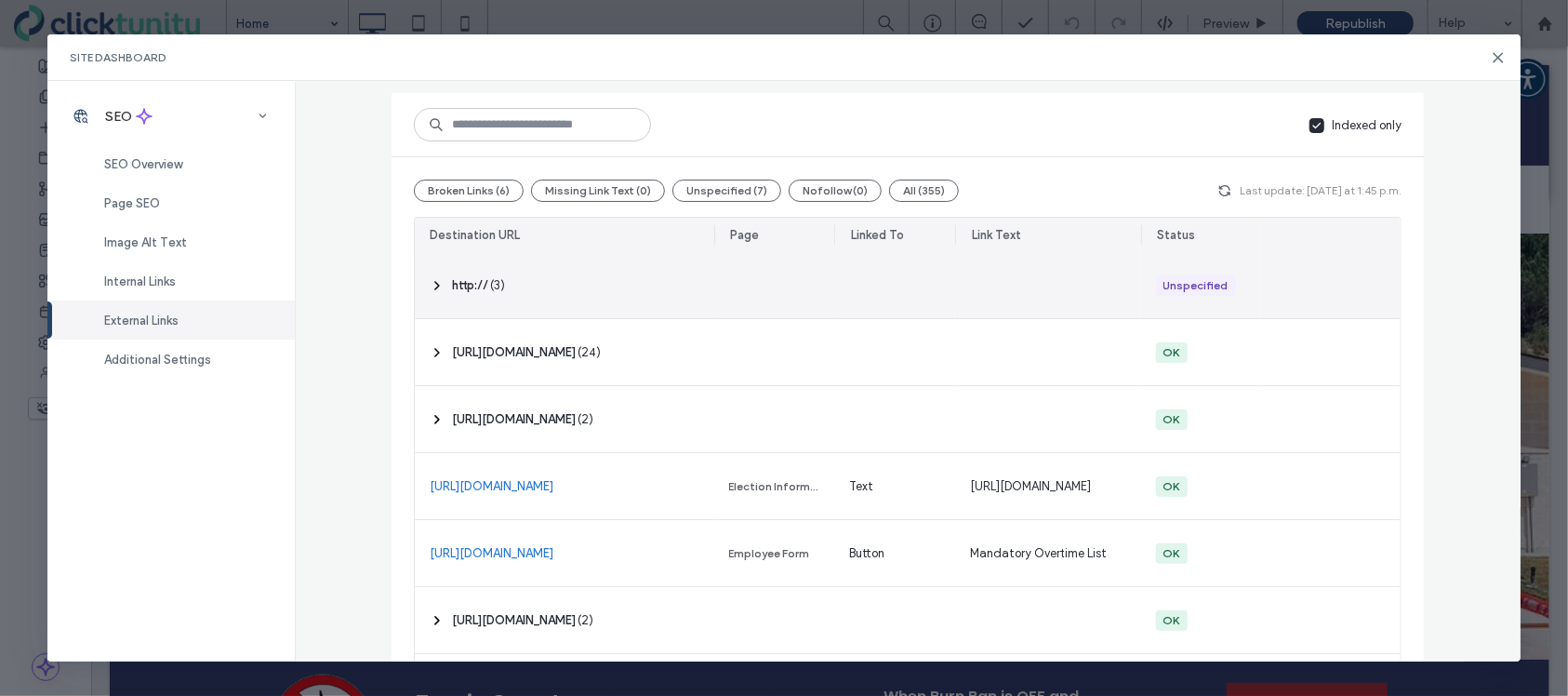
click at [435, 282] on use at bounding box center [437, 286] width 4 height 8
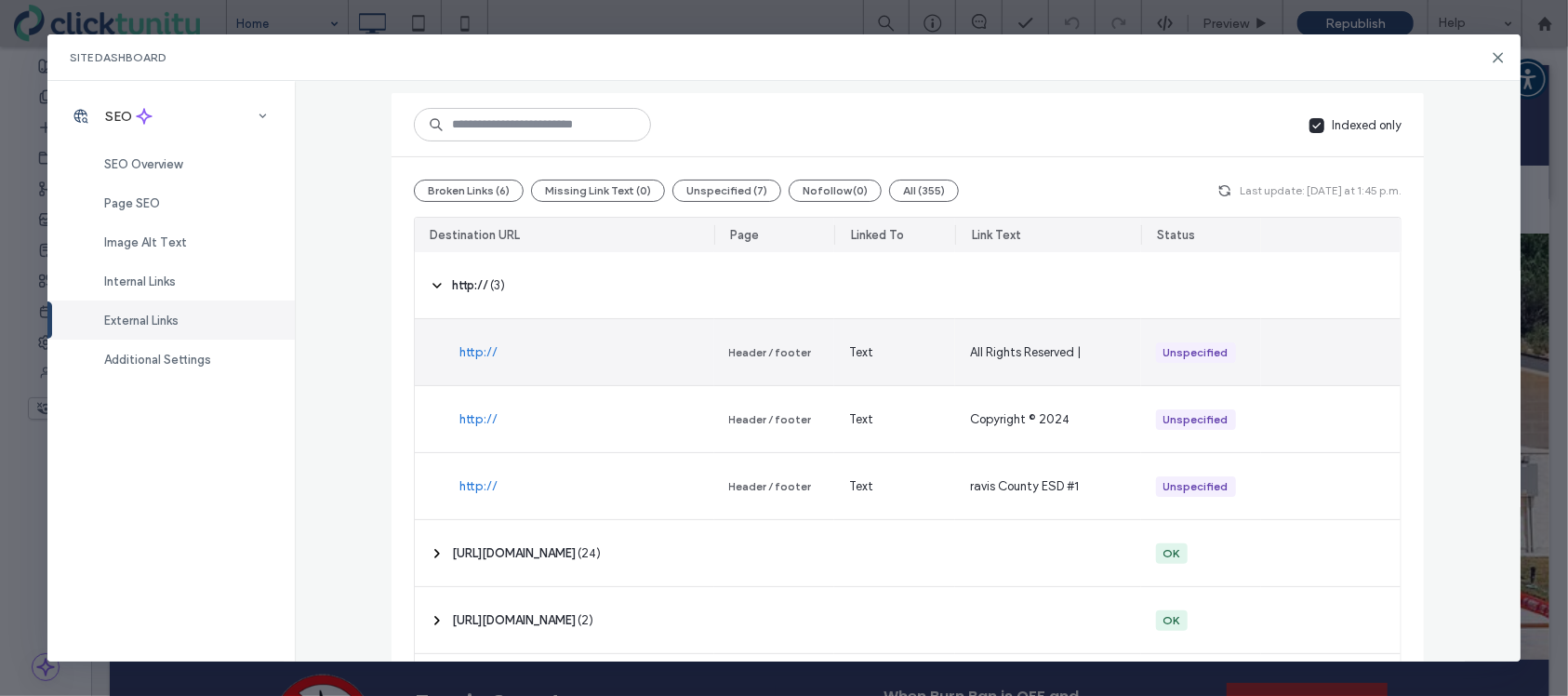
click at [491, 351] on link "http://" at bounding box center [478, 352] width 38 height 19
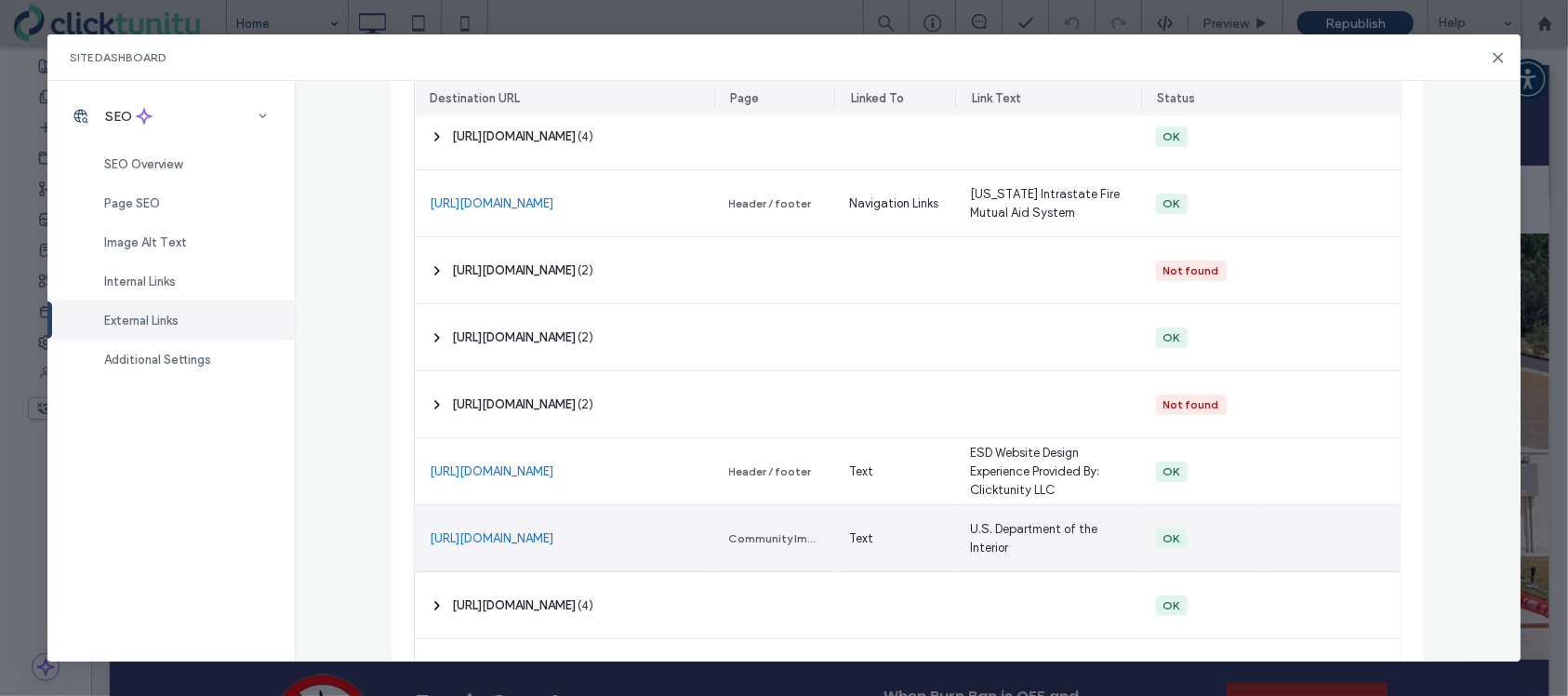
scroll to position [12469, 0]
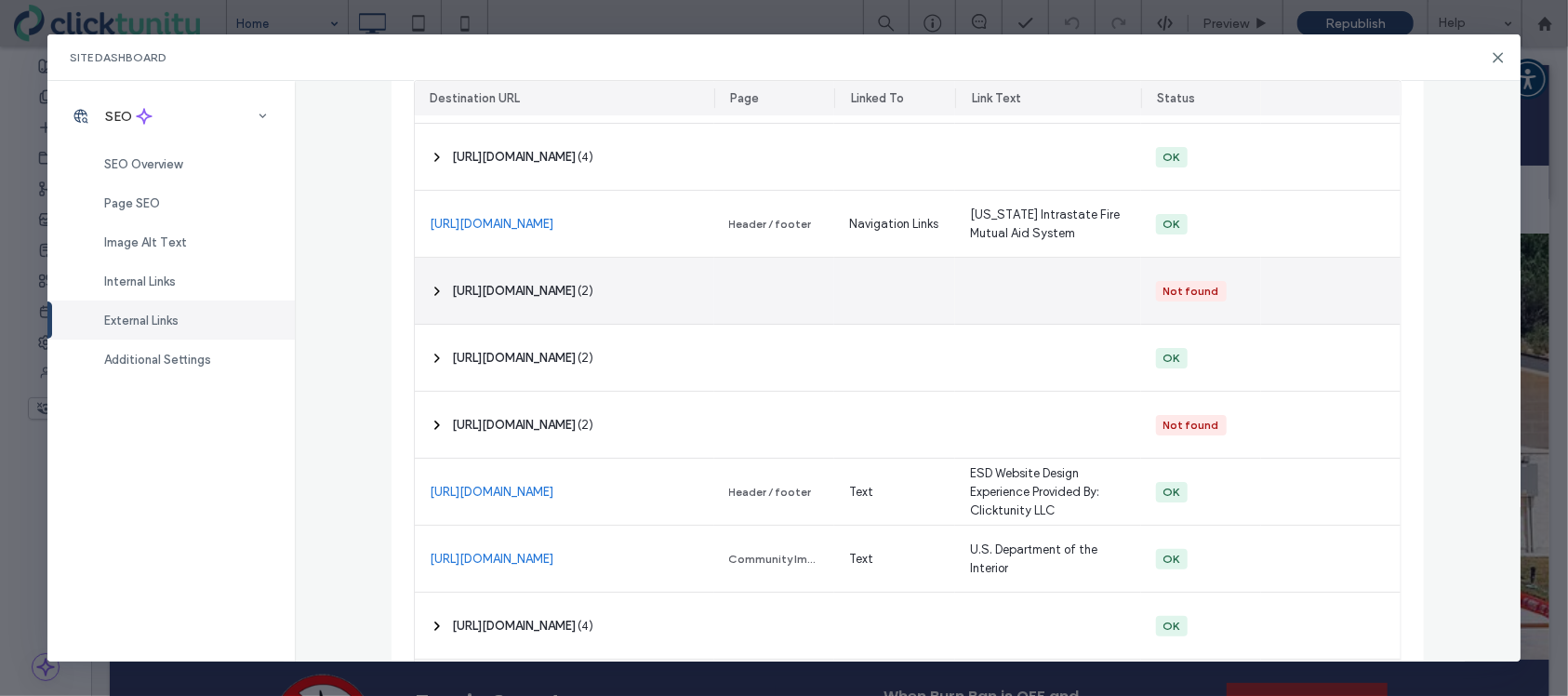
click at [559, 288] on span "‎ https://www.amazon.com/Fire-Emergency-Services-Company-Officer/dp/0879396504 ‎" at bounding box center [514, 291] width 124 height 19
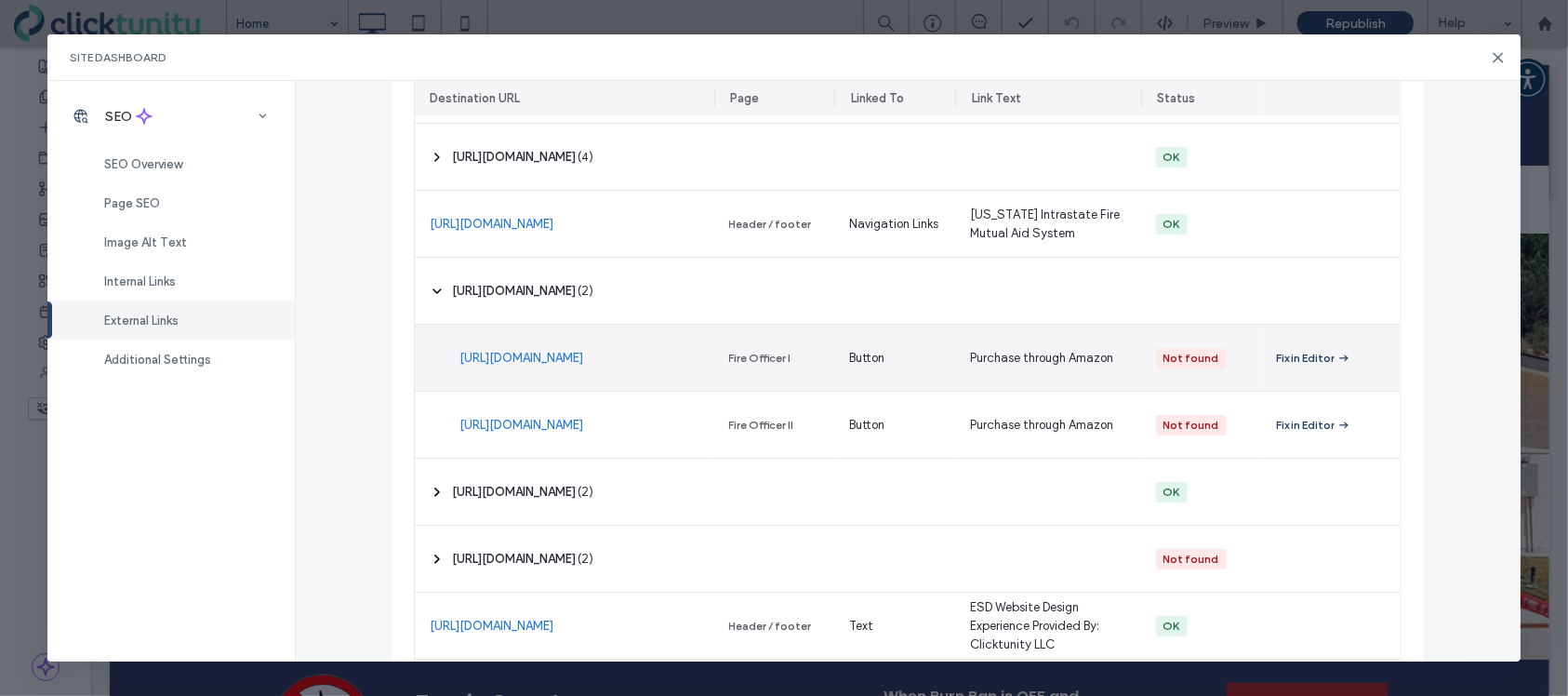
click at [566, 349] on link "https://www.amazon.com/Fire-Emergency-Services-Company-Officer/dp/0879396504" at bounding box center [522, 358] width 124 height 19
click at [1301, 356] on div "Fix in Editor" at bounding box center [1306, 358] width 59 height 17
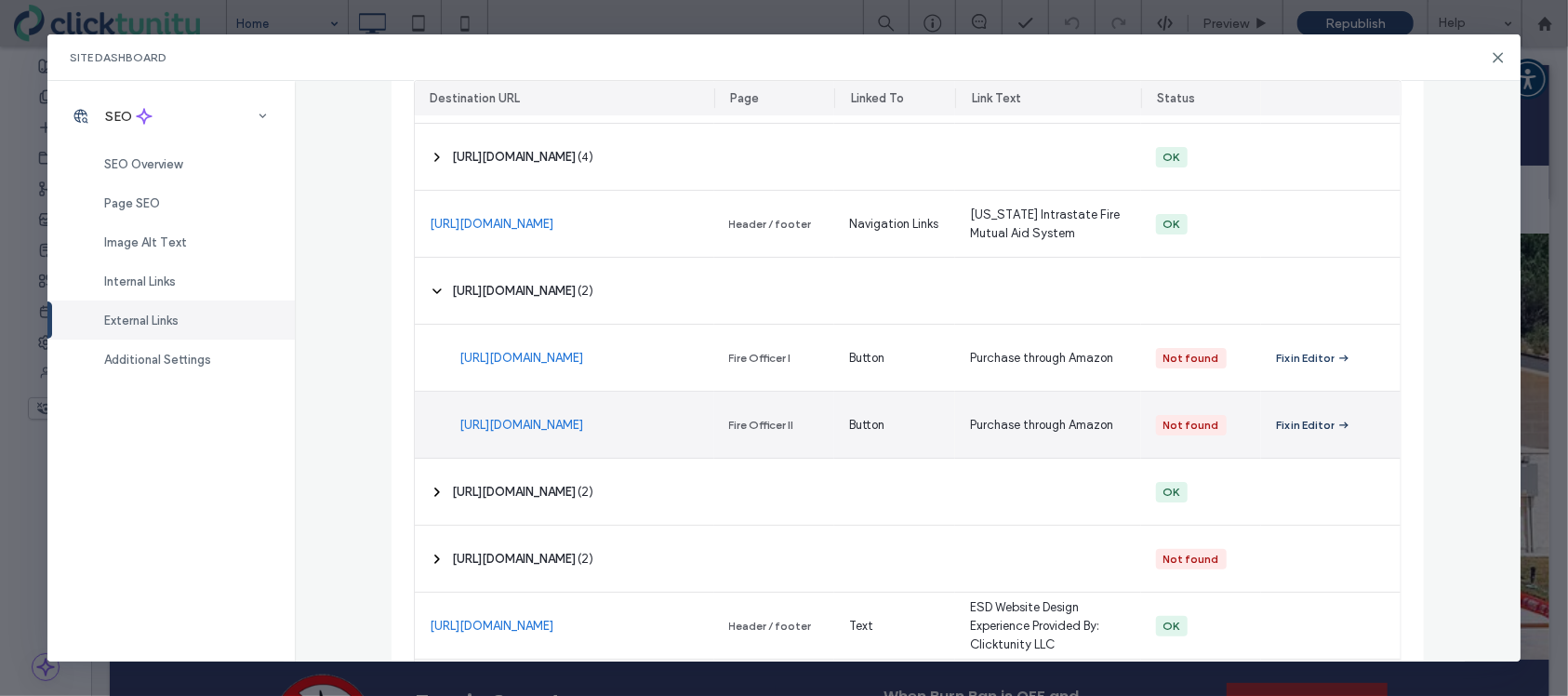
click at [1326, 427] on div "Fix in Editor" at bounding box center [1306, 425] width 59 height 17
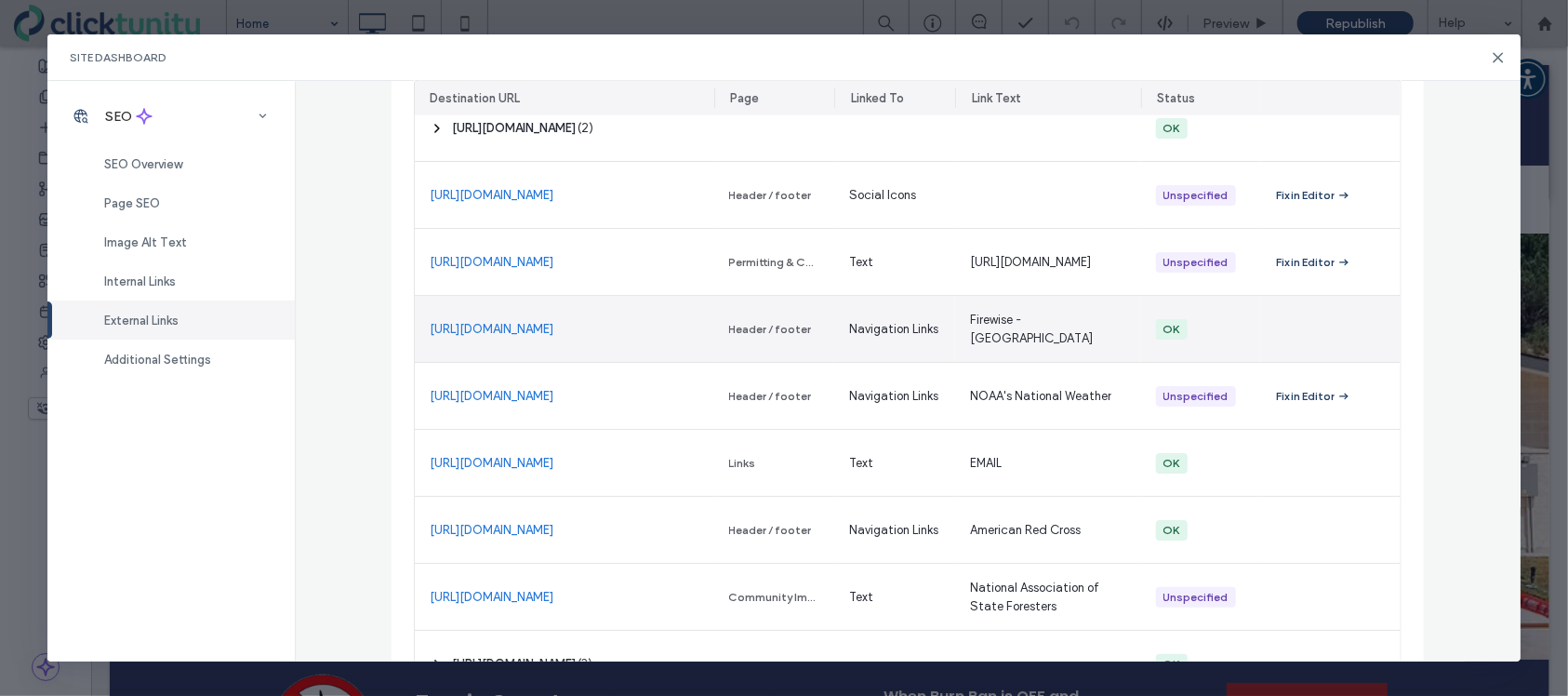
scroll to position [13498, 0]
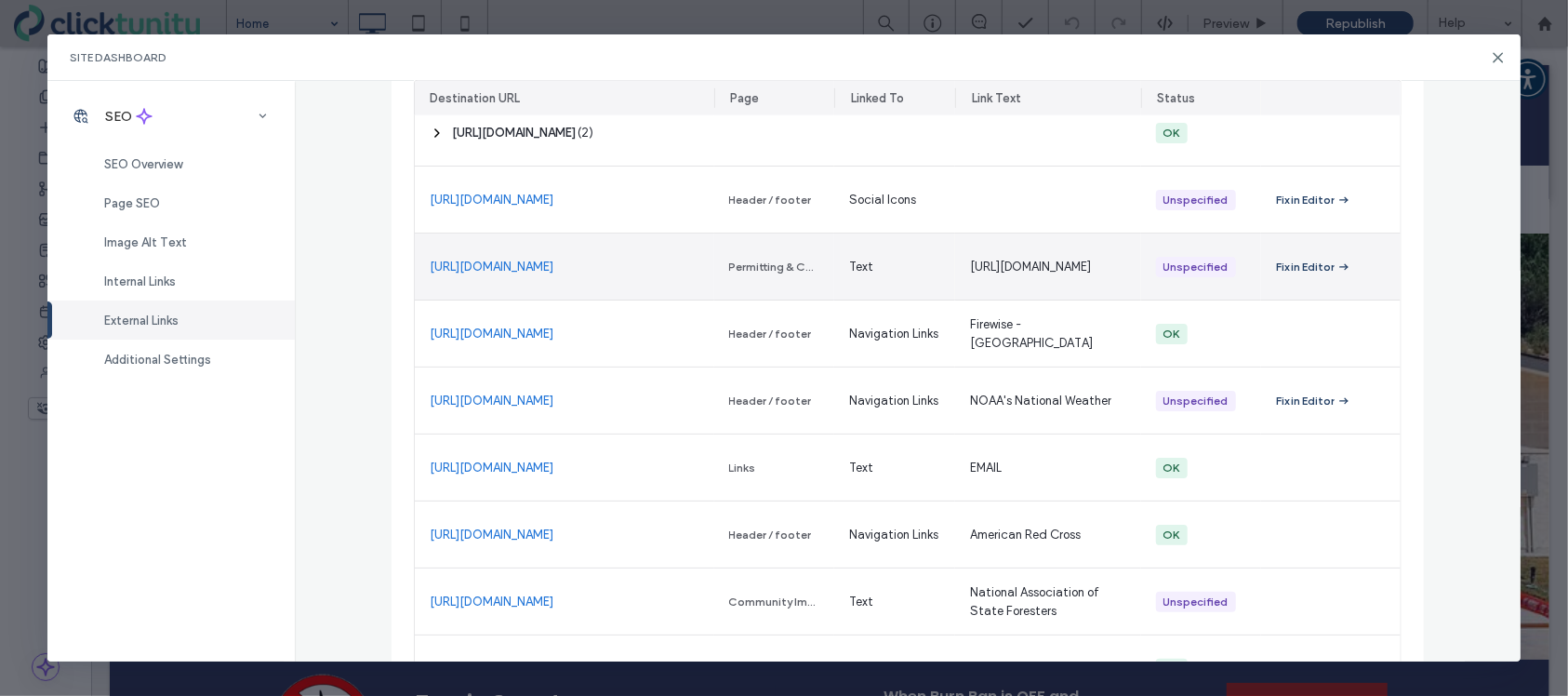
click at [1208, 261] on div "Unspecified" at bounding box center [1196, 266] width 65 height 17
click at [1293, 263] on div "Fix in Editor" at bounding box center [1306, 266] width 59 height 17
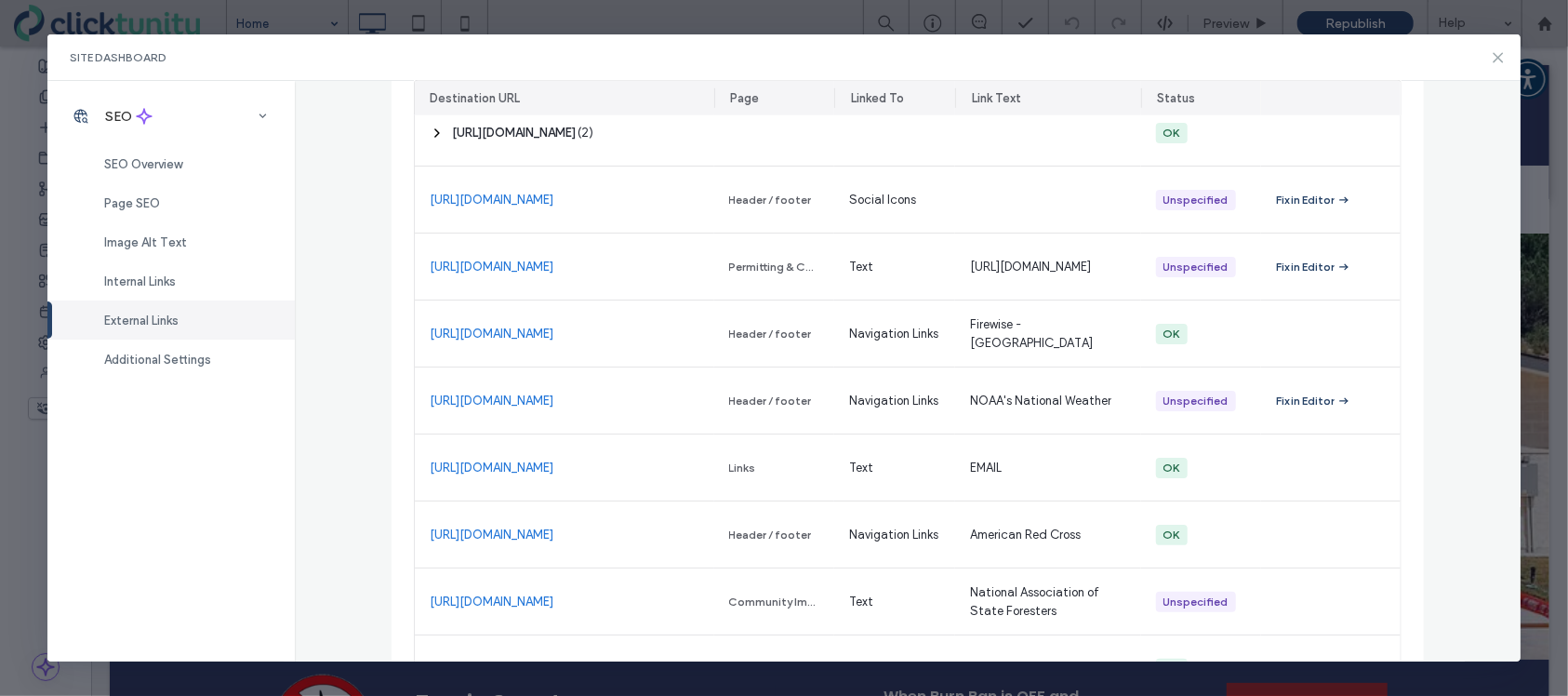
click at [1497, 62] on icon at bounding box center [1498, 57] width 15 height 15
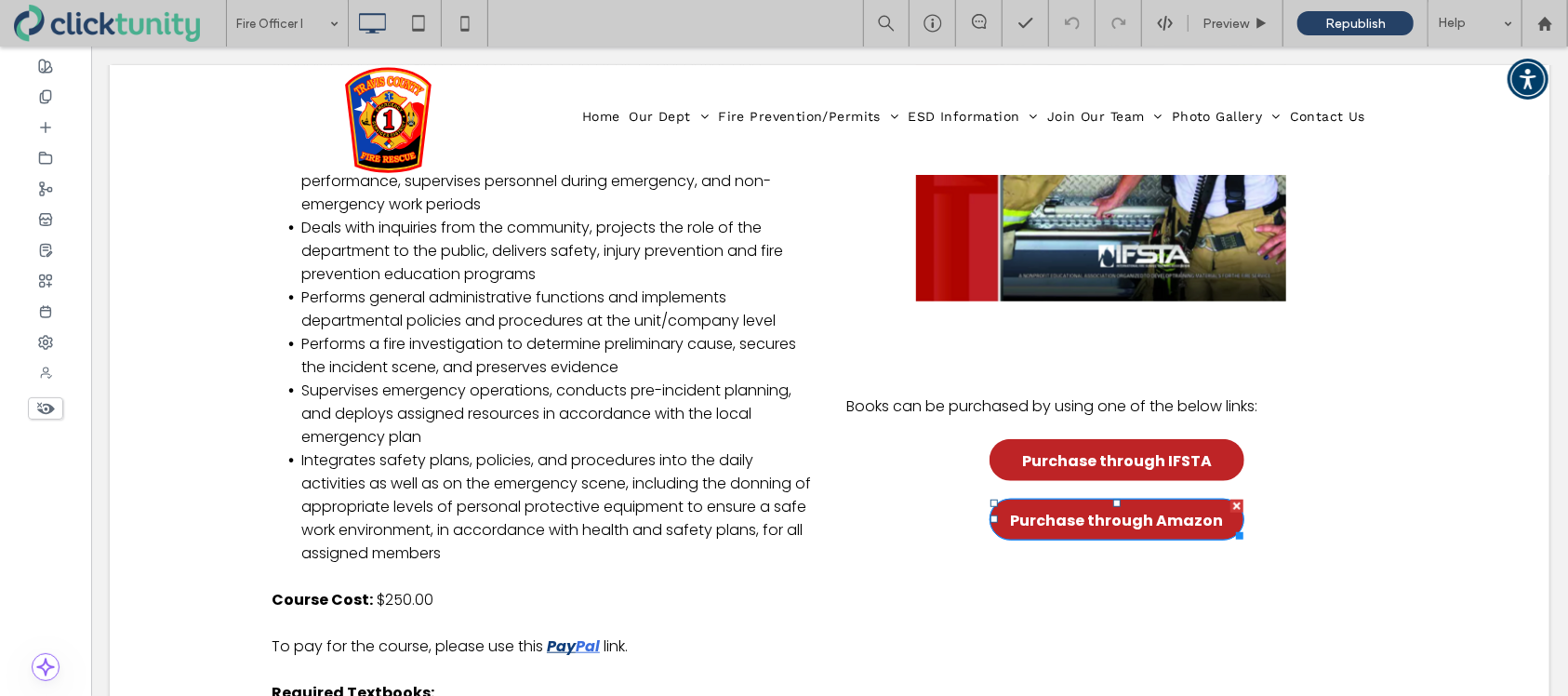
click at [1058, 523] on span "Purchase through Amazon" at bounding box center [1116, 519] width 213 height 42
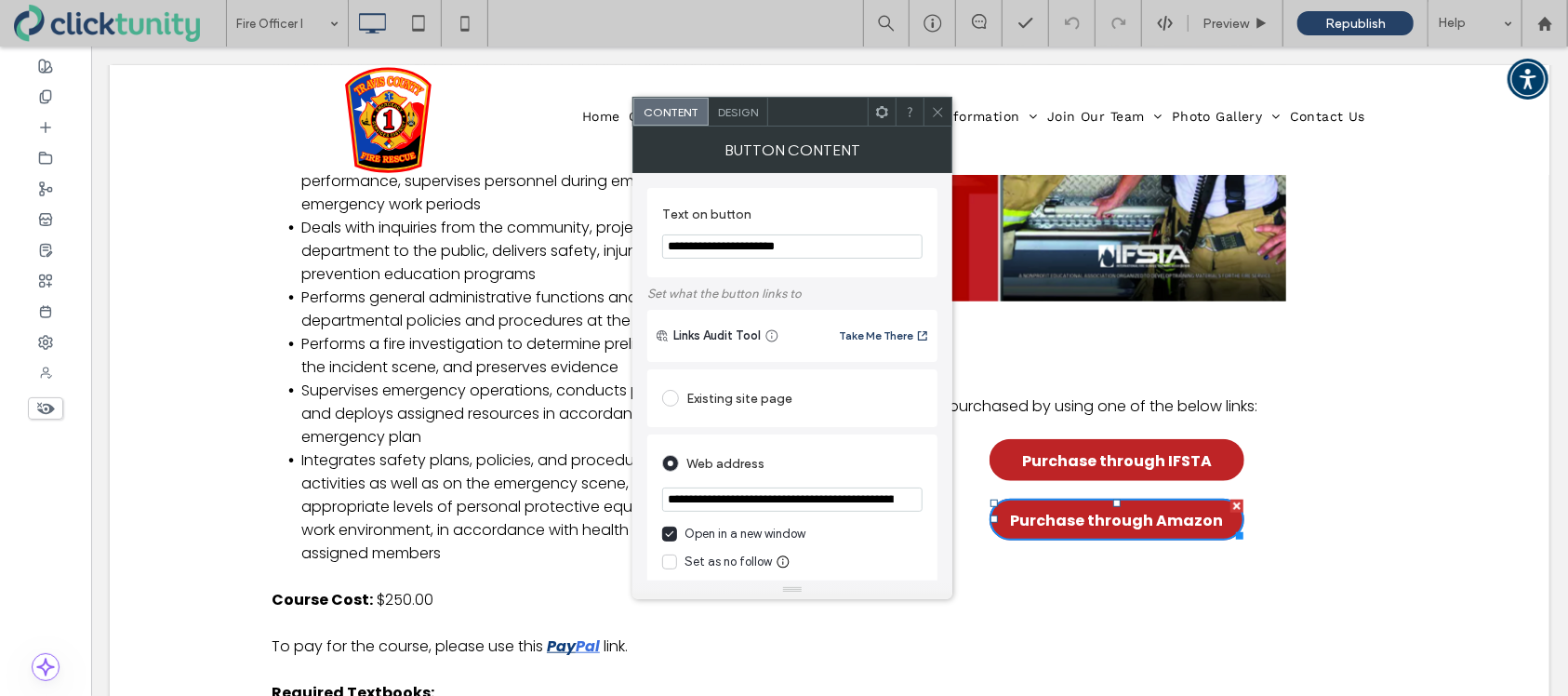
click at [938, 121] on span at bounding box center [938, 111] width 14 height 28
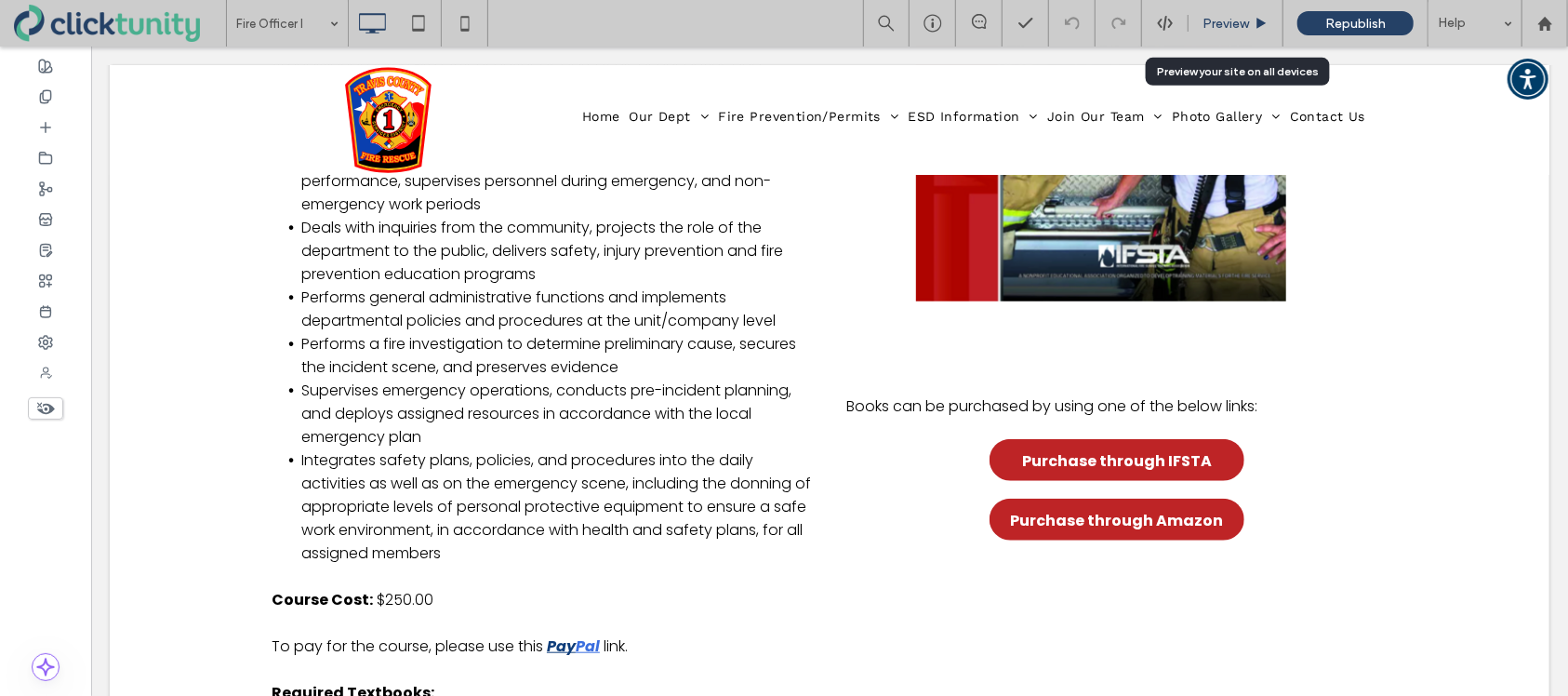
click at [1228, 22] on span "Preview" at bounding box center [1225, 24] width 46 height 16
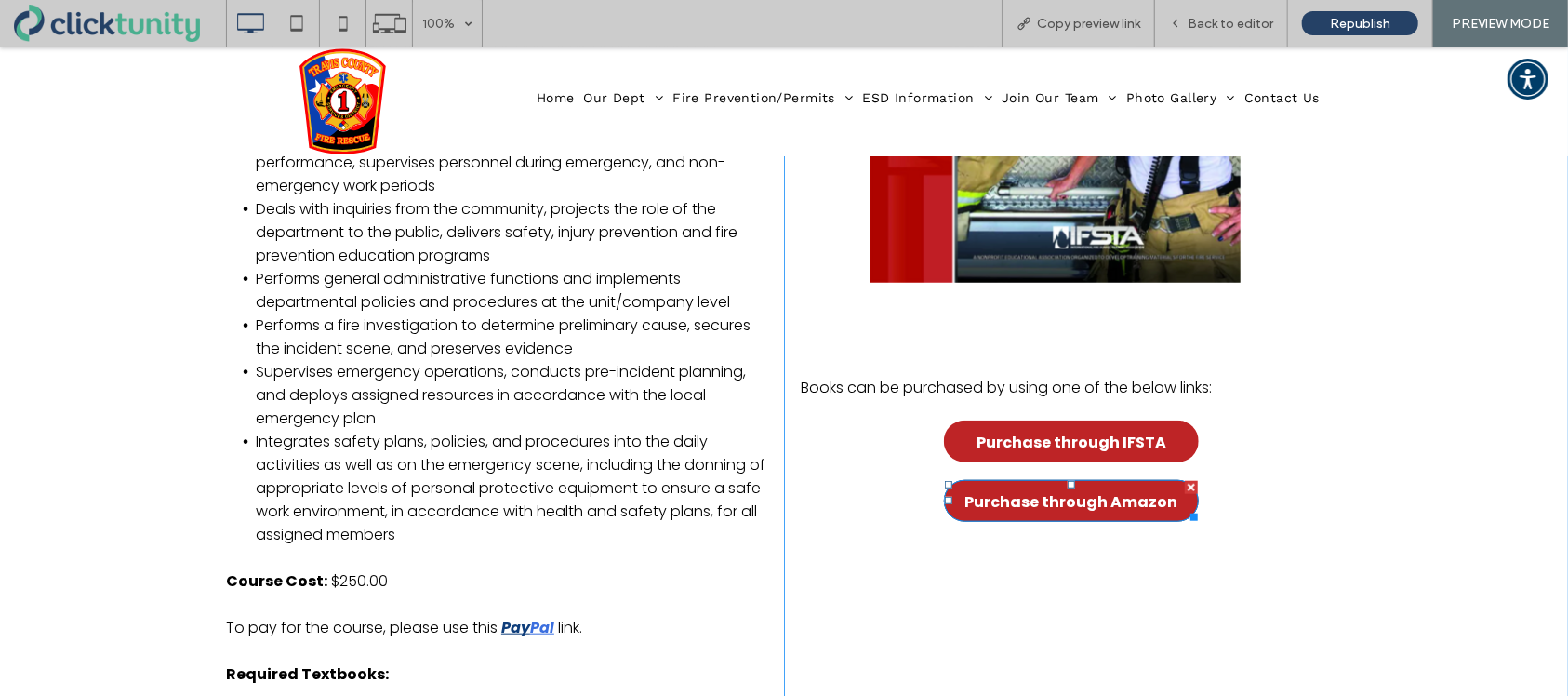
click at [1114, 498] on span "Purchase through Amazon" at bounding box center [1072, 501] width 213 height 42
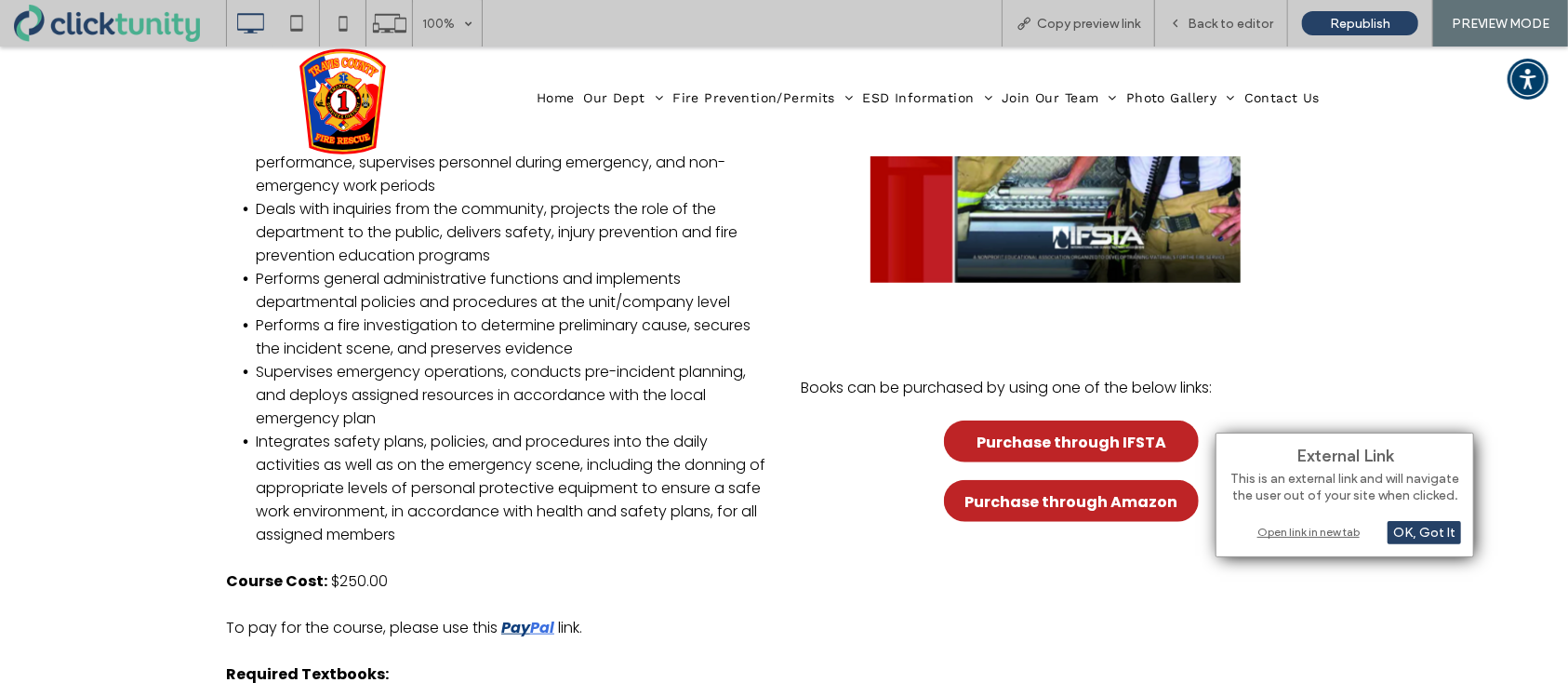
click at [1282, 528] on div "Open link in new tab" at bounding box center [1345, 532] width 233 height 20
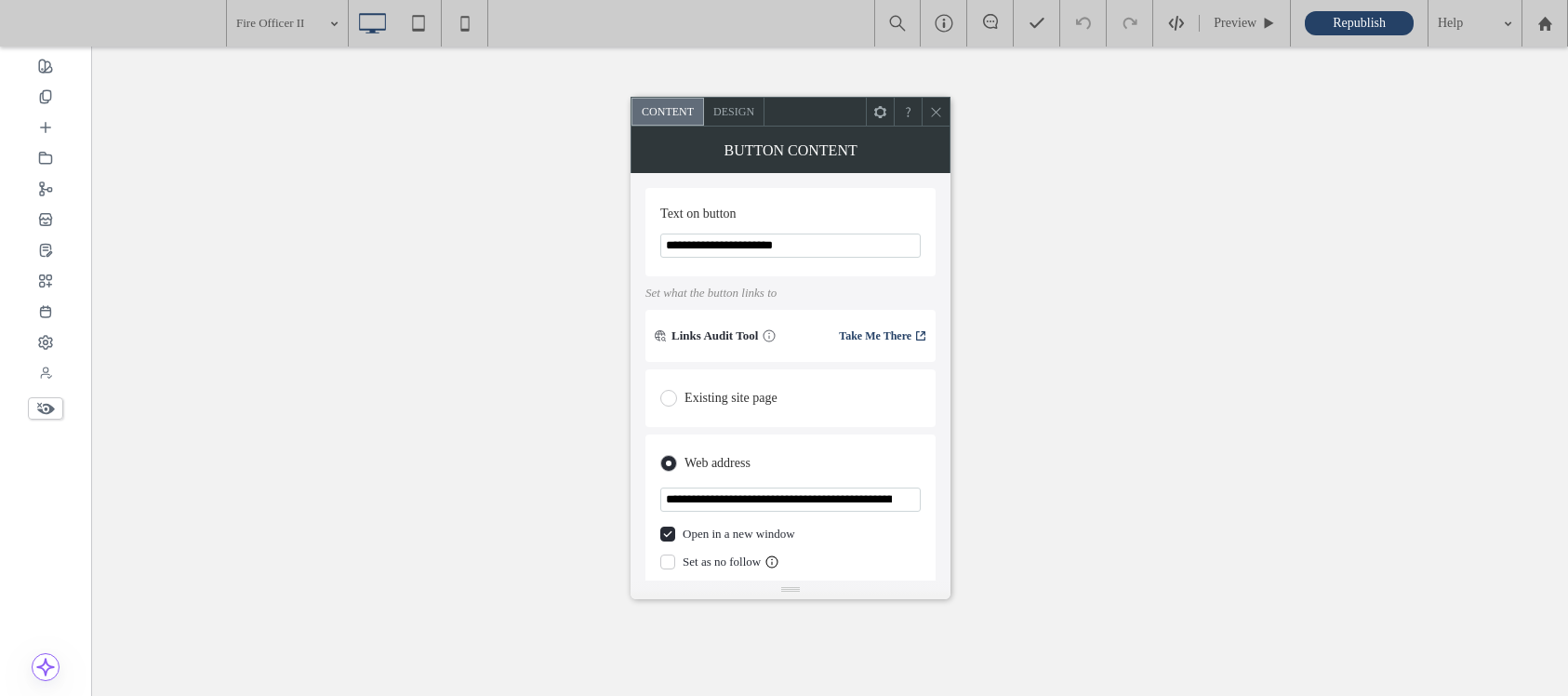
click at [935, 115] on icon at bounding box center [936, 112] width 14 height 14
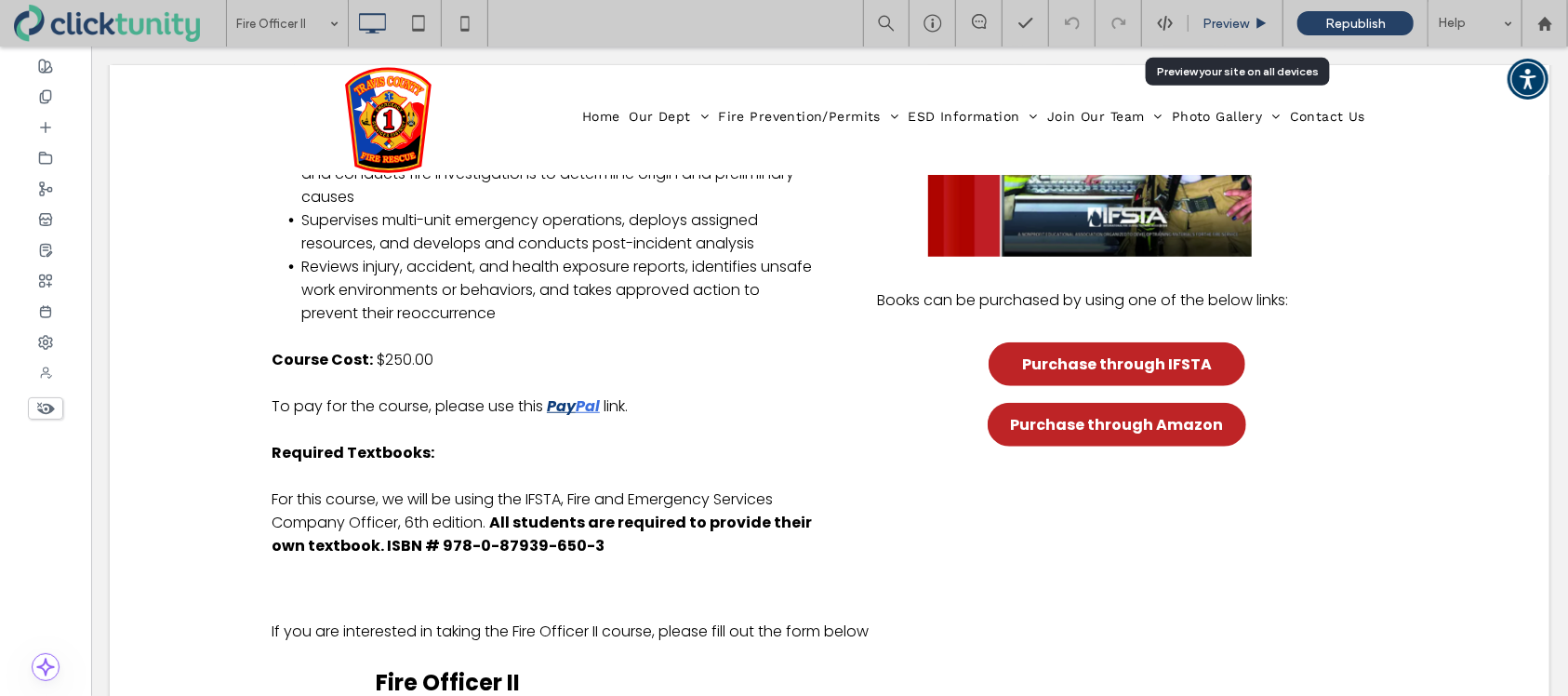
click at [1221, 25] on span "Preview" at bounding box center [1225, 24] width 46 height 16
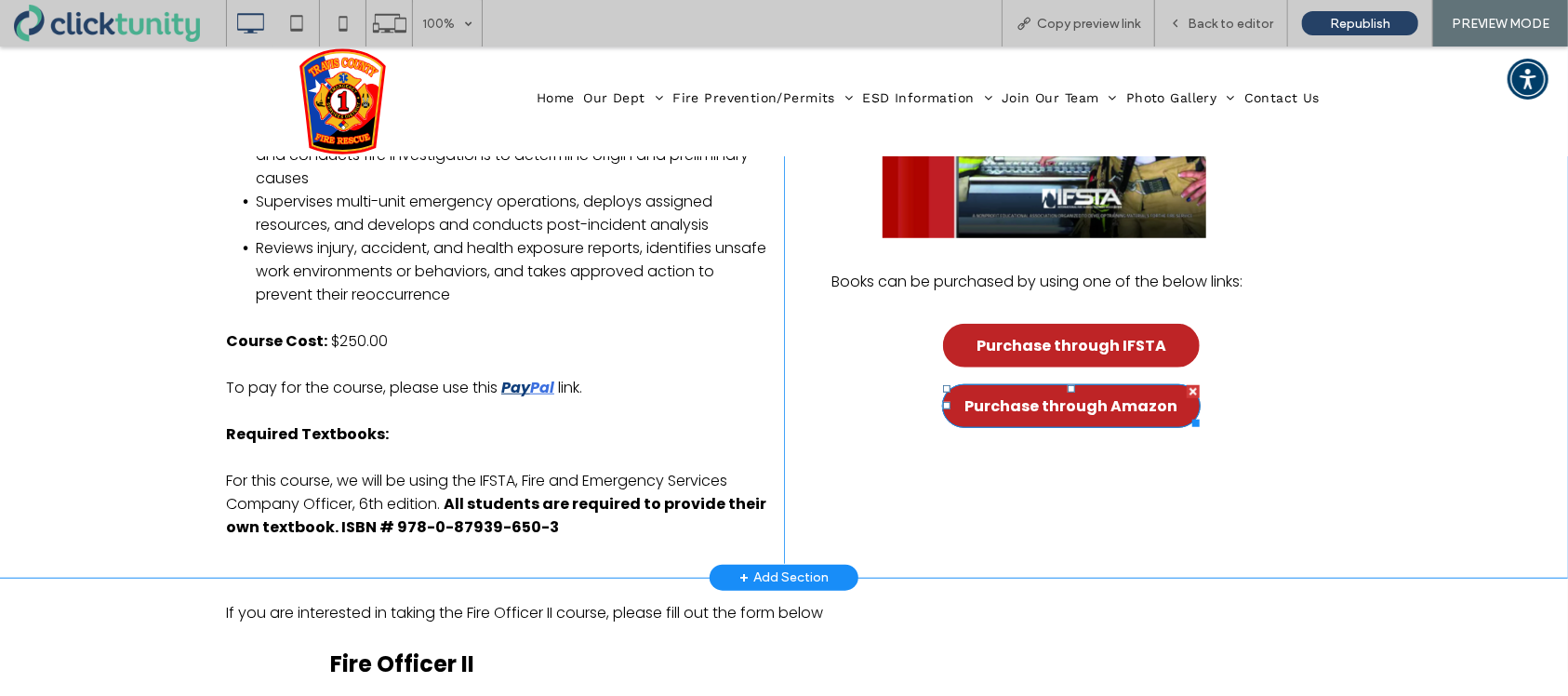
click at [1066, 421] on span "Purchase through Amazon" at bounding box center [1072, 405] width 213 height 42
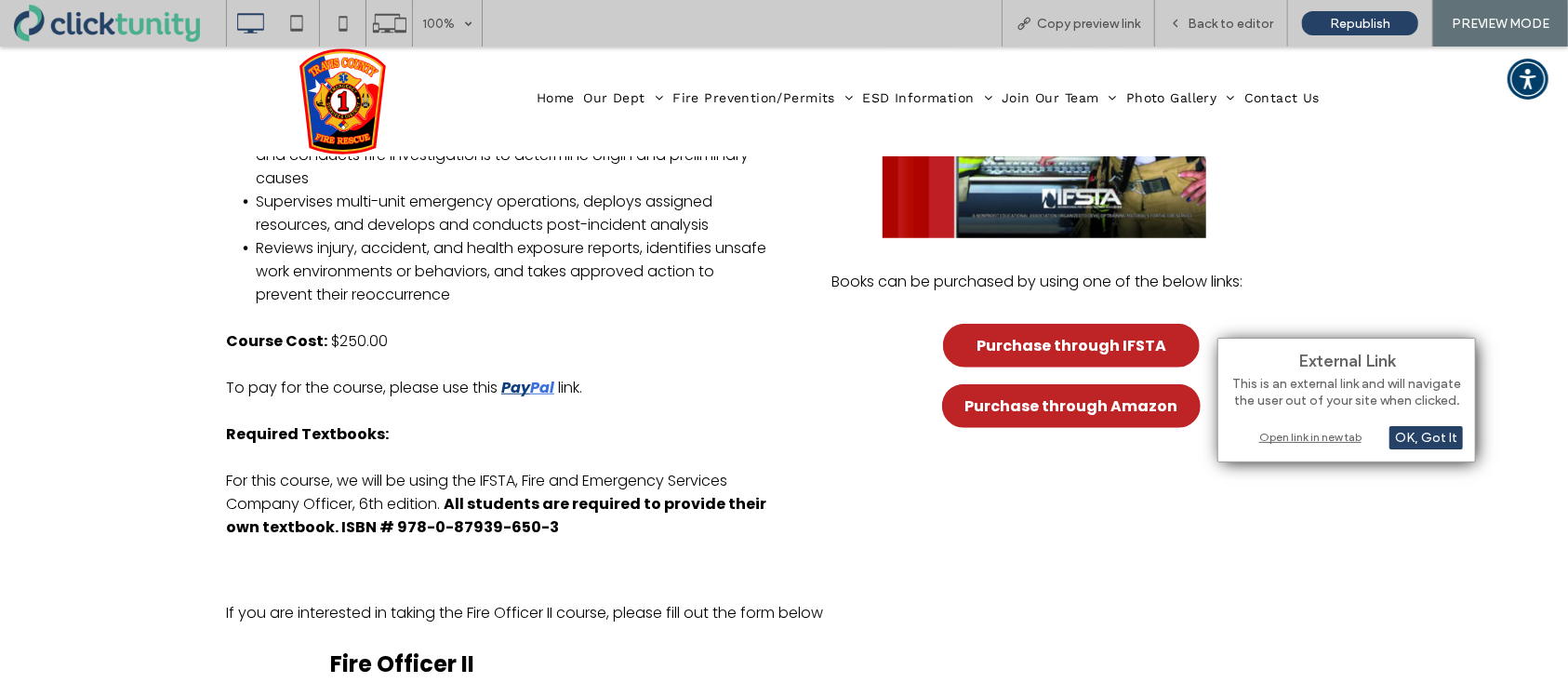
click at [1260, 442] on div "Open link in new tab" at bounding box center [1347, 437] width 233 height 20
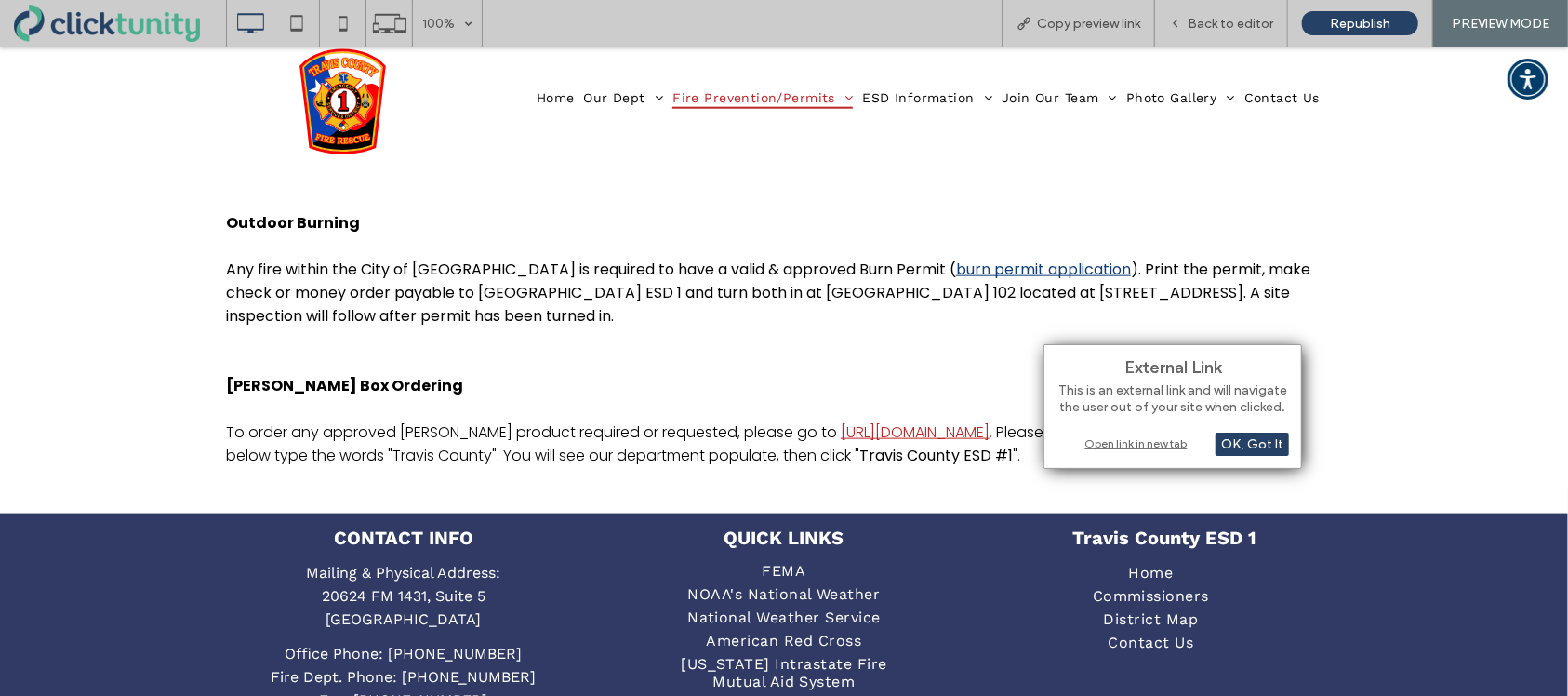
click at [1093, 442] on div "Open link in new tab" at bounding box center [1173, 443] width 233 height 20
